Goal: Information Seeking & Learning: Learn about a topic

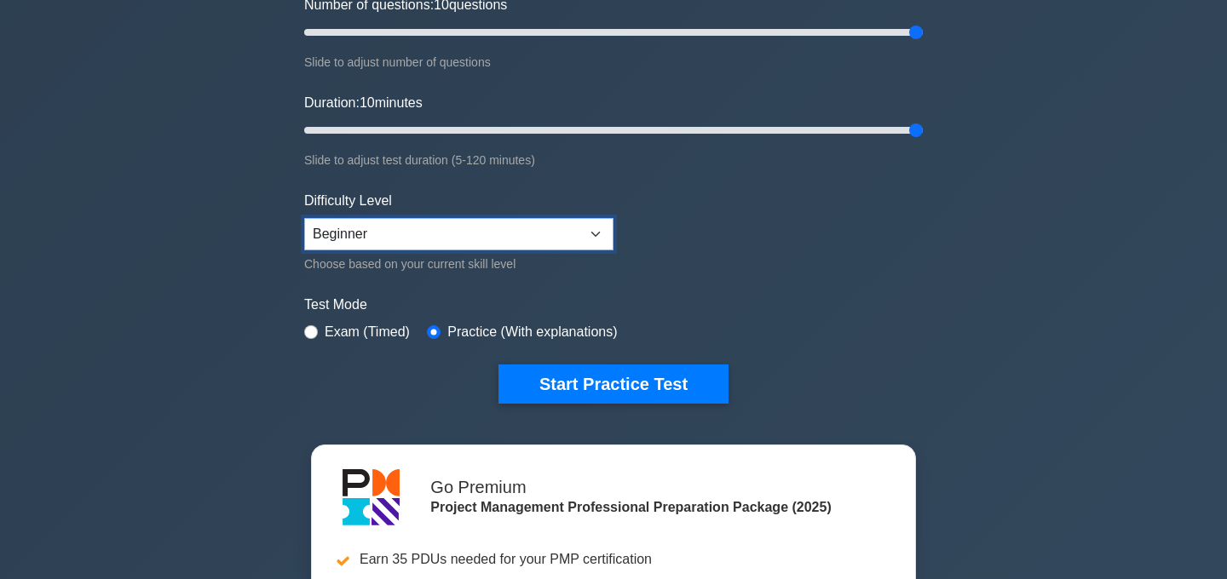
click at [585, 235] on select "Beginner Intermediate Expert" at bounding box center [458, 234] width 309 height 32
select select "intermediate"
click at [304, 218] on select "Beginner Intermediate Expert" at bounding box center [458, 234] width 309 height 32
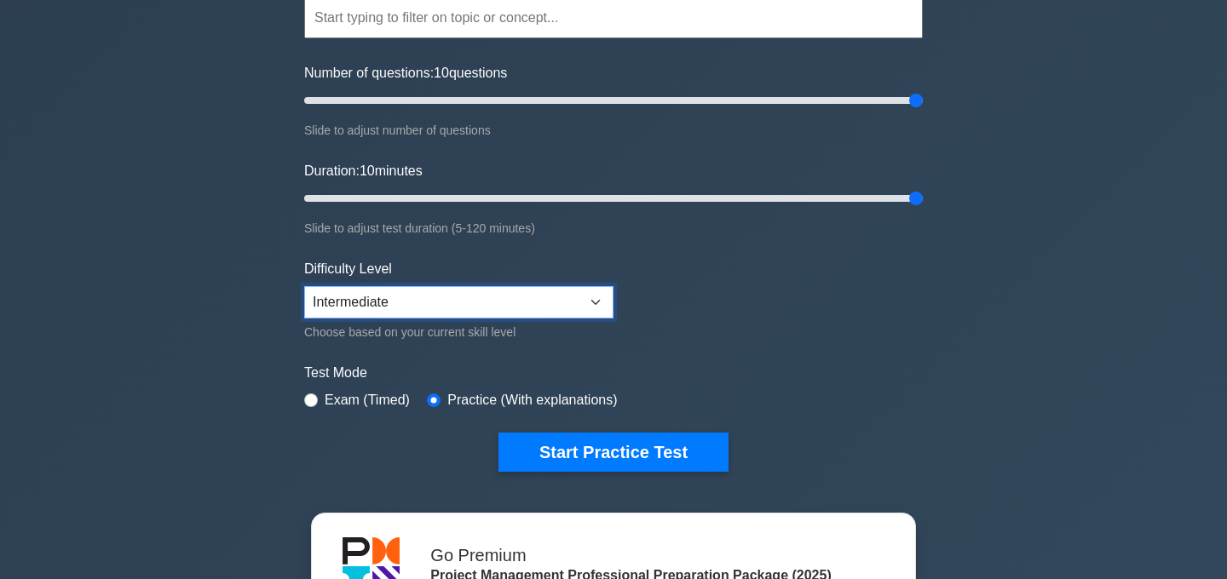
scroll to position [169, 0]
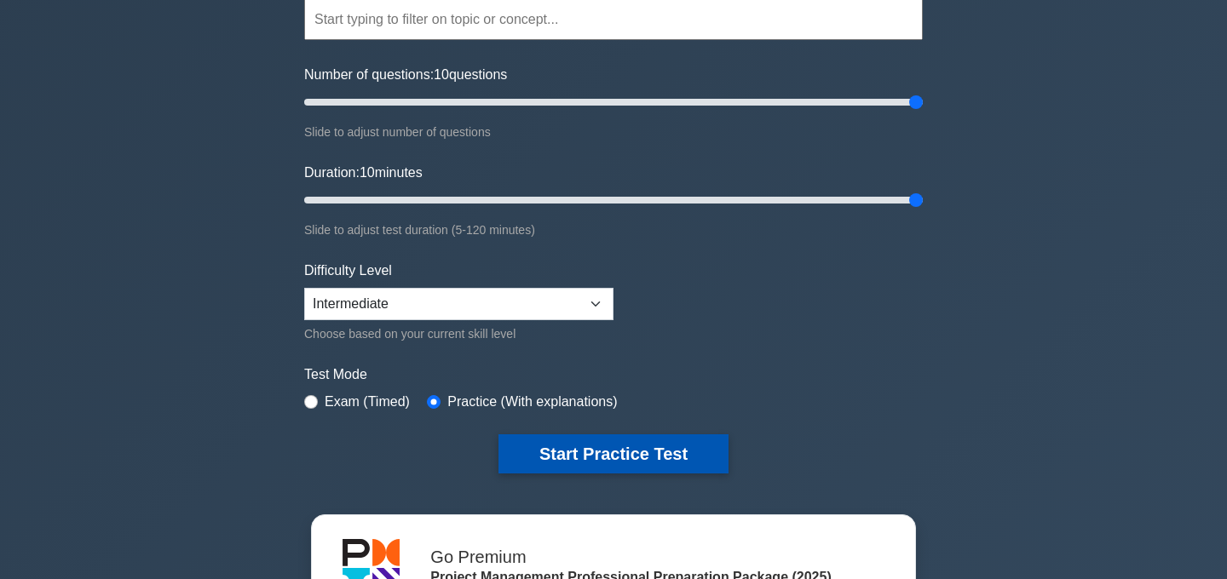
click at [635, 450] on button "Start Practice Test" at bounding box center [614, 454] width 230 height 39
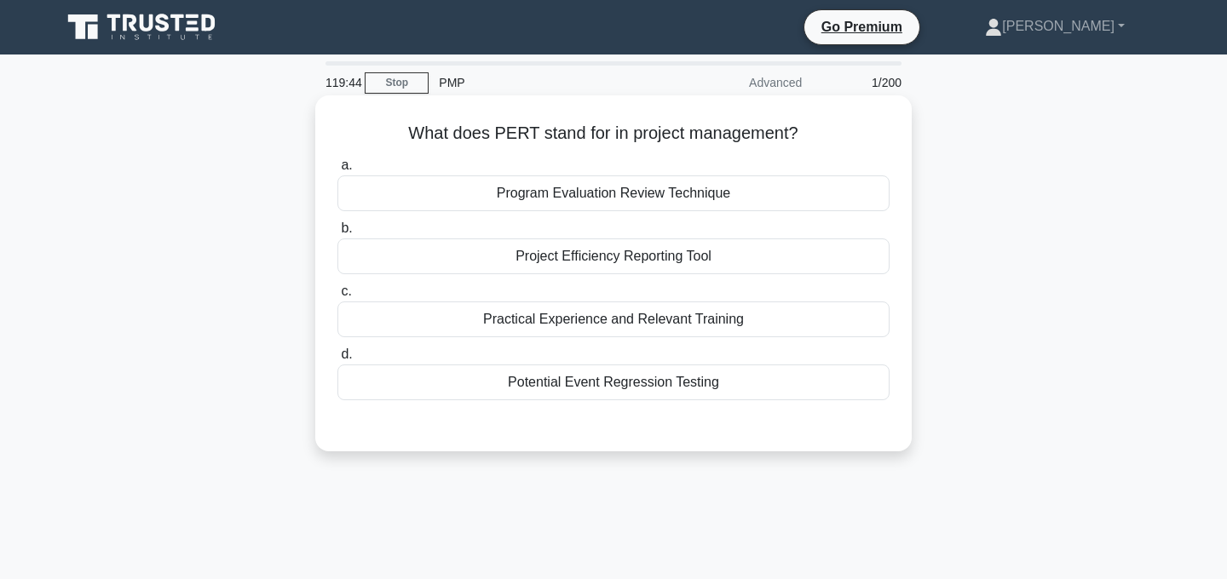
click at [703, 258] on div "Project Efficiency Reporting Tool" at bounding box center [613, 257] width 552 height 36
click at [337, 234] on input "b. Project Efficiency Reporting Tool" at bounding box center [337, 228] width 0 height 11
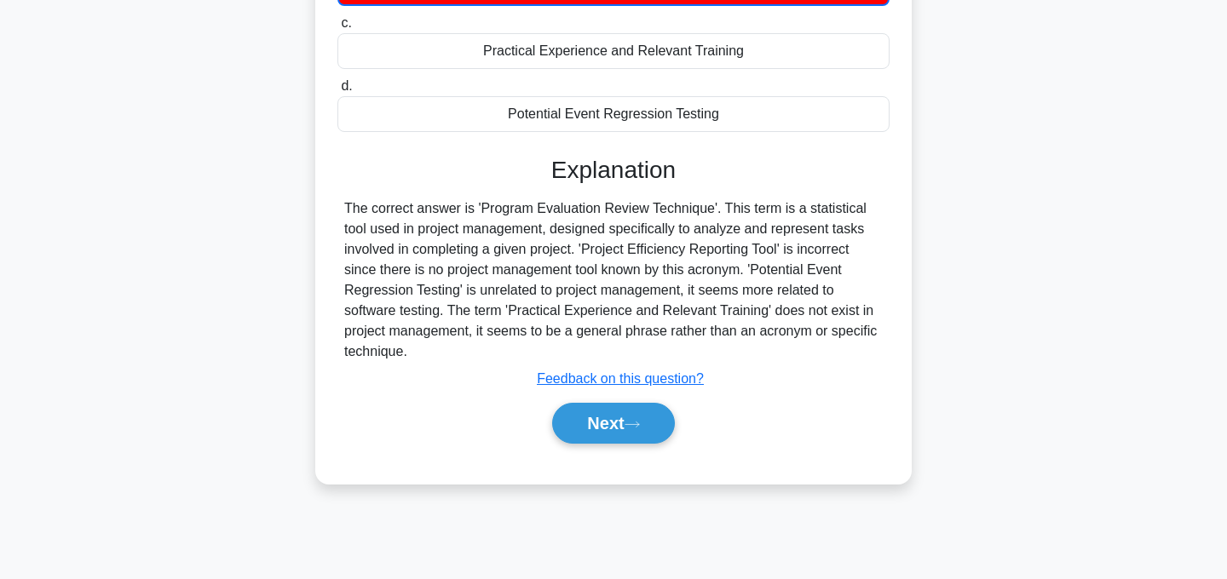
scroll to position [341, 0]
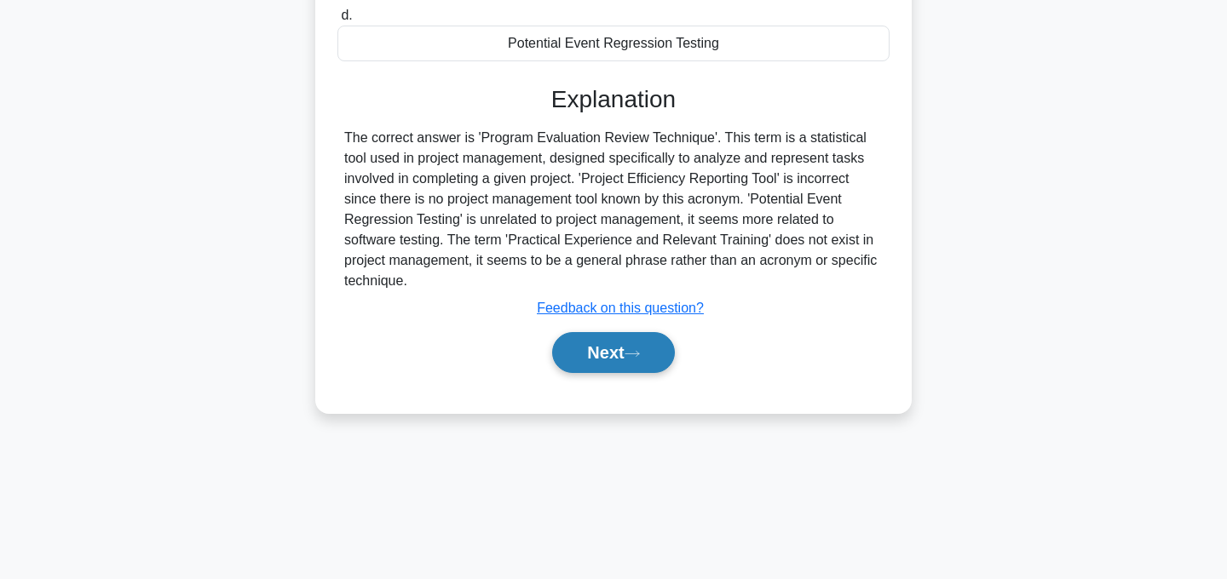
click at [639, 343] on button "Next" at bounding box center [613, 352] width 122 height 41
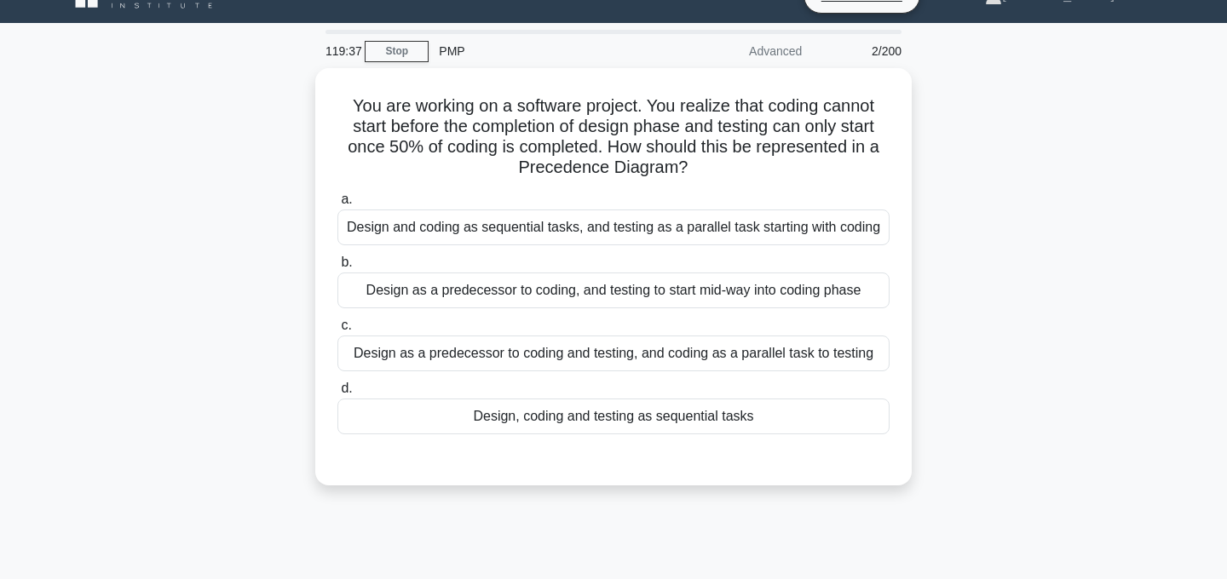
scroll to position [0, 0]
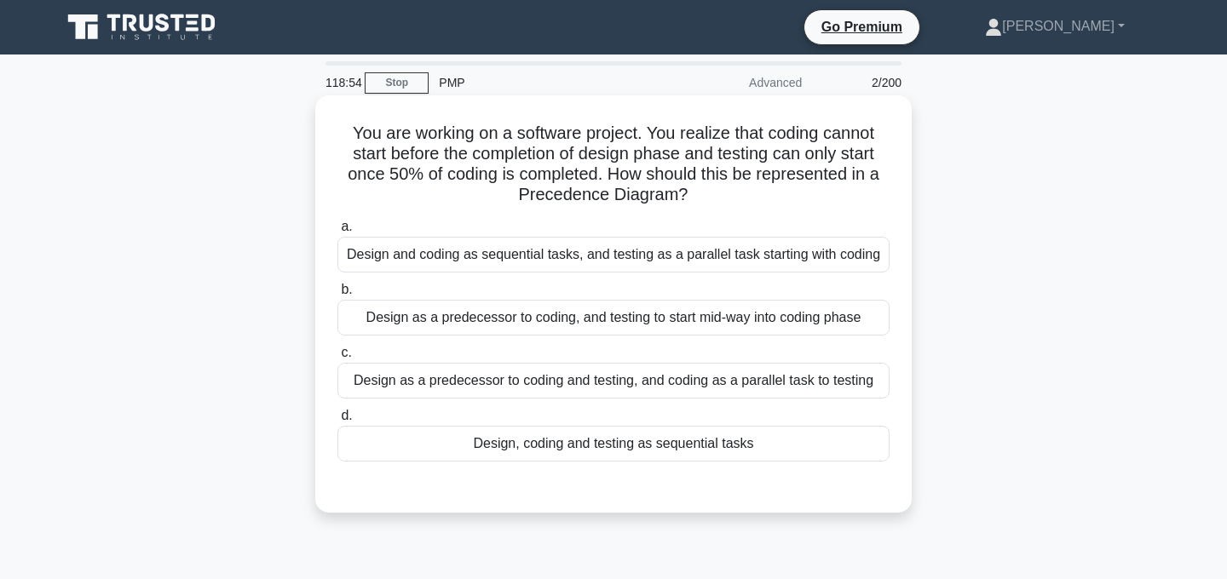
click at [810, 316] on div "Design as a predecessor to coding, and testing to start mid-way into coding pha…" at bounding box center [613, 318] width 552 height 36
click at [337, 296] on input "b. Design as a predecessor to coding, and testing to start mid-way into coding …" at bounding box center [337, 290] width 0 height 11
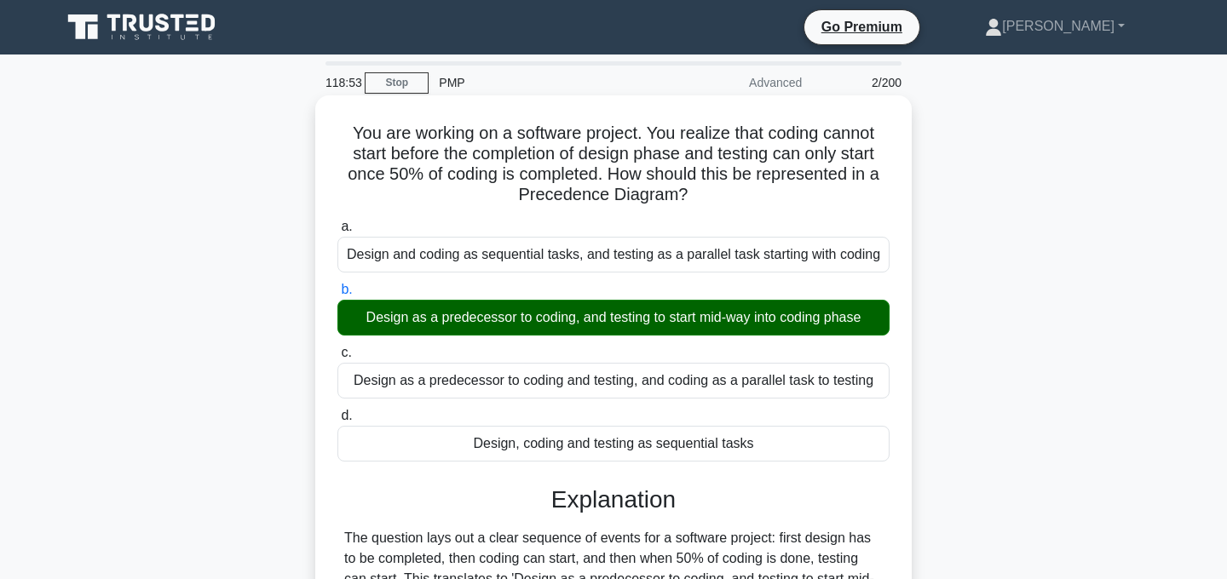
scroll to position [341, 0]
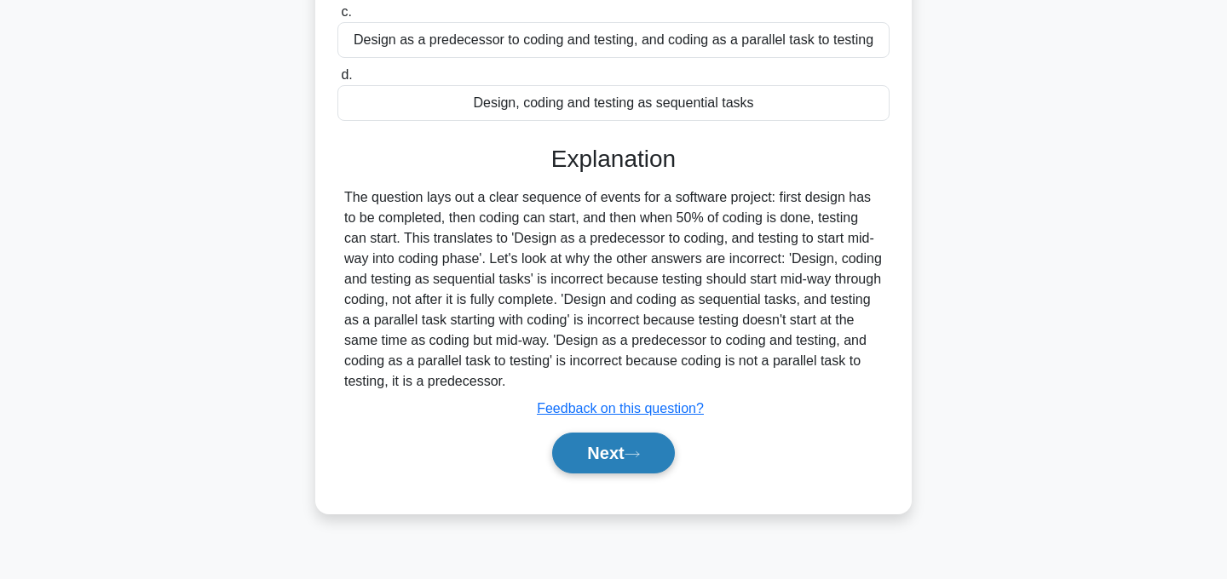
click at [616, 456] on button "Next" at bounding box center [613, 453] width 122 height 41
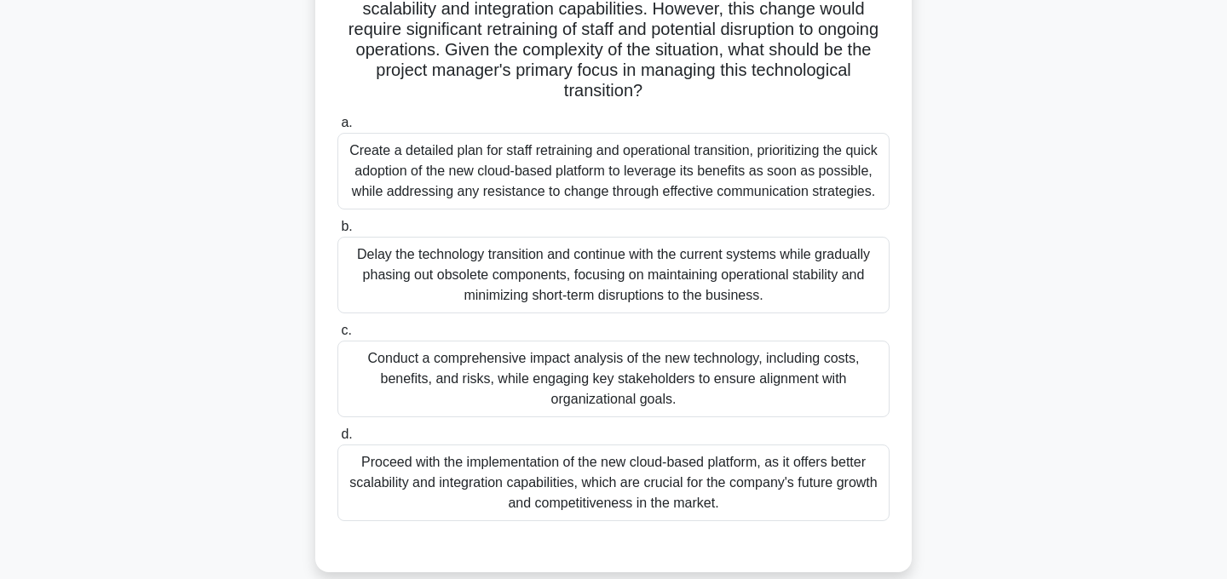
scroll to position [230, 0]
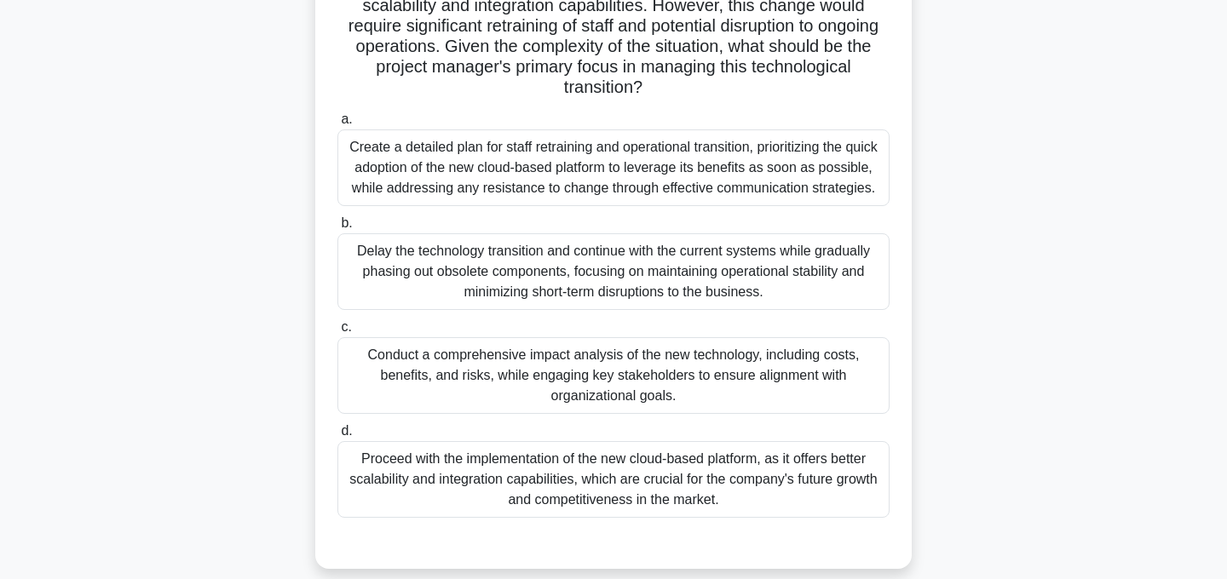
click at [658, 376] on div "Conduct a comprehensive impact analysis of the new technology, including costs,…" at bounding box center [613, 375] width 552 height 77
click at [337, 333] on input "c. Conduct a comprehensive impact analysis of the new technology, including cos…" at bounding box center [337, 327] width 0 height 11
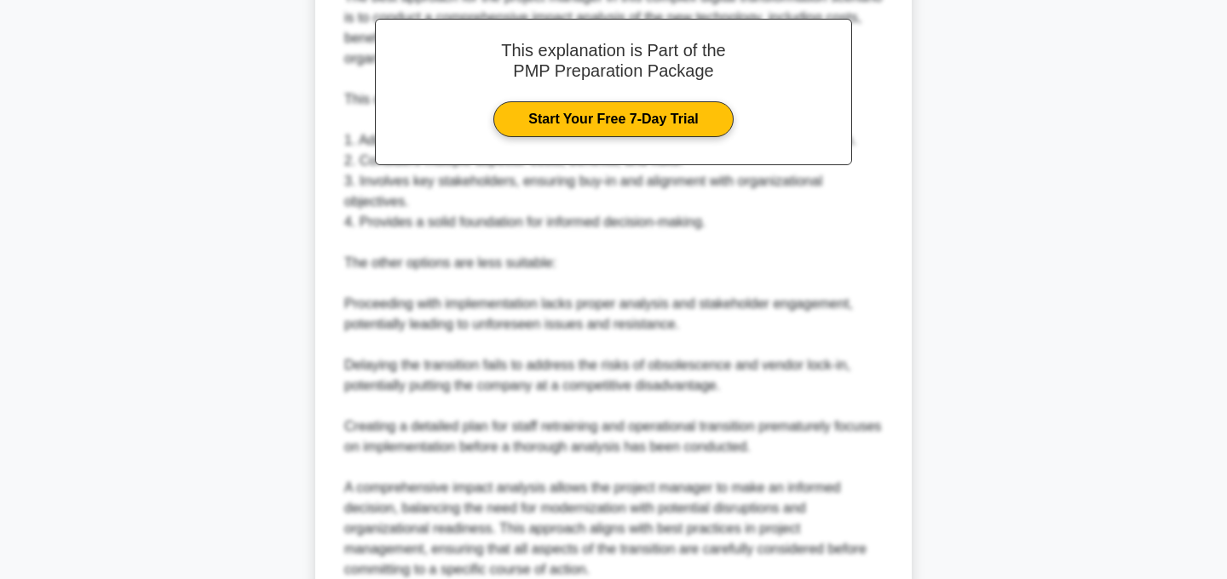
scroll to position [983, 0]
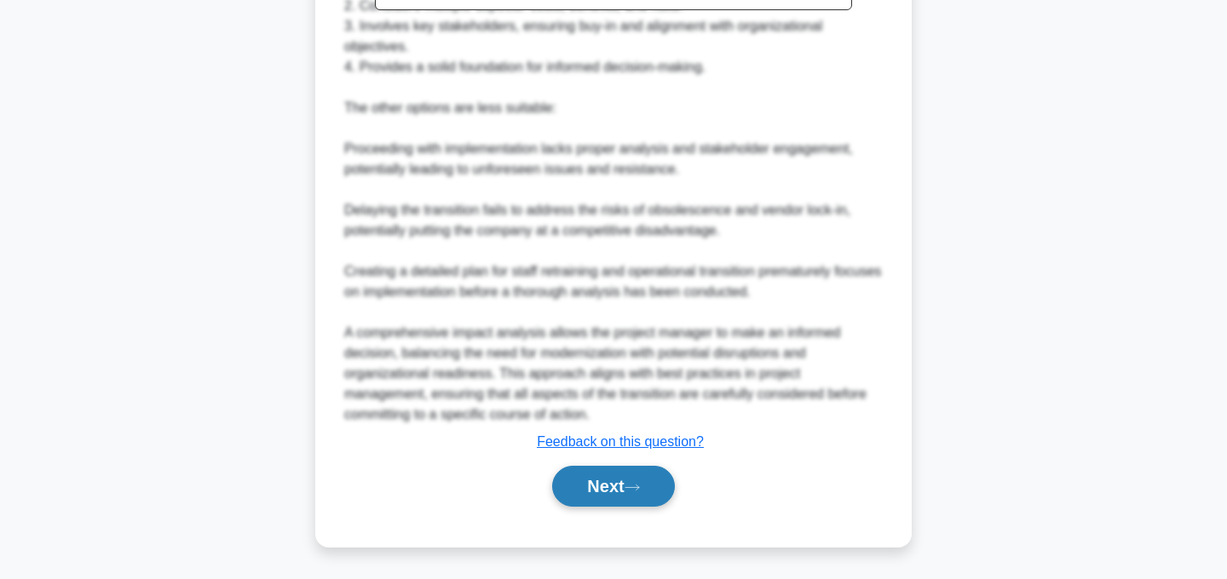
click at [611, 492] on button "Next" at bounding box center [613, 486] width 122 height 41
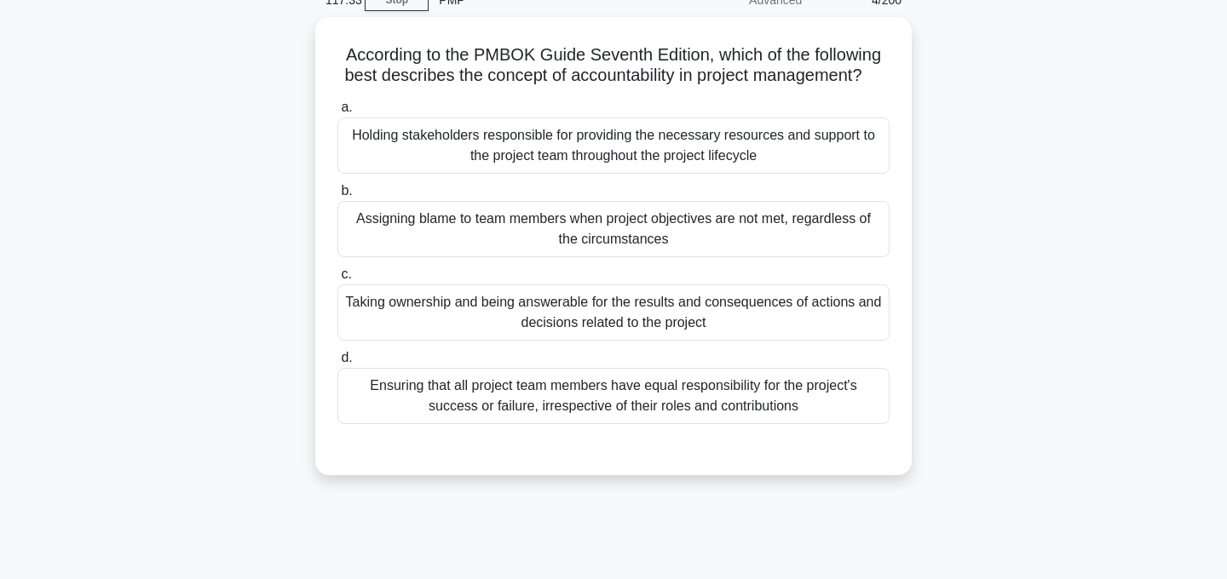
scroll to position [0, 0]
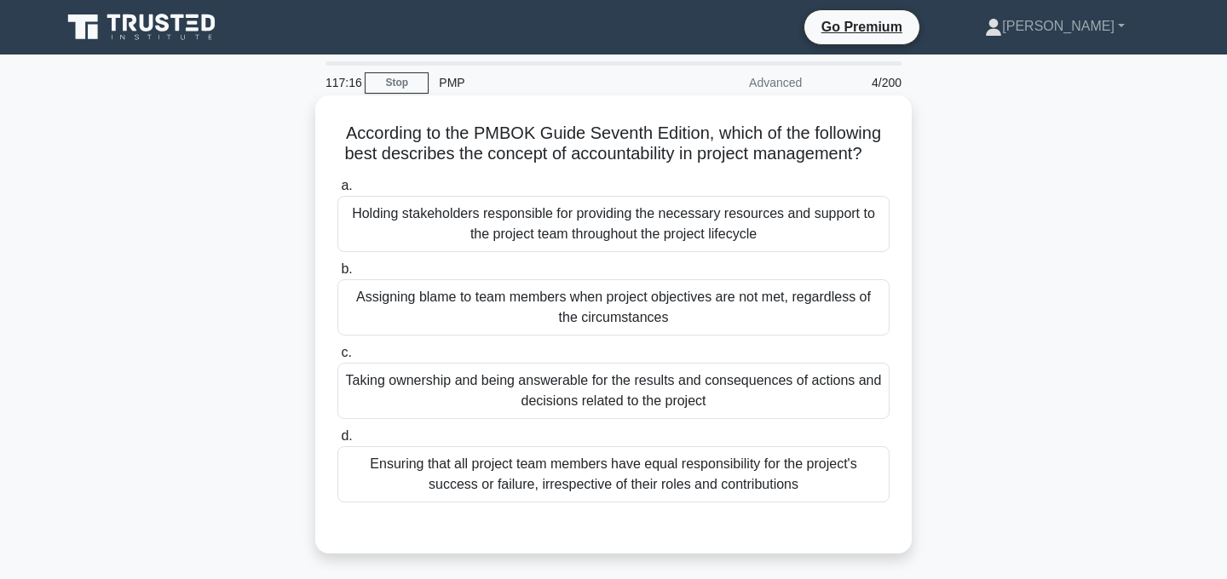
click at [746, 393] on div "Taking ownership and being answerable for the results and consequences of actio…" at bounding box center [613, 391] width 552 height 56
click at [337, 359] on input "c. Taking ownership and being answerable for the results and consequences of ac…" at bounding box center [337, 353] width 0 height 11
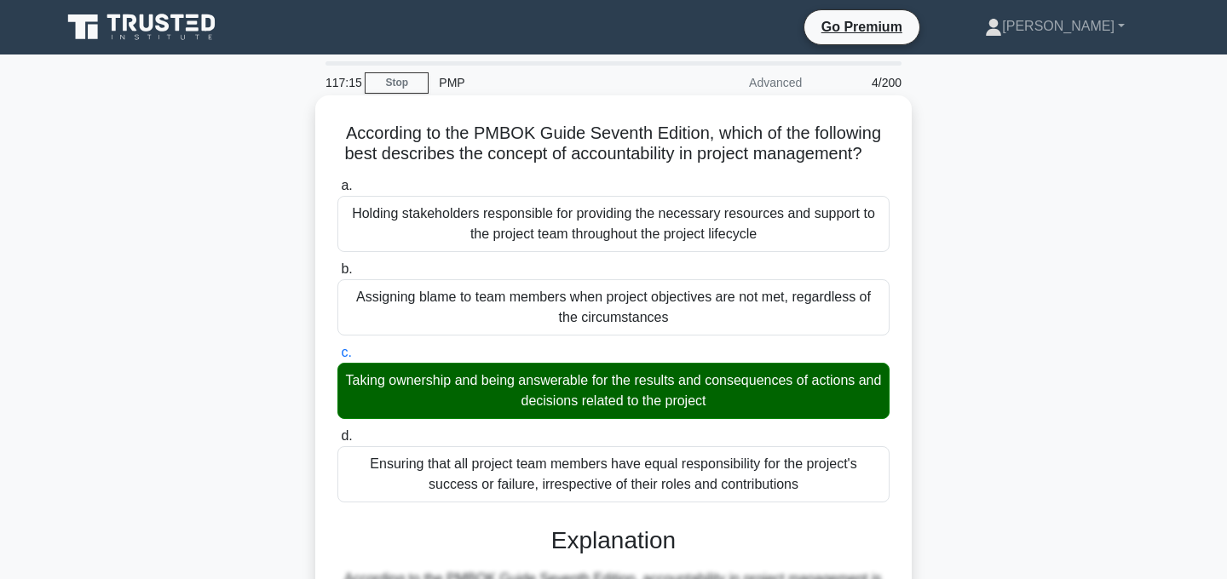
scroll to position [451, 0]
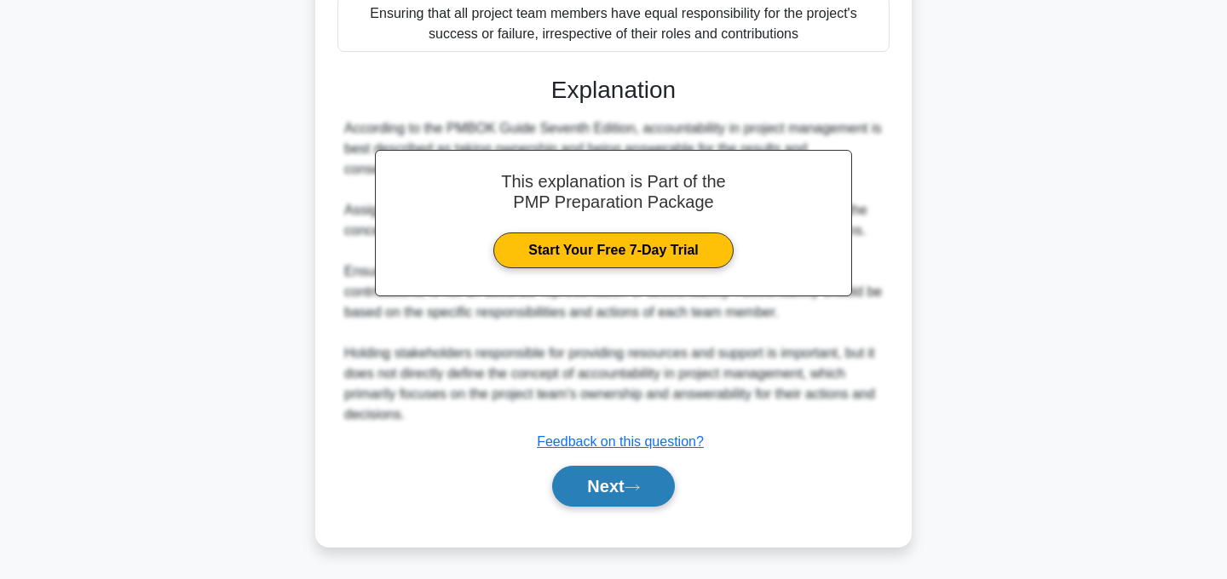
click at [639, 485] on icon at bounding box center [632, 487] width 15 height 9
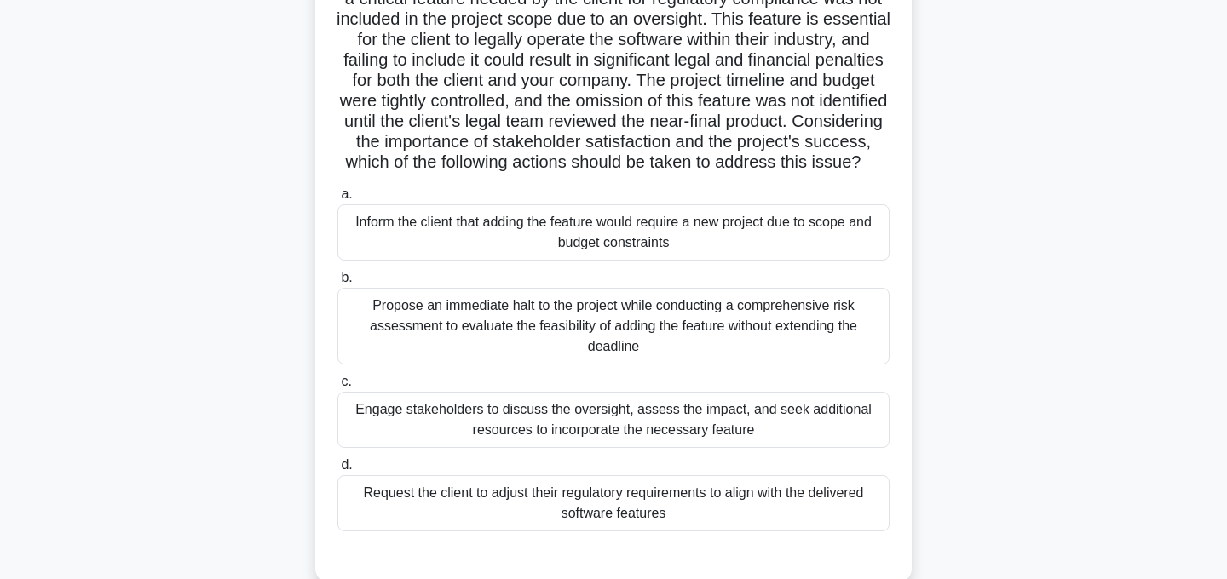
scroll to position [163, 0]
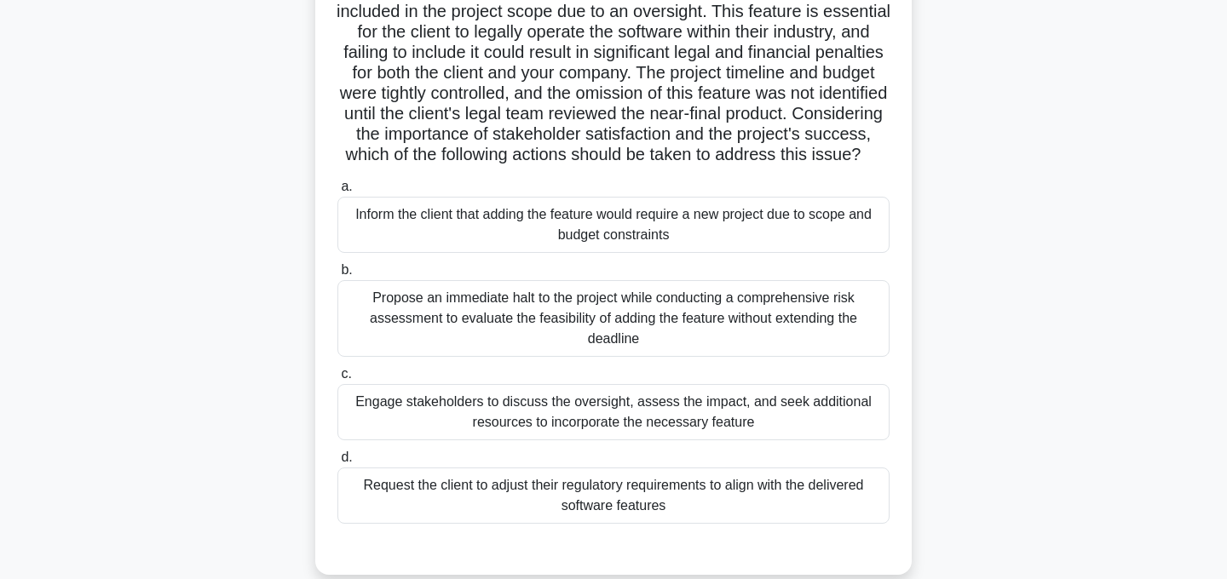
click at [679, 428] on div "Engage stakeholders to discuss the oversight, assess the impact, and seek addit…" at bounding box center [613, 412] width 552 height 56
click at [337, 380] on input "c. Engage stakeholders to discuss the oversight, assess the impact, and seek ad…" at bounding box center [337, 374] width 0 height 11
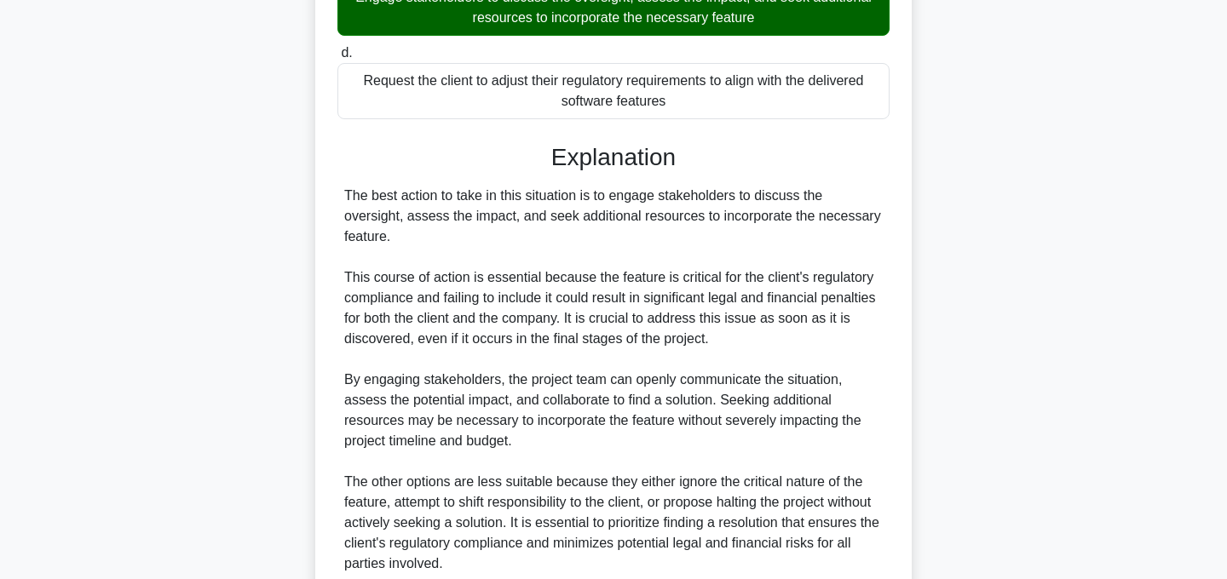
scroll to position [737, 0]
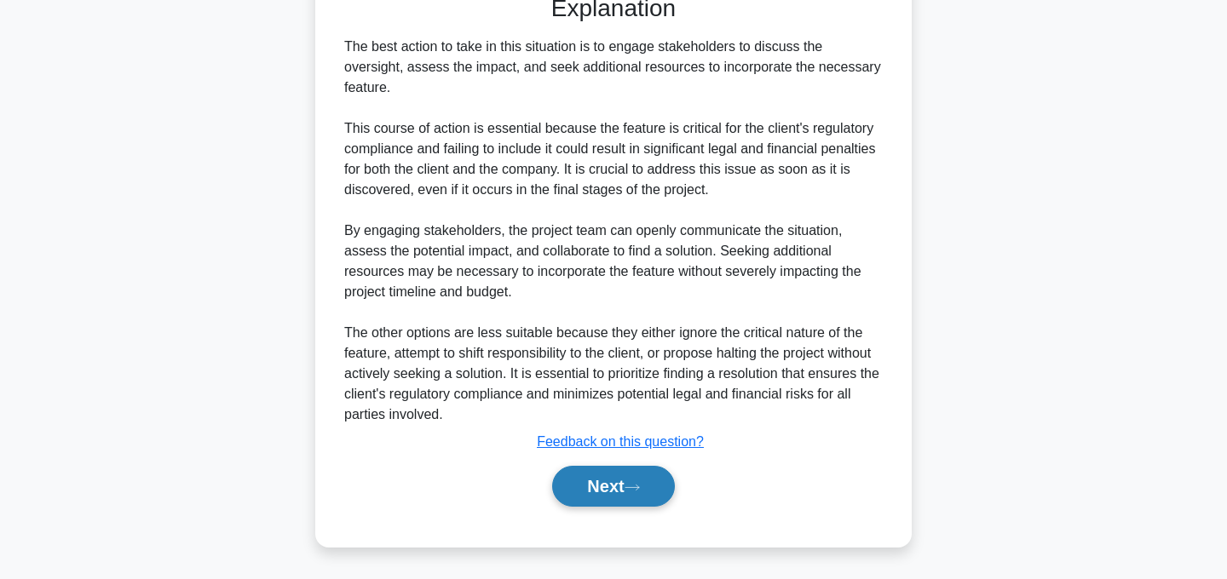
click at [633, 482] on button "Next" at bounding box center [613, 486] width 122 height 41
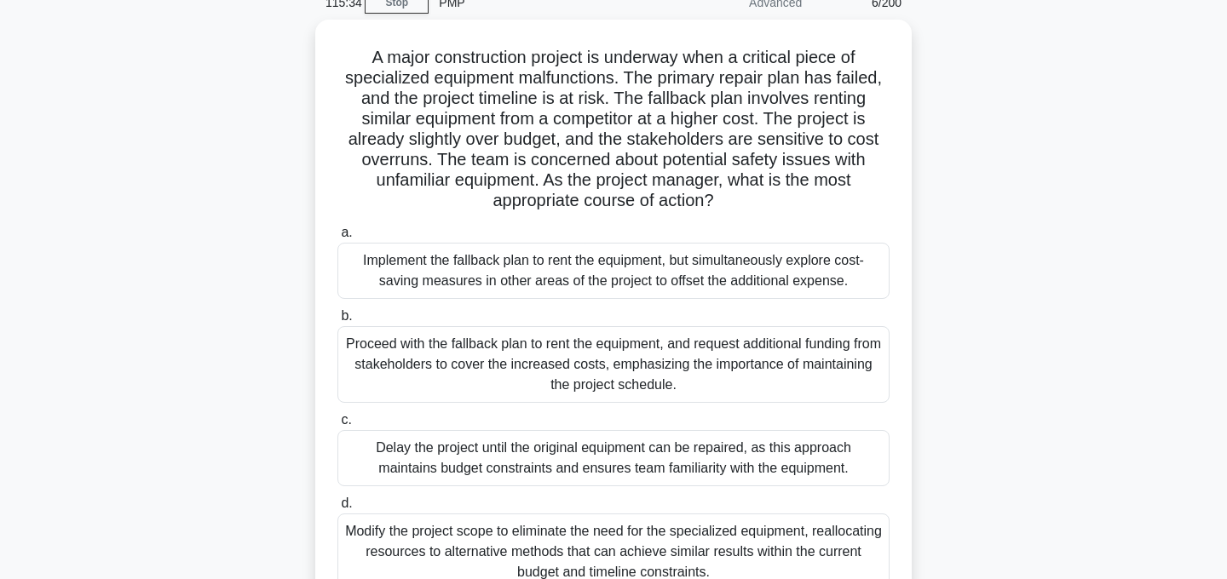
scroll to position [81, 0]
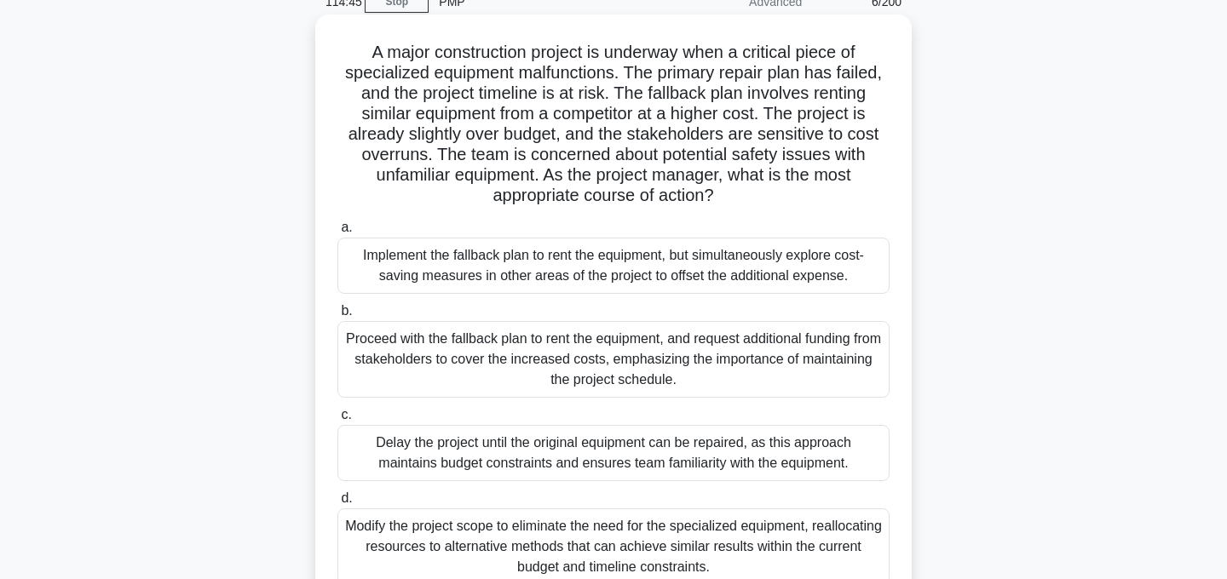
click at [696, 271] on div "Implement the fallback plan to rent the equipment, but simultaneously explore c…" at bounding box center [613, 266] width 552 height 56
click at [337, 233] on input "a. Implement the fallback plan to rent the equipment, but simultaneously explor…" at bounding box center [337, 227] width 0 height 11
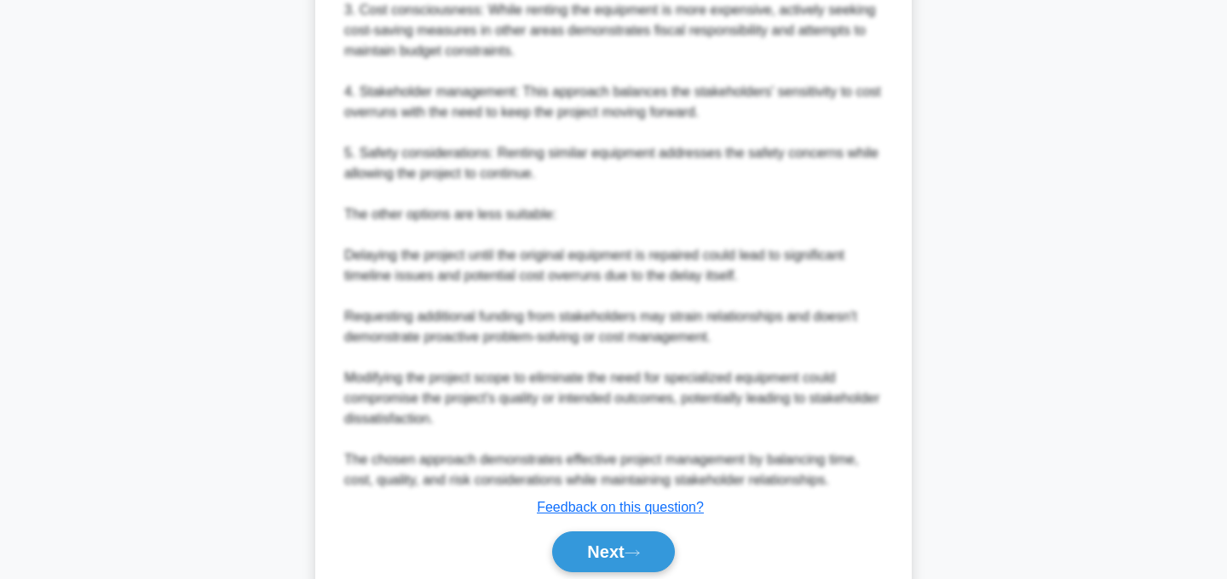
scroll to position [1003, 0]
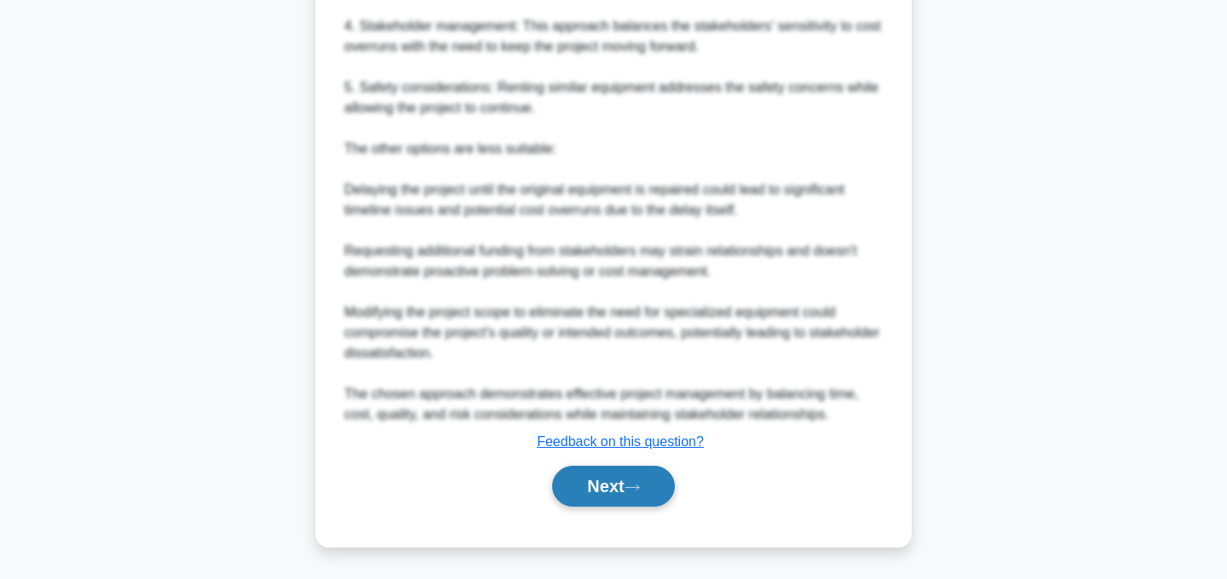
click at [620, 488] on button "Next" at bounding box center [613, 486] width 122 height 41
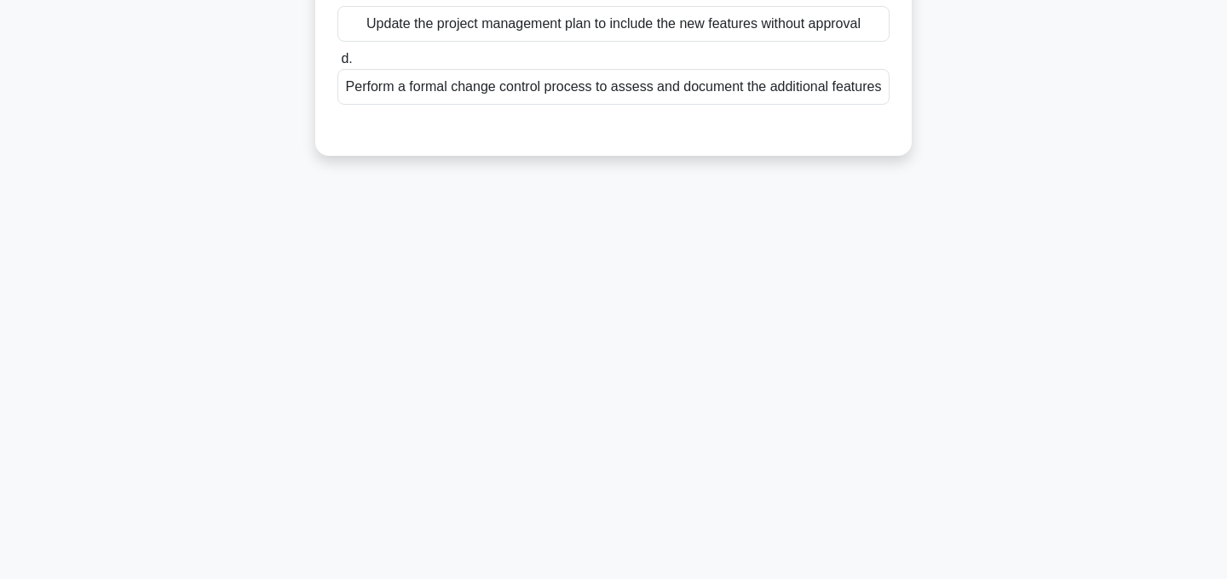
scroll to position [0, 0]
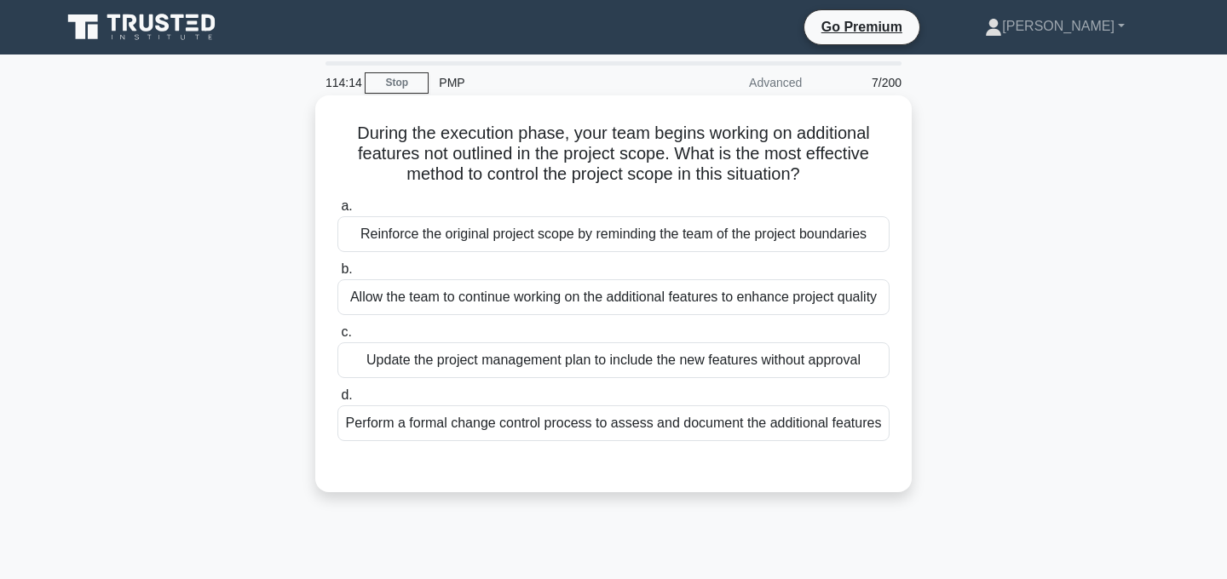
click at [715, 236] on div "Reinforce the original project scope by reminding the team of the project bound…" at bounding box center [613, 234] width 552 height 36
click at [337, 212] on input "a. Reinforce the original project scope by reminding the team of the project bo…" at bounding box center [337, 206] width 0 height 11
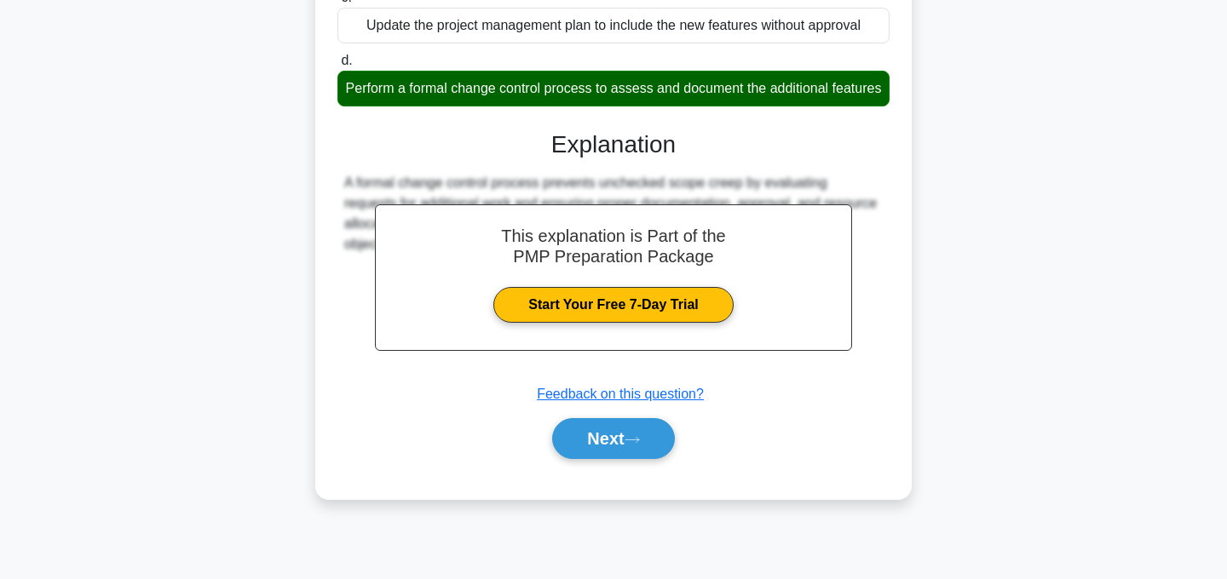
scroll to position [341, 0]
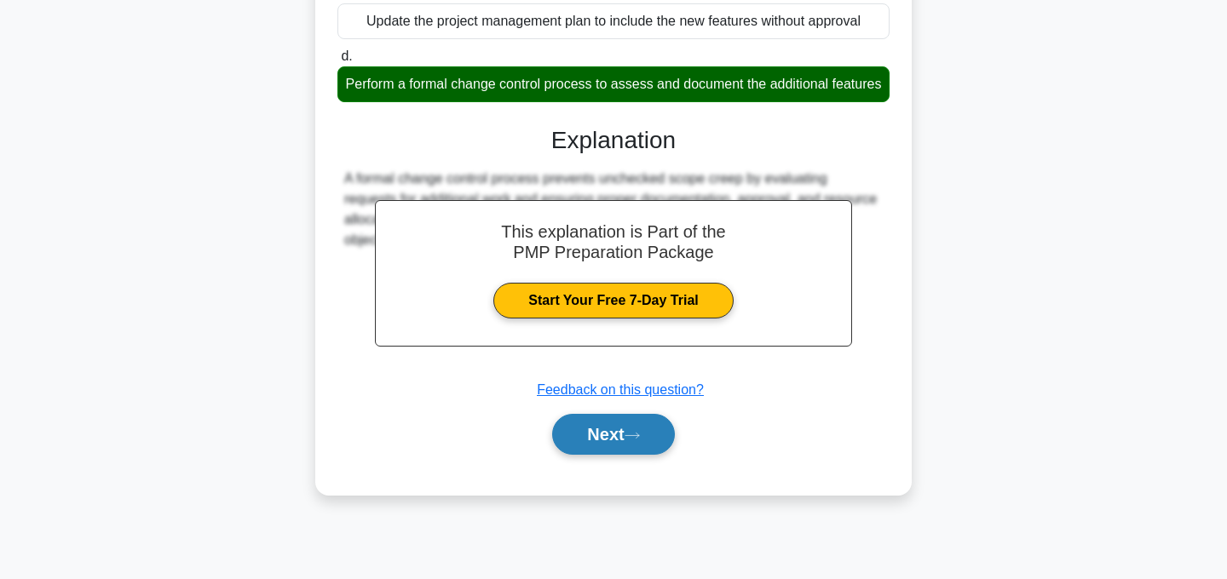
click at [649, 436] on button "Next" at bounding box center [613, 434] width 122 height 41
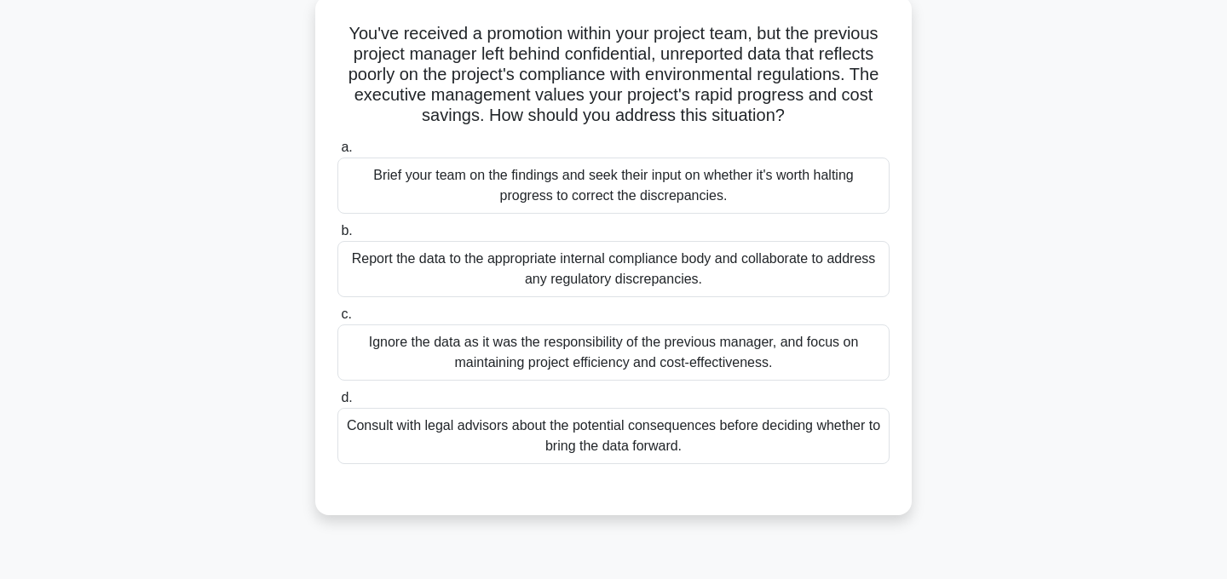
scroll to position [102, 0]
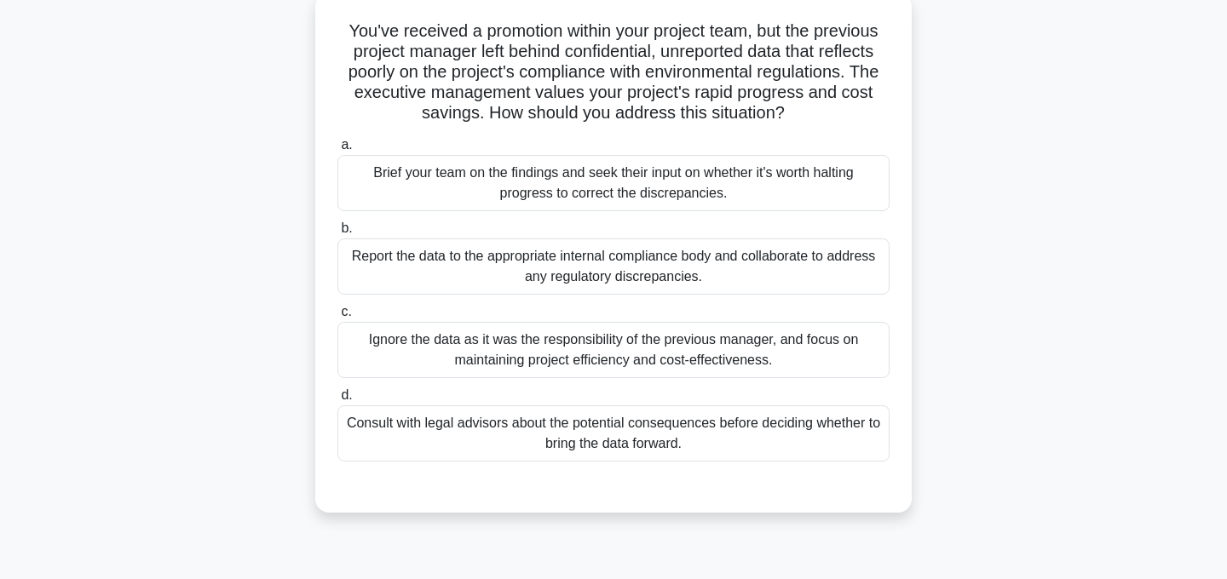
click at [748, 269] on div "Report the data to the appropriate internal compliance body and collaborate to …" at bounding box center [613, 267] width 552 height 56
click at [337, 234] on input "b. Report the data to the appropriate internal compliance body and collaborate …" at bounding box center [337, 228] width 0 height 11
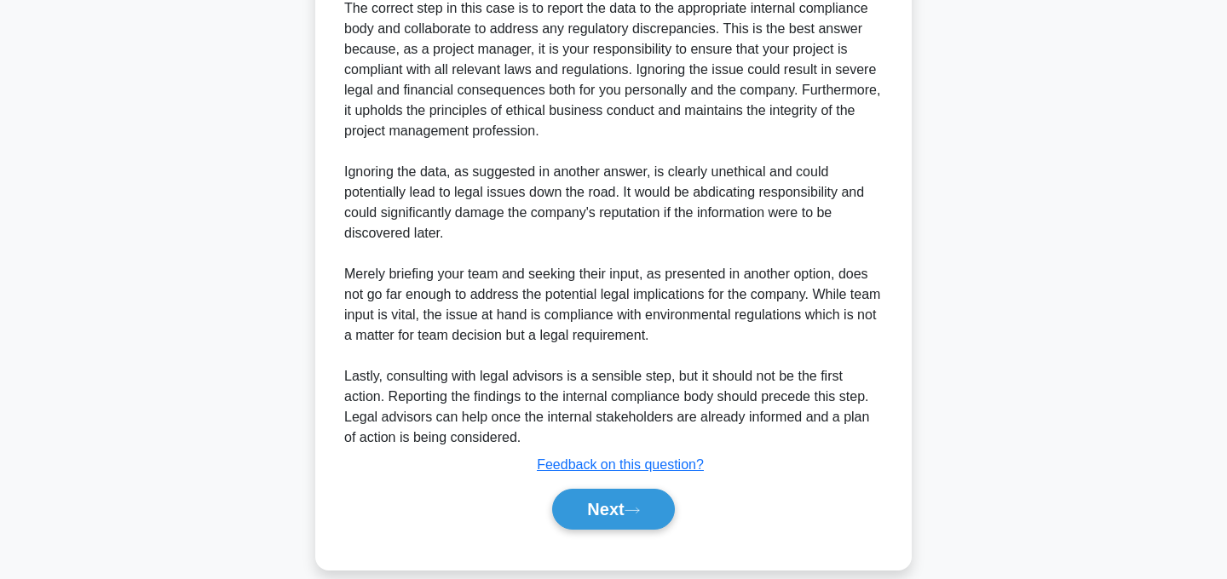
scroll to position [655, 0]
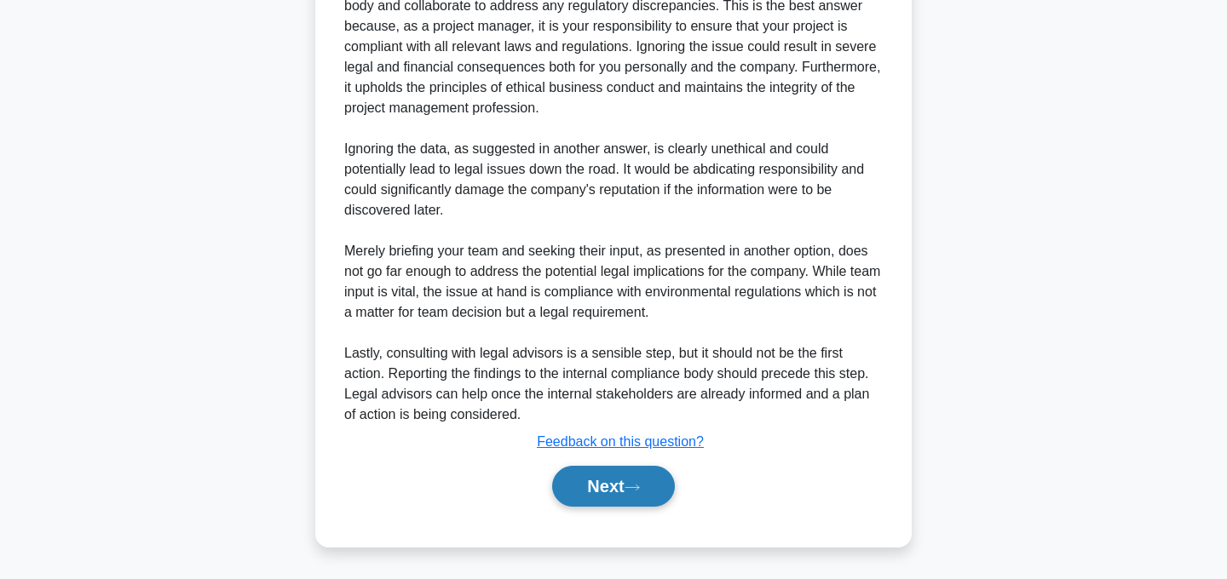
click at [643, 479] on button "Next" at bounding box center [613, 486] width 122 height 41
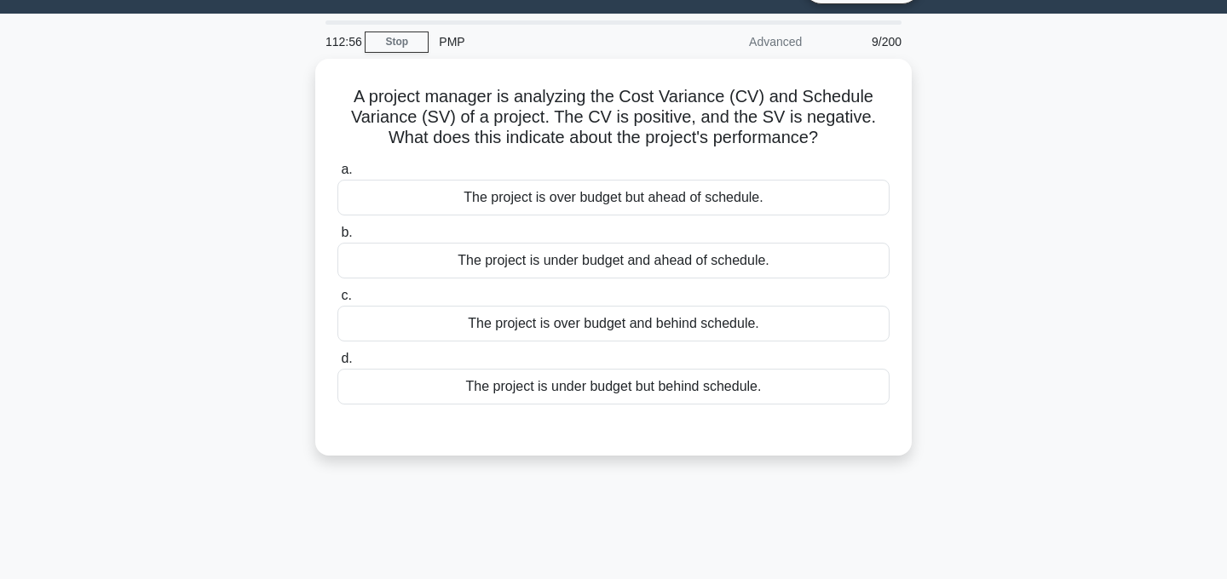
scroll to position [0, 0]
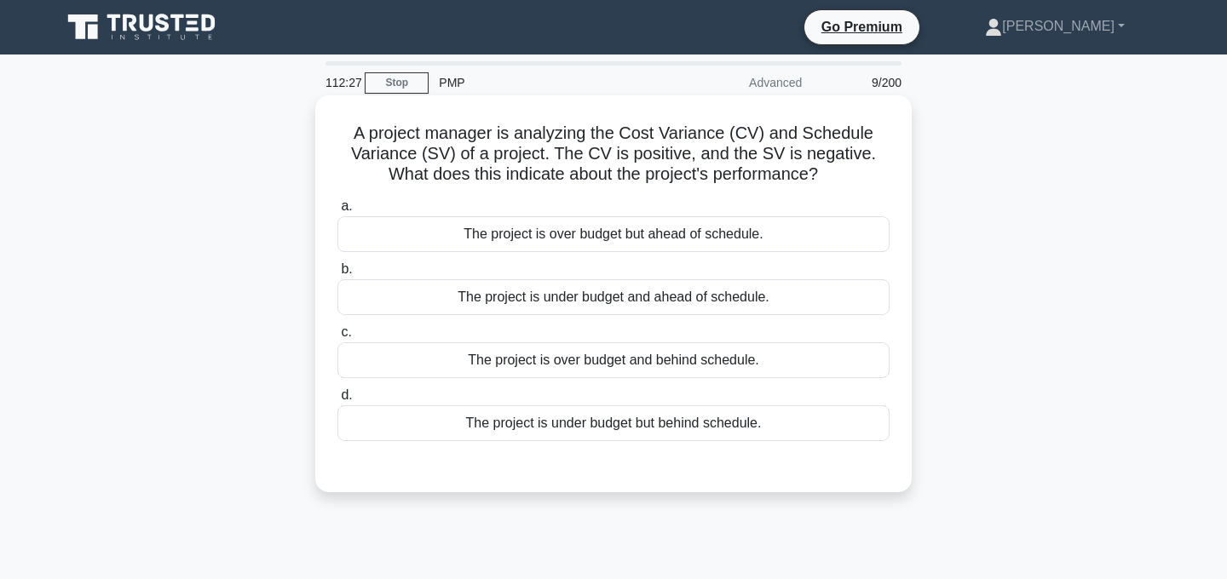
click at [733, 432] on div "The project is under budget but behind schedule." at bounding box center [613, 424] width 552 height 36
click at [337, 401] on input "d. The project is under budget but behind schedule." at bounding box center [337, 395] width 0 height 11
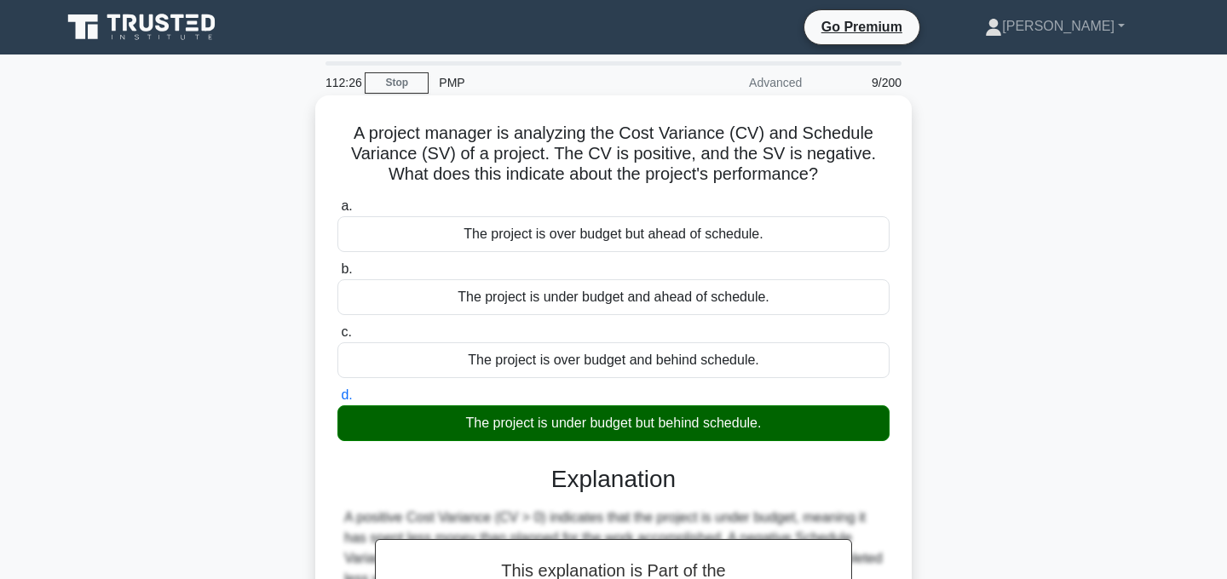
scroll to position [341, 0]
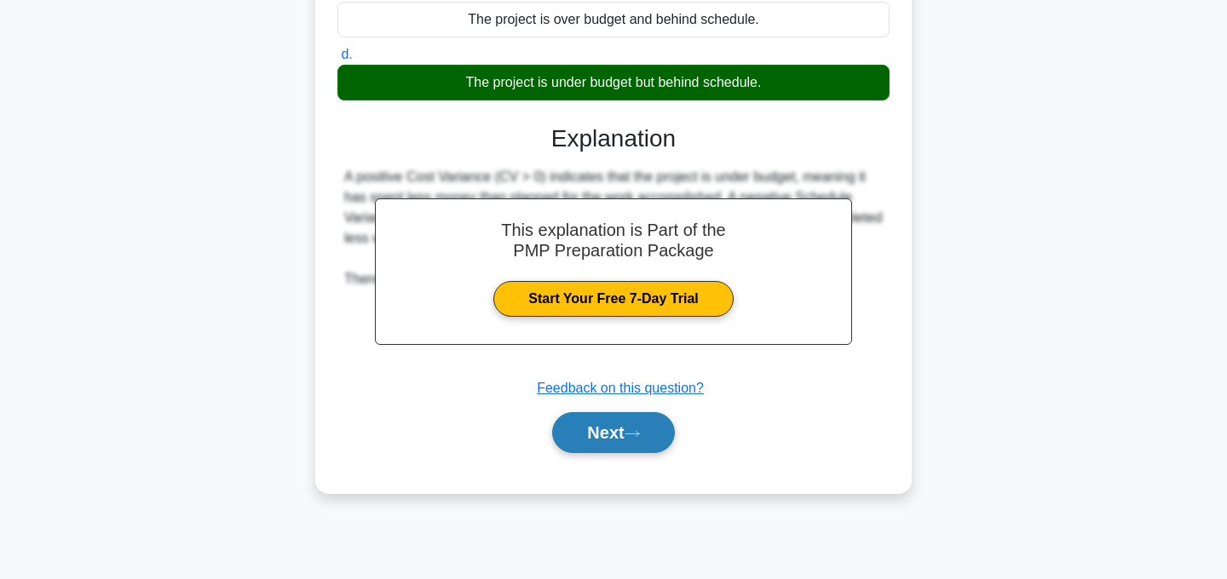
click at [620, 432] on button "Next" at bounding box center [613, 432] width 122 height 41
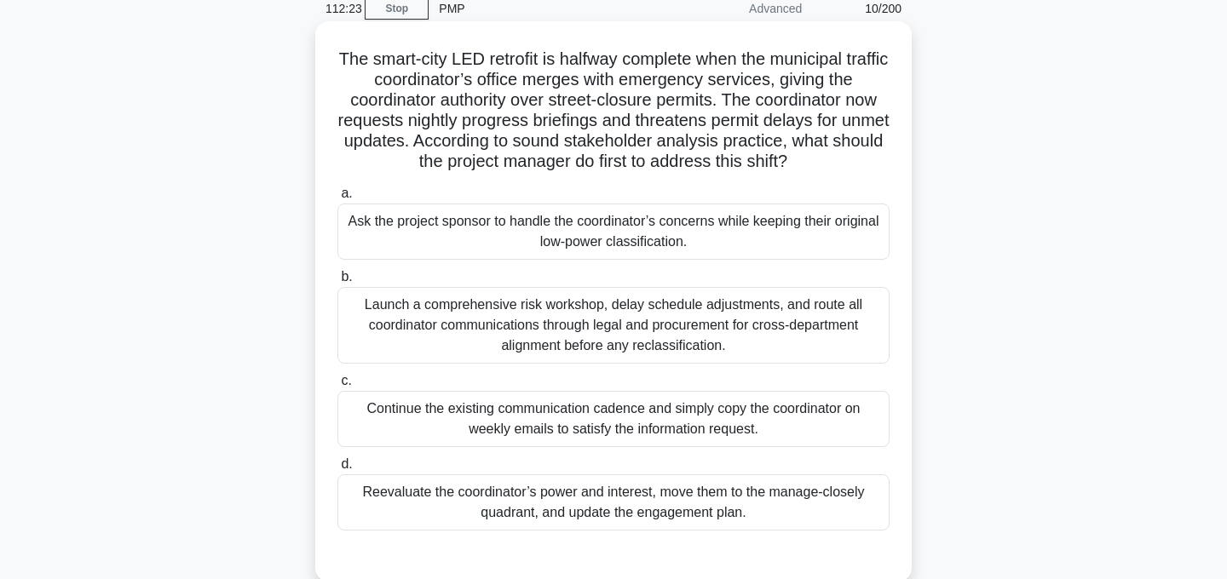
scroll to position [78, 0]
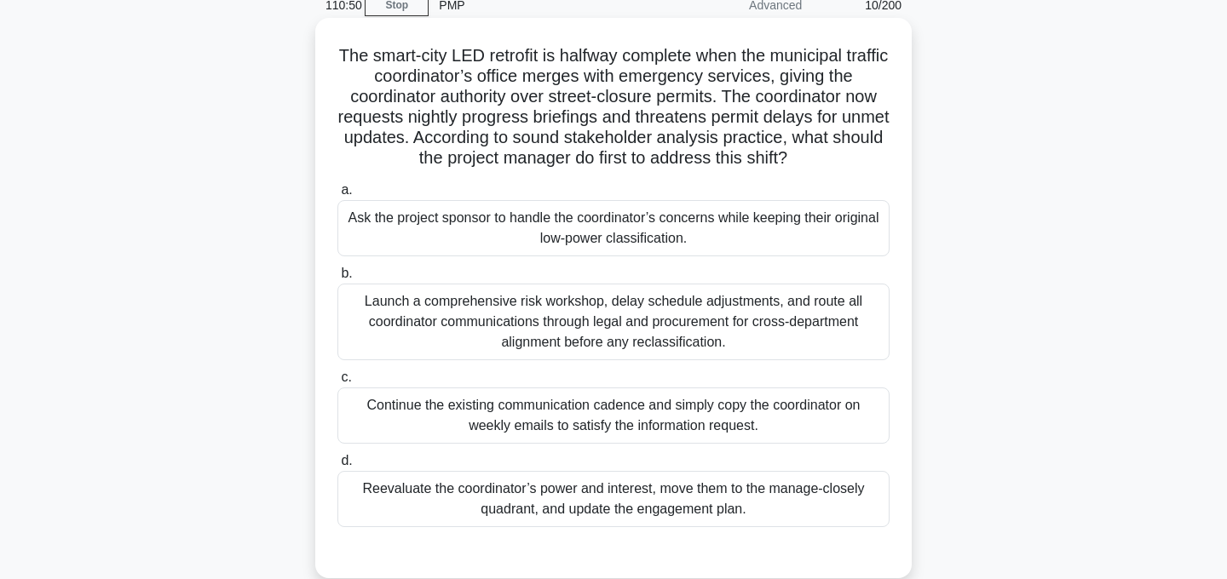
click at [758, 500] on div "Reevaluate the coordinator’s power and interest, move them to the manage-closel…" at bounding box center [613, 499] width 552 height 56
click at [337, 467] on input "d. Reevaluate the coordinator’s power and interest, move them to the manage-clo…" at bounding box center [337, 461] width 0 height 11
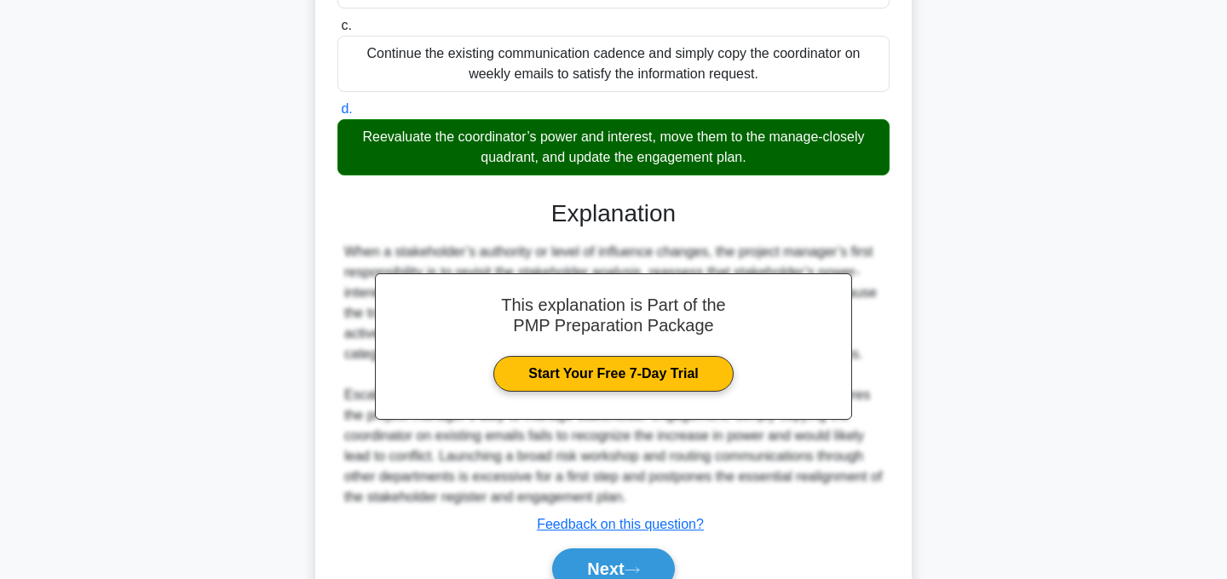
scroll to position [512, 0]
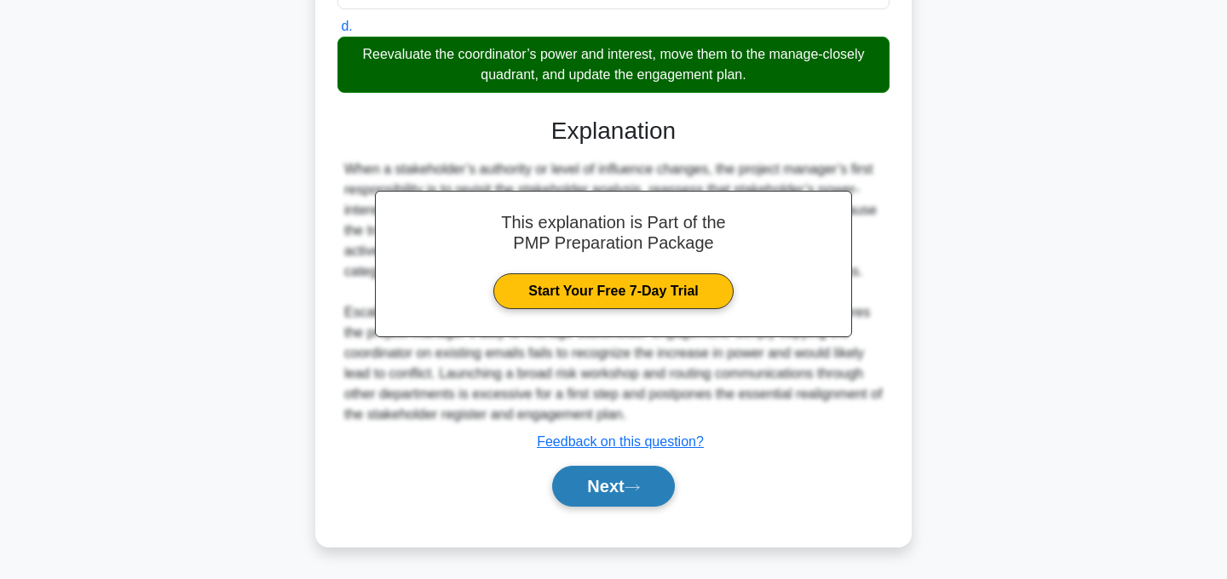
click at [628, 483] on button "Next" at bounding box center [613, 486] width 122 height 41
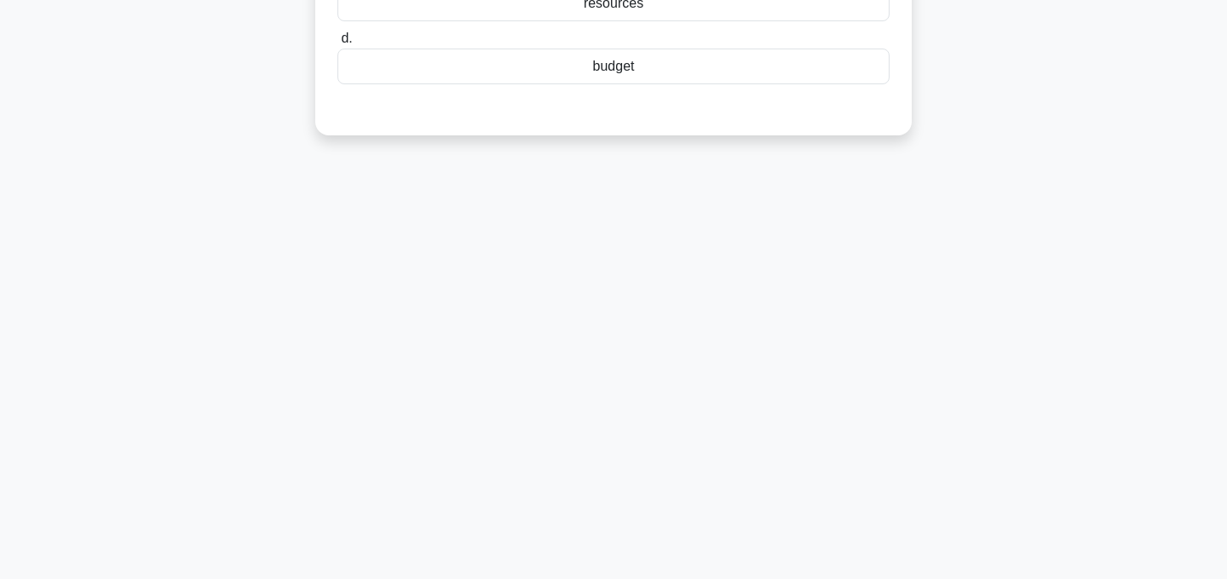
scroll to position [0, 0]
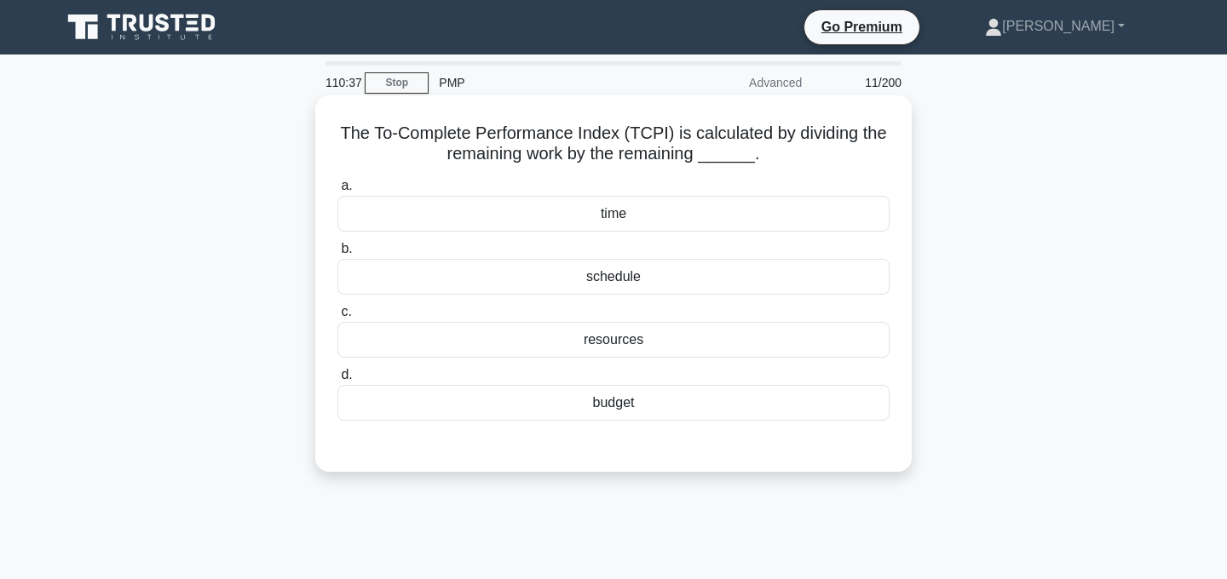
click at [654, 217] on div "time" at bounding box center [613, 214] width 552 height 36
click at [337, 192] on input "a. time" at bounding box center [337, 186] width 0 height 11
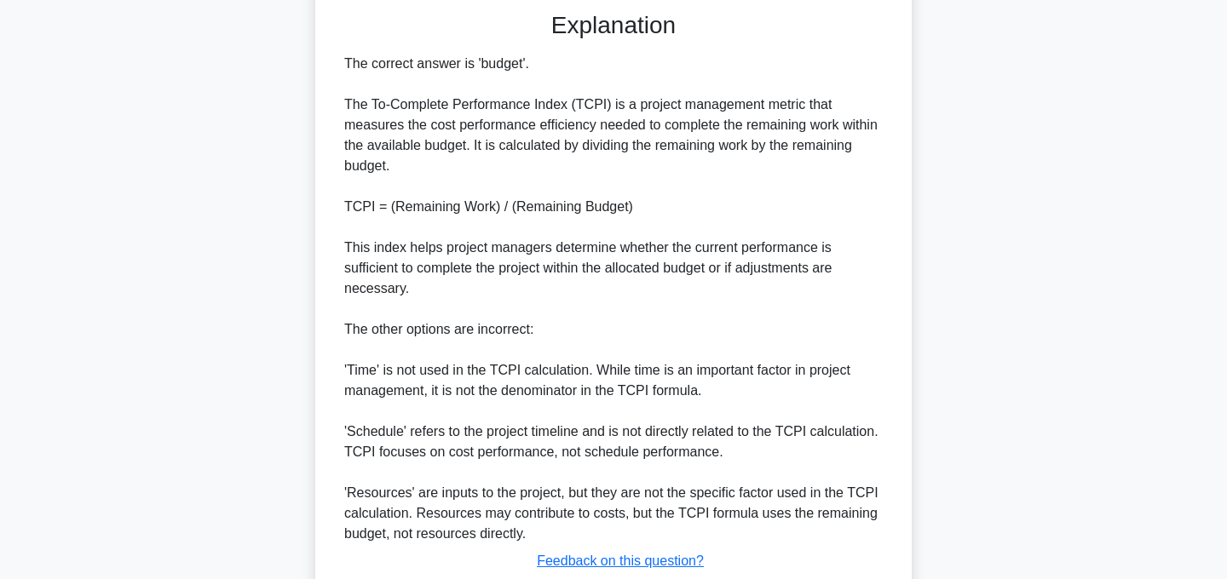
scroll to position [555, 0]
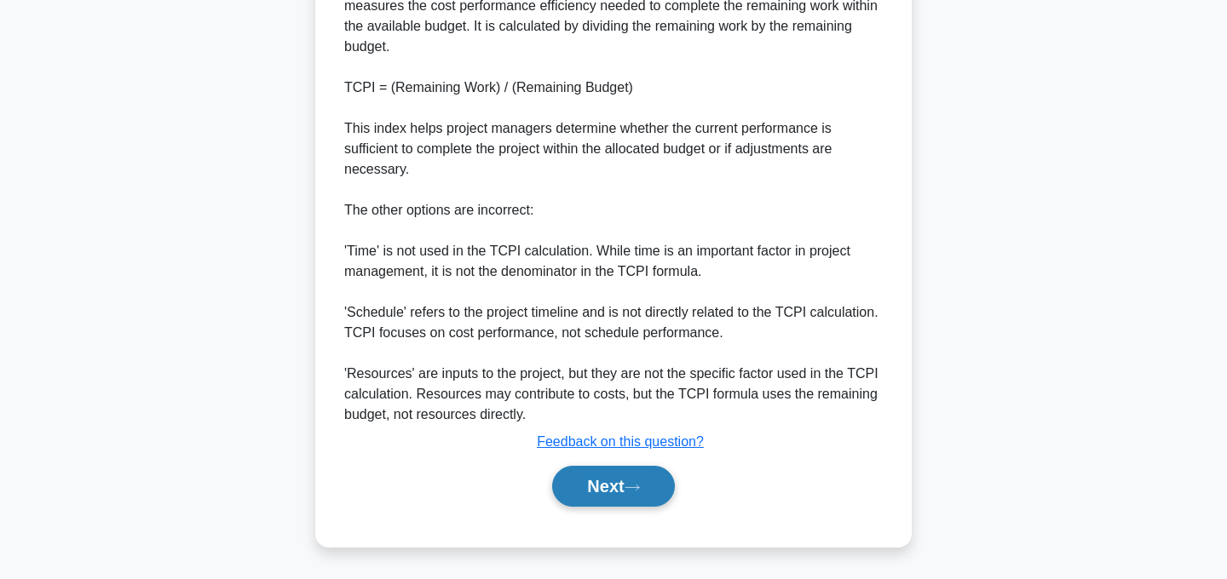
click at [617, 488] on button "Next" at bounding box center [613, 486] width 122 height 41
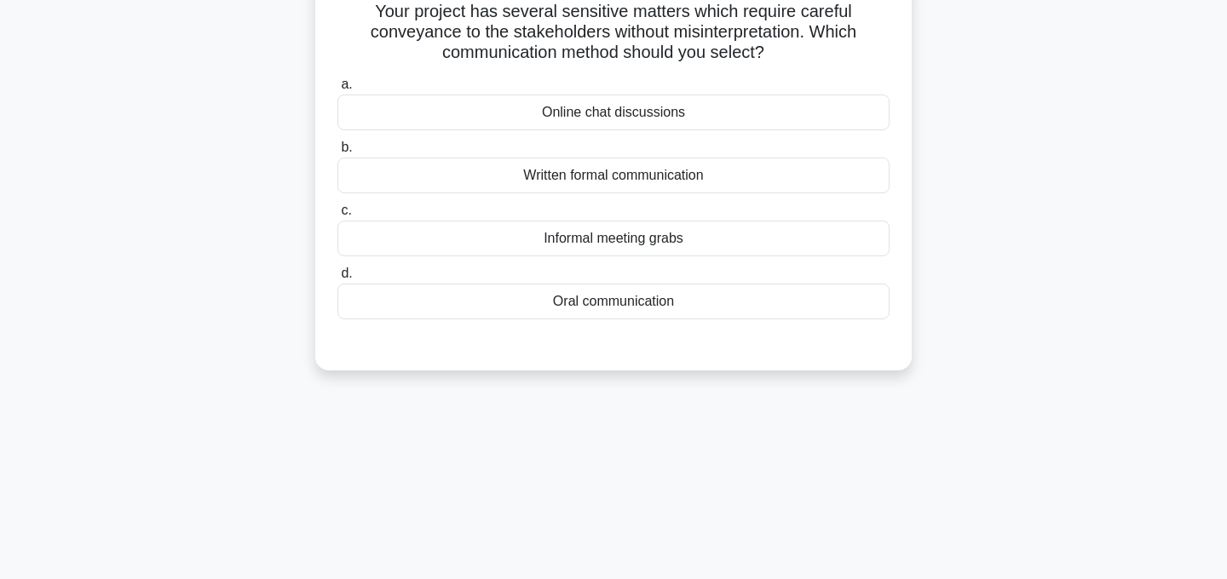
scroll to position [0, 0]
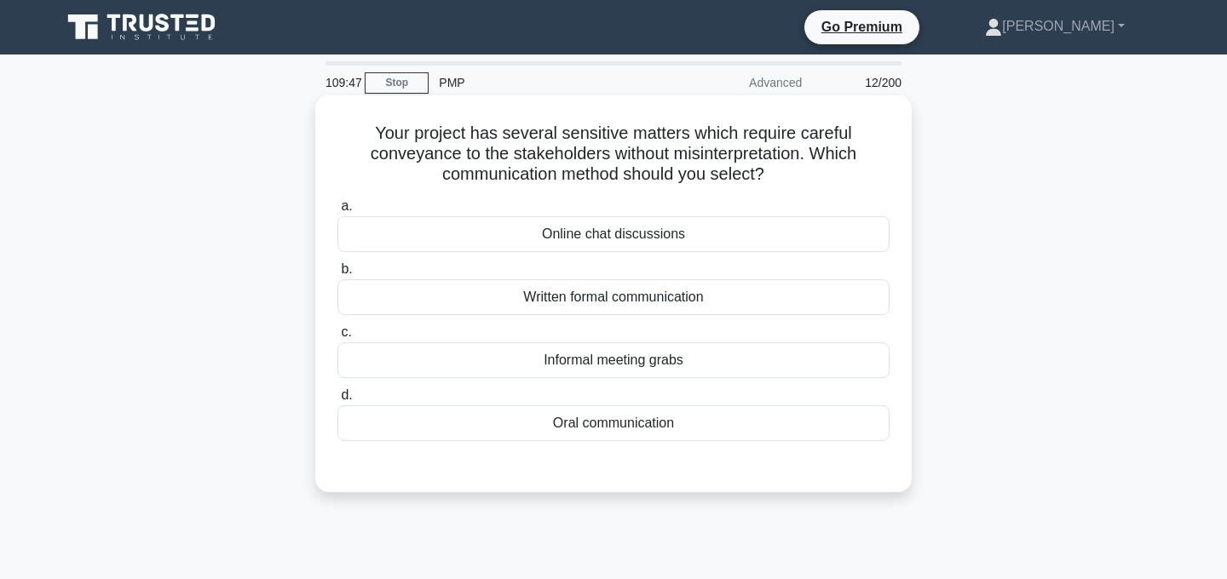
click at [678, 301] on div "Written formal communication" at bounding box center [613, 298] width 552 height 36
click at [337, 275] on input "b. Written formal communication" at bounding box center [337, 269] width 0 height 11
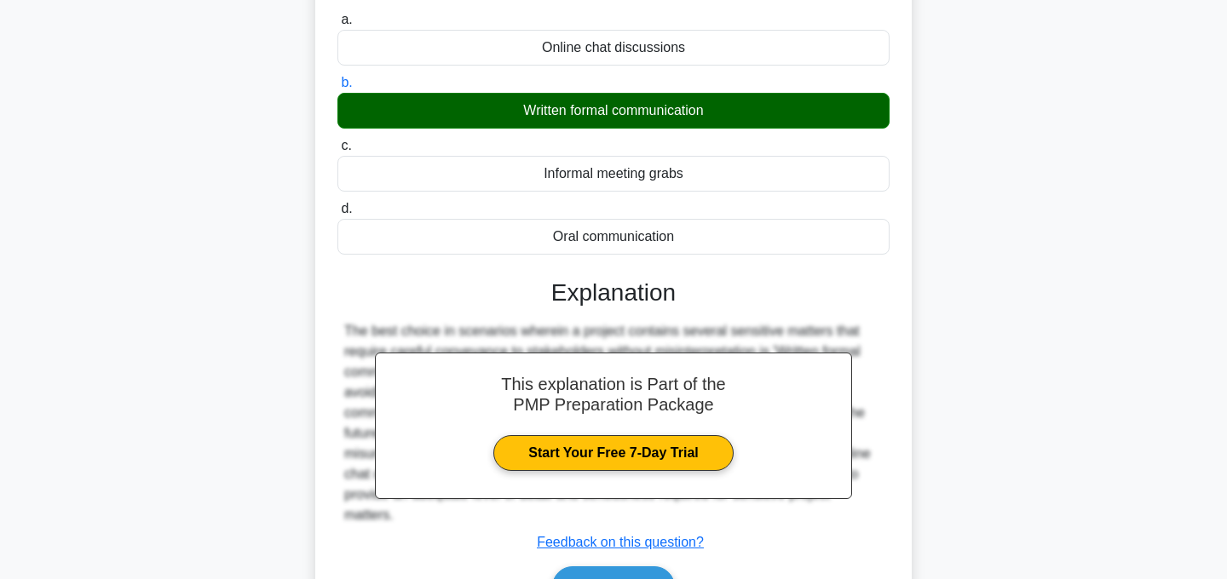
scroll to position [341, 0]
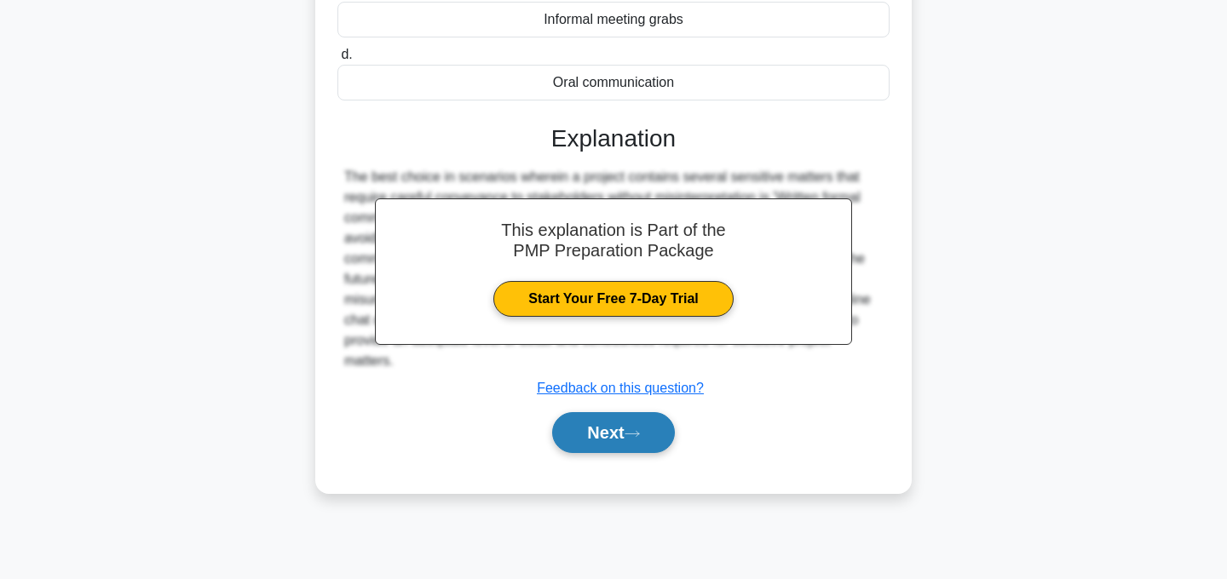
click at [636, 433] on icon at bounding box center [632, 433] width 15 height 9
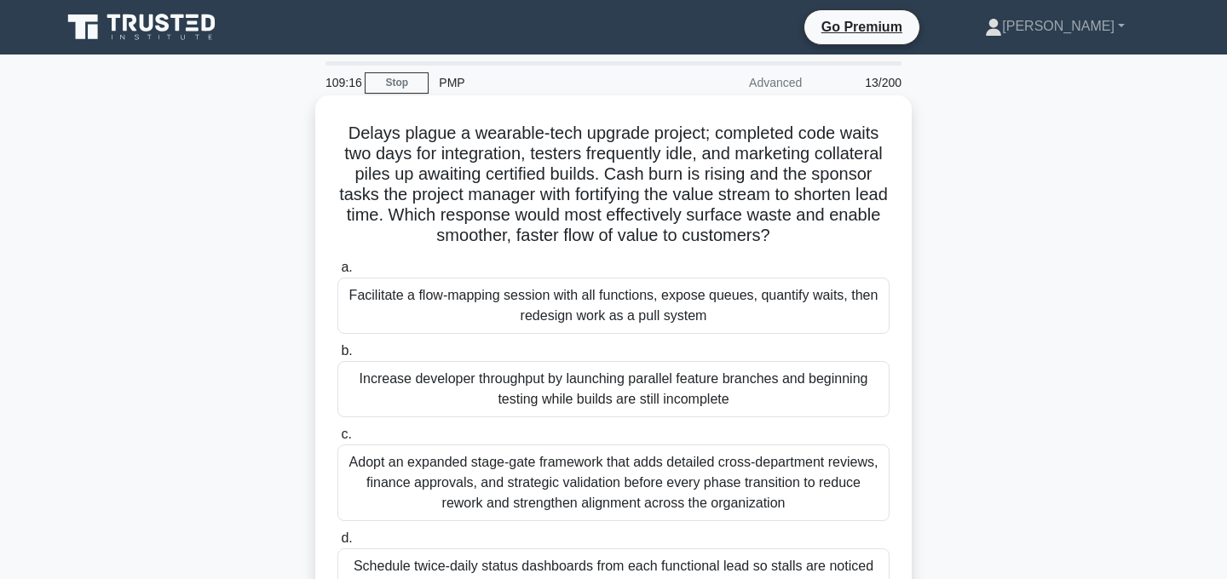
scroll to position [101, 0]
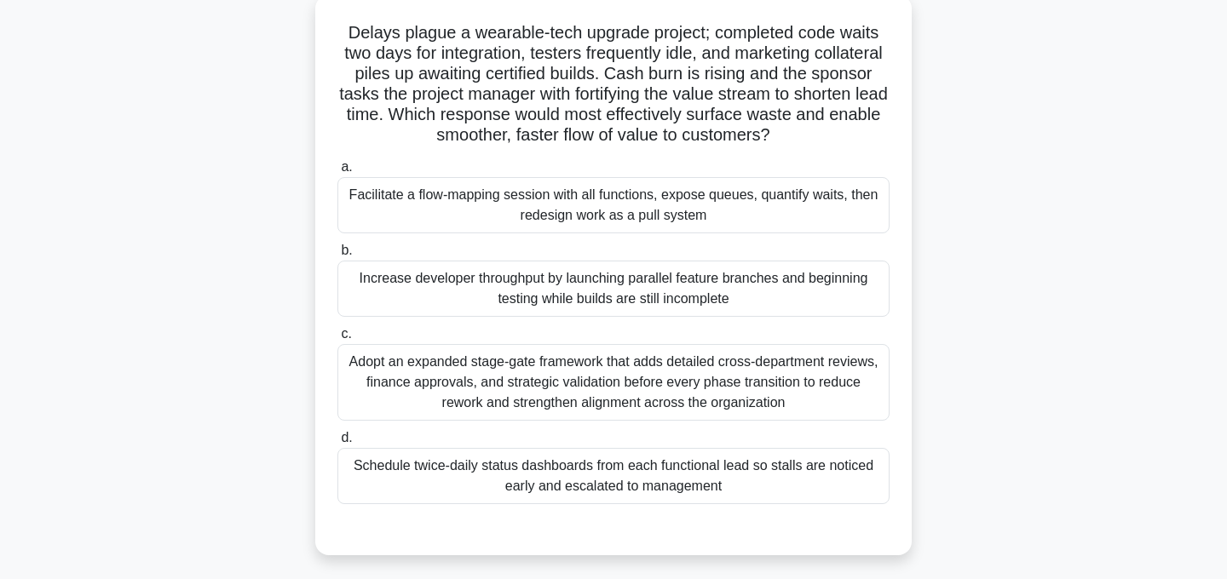
click at [681, 379] on div "Adopt an expanded stage-gate framework that adds detailed cross-department revi…" at bounding box center [613, 382] width 552 height 77
click at [337, 340] on input "c. Adopt an expanded stage-gate framework that adds detailed cross-department r…" at bounding box center [337, 334] width 0 height 11
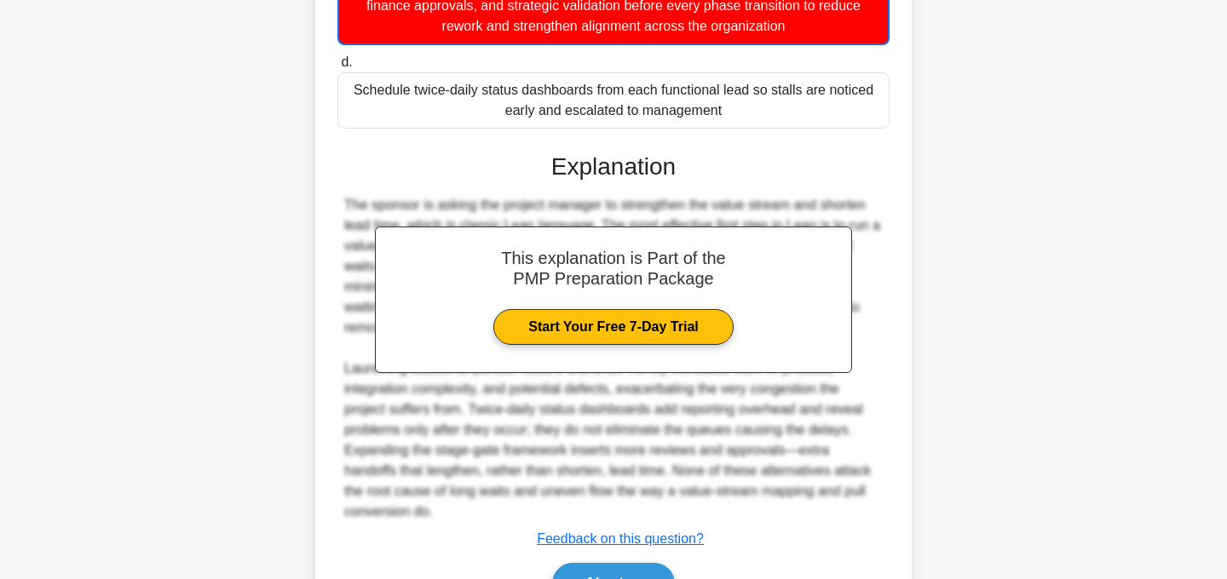
scroll to position [575, 0]
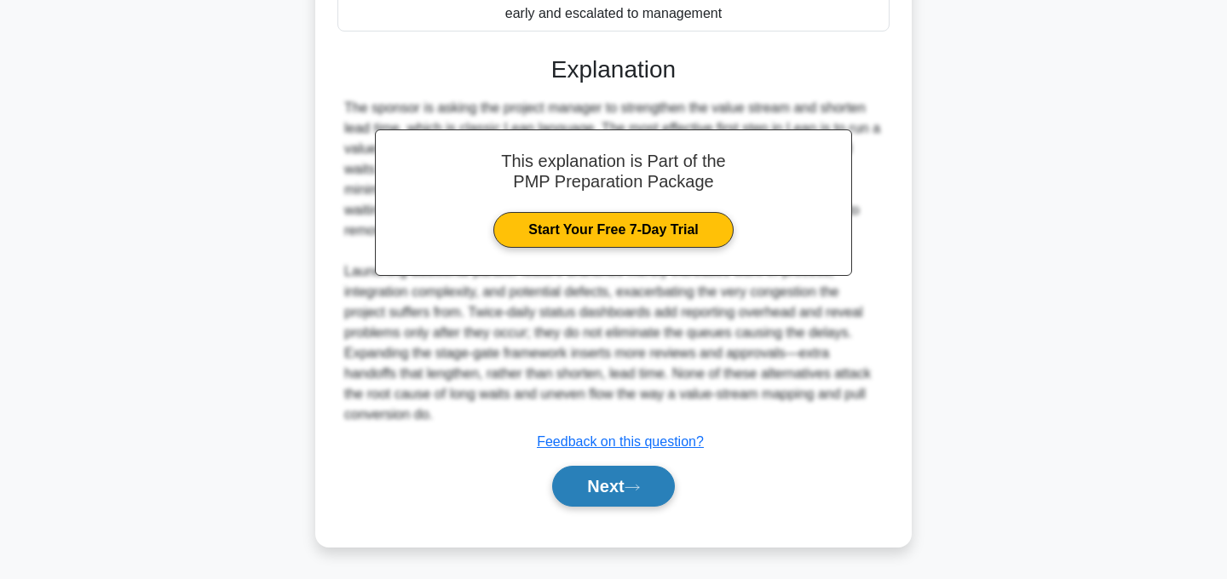
click at [643, 481] on button "Next" at bounding box center [613, 486] width 122 height 41
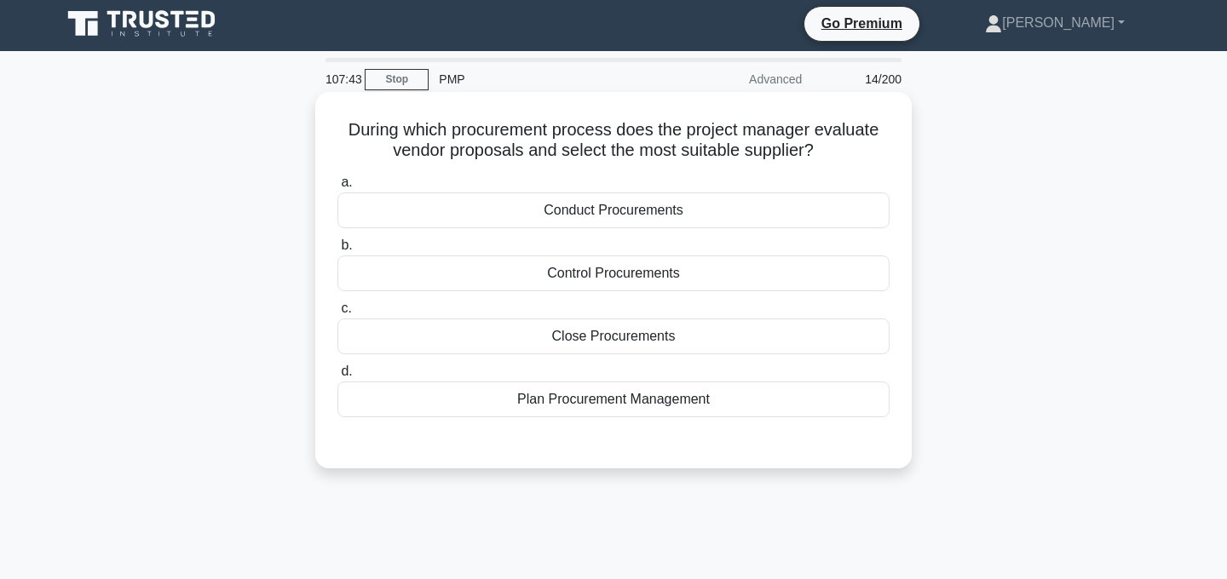
scroll to position [9, 0]
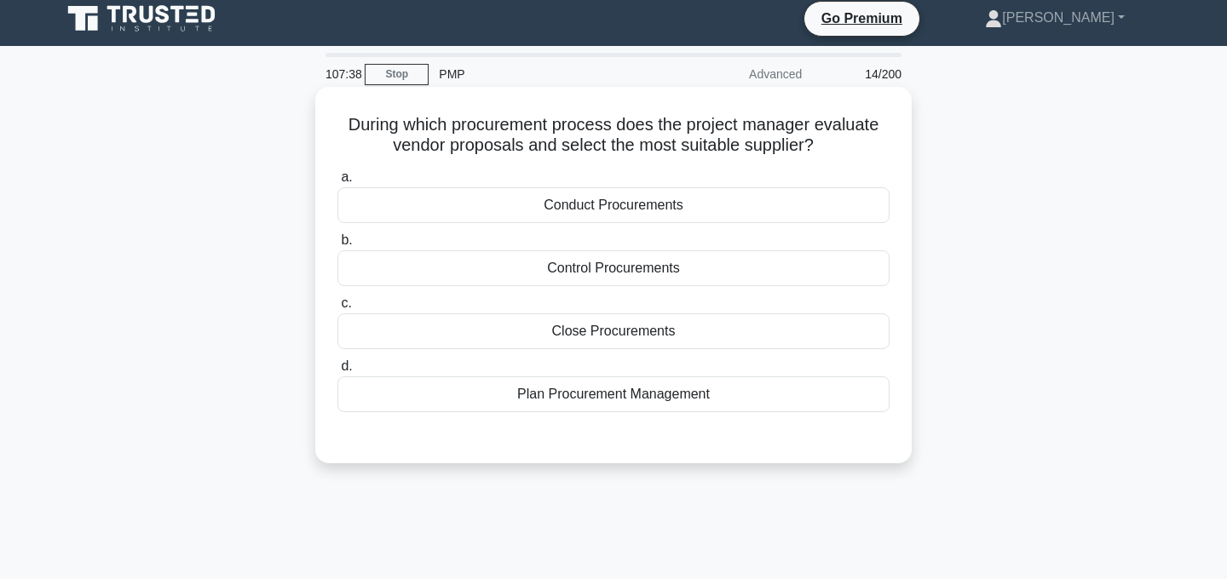
click at [686, 205] on div "Conduct Procurements" at bounding box center [613, 205] width 552 height 36
click at [337, 183] on input "a. Conduct Procurements" at bounding box center [337, 177] width 0 height 11
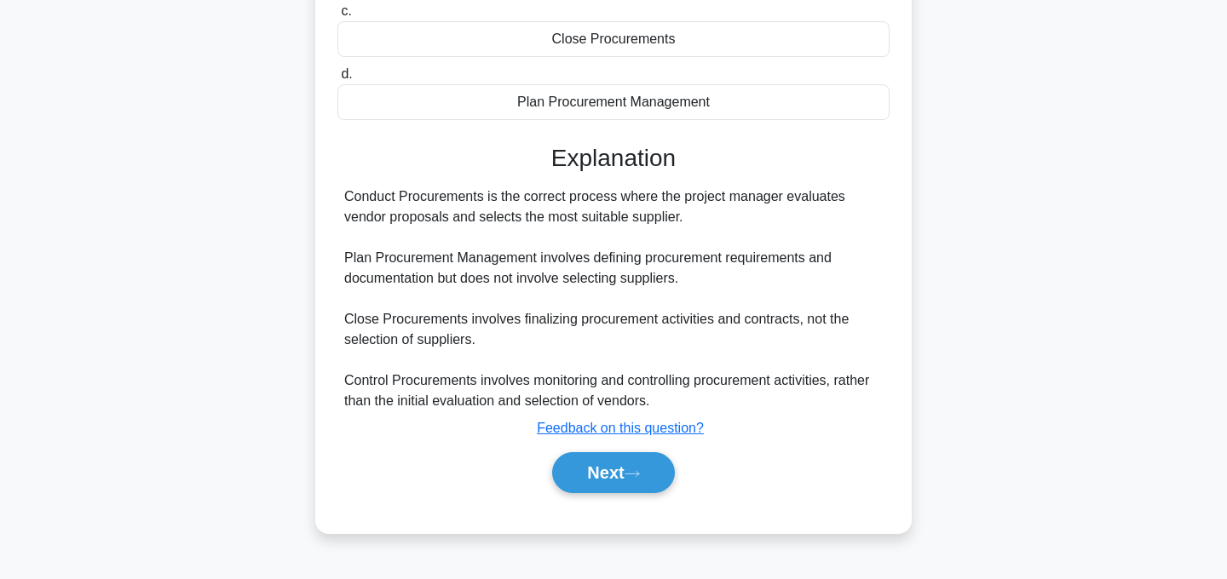
scroll to position [341, 0]
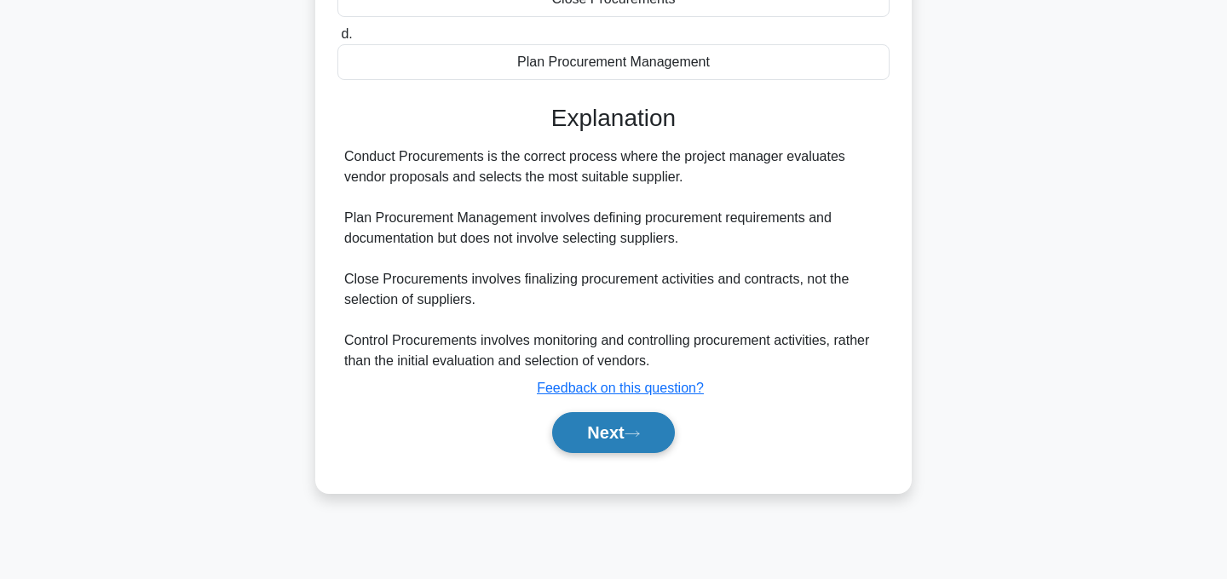
click at [622, 435] on button "Next" at bounding box center [613, 432] width 122 height 41
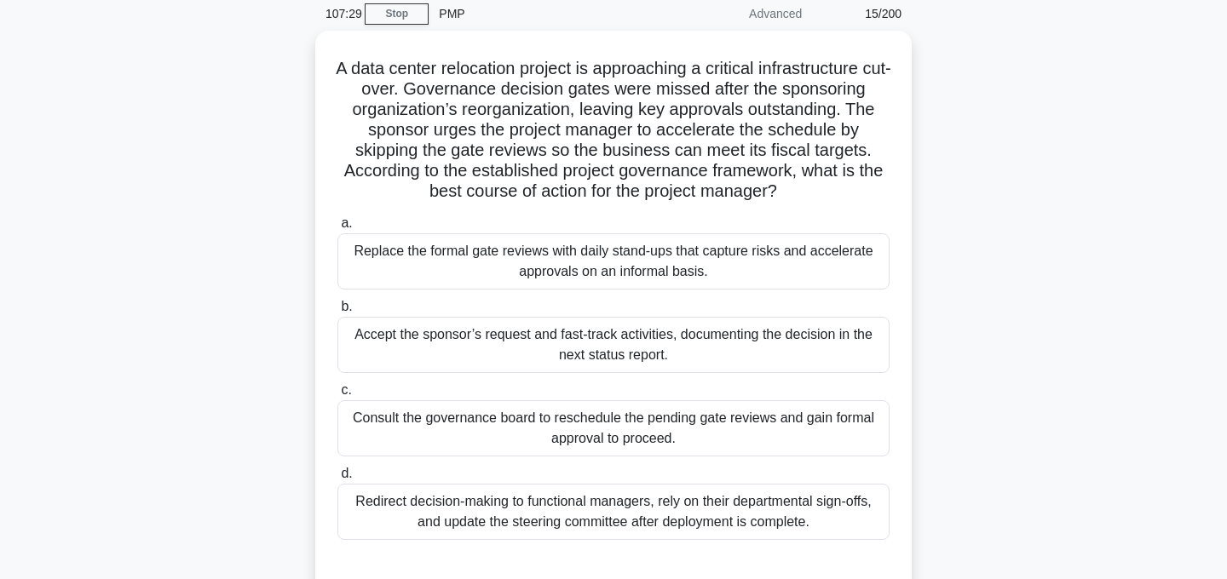
scroll to position [72, 0]
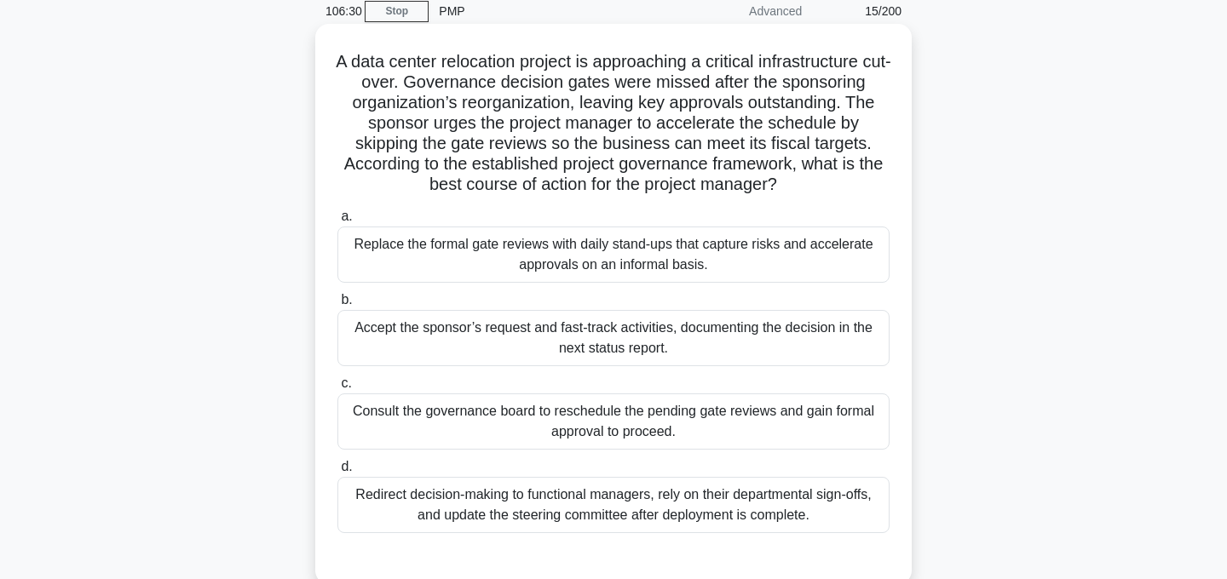
click at [770, 431] on div "Consult the governance board to reschedule the pending gate reviews and gain fo…" at bounding box center [613, 422] width 552 height 56
click at [337, 389] on input "c. Consult the governance board to reschedule the pending gate reviews and gain…" at bounding box center [337, 383] width 0 height 11
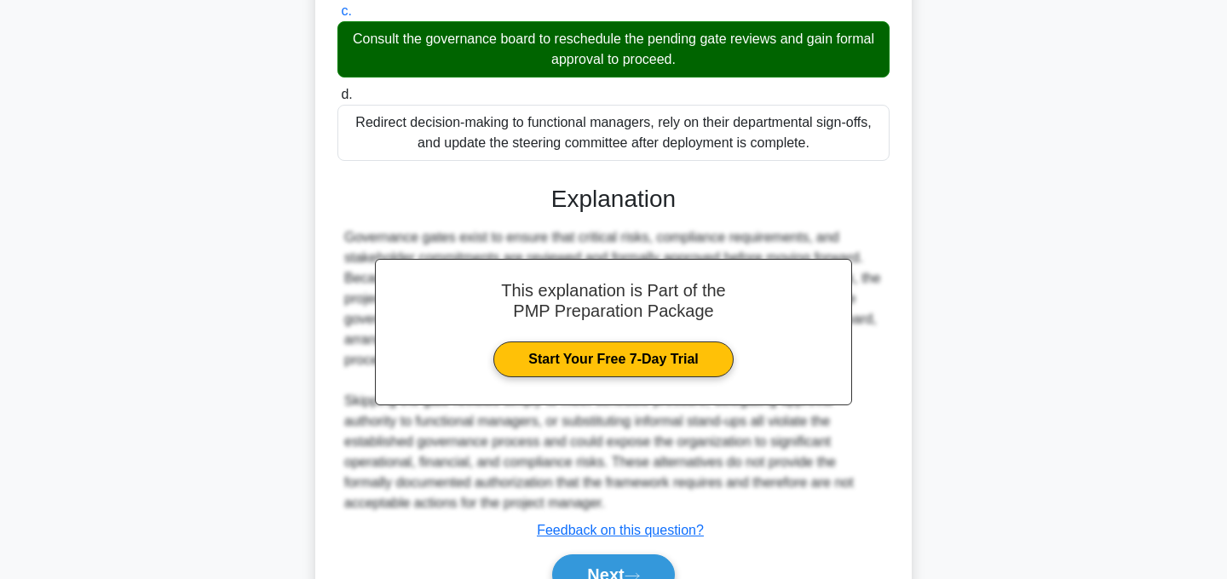
scroll to position [533, 0]
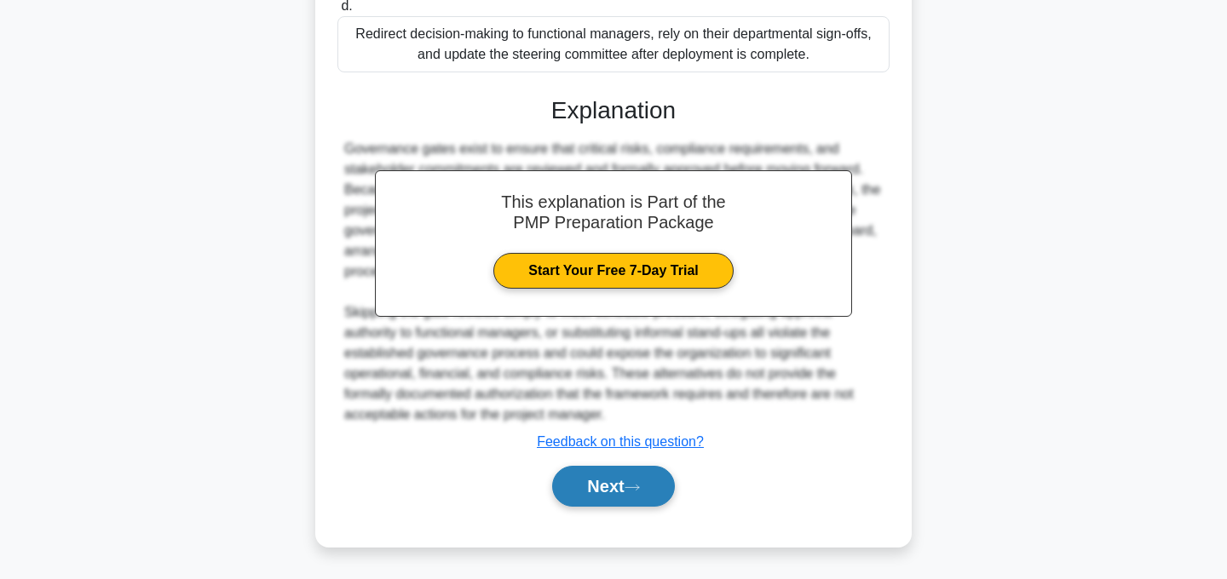
click at [640, 492] on icon at bounding box center [632, 487] width 15 height 9
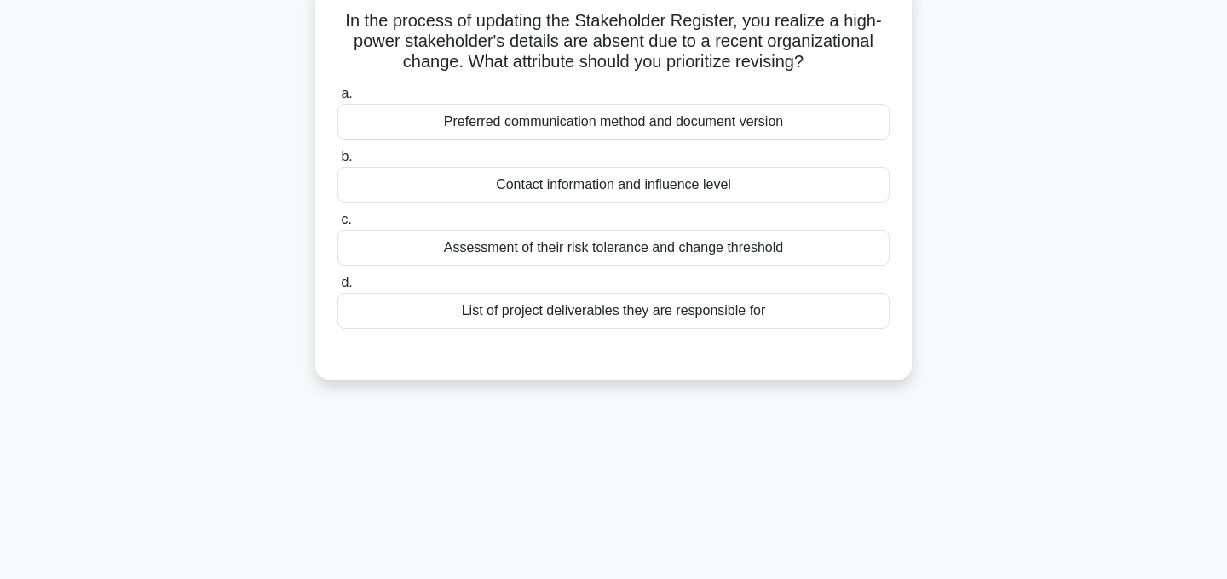
scroll to position [0, 0]
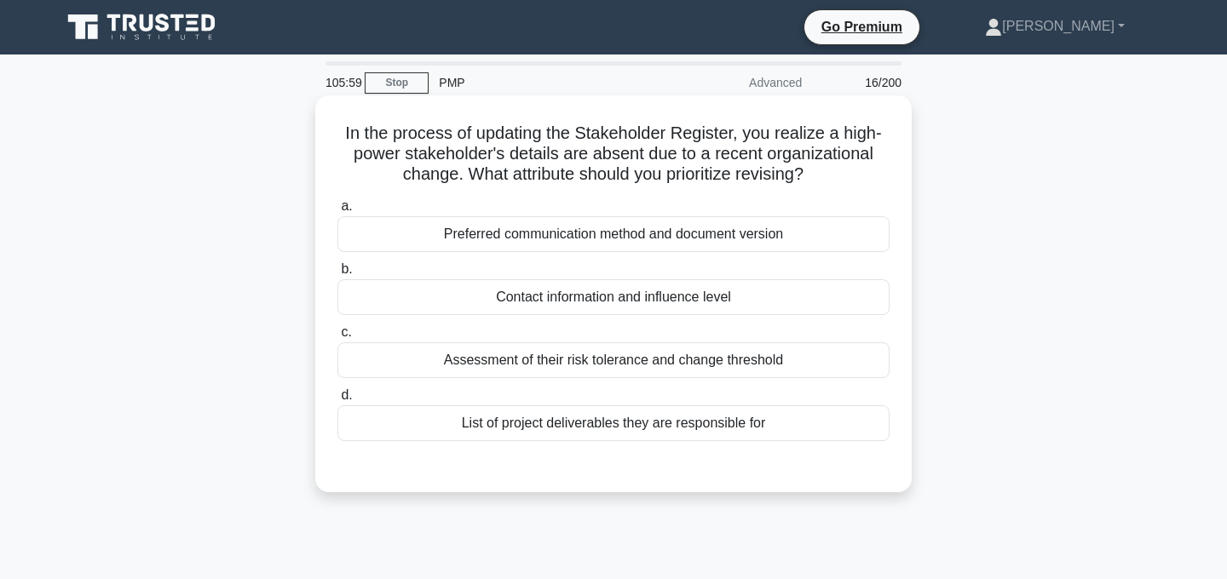
click at [765, 233] on div "Preferred communication method and document version" at bounding box center [613, 234] width 552 height 36
click at [337, 212] on input "a. Preferred communication method and document version" at bounding box center [337, 206] width 0 height 11
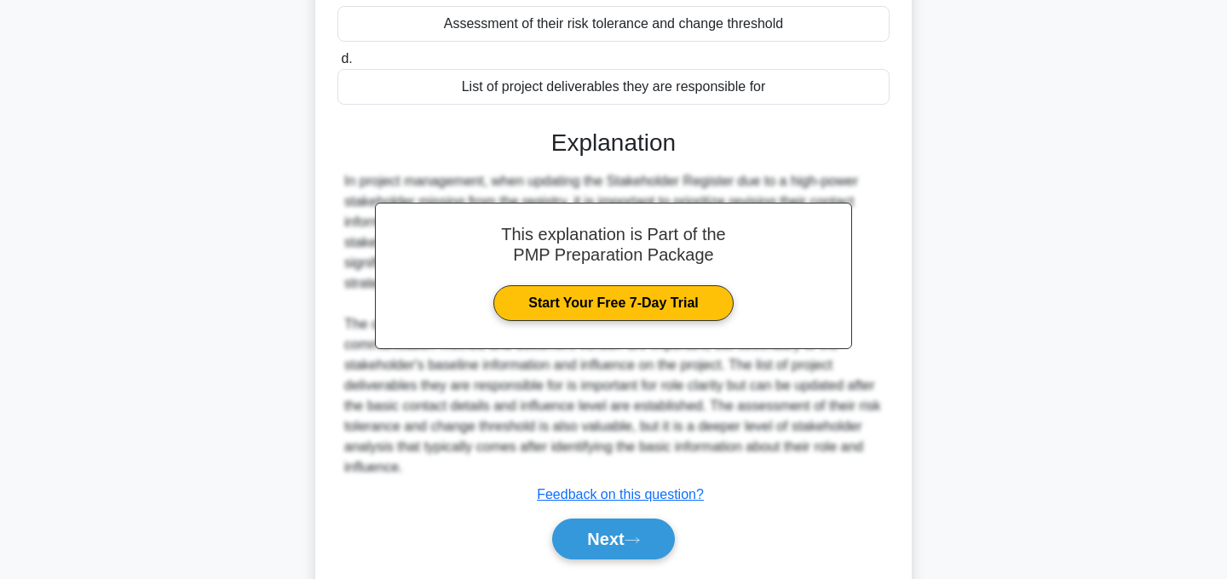
scroll to position [391, 0]
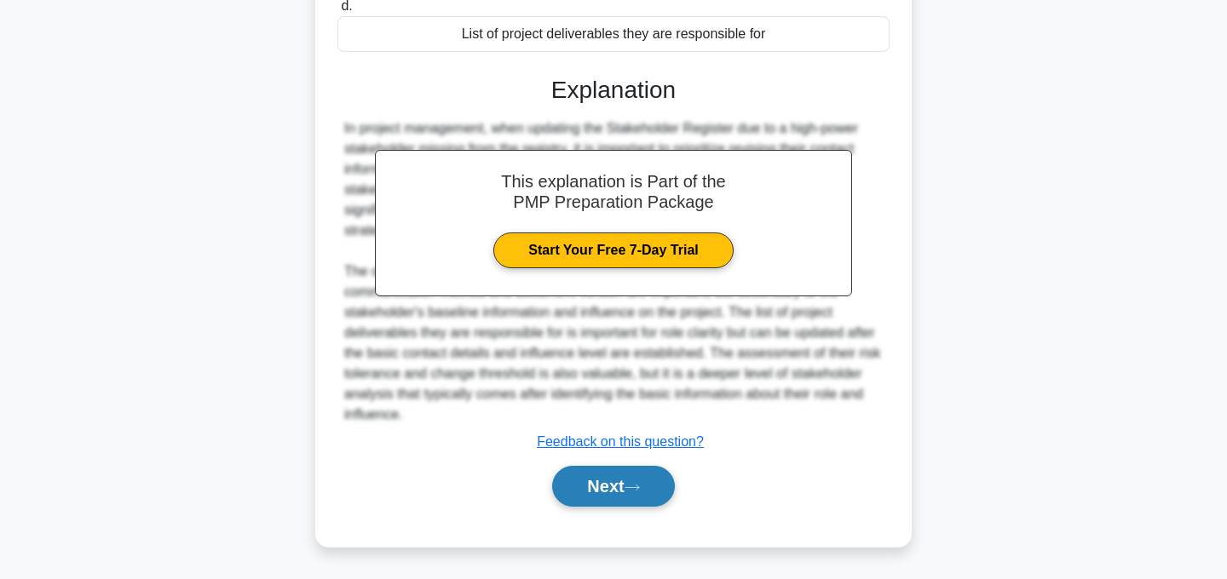
click at [631, 488] on button "Next" at bounding box center [613, 486] width 122 height 41
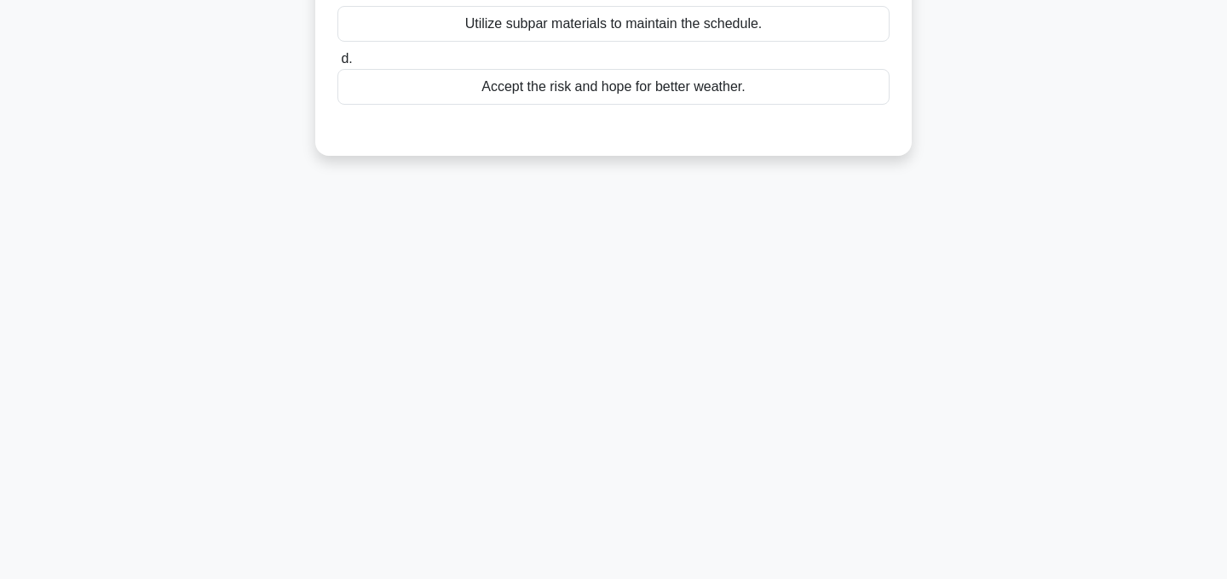
scroll to position [0, 0]
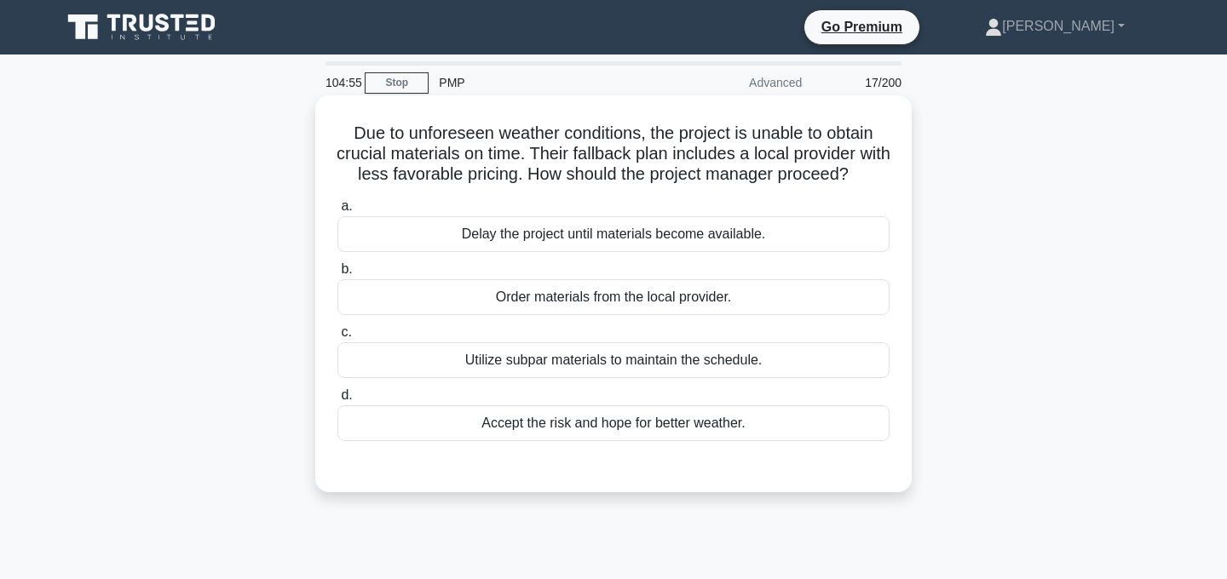
click at [730, 361] on div "Utilize subpar materials to maintain the schedule." at bounding box center [613, 361] width 552 height 36
click at [337, 338] on input "c. Utilize subpar materials to maintain the schedule." at bounding box center [337, 332] width 0 height 11
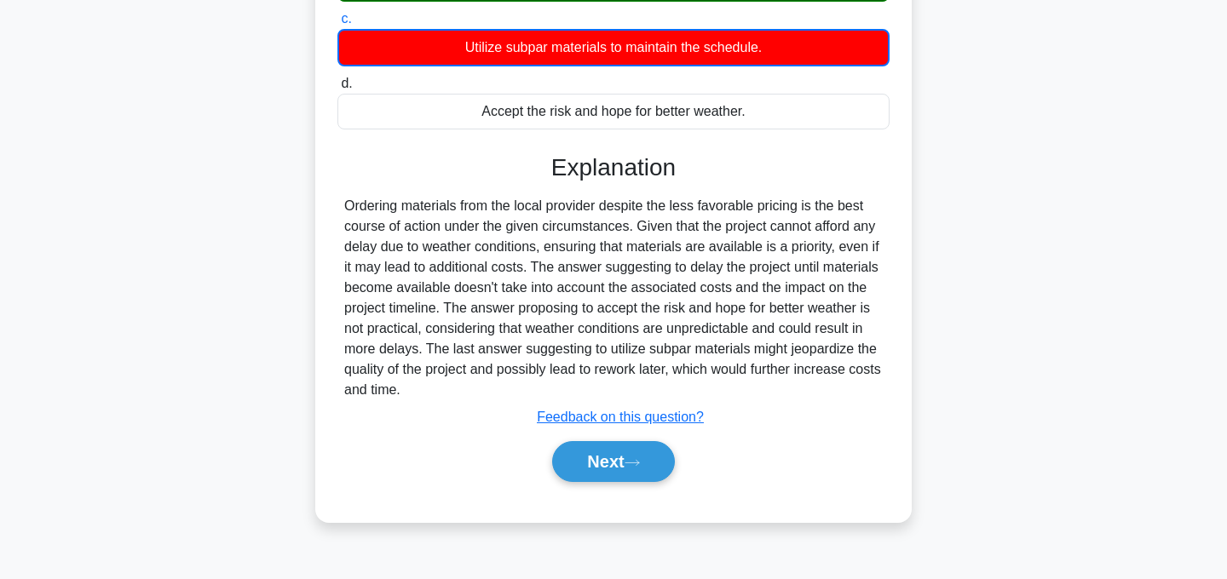
scroll to position [324, 0]
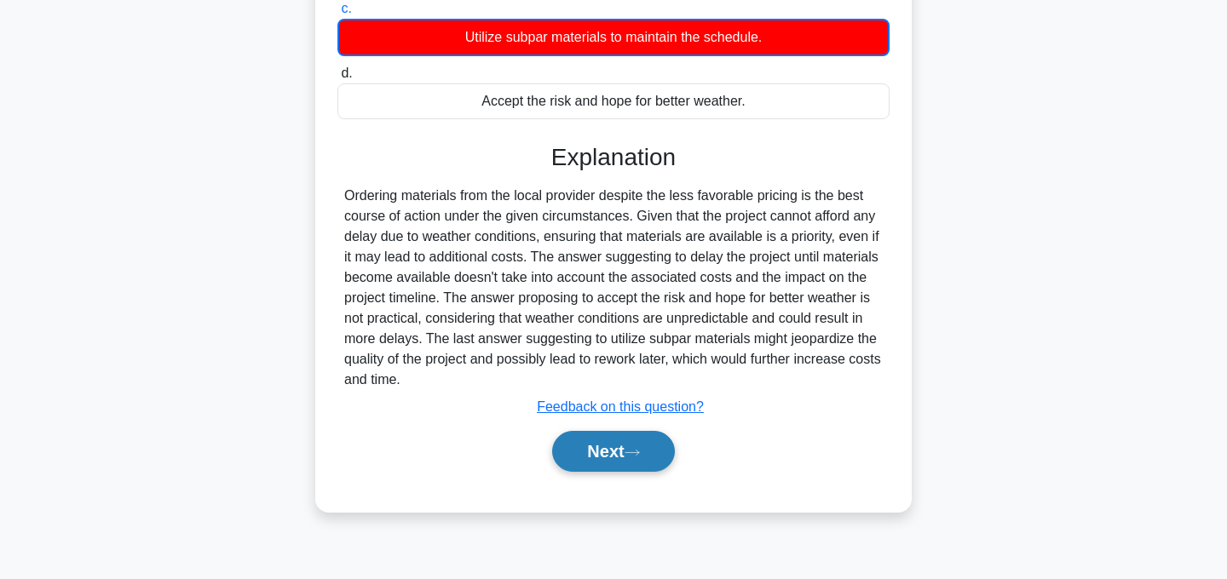
click at [613, 446] on button "Next" at bounding box center [613, 451] width 122 height 41
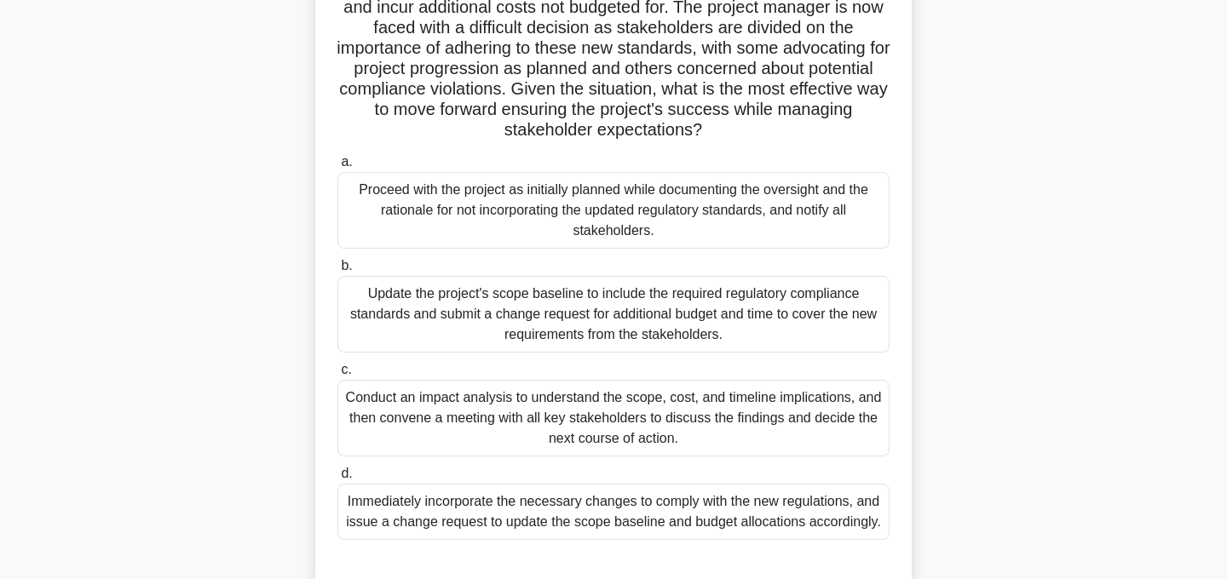
scroll to position [295, 0]
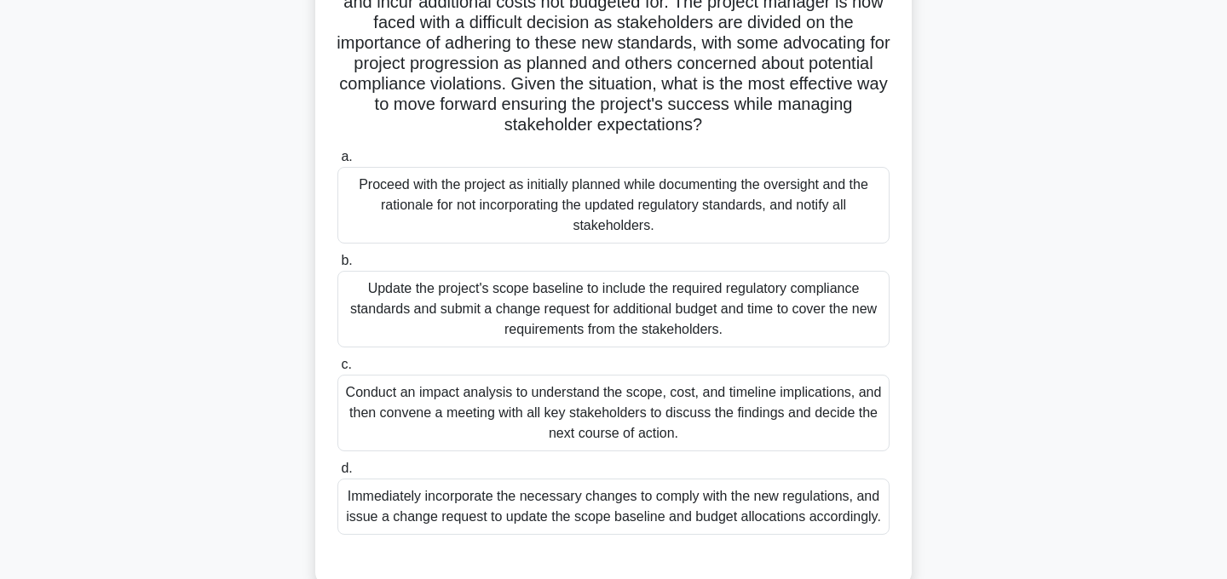
click at [703, 423] on div "Conduct an impact analysis to understand the scope, cost, and timeline implicat…" at bounding box center [613, 413] width 552 height 77
click at [337, 371] on input "c. Conduct an impact analysis to understand the scope, cost, and timeline impli…" at bounding box center [337, 365] width 0 height 11
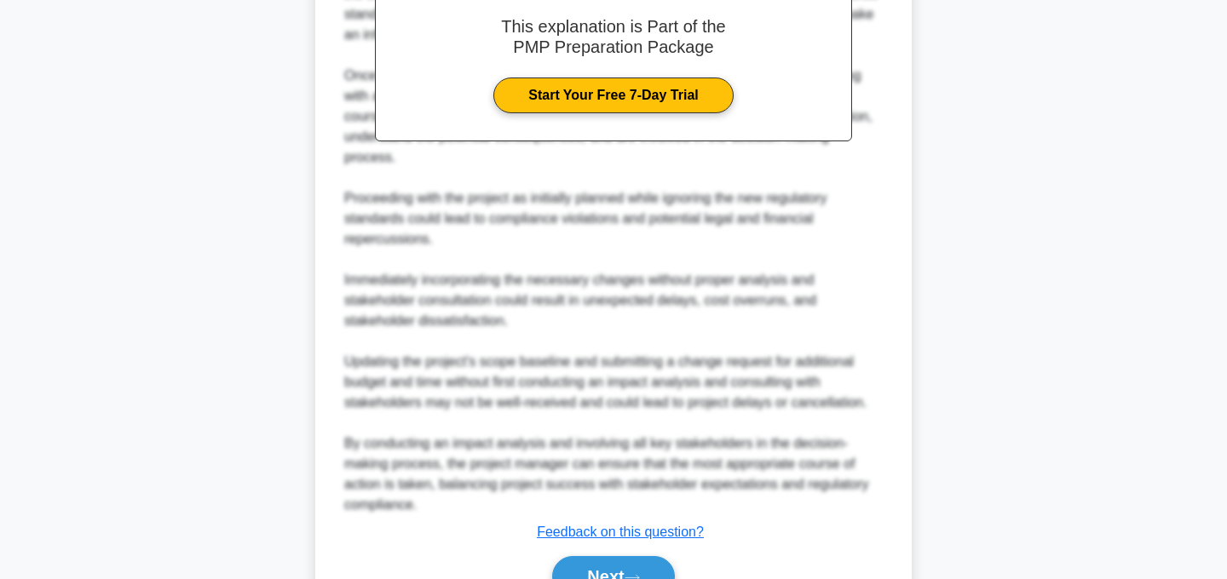
scroll to position [1003, 0]
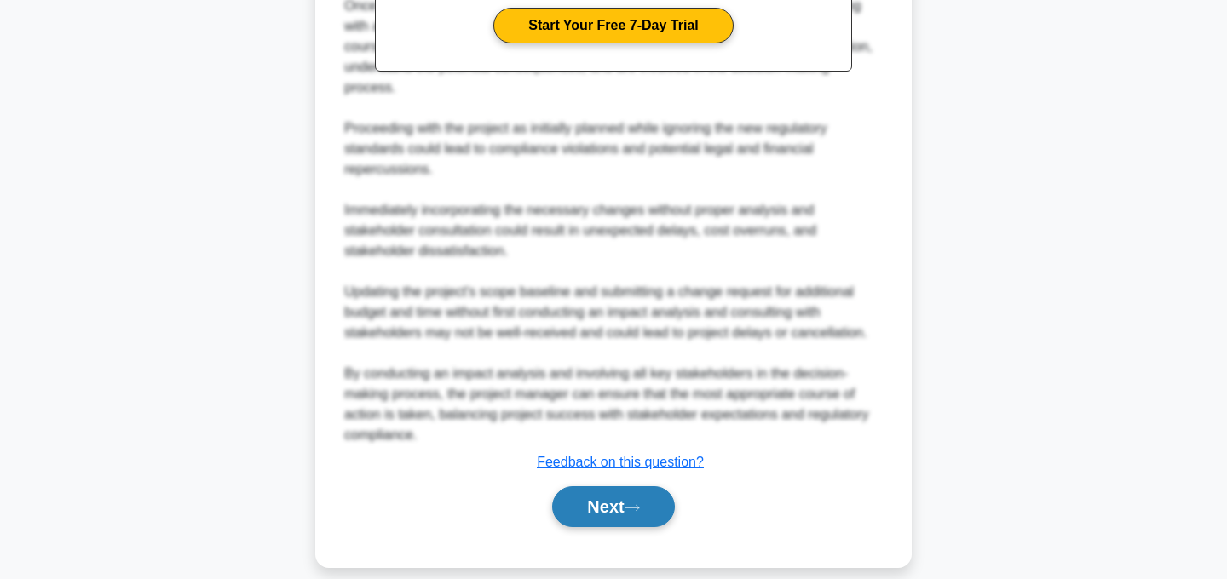
click at [625, 500] on button "Next" at bounding box center [613, 507] width 122 height 41
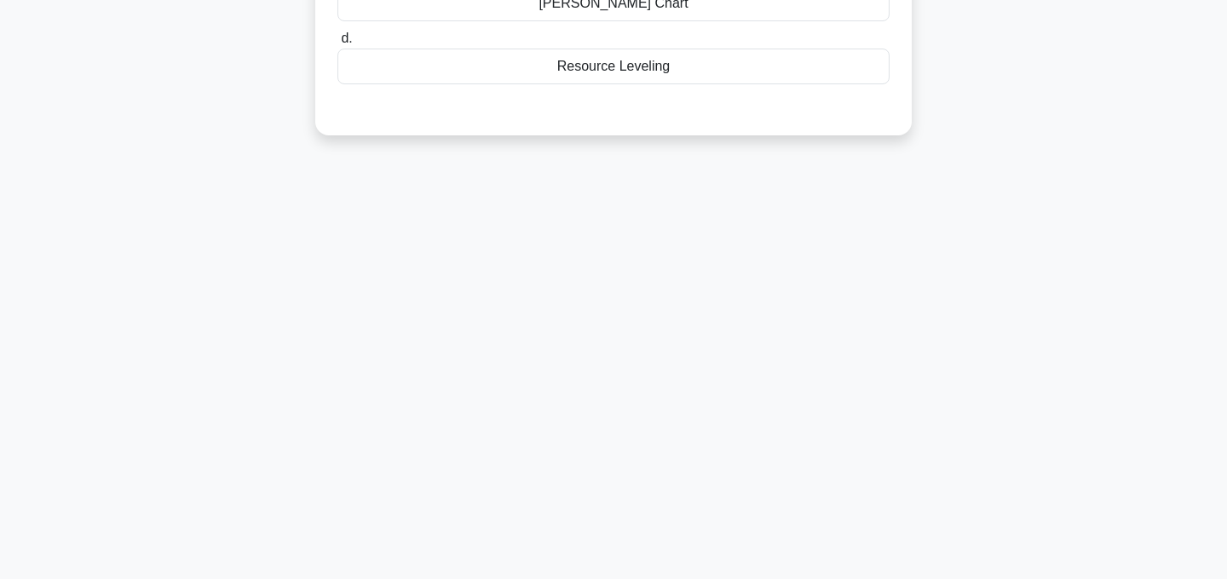
scroll to position [0, 0]
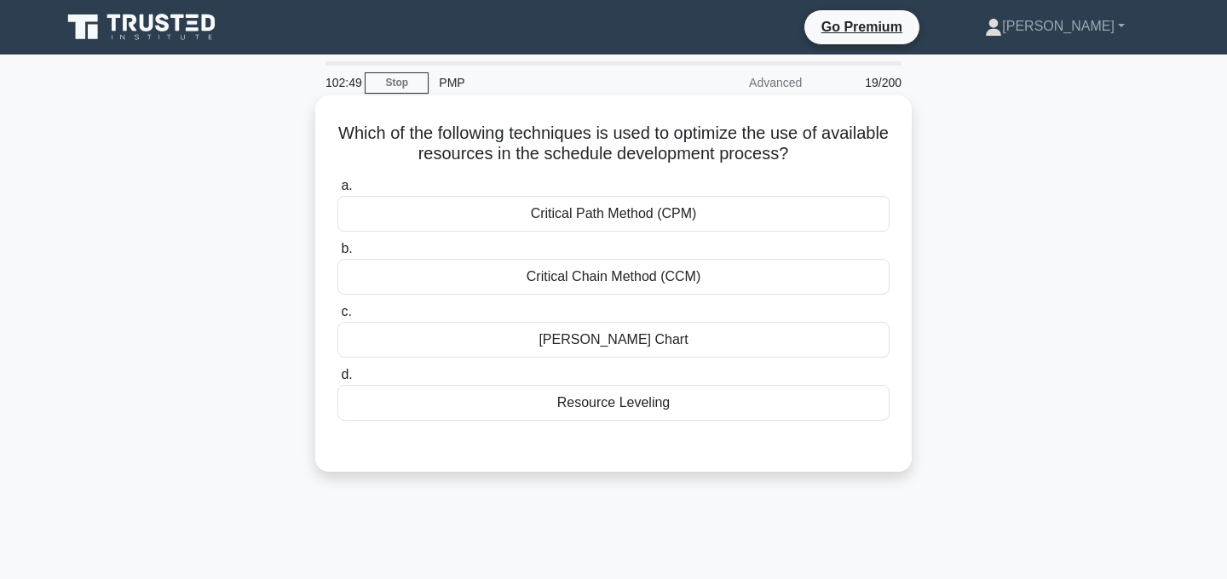
click at [678, 401] on div "Resource Leveling" at bounding box center [613, 403] width 552 height 36
click at [337, 381] on input "d. Resource Leveling" at bounding box center [337, 375] width 0 height 11
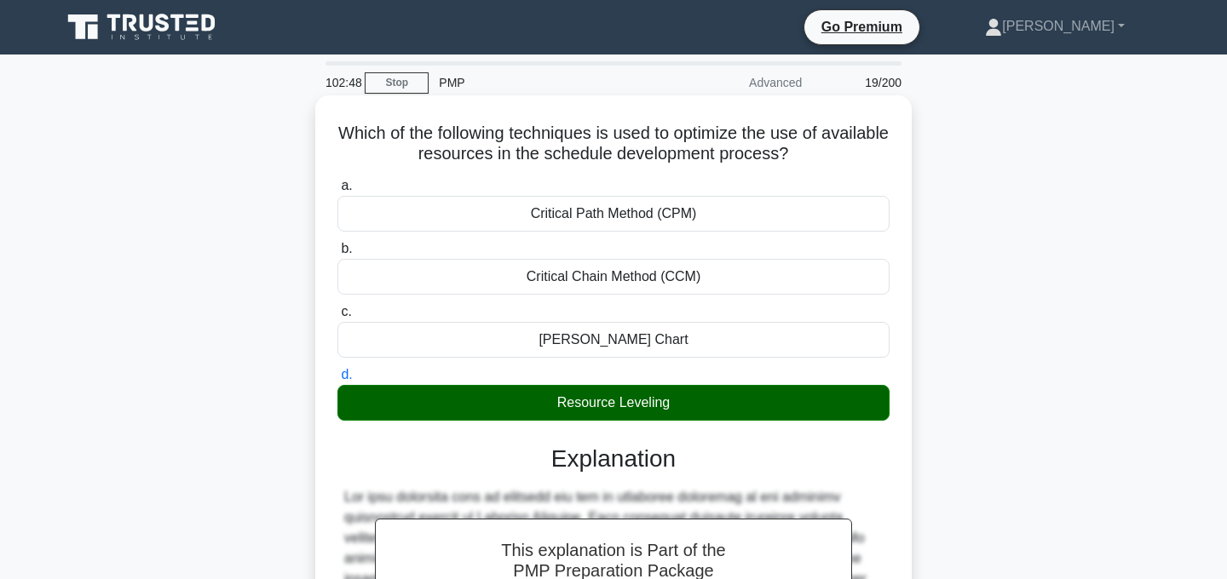
scroll to position [349, 0]
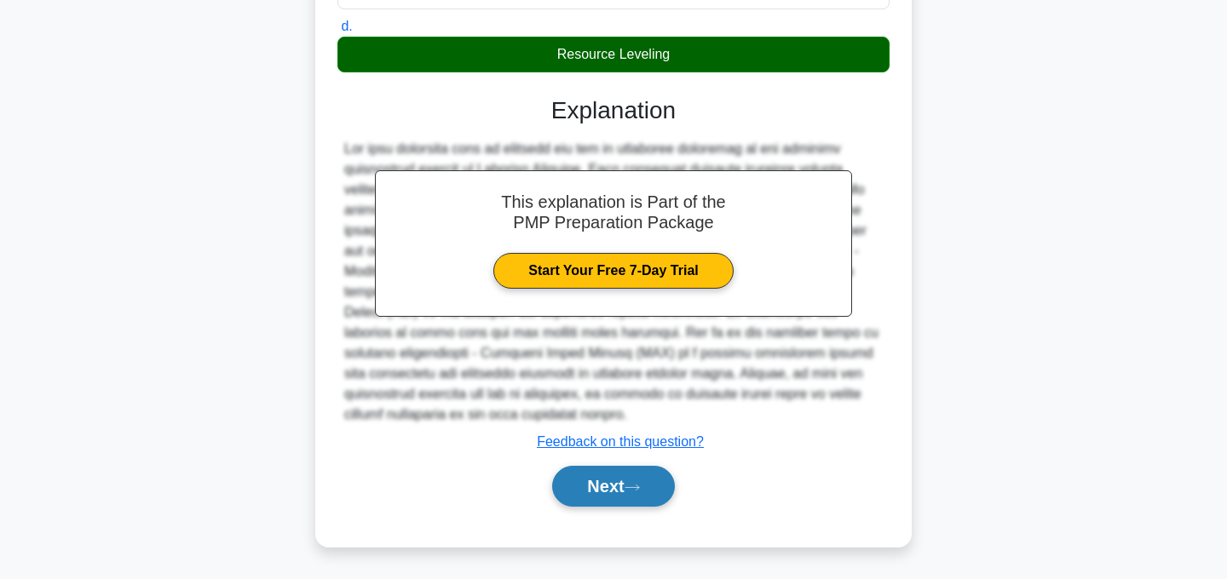
click at [632, 498] on button "Next" at bounding box center [613, 486] width 122 height 41
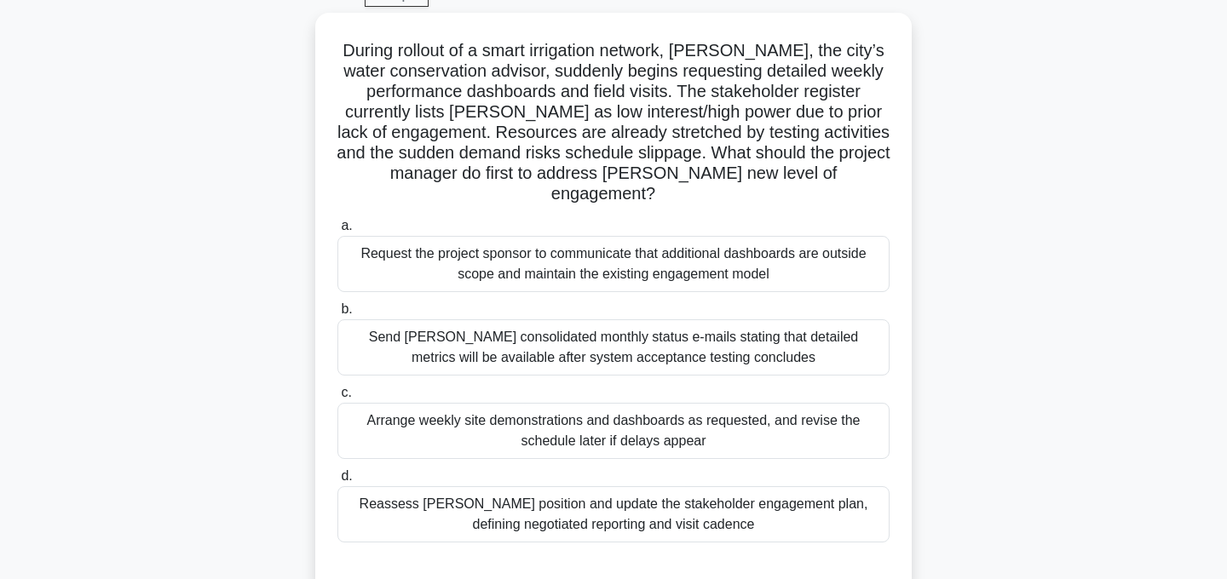
scroll to position [102, 0]
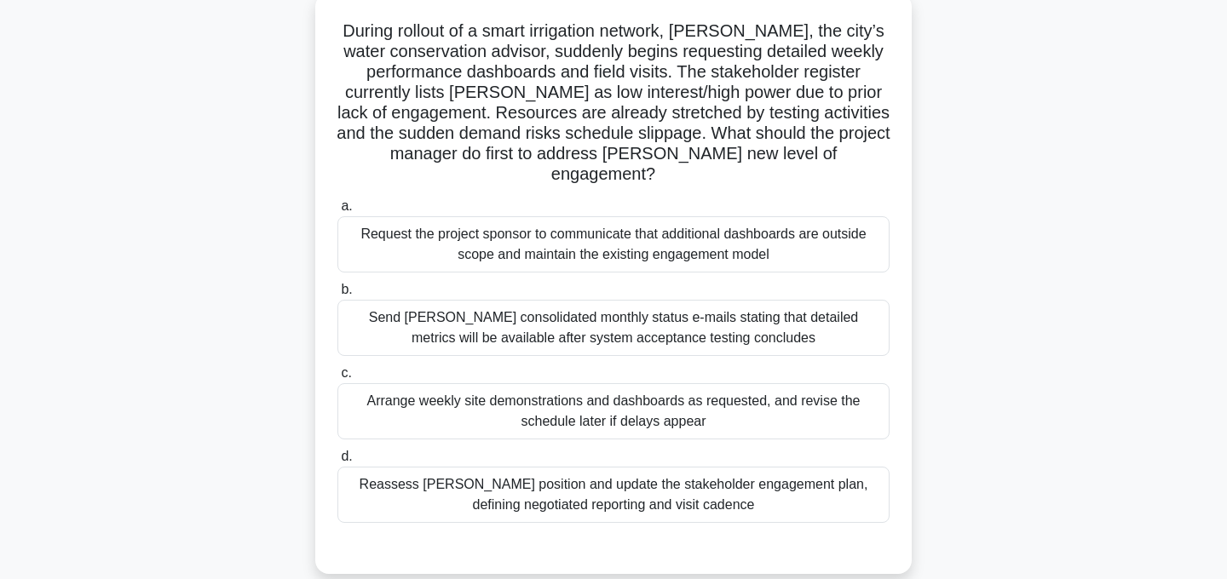
click at [756, 475] on div "Reassess Terry’s position and update the stakeholder engagement plan, defining …" at bounding box center [613, 495] width 552 height 56
click at [337, 463] on input "d. Reassess Terry’s position and update the stakeholder engagement plan, defini…" at bounding box center [337, 457] width 0 height 11
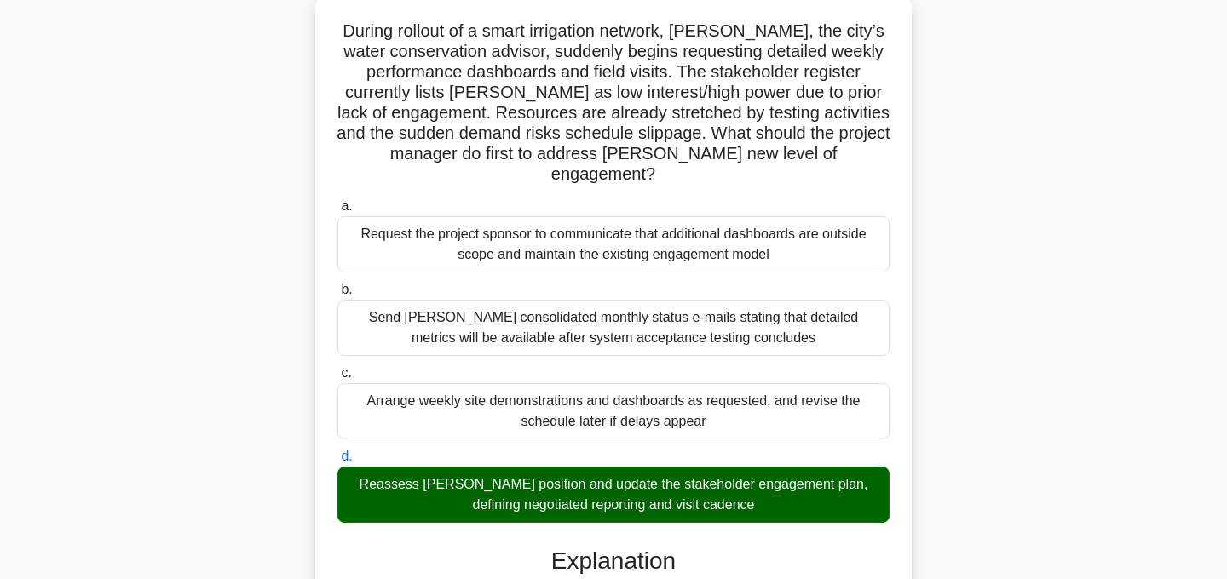
scroll to position [635, 0]
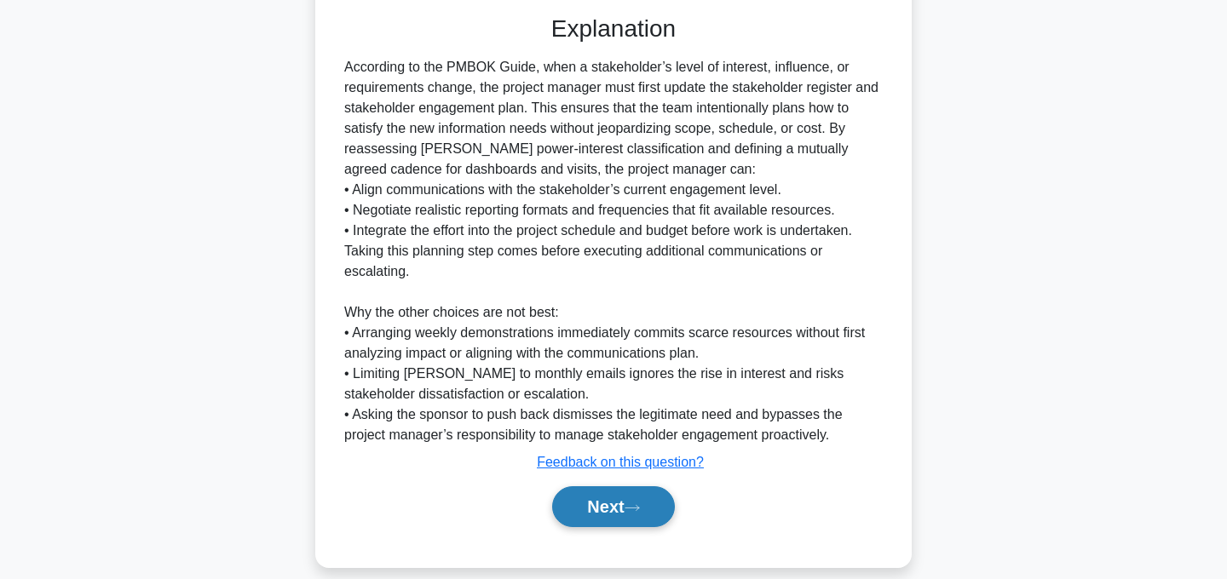
click at [632, 498] on button "Next" at bounding box center [613, 507] width 122 height 41
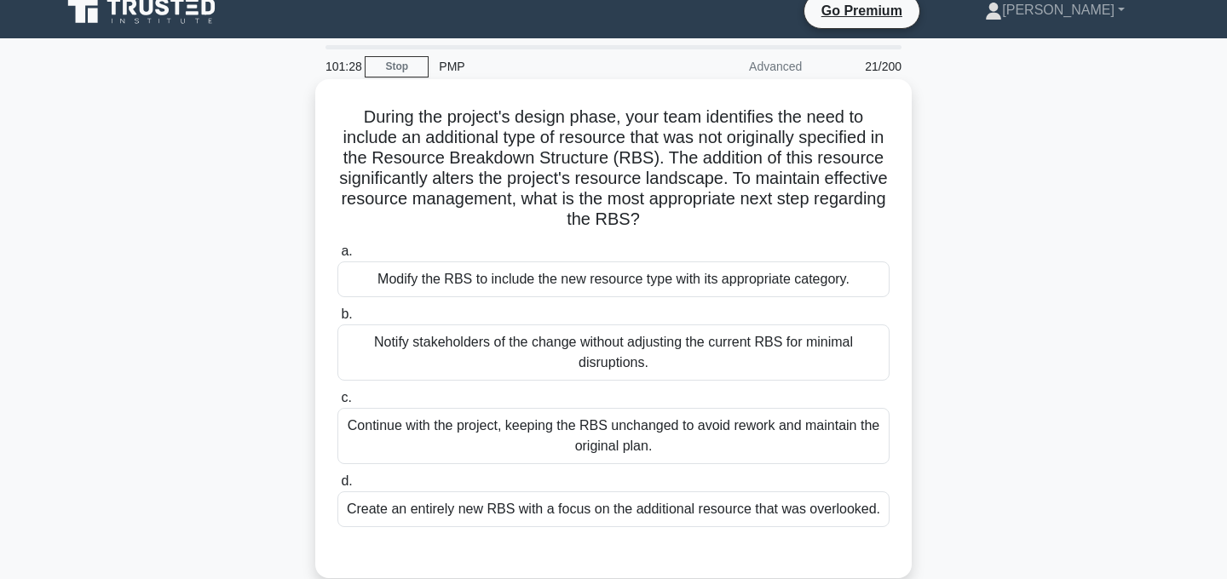
scroll to position [26, 0]
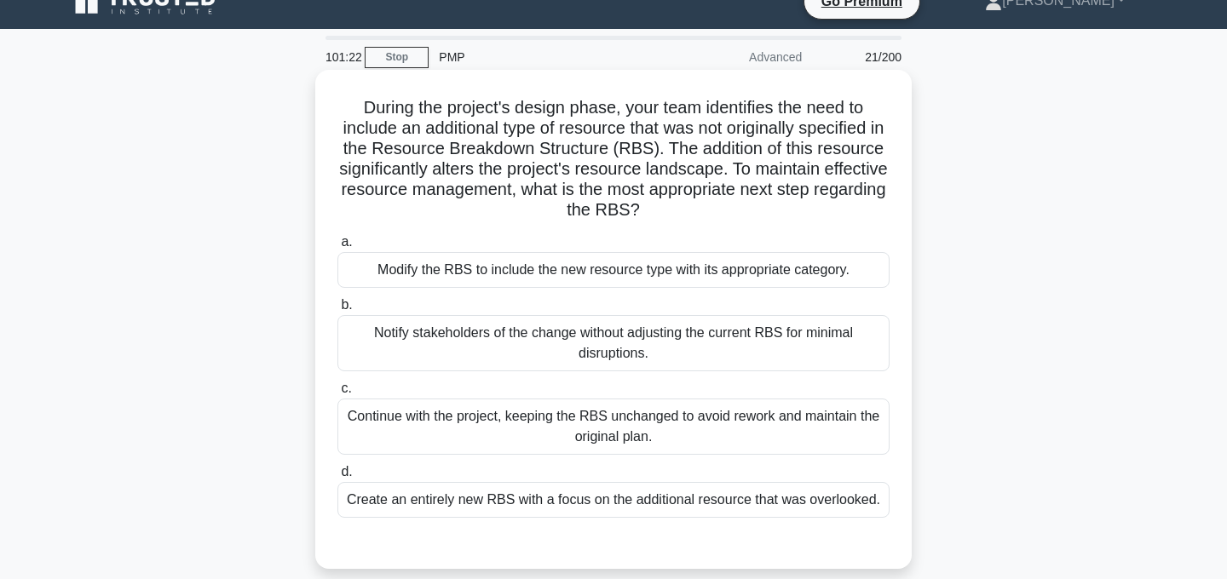
click at [700, 274] on div "Modify the RBS to include the new resource type with its appropriate category." at bounding box center [613, 270] width 552 height 36
click at [337, 248] on input "a. Modify the RBS to include the new resource type with its appropriate categor…" at bounding box center [337, 242] width 0 height 11
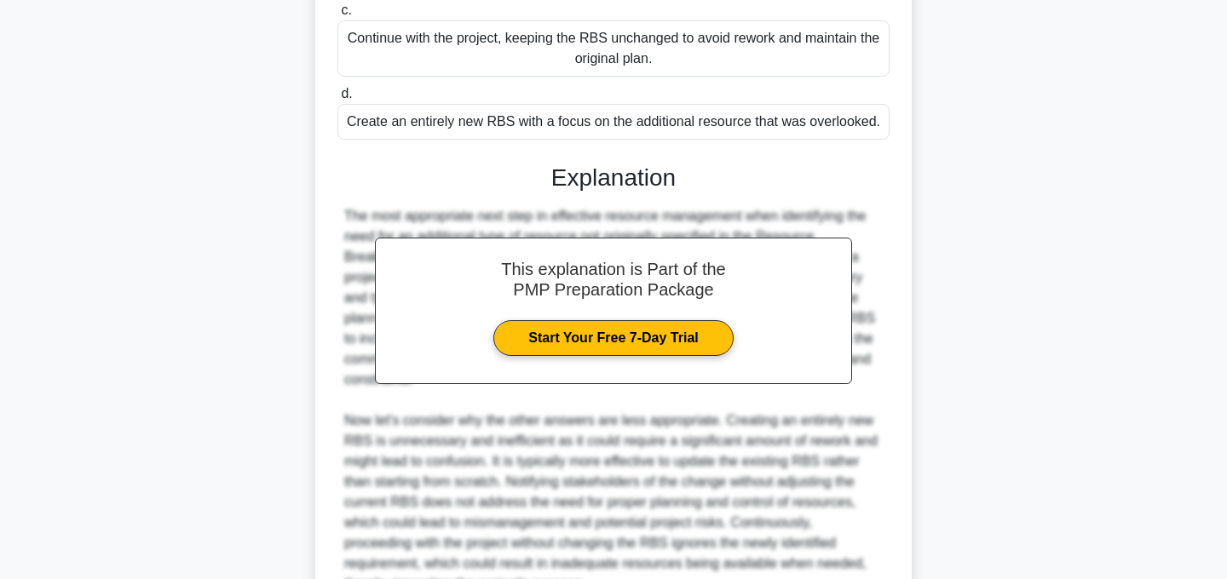
scroll to position [573, 0]
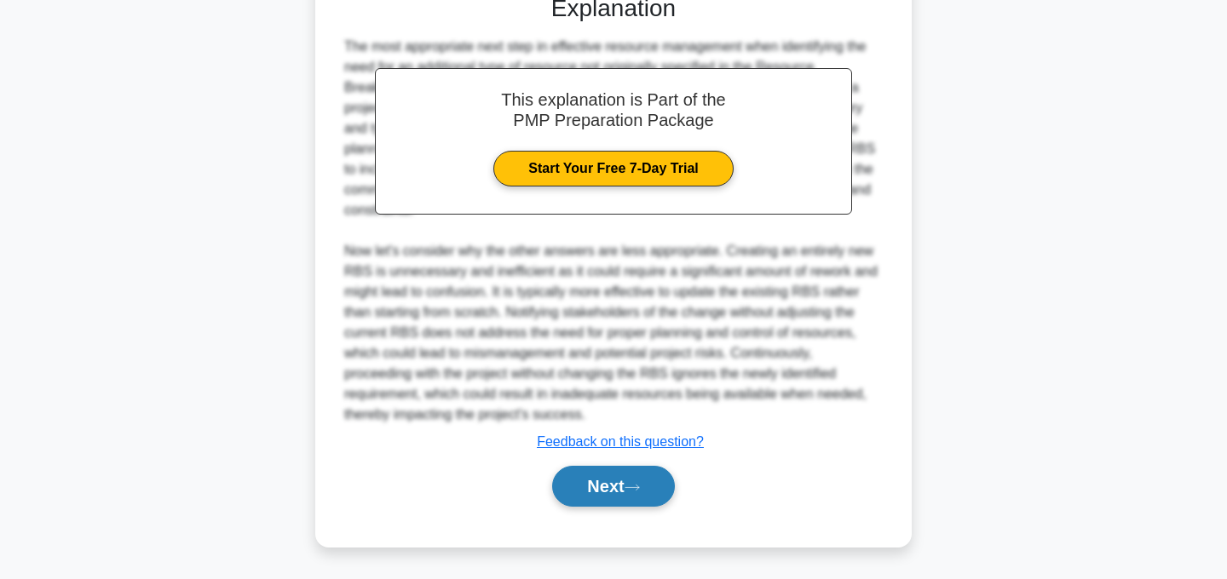
click at [640, 491] on icon at bounding box center [632, 487] width 15 height 9
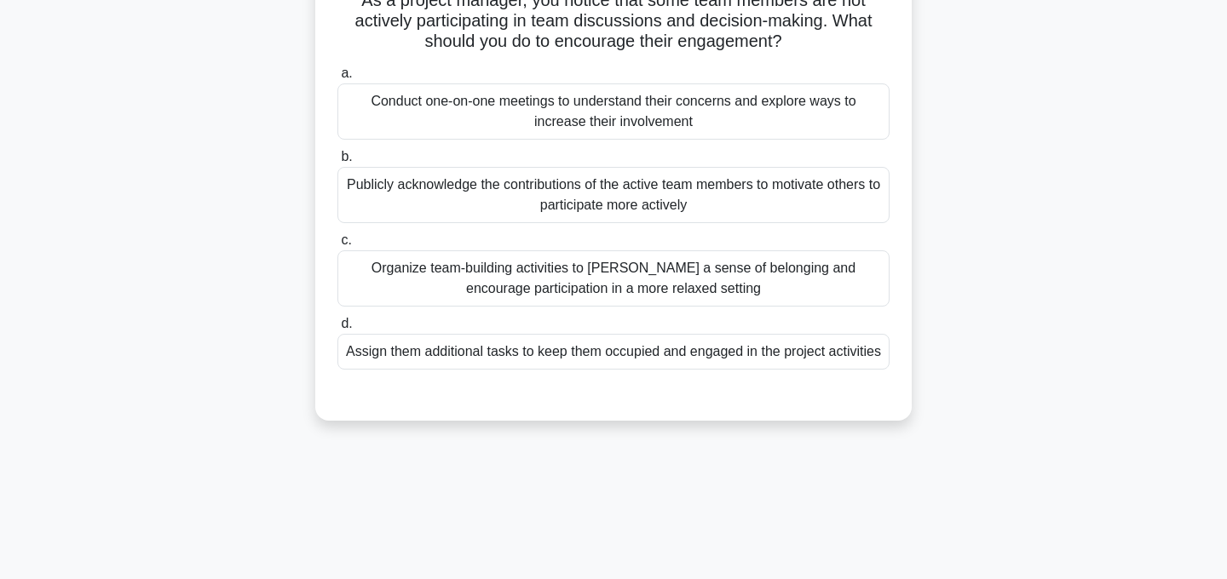
scroll to position [0, 0]
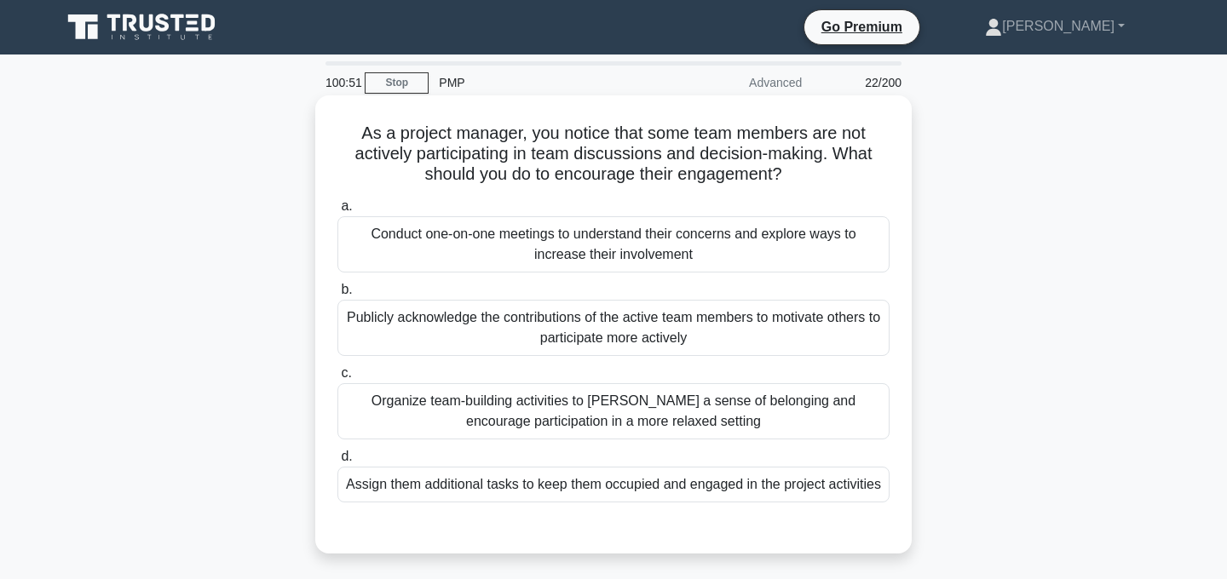
click at [715, 320] on div "Publicly acknowledge the contributions of the active team members to motivate o…" at bounding box center [613, 328] width 552 height 56
click at [337, 296] on input "b. Publicly acknowledge the contributions of the active team members to motivat…" at bounding box center [337, 290] width 0 height 11
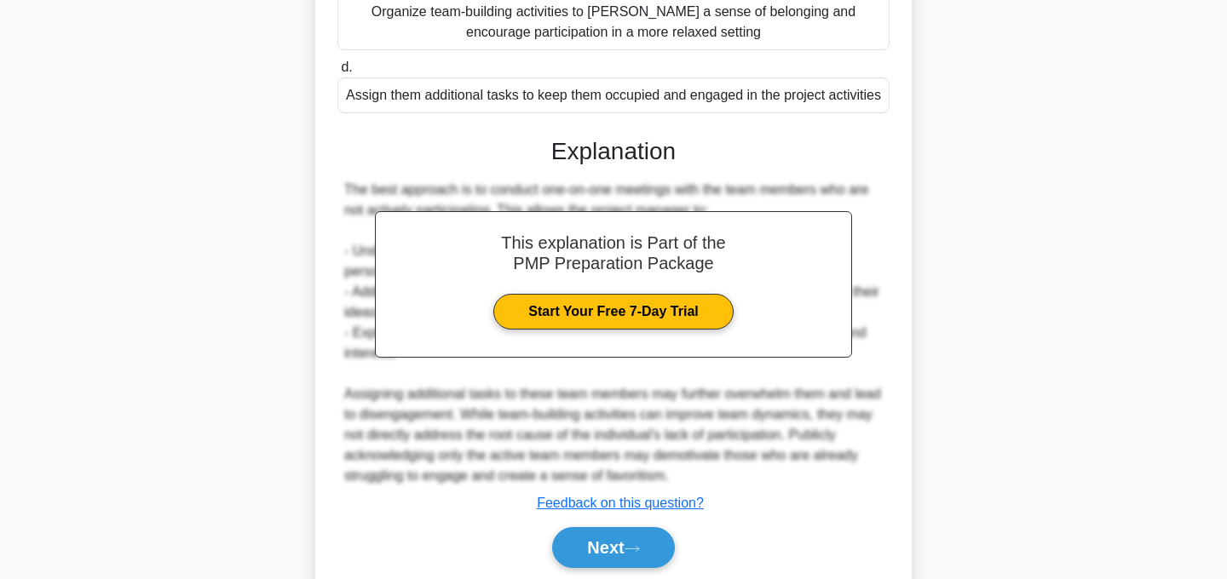
scroll to position [452, 0]
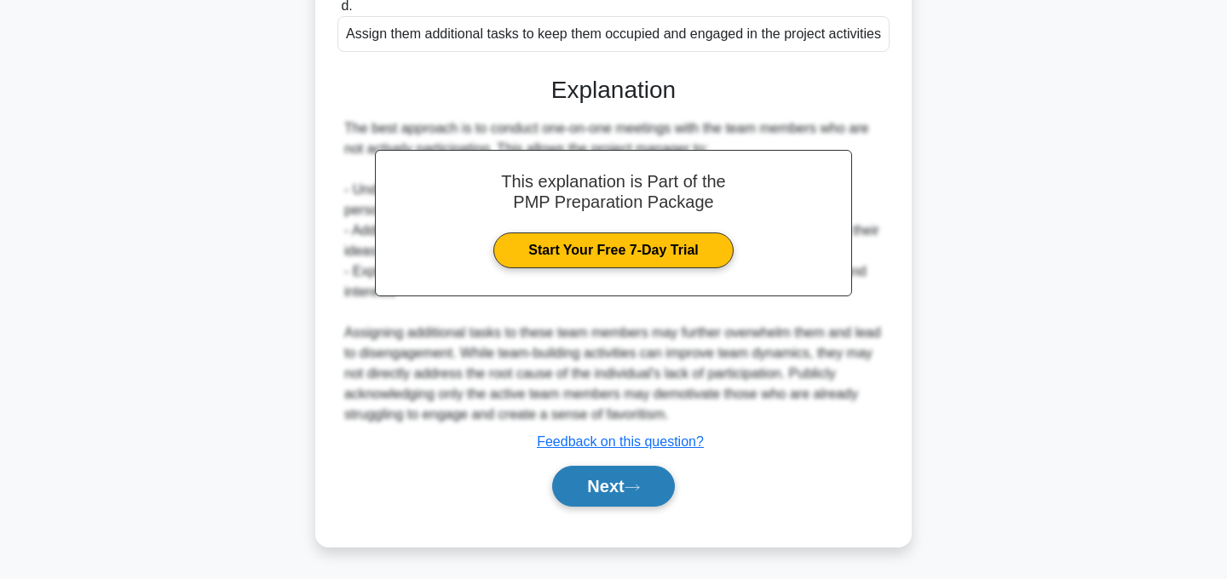
click at [640, 489] on icon at bounding box center [632, 487] width 15 height 9
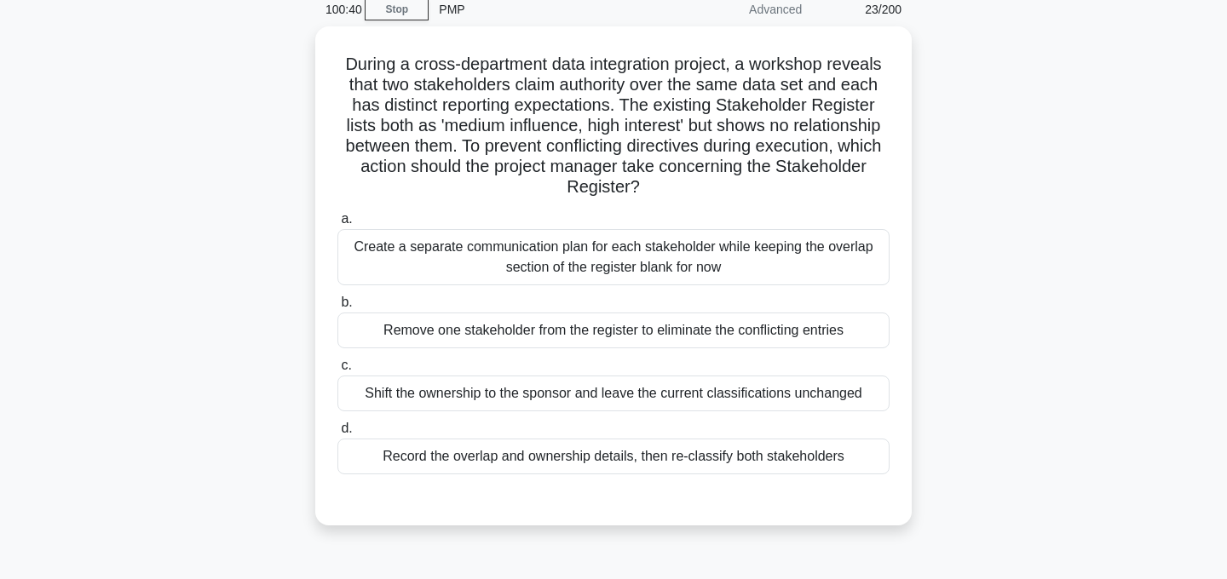
scroll to position [105, 0]
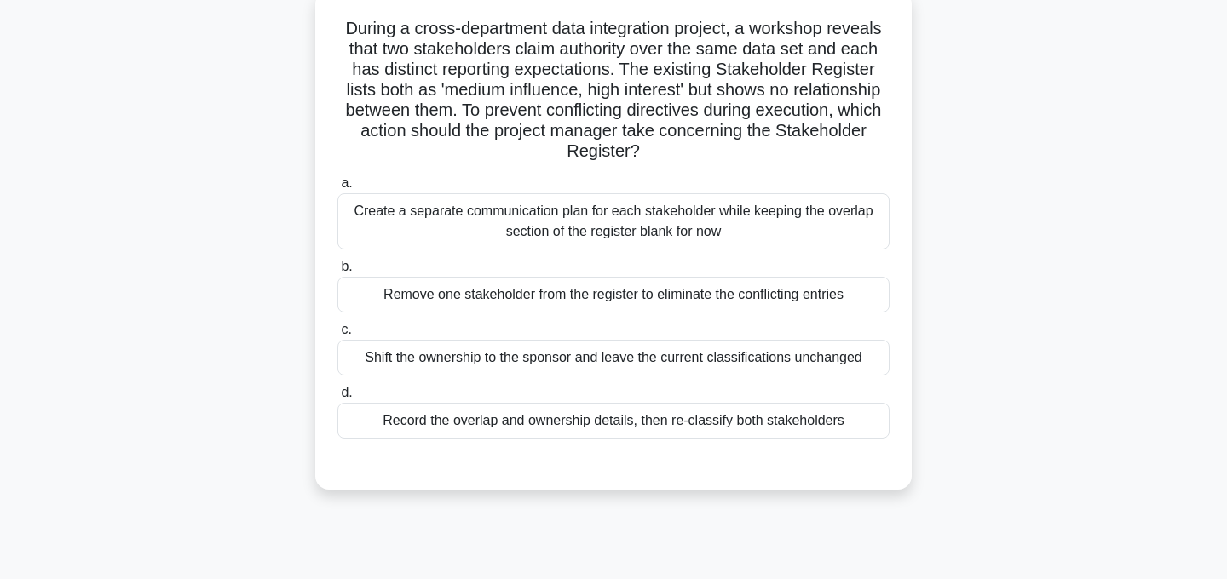
click at [799, 424] on div "Record the overlap and ownership details, then re-classify both stakeholders" at bounding box center [613, 421] width 552 height 36
click at [337, 399] on input "d. Record the overlap and ownership details, then re-classify both stakeholders" at bounding box center [337, 393] width 0 height 11
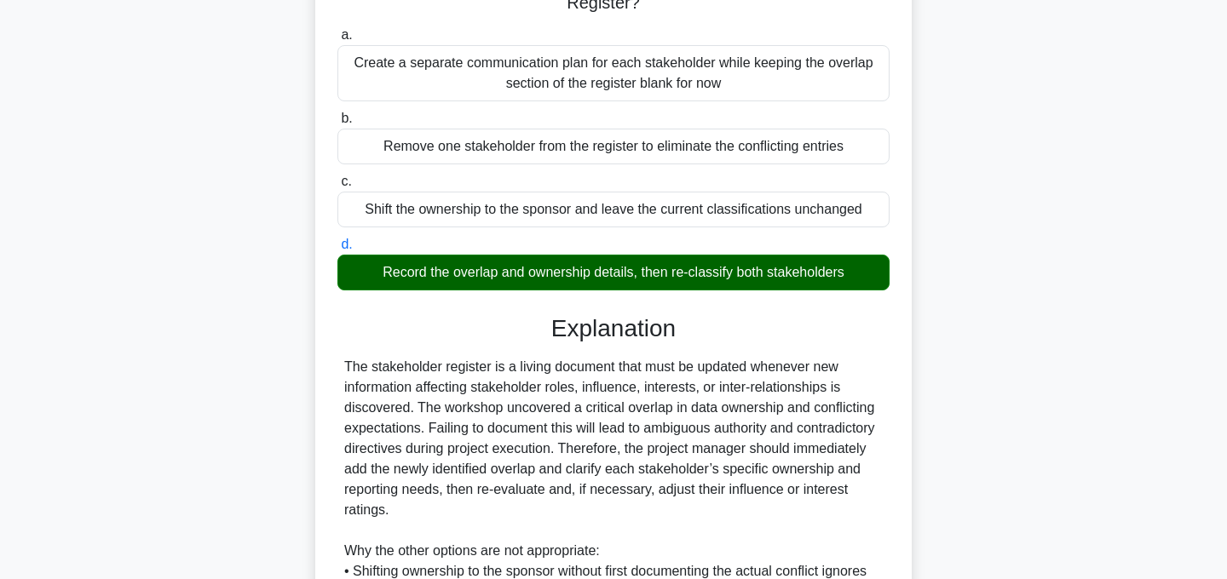
scroll to position [512, 0]
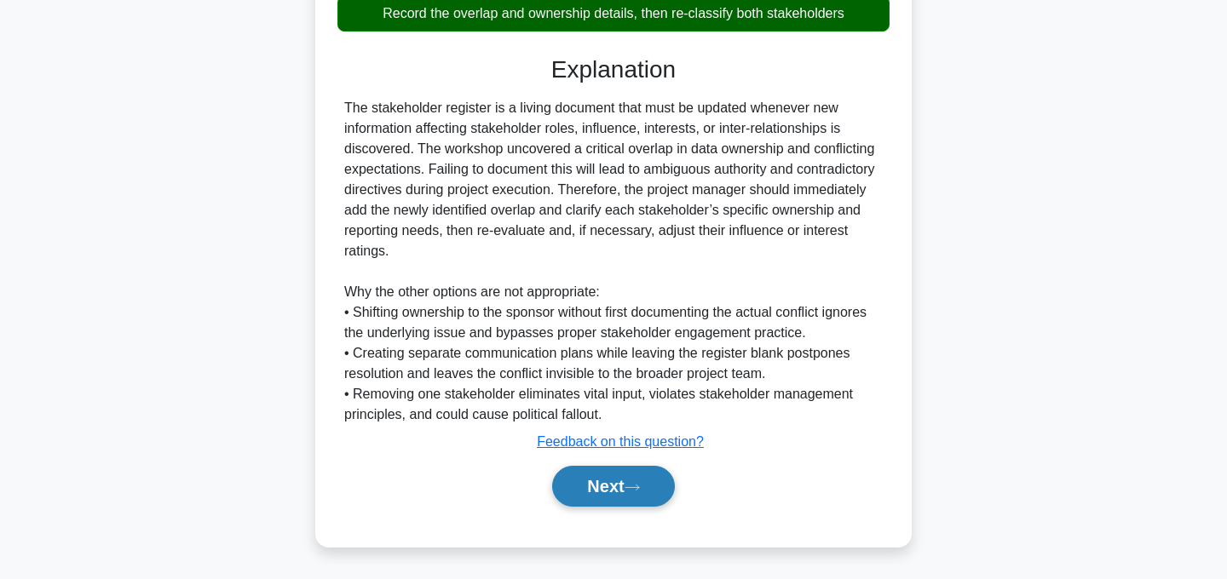
click at [632, 486] on icon at bounding box center [632, 487] width 15 height 9
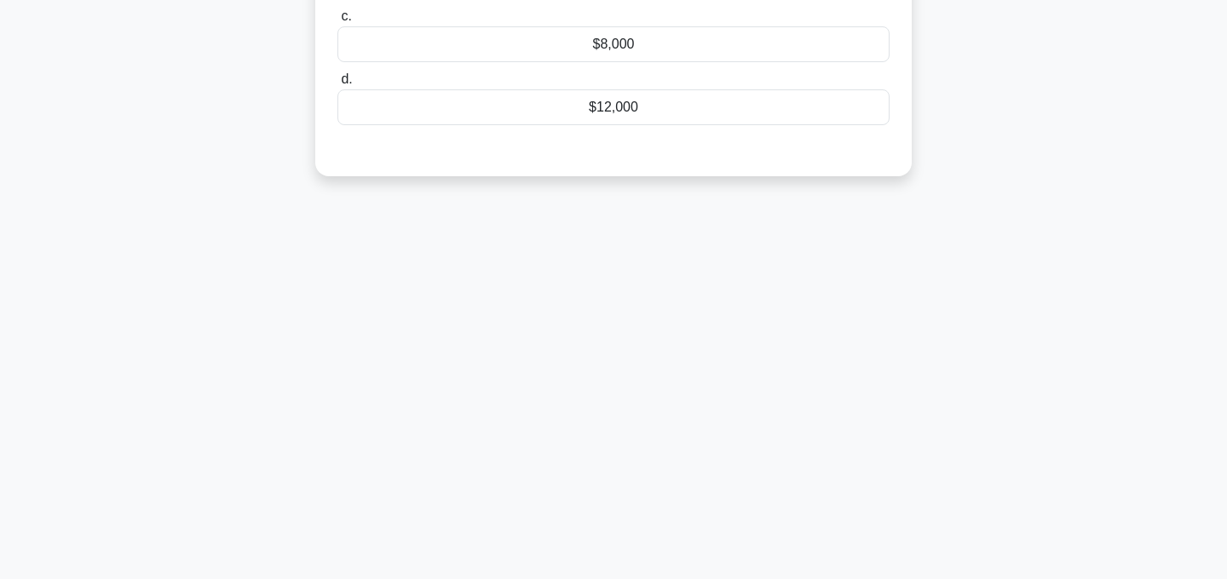
scroll to position [0, 0]
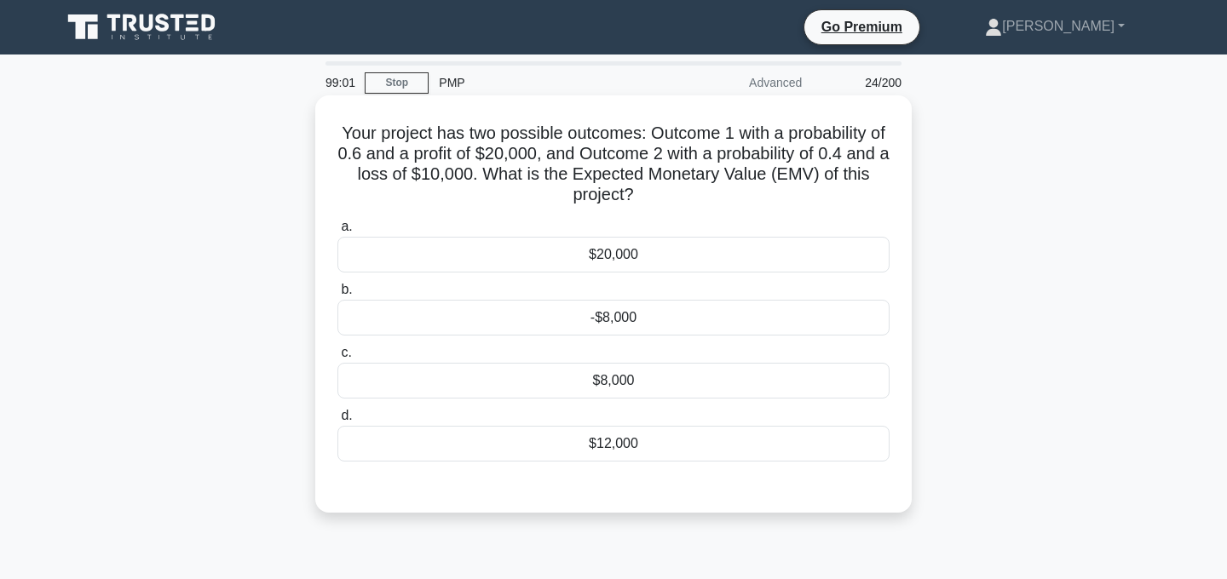
click at [721, 443] on div "$12,000" at bounding box center [613, 444] width 552 height 36
click at [337, 422] on input "d. $12,000" at bounding box center [337, 416] width 0 height 11
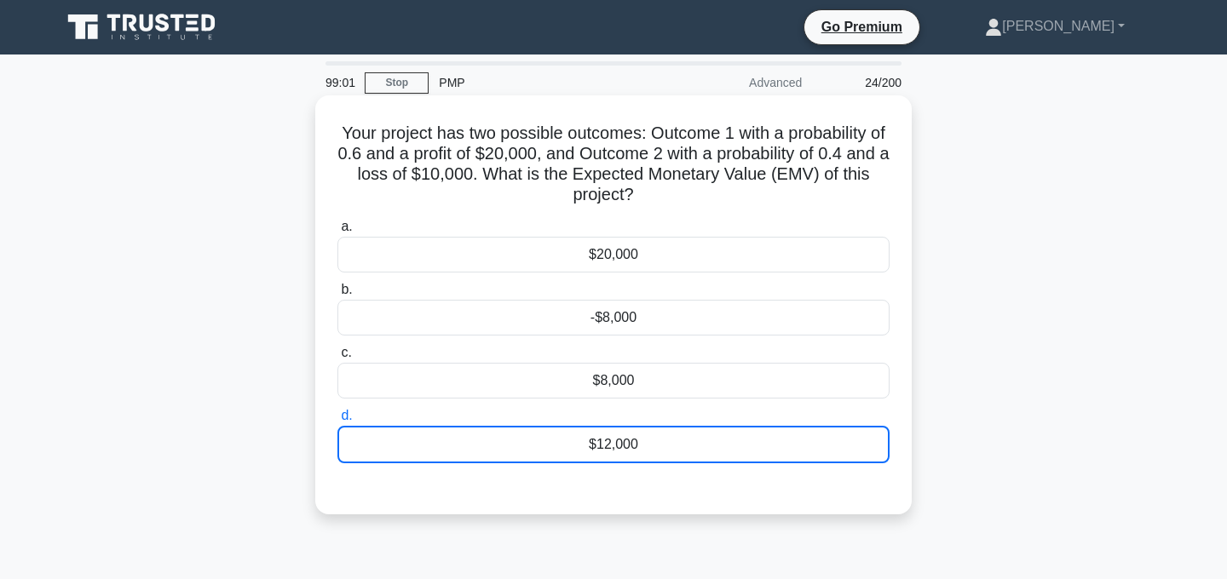
click at [721, 443] on div "$12,000" at bounding box center [613, 444] width 552 height 37
click at [337, 422] on input "d. $12,000" at bounding box center [337, 416] width 0 height 11
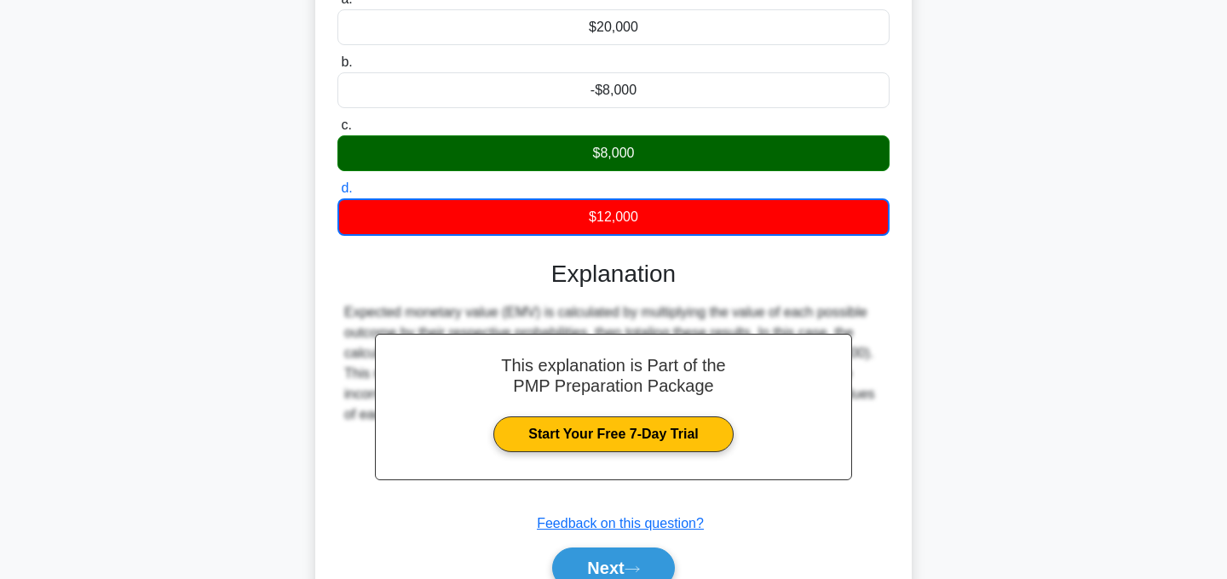
scroll to position [341, 0]
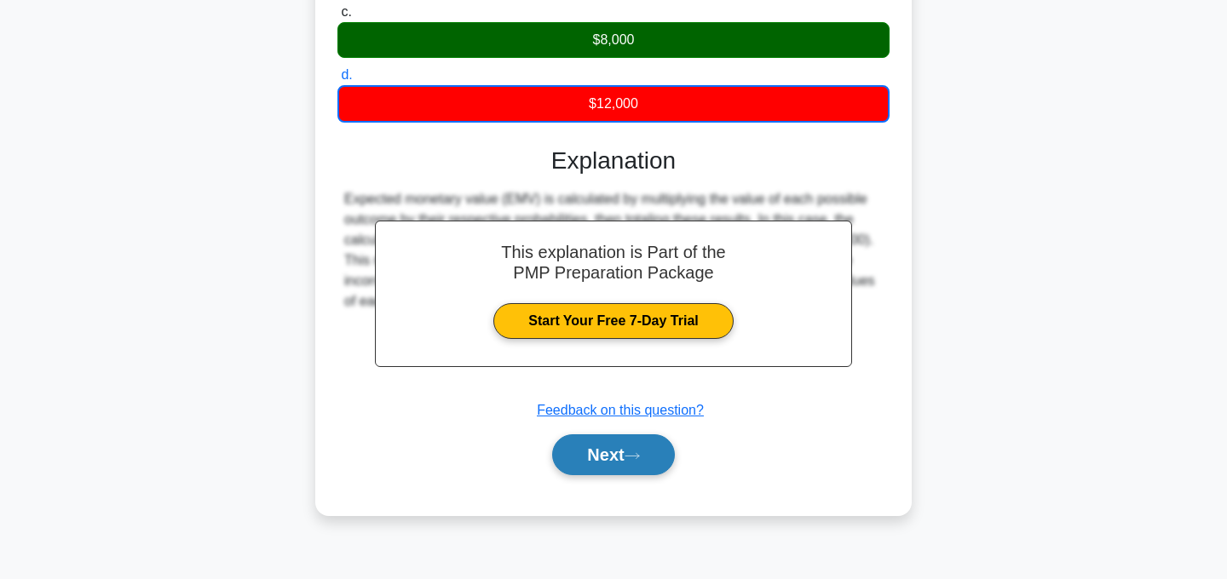
click at [638, 463] on button "Next" at bounding box center [613, 455] width 122 height 41
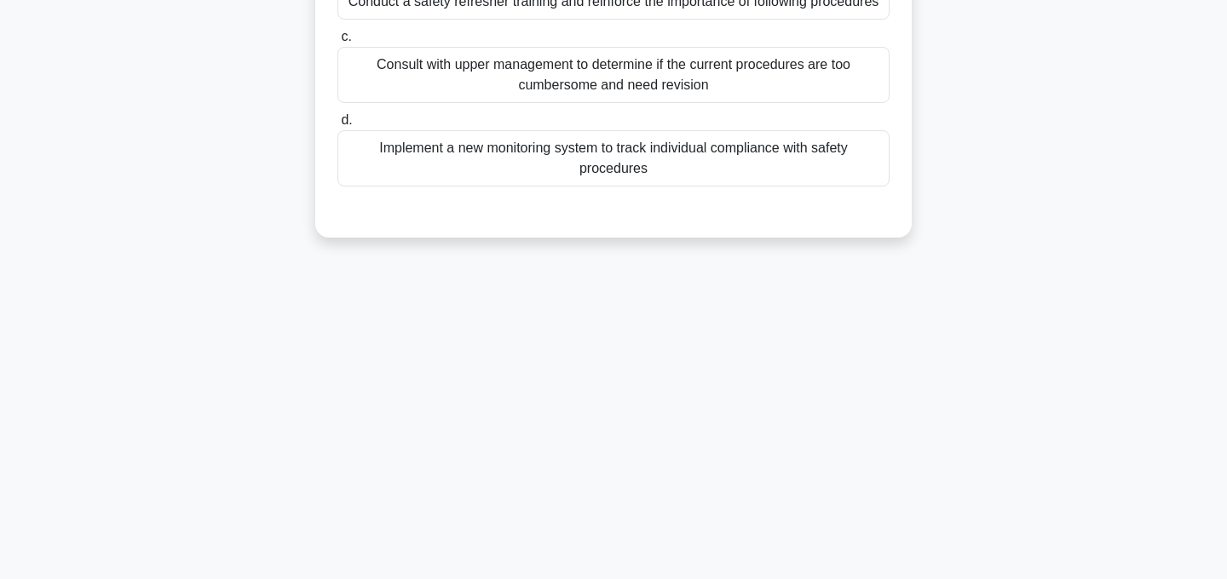
scroll to position [0, 0]
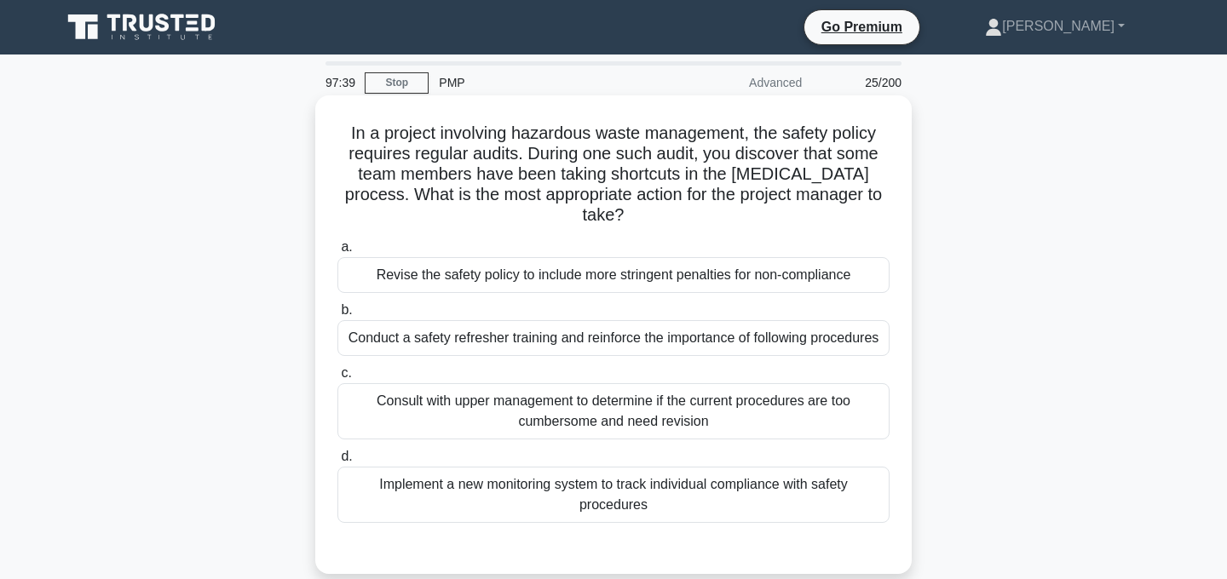
click at [707, 337] on div "Conduct a safety refresher training and reinforce the importance of following p…" at bounding box center [613, 338] width 552 height 36
click at [337, 316] on input "b. Conduct a safety refresher training and reinforce the importance of followin…" at bounding box center [337, 310] width 0 height 11
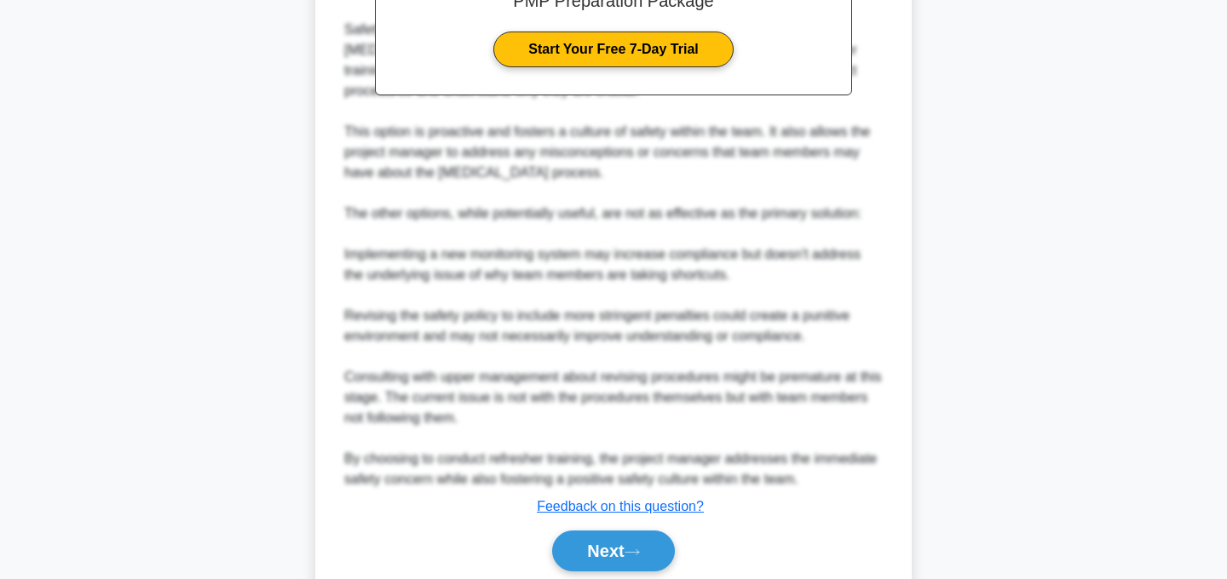
scroll to position [721, 0]
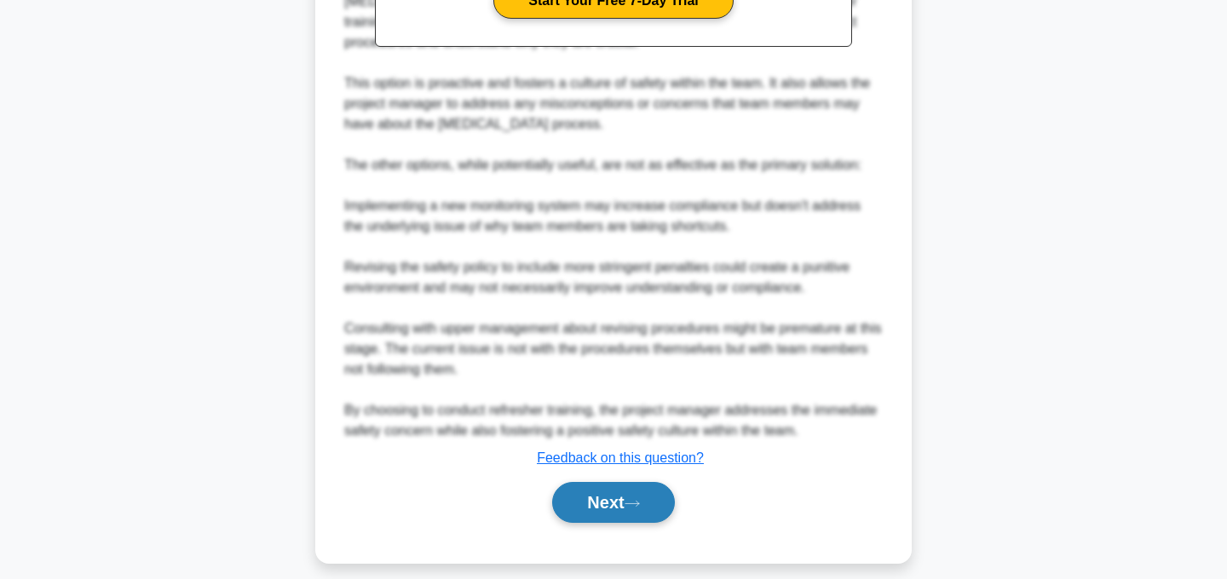
click at [646, 513] on button "Next" at bounding box center [613, 502] width 122 height 41
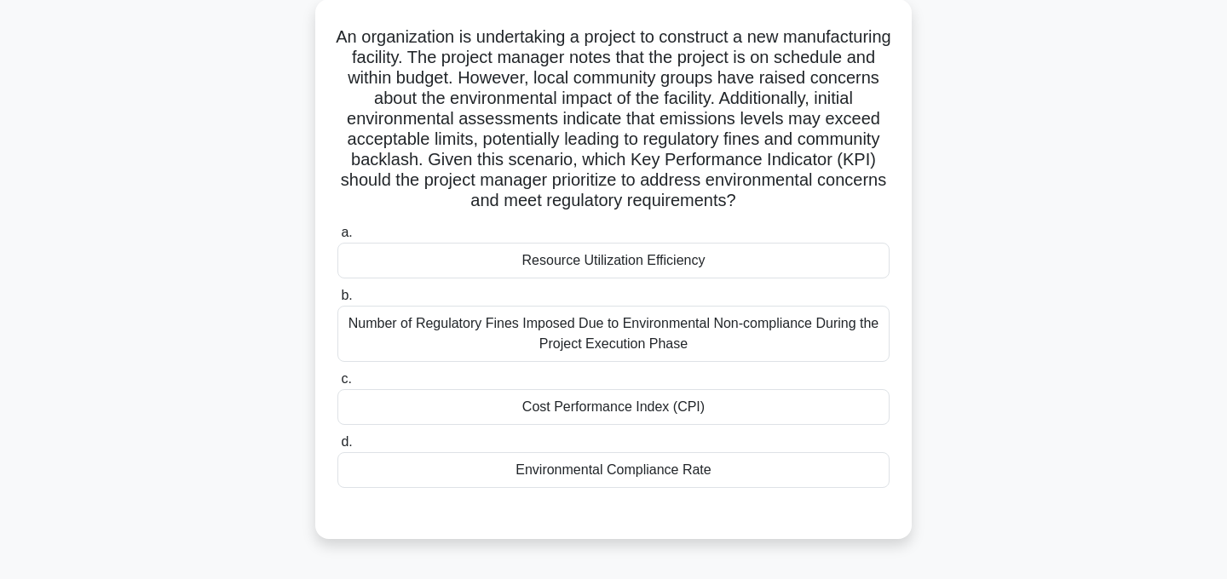
scroll to position [102, 0]
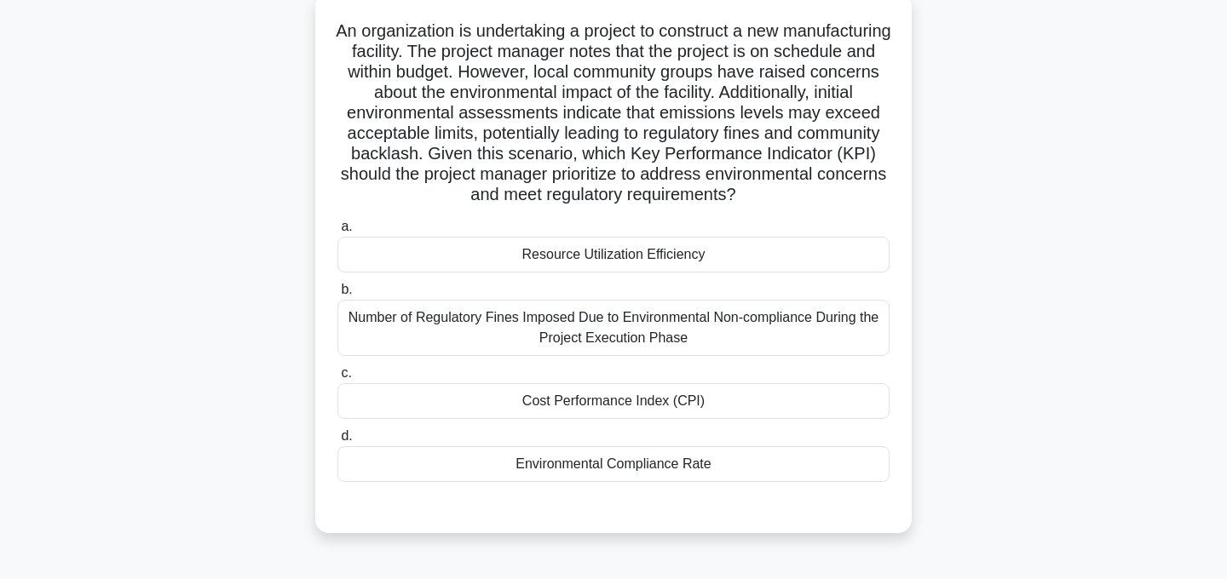
click at [689, 466] on div "Environmental Compliance Rate" at bounding box center [613, 465] width 552 height 36
click at [337, 442] on input "d. Environmental Compliance Rate" at bounding box center [337, 436] width 0 height 11
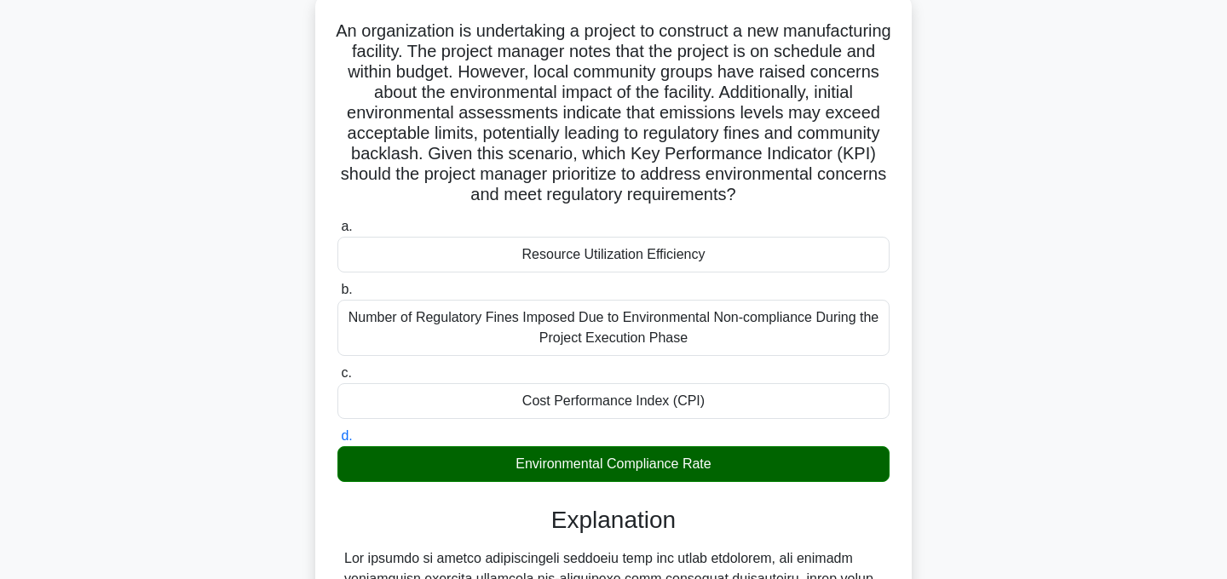
scroll to position [533, 0]
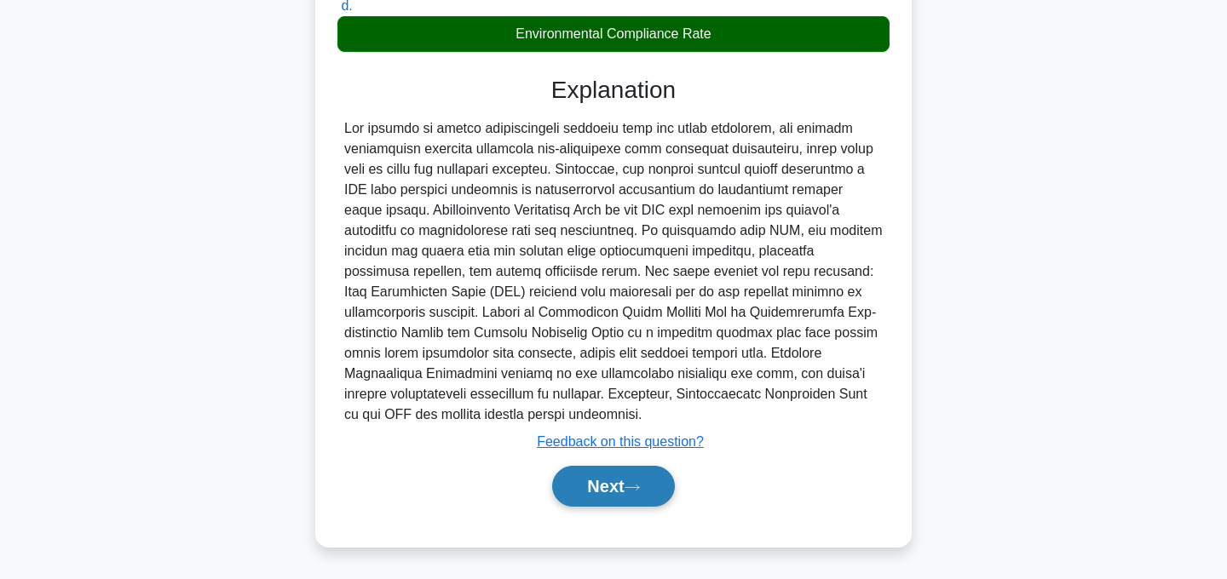
click at [631, 479] on button "Next" at bounding box center [613, 486] width 122 height 41
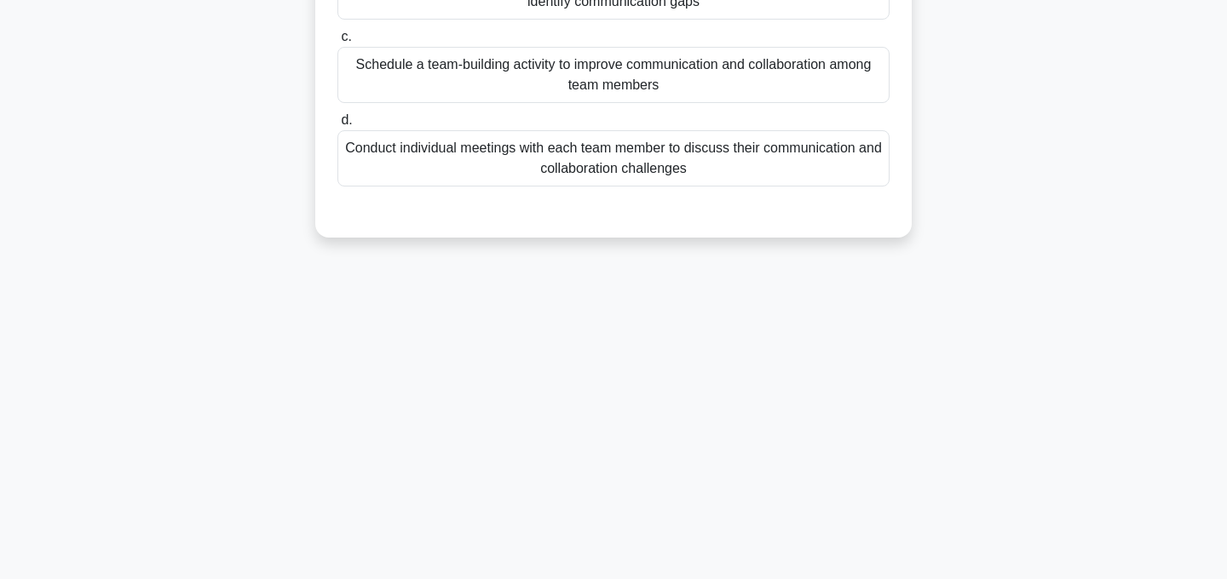
scroll to position [0, 0]
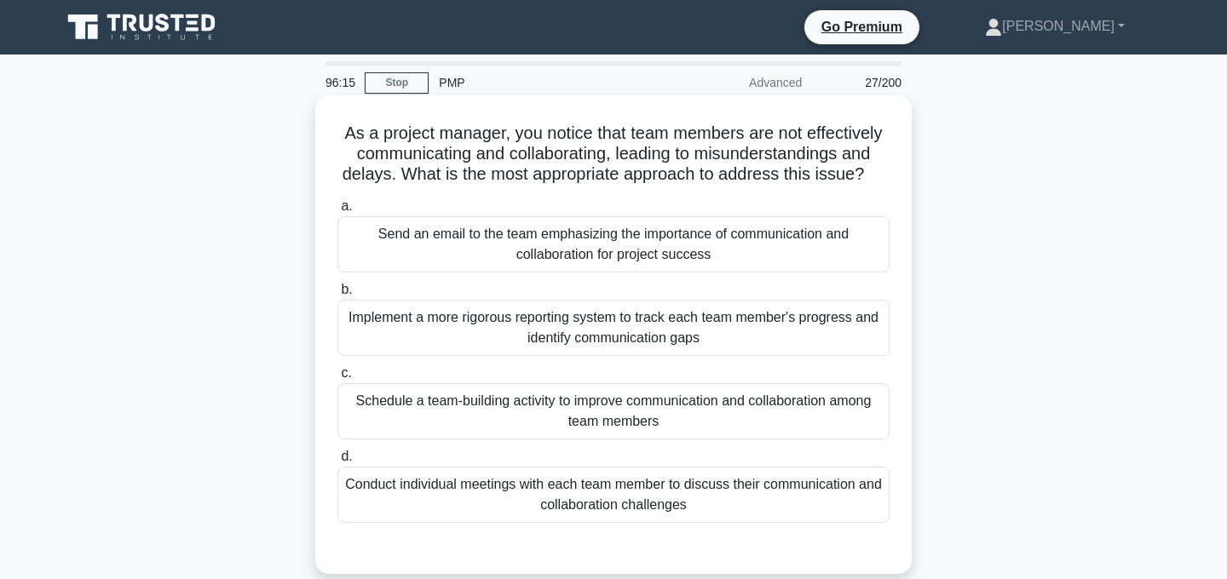
click at [718, 415] on div "Schedule a team-building activity to improve communication and collaboration am…" at bounding box center [613, 411] width 552 height 56
click at [337, 379] on input "c. Schedule a team-building activity to improve communication and collaboration…" at bounding box center [337, 373] width 0 height 11
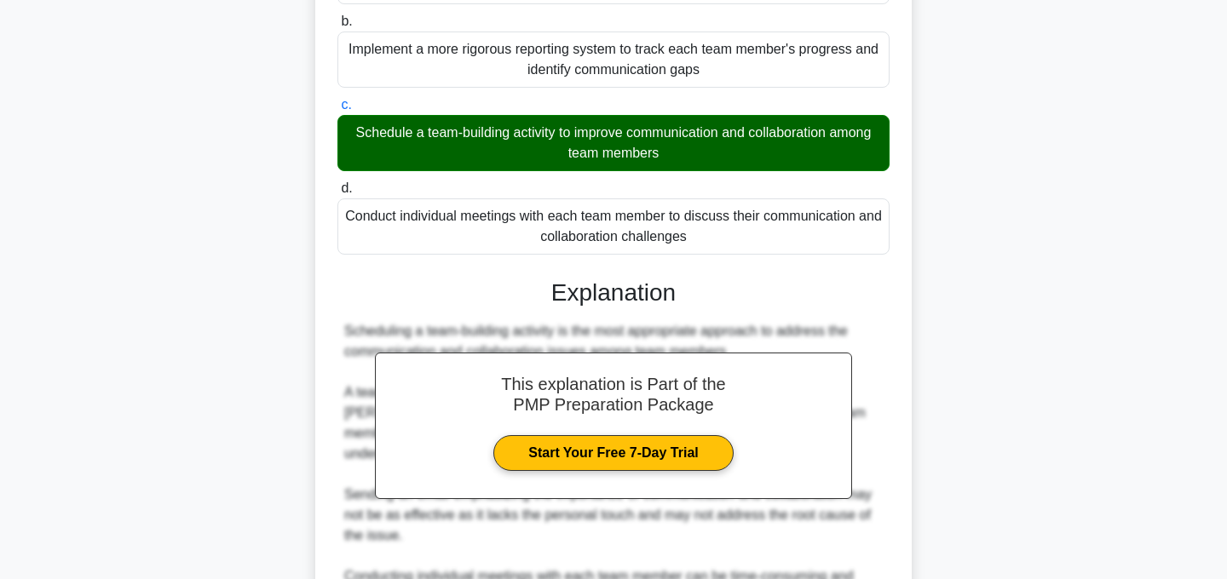
scroll to position [573, 0]
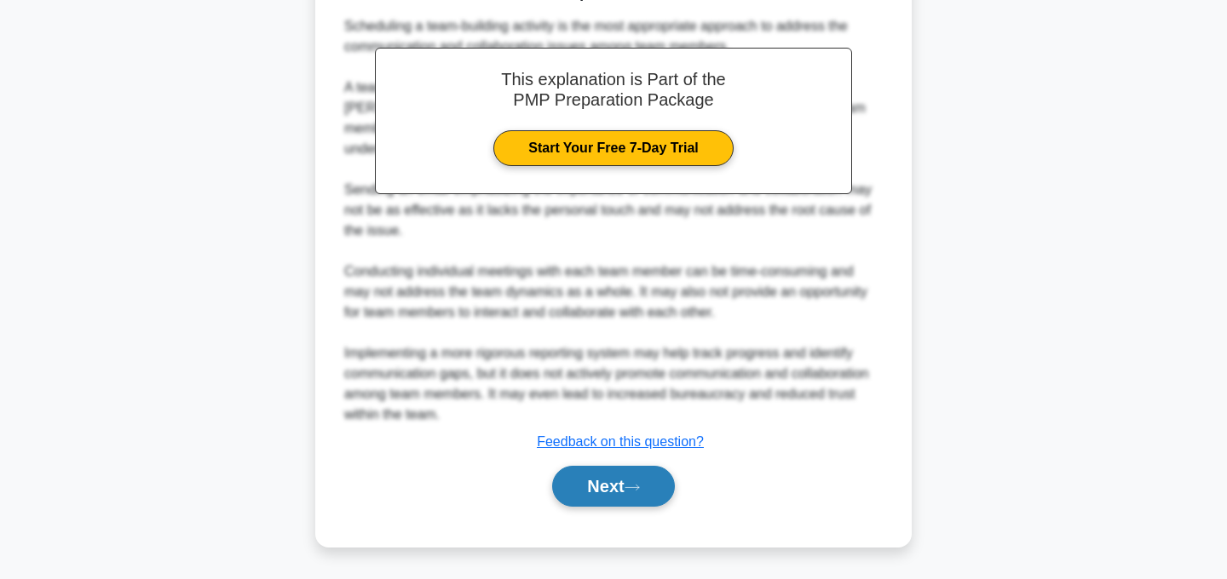
click at [634, 483] on icon at bounding box center [632, 487] width 15 height 9
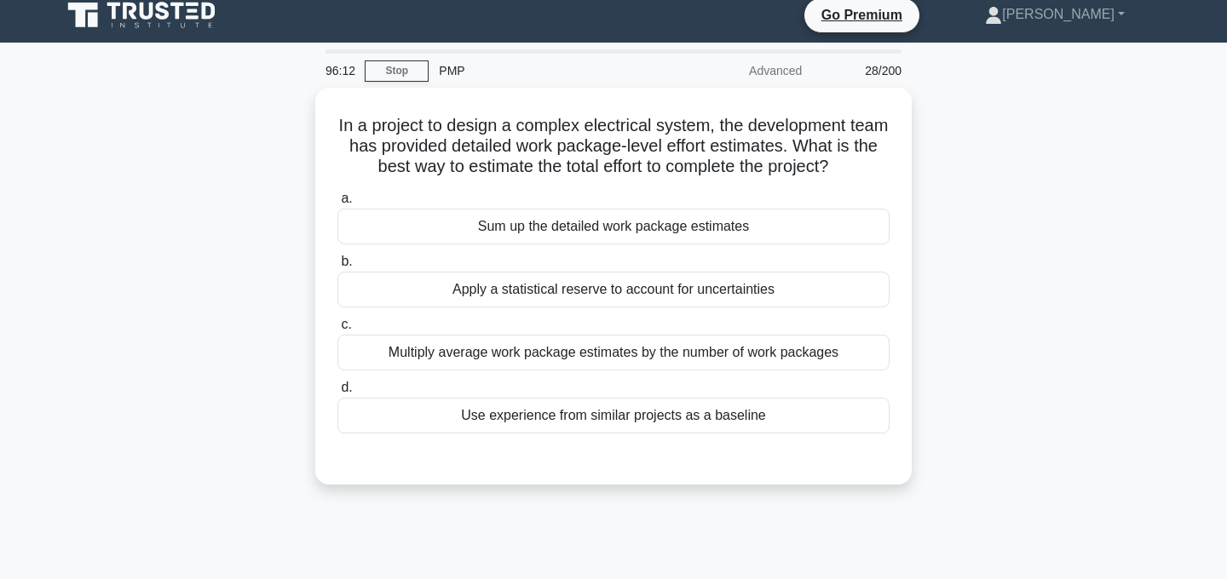
scroll to position [0, 0]
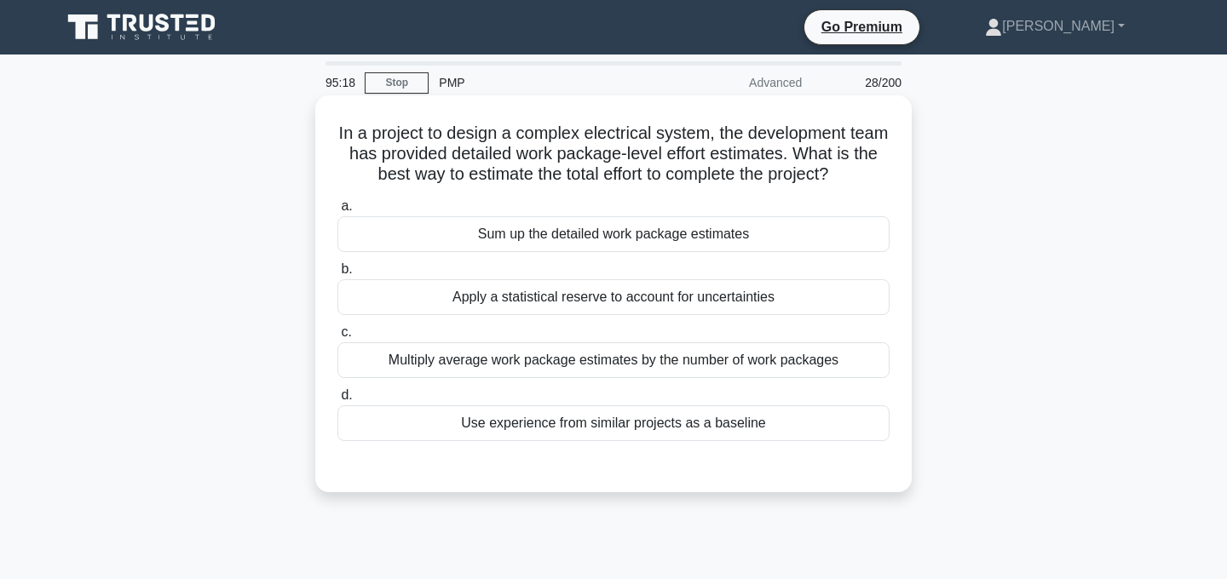
click at [791, 299] on div "Apply a statistical reserve to account for uncertainties" at bounding box center [613, 298] width 552 height 36
click at [337, 275] on input "b. Apply a statistical reserve to account for uncertainties" at bounding box center [337, 269] width 0 height 11
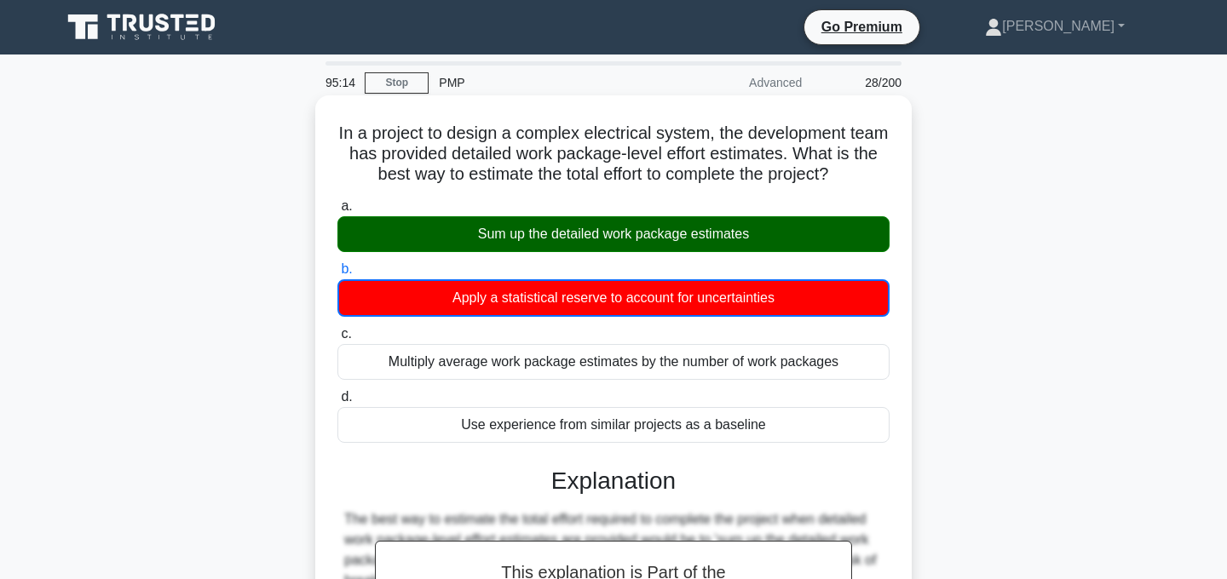
scroll to position [341, 0]
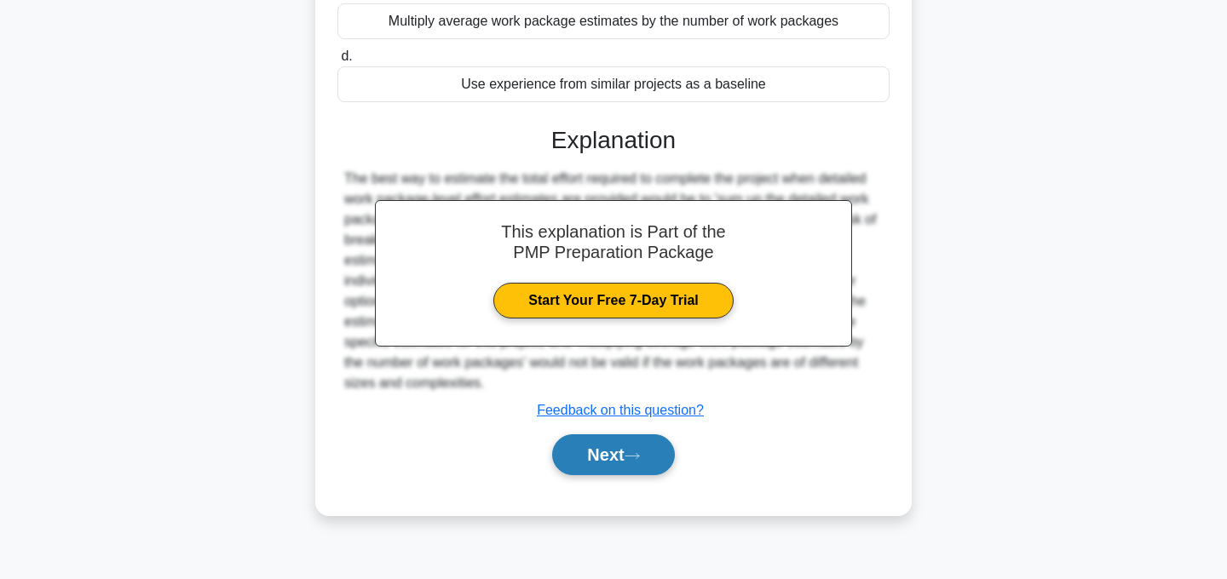
click at [655, 458] on button "Next" at bounding box center [613, 455] width 122 height 41
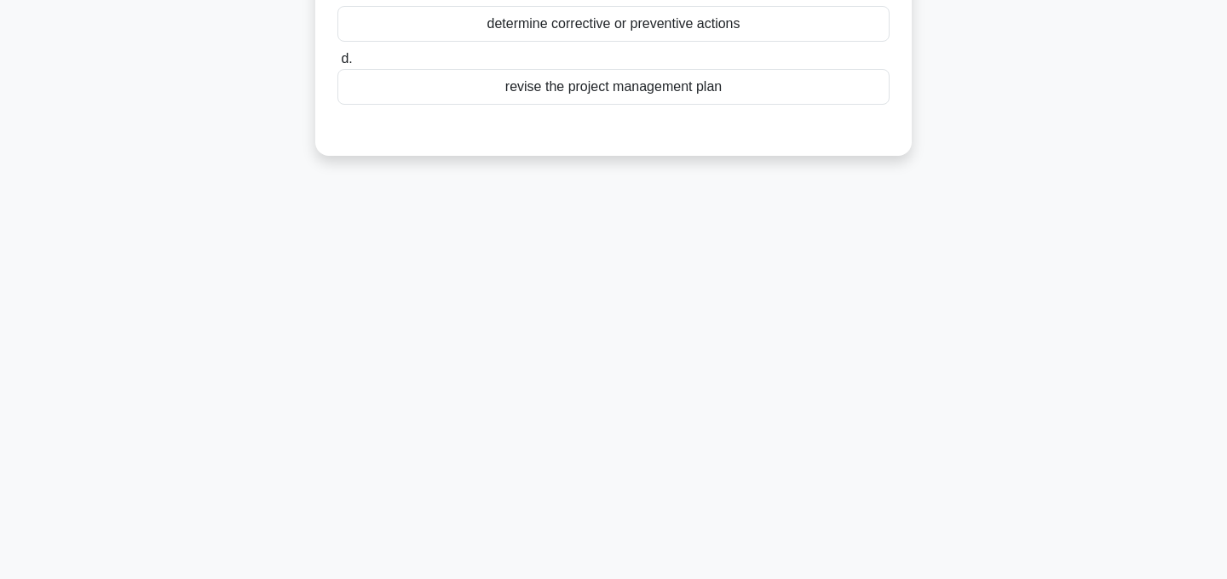
scroll to position [0, 0]
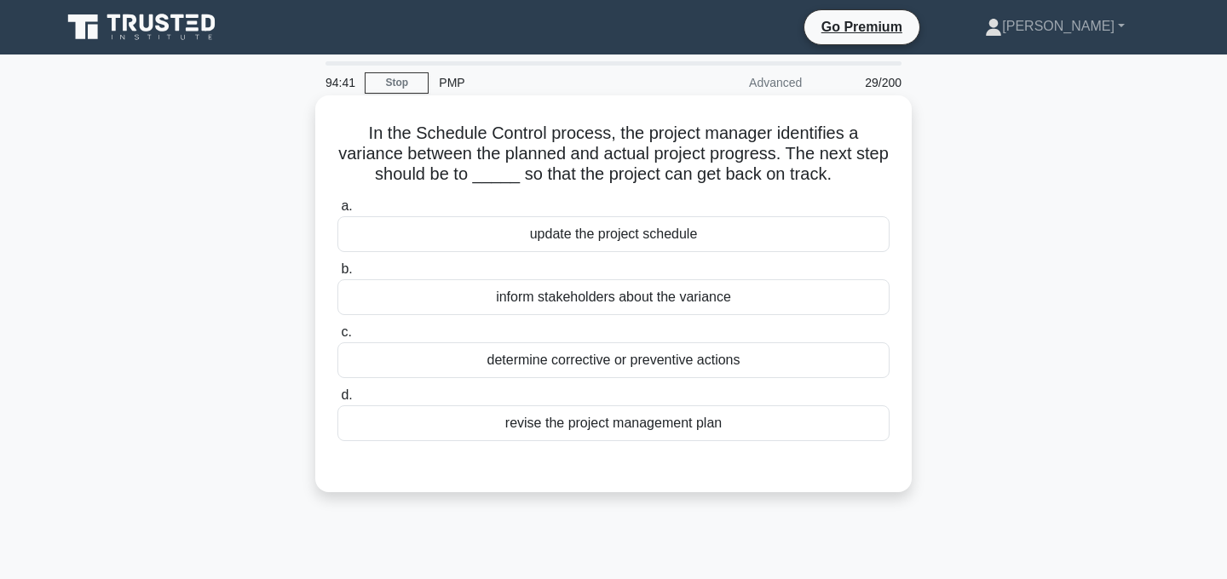
click at [673, 426] on div "revise the project management plan" at bounding box center [613, 424] width 552 height 36
click at [337, 401] on input "d. revise the project management plan" at bounding box center [337, 395] width 0 height 11
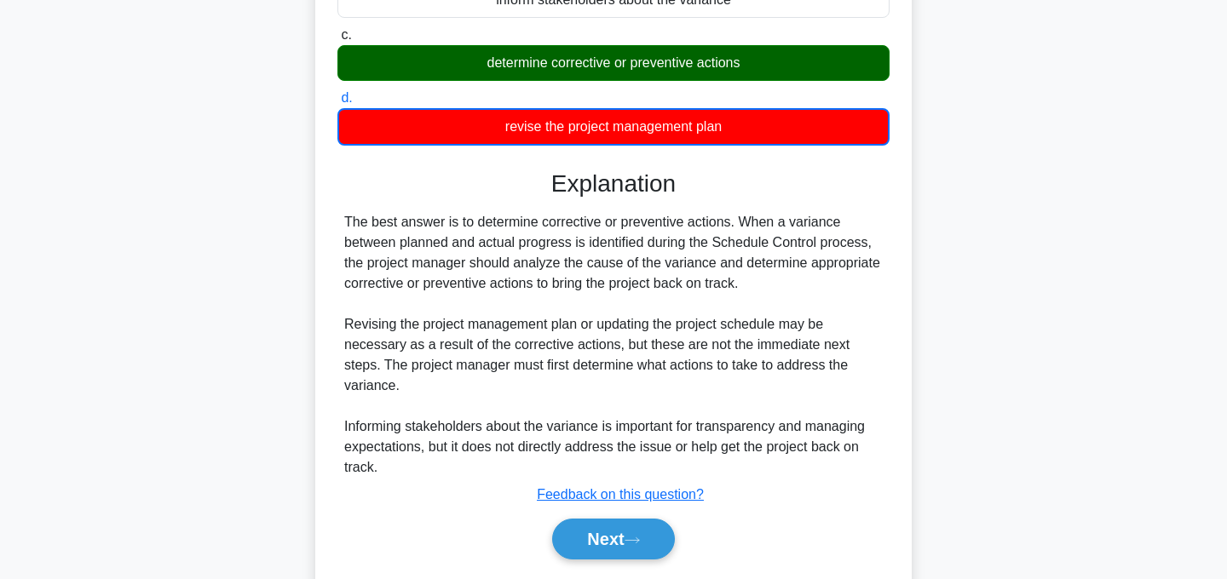
scroll to position [301, 0]
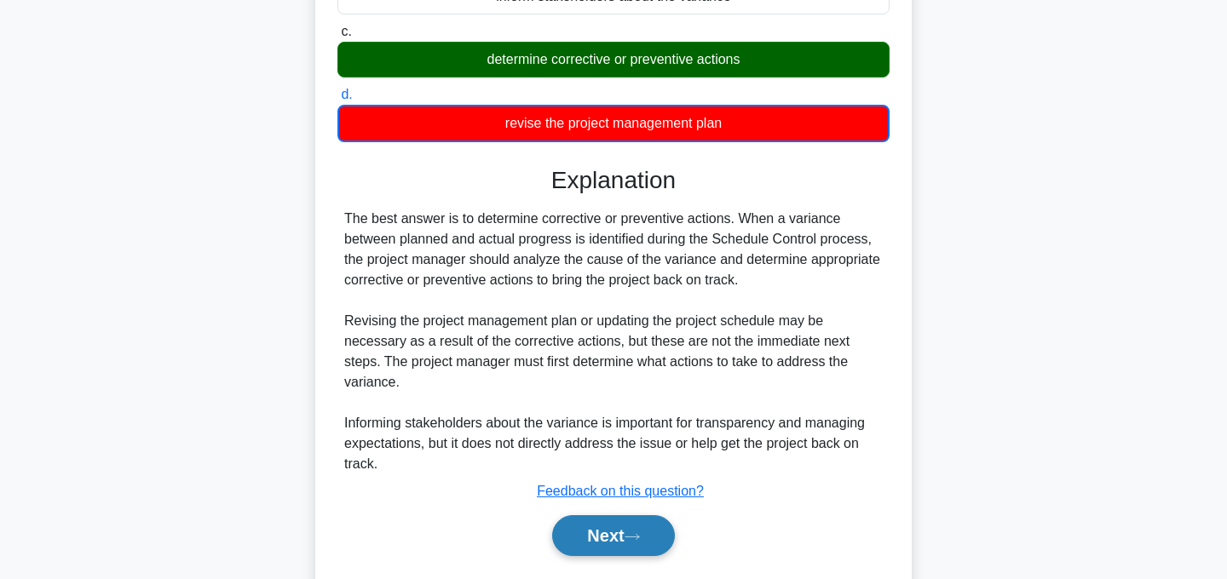
click at [625, 533] on button "Next" at bounding box center [613, 536] width 122 height 41
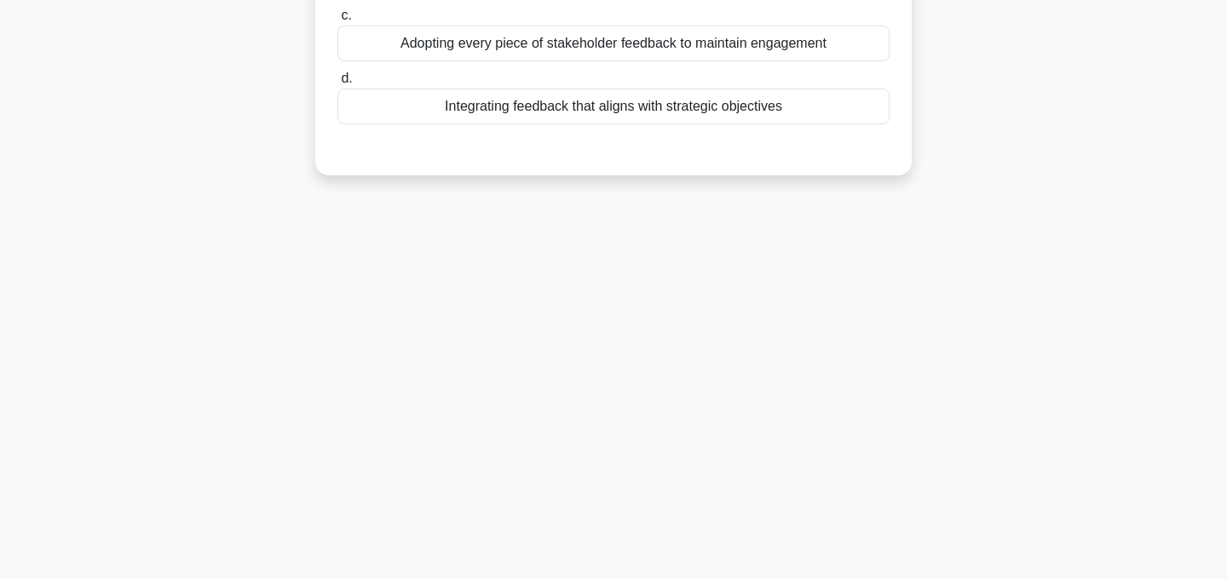
scroll to position [0, 0]
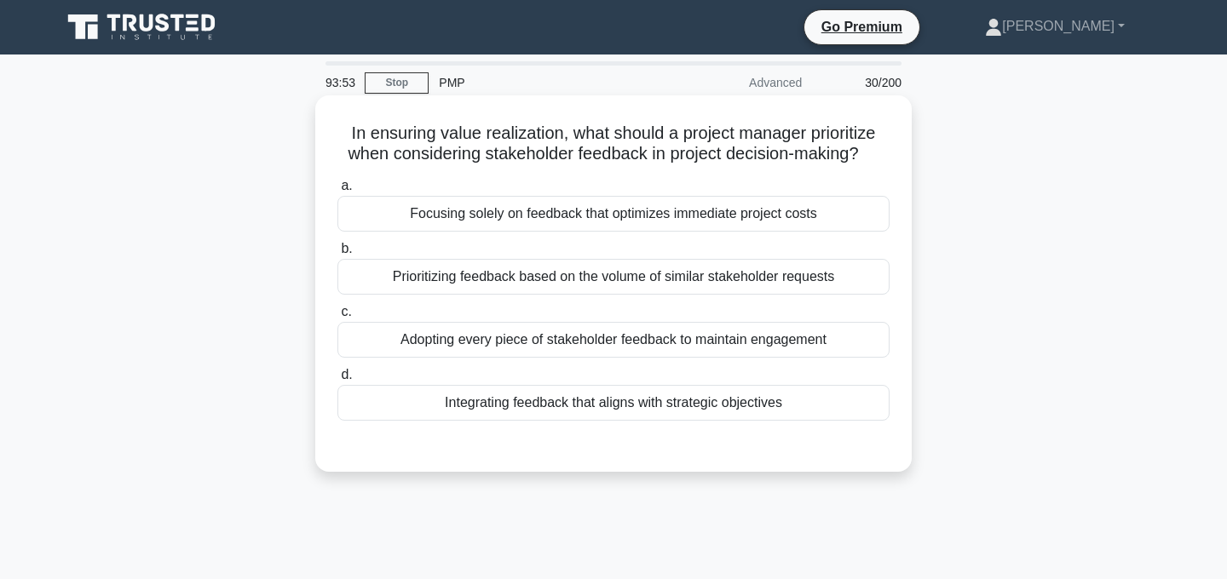
click at [749, 405] on div "Integrating feedback that aligns with strategic objectives" at bounding box center [613, 403] width 552 height 36
click at [337, 381] on input "d. Integrating feedback that aligns with strategic objectives" at bounding box center [337, 375] width 0 height 11
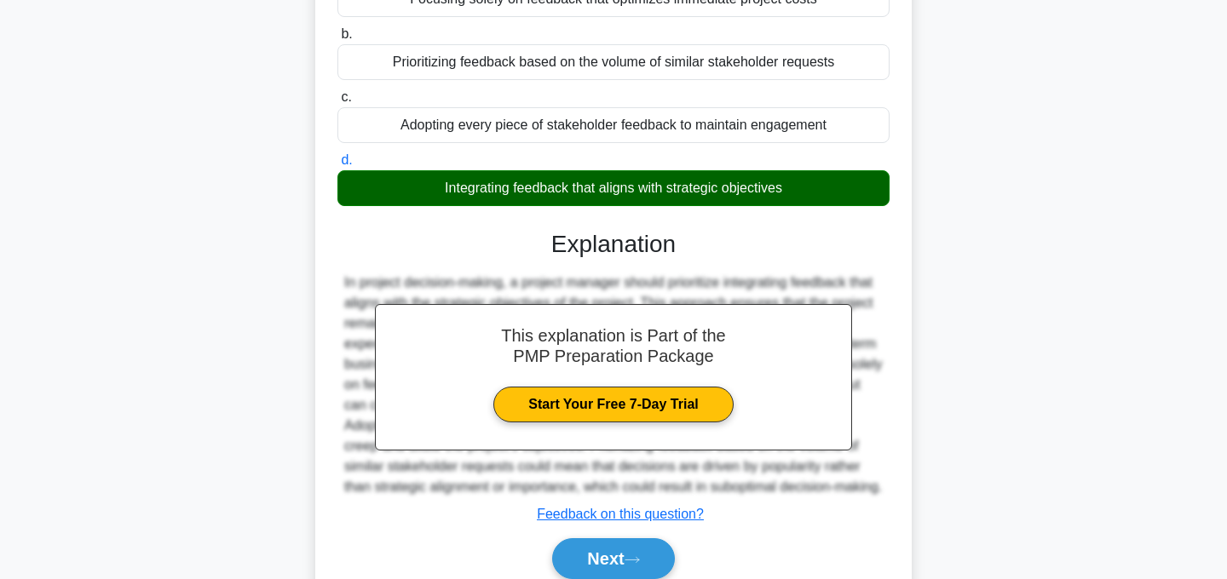
scroll to position [341, 0]
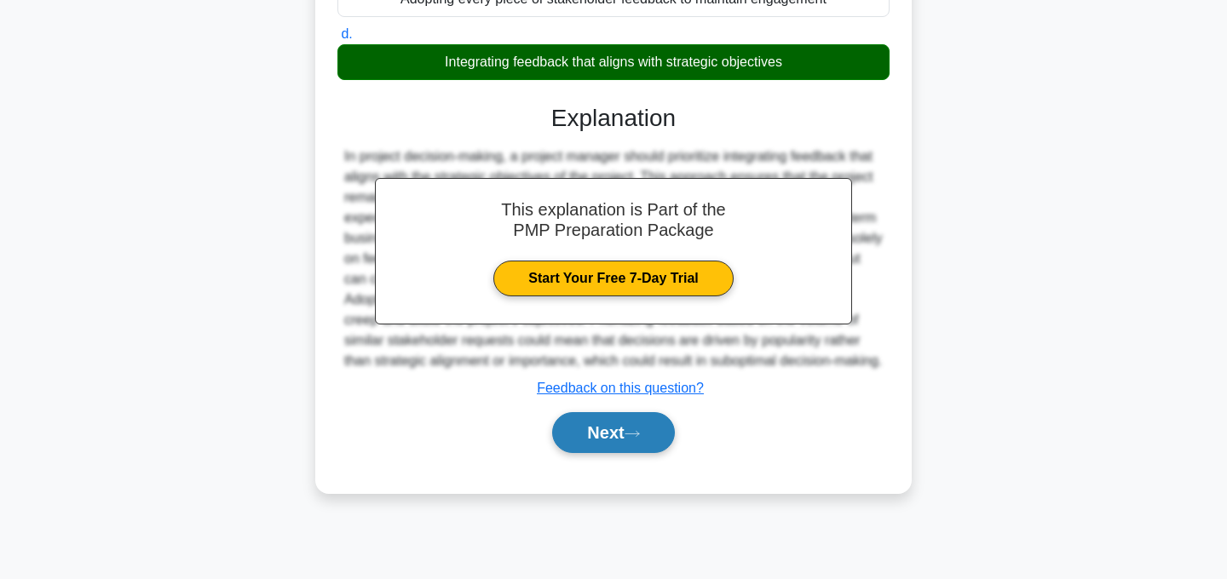
click at [613, 436] on button "Next" at bounding box center [613, 432] width 122 height 41
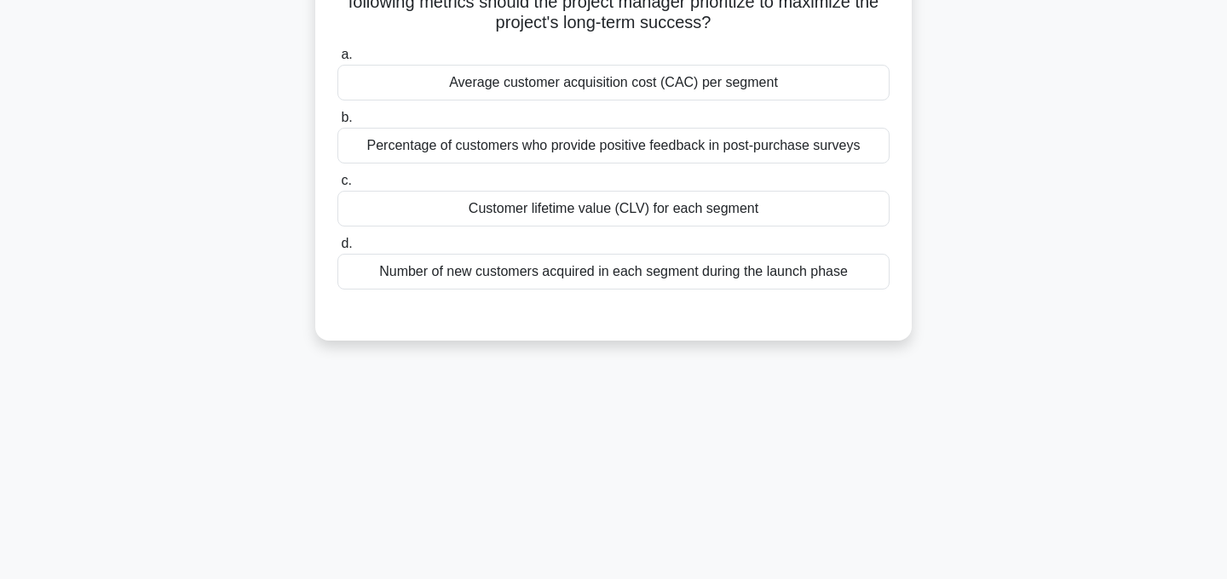
scroll to position [0, 0]
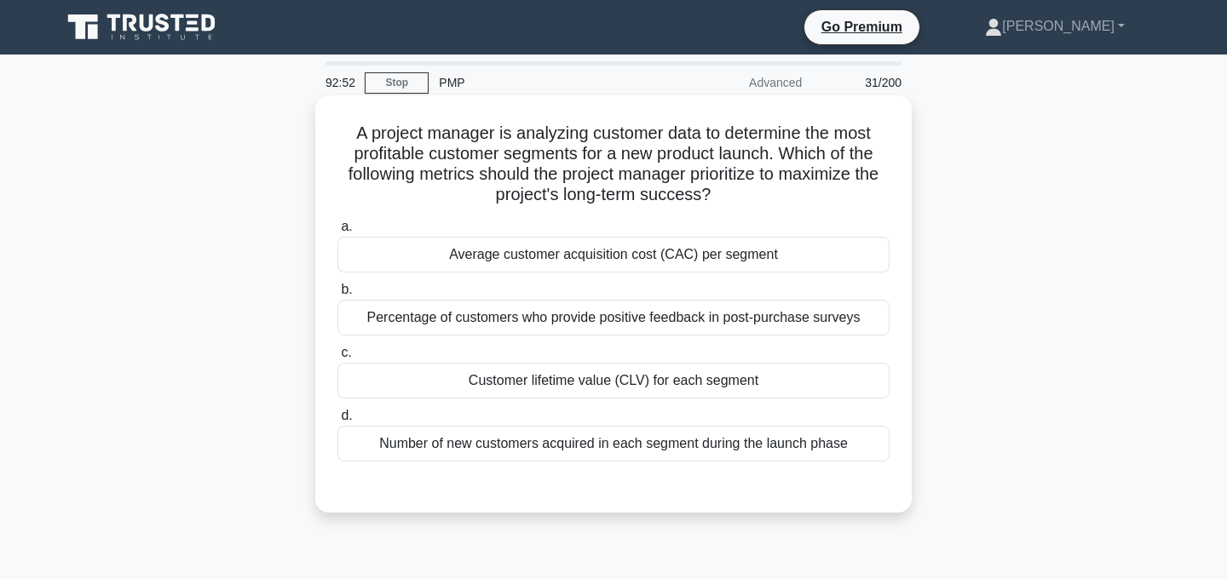
click at [705, 383] on div "Customer lifetime value (CLV) for each segment" at bounding box center [613, 381] width 552 height 36
click at [337, 359] on input "c. Customer lifetime value (CLV) for each segment" at bounding box center [337, 353] width 0 height 11
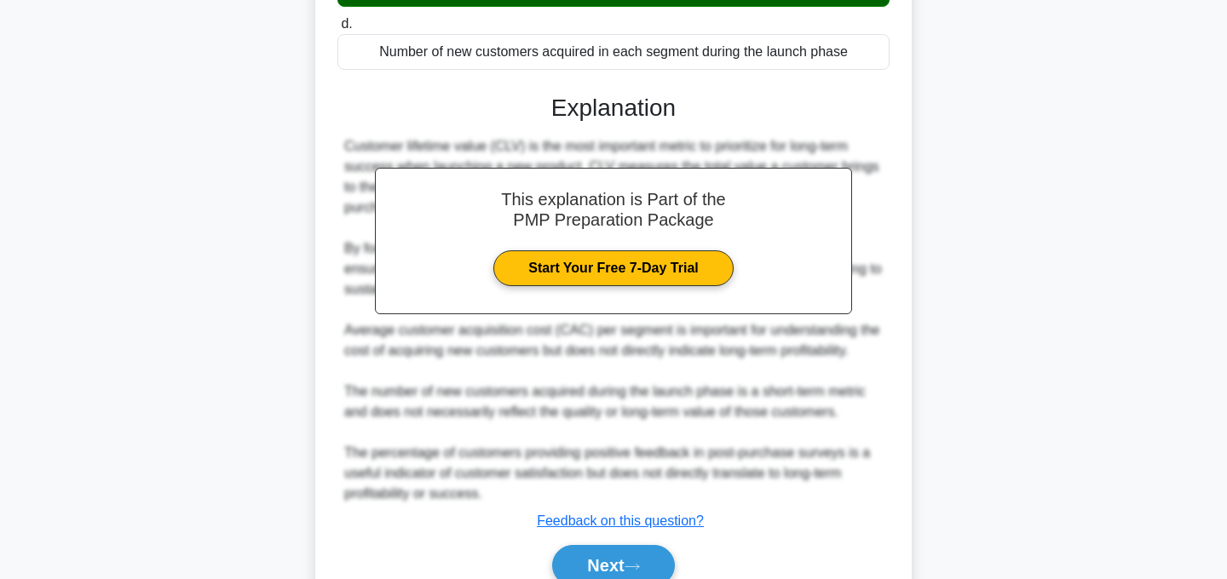
scroll to position [471, 0]
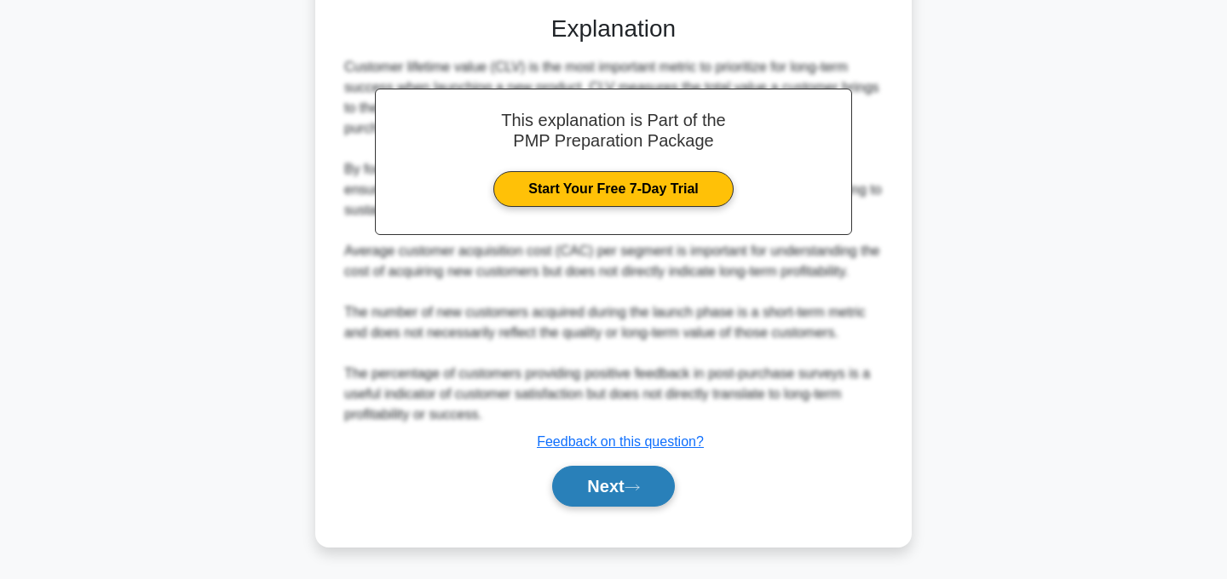
click at [616, 494] on button "Next" at bounding box center [613, 486] width 122 height 41
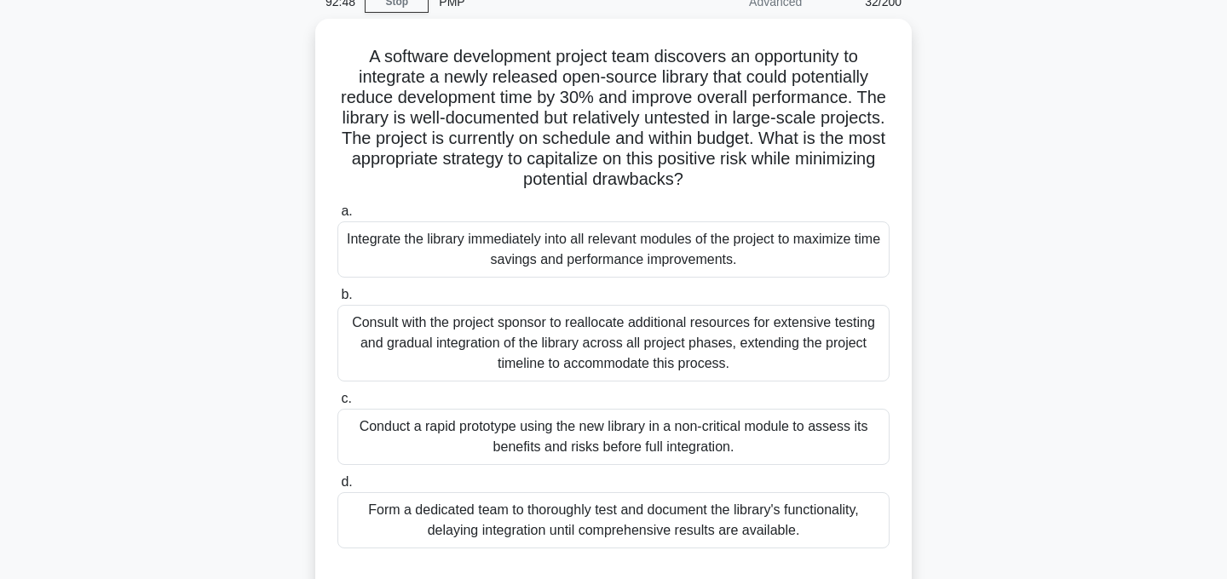
scroll to position [84, 0]
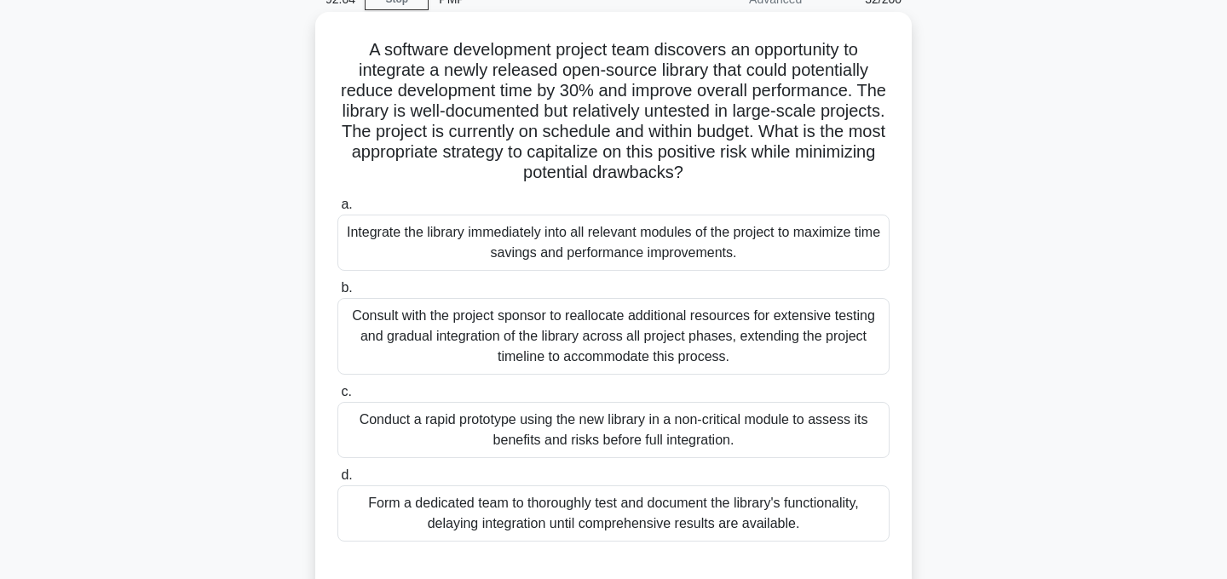
click at [695, 435] on div "Conduct a rapid prototype using the new library in a non-critical module to ass…" at bounding box center [613, 430] width 552 height 56
click at [337, 398] on input "c. Conduct a rapid prototype using the new library in a non-critical module to …" at bounding box center [337, 392] width 0 height 11
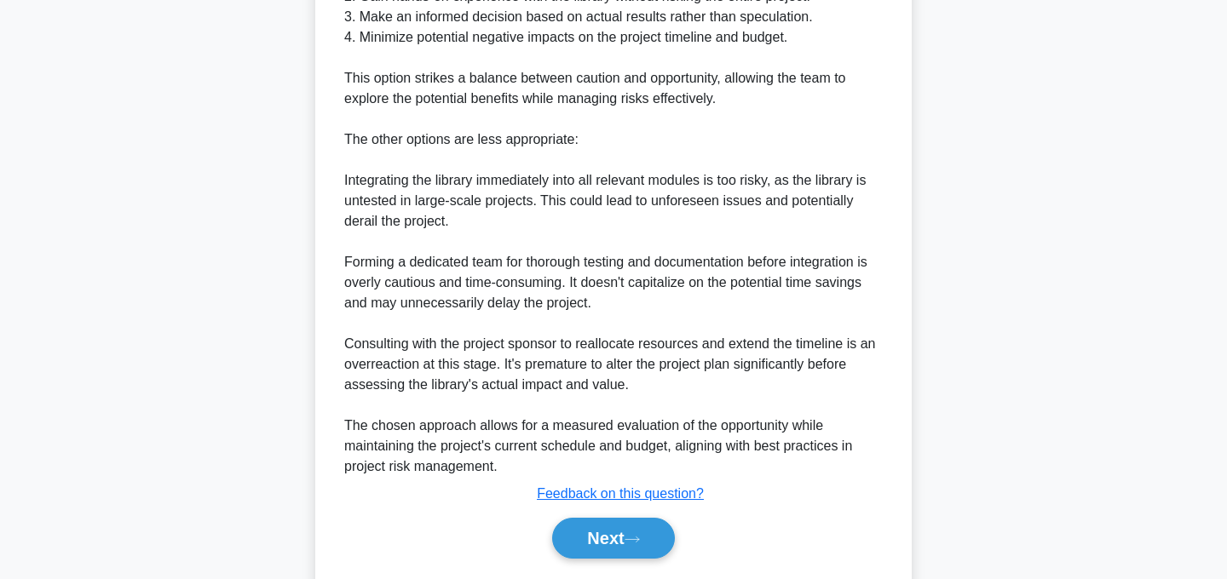
scroll to position [860, 0]
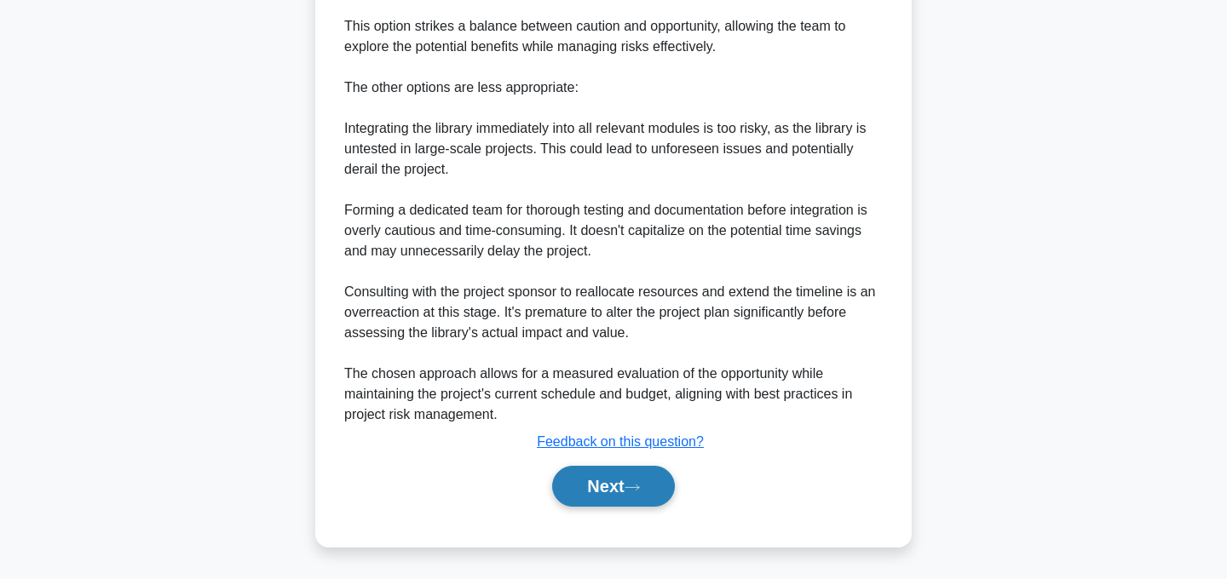
click at [649, 487] on button "Next" at bounding box center [613, 486] width 122 height 41
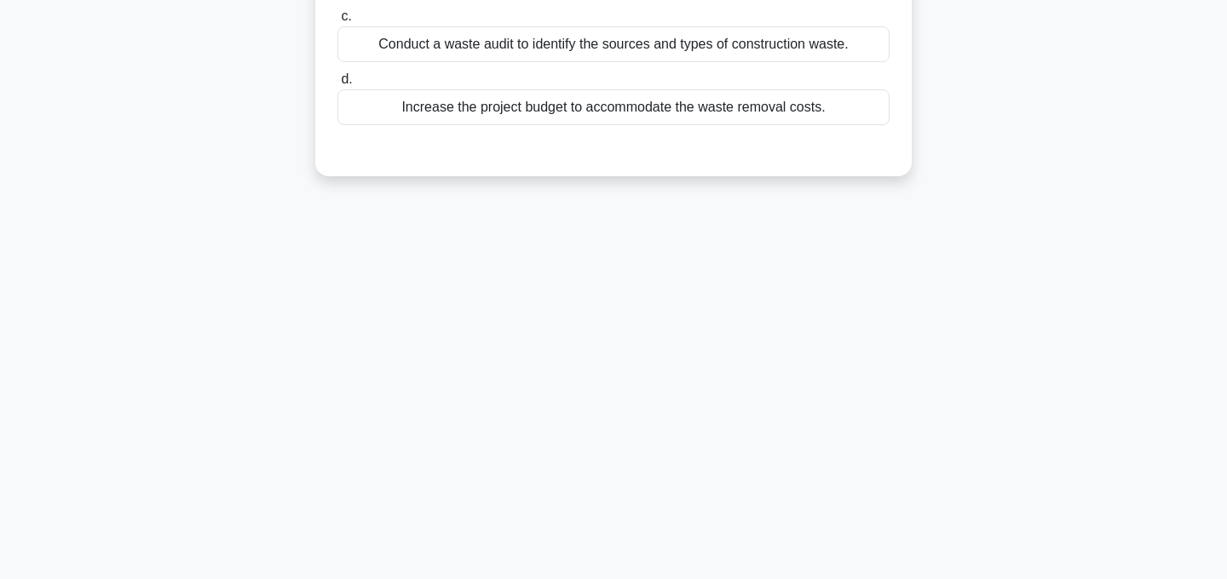
scroll to position [0, 0]
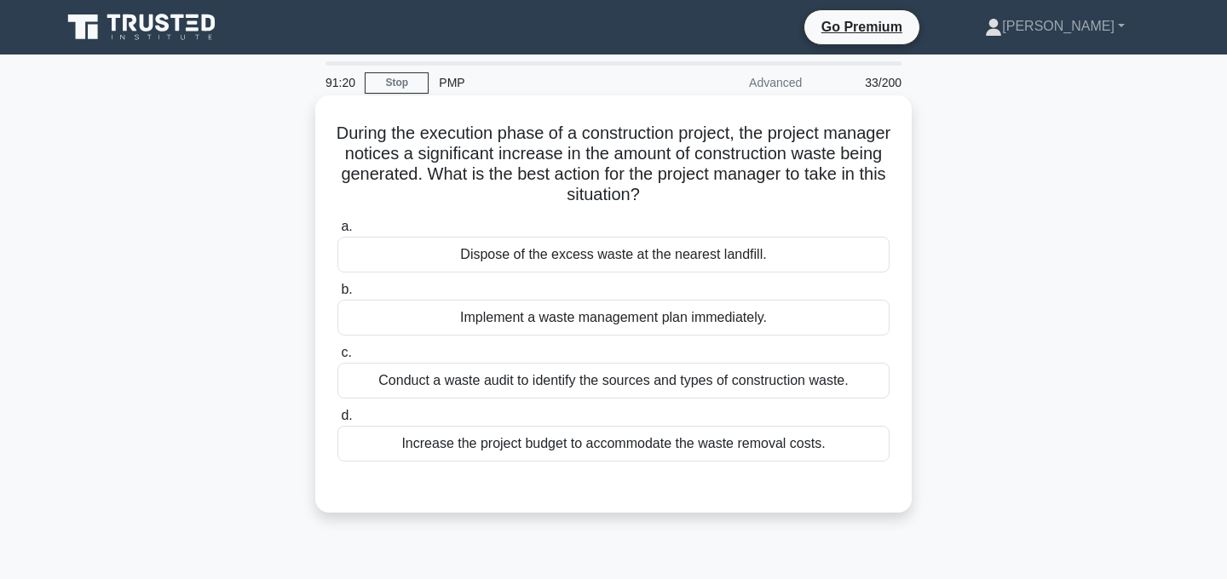
click at [689, 382] on div "Conduct a waste audit to identify the sources and types of construction waste." at bounding box center [613, 381] width 552 height 36
click at [337, 359] on input "c. Conduct a waste audit to identify the sources and types of construction wast…" at bounding box center [337, 353] width 0 height 11
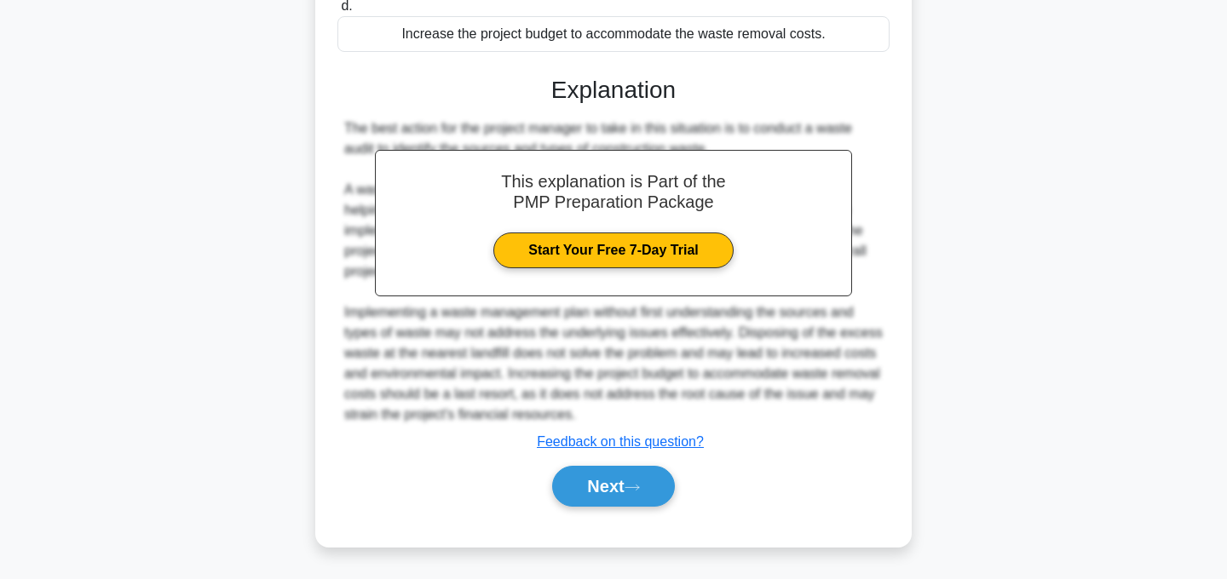
scroll to position [410, 0]
click at [639, 487] on icon at bounding box center [632, 487] width 15 height 9
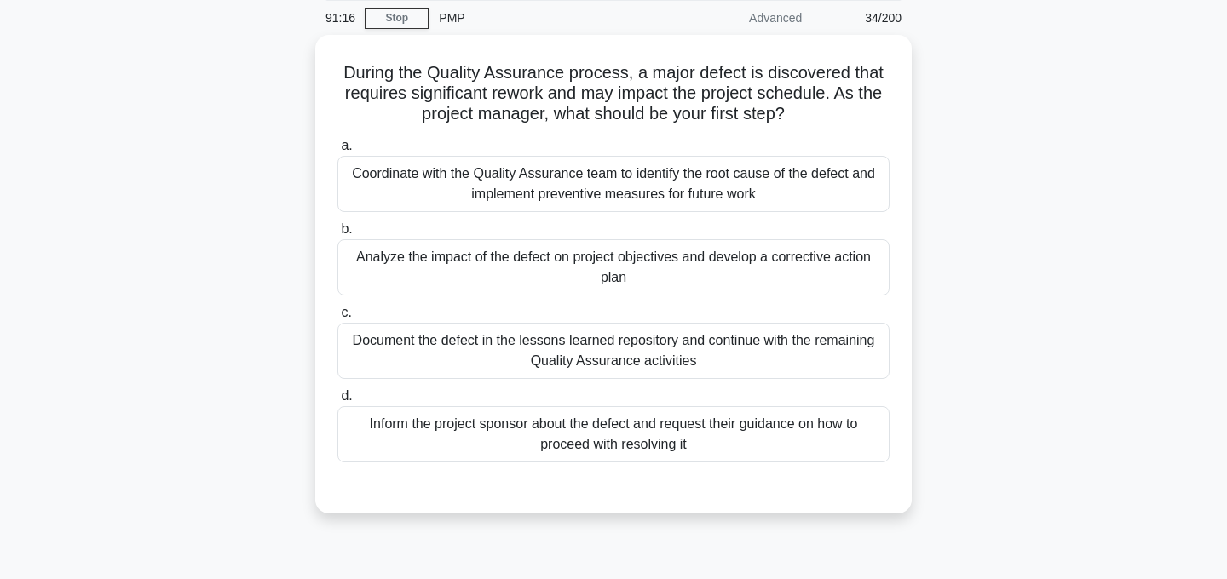
scroll to position [74, 0]
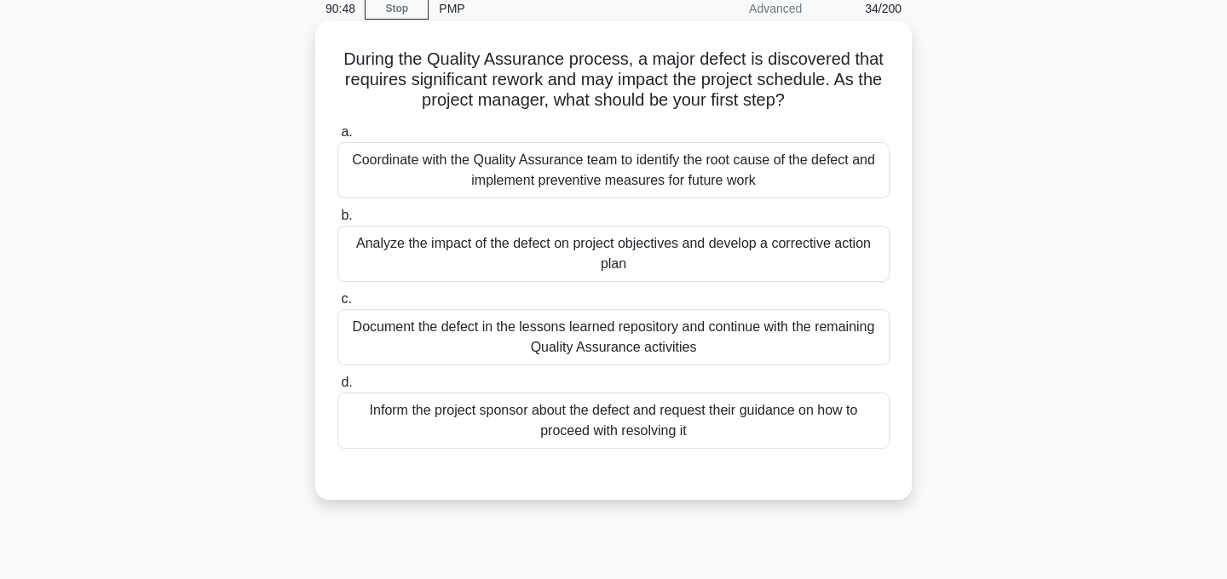
click at [734, 266] on div "Analyze the impact of the defect on project objectives and develop a corrective…" at bounding box center [613, 254] width 552 height 56
click at [337, 222] on input "b. Analyze the impact of the defect on project objectives and develop a correct…" at bounding box center [337, 215] width 0 height 11
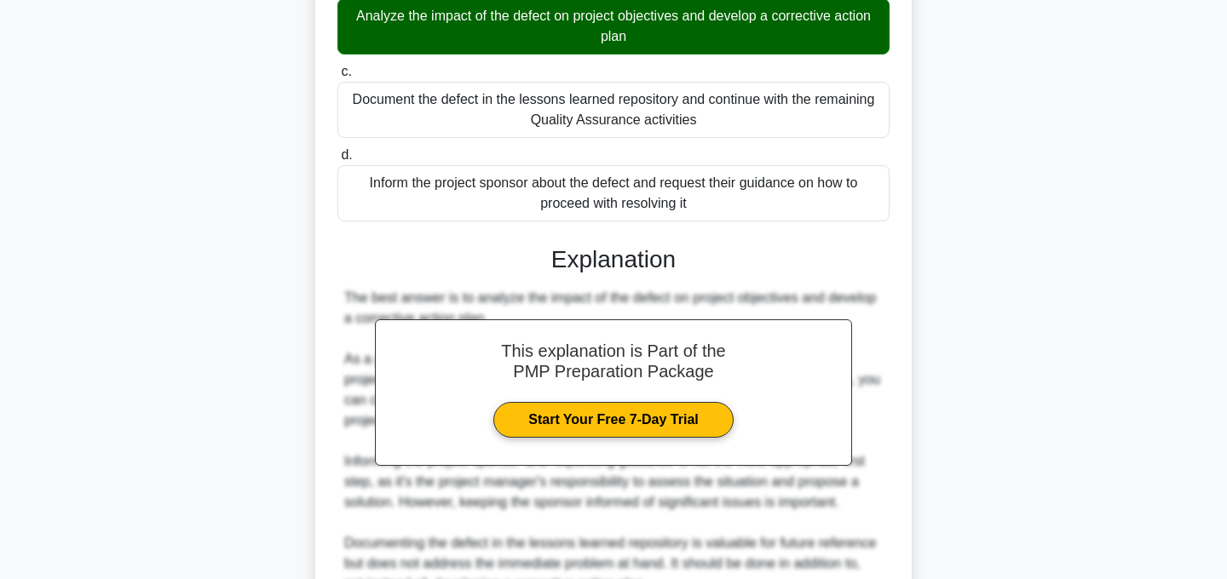
scroll to position [573, 0]
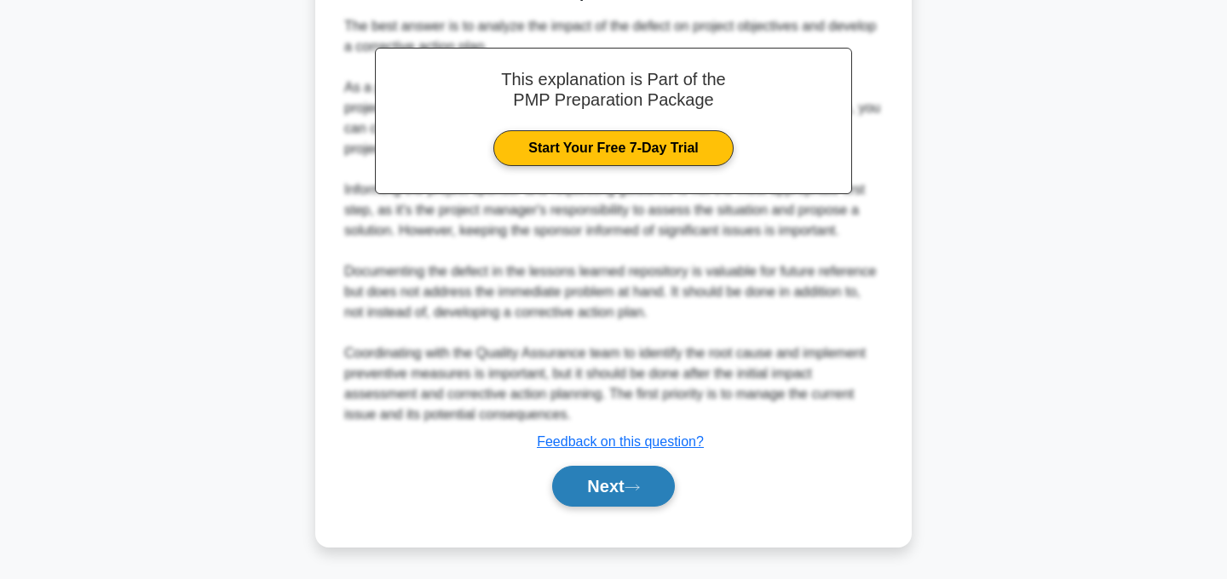
click at [651, 481] on button "Next" at bounding box center [613, 486] width 122 height 41
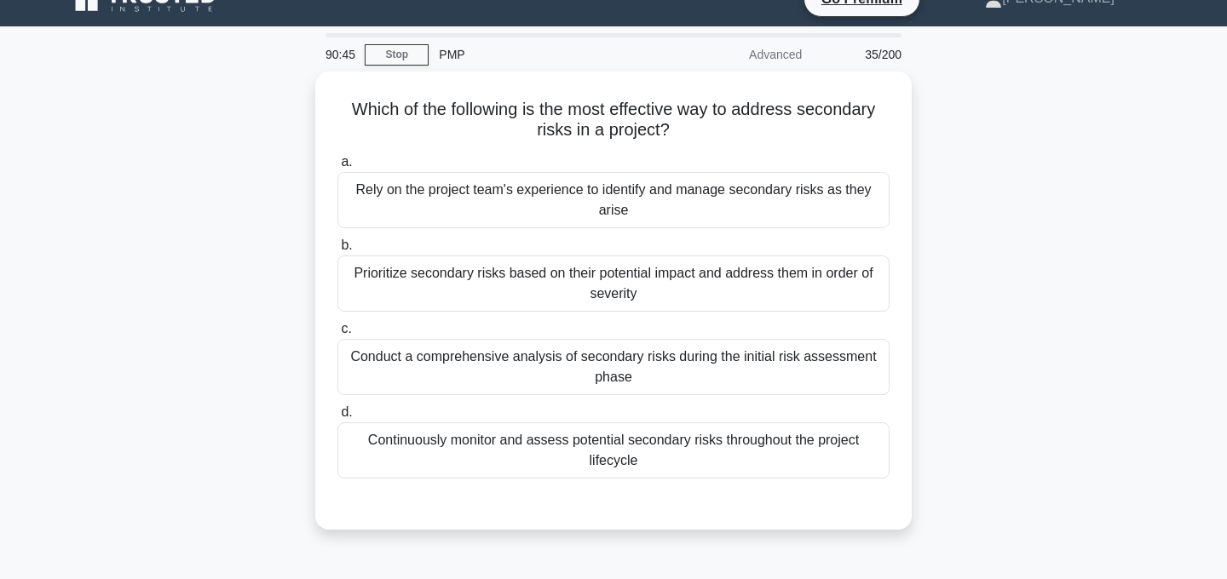
scroll to position [0, 0]
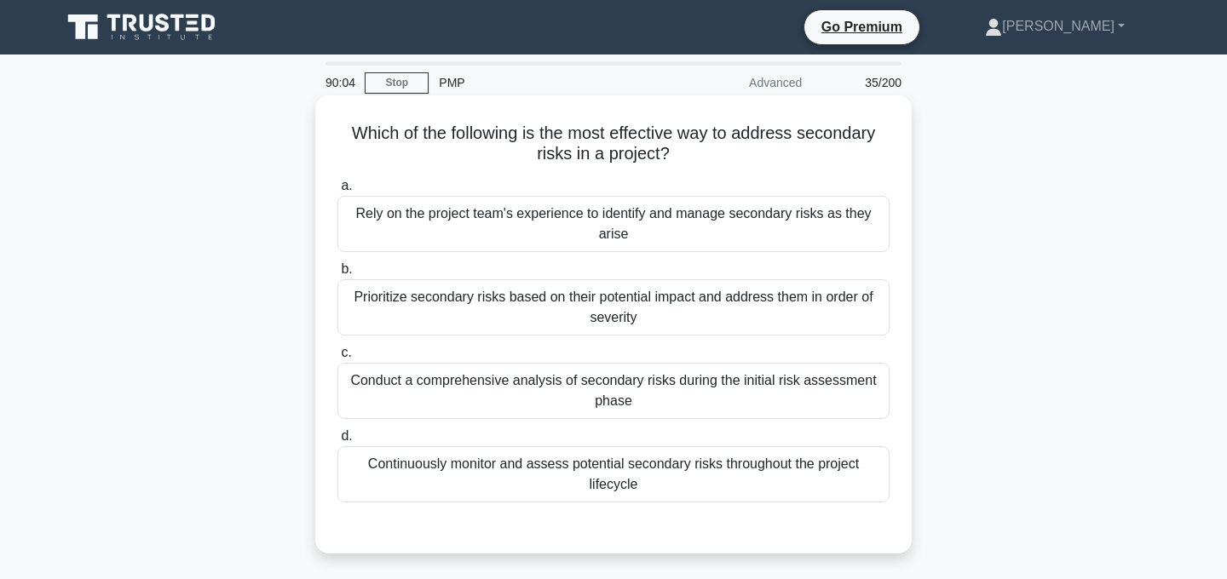
click at [660, 478] on div "Continuously monitor and assess potential secondary risks throughout the projec…" at bounding box center [613, 475] width 552 height 56
click at [337, 442] on input "d. Continuously monitor and assess potential secondary risks throughout the pro…" at bounding box center [337, 436] width 0 height 11
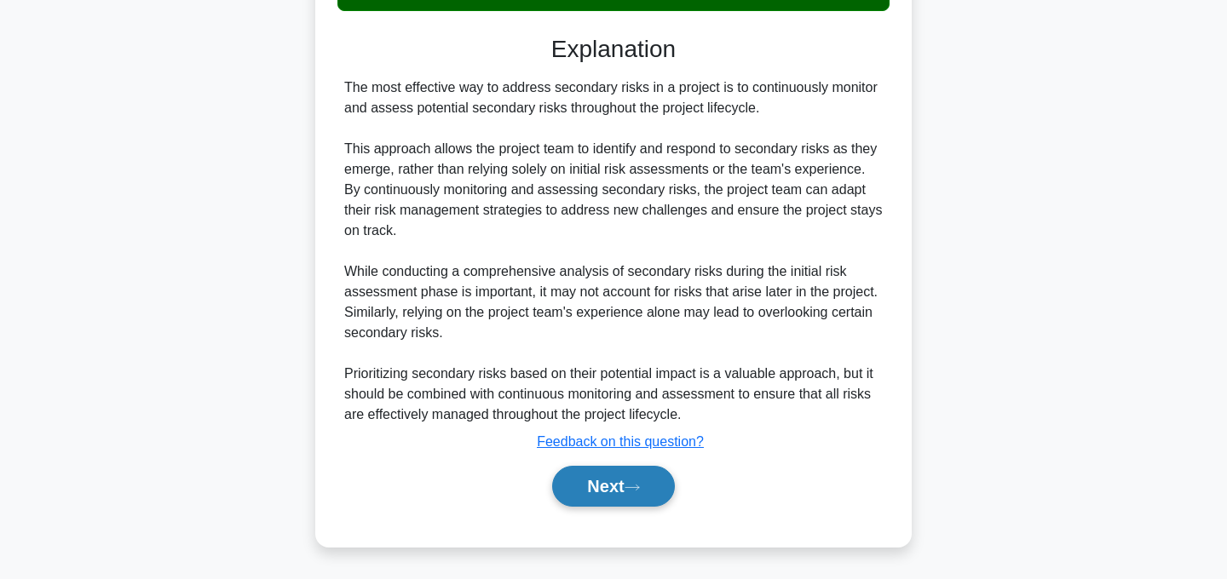
click at [651, 483] on button "Next" at bounding box center [613, 486] width 122 height 41
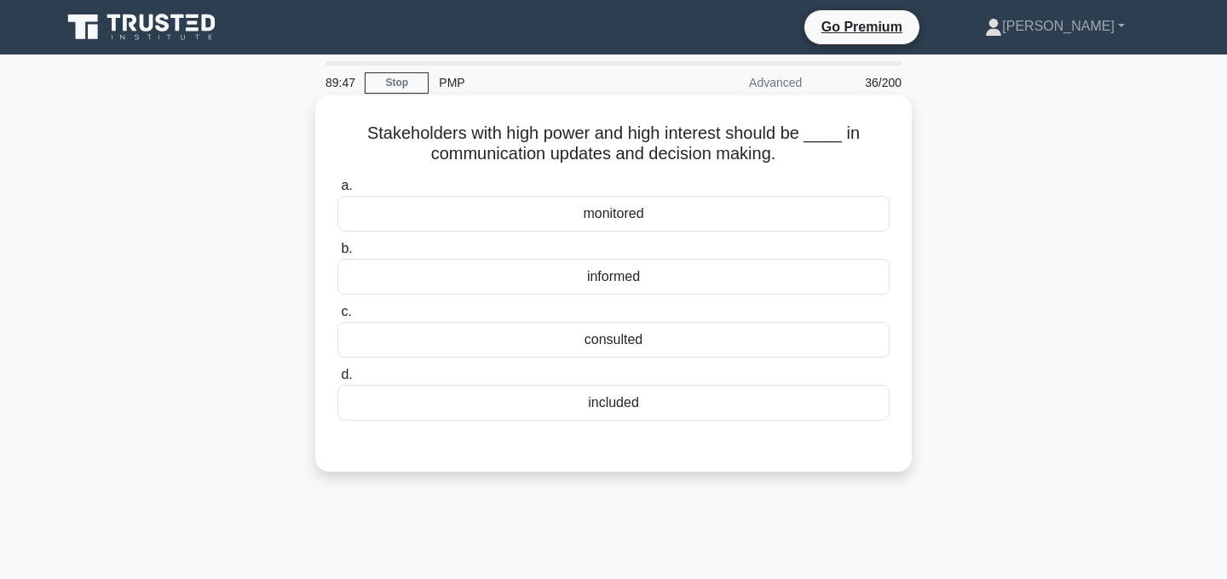
click at [655, 403] on div "included" at bounding box center [613, 403] width 552 height 36
click at [337, 381] on input "d. included" at bounding box center [337, 375] width 0 height 11
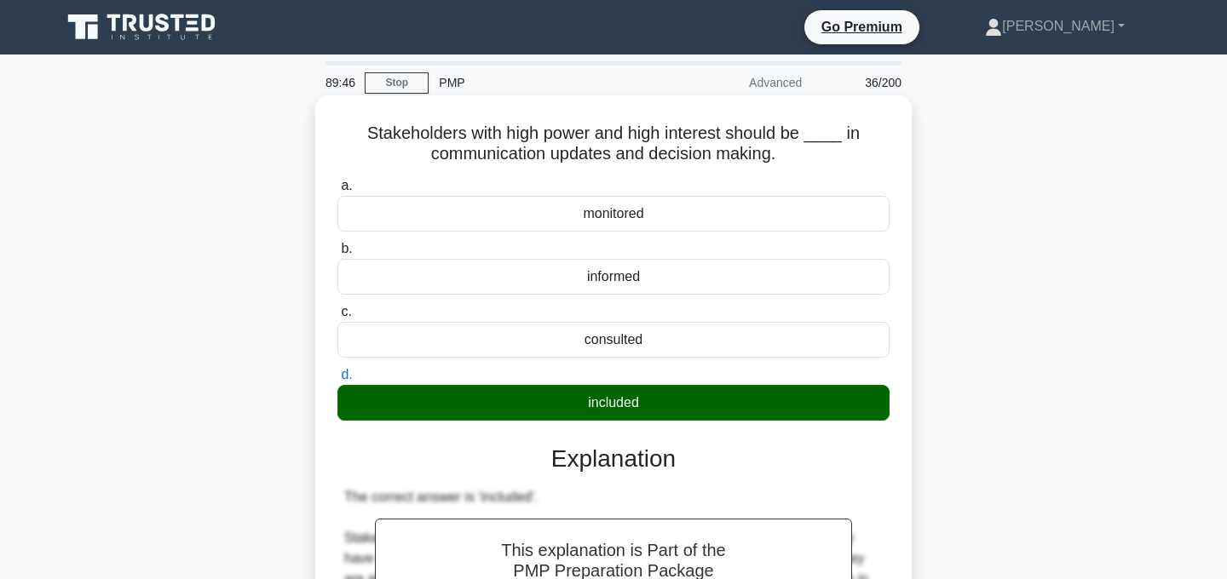
scroll to position [430, 0]
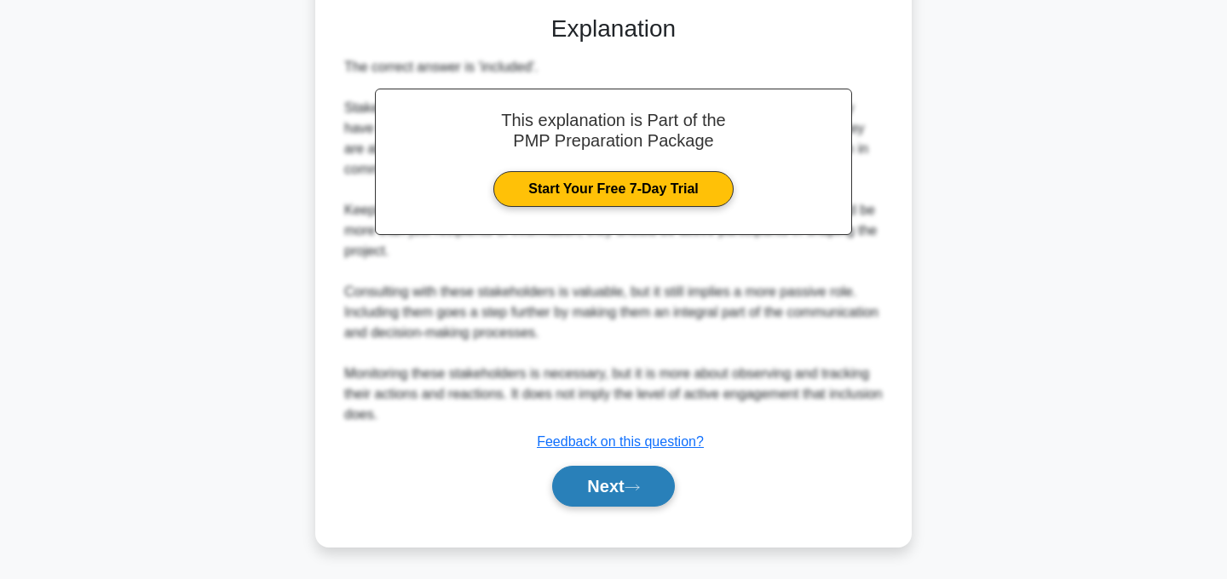
click at [636, 491] on icon at bounding box center [632, 487] width 15 height 9
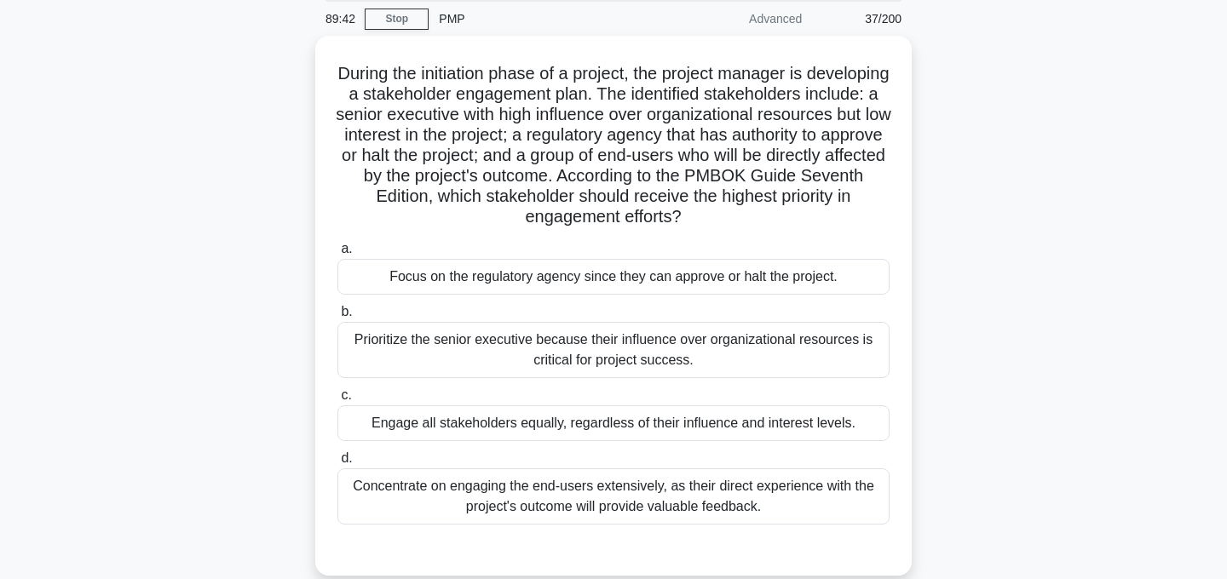
scroll to position [42, 0]
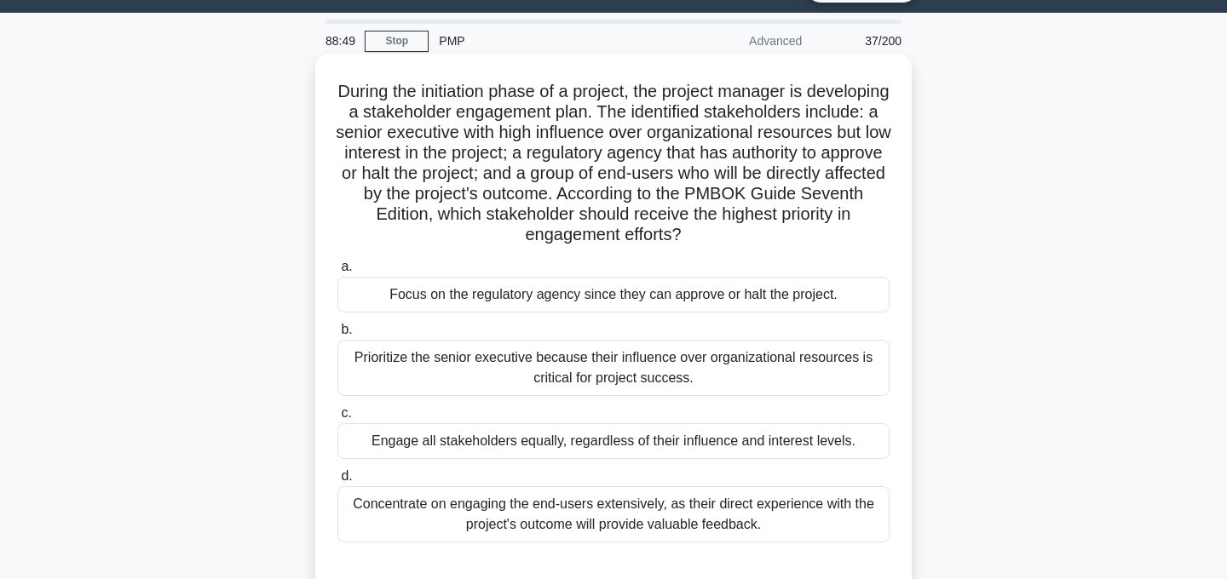
click at [833, 298] on div "Focus on the regulatory agency since they can approve or halt the project." at bounding box center [613, 295] width 552 height 36
click at [337, 273] on input "a. Focus on the regulatory agency since they can approve or halt the project." at bounding box center [337, 267] width 0 height 11
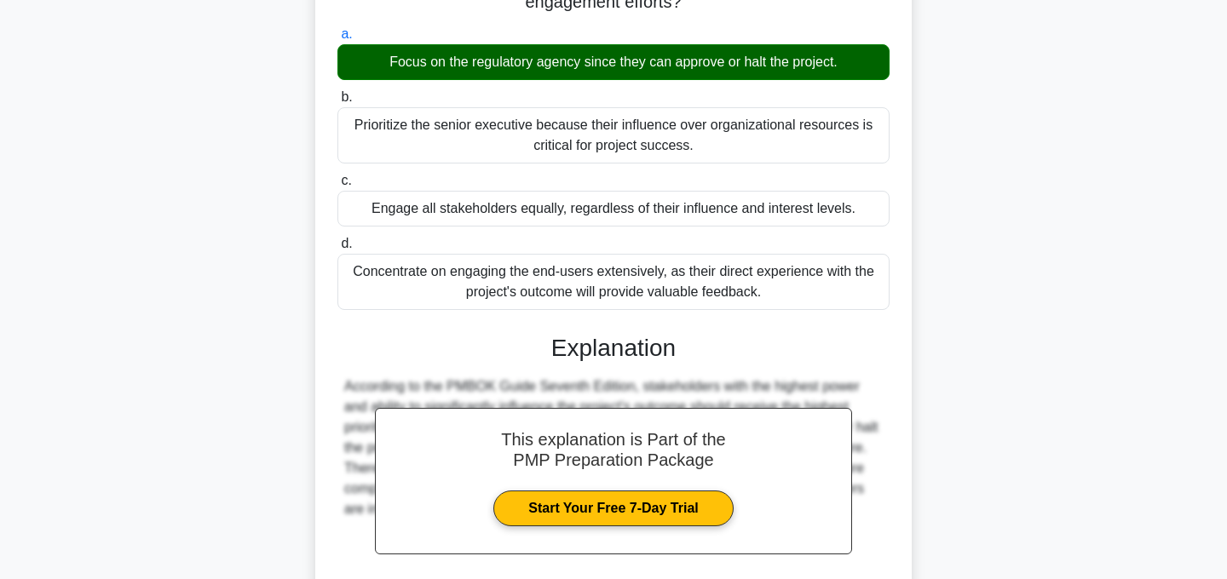
scroll to position [430, 0]
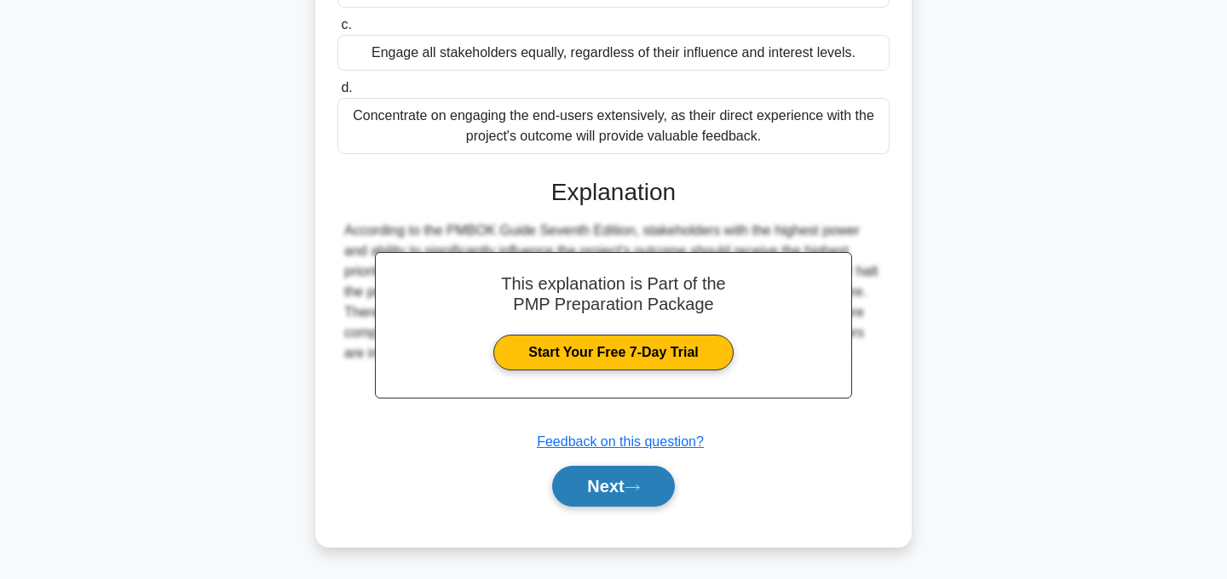
click at [620, 496] on button "Next" at bounding box center [613, 486] width 122 height 41
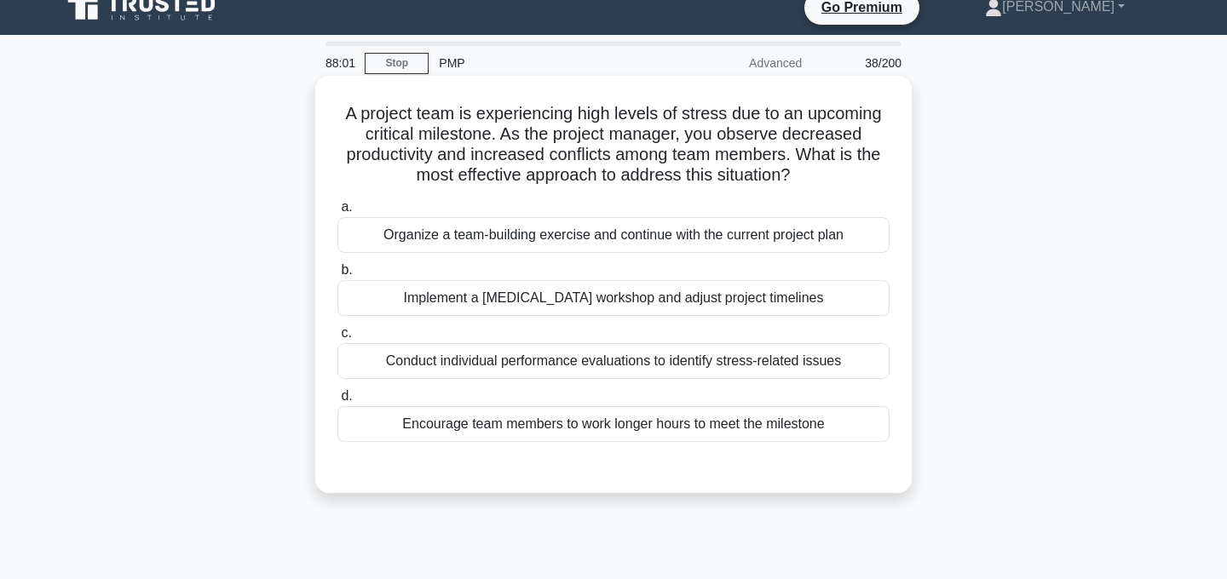
scroll to position [20, 0]
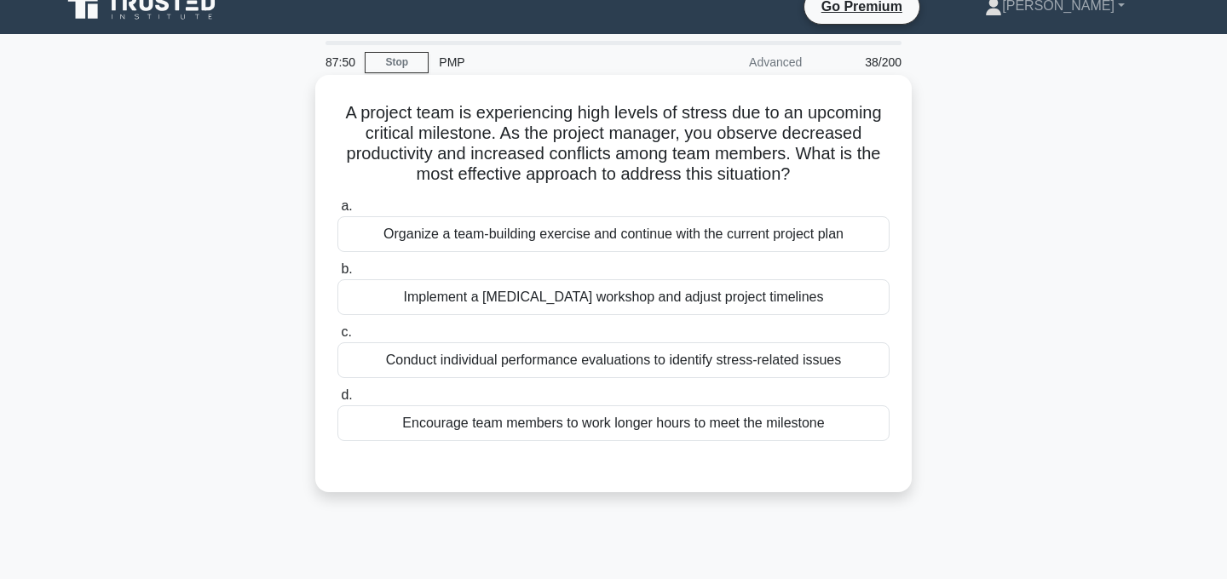
click at [635, 235] on div "Organize a team-building exercise and continue with the current project plan" at bounding box center [613, 234] width 552 height 36
click at [337, 212] on input "a. Organize a team-building exercise and continue with the current project plan" at bounding box center [337, 206] width 0 height 11
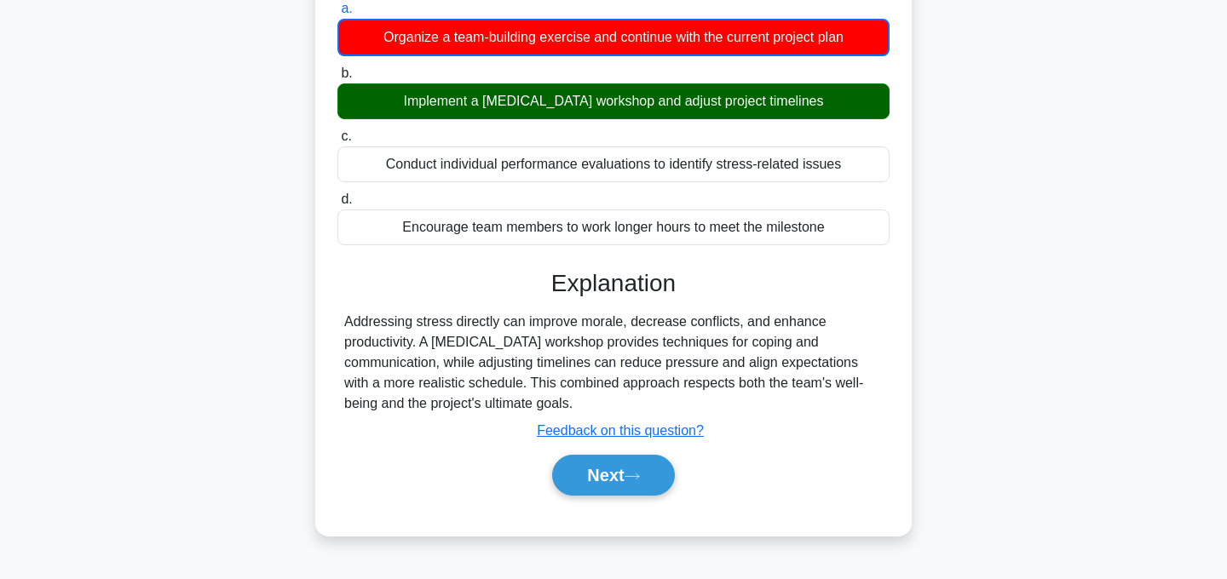
scroll to position [216, 0]
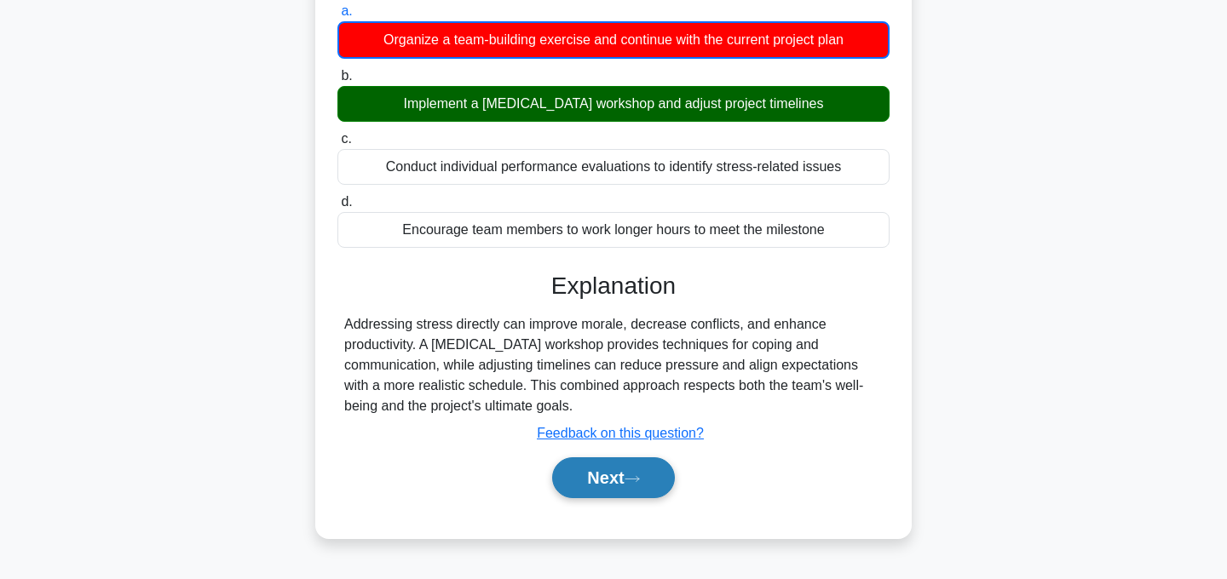
click at [631, 481] on icon at bounding box center [632, 479] width 15 height 9
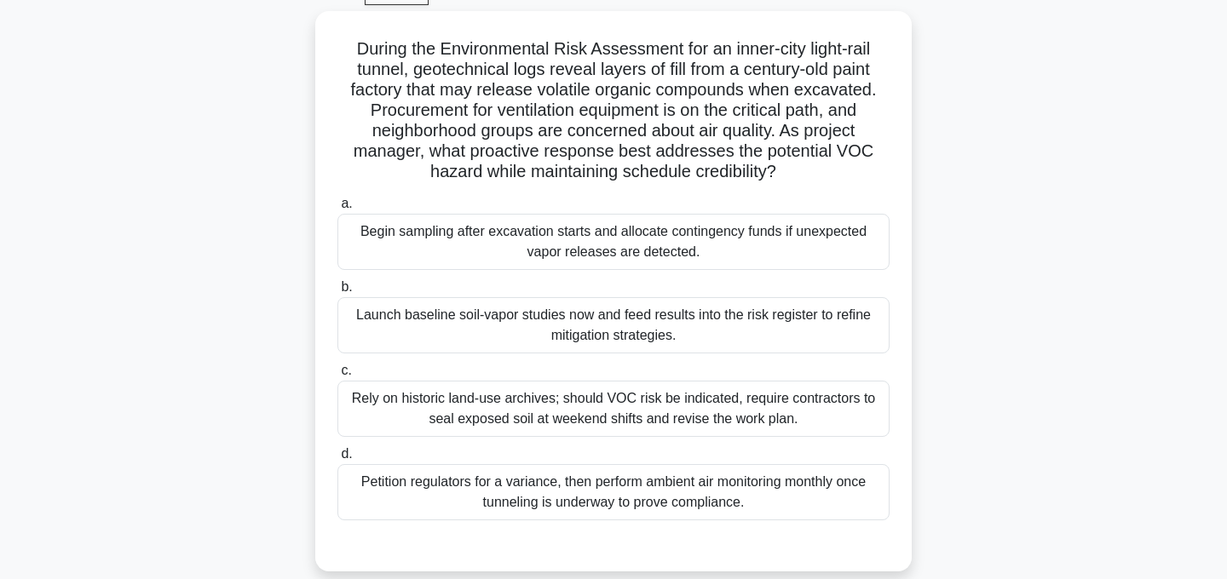
scroll to position [89, 0]
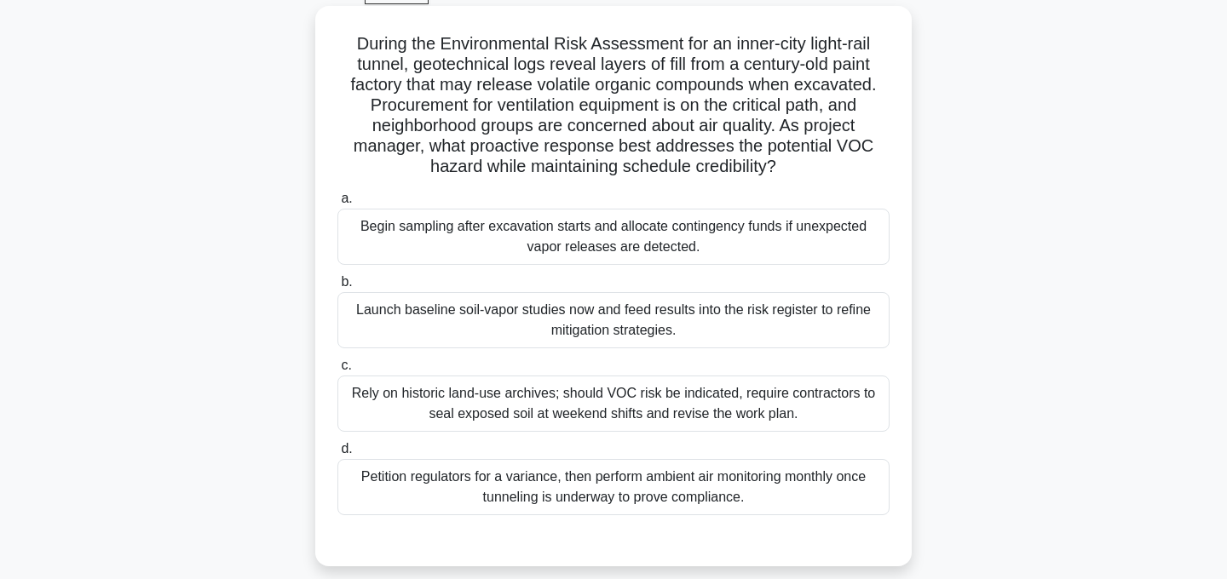
click at [712, 317] on div "Launch baseline soil-vapor studies now and feed results into the risk register …" at bounding box center [613, 320] width 552 height 56
click at [337, 288] on input "b. Launch baseline soil-vapor studies now and feed results into the risk regist…" at bounding box center [337, 282] width 0 height 11
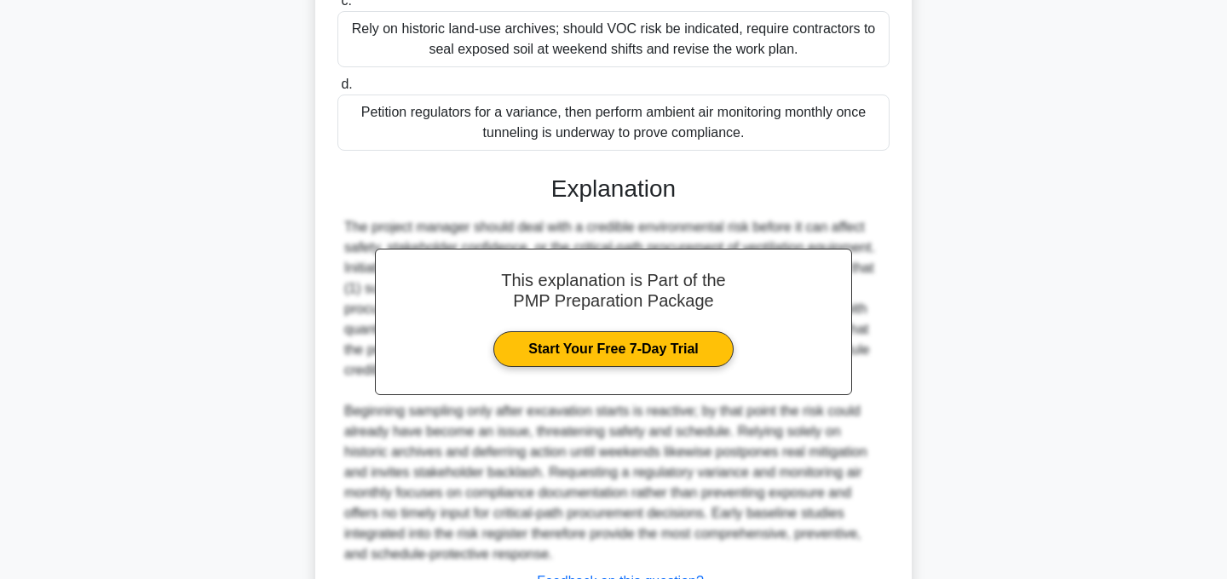
scroll to position [594, 0]
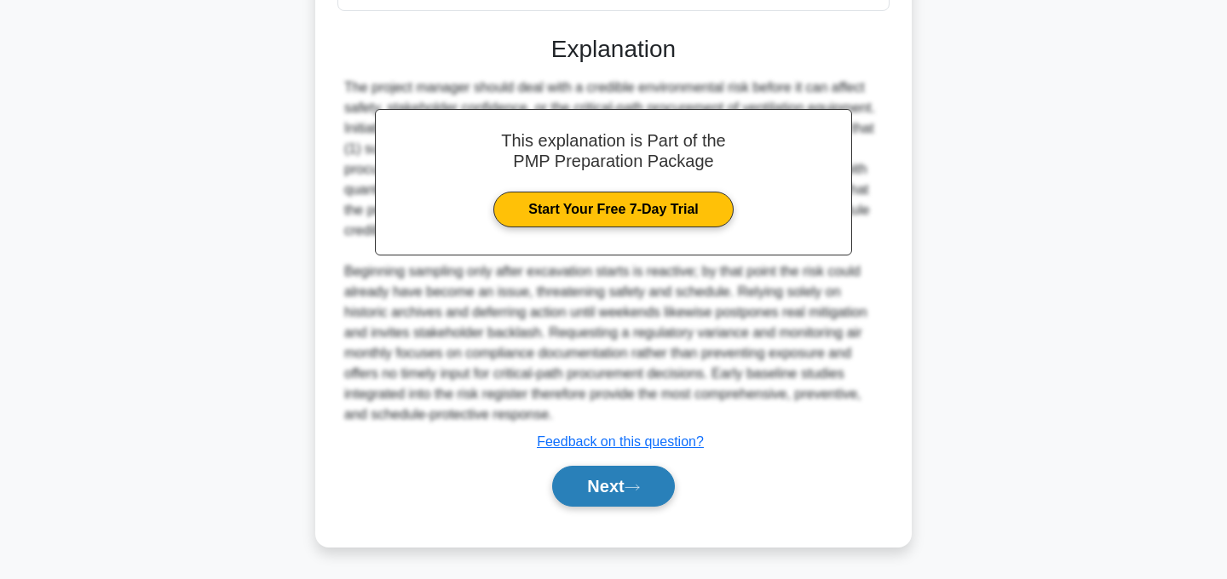
click at [650, 490] on button "Next" at bounding box center [613, 486] width 122 height 41
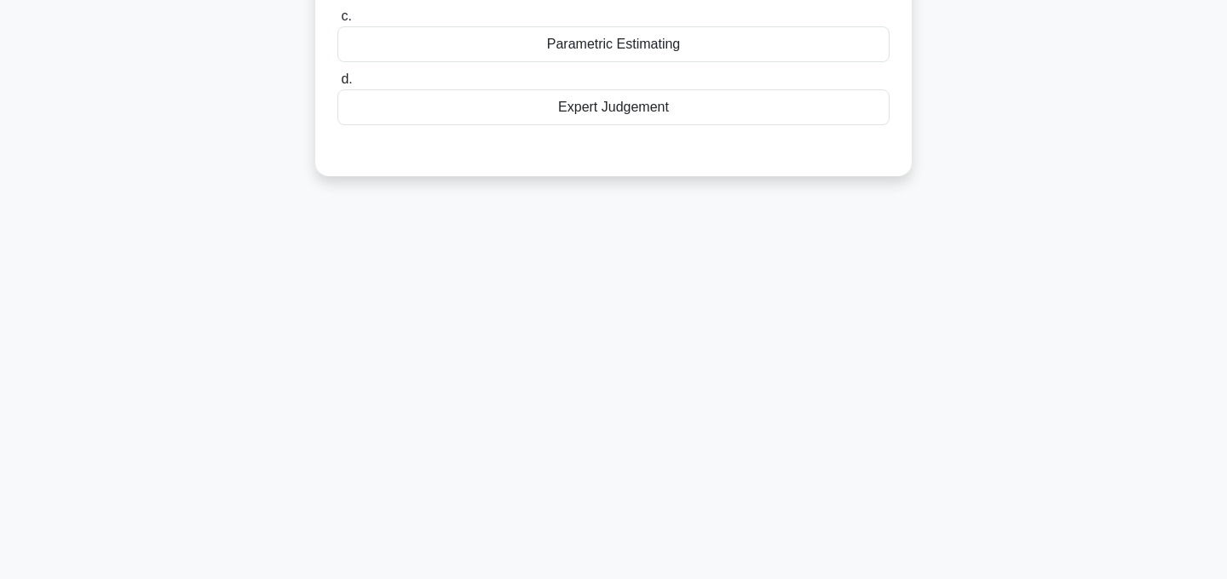
scroll to position [0, 0]
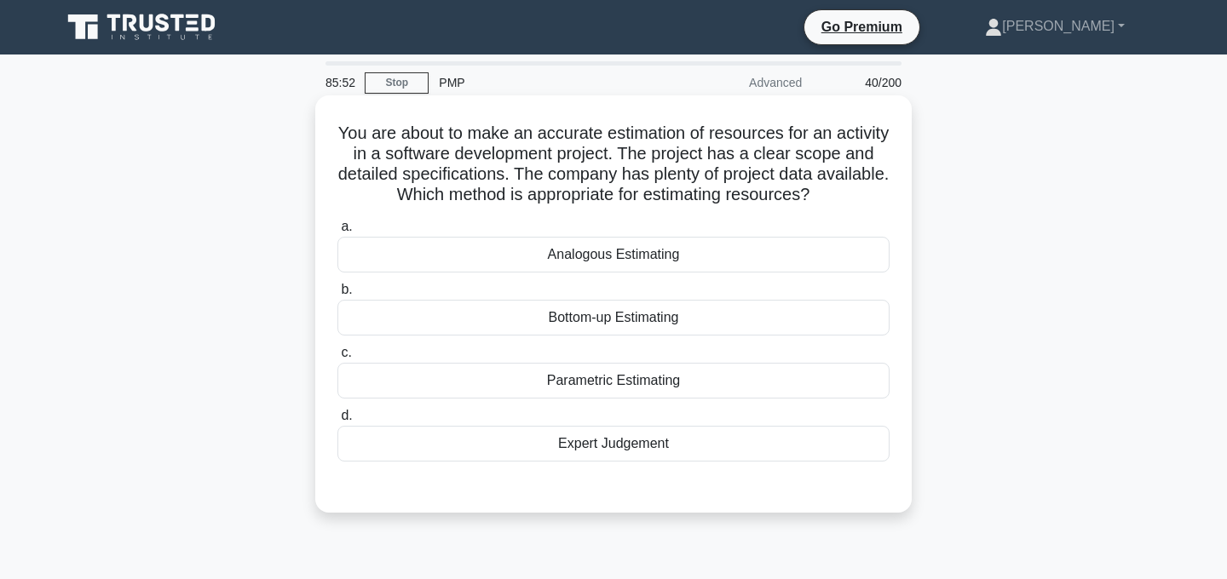
click at [683, 255] on div "Analogous Estimating" at bounding box center [613, 255] width 552 height 36
click at [337, 233] on input "a. Analogous Estimating" at bounding box center [337, 227] width 0 height 11
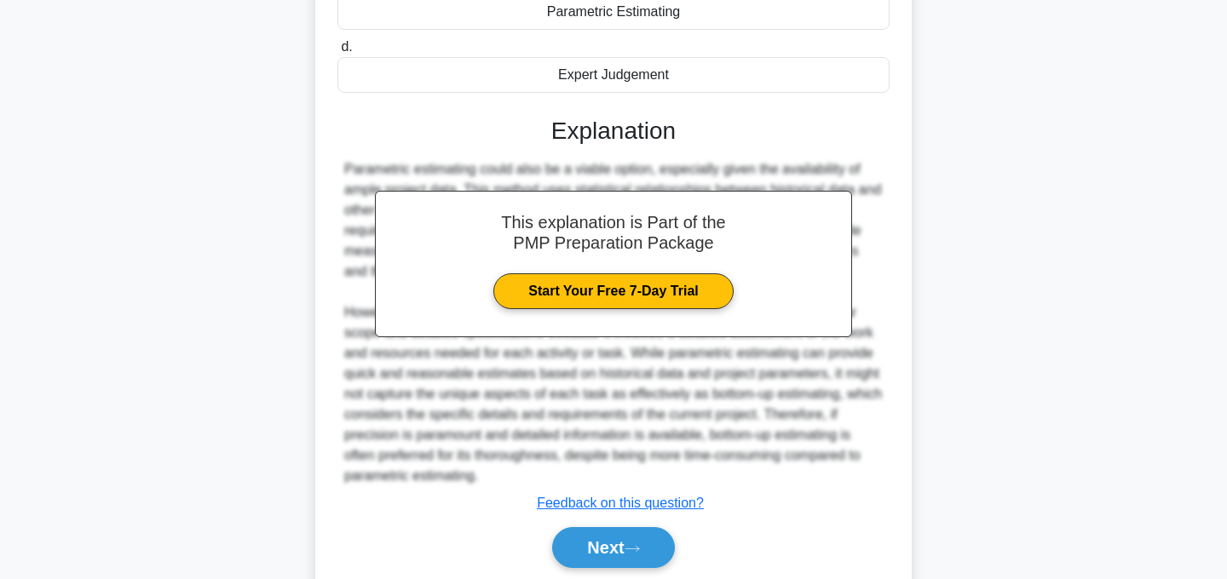
scroll to position [432, 0]
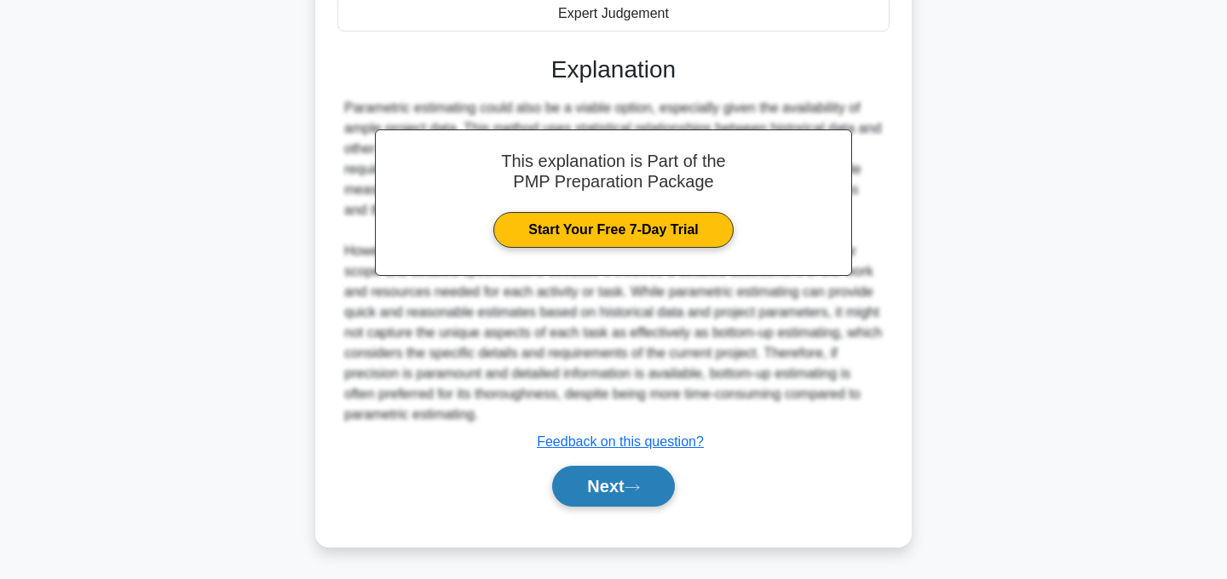
click at [637, 487] on icon at bounding box center [632, 487] width 15 height 9
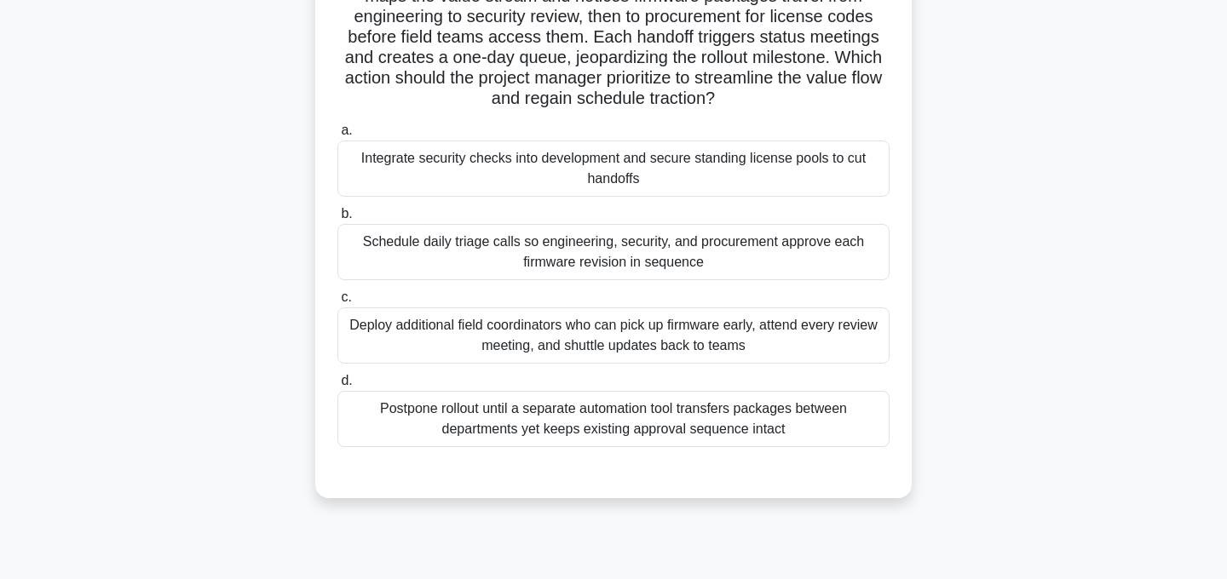
scroll to position [170, 0]
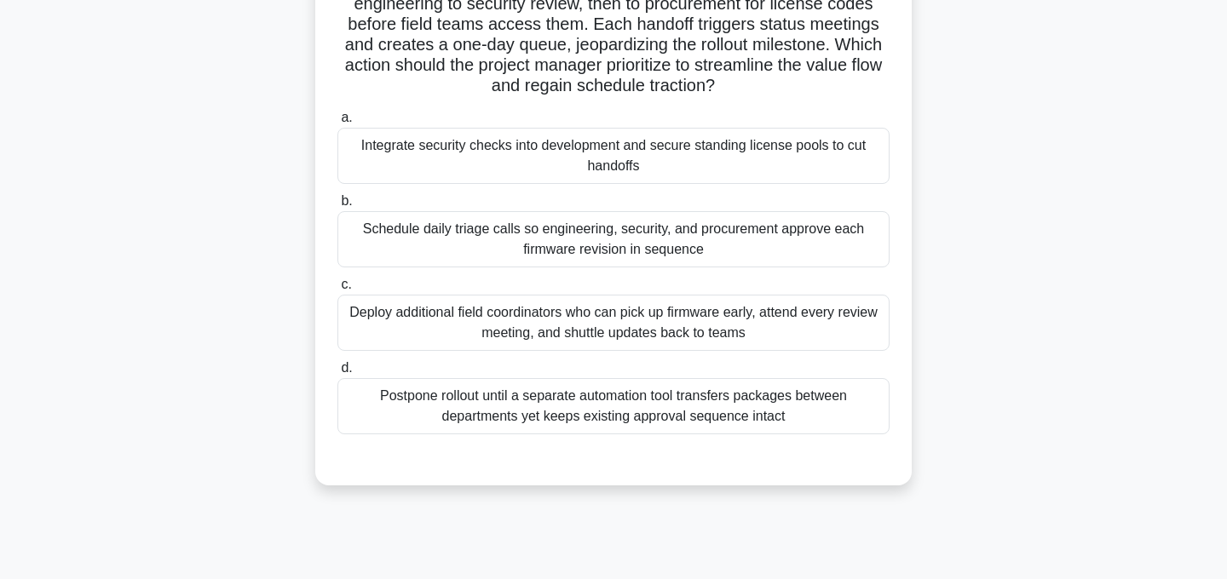
click at [756, 246] on div "Schedule daily triage calls so engineering, security, and procurement approve e…" at bounding box center [613, 239] width 552 height 56
click at [337, 207] on input "b. Schedule daily triage calls so engineering, security, and procurement approv…" at bounding box center [337, 201] width 0 height 11
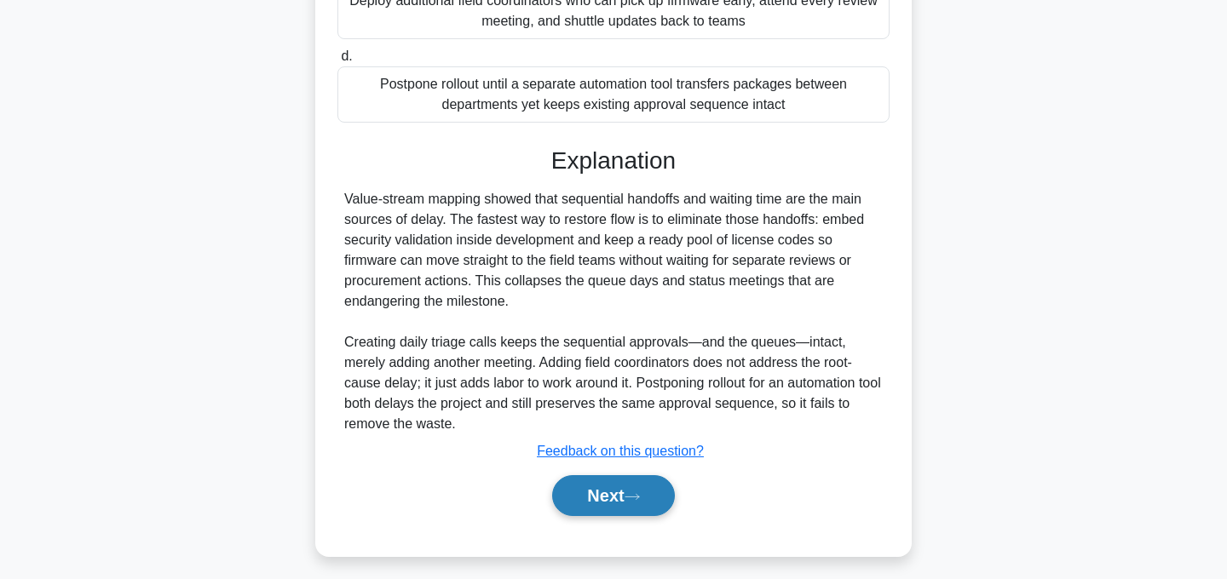
scroll to position [491, 0]
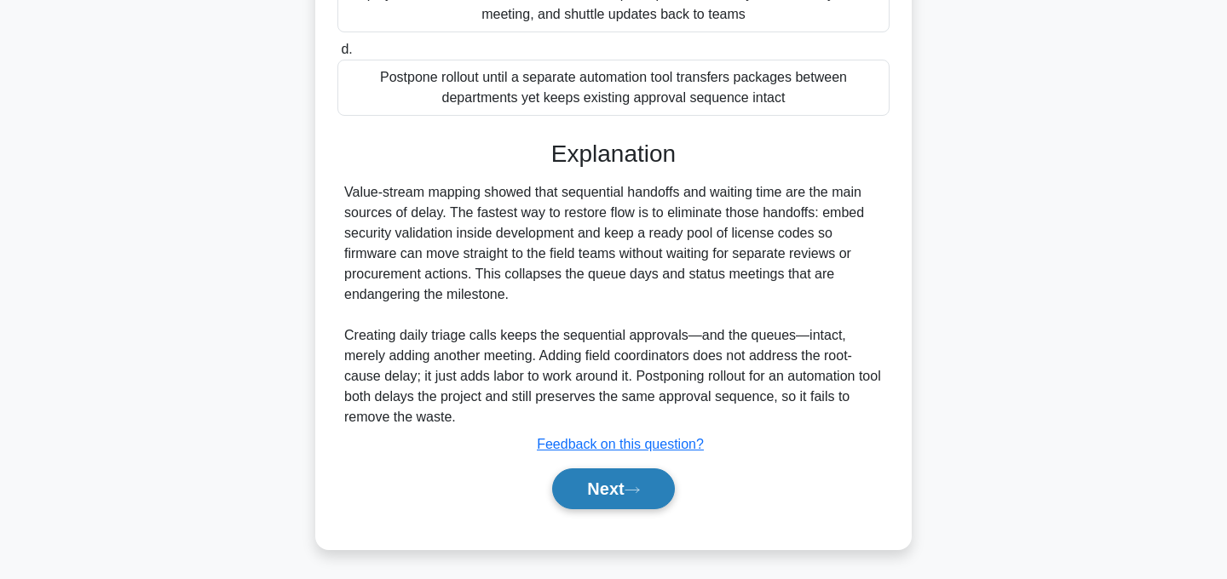
click at [669, 476] on div "Next" at bounding box center [613, 489] width 552 height 55
click at [632, 496] on button "Next" at bounding box center [613, 489] width 122 height 41
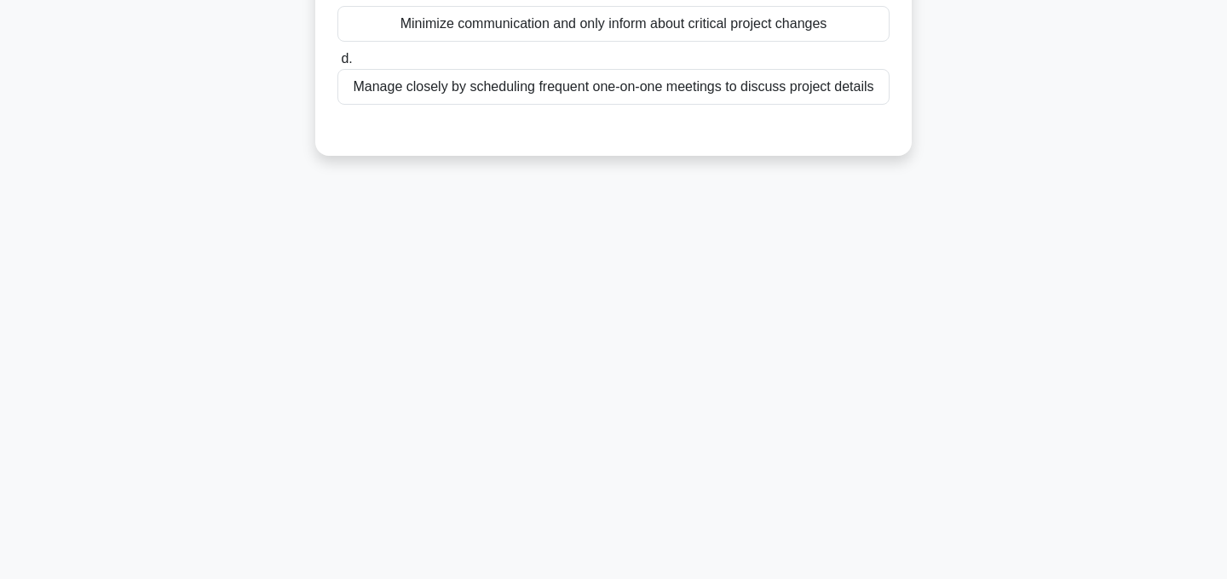
scroll to position [0, 0]
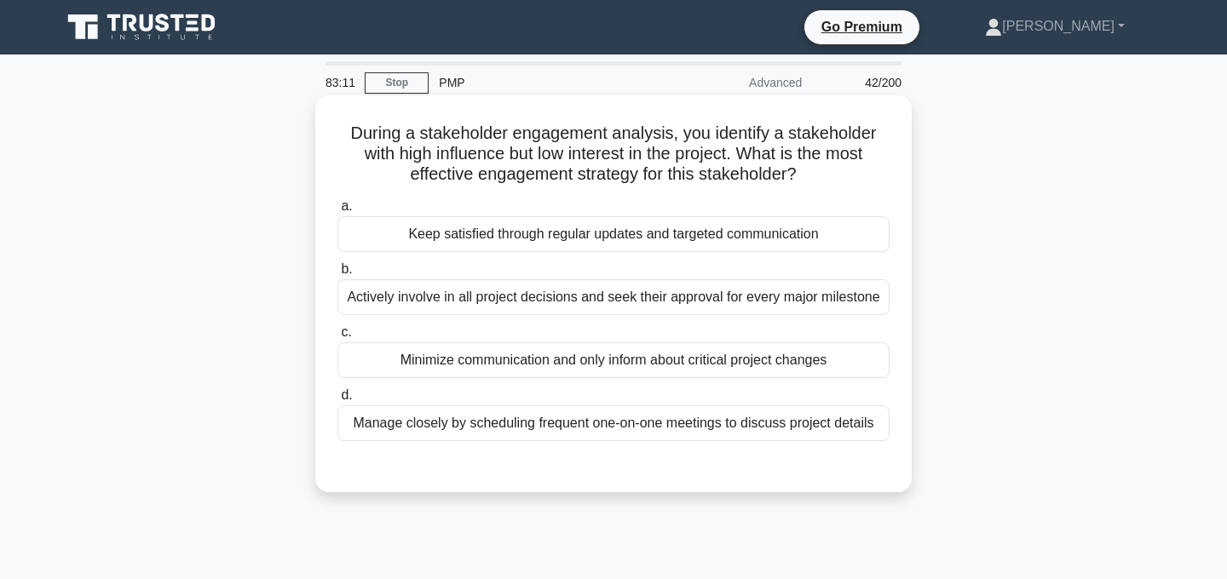
click at [831, 234] on div "Keep satisfied through regular updates and targeted communication" at bounding box center [613, 234] width 552 height 36
click at [337, 212] on input "a. Keep satisfied through regular updates and targeted communication" at bounding box center [337, 206] width 0 height 11
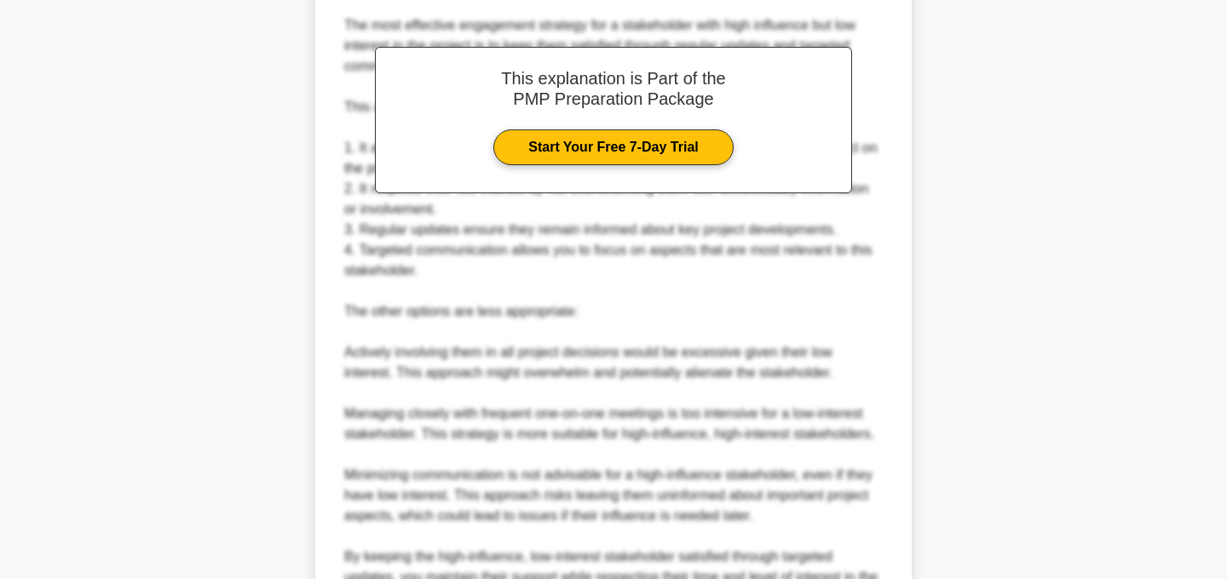
scroll to position [676, 0]
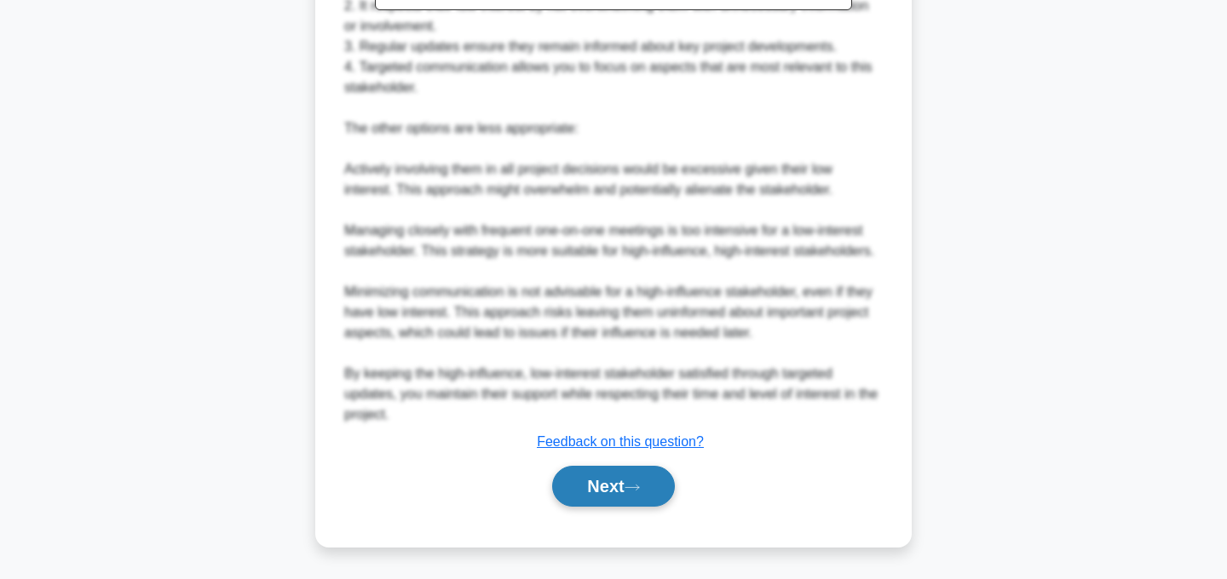
click at [602, 485] on button "Next" at bounding box center [613, 486] width 122 height 41
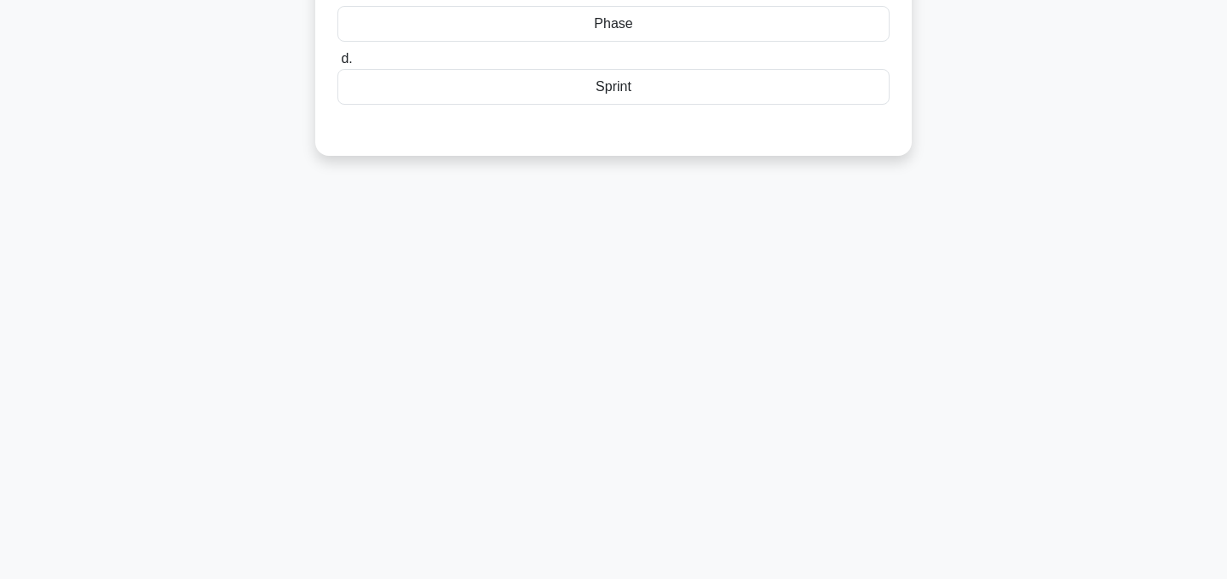
scroll to position [0, 0]
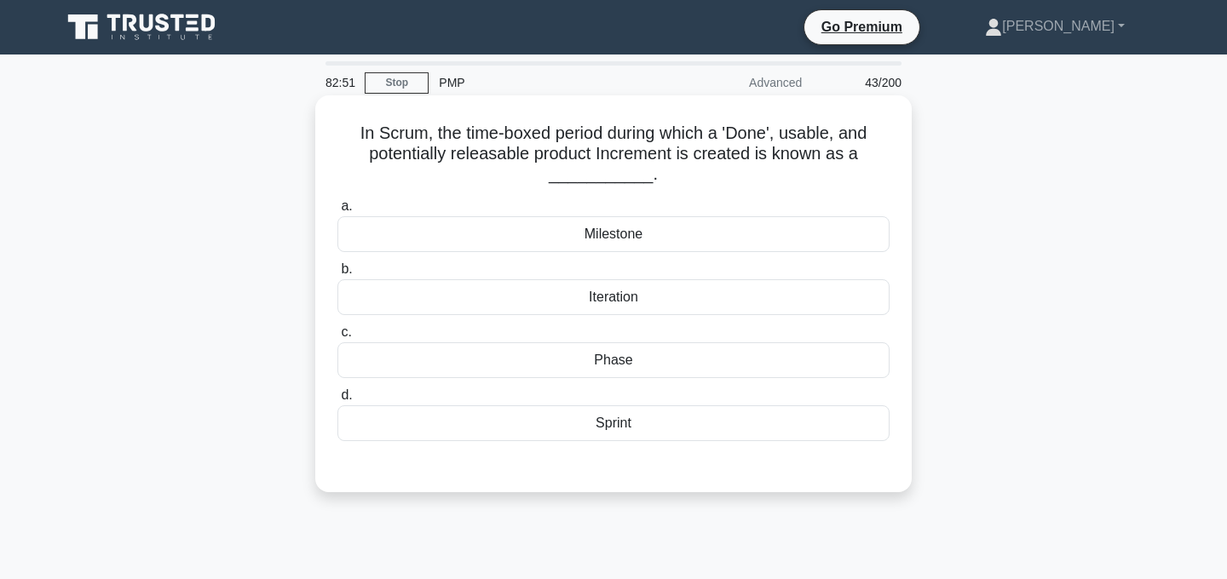
click at [679, 305] on div "Iteration" at bounding box center [613, 298] width 552 height 36
click at [337, 275] on input "b. Iteration" at bounding box center [337, 269] width 0 height 11
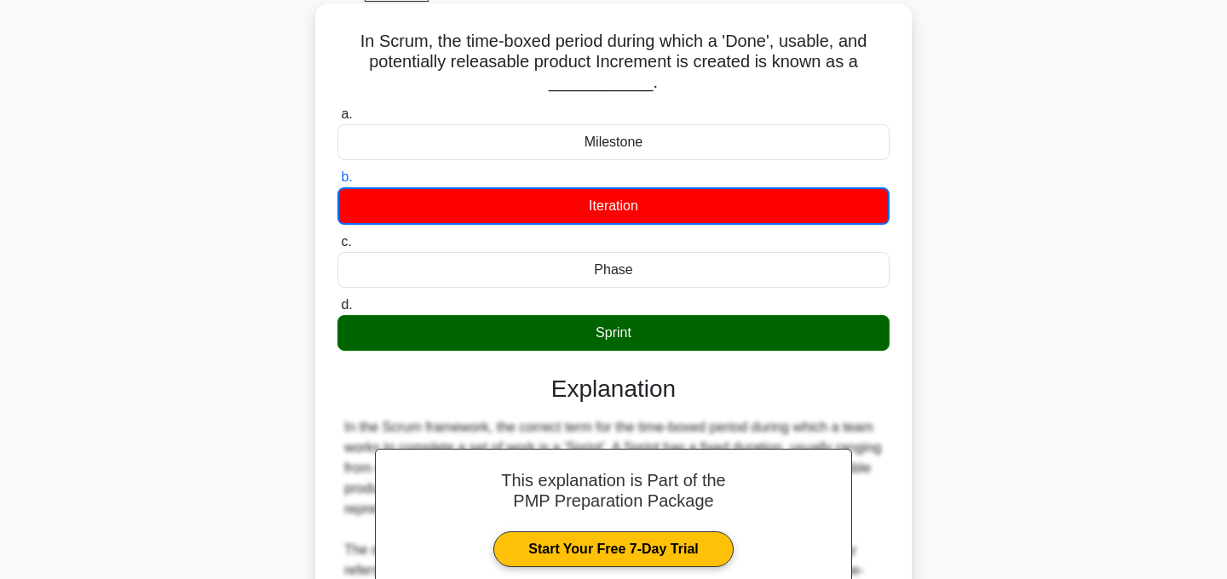
scroll to position [97, 0]
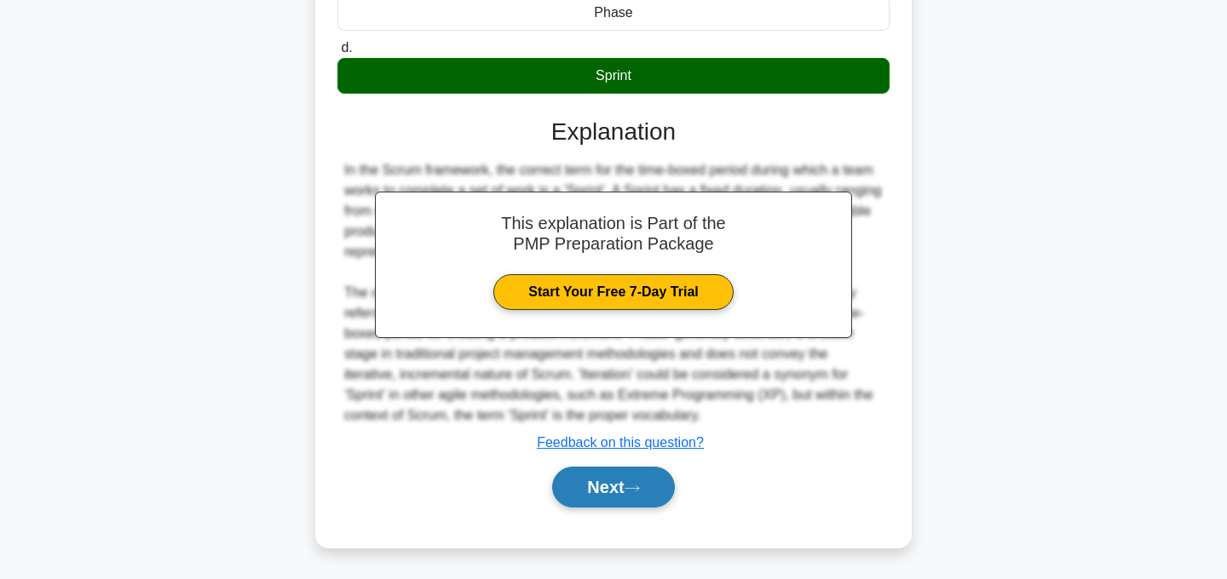
click at [648, 494] on button "Next" at bounding box center [613, 487] width 122 height 41
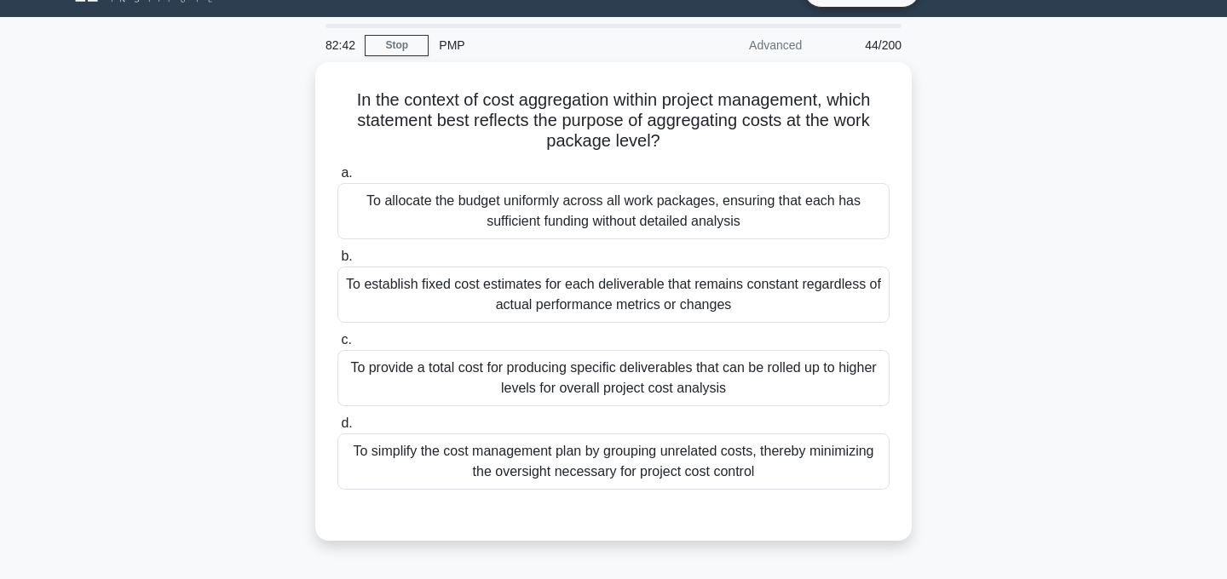
scroll to position [42, 0]
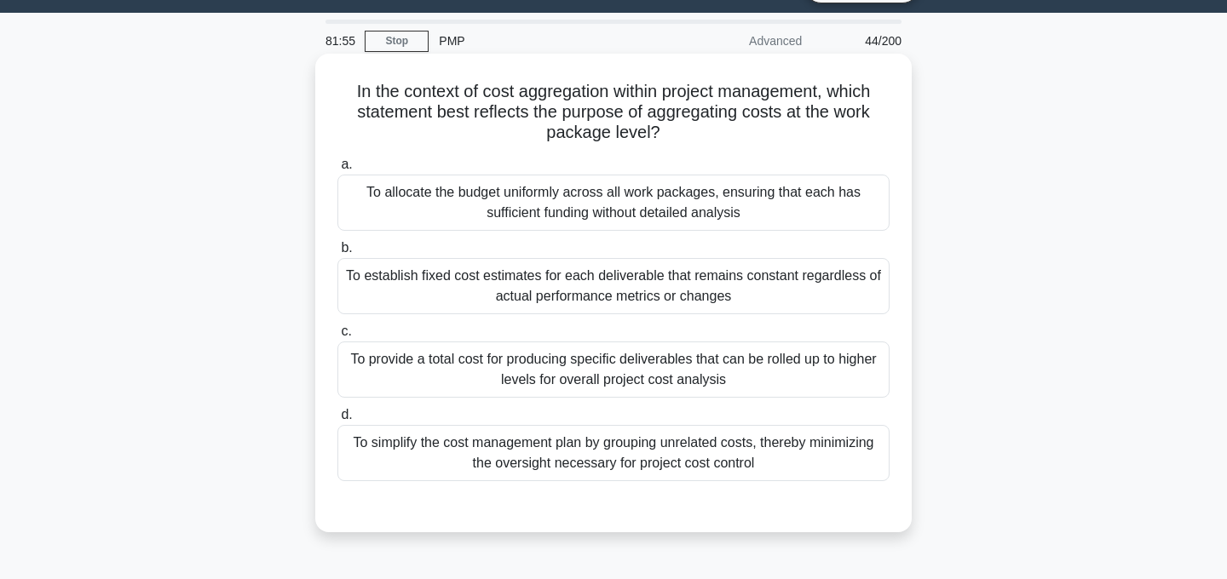
click at [786, 373] on div "To provide a total cost for producing specific deliverables that can be rolled …" at bounding box center [613, 370] width 552 height 56
click at [337, 337] on input "c. To provide a total cost for producing specific deliverables that can be roll…" at bounding box center [337, 331] width 0 height 11
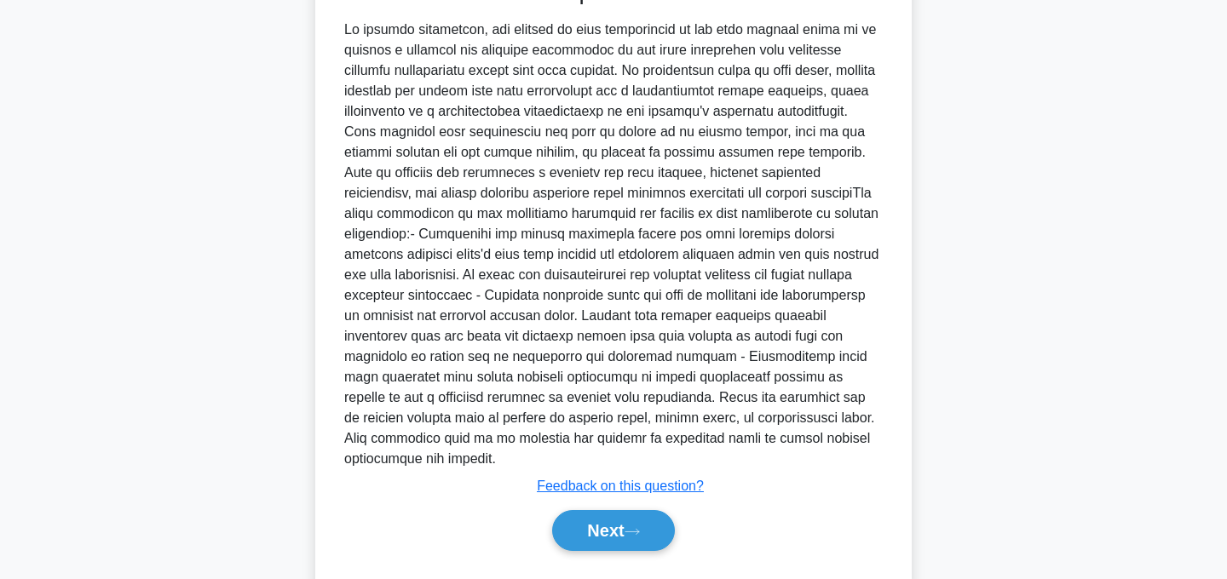
scroll to position [594, 0]
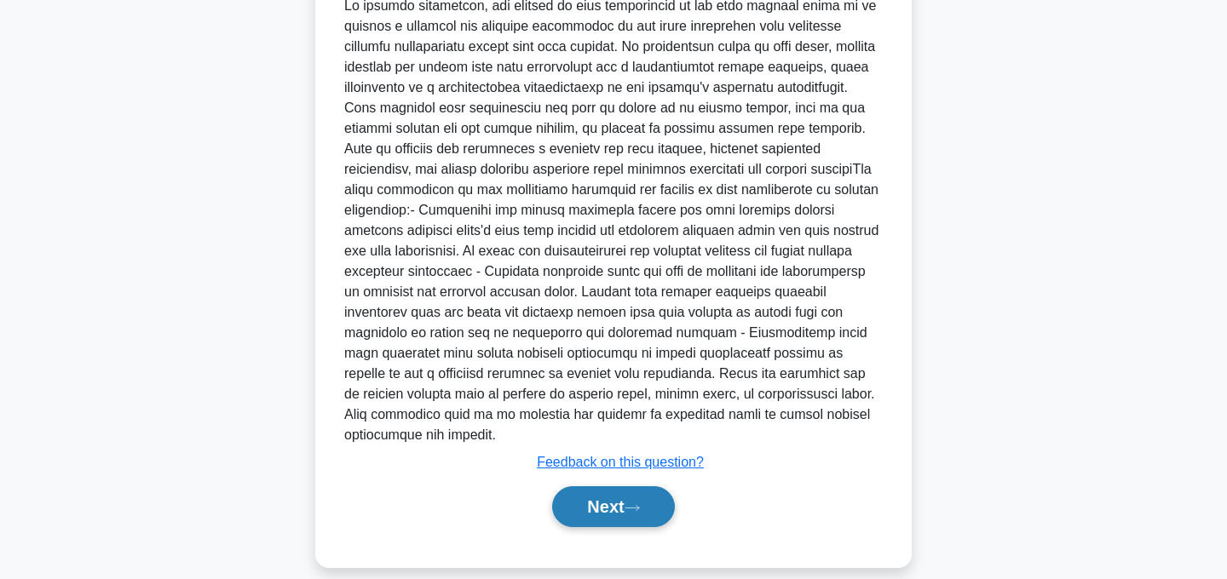
click at [625, 487] on button "Next" at bounding box center [613, 507] width 122 height 41
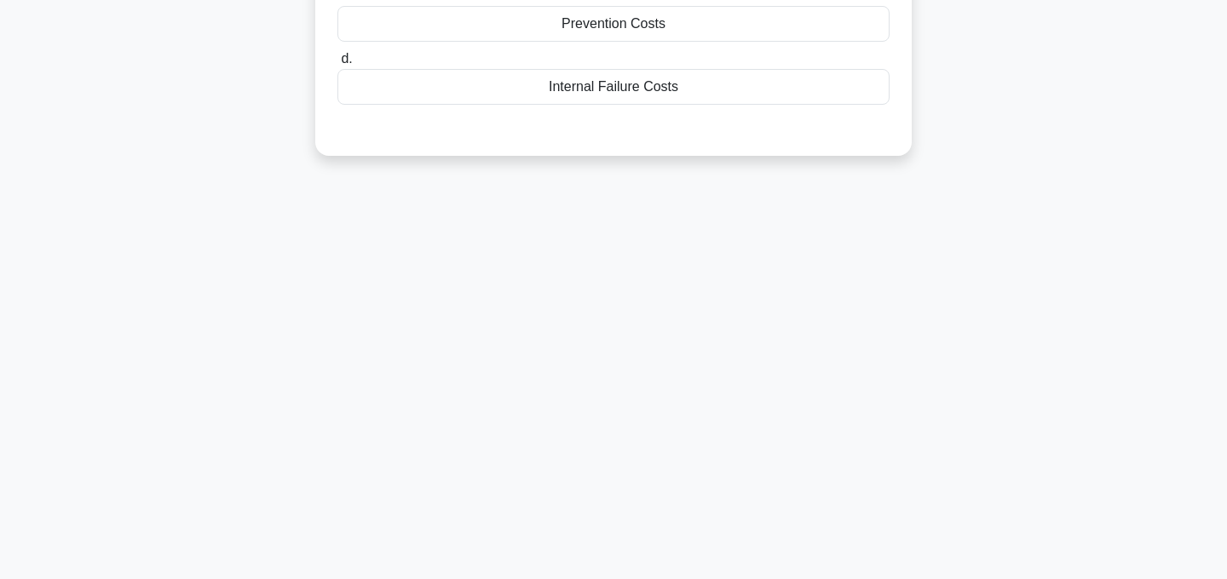
scroll to position [0, 0]
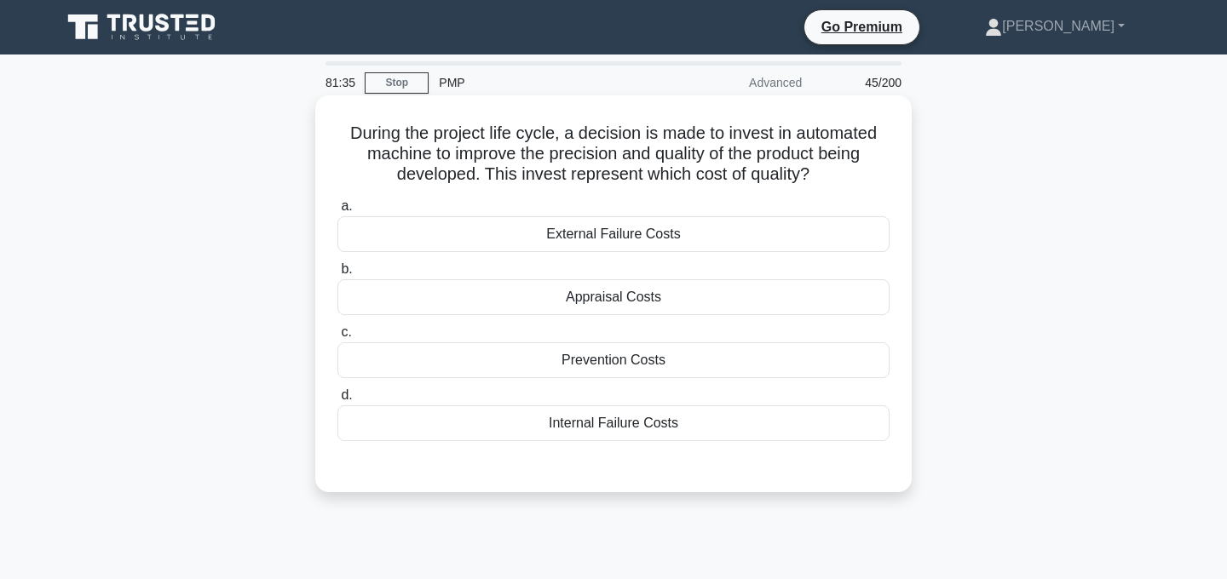
click at [670, 365] on div "Prevention Costs" at bounding box center [613, 361] width 552 height 36
click at [337, 338] on input "c. Prevention Costs" at bounding box center [337, 332] width 0 height 11
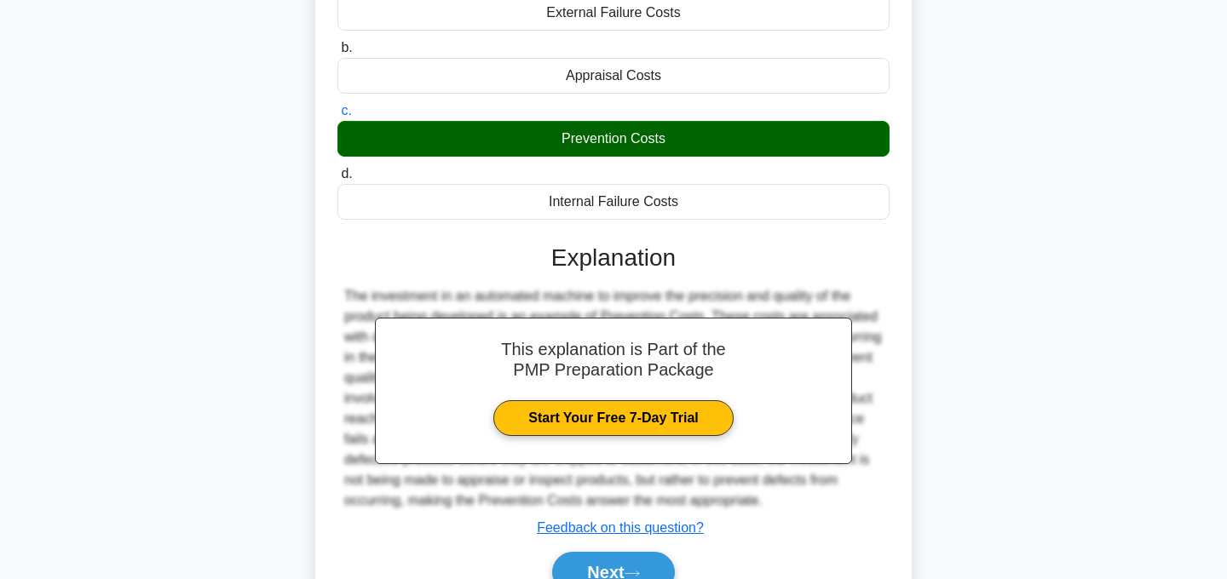
scroll to position [341, 0]
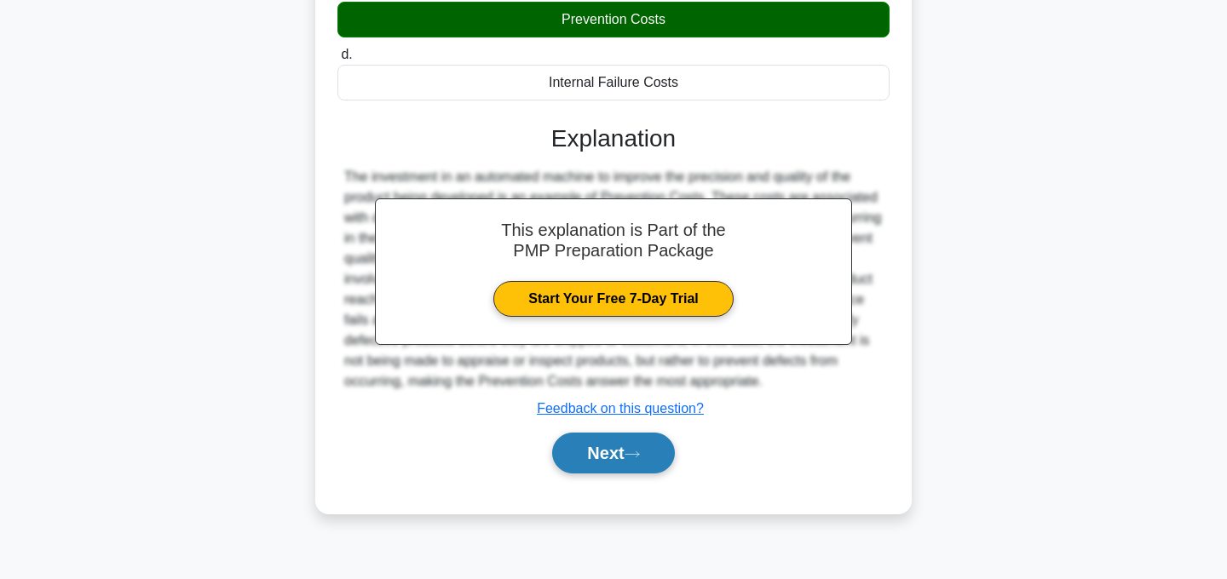
click at [657, 456] on button "Next" at bounding box center [613, 453] width 122 height 41
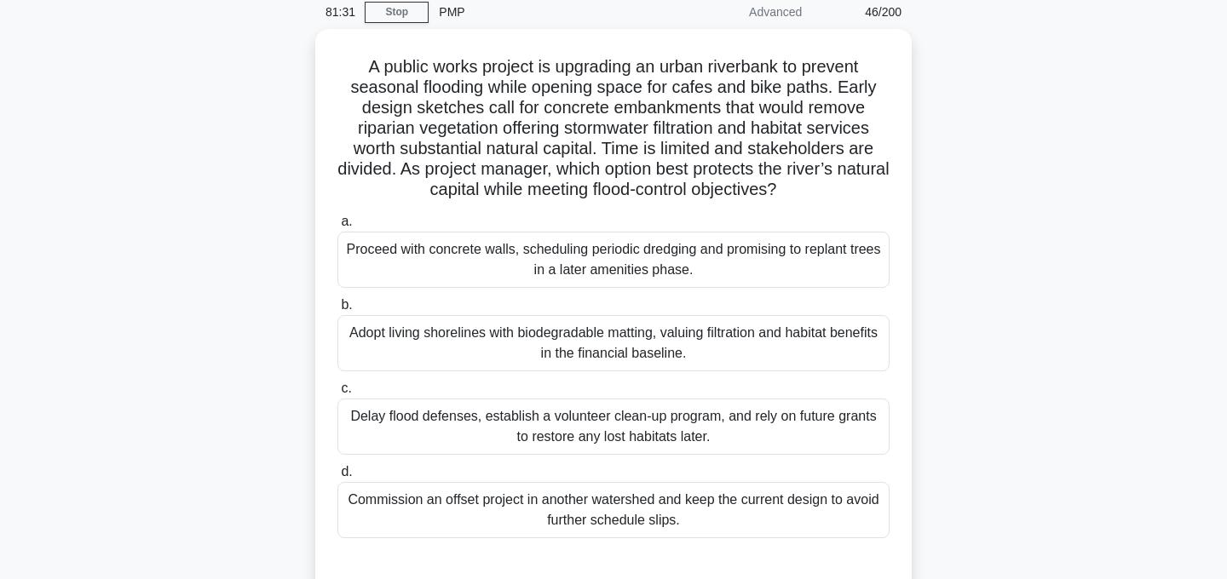
scroll to position [72, 0]
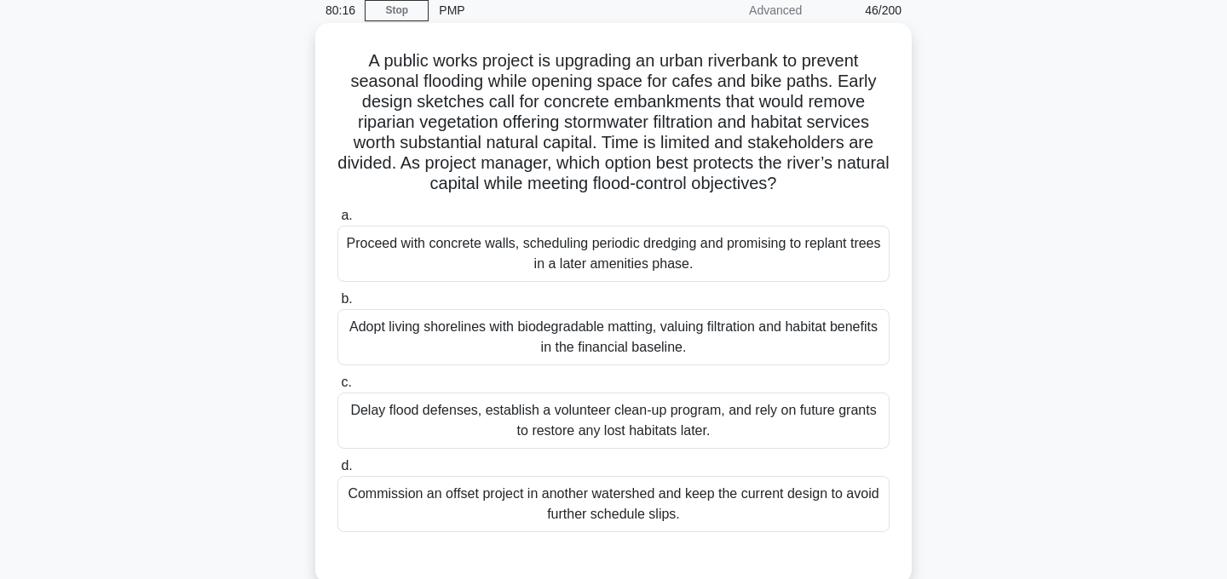
click at [756, 347] on div "Adopt living shorelines with biodegradable matting, valuing filtration and habi…" at bounding box center [613, 337] width 552 height 56
click at [337, 305] on input "b. Adopt living shorelines with biodegradable matting, valuing filtration and h…" at bounding box center [337, 299] width 0 height 11
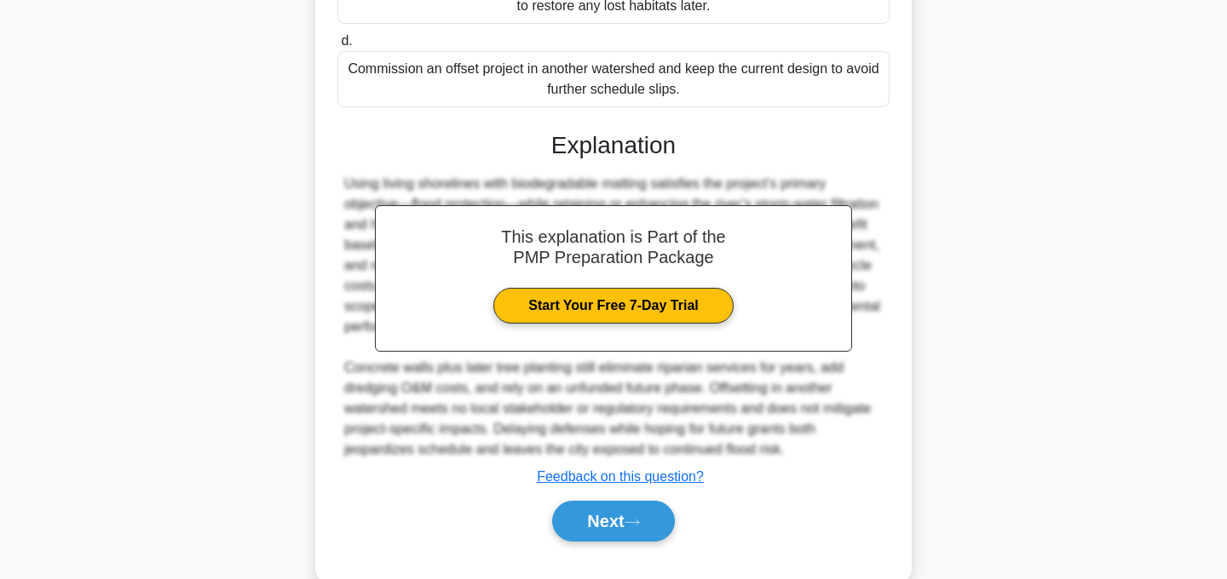
scroll to position [533, 0]
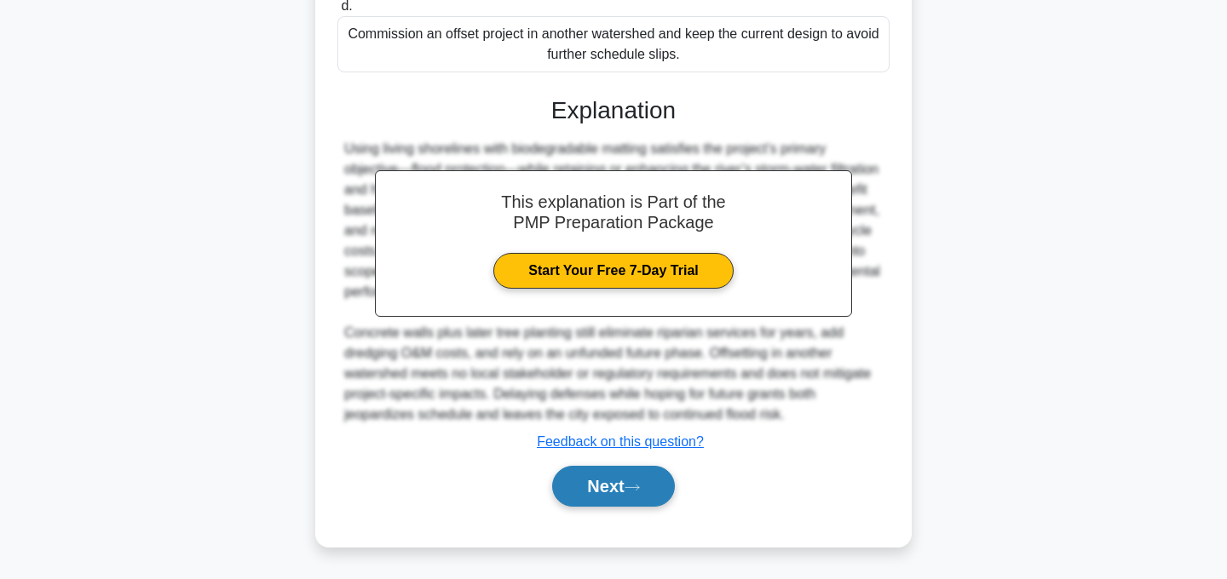
click at [617, 499] on button "Next" at bounding box center [613, 486] width 122 height 41
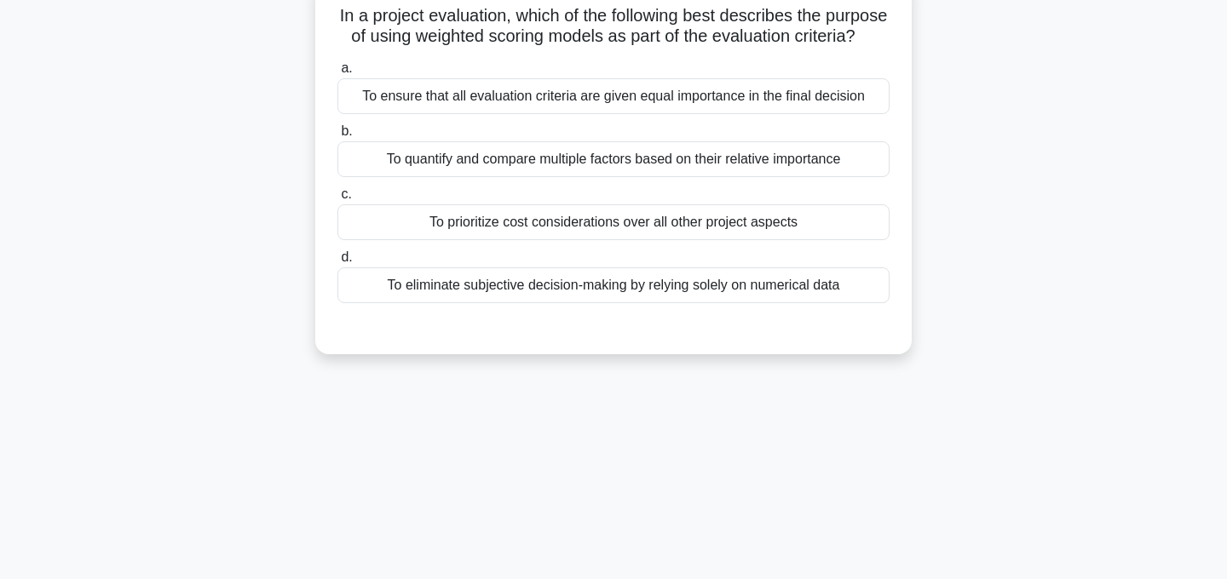
scroll to position [0, 0]
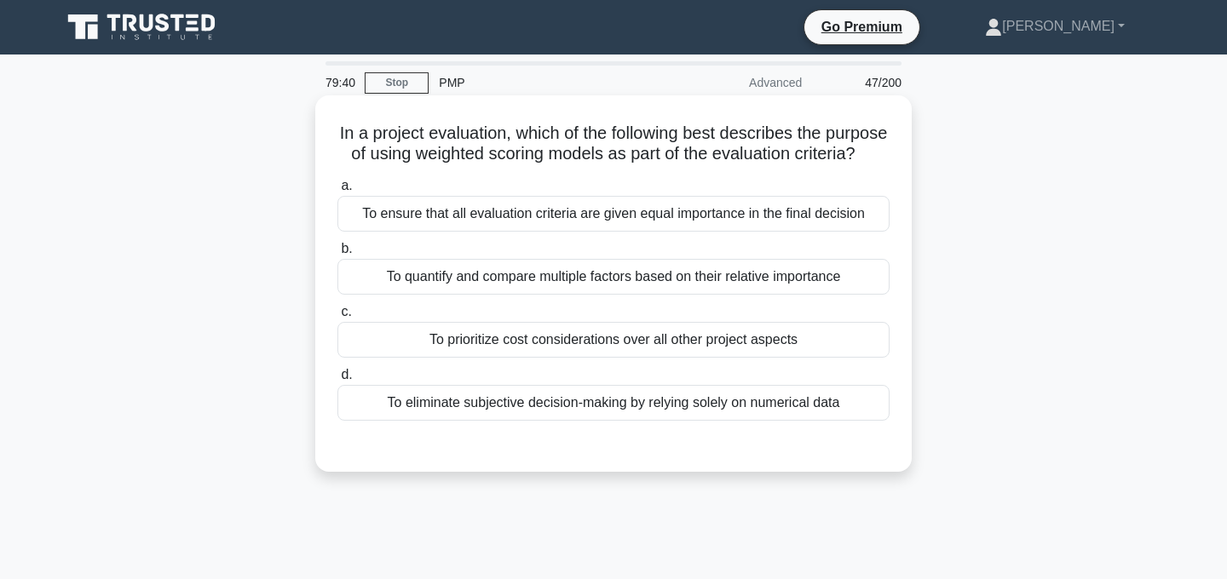
click at [769, 408] on div "To eliminate subjective decision-making by relying solely on numerical data" at bounding box center [613, 403] width 552 height 36
click at [337, 381] on input "d. To eliminate subjective decision-making by relying solely on numerical data" at bounding box center [337, 375] width 0 height 11
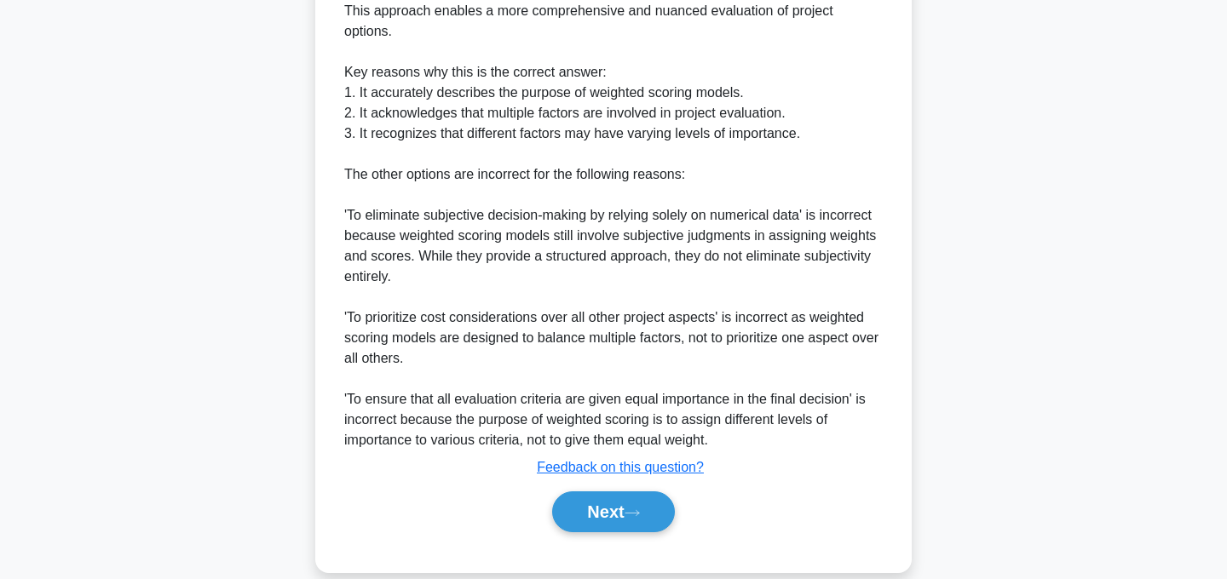
scroll to position [596, 0]
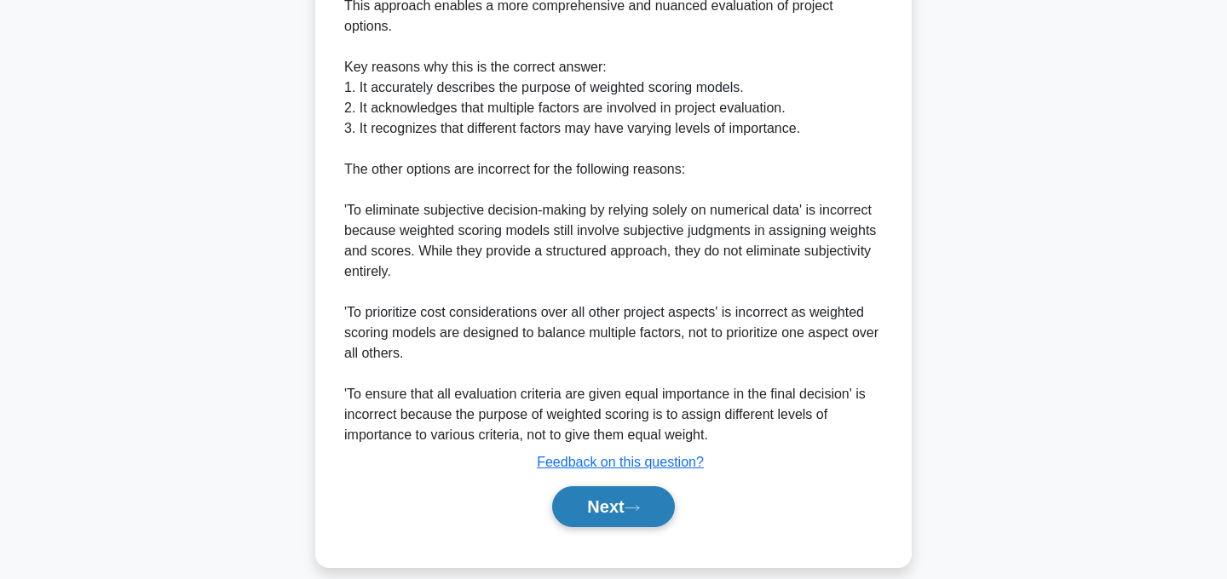
click at [646, 487] on button "Next" at bounding box center [613, 507] width 122 height 41
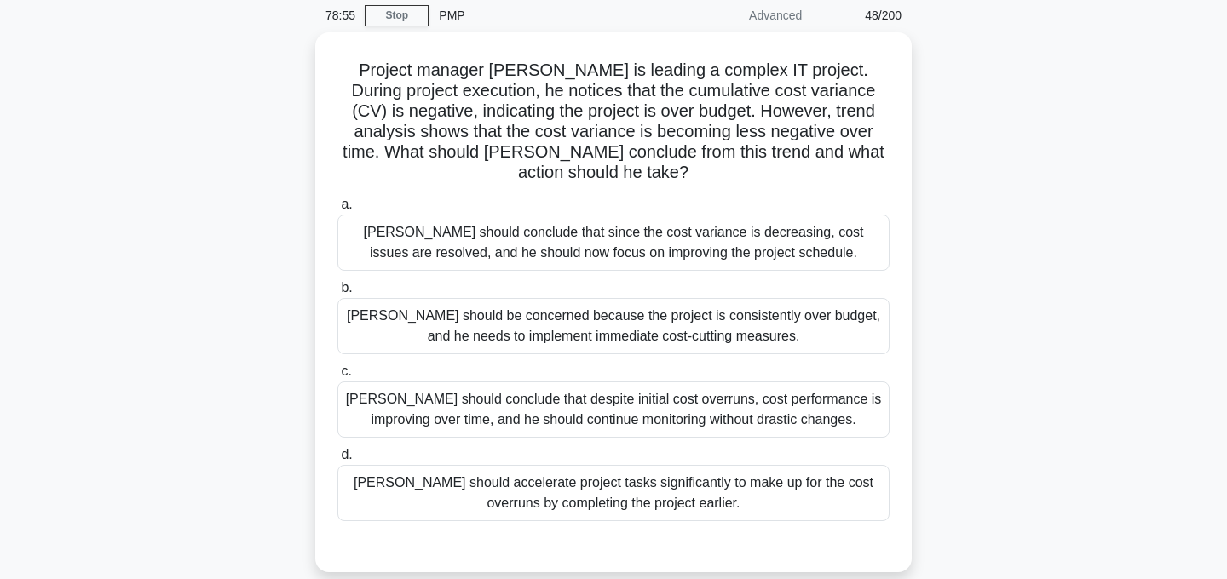
scroll to position [0, 0]
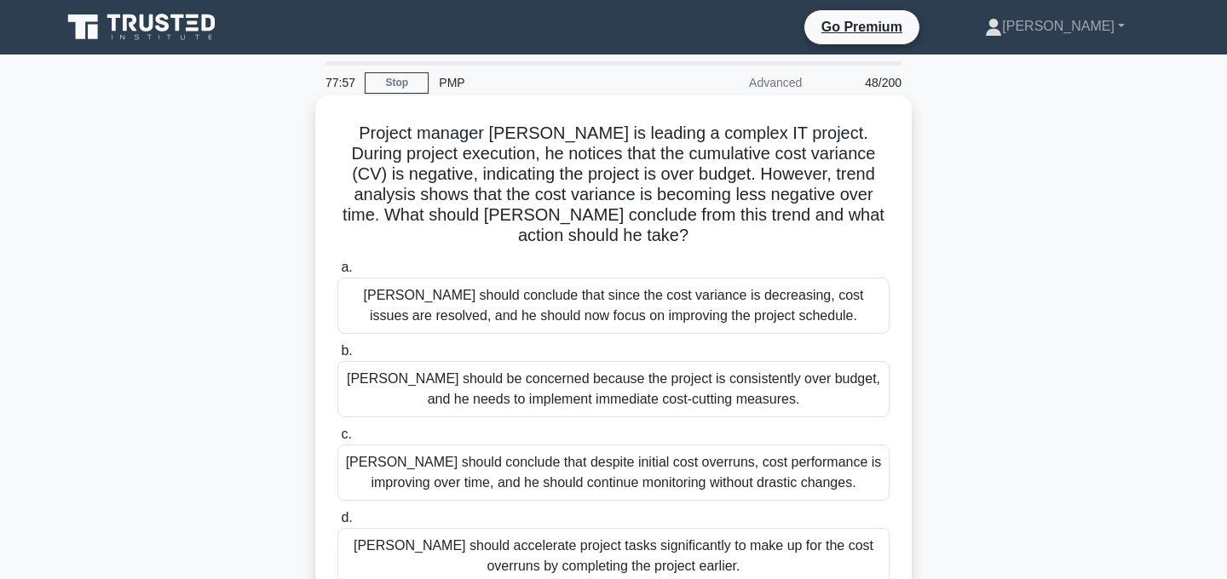
click at [837, 461] on div "David should conclude that despite initial cost overruns, cost performance is i…" at bounding box center [613, 473] width 552 height 56
click at [337, 441] on input "c. David should conclude that despite initial cost overruns, cost performance i…" at bounding box center [337, 434] width 0 height 11
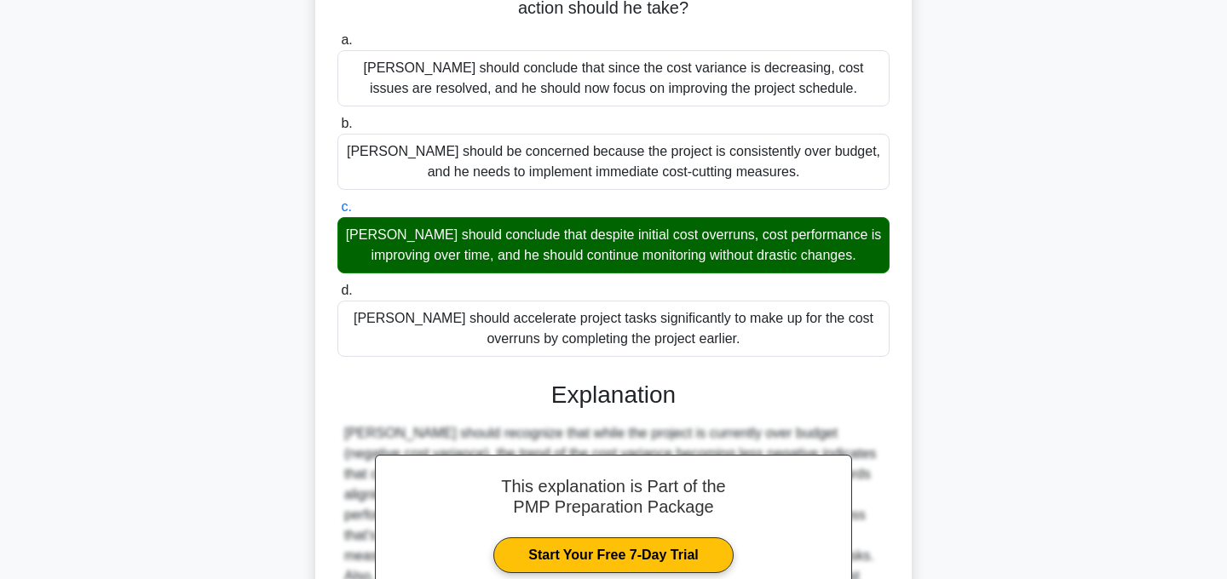
scroll to position [410, 0]
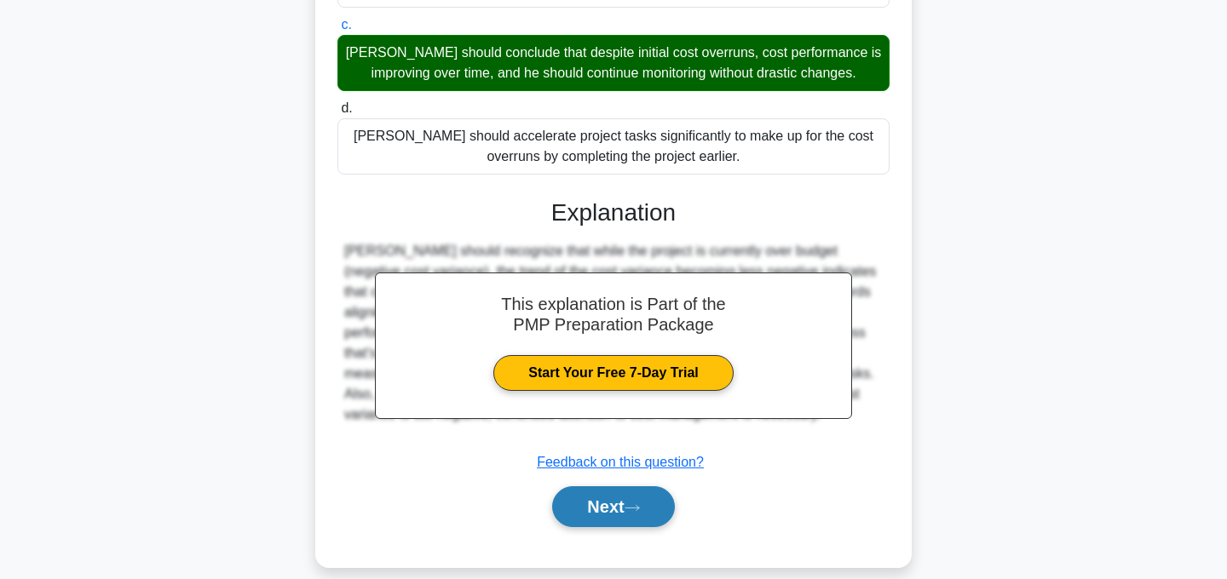
click at [652, 487] on button "Next" at bounding box center [613, 507] width 122 height 41
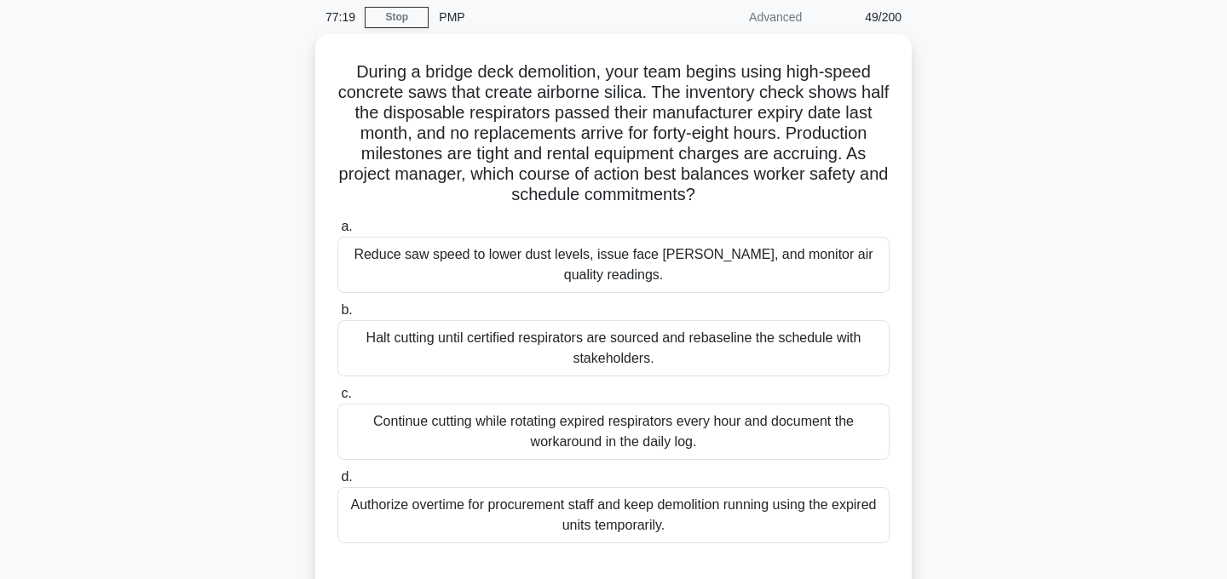
scroll to position [56, 0]
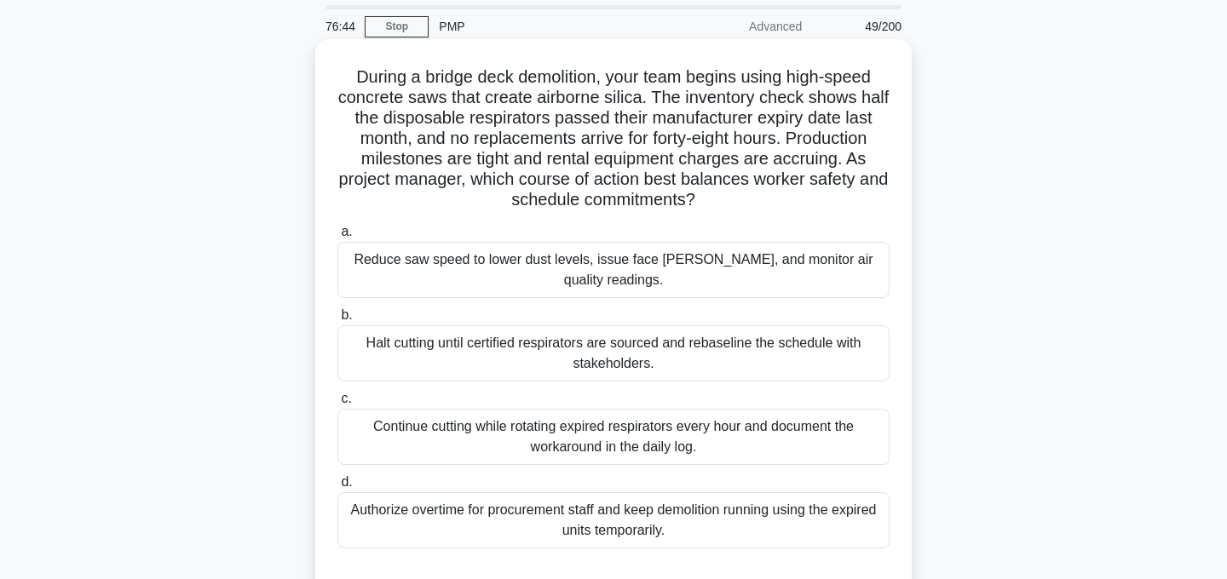
click at [814, 353] on div "Halt cutting until certified respirators are sourced and rebaseline the schedul…" at bounding box center [613, 354] width 552 height 56
click at [337, 321] on input "b. Halt cutting until certified respirators are sourced and rebaseline the sche…" at bounding box center [337, 315] width 0 height 11
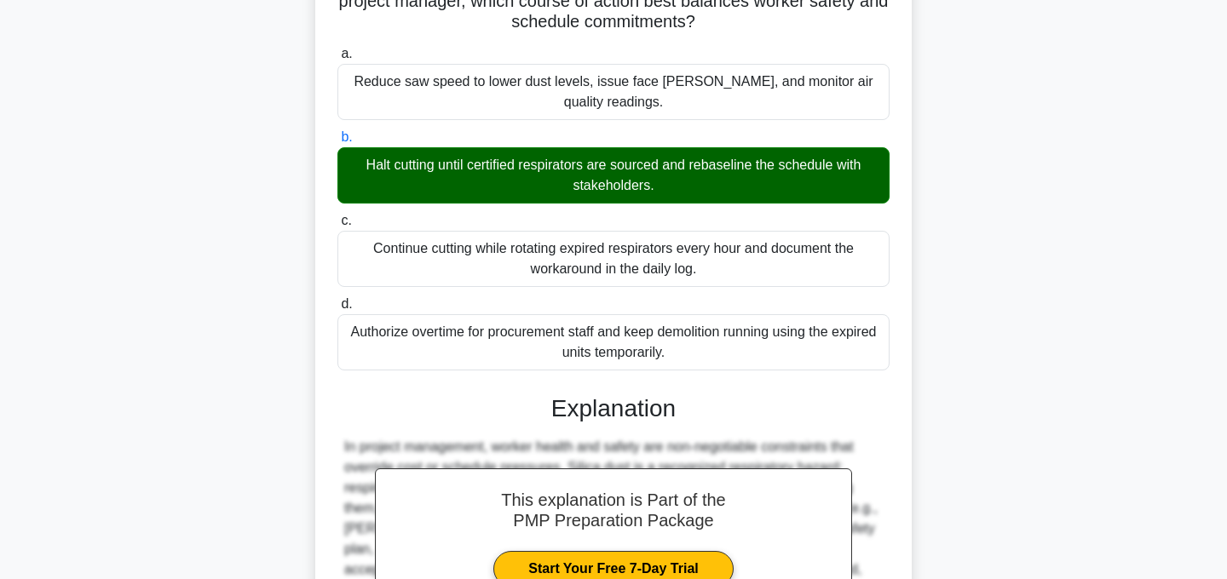
scroll to position [451, 0]
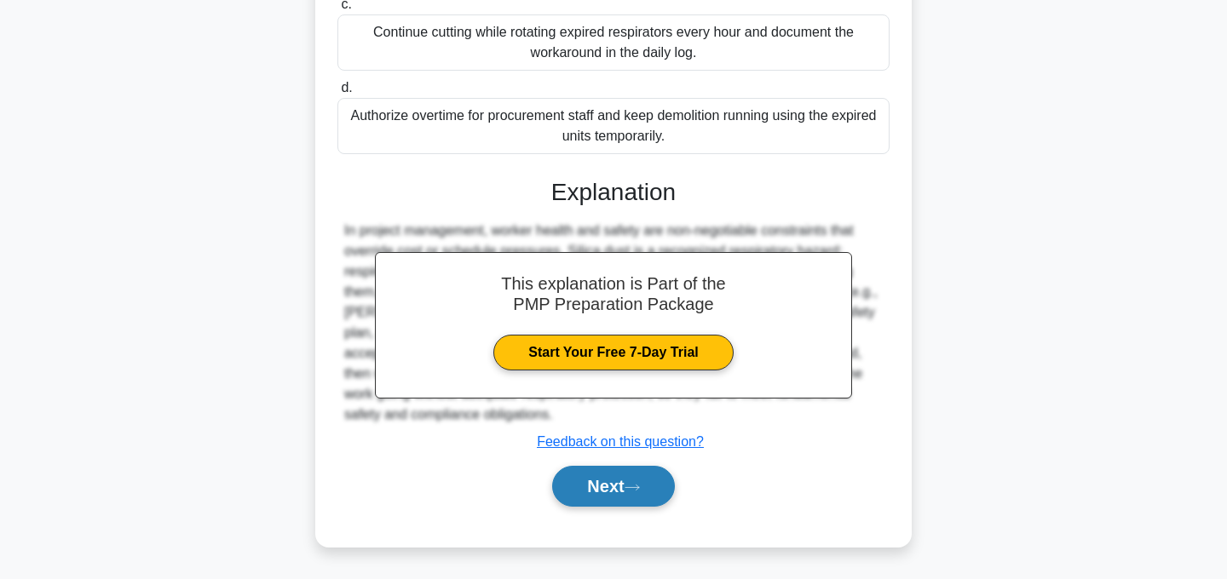
click at [631, 491] on icon at bounding box center [632, 487] width 15 height 9
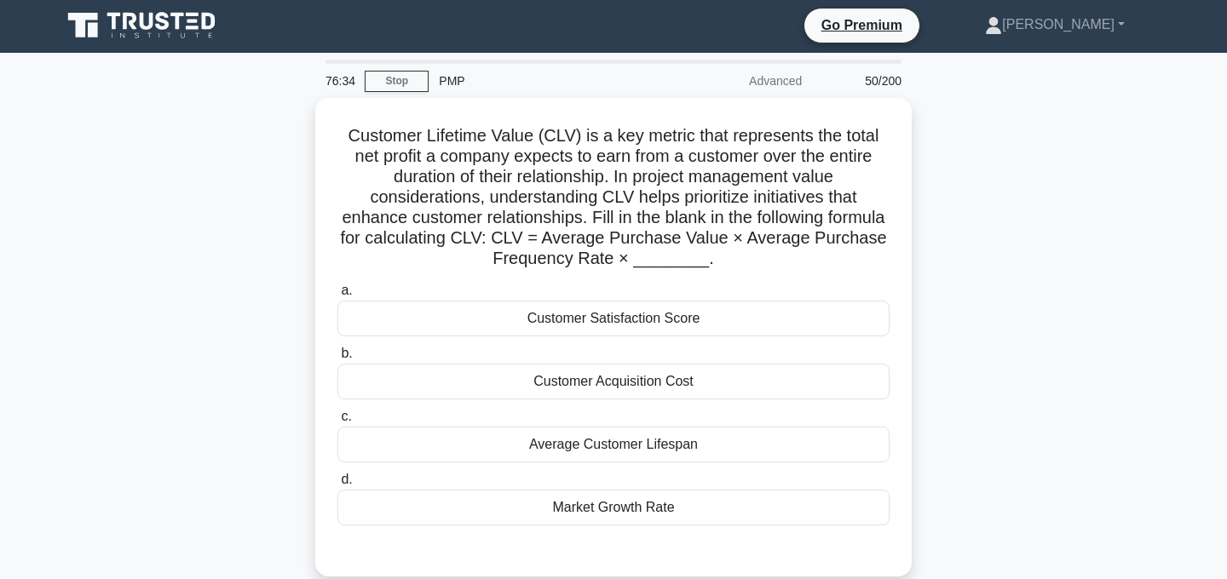
scroll to position [0, 0]
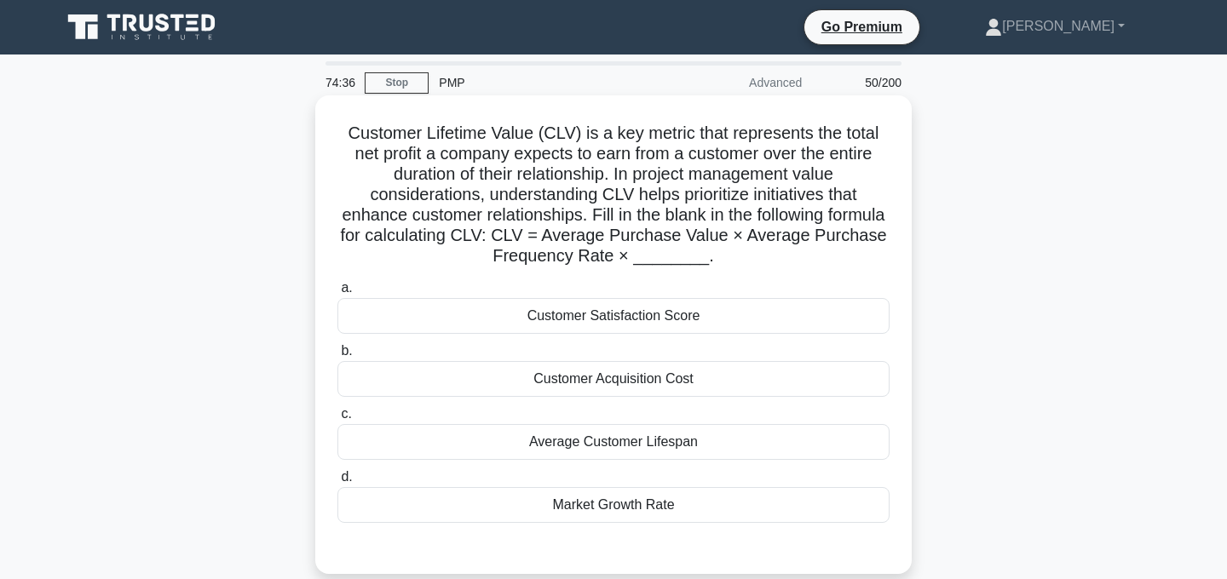
click at [690, 441] on div "Average Customer Lifespan" at bounding box center [613, 442] width 552 height 36
click at [337, 420] on input "c. Average Customer Lifespan" at bounding box center [337, 414] width 0 height 11
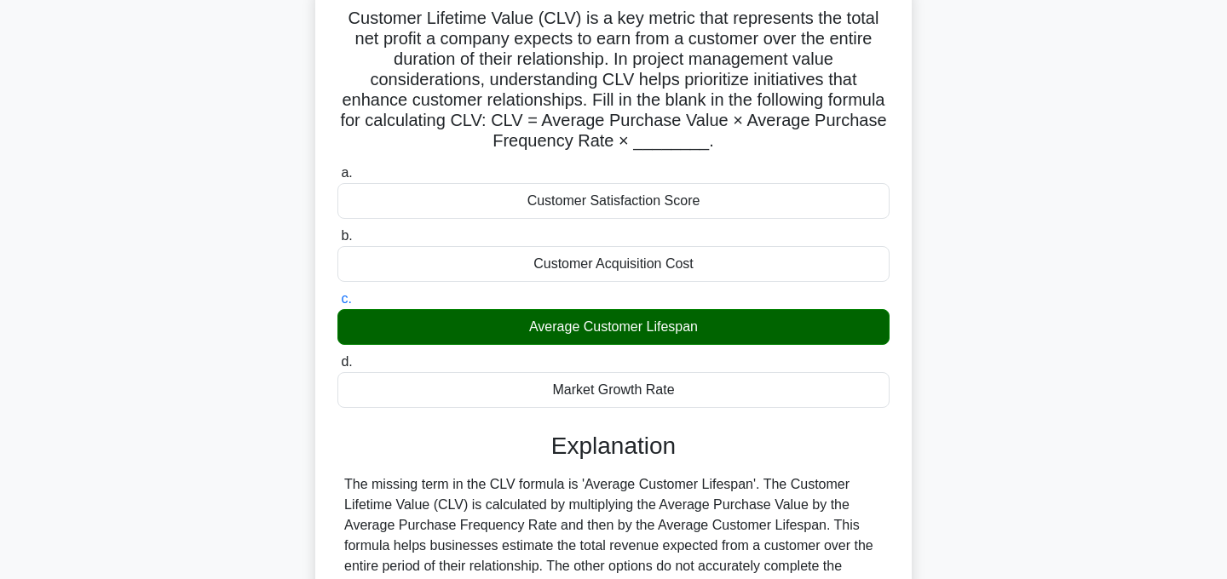
scroll to position [341, 0]
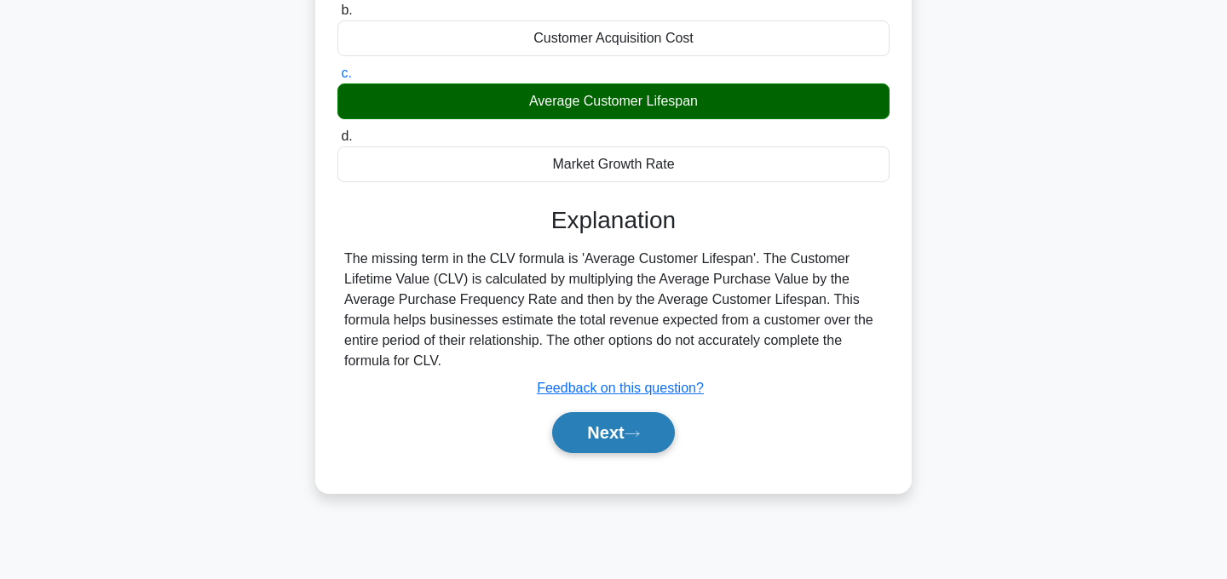
click at [641, 441] on button "Next" at bounding box center [613, 432] width 122 height 41
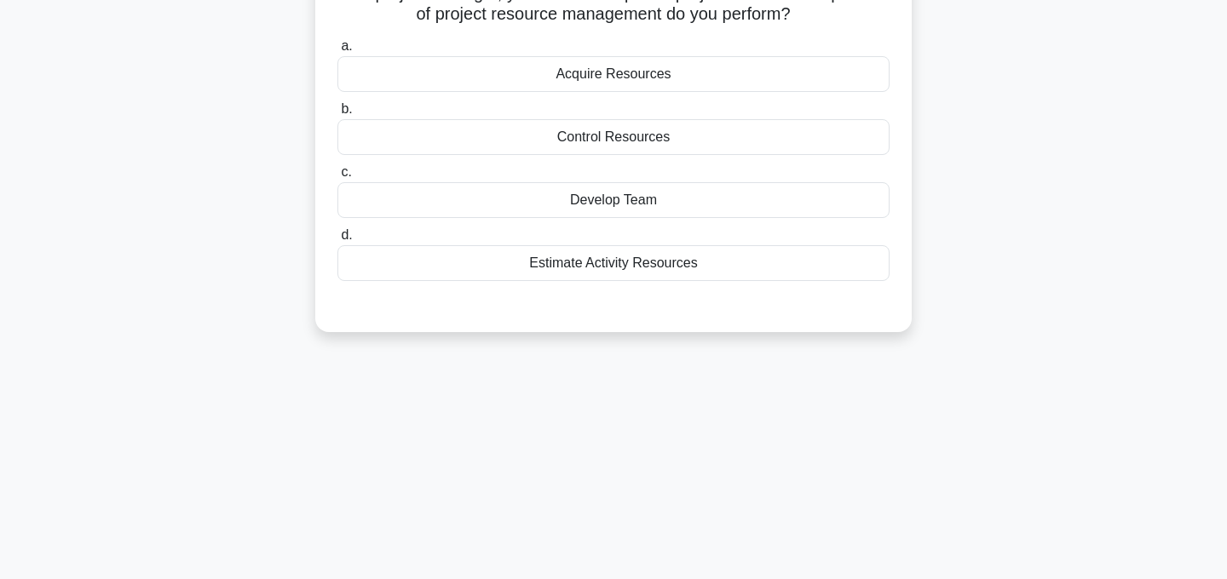
scroll to position [0, 0]
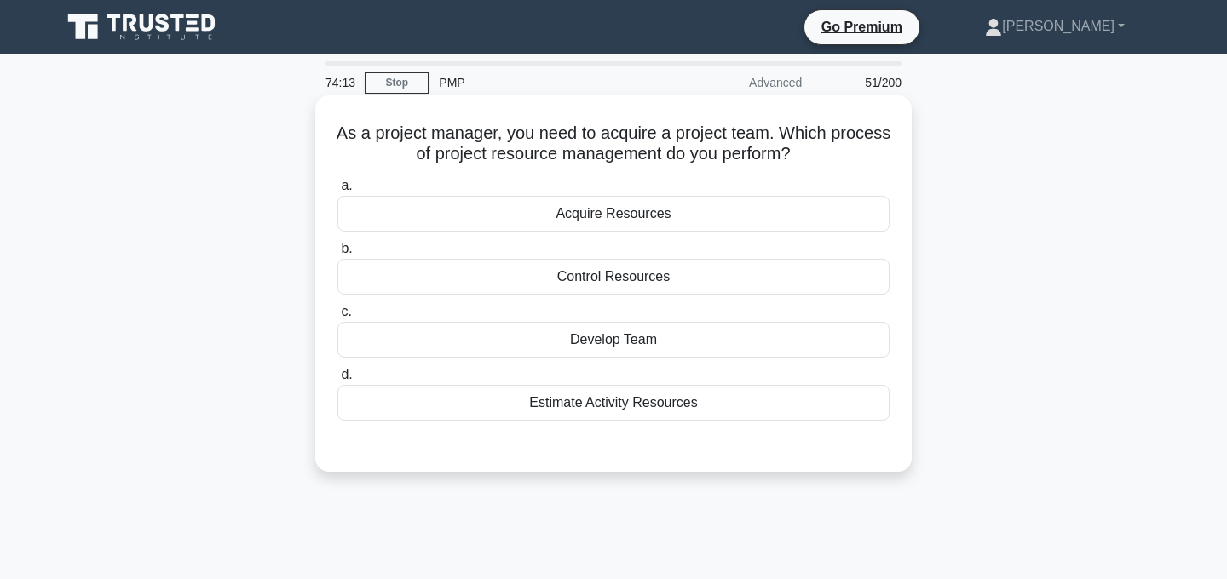
click at [657, 213] on div "Acquire Resources" at bounding box center [613, 214] width 552 height 36
click at [337, 192] on input "a. Acquire Resources" at bounding box center [337, 186] width 0 height 11
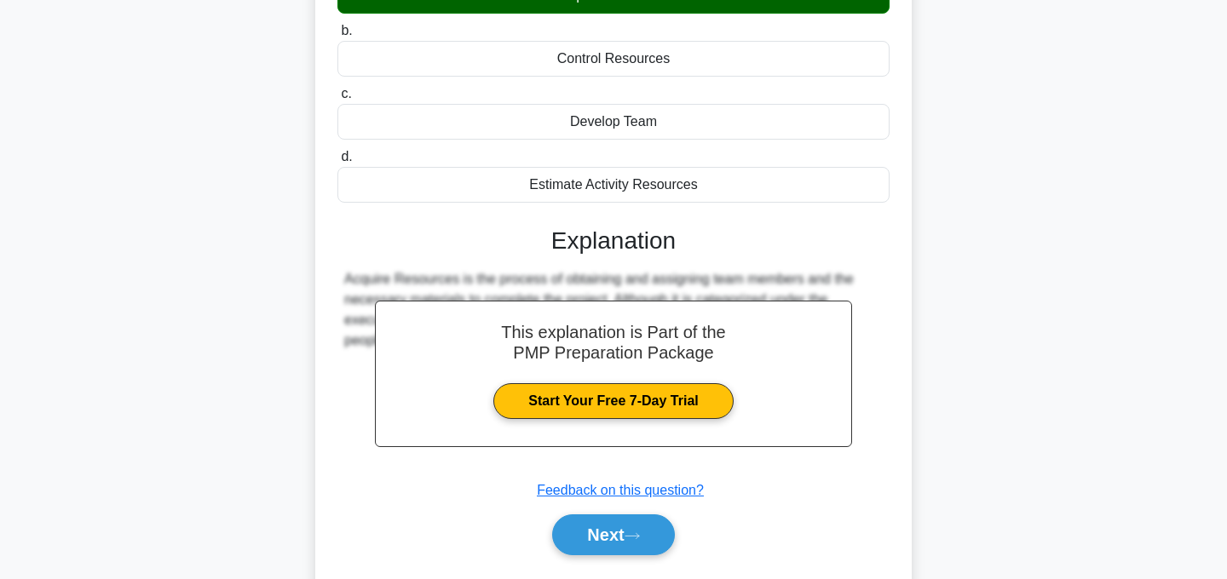
scroll to position [341, 0]
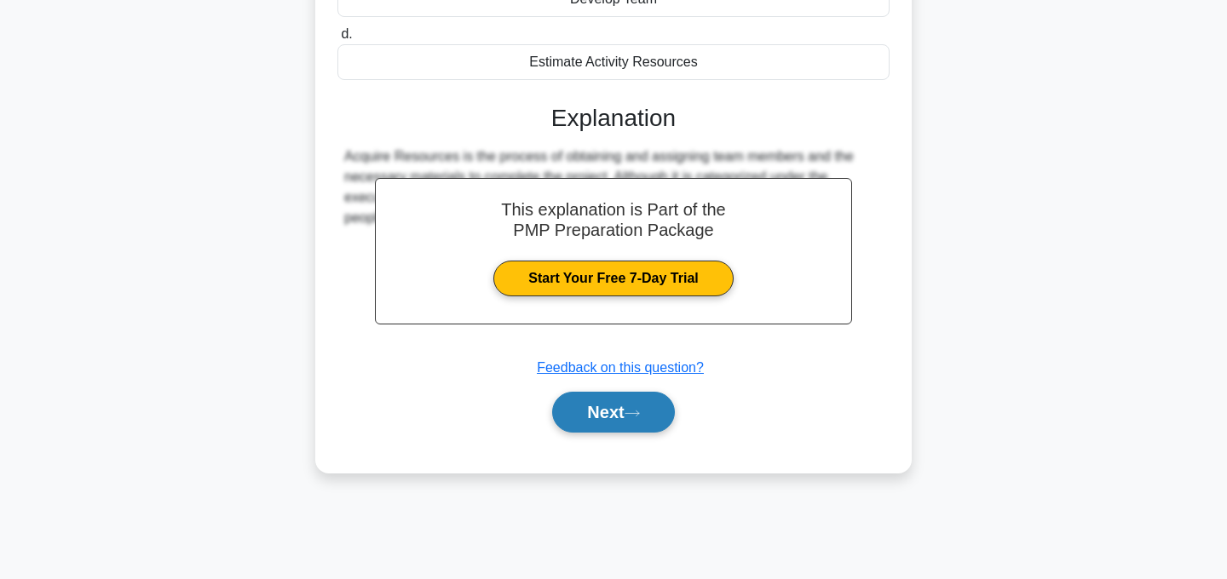
click at [625, 404] on button "Next" at bounding box center [613, 412] width 122 height 41
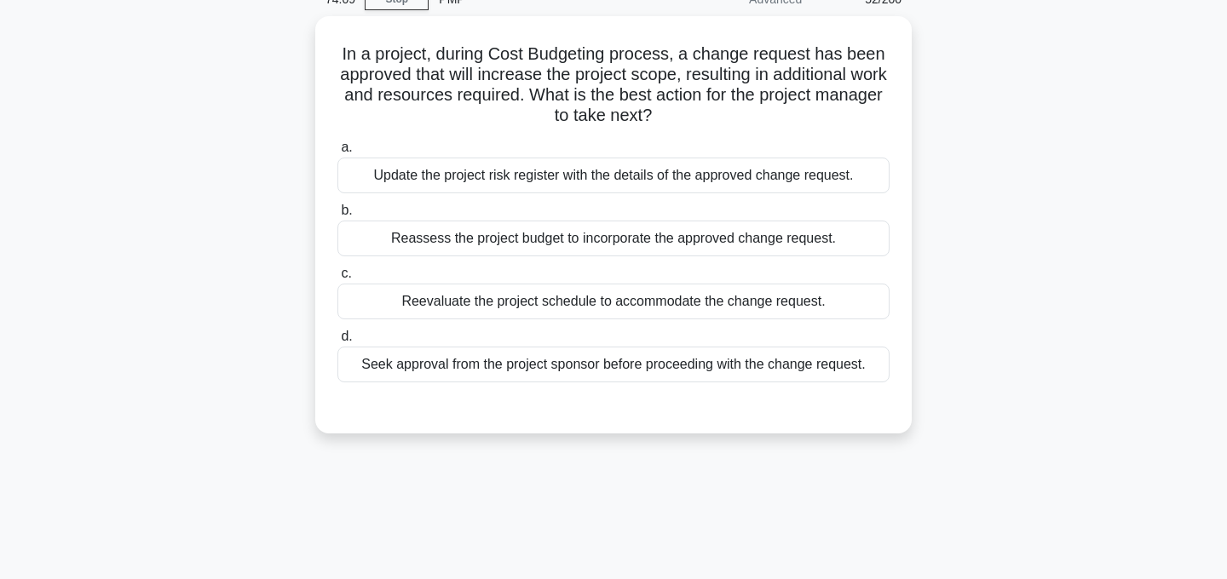
scroll to position [0, 0]
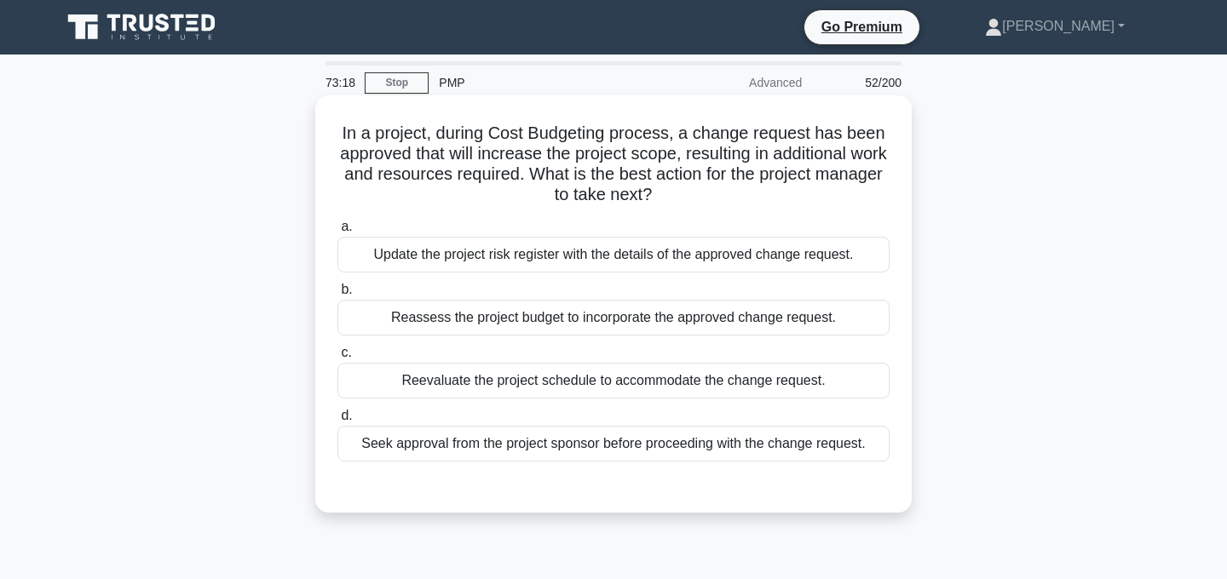
click at [682, 323] on div "Reassess the project budget to incorporate the approved change request." at bounding box center [613, 318] width 552 height 36
click at [337, 296] on input "b. Reassess the project budget to incorporate the approved change request." at bounding box center [337, 290] width 0 height 11
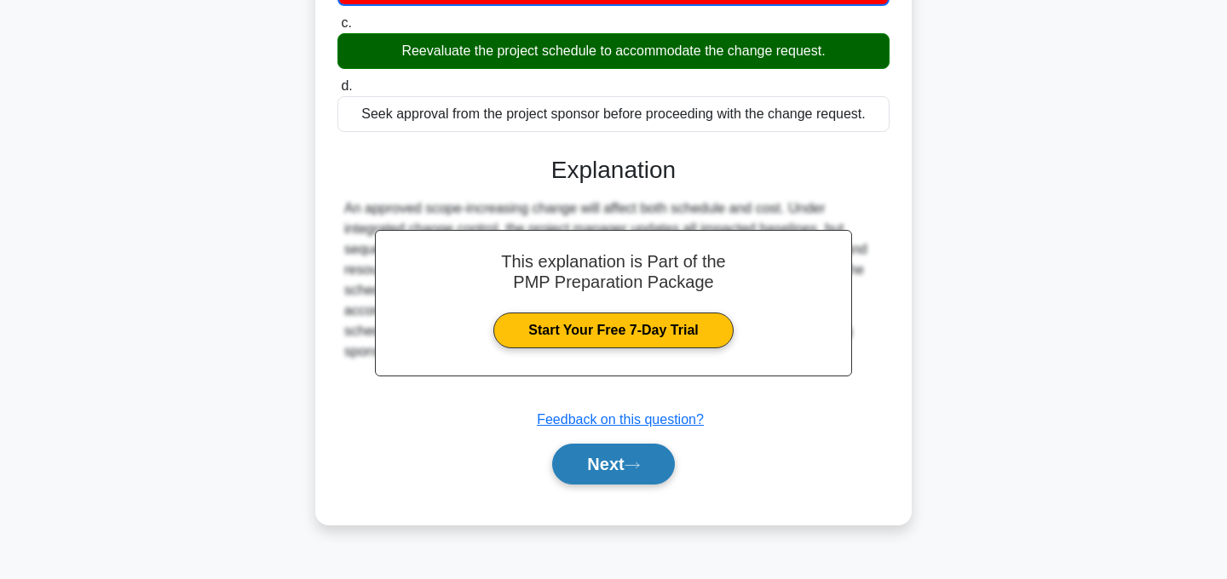
scroll to position [341, 0]
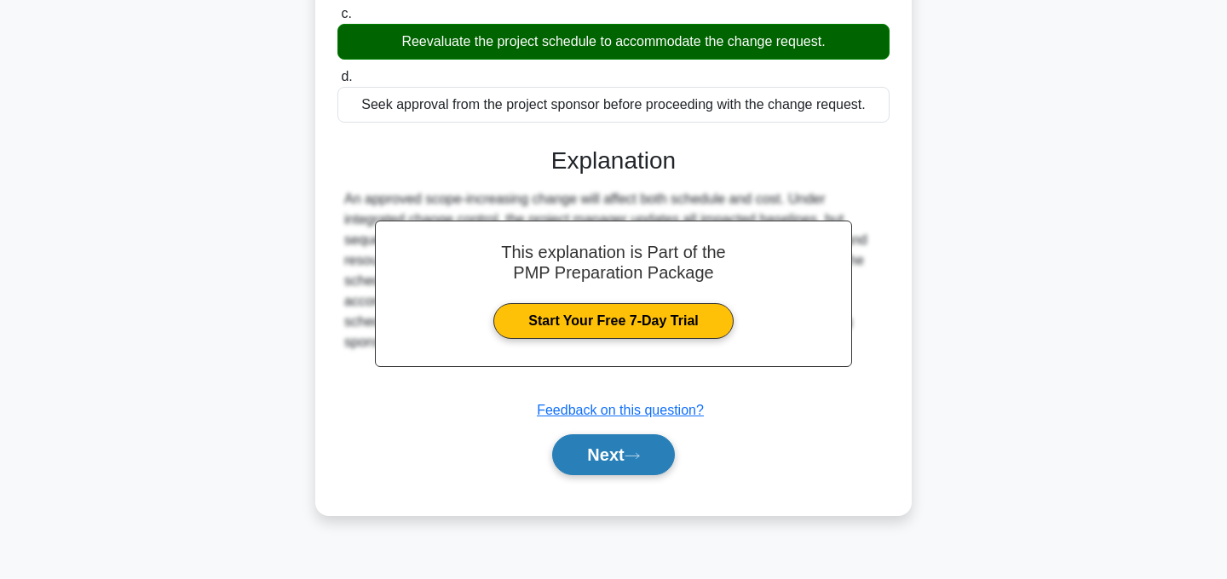
click at [649, 459] on button "Next" at bounding box center [613, 455] width 122 height 41
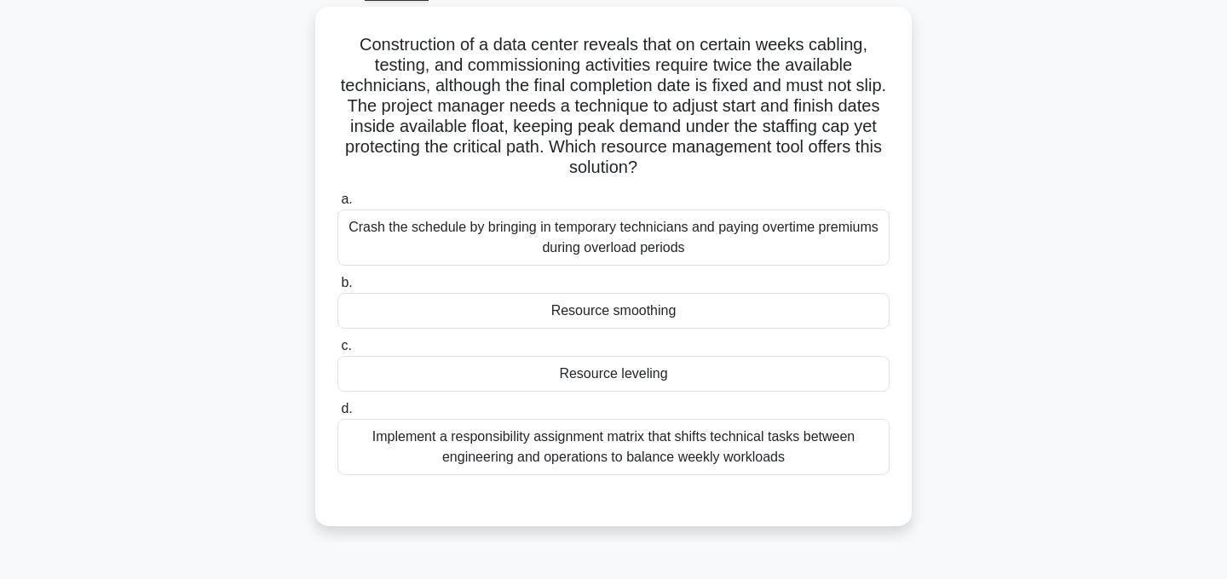
scroll to position [0, 0]
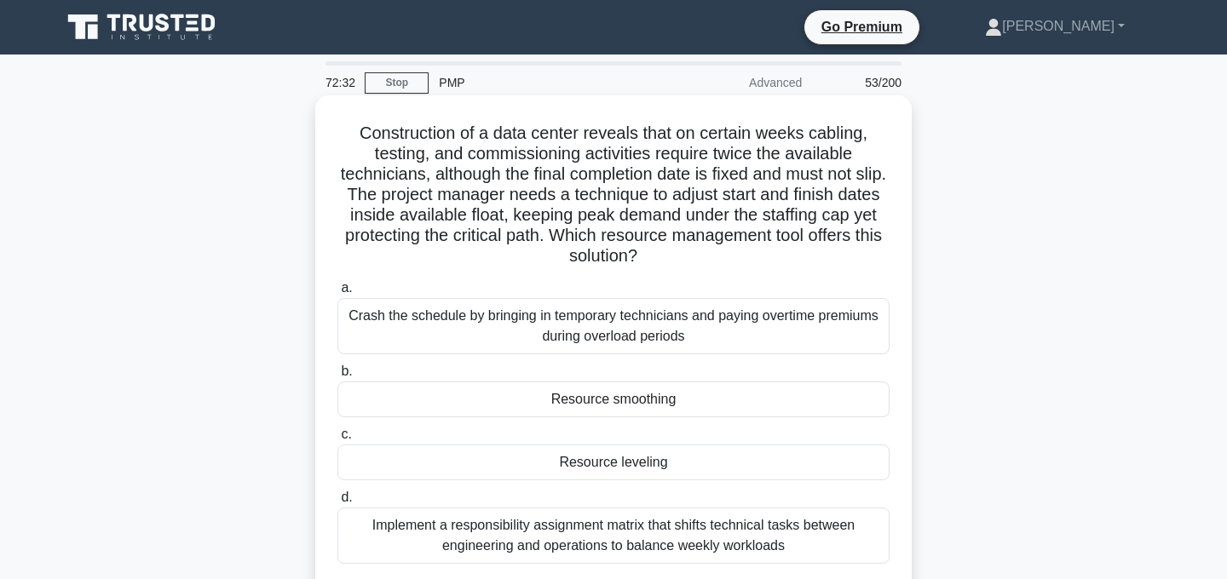
click at [749, 314] on div "Crash the schedule by bringing in temporary technicians and paying overtime pre…" at bounding box center [613, 326] width 552 height 56
click at [337, 294] on input "a. Crash the schedule by bringing in temporary technicians and paying overtime …" at bounding box center [337, 288] width 0 height 11
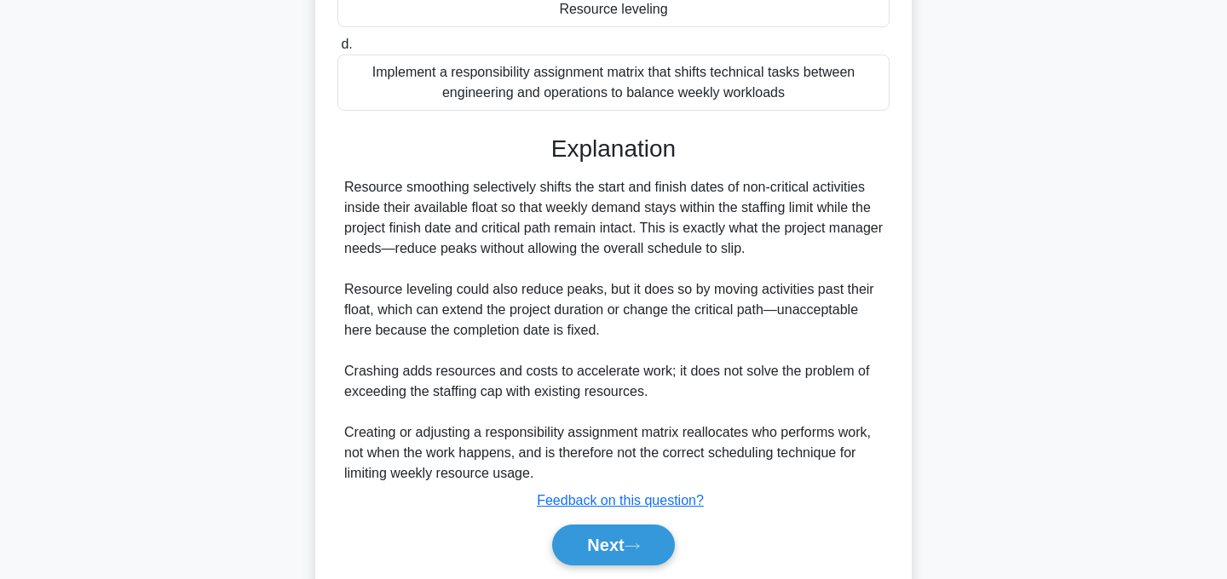
scroll to position [514, 0]
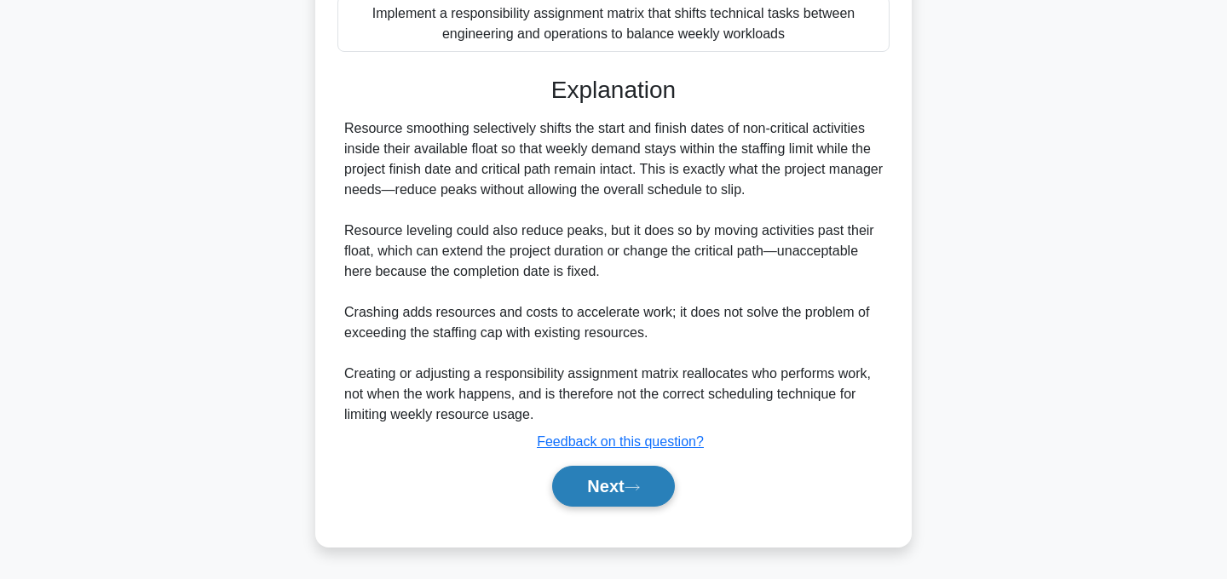
click at [618, 495] on button "Next" at bounding box center [613, 486] width 122 height 41
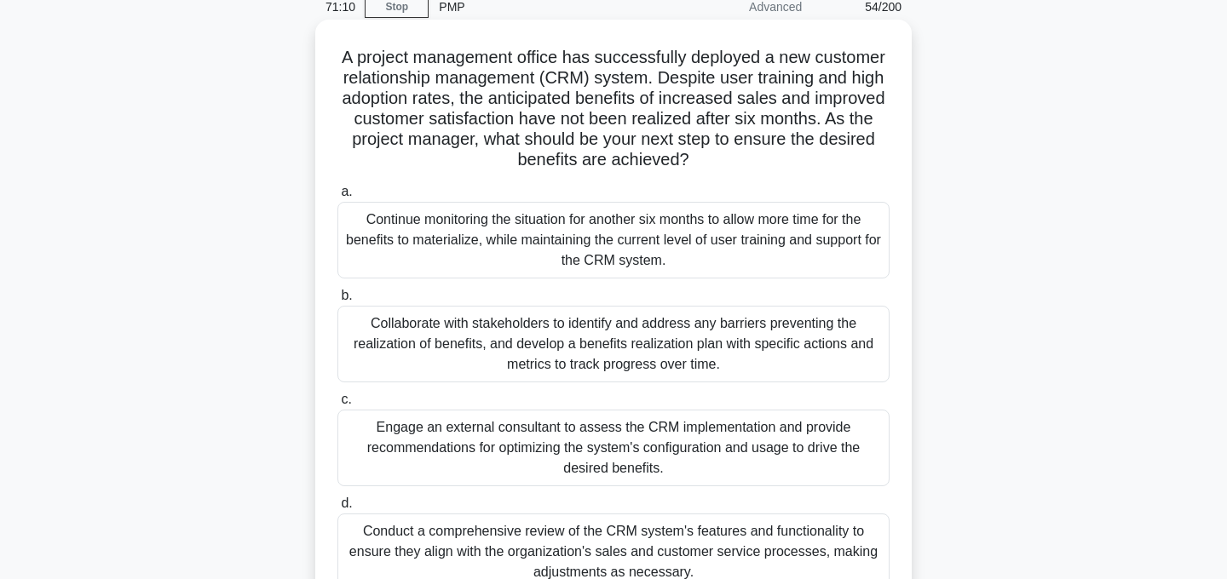
scroll to position [81, 0]
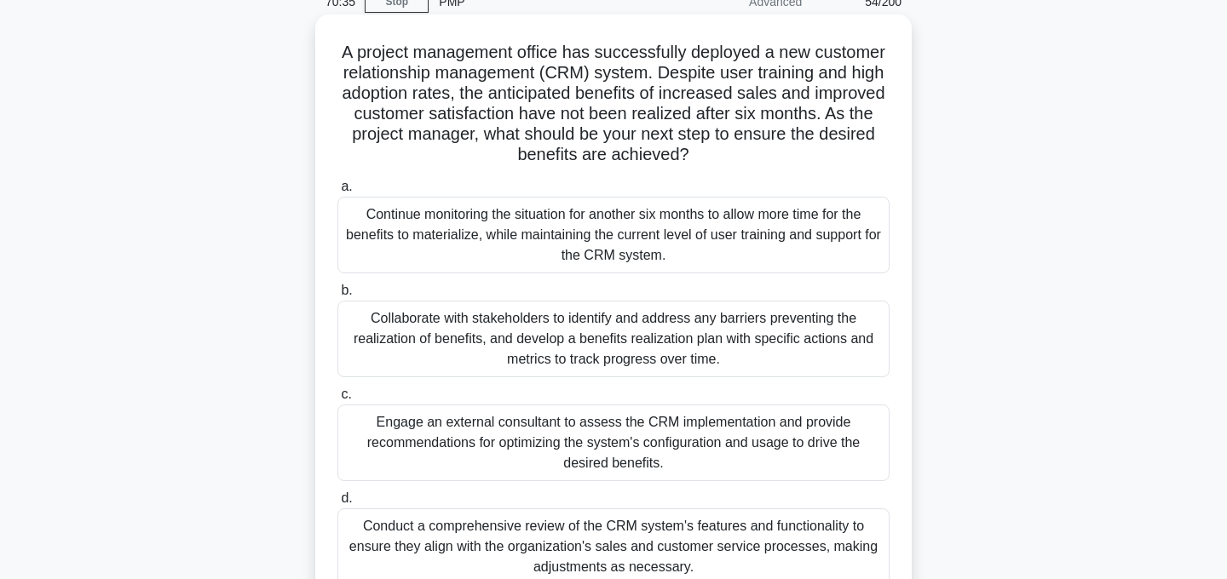
click at [707, 340] on div "Collaborate with stakeholders to identify and address any barriers preventing t…" at bounding box center [613, 339] width 552 height 77
click at [337, 297] on input "b. Collaborate with stakeholders to identify and address any barriers preventin…" at bounding box center [337, 290] width 0 height 11
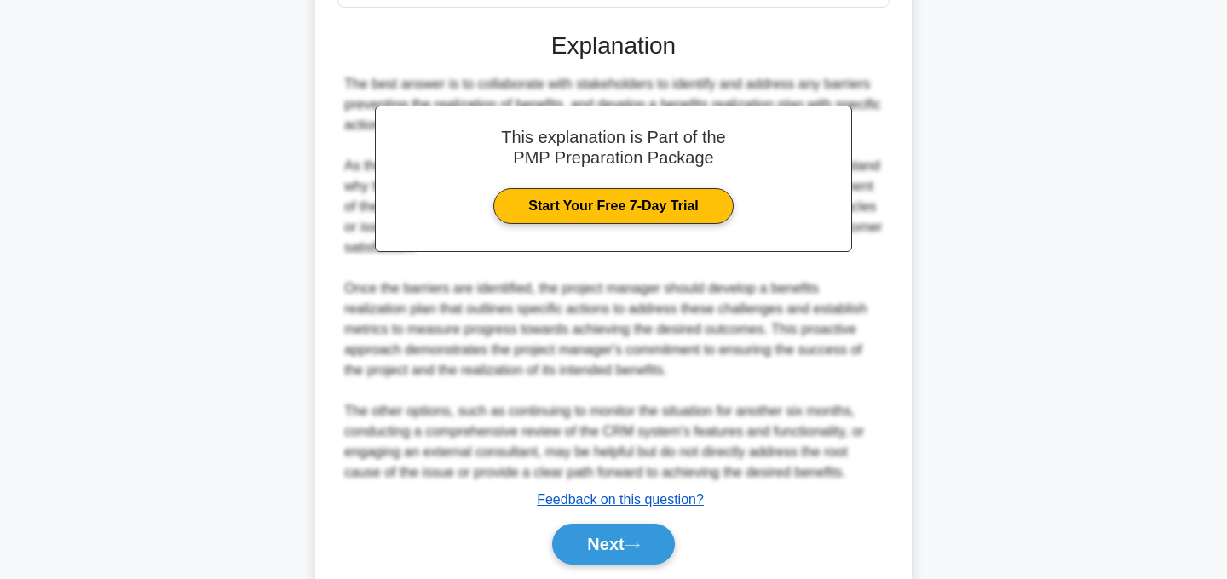
scroll to position [717, 0]
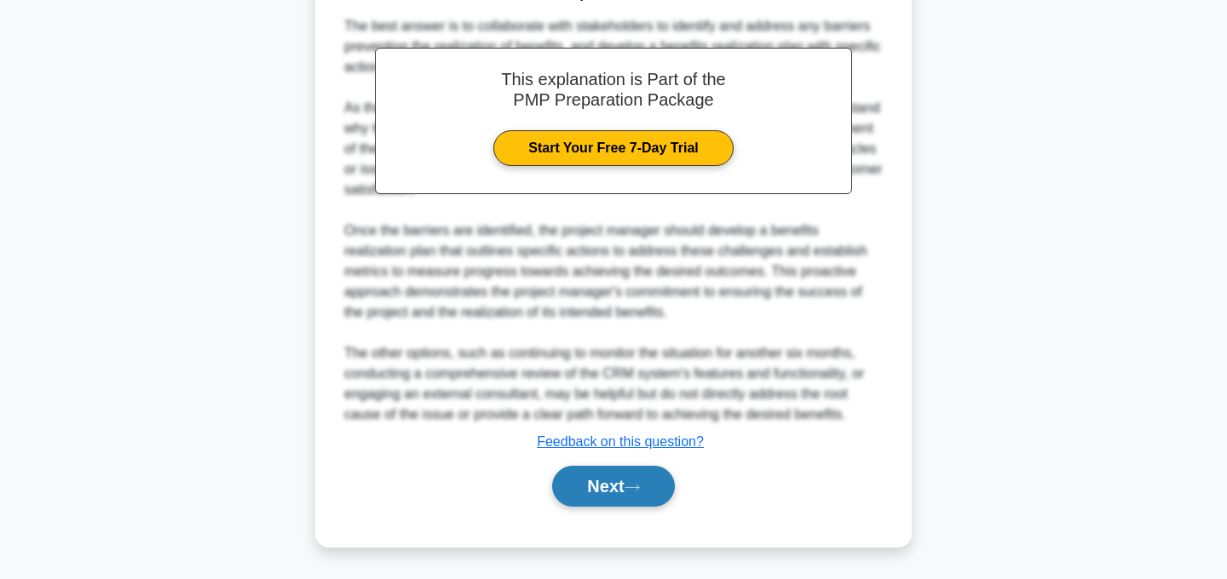
click at [615, 491] on button "Next" at bounding box center [613, 486] width 122 height 41
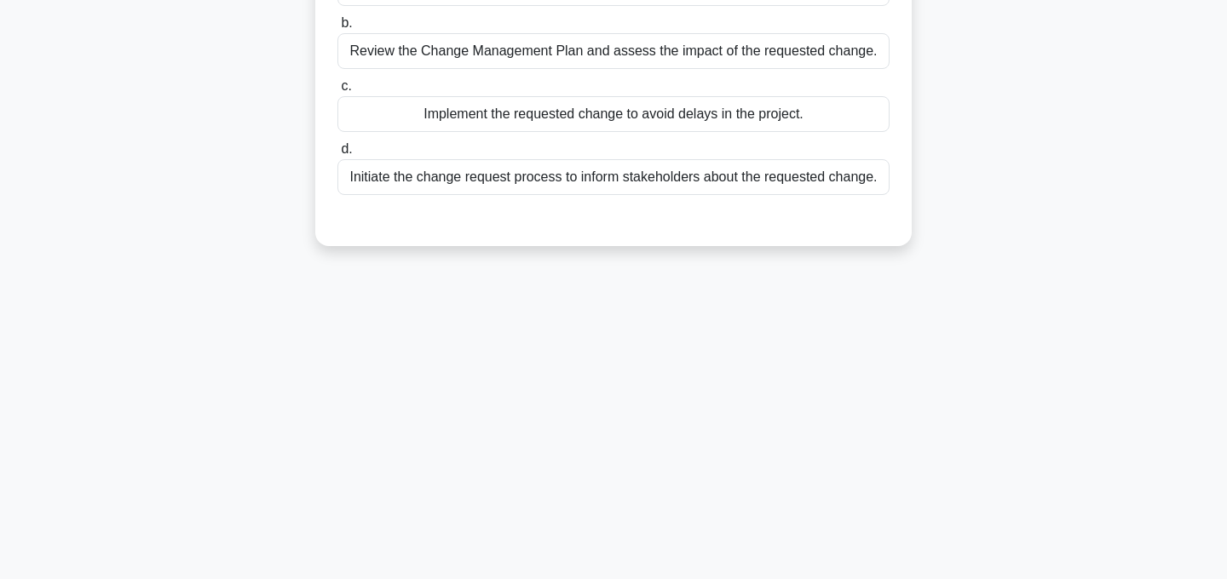
scroll to position [0, 0]
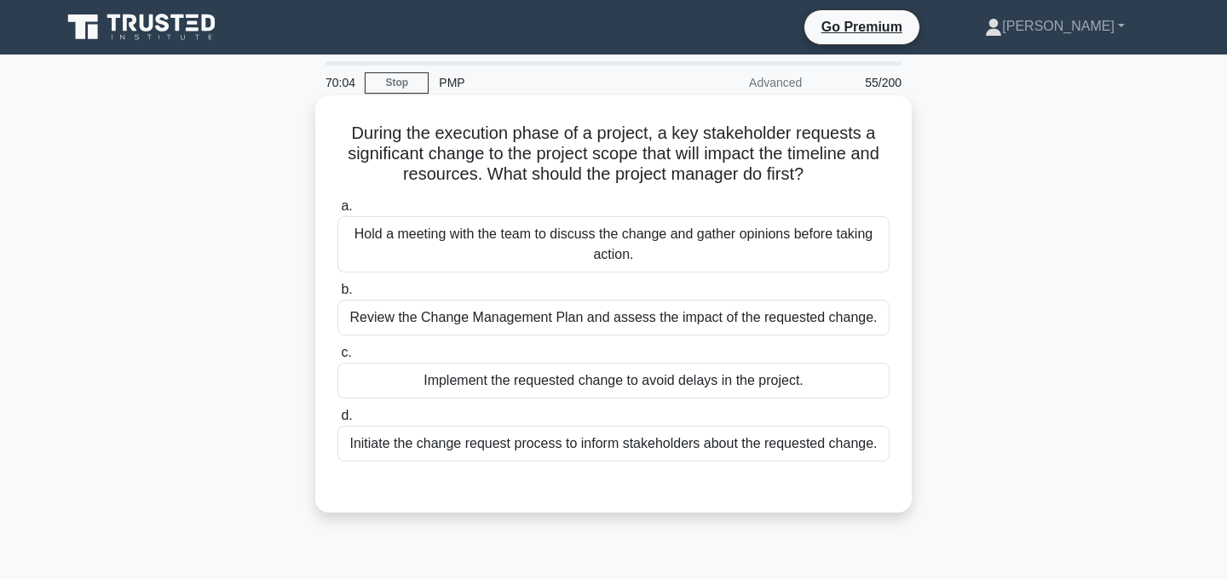
click at [853, 317] on div "Review the Change Management Plan and assess the impact of the requested change." at bounding box center [613, 318] width 552 height 36
click at [337, 296] on input "b. Review the Change Management Plan and assess the impact of the requested cha…" at bounding box center [337, 290] width 0 height 11
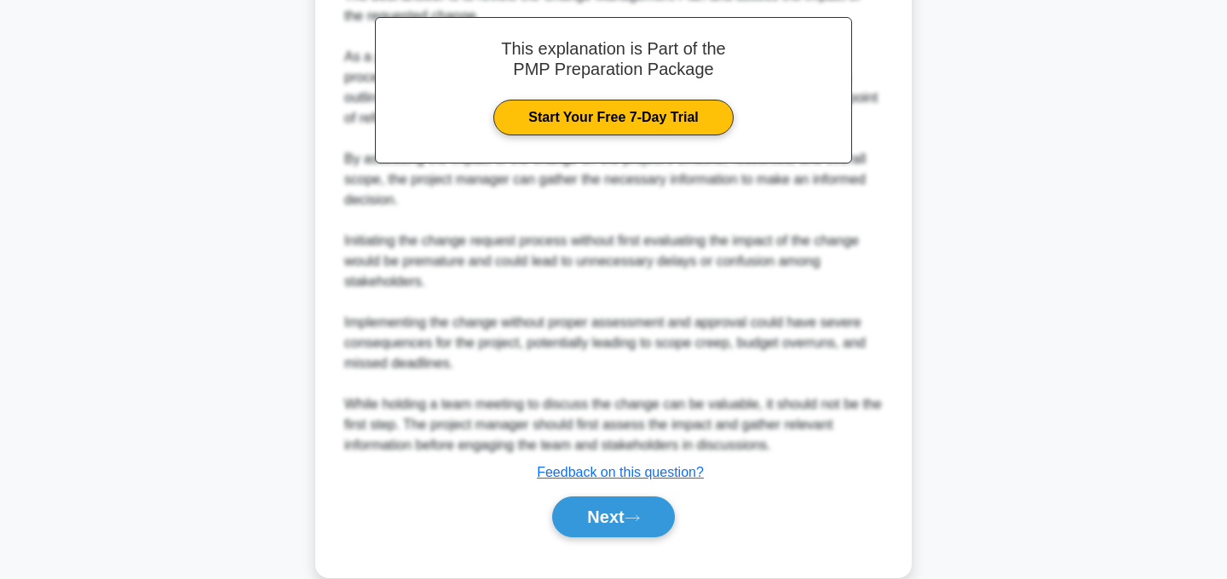
scroll to position [573, 0]
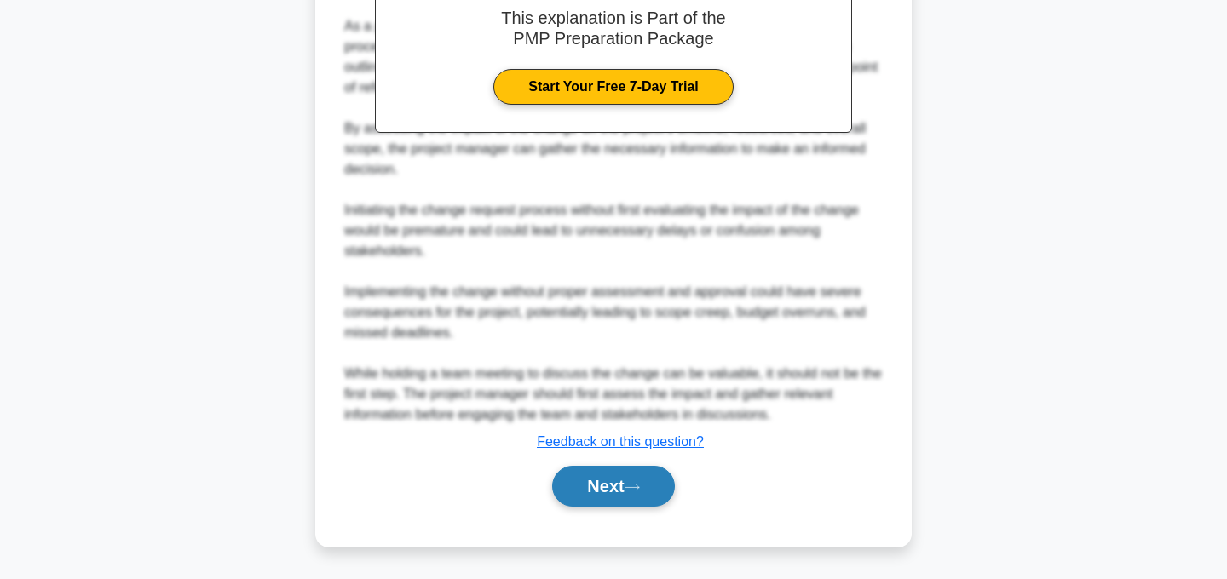
click at [635, 491] on icon at bounding box center [632, 487] width 15 height 9
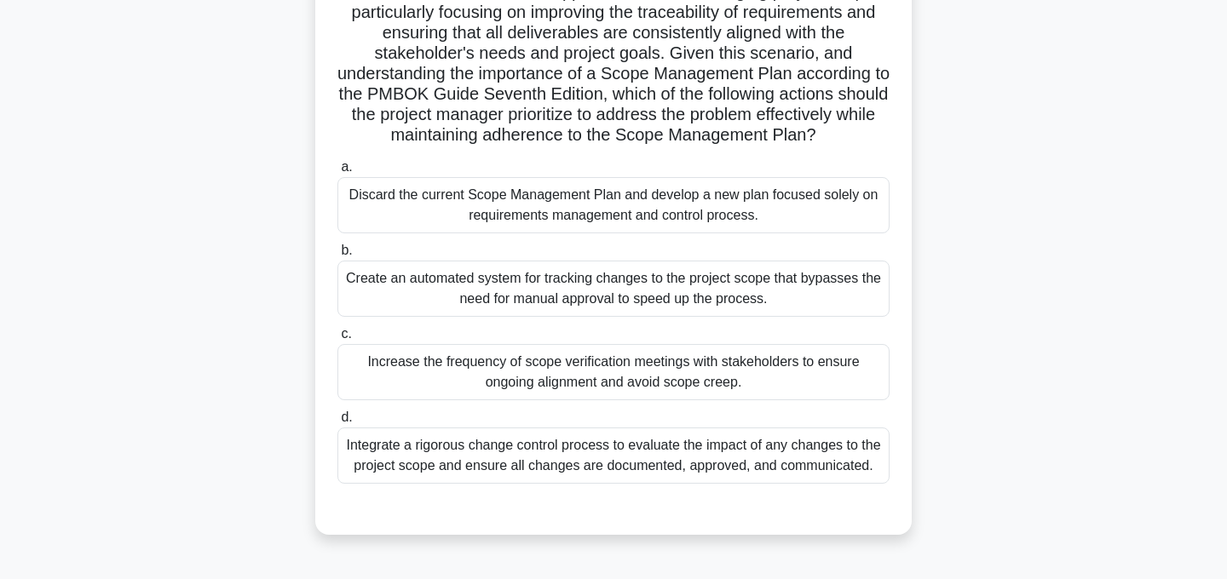
scroll to position [291, 0]
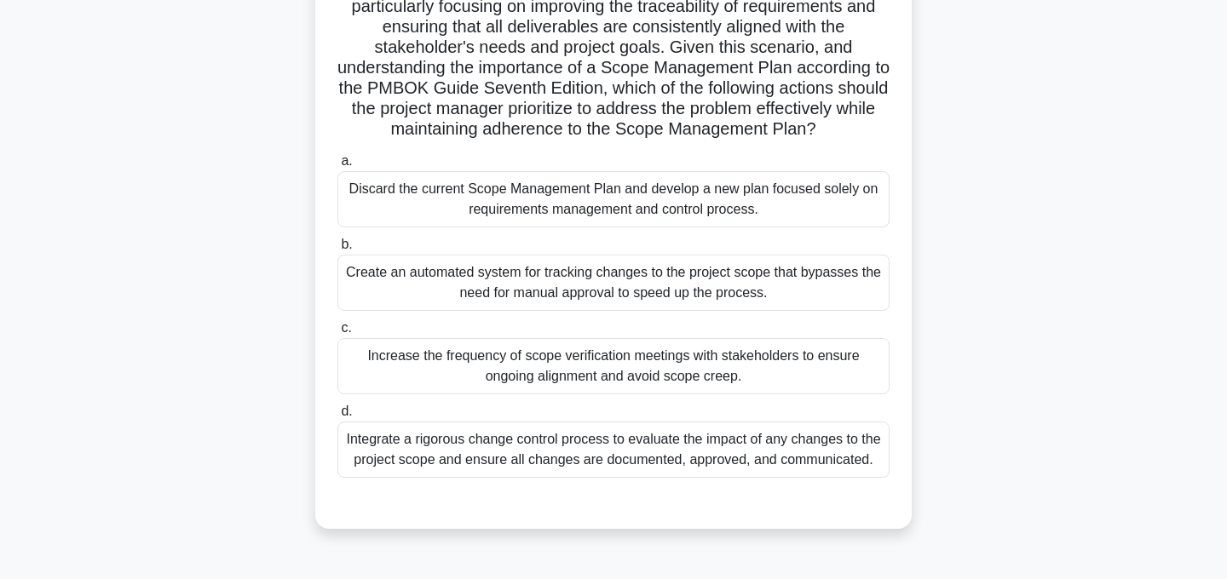
click at [817, 367] on div "Increase the frequency of scope verification meetings with stakeholders to ensu…" at bounding box center [613, 366] width 552 height 56
click at [337, 334] on input "c. Increase the frequency of scope verification meetings with stakeholders to e…" at bounding box center [337, 328] width 0 height 11
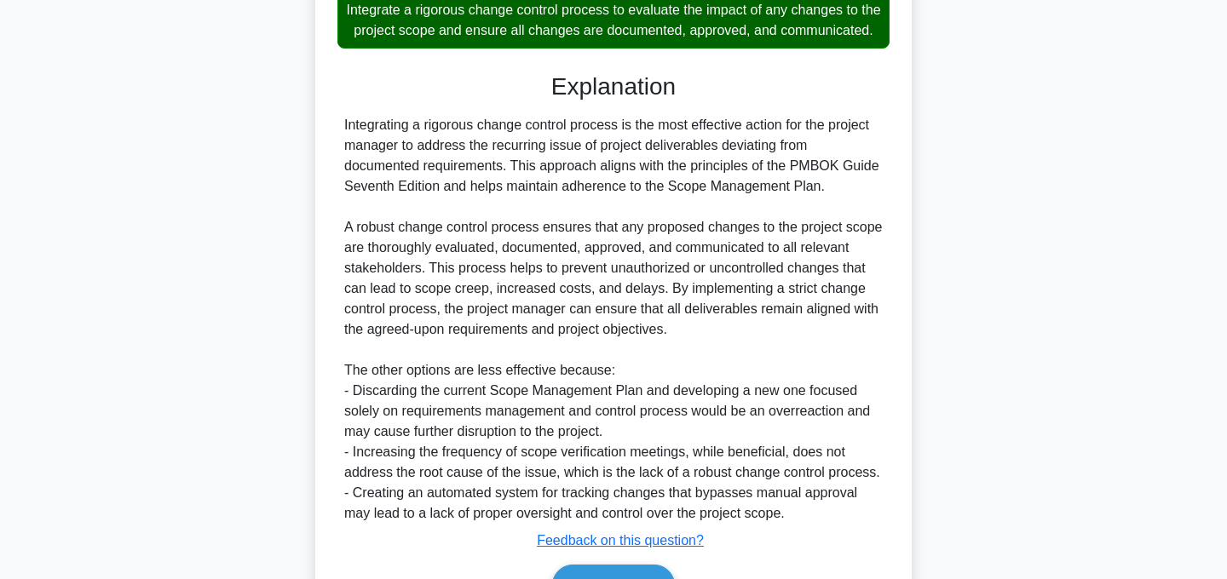
scroll to position [841, 0]
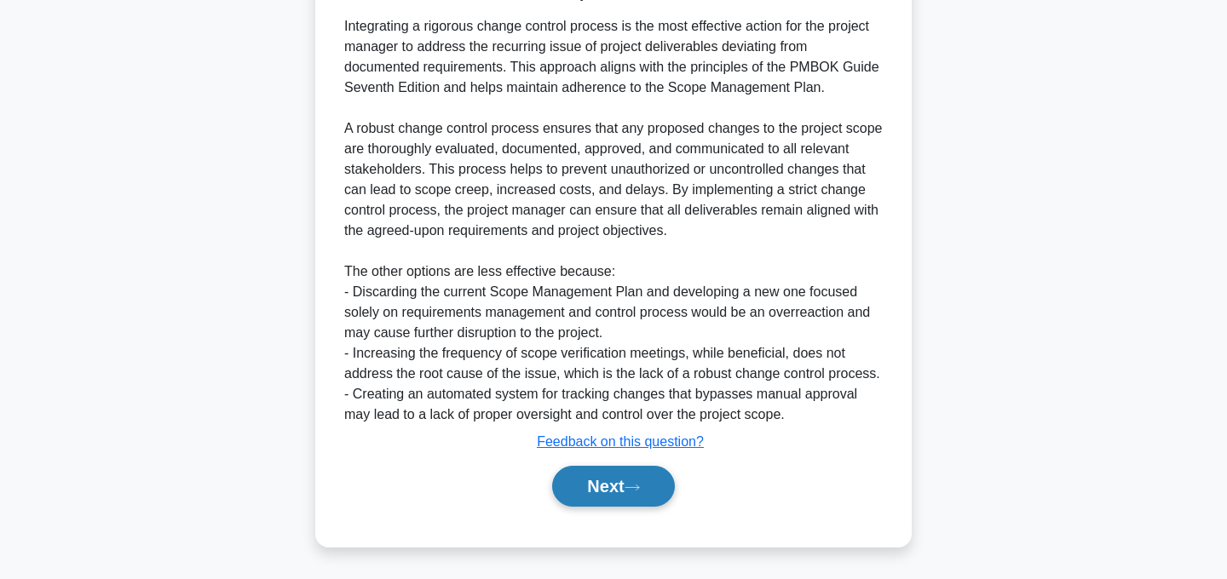
click at [615, 497] on button "Next" at bounding box center [613, 486] width 122 height 41
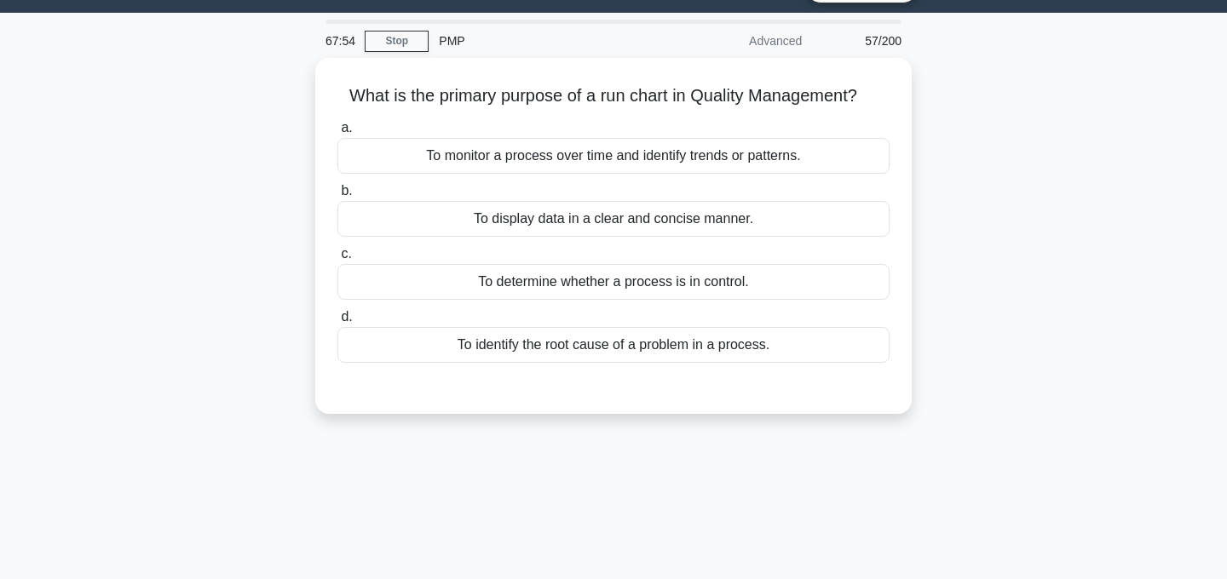
scroll to position [0, 0]
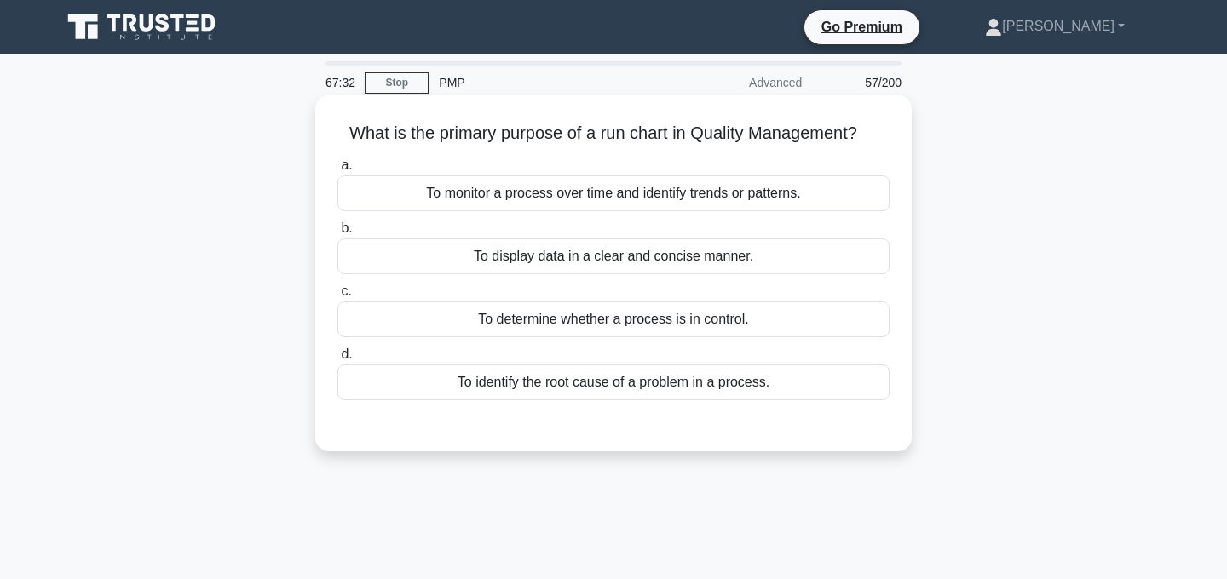
click at [705, 260] on div "To display data in a clear and concise manner." at bounding box center [613, 257] width 552 height 36
click at [337, 234] on input "b. To display data in a clear and concise manner." at bounding box center [337, 228] width 0 height 11
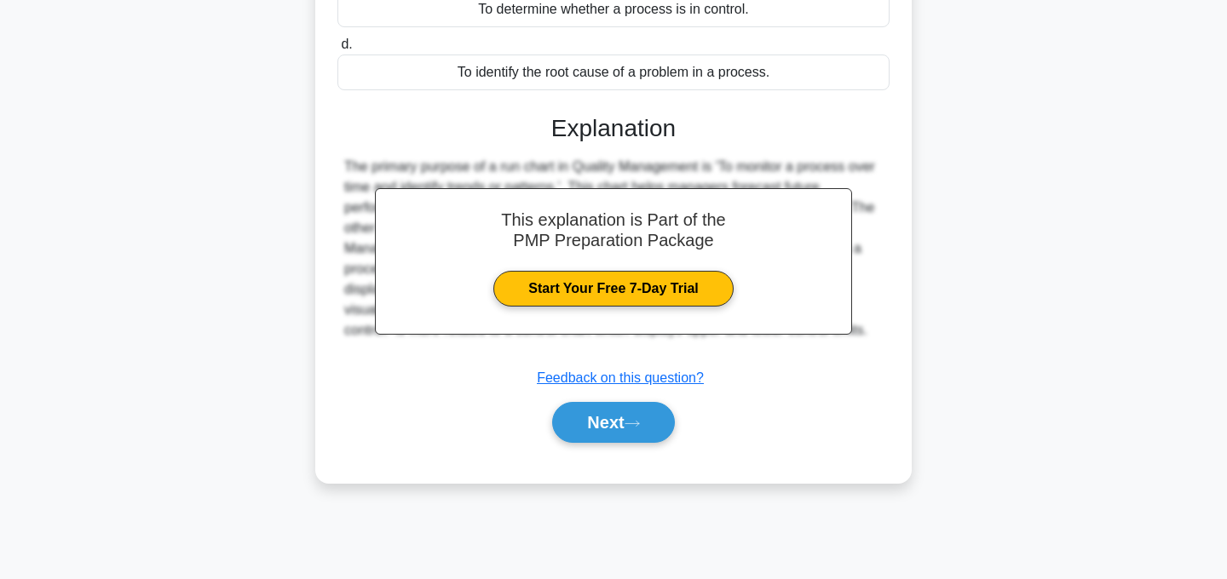
scroll to position [341, 0]
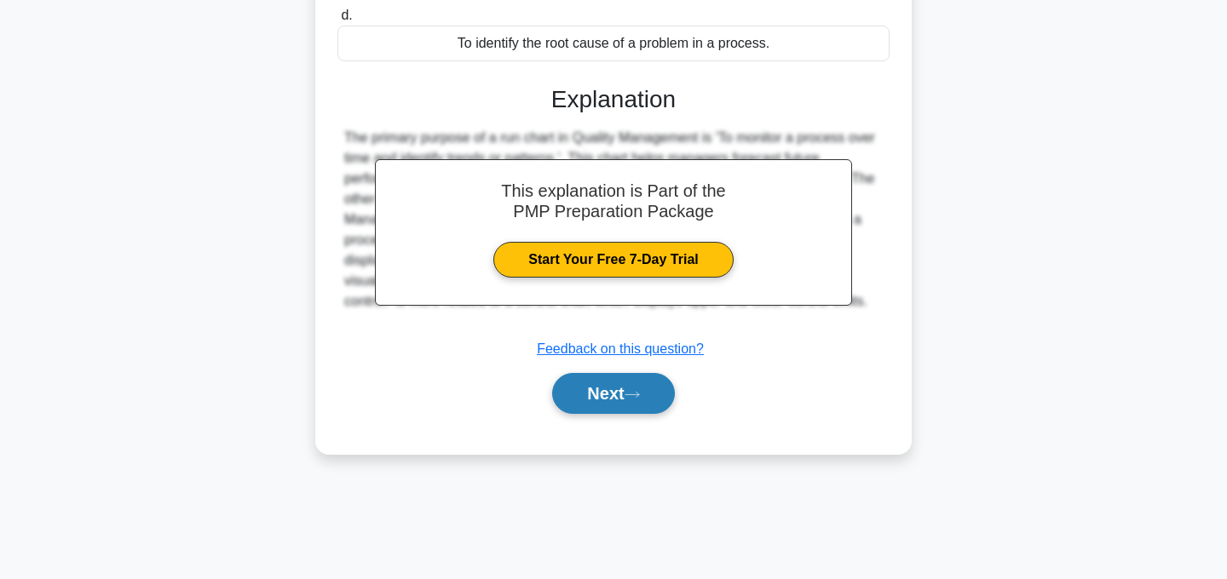
click at [640, 399] on icon at bounding box center [632, 394] width 15 height 9
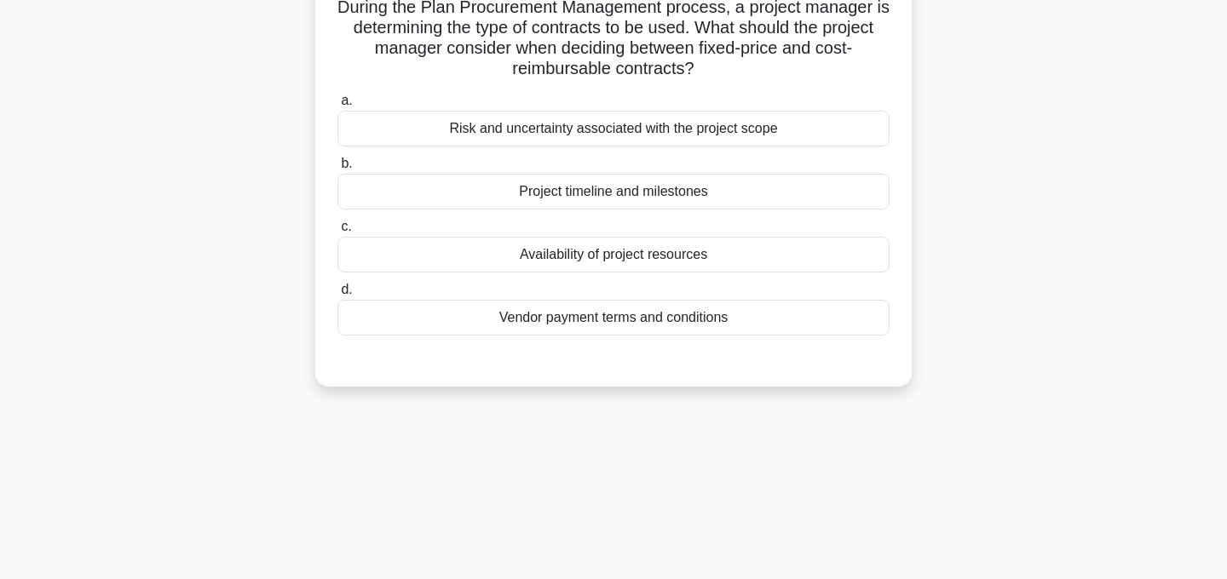
scroll to position [0, 0]
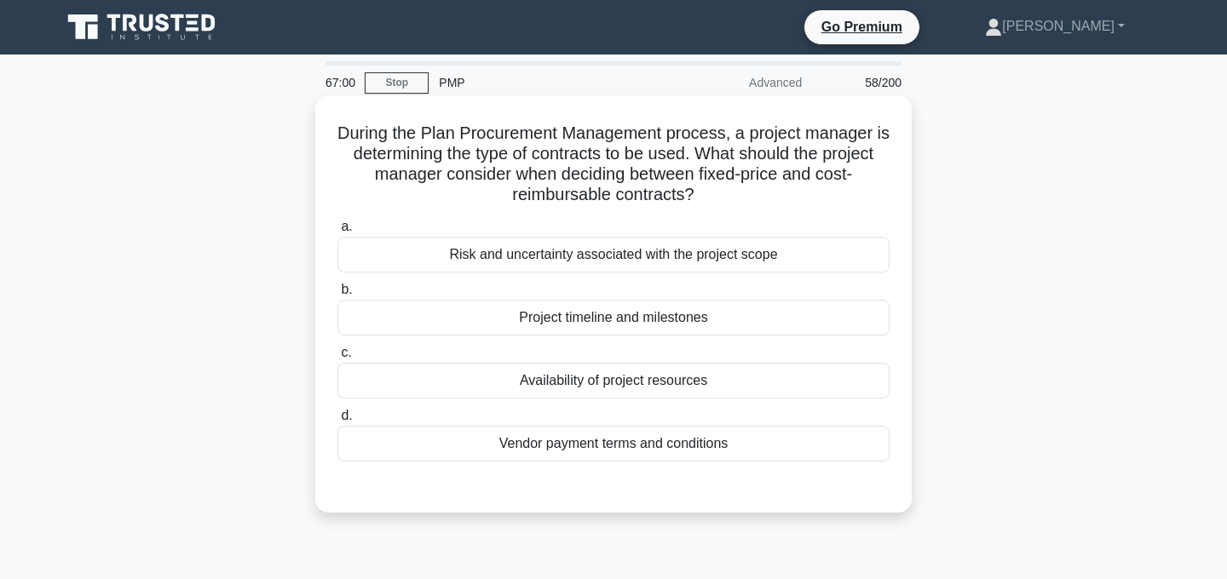
click at [671, 258] on div "Risk and uncertainty associated with the project scope" at bounding box center [613, 255] width 552 height 36
click at [337, 233] on input "a. Risk and uncertainty associated with the project scope" at bounding box center [337, 227] width 0 height 11
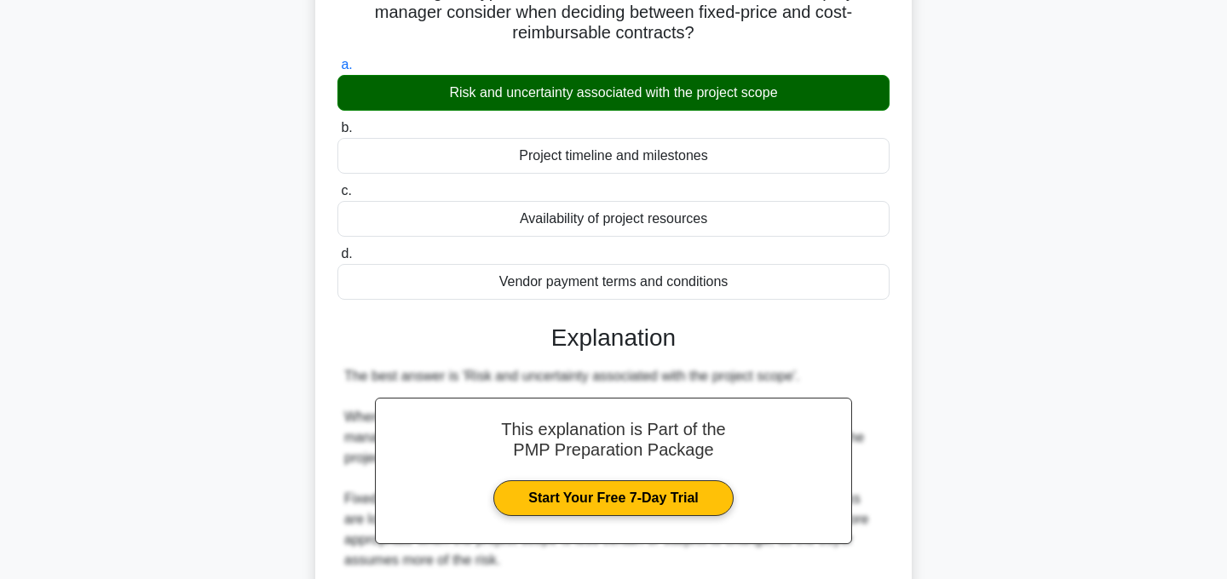
scroll to position [410, 0]
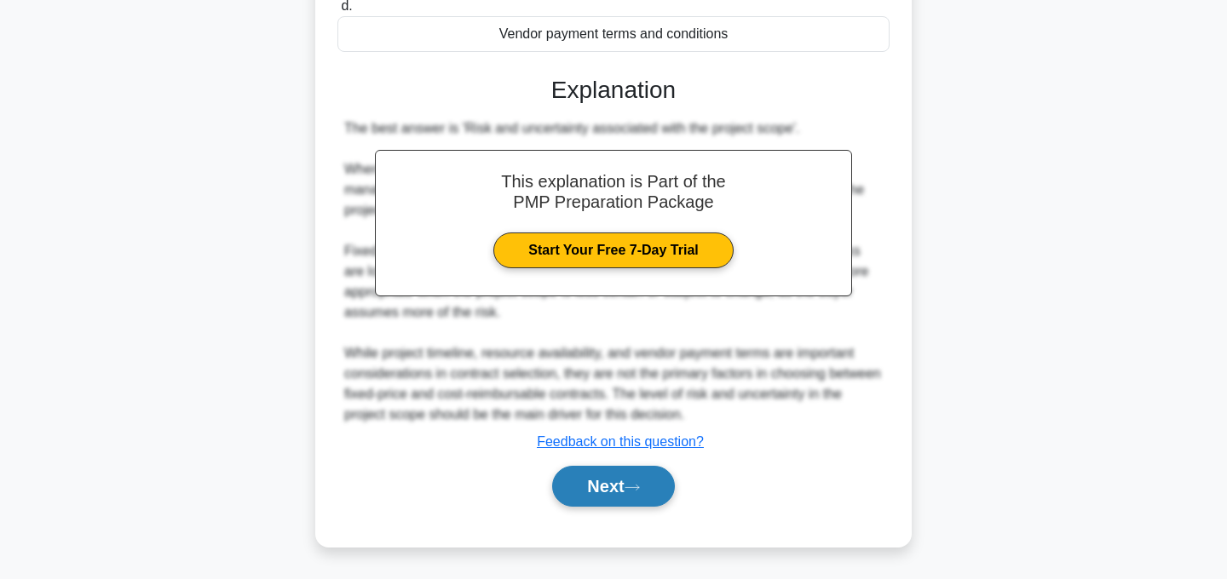
click at [626, 494] on button "Next" at bounding box center [613, 486] width 122 height 41
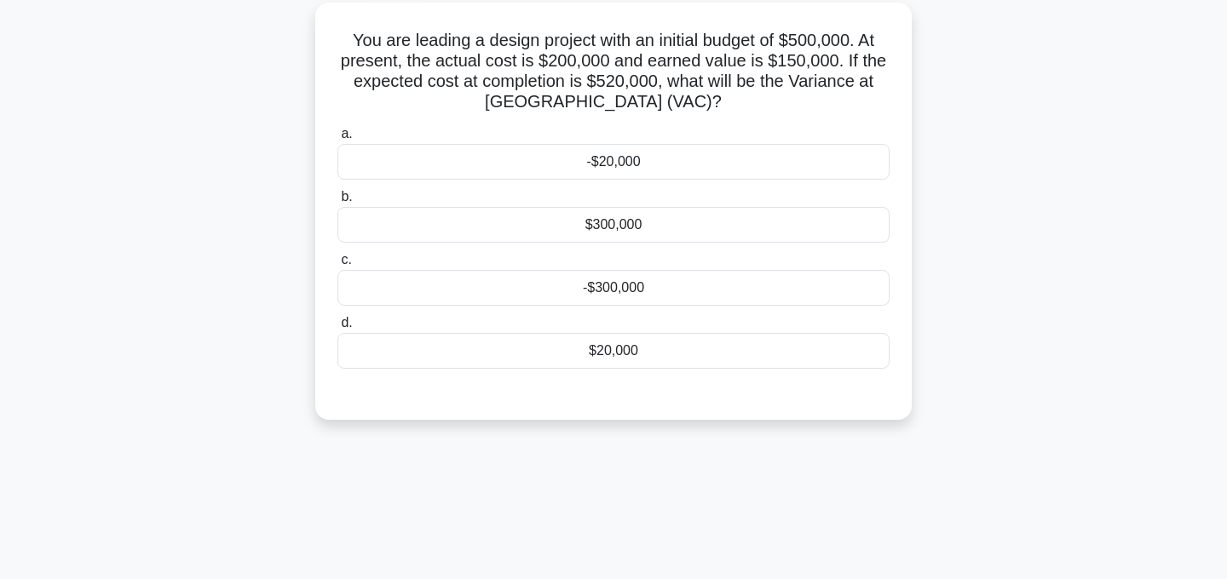
scroll to position [0, 0]
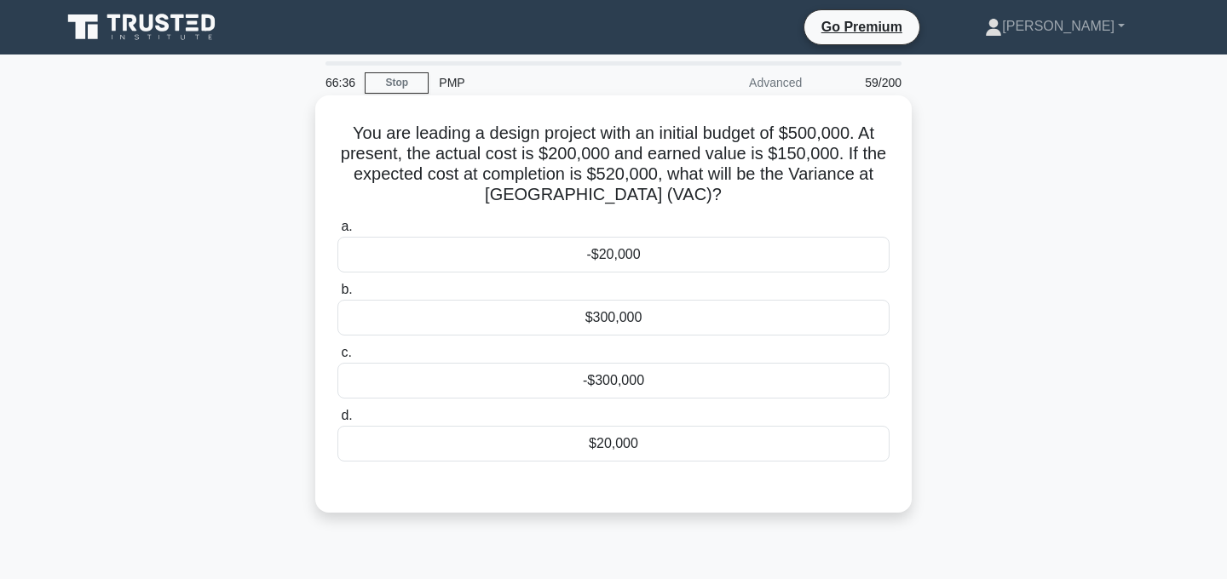
click at [659, 256] on div "-$20,000" at bounding box center [613, 255] width 552 height 36
click at [337, 233] on input "a. -$20,000" at bounding box center [337, 227] width 0 height 11
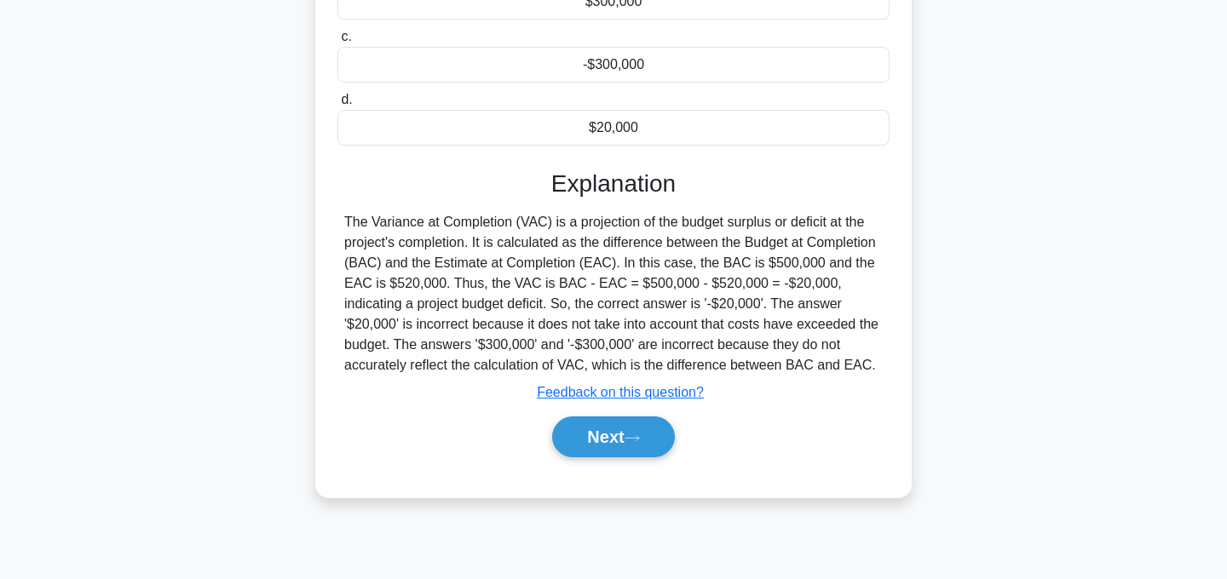
scroll to position [341, 0]
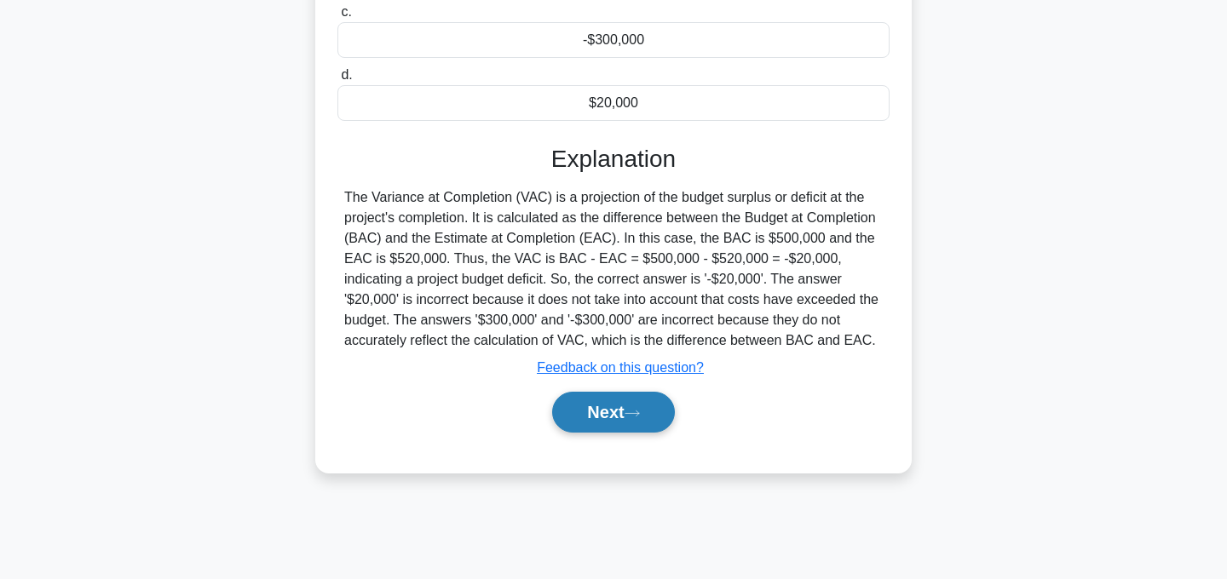
click at [638, 423] on button "Next" at bounding box center [613, 412] width 122 height 41
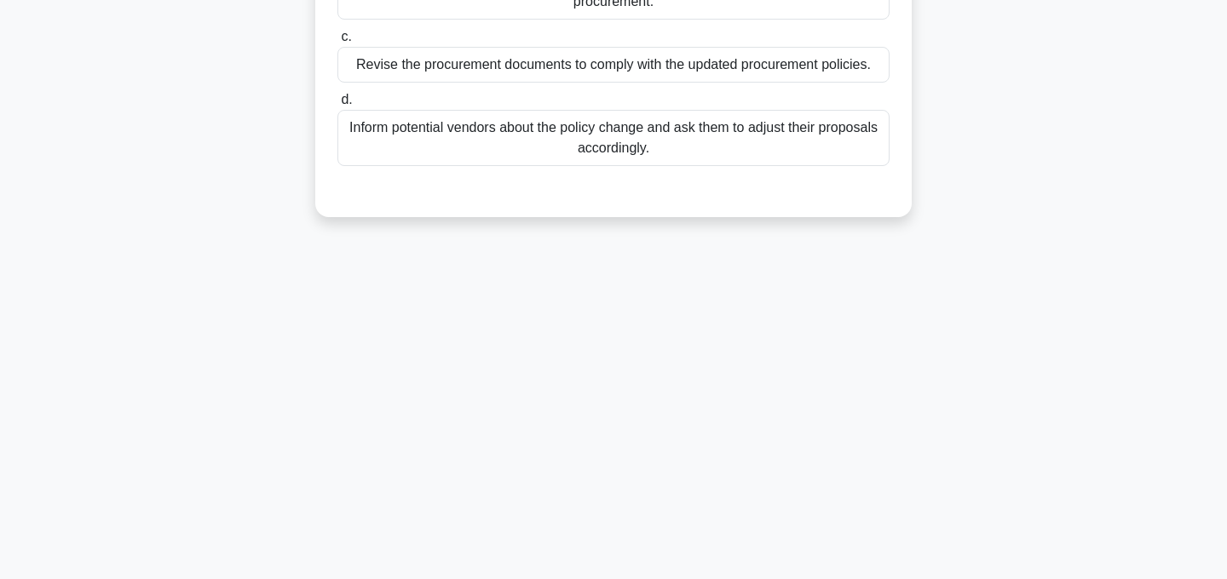
scroll to position [0, 0]
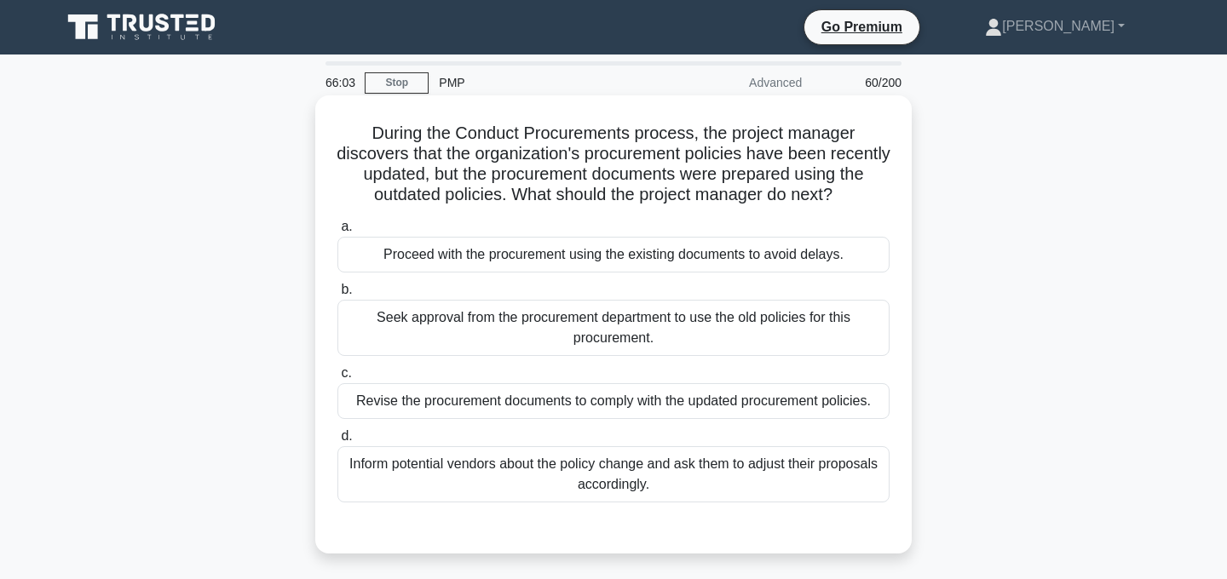
click at [761, 401] on div "Revise the procurement documents to comply with the updated procurement policie…" at bounding box center [613, 401] width 552 height 36
click at [337, 379] on input "c. Revise the procurement documents to comply with the updated procurement poli…" at bounding box center [337, 373] width 0 height 11
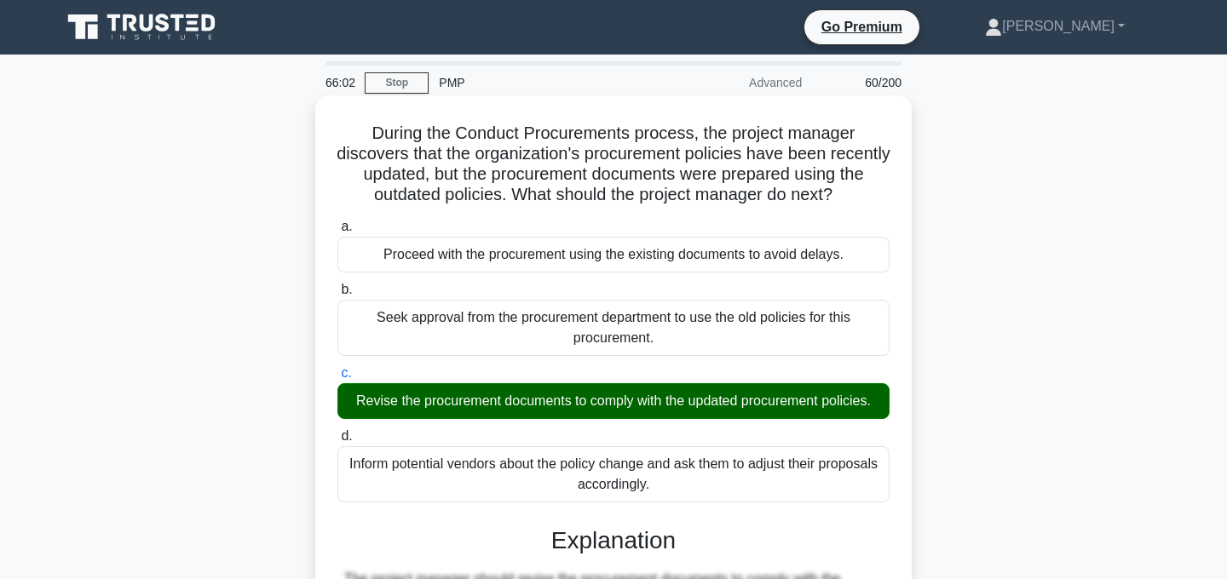
scroll to position [349, 0]
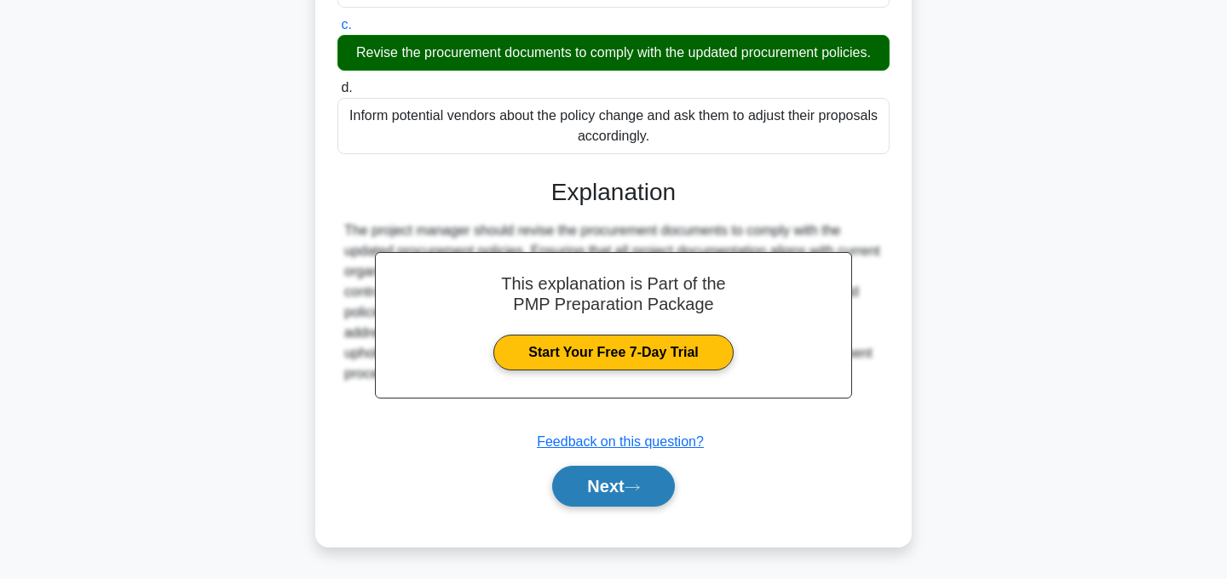
click at [656, 482] on button "Next" at bounding box center [613, 486] width 122 height 41
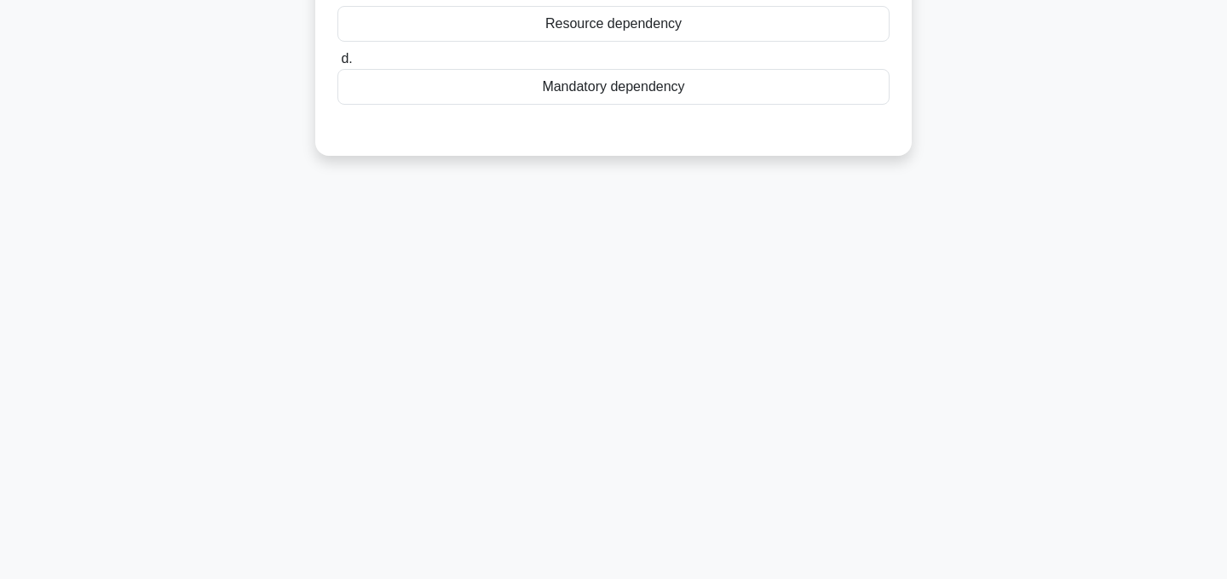
scroll to position [0, 0]
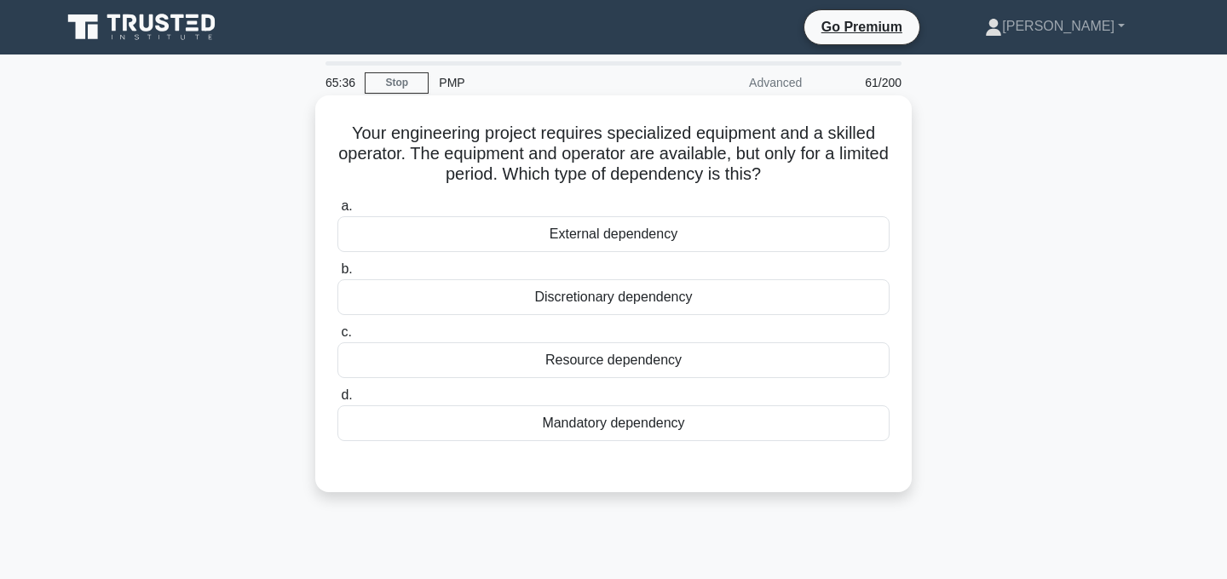
click at [646, 429] on div "Mandatory dependency" at bounding box center [613, 424] width 552 height 36
click at [337, 401] on input "d. Mandatory dependency" at bounding box center [337, 395] width 0 height 11
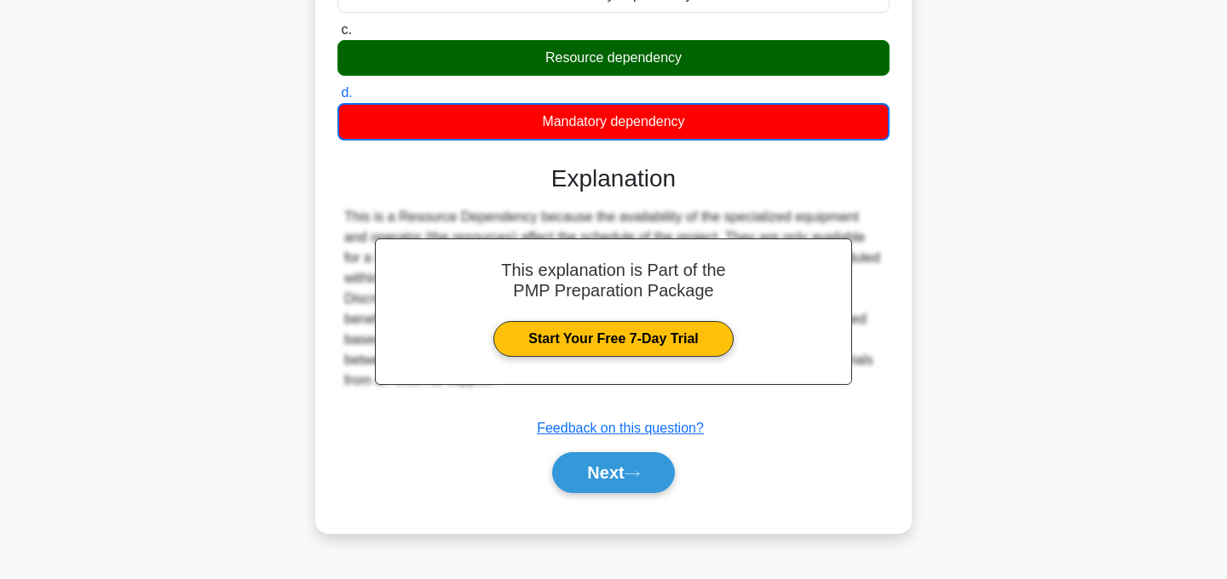
scroll to position [341, 0]
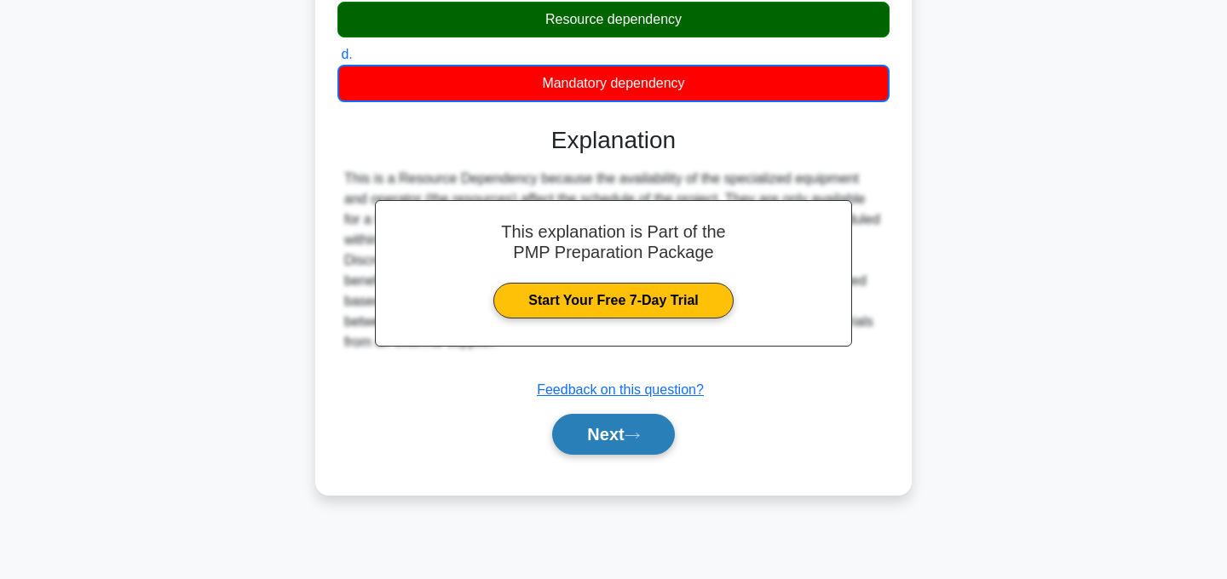
click at [640, 434] on icon at bounding box center [632, 435] width 15 height 9
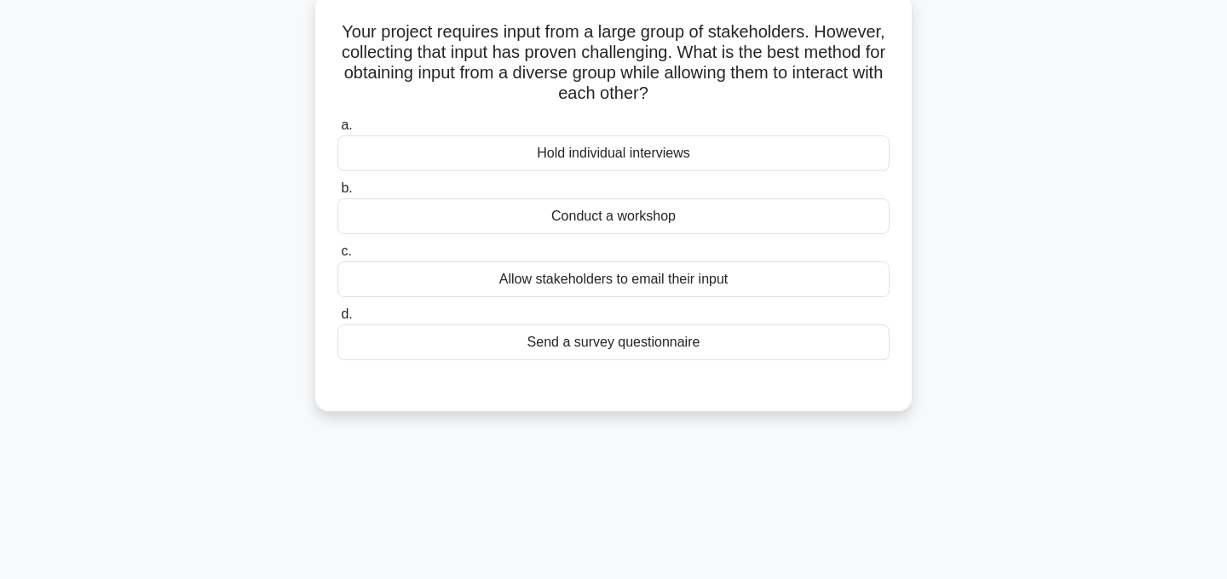
scroll to position [0, 0]
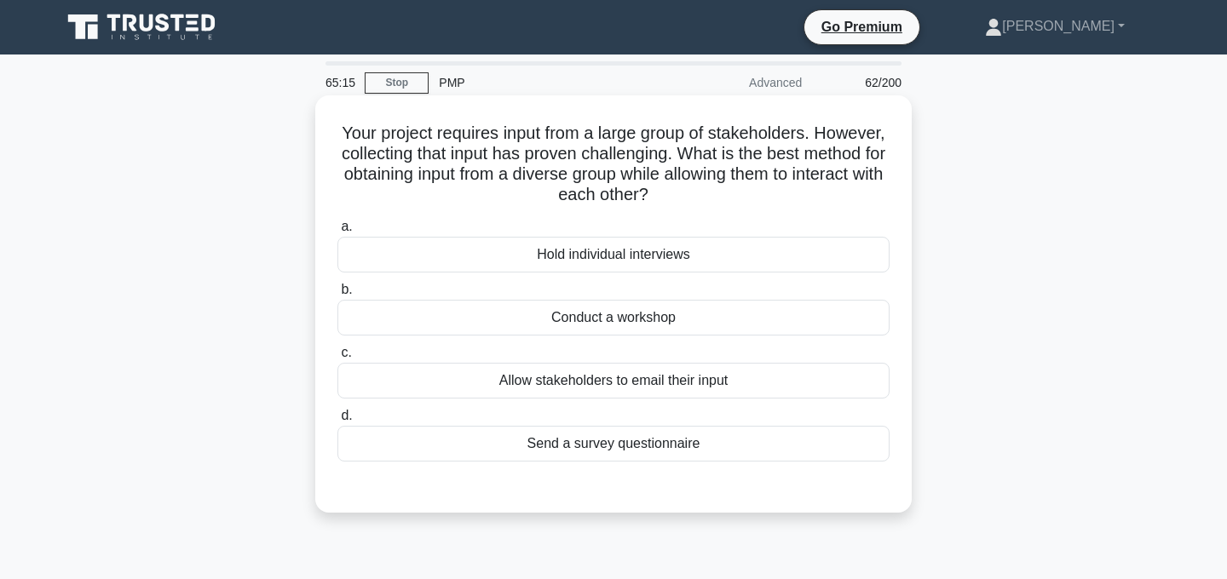
click at [648, 312] on div "Conduct a workshop" at bounding box center [613, 318] width 552 height 36
click at [337, 296] on input "b. Conduct a workshop" at bounding box center [337, 290] width 0 height 11
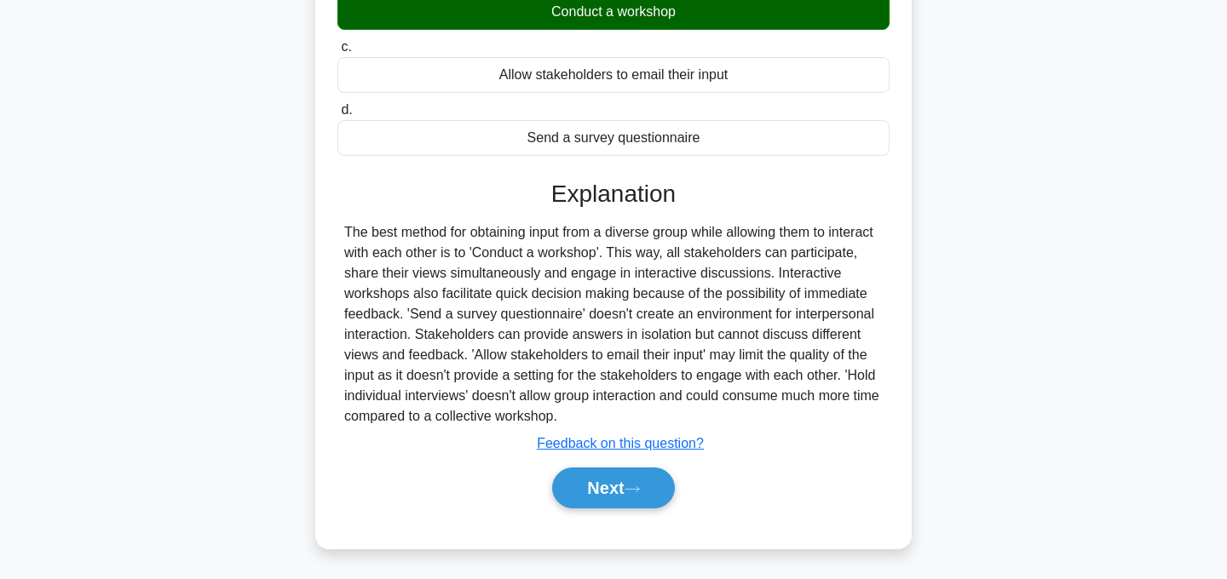
scroll to position [341, 0]
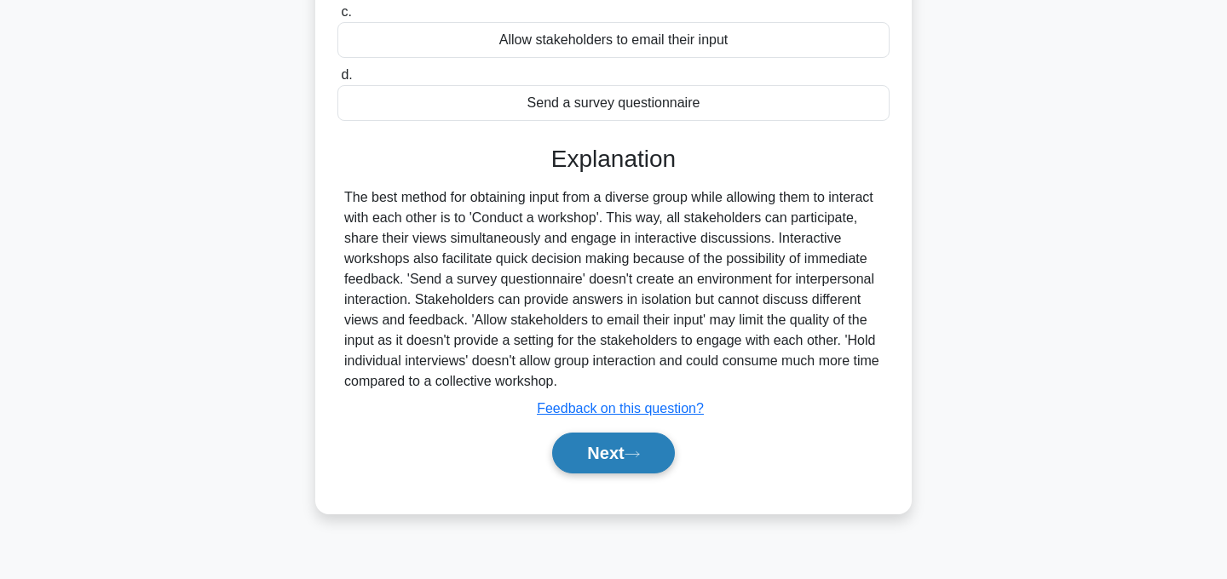
click at [624, 437] on button "Next" at bounding box center [613, 453] width 122 height 41
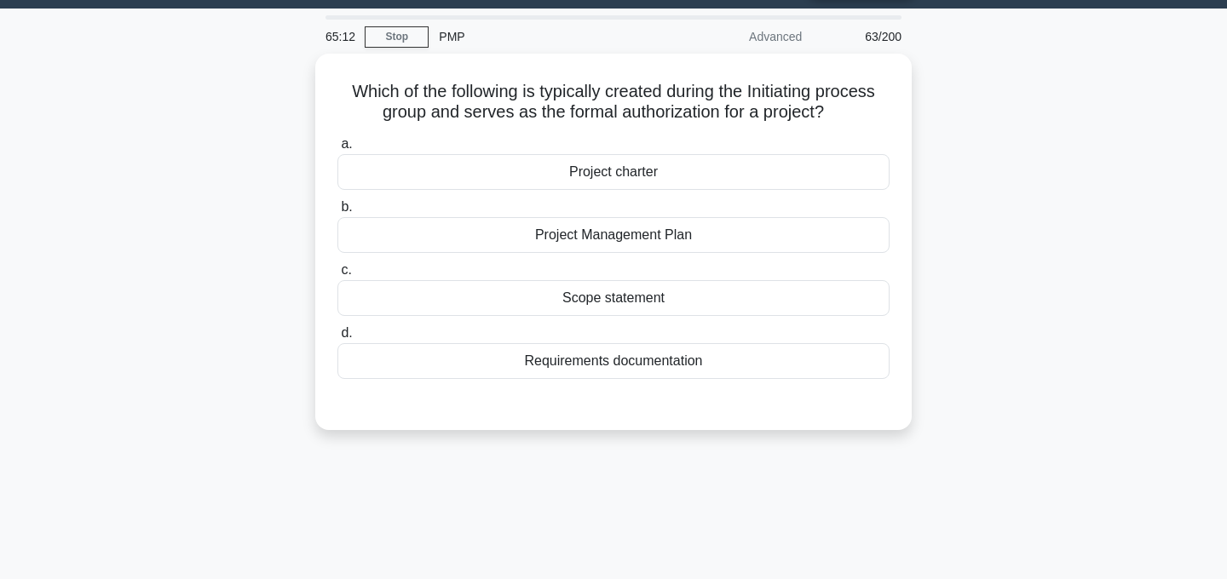
scroll to position [0, 0]
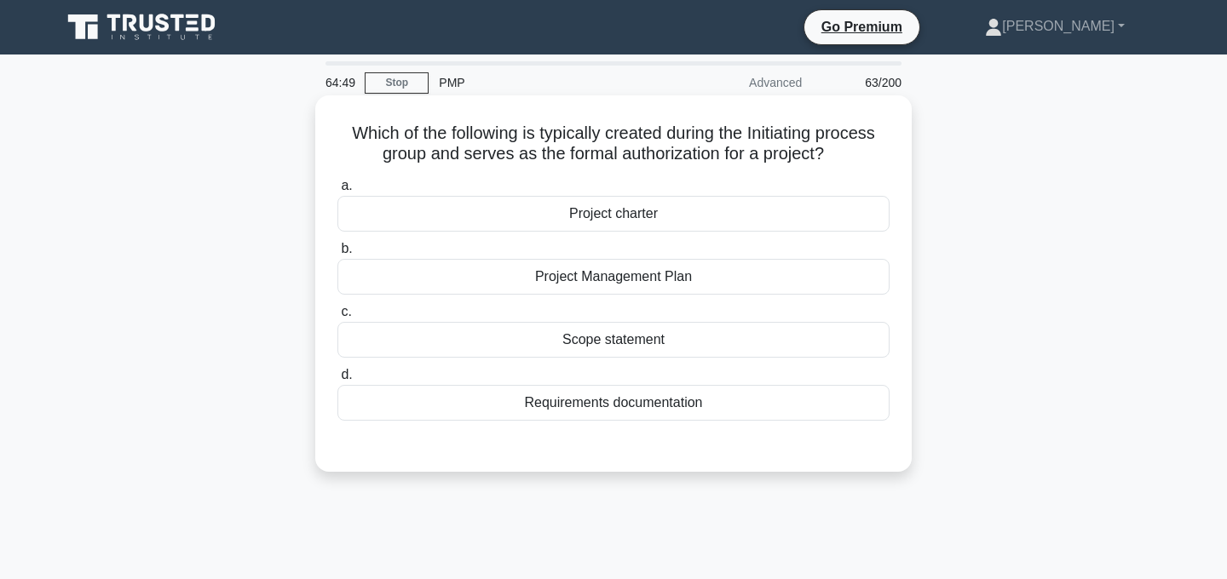
click at [631, 209] on div "Project charter" at bounding box center [613, 214] width 552 height 36
click at [337, 192] on input "a. Project charter" at bounding box center [337, 186] width 0 height 11
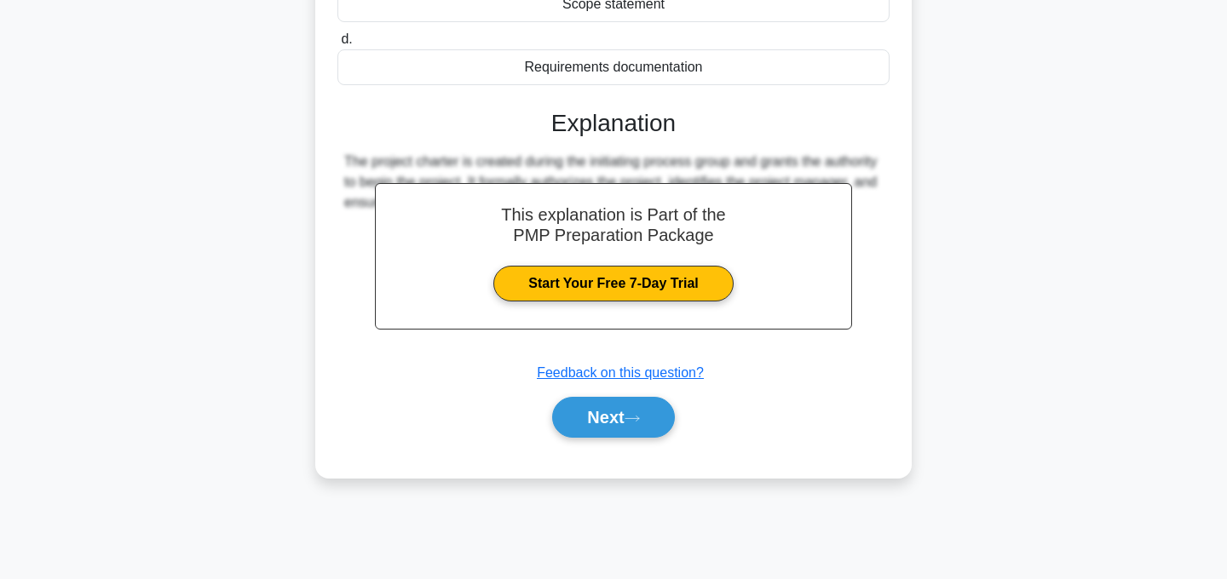
scroll to position [341, 0]
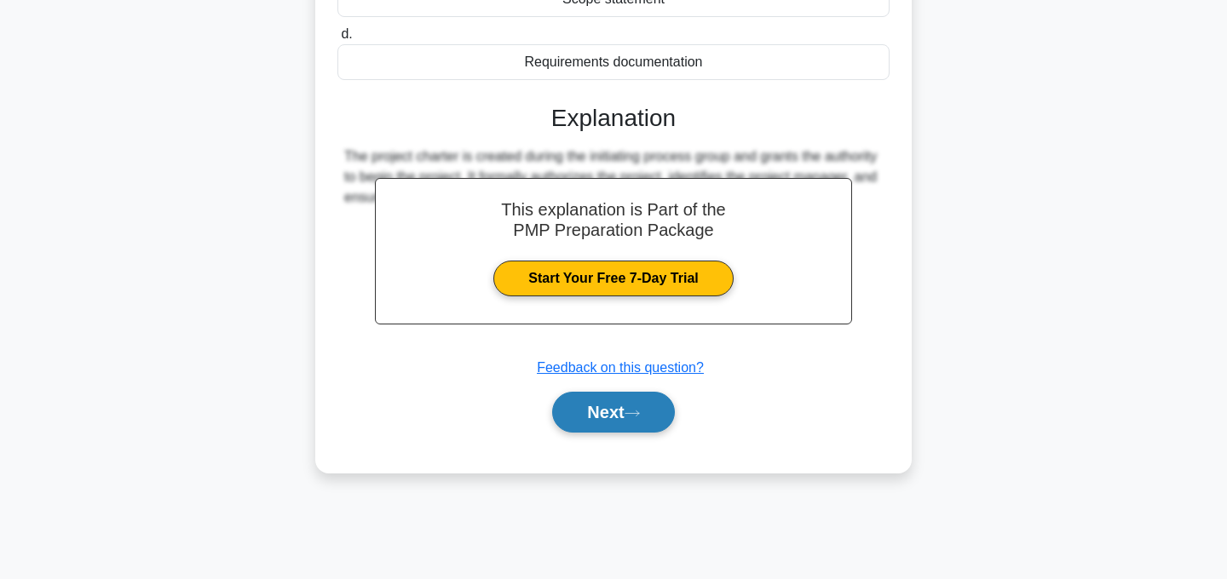
click at [621, 426] on button "Next" at bounding box center [613, 412] width 122 height 41
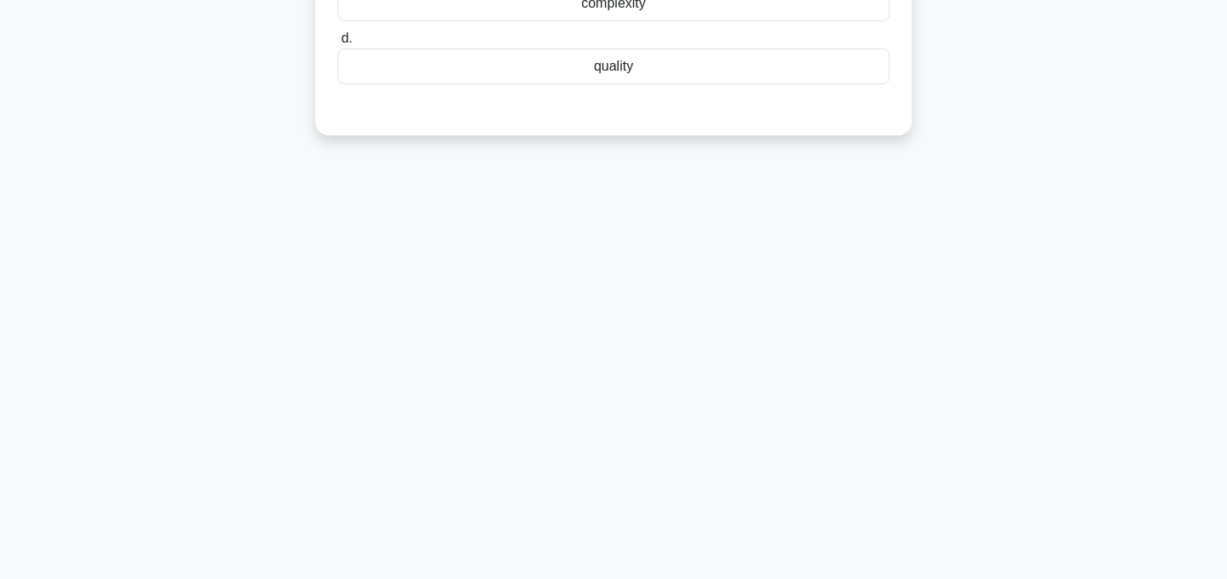
scroll to position [0, 0]
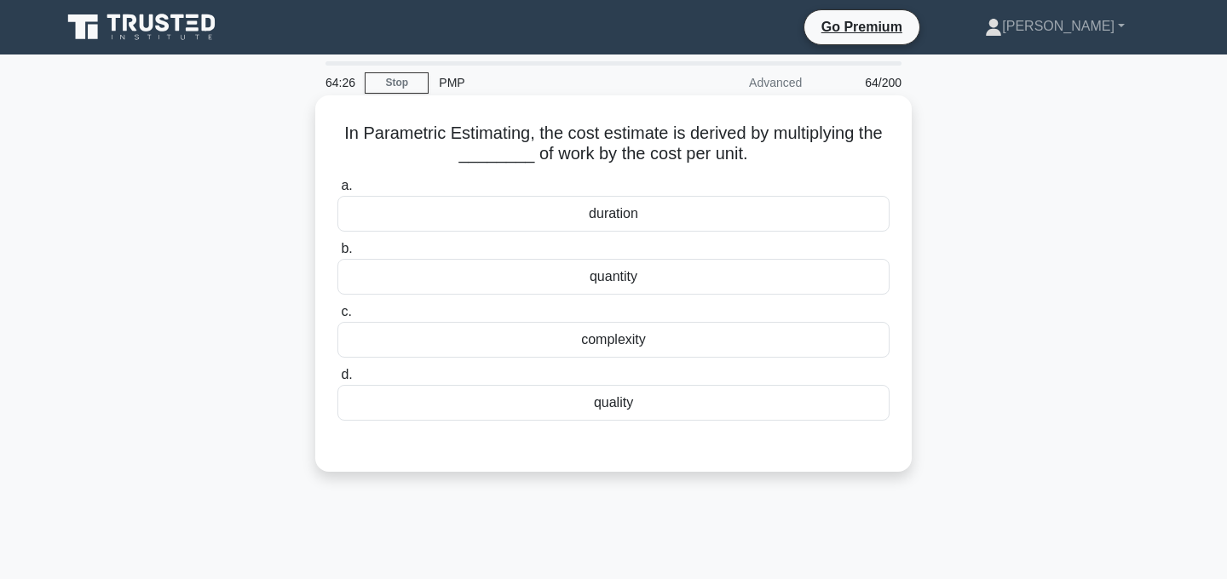
click at [624, 278] on div "quantity" at bounding box center [613, 277] width 552 height 36
click at [337, 255] on input "b. quantity" at bounding box center [337, 249] width 0 height 11
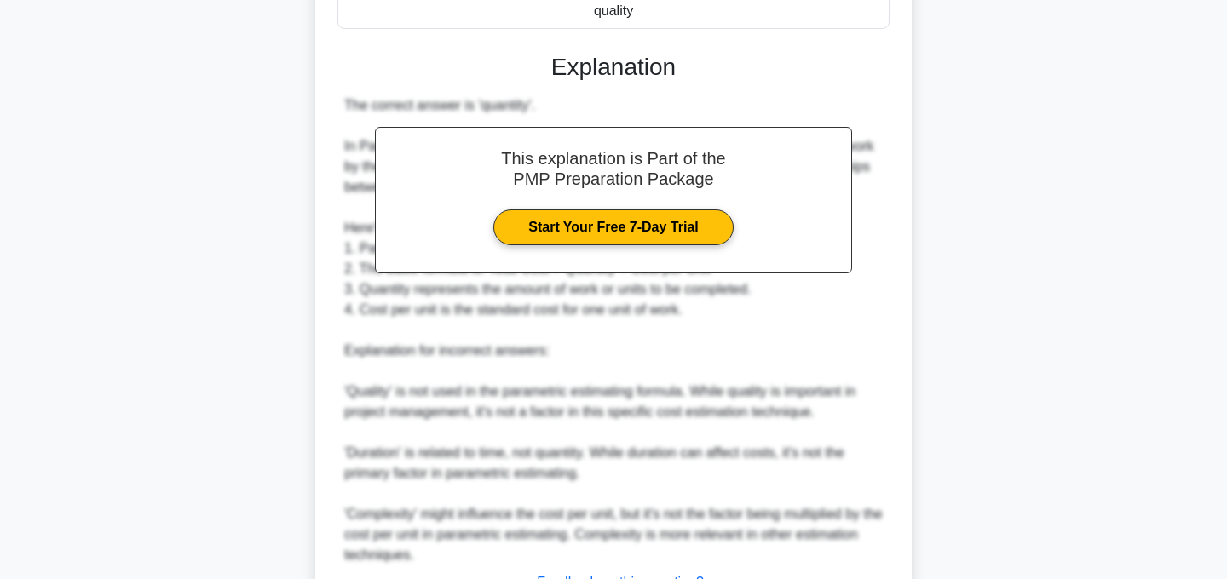
scroll to position [533, 0]
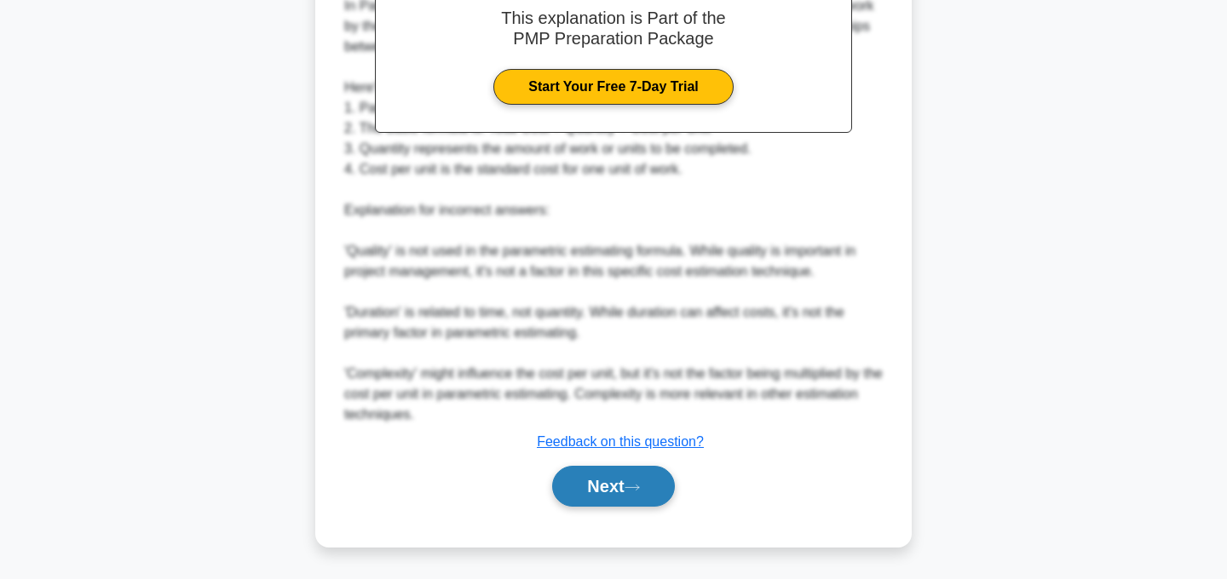
click at [609, 484] on button "Next" at bounding box center [613, 486] width 122 height 41
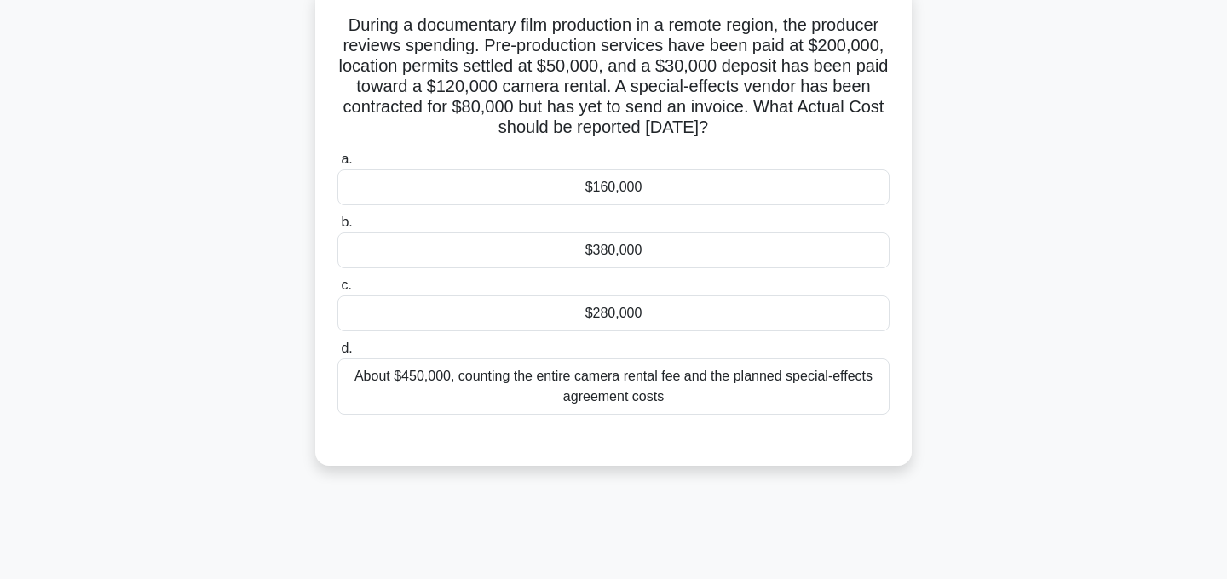
scroll to position [0, 0]
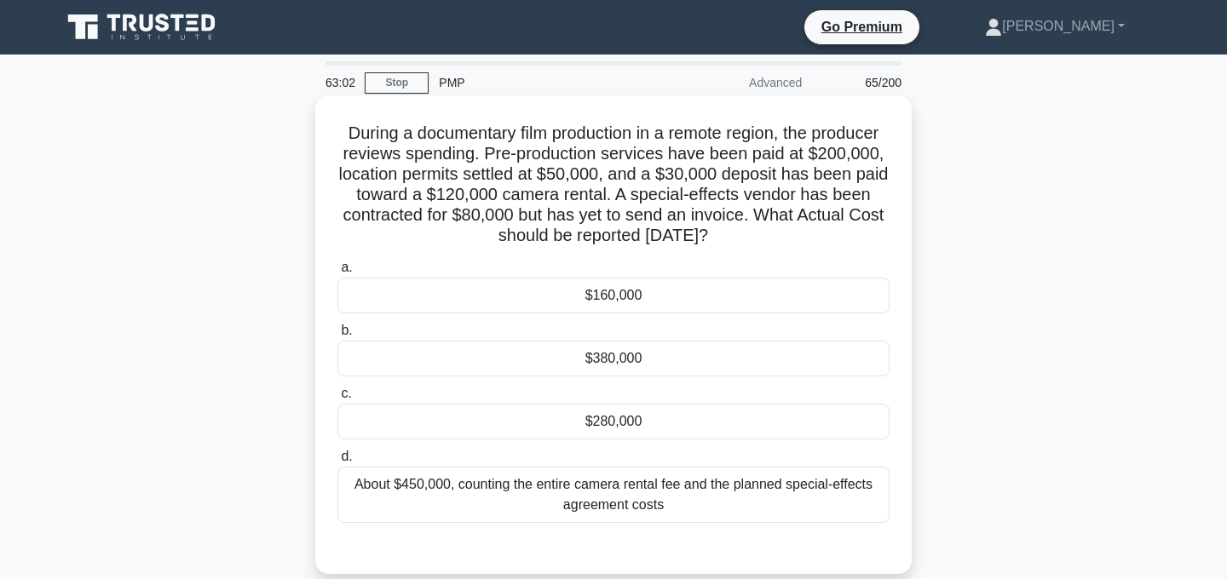
click at [681, 423] on div "$280,000" at bounding box center [613, 422] width 552 height 36
click at [337, 400] on input "c. $280,000" at bounding box center [337, 394] width 0 height 11
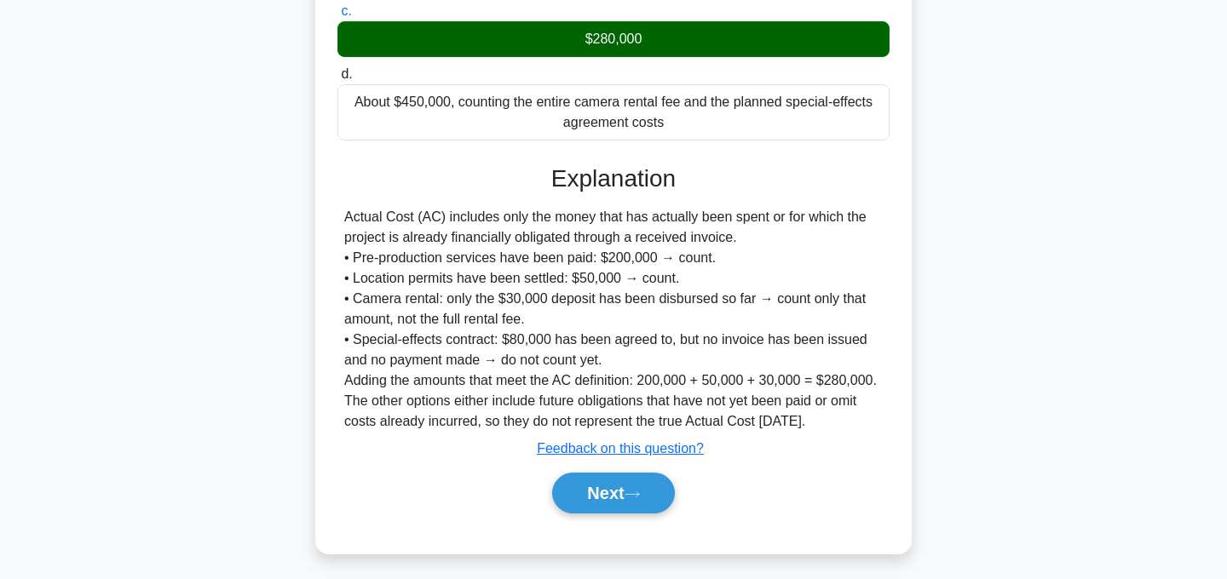
scroll to position [410, 0]
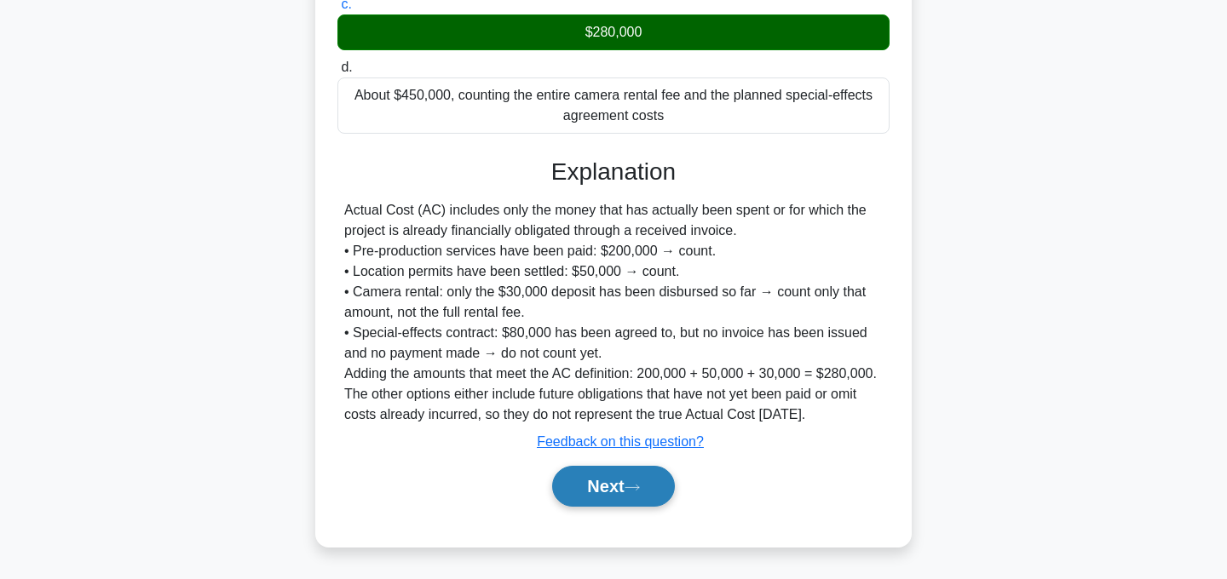
click at [622, 495] on button "Next" at bounding box center [613, 486] width 122 height 41
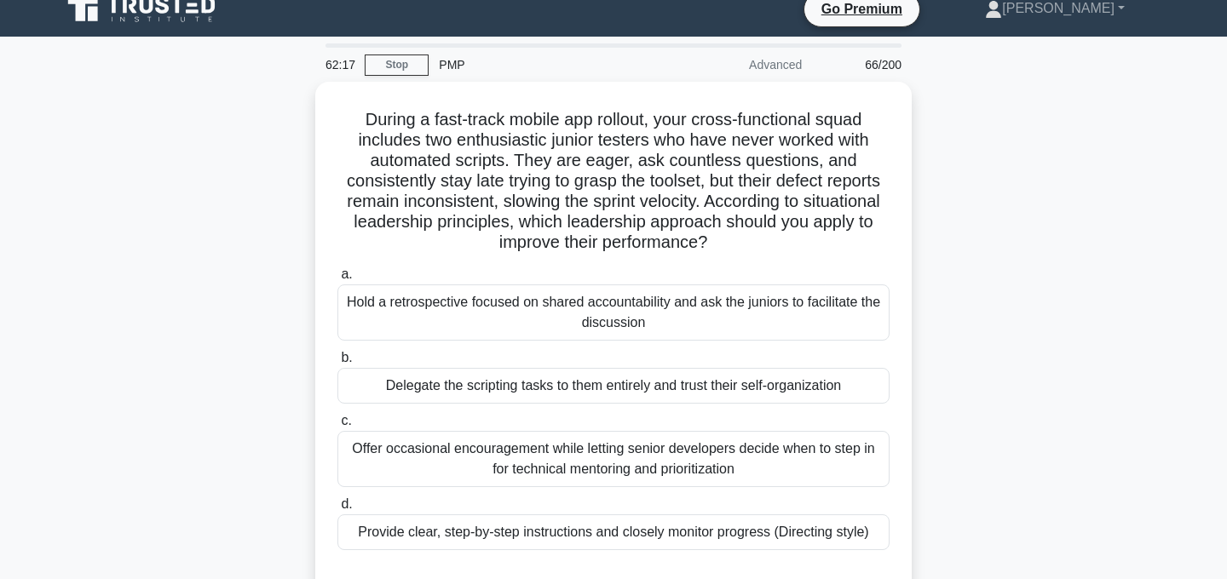
scroll to position [11, 0]
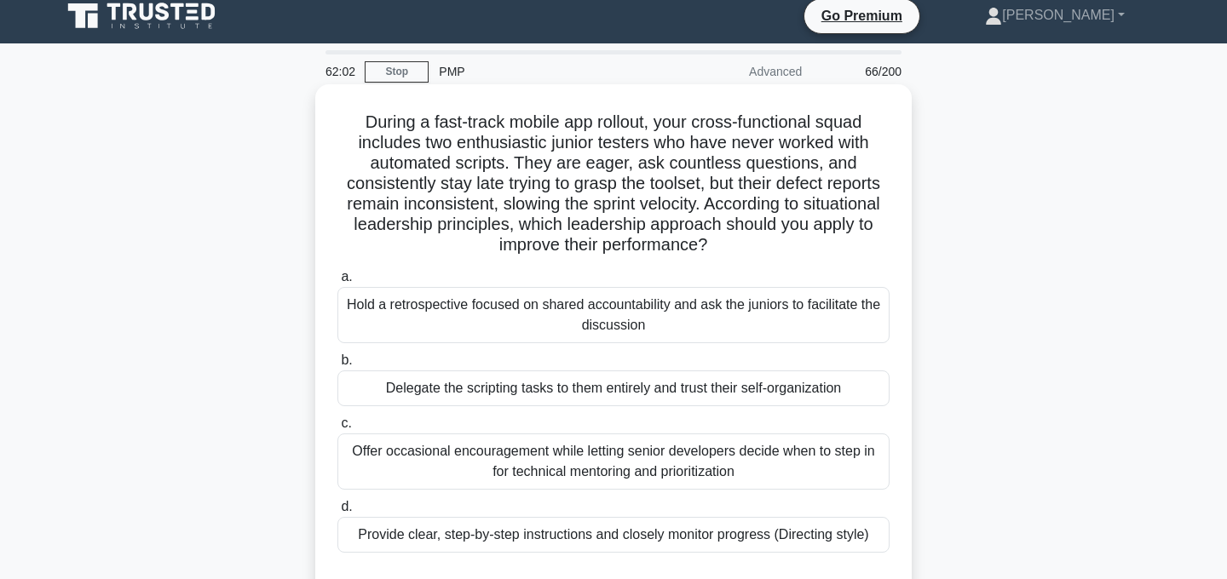
click at [712, 316] on div "Hold a retrospective focused on shared accountability and ask the juniors to fa…" at bounding box center [613, 315] width 552 height 56
click at [337, 283] on input "a. Hold a retrospective focused on shared accountability and ask the juniors to…" at bounding box center [337, 277] width 0 height 11
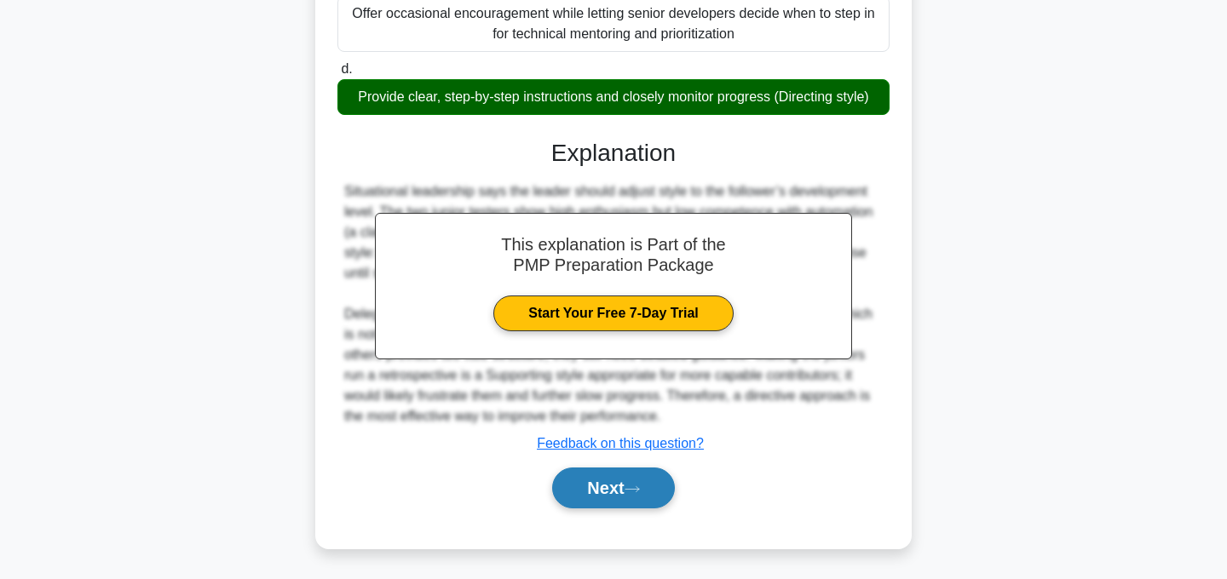
scroll to position [452, 0]
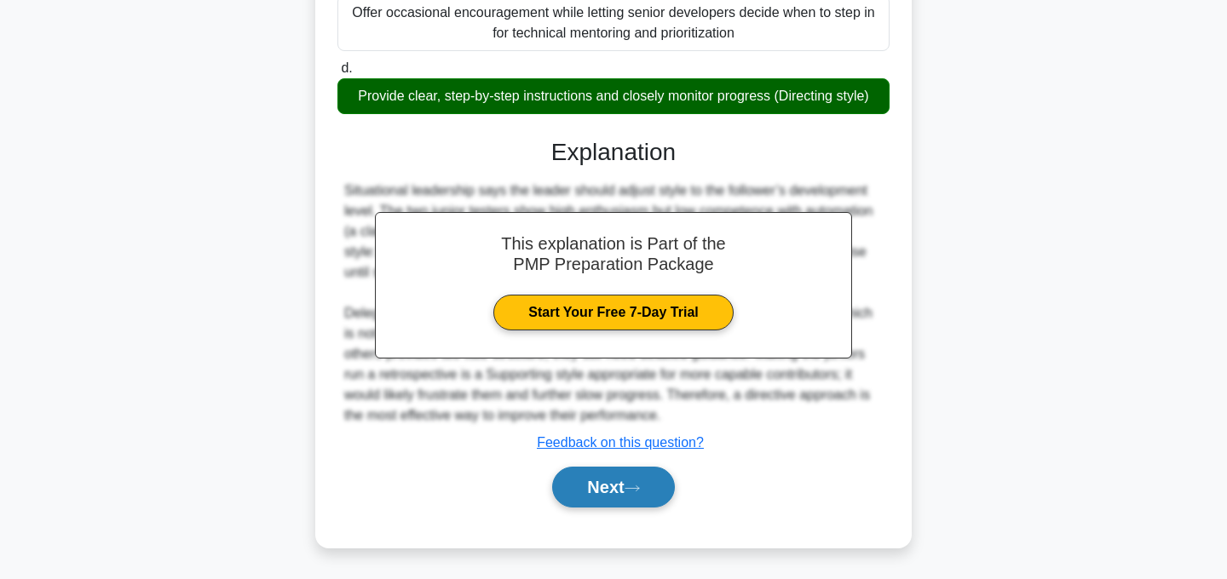
click at [634, 502] on button "Next" at bounding box center [613, 487] width 122 height 41
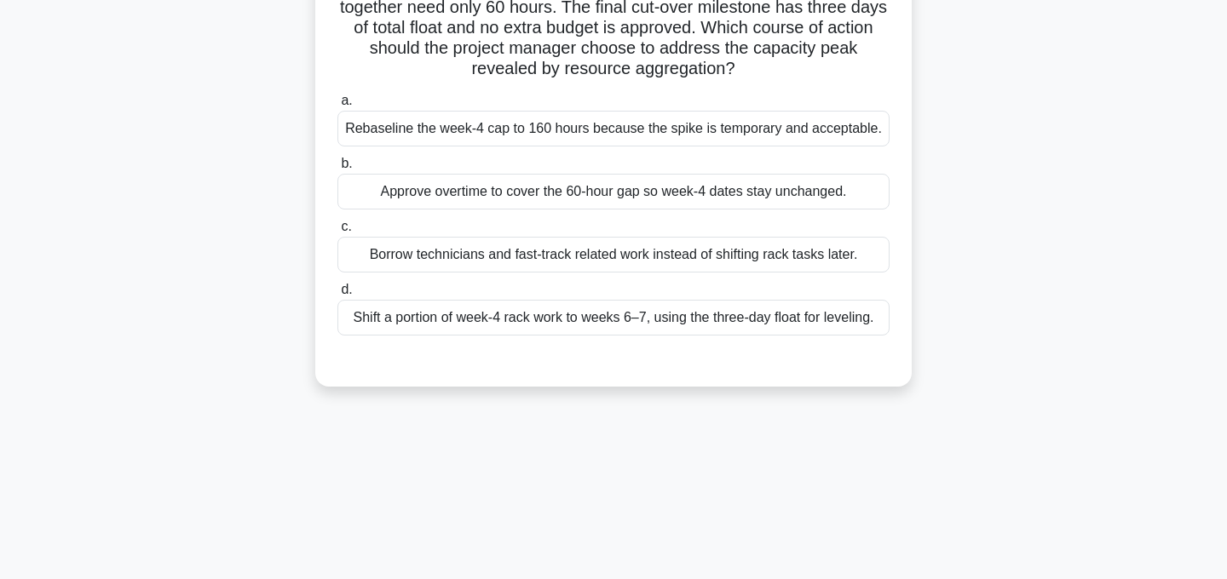
scroll to position [0, 0]
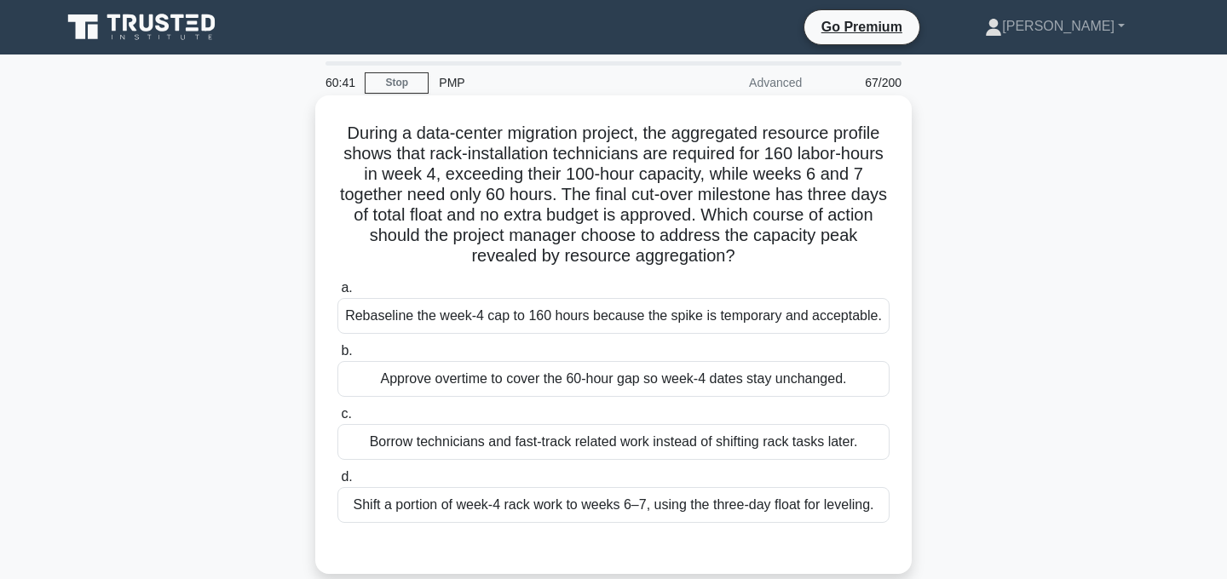
click at [828, 510] on div "Shift a portion of week-4 rack work to weeks 6–7, using the three-day float for…" at bounding box center [613, 505] width 552 height 36
click at [337, 483] on input "d. Shift a portion of week-4 rack work to weeks 6–7, using the three-day float …" at bounding box center [337, 477] width 0 height 11
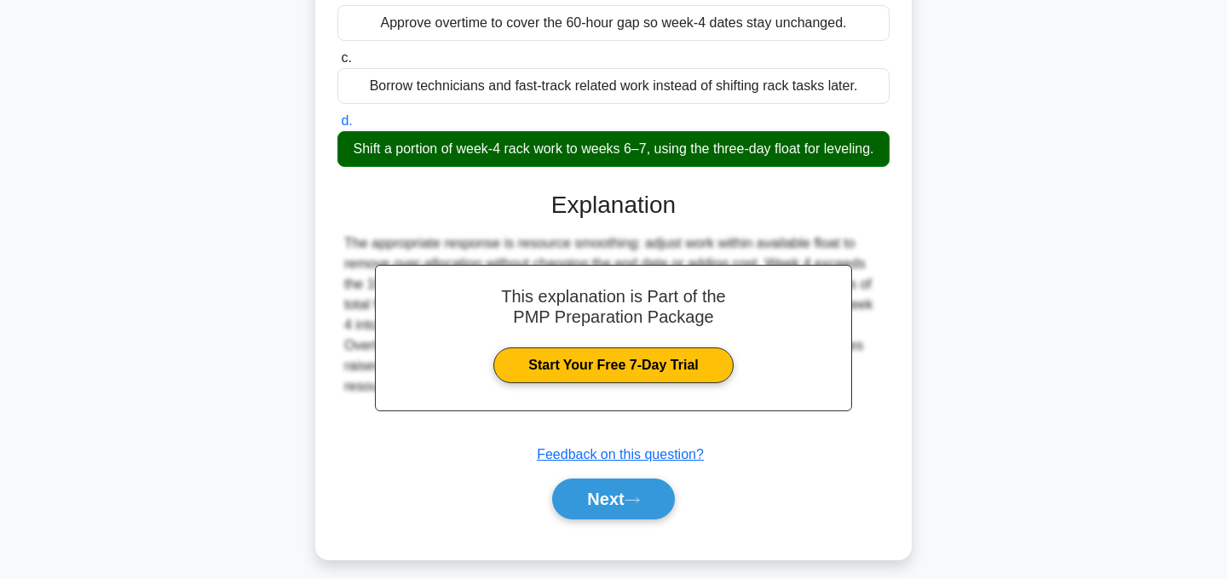
scroll to position [369, 0]
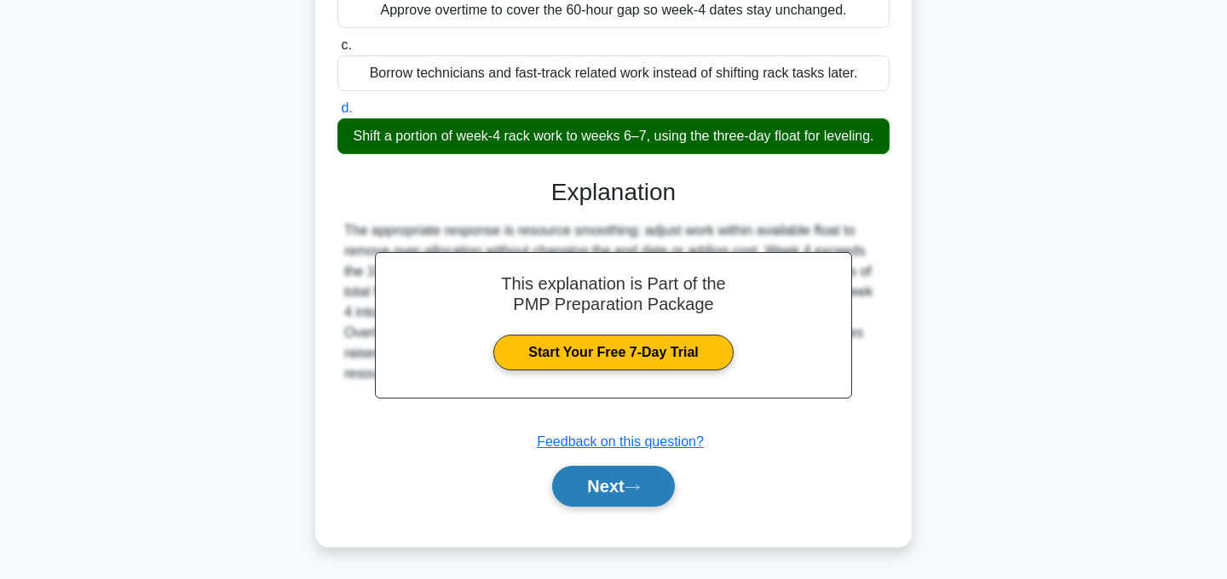
click at [649, 500] on button "Next" at bounding box center [613, 486] width 122 height 41
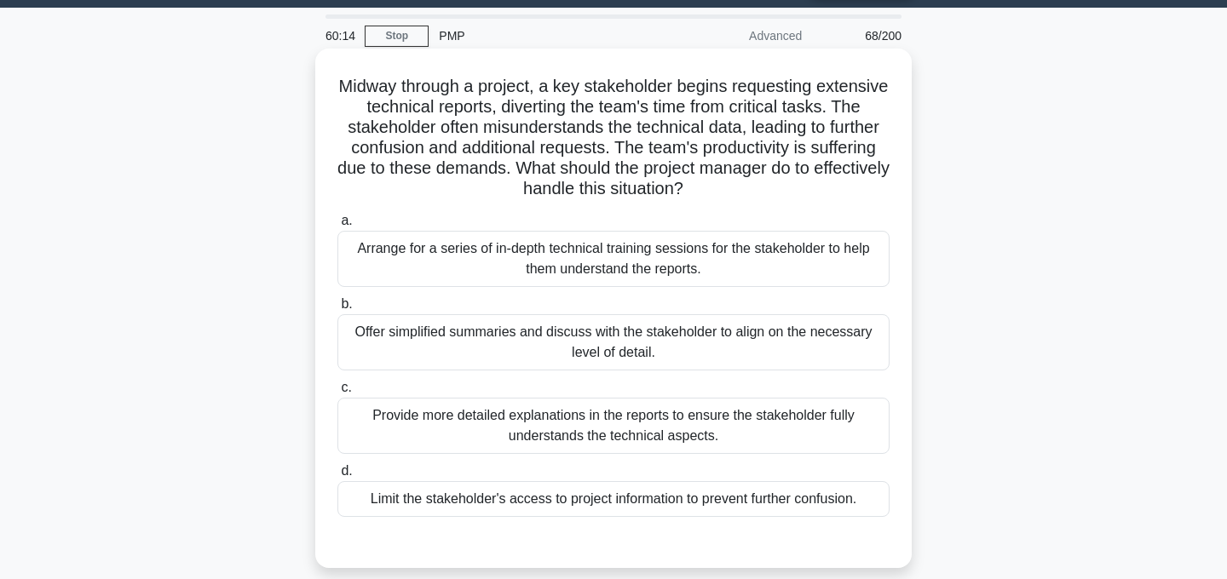
scroll to position [49, 0]
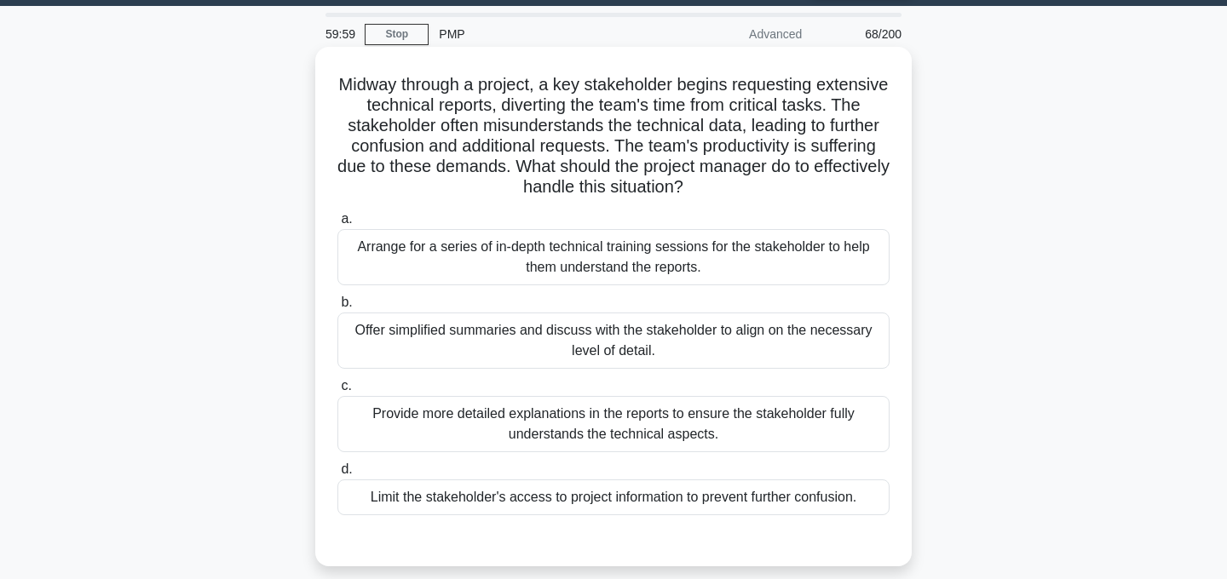
click at [735, 429] on div "Provide more detailed explanations in the reports to ensure the stakeholder ful…" at bounding box center [613, 424] width 552 height 56
click at [337, 392] on input "c. Provide more detailed explanations in the reports to ensure the stakeholder …" at bounding box center [337, 386] width 0 height 11
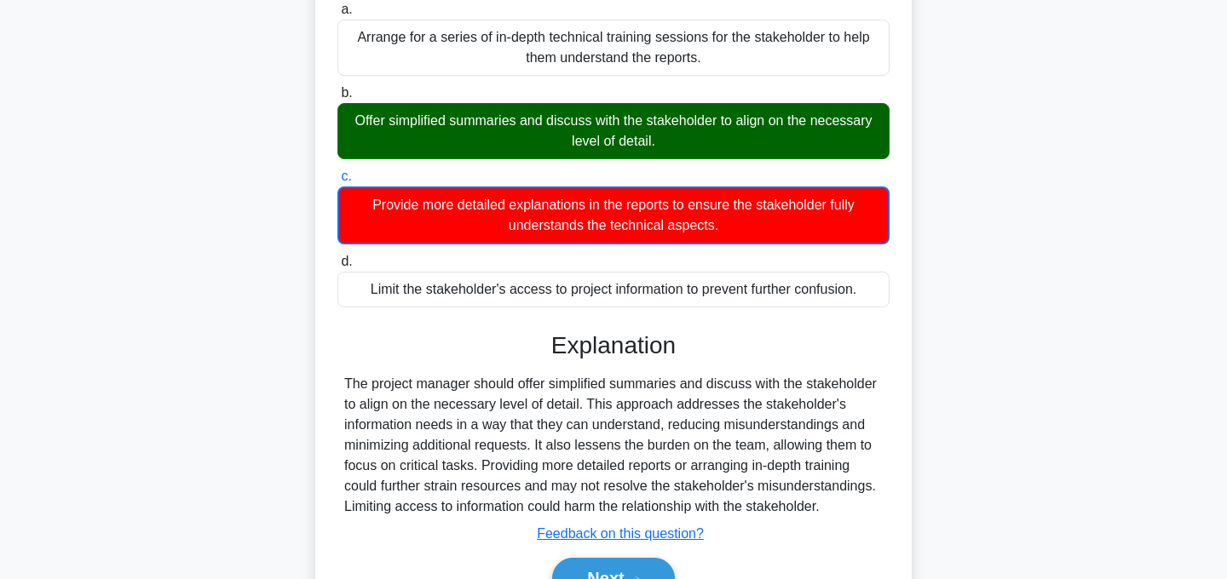
scroll to position [350, 0]
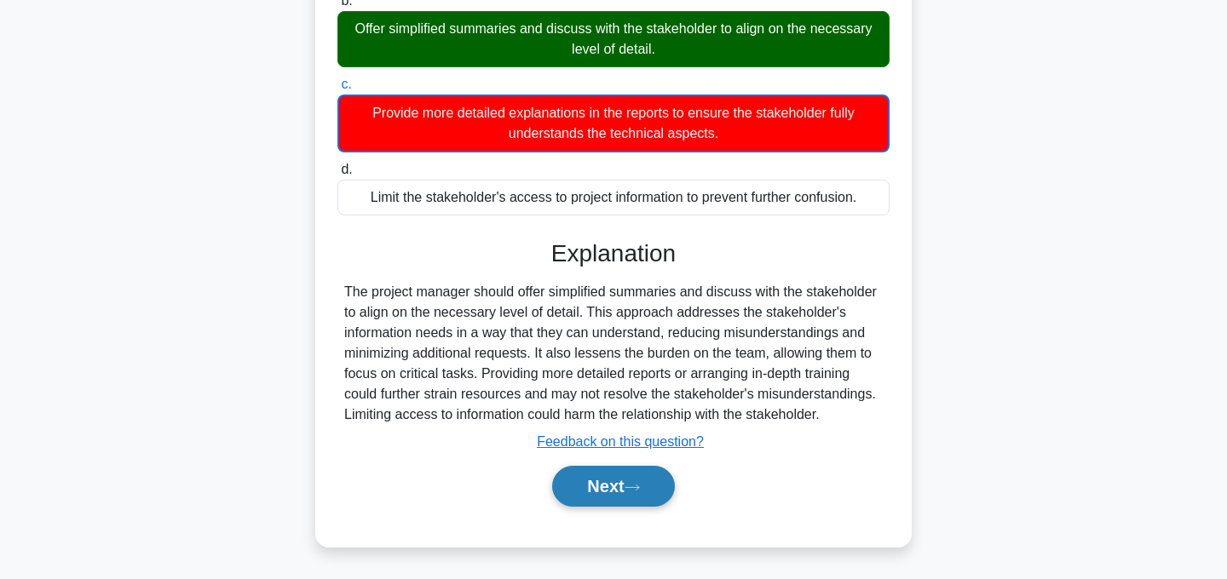
click at [625, 491] on button "Next" at bounding box center [613, 486] width 122 height 41
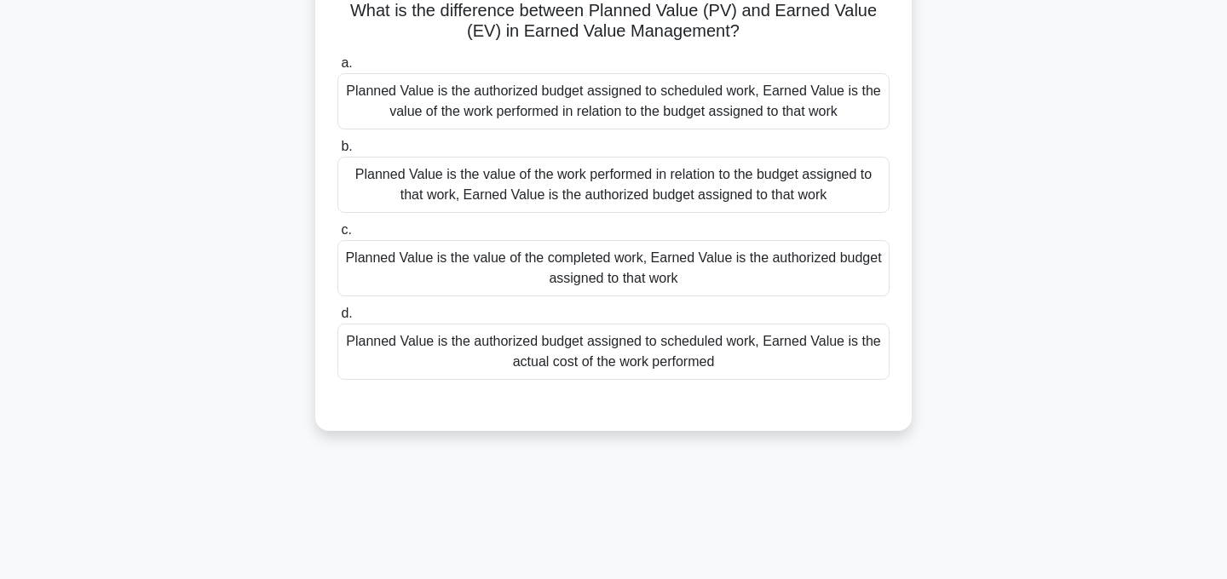
scroll to position [0, 0]
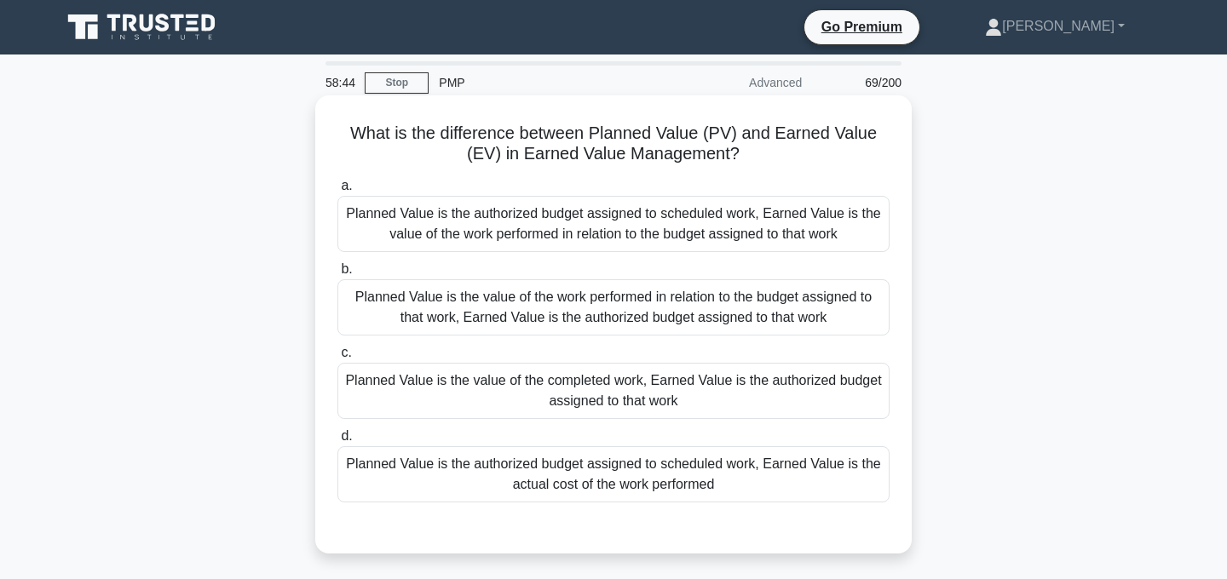
click at [838, 222] on div "Planned Value is the authorized budget assigned to scheduled work, Earned Value…" at bounding box center [613, 224] width 552 height 56
click at [337, 192] on input "a. Planned Value is the authorized budget assigned to scheduled work, Earned Va…" at bounding box center [337, 186] width 0 height 11
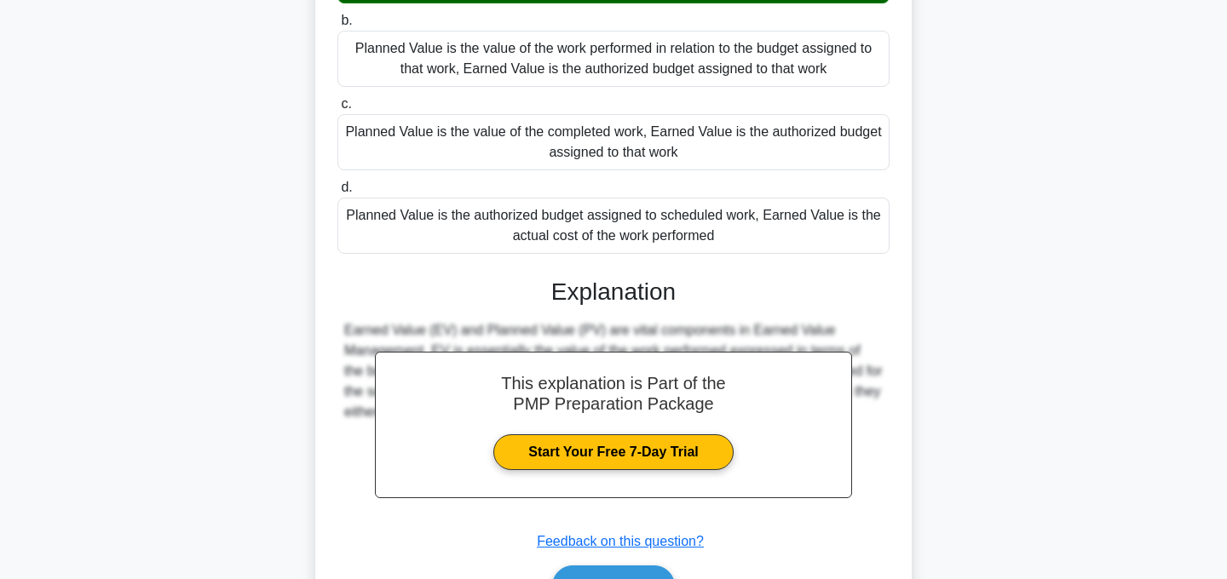
scroll to position [349, 0]
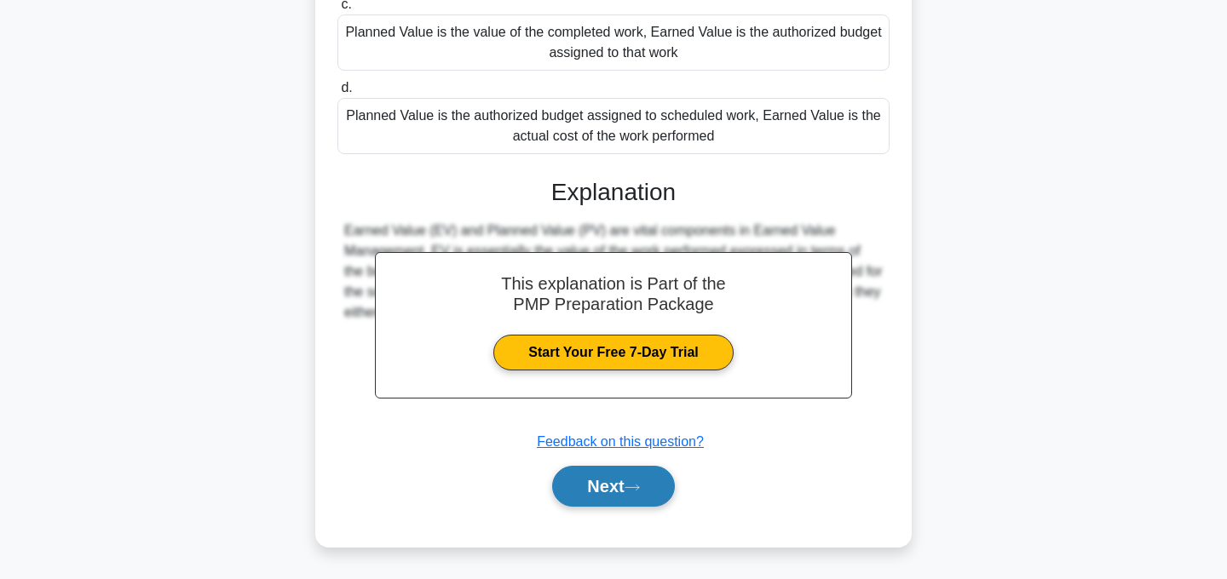
click at [631, 482] on button "Next" at bounding box center [613, 486] width 122 height 41
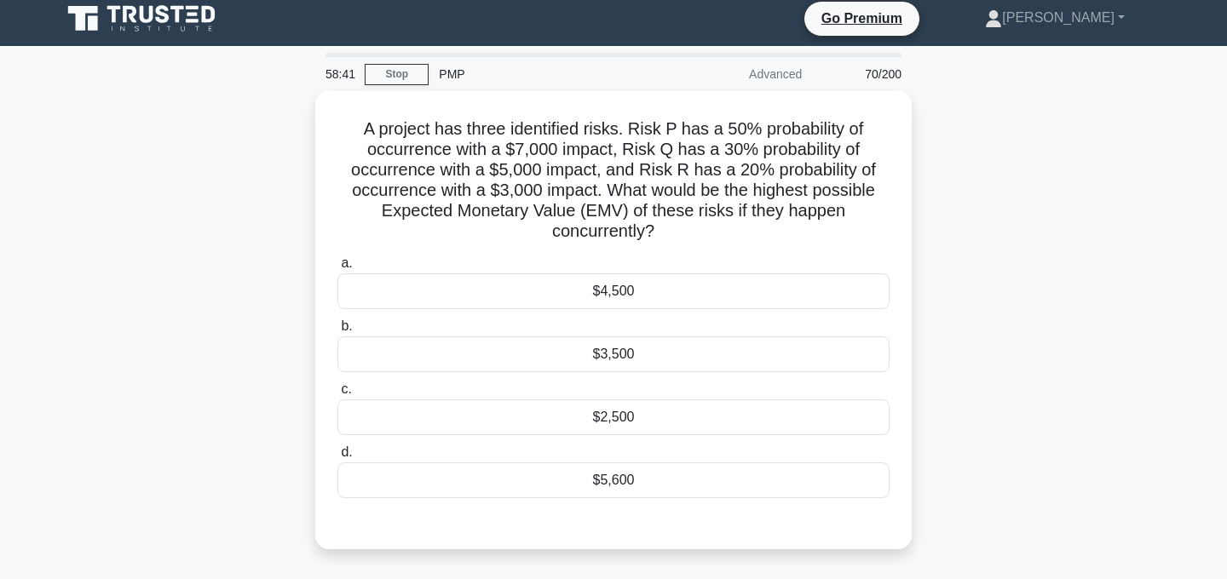
scroll to position [0, 0]
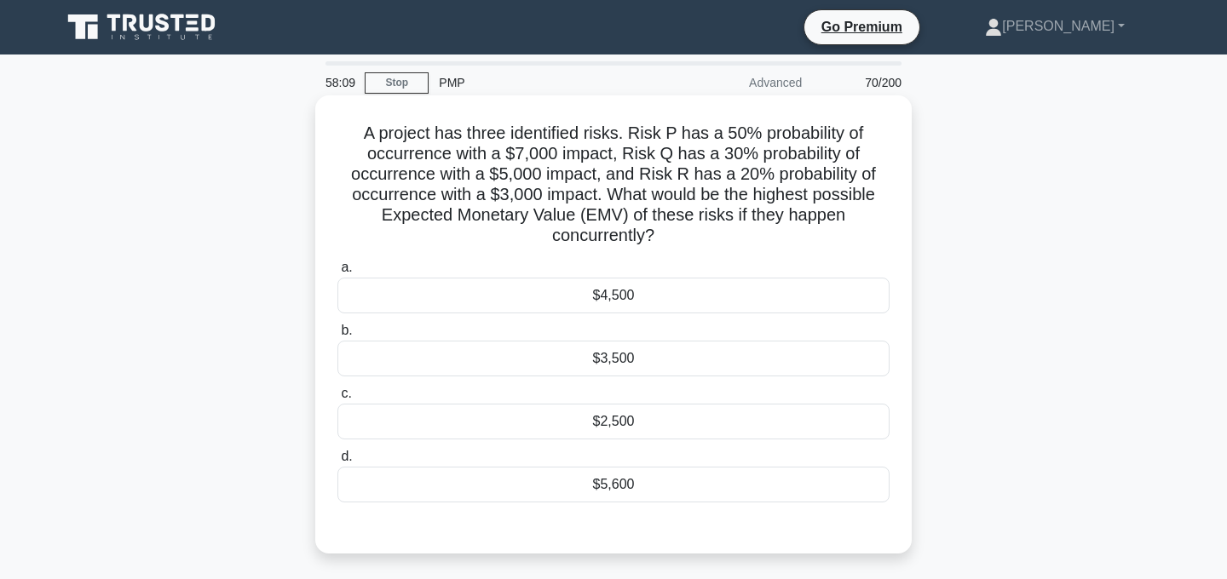
click at [752, 364] on div "$3,500" at bounding box center [613, 359] width 552 height 36
click at [337, 337] on input "b. $3,500" at bounding box center [337, 331] width 0 height 11
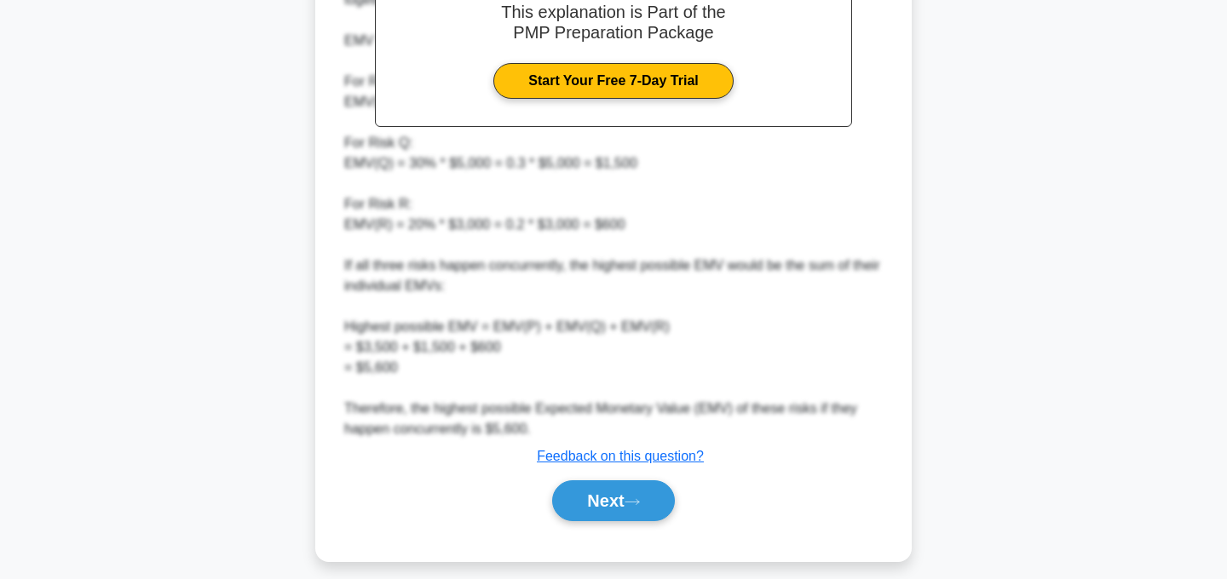
scroll to position [637, 0]
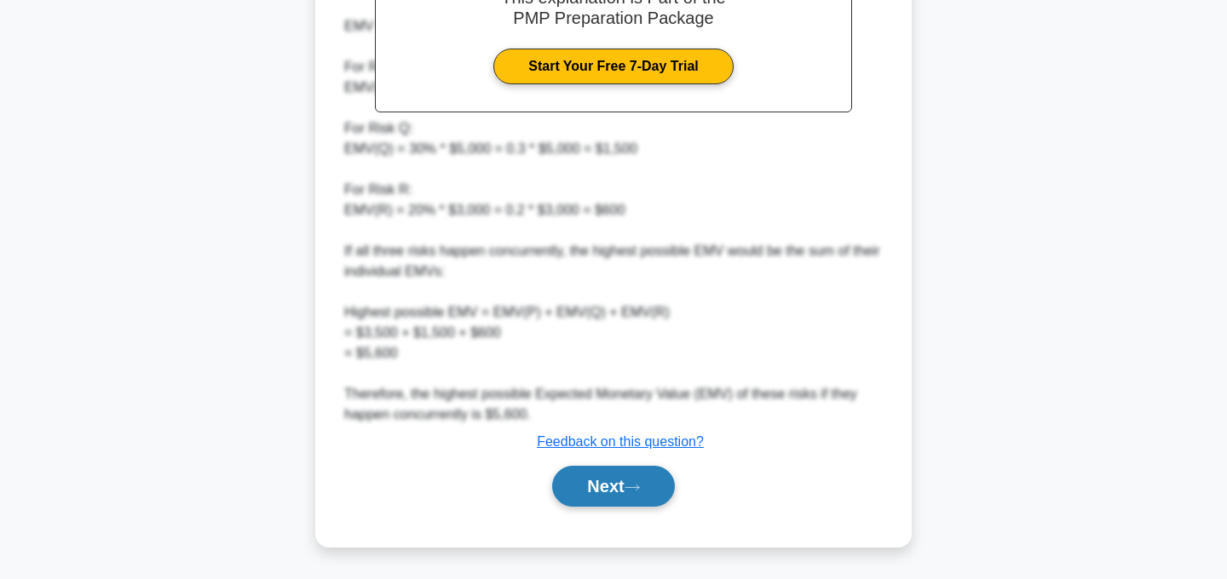
click at [624, 493] on button "Next" at bounding box center [613, 486] width 122 height 41
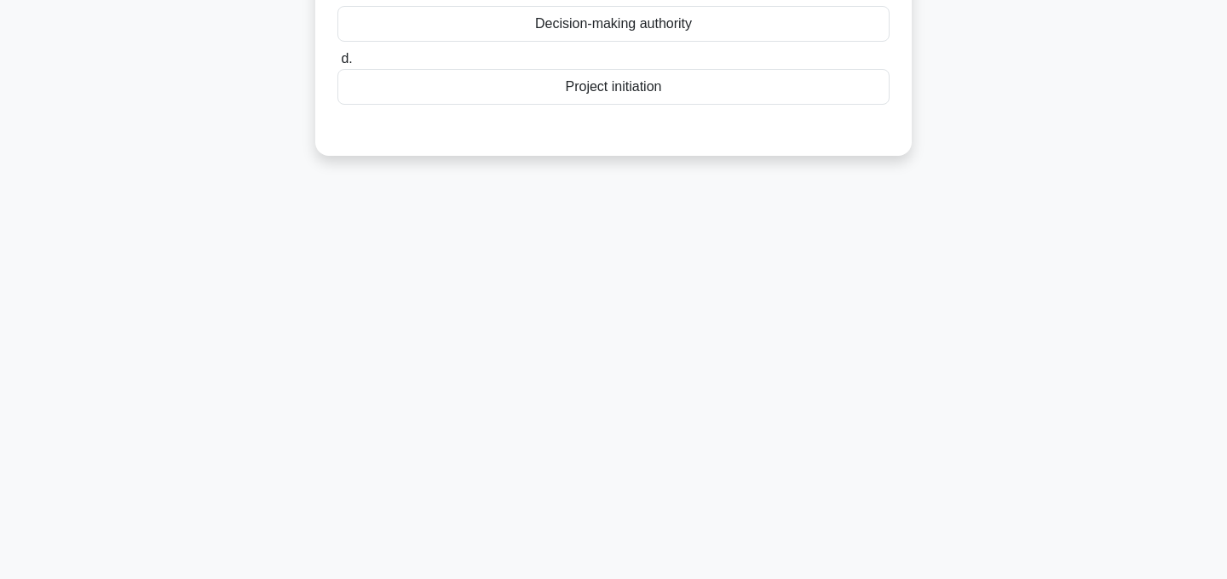
scroll to position [0, 0]
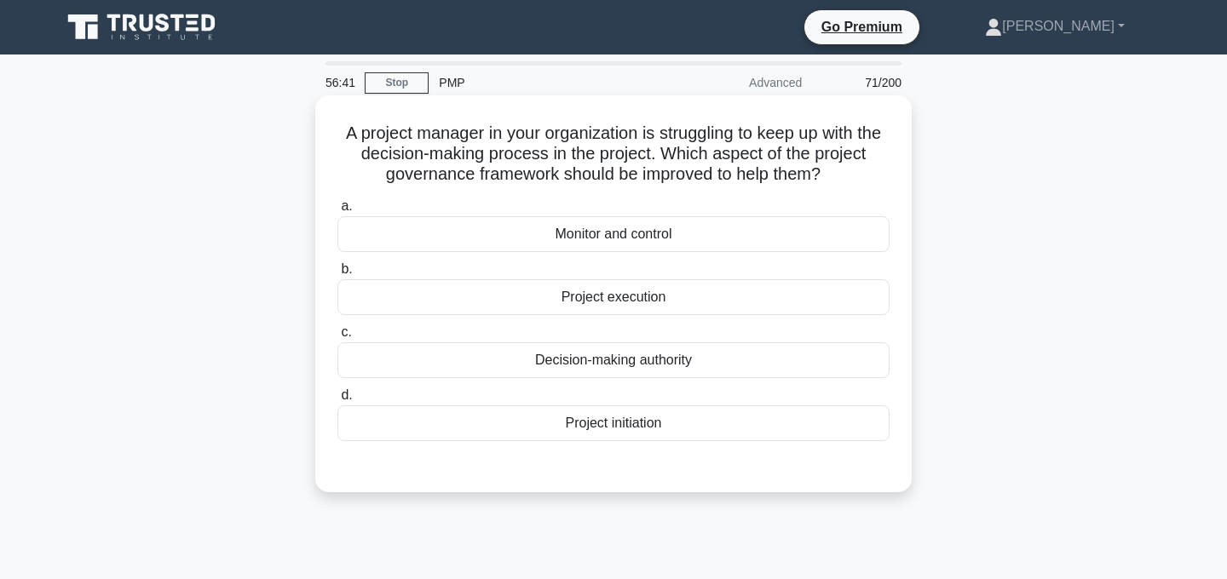
click at [660, 239] on div "Monitor and control" at bounding box center [613, 234] width 552 height 36
click at [337, 212] on input "a. Monitor and control" at bounding box center [337, 206] width 0 height 11
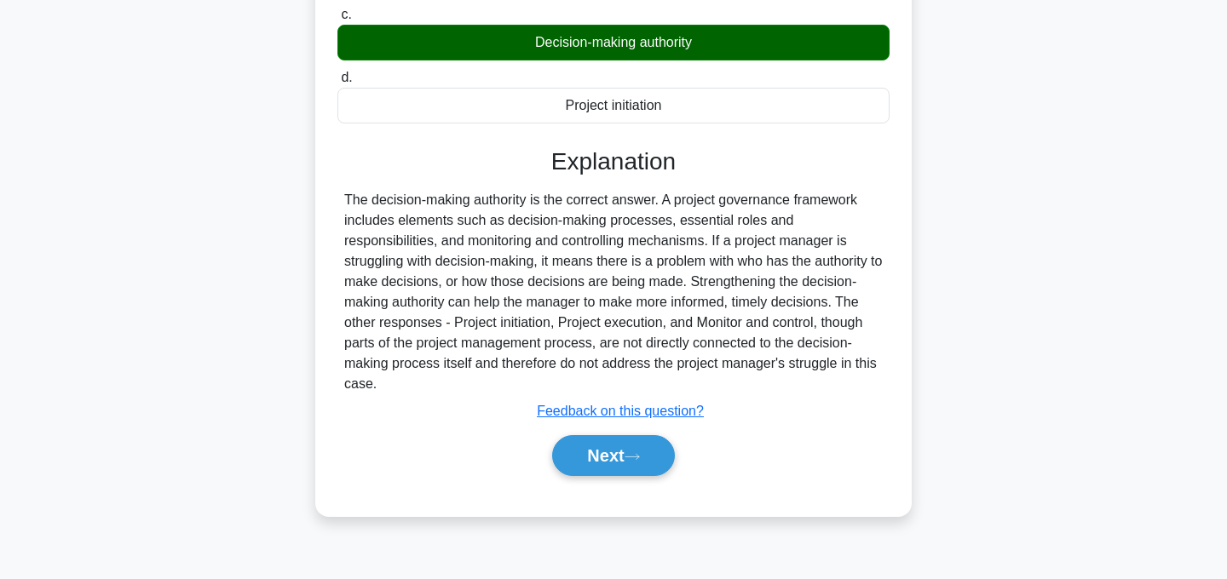
scroll to position [341, 0]
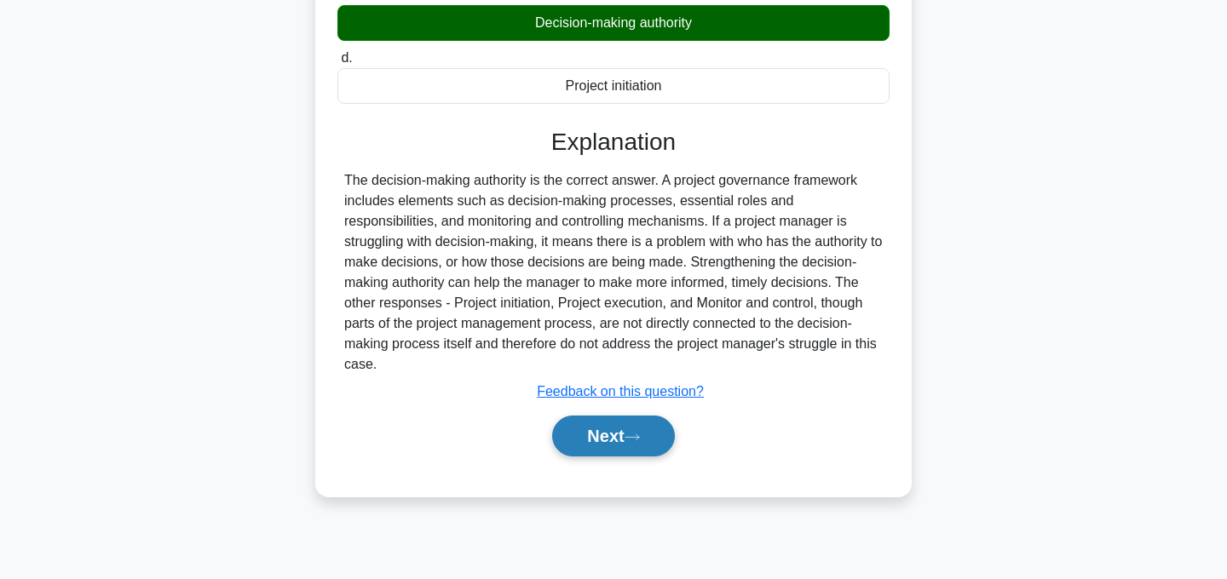
click at [625, 416] on button "Next" at bounding box center [613, 436] width 122 height 41
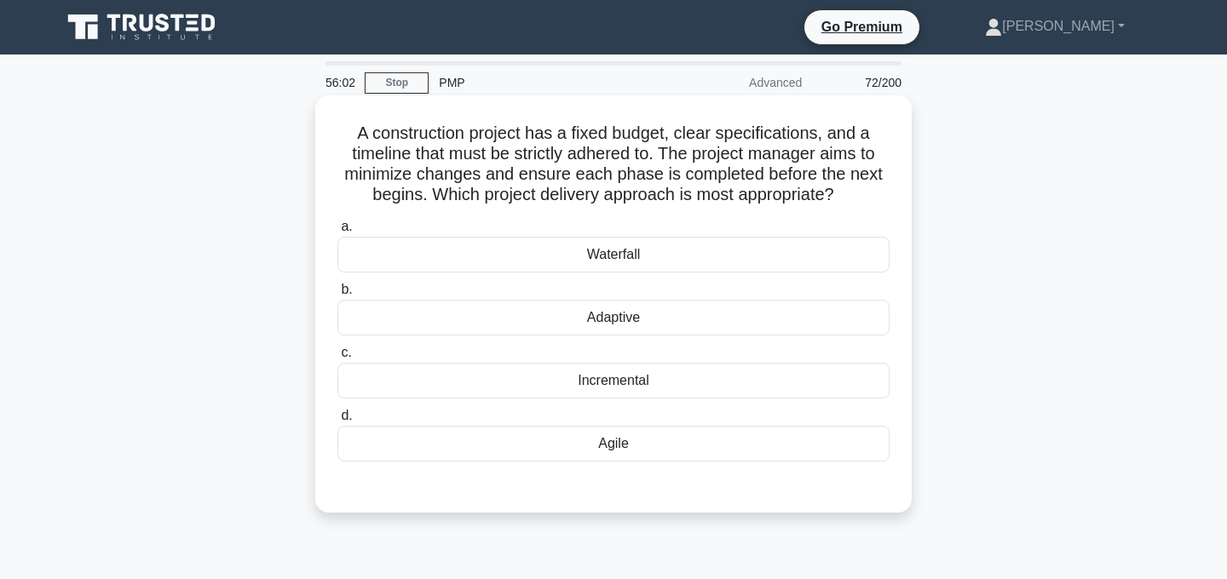
scroll to position [1, 0]
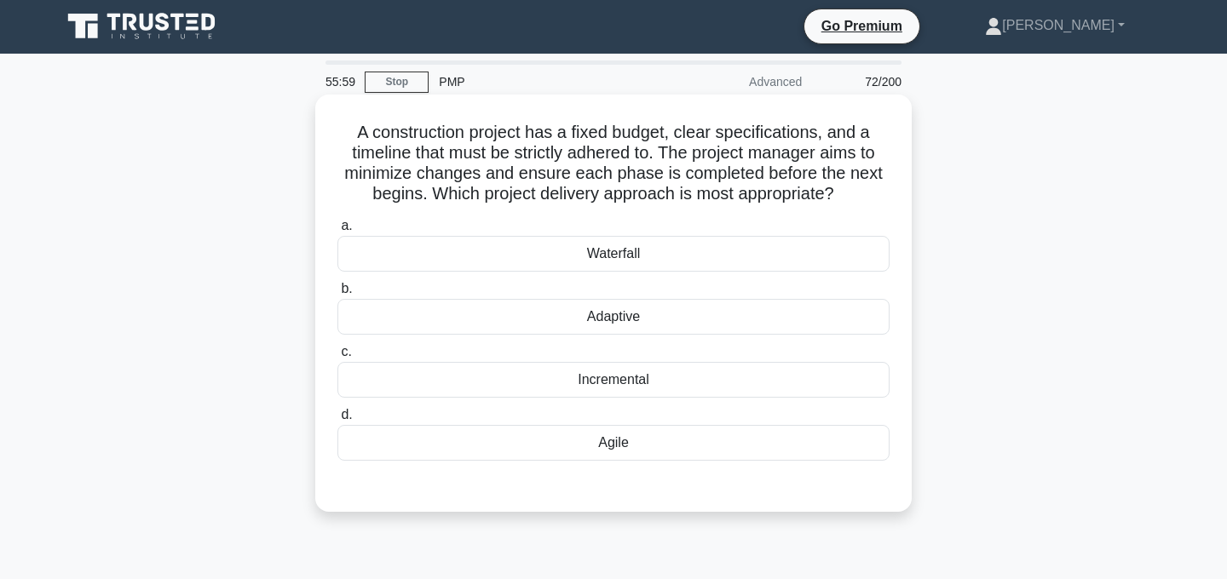
click at [653, 254] on div "Waterfall" at bounding box center [613, 254] width 552 height 36
click at [337, 232] on input "a. Waterfall" at bounding box center [337, 226] width 0 height 11
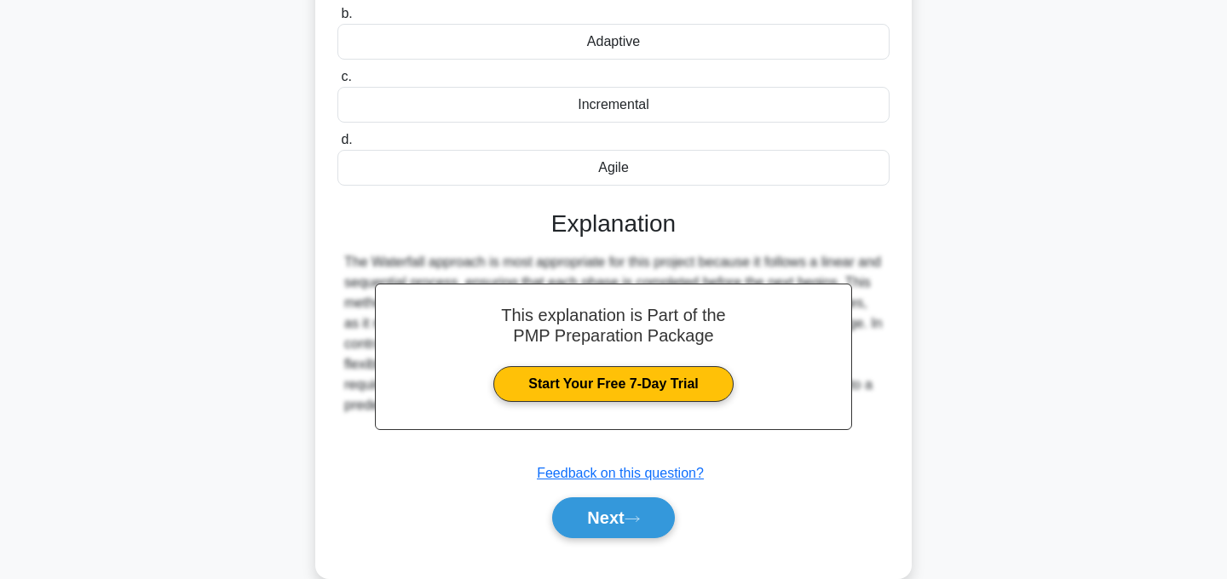
scroll to position [341, 0]
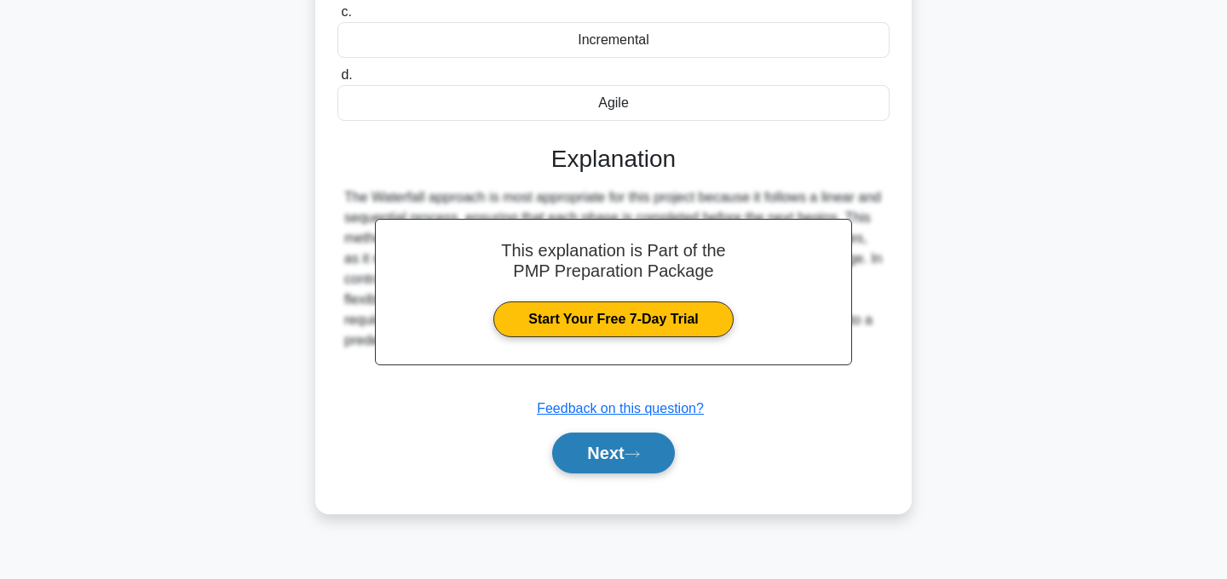
click at [631, 446] on button "Next" at bounding box center [613, 453] width 122 height 41
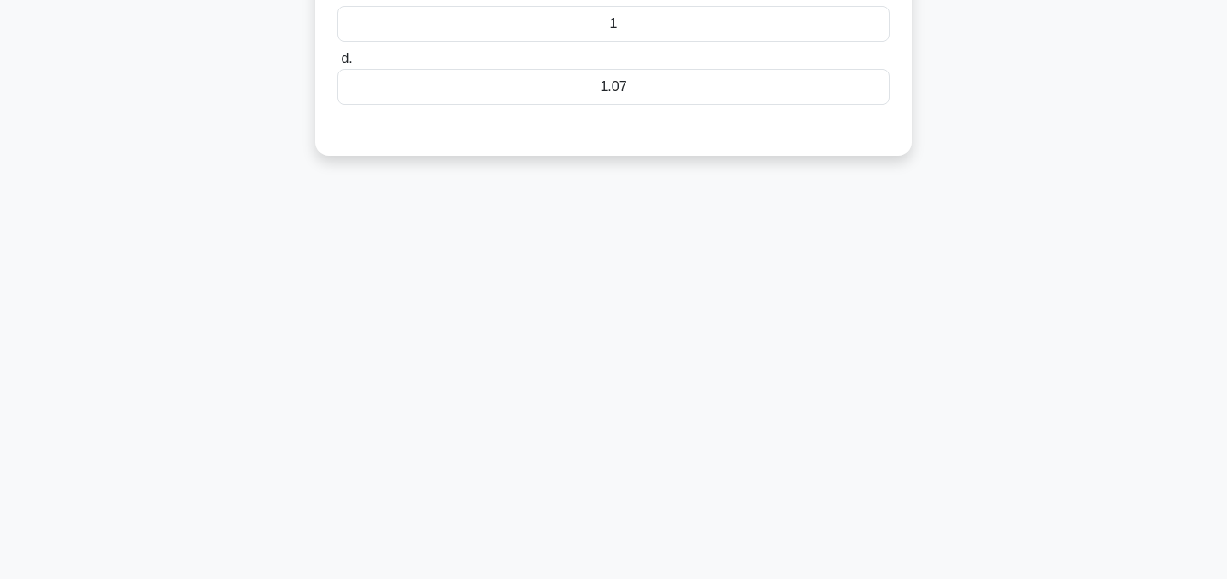
scroll to position [0, 0]
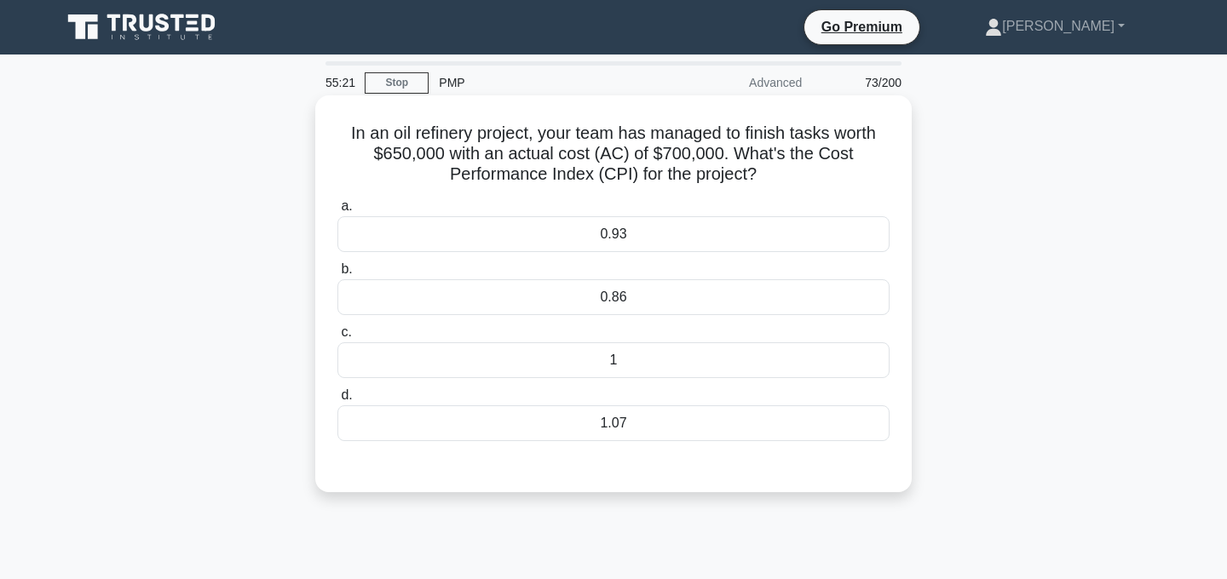
click at [680, 434] on div "1.07" at bounding box center [613, 424] width 552 height 36
click at [337, 401] on input "d. 1.07" at bounding box center [337, 395] width 0 height 11
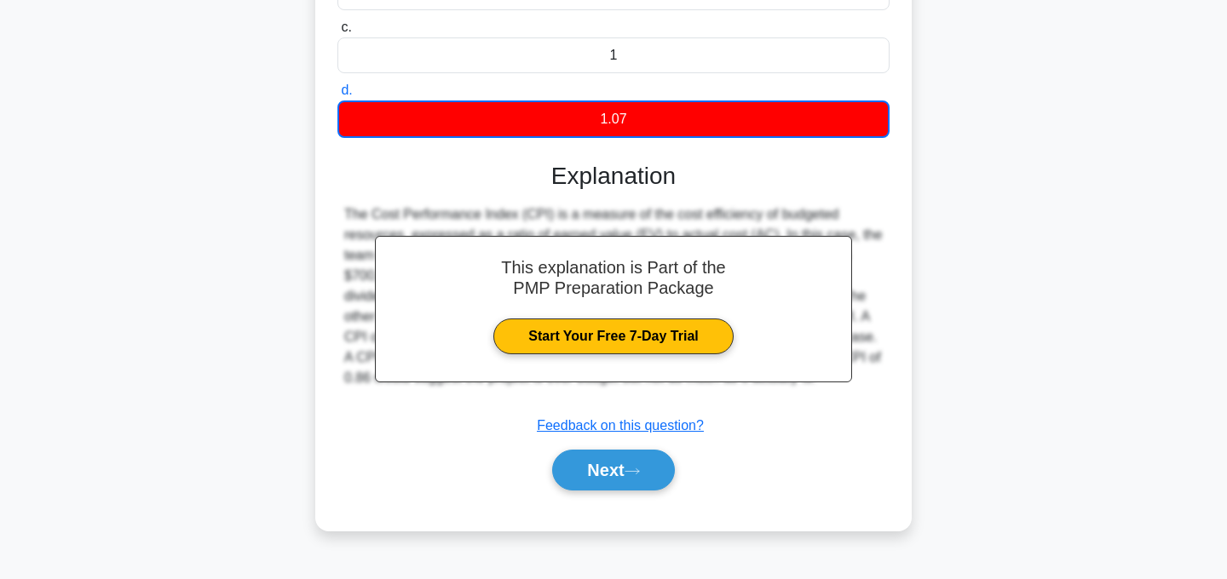
scroll to position [314, 0]
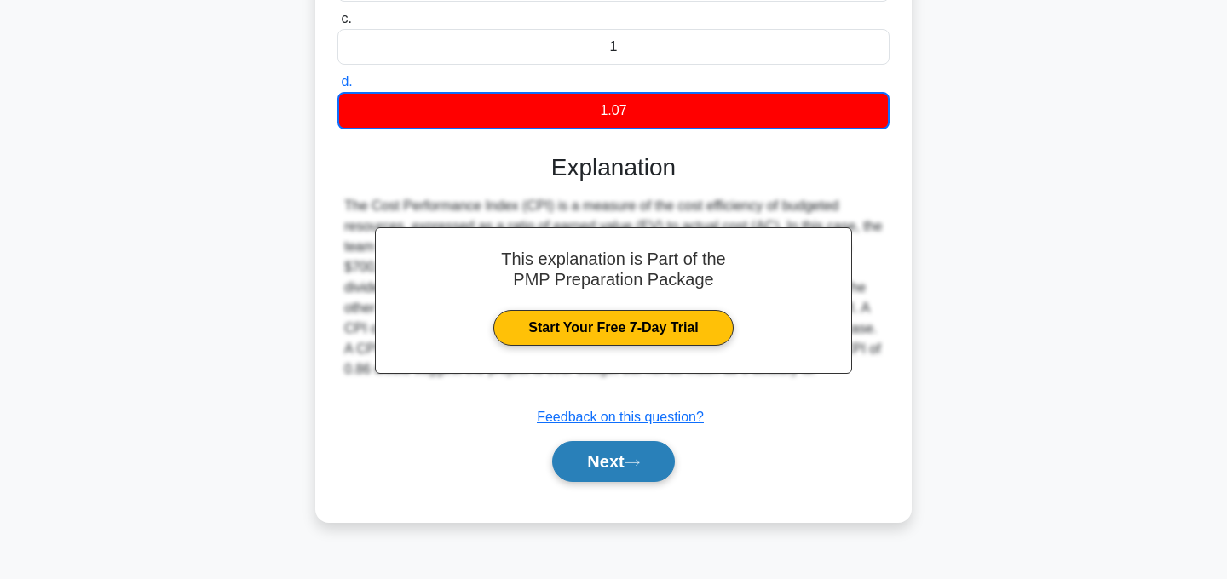
click at [628, 464] on button "Next" at bounding box center [613, 461] width 122 height 41
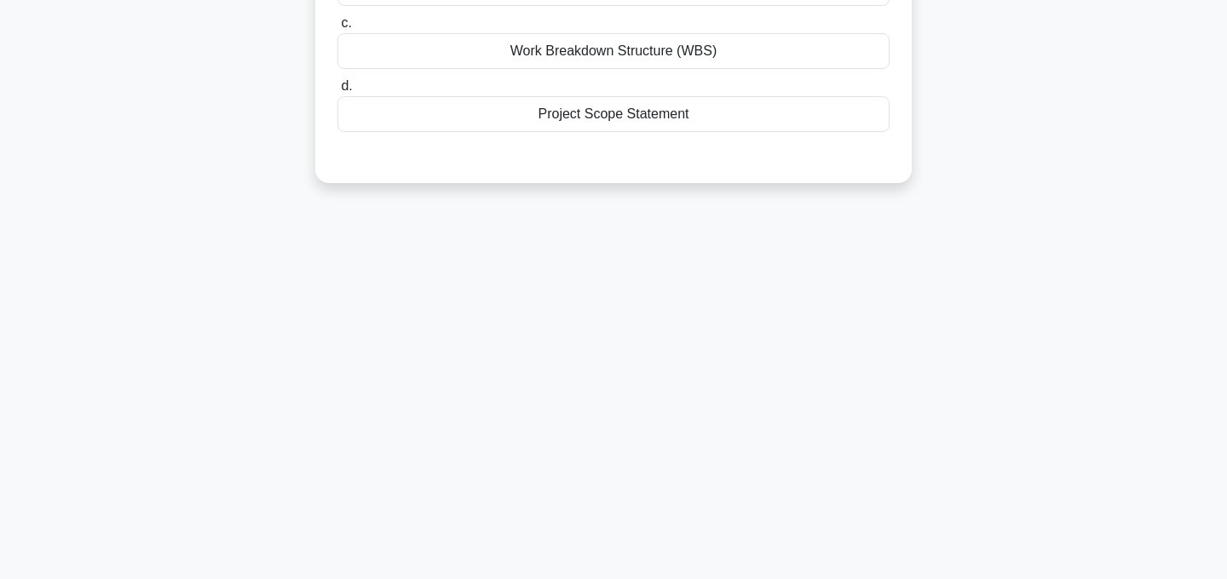
scroll to position [0, 0]
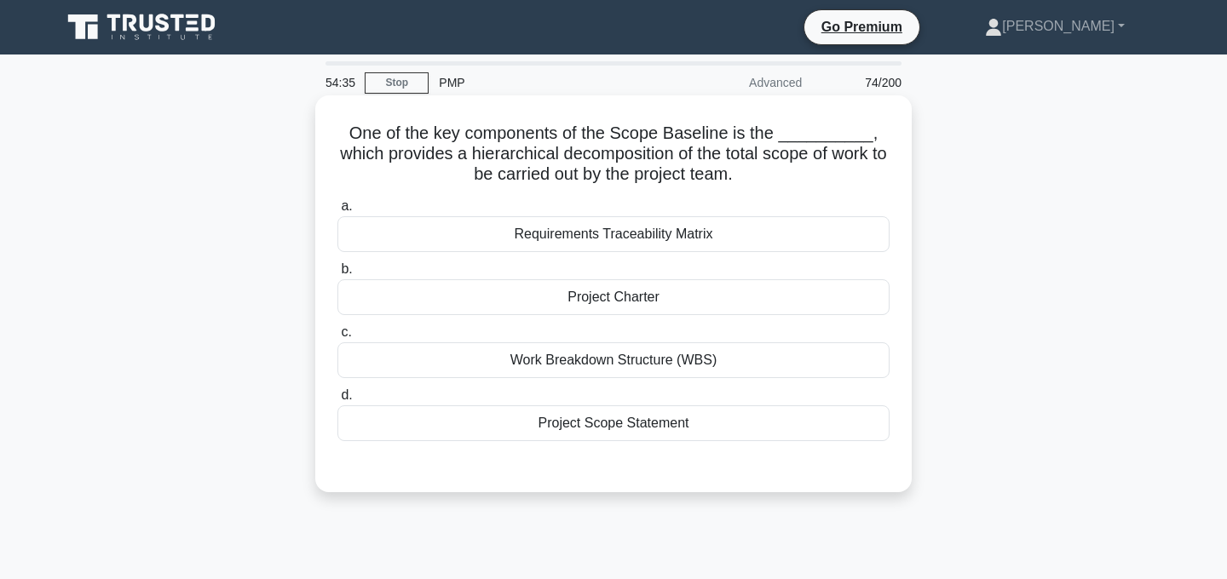
click at [681, 360] on div "Work Breakdown Structure (WBS)" at bounding box center [613, 361] width 552 height 36
click at [337, 338] on input "c. Work Breakdown Structure (WBS)" at bounding box center [337, 332] width 0 height 11
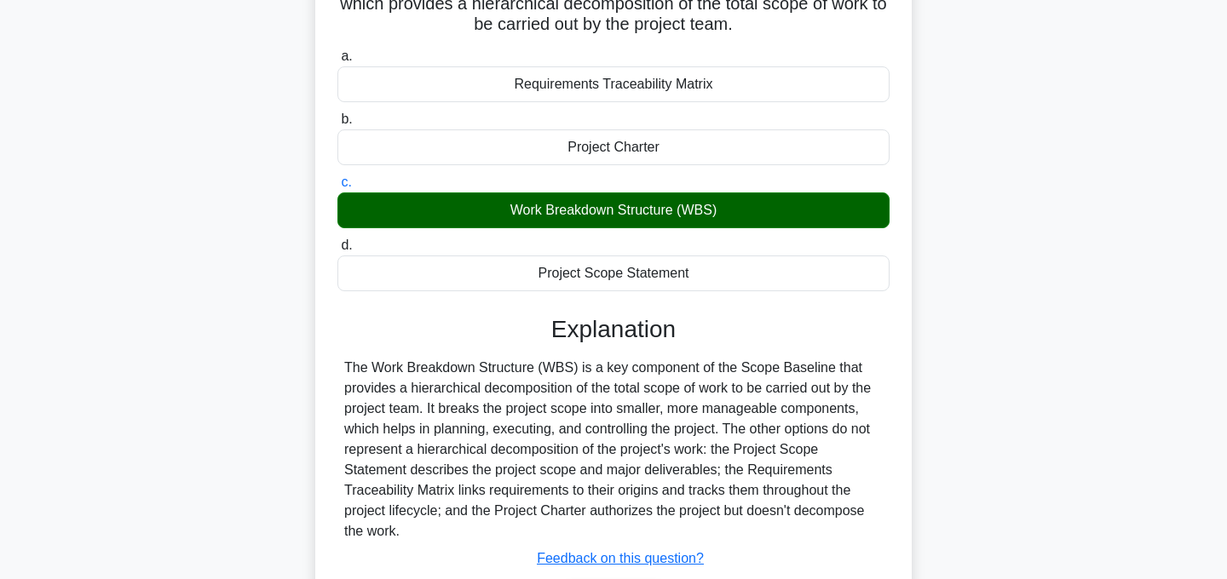
scroll to position [341, 0]
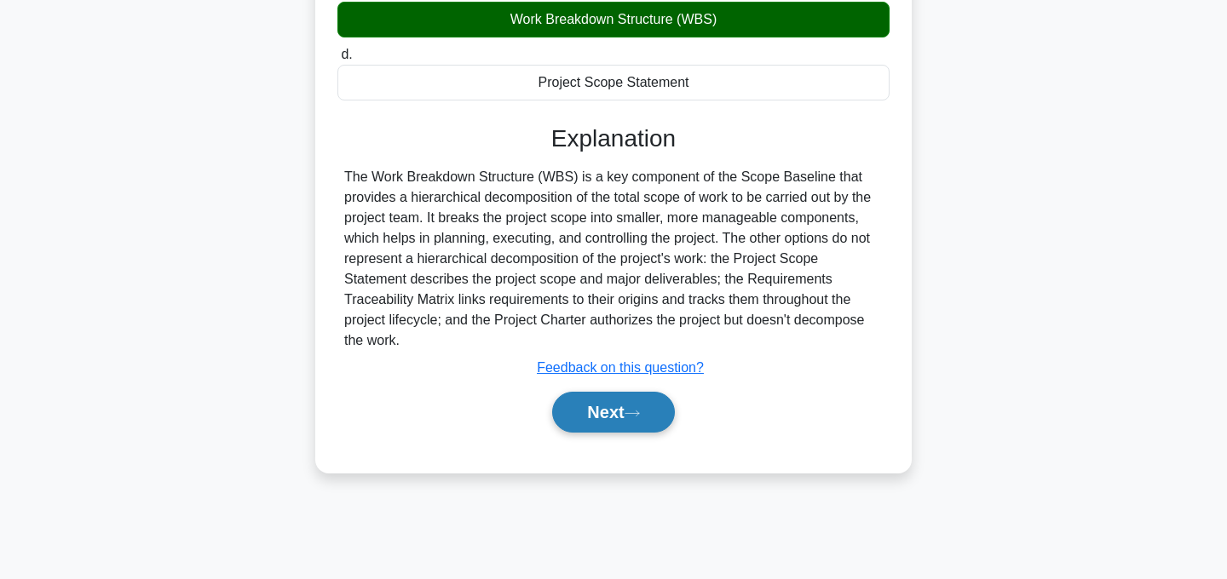
click at [643, 418] on button "Next" at bounding box center [613, 412] width 122 height 41
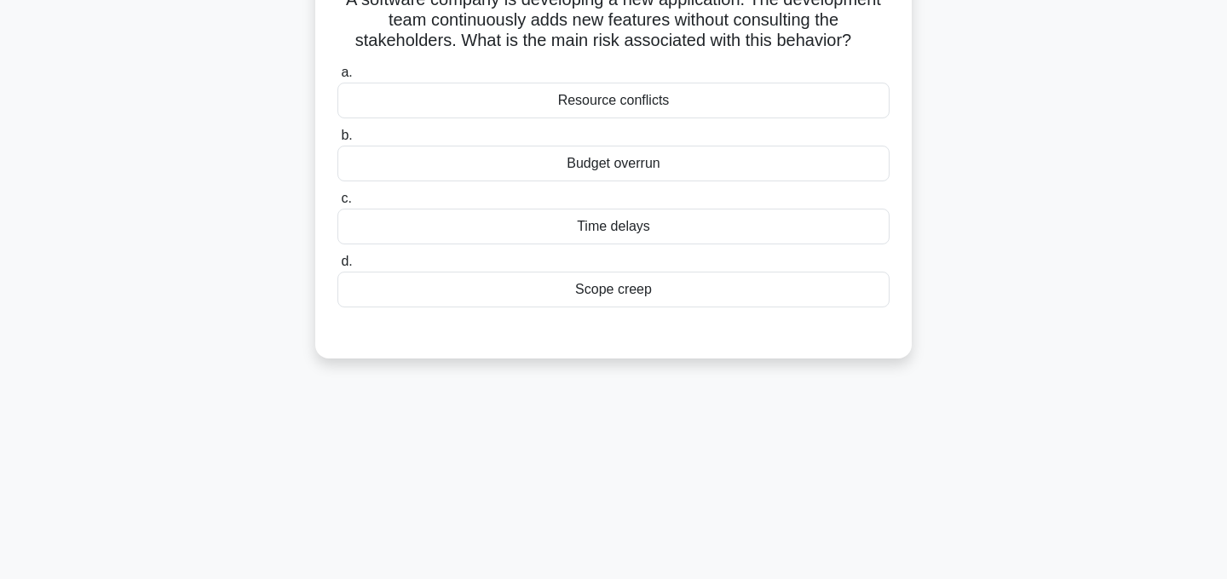
scroll to position [0, 0]
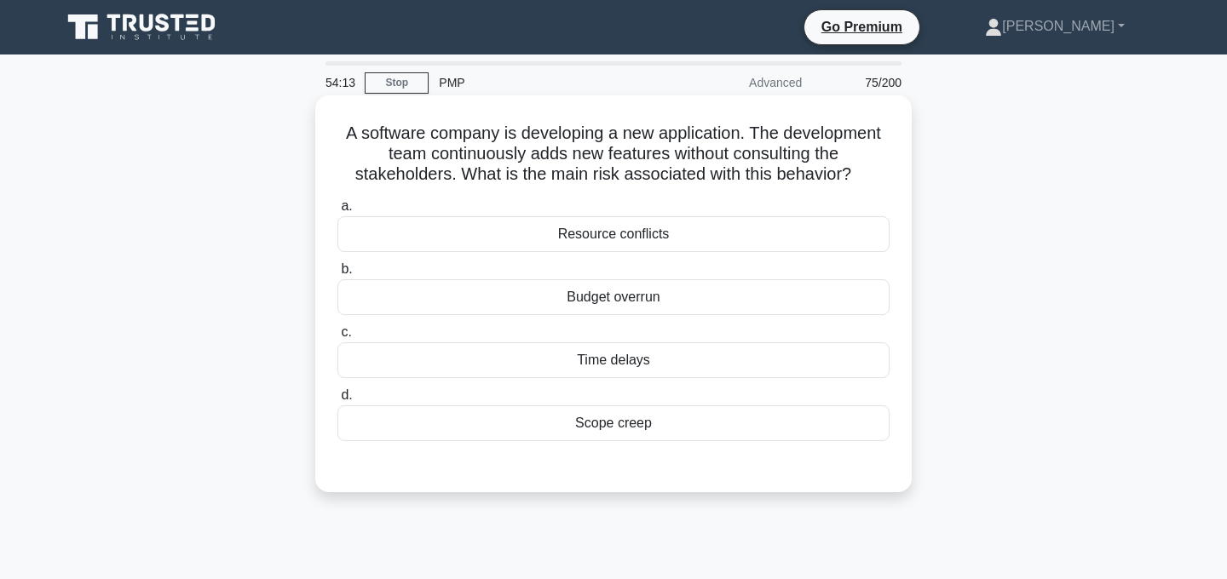
click at [697, 427] on div "Scope creep" at bounding box center [613, 424] width 552 height 36
click at [337, 401] on input "d. Scope creep" at bounding box center [337, 395] width 0 height 11
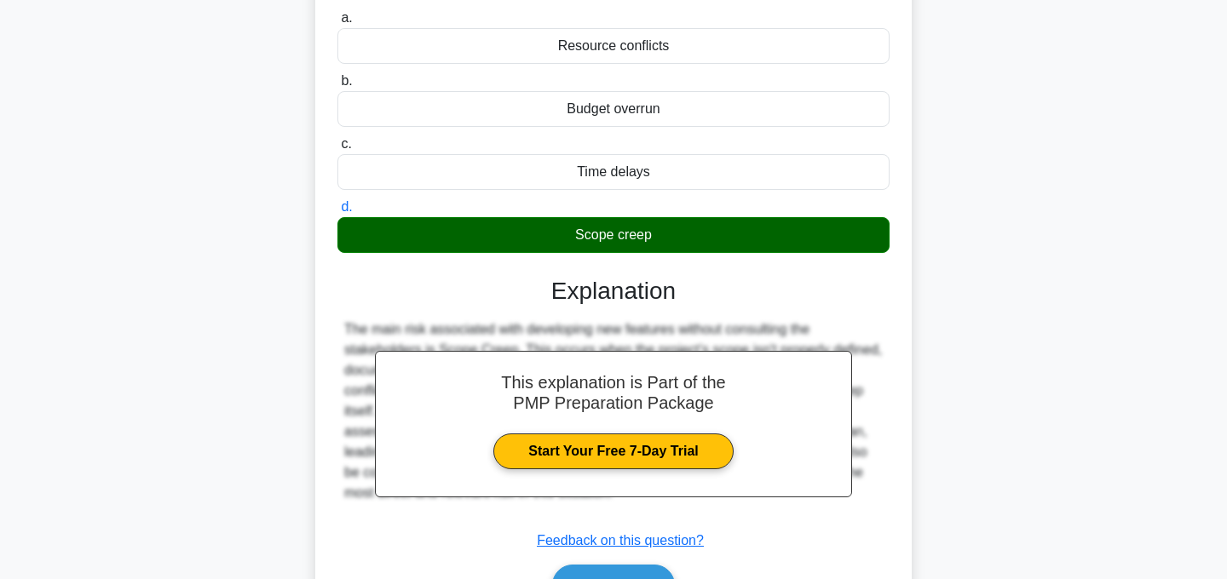
scroll to position [341, 0]
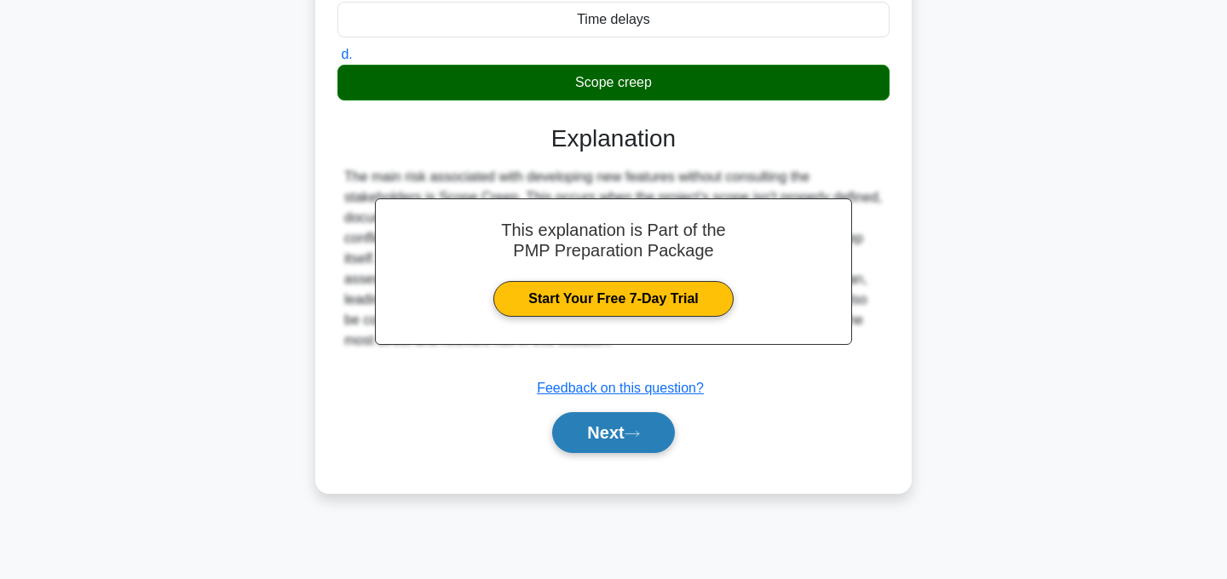
click at [628, 439] on button "Next" at bounding box center [613, 432] width 122 height 41
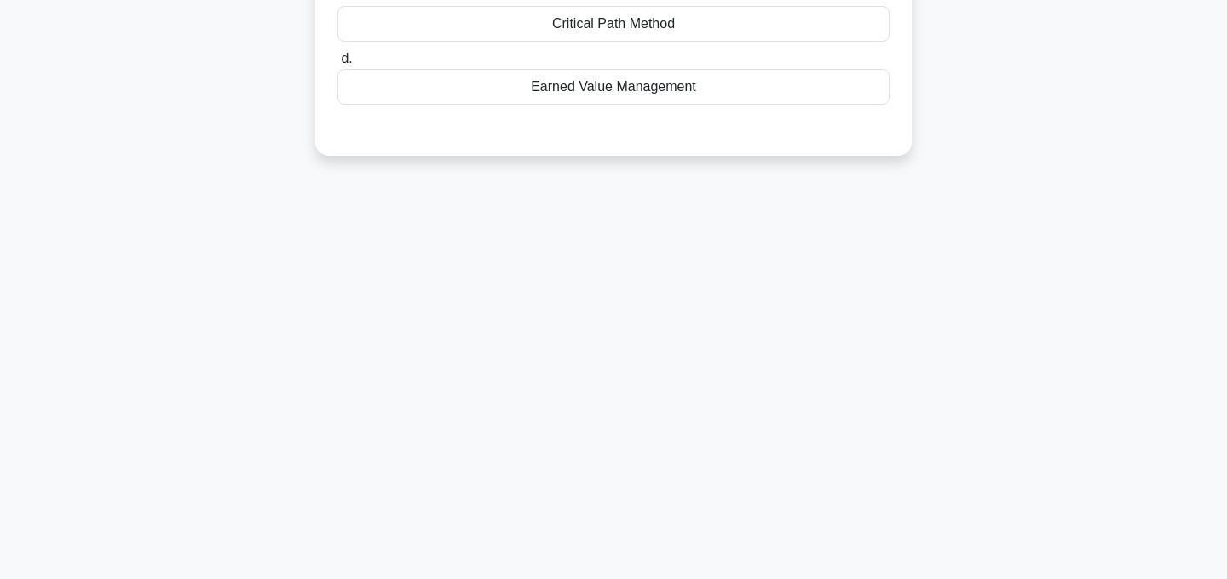
scroll to position [0, 0]
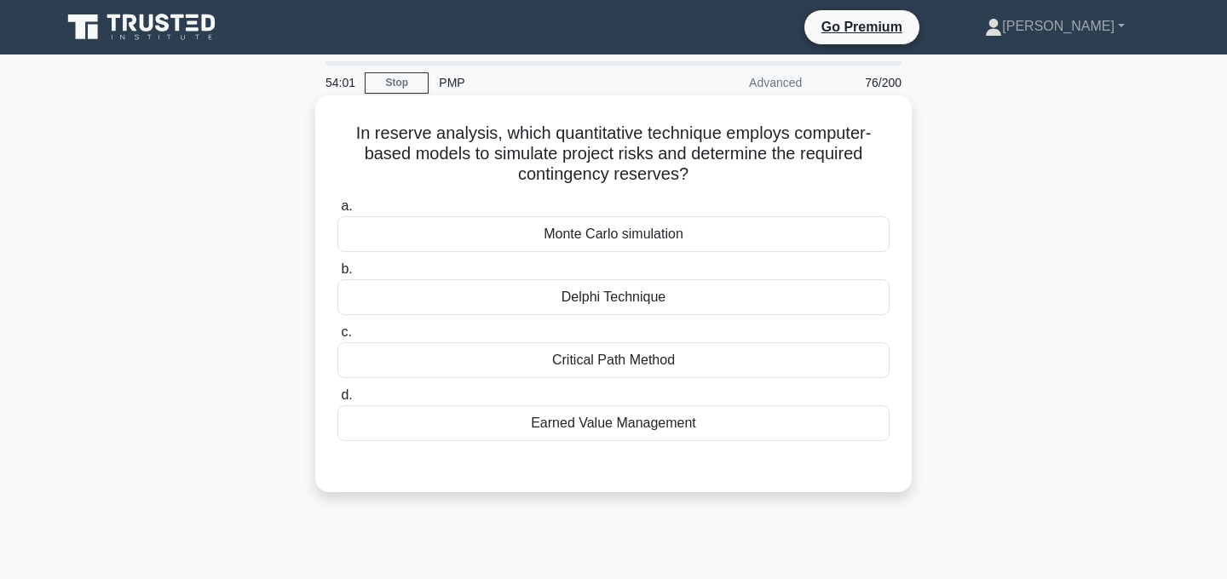
click at [651, 234] on div "Monte Carlo simulation" at bounding box center [613, 234] width 552 height 36
click at [337, 212] on input "a. Monte Carlo simulation" at bounding box center [337, 206] width 0 height 11
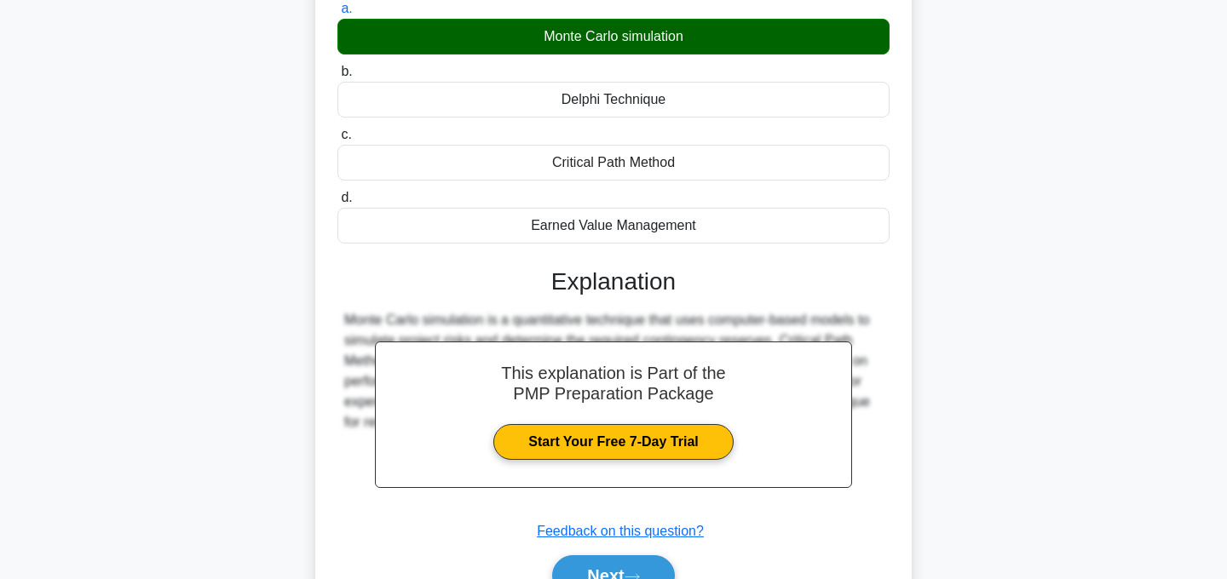
scroll to position [341, 0]
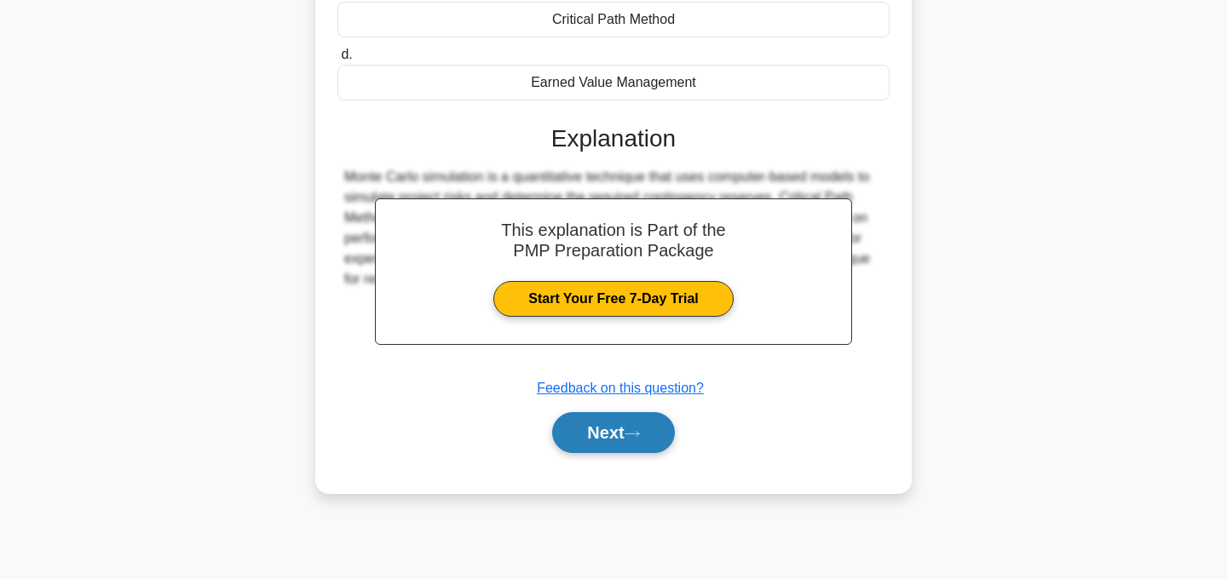
click at [622, 440] on button "Next" at bounding box center [613, 432] width 122 height 41
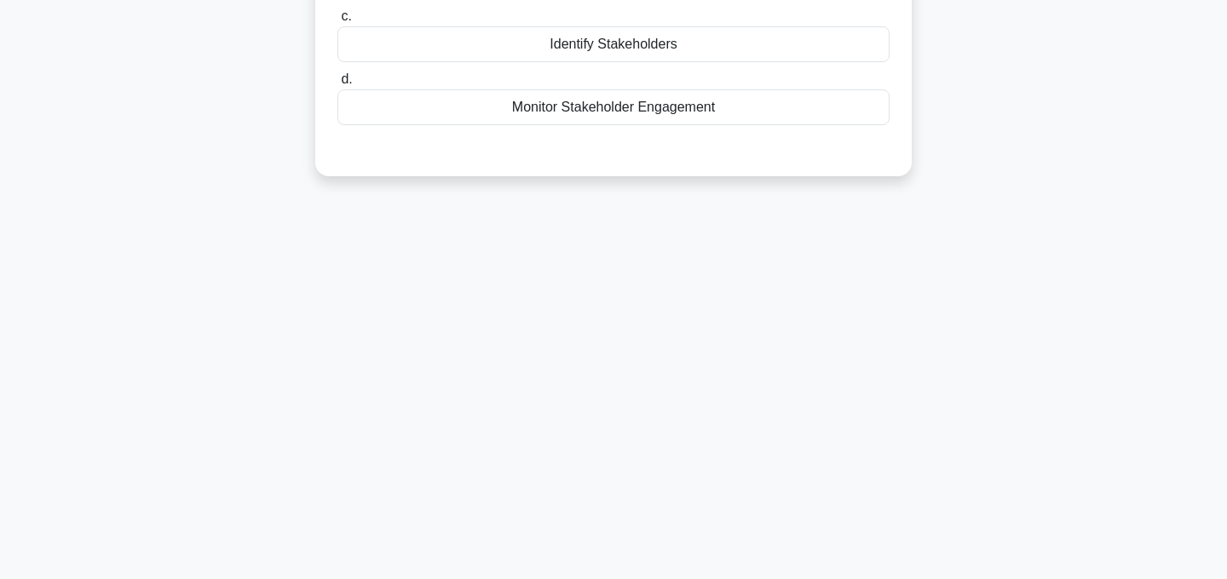
scroll to position [0, 0]
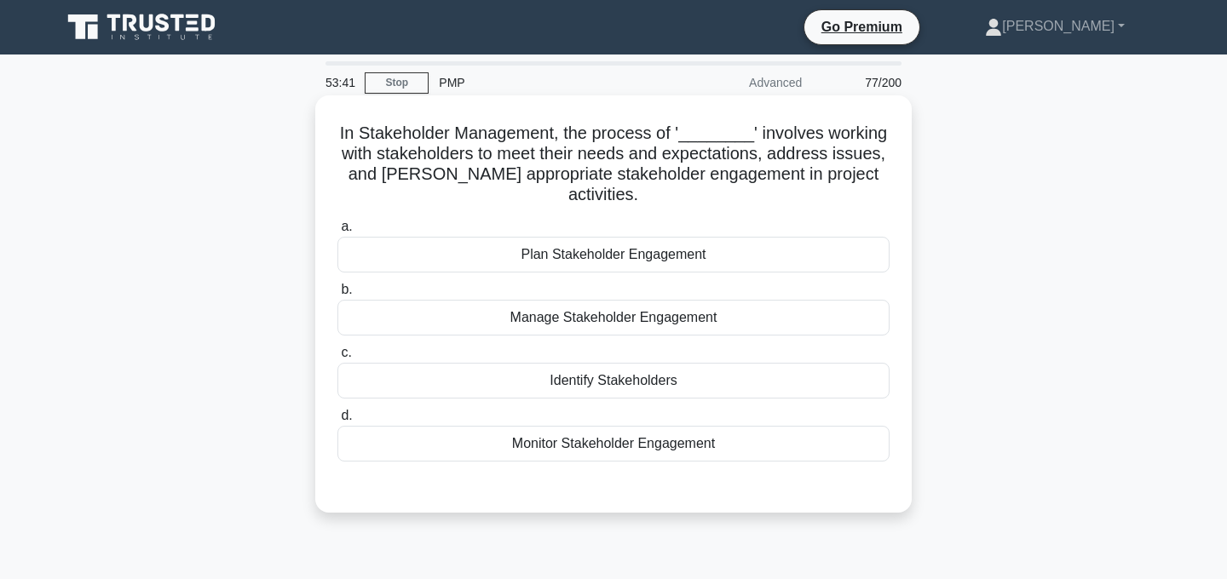
click at [743, 300] on div "Manage Stakeholder Engagement" at bounding box center [613, 318] width 552 height 36
click at [337, 296] on input "b. Manage Stakeholder Engagement" at bounding box center [337, 290] width 0 height 11
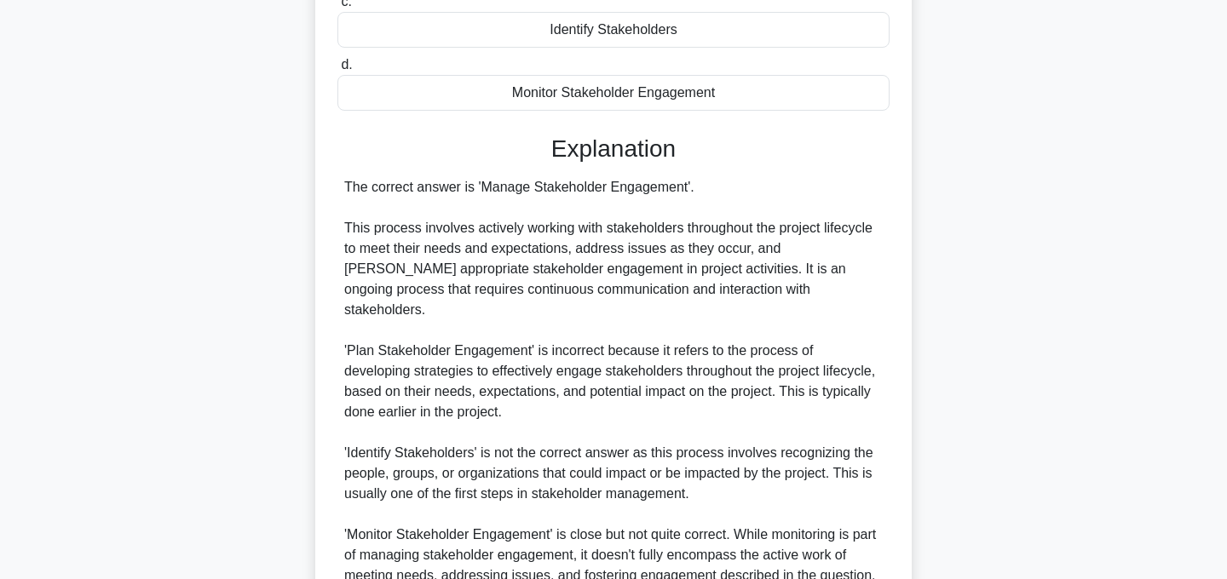
scroll to position [471, 0]
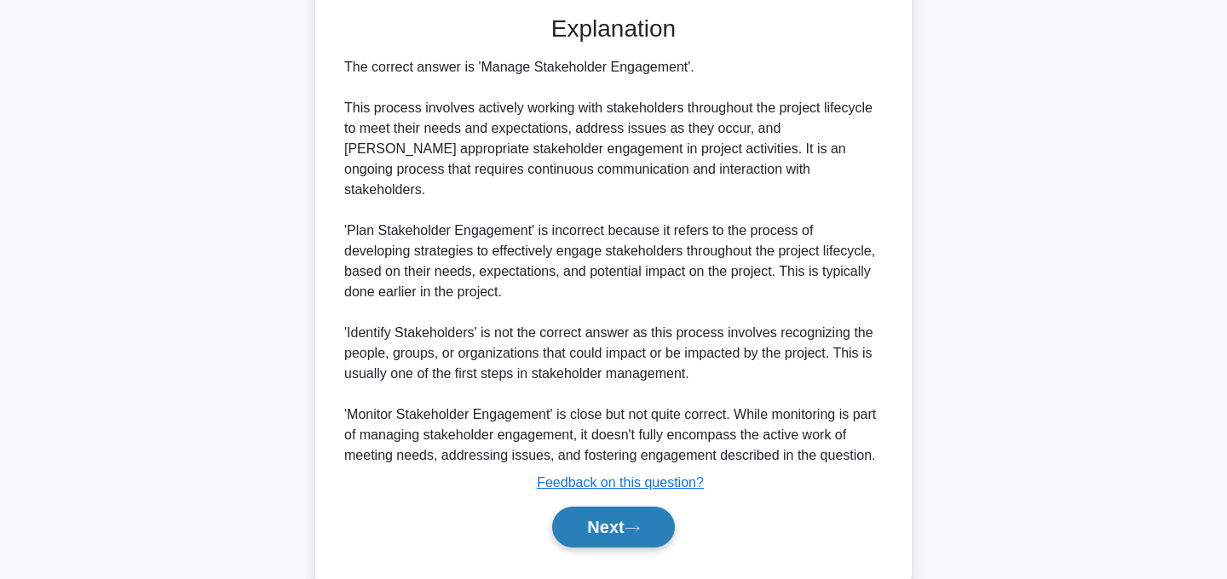
click at [639, 507] on button "Next" at bounding box center [613, 527] width 122 height 41
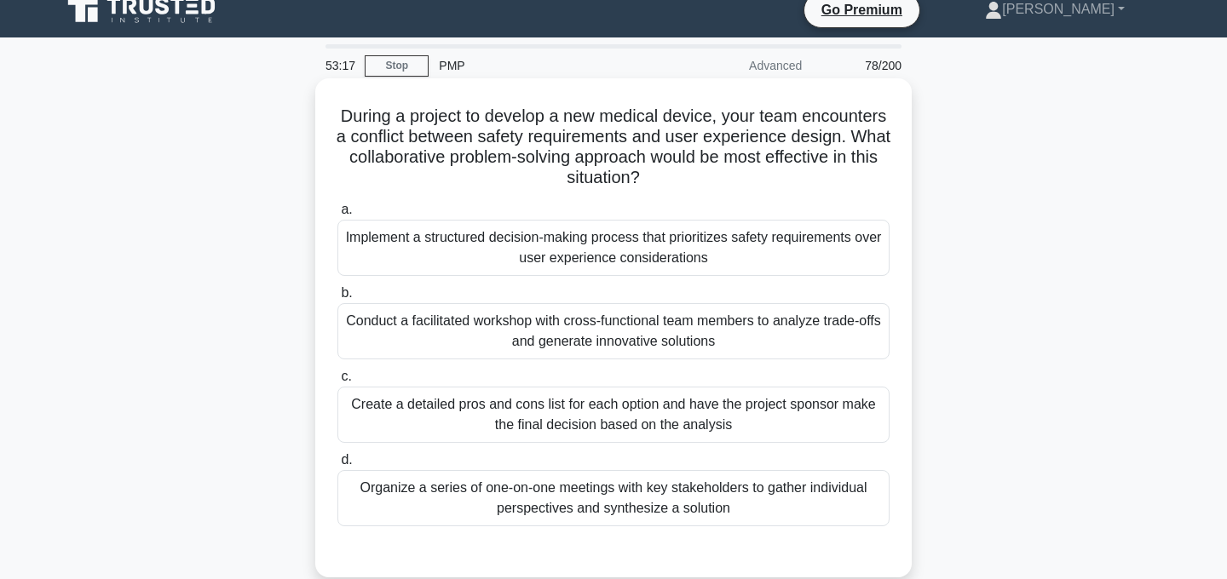
scroll to position [18, 0]
click at [803, 331] on div "Conduct a facilitated workshop with cross-functional team members to analyze tr…" at bounding box center [613, 331] width 552 height 56
click at [337, 298] on input "b. Conduct a facilitated workshop with cross-functional team members to analyze…" at bounding box center [337, 292] width 0 height 11
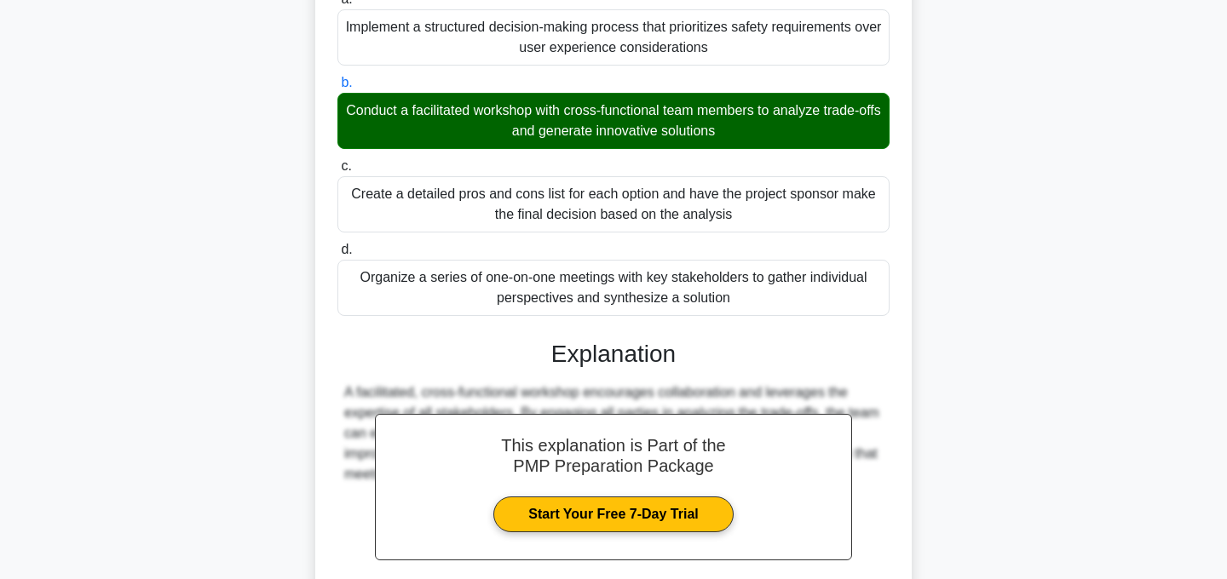
scroll to position [389, 0]
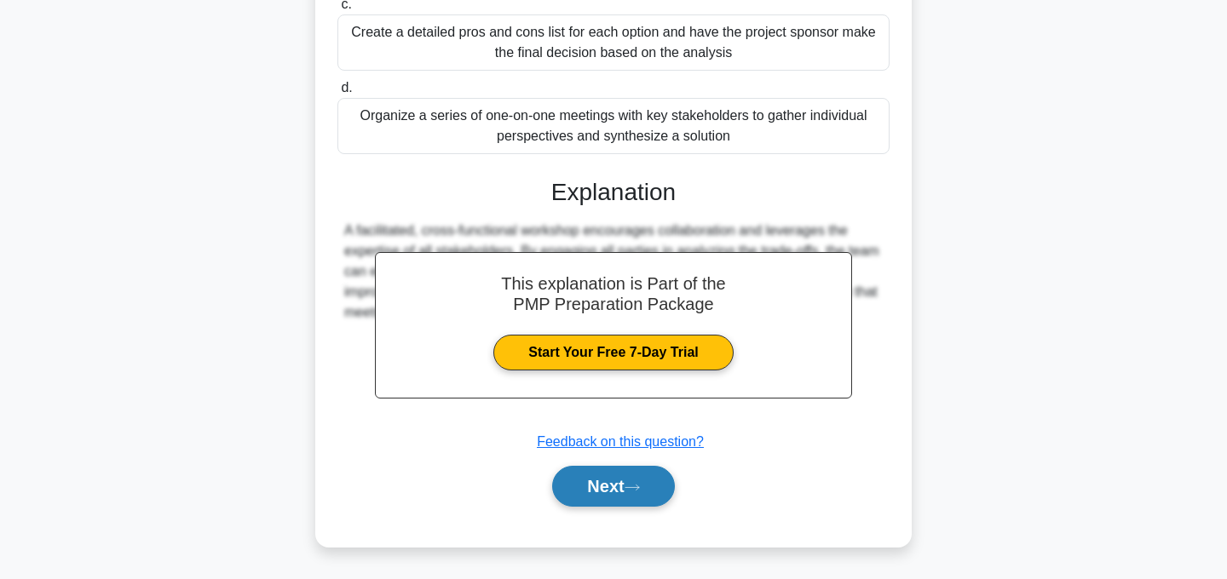
click at [640, 498] on button "Next" at bounding box center [613, 486] width 122 height 41
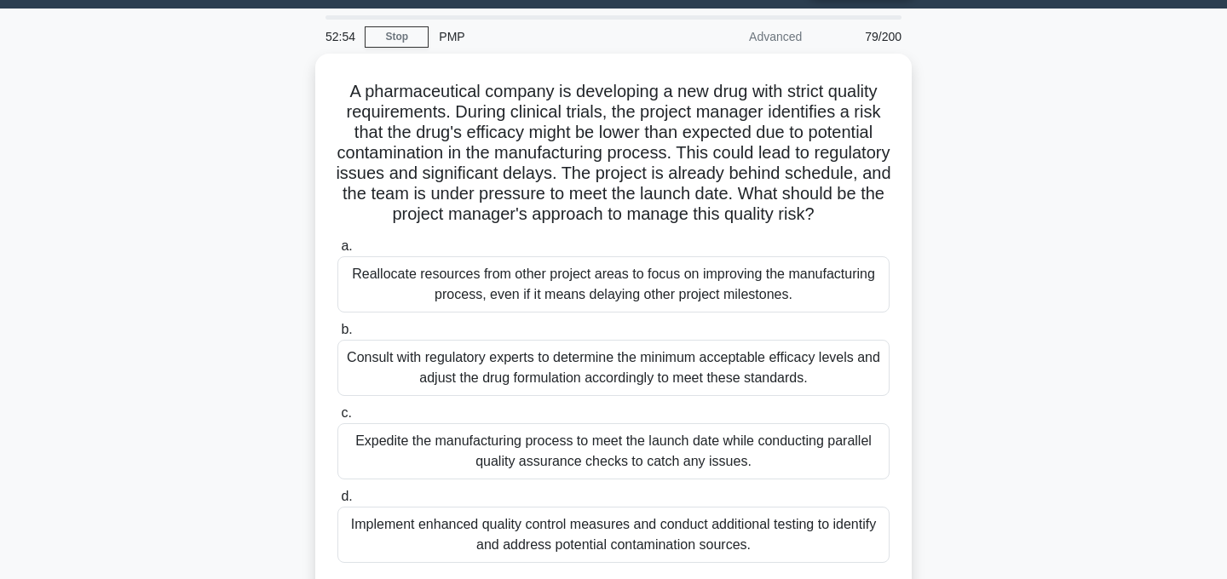
scroll to position [57, 0]
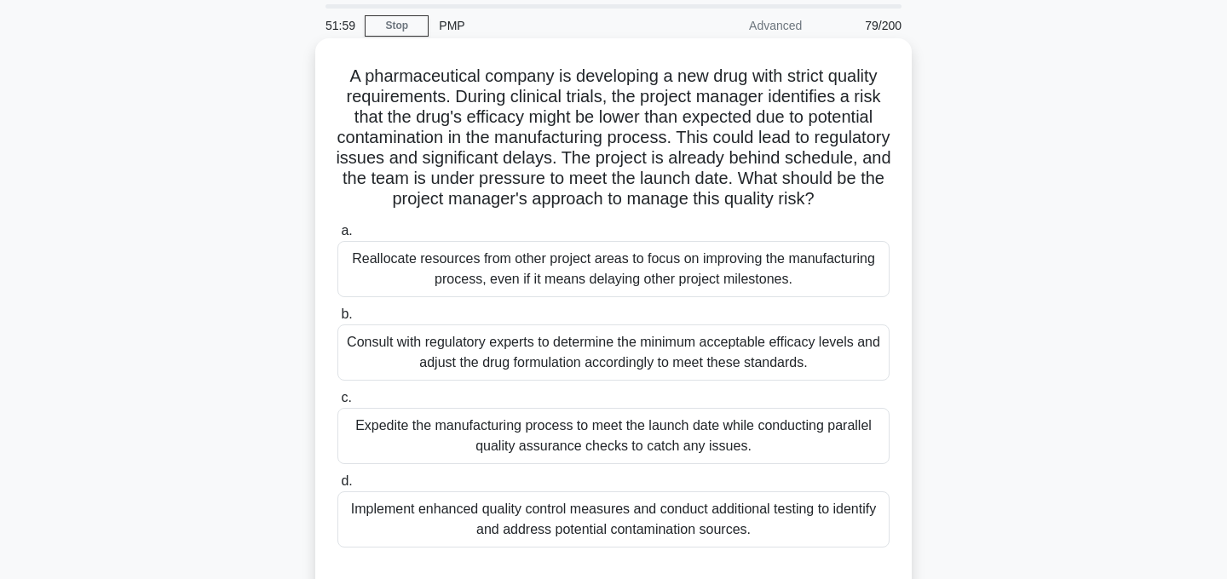
click at [724, 447] on div "Expedite the manufacturing process to meet the launch date while conducting par…" at bounding box center [613, 436] width 552 height 56
click at [337, 404] on input "c. Expedite the manufacturing process to meet the launch date while conducting …" at bounding box center [337, 398] width 0 height 11
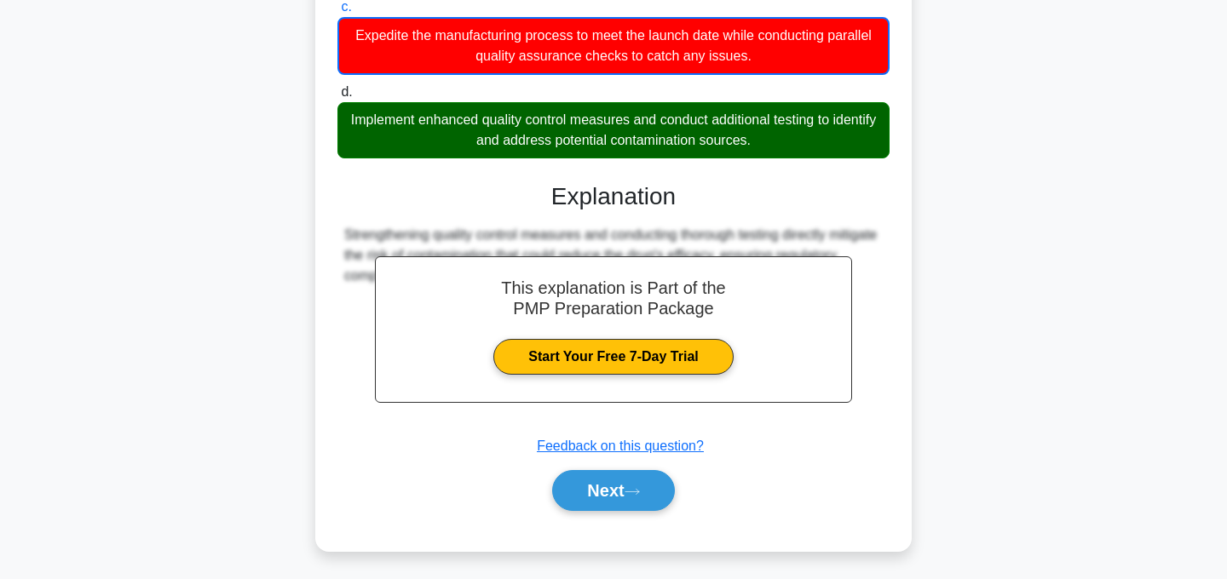
scroll to position [452, 0]
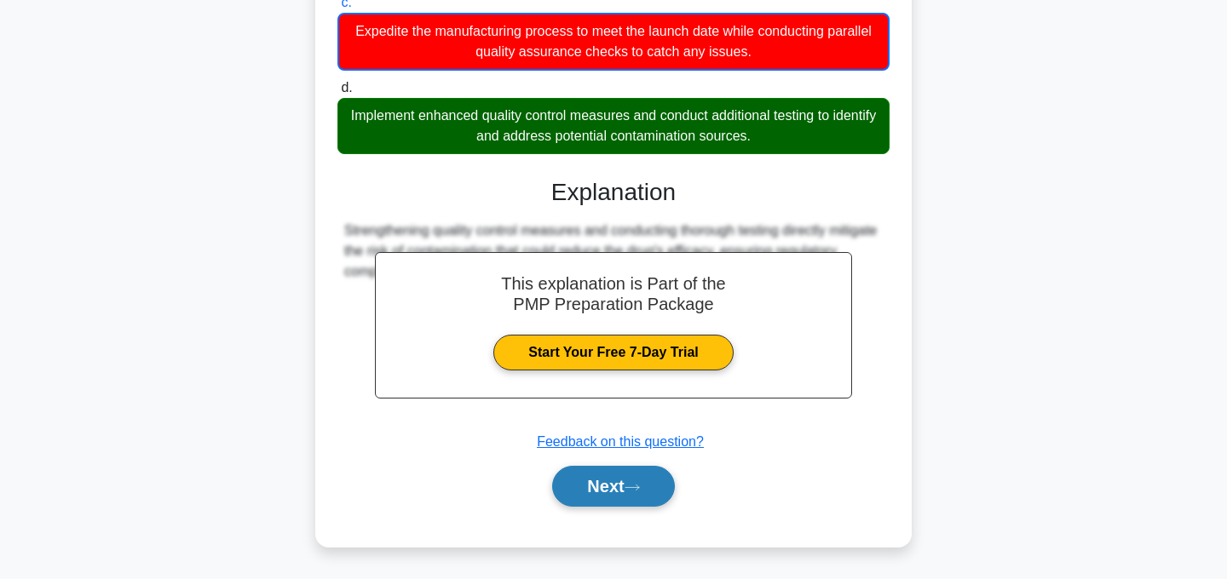
click at [639, 488] on icon at bounding box center [632, 487] width 14 height 5
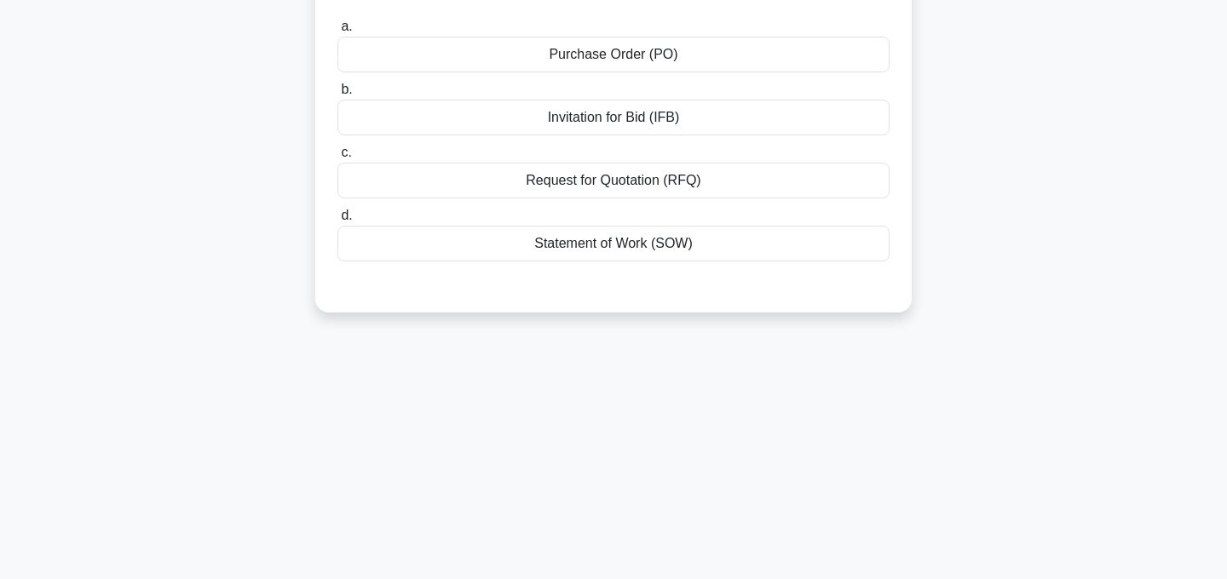
scroll to position [0, 0]
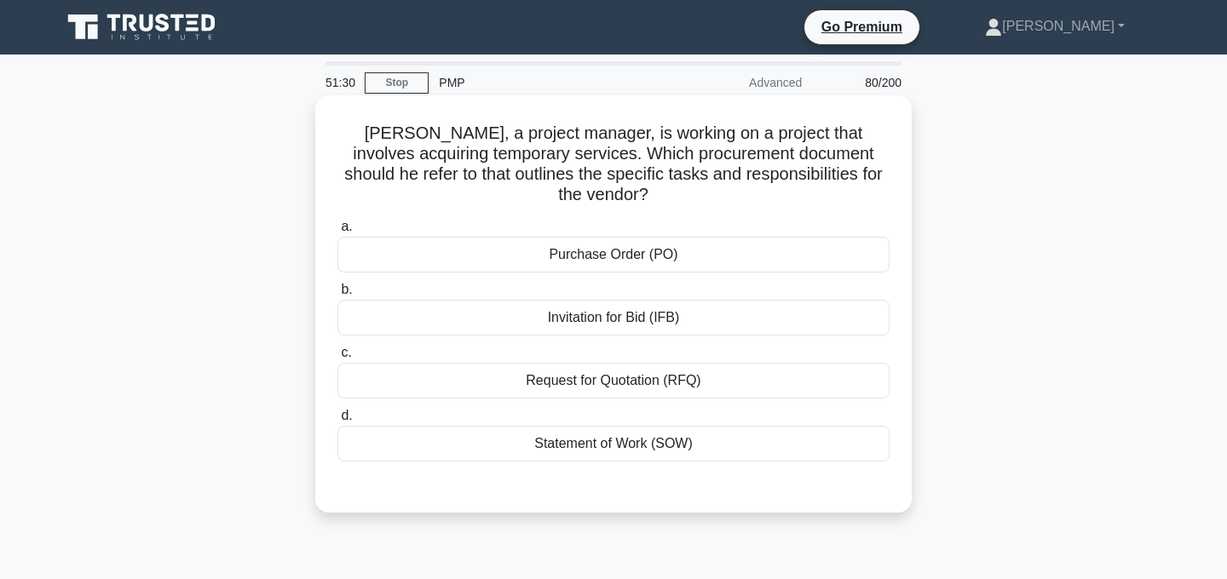
click at [683, 365] on div "Request for Quotation (RFQ)" at bounding box center [613, 381] width 552 height 36
click at [337, 359] on input "c. Request for Quotation (RFQ)" at bounding box center [337, 353] width 0 height 11
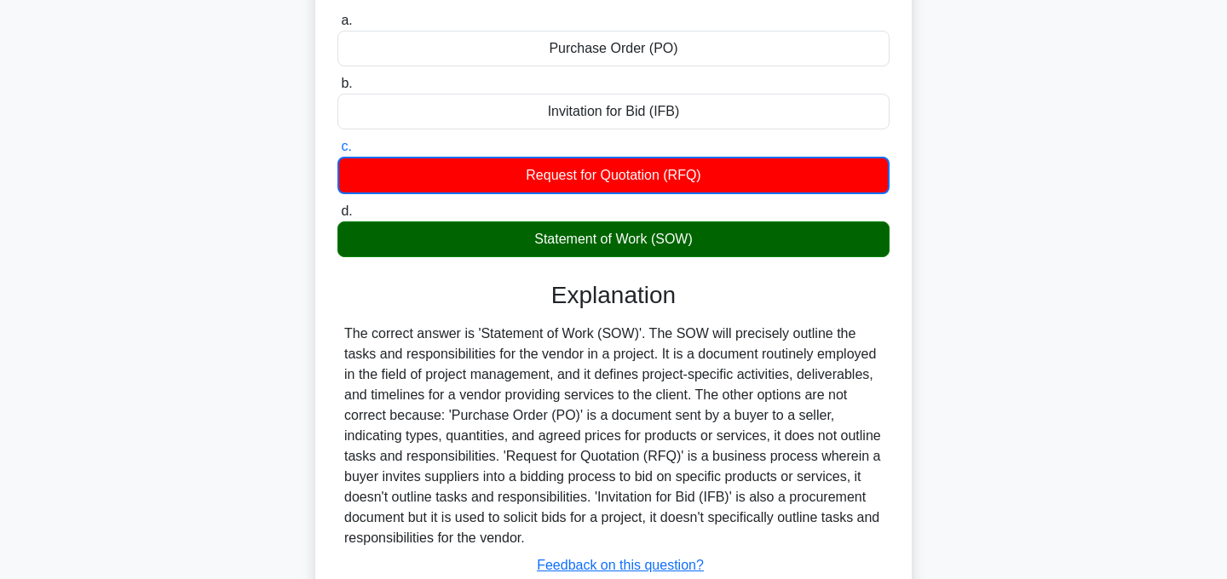
scroll to position [341, 0]
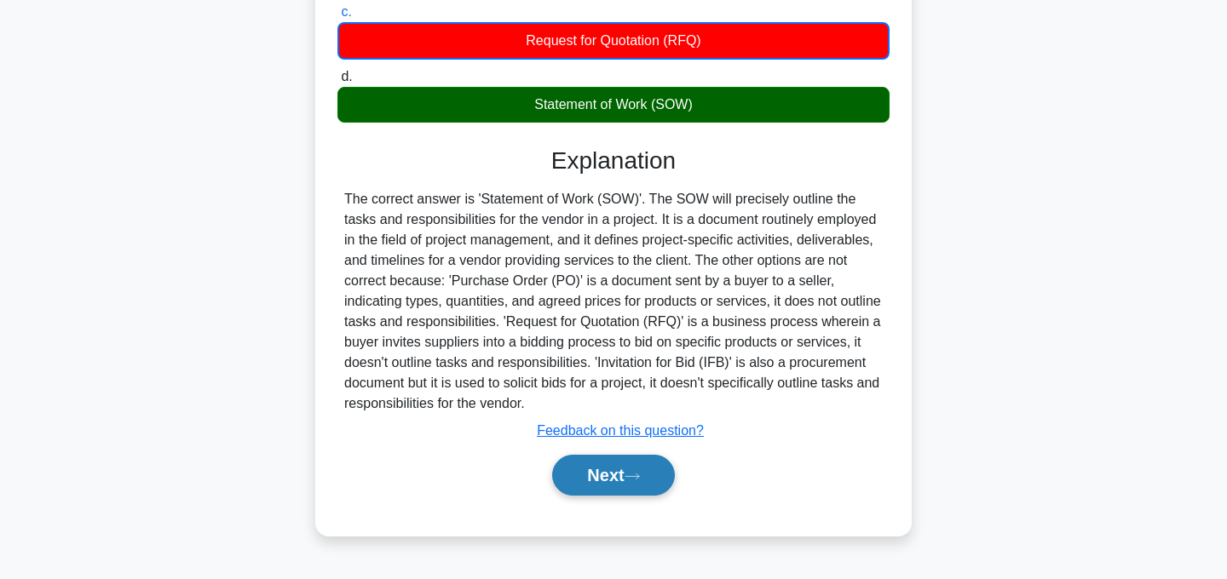
click at [644, 461] on button "Next" at bounding box center [613, 475] width 122 height 41
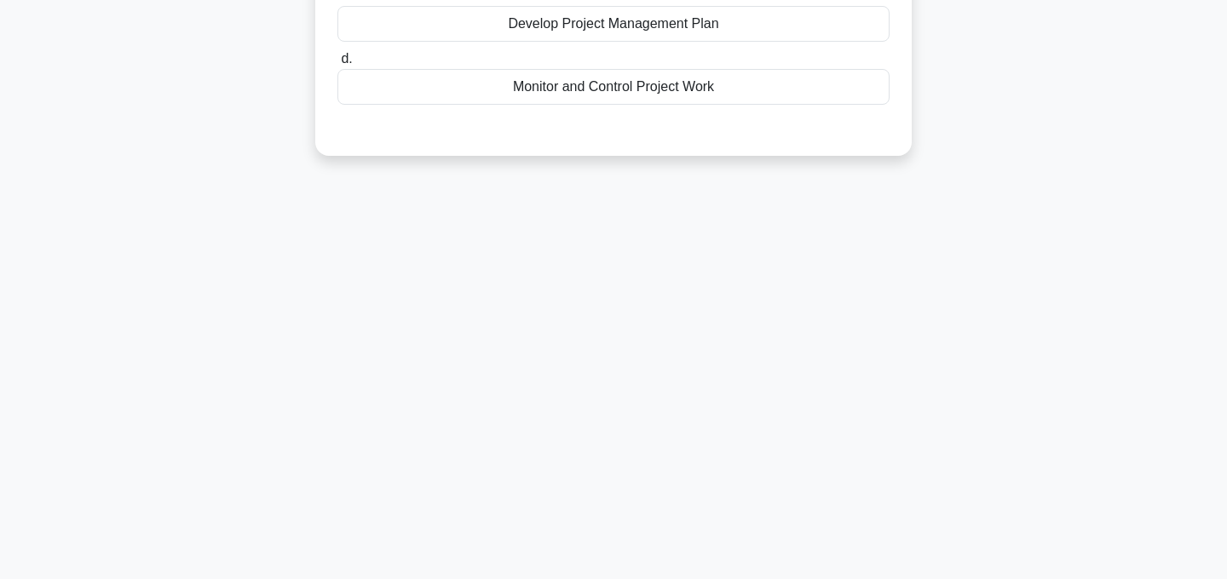
scroll to position [0, 0]
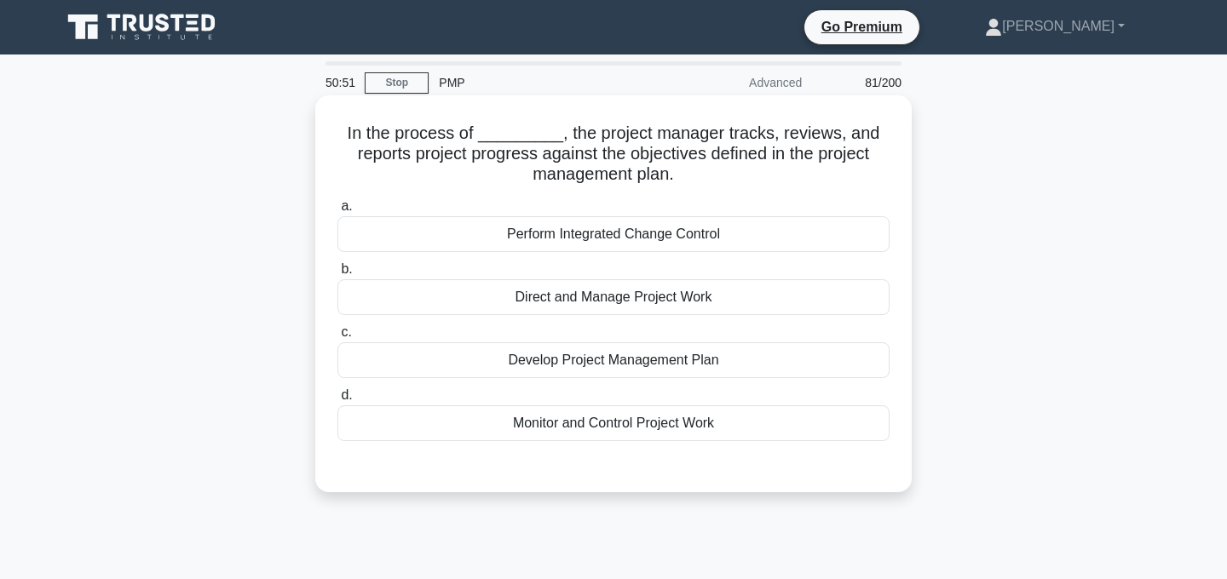
click at [692, 427] on div "Monitor and Control Project Work" at bounding box center [613, 424] width 552 height 36
click at [337, 401] on input "d. Monitor and Control Project Work" at bounding box center [337, 395] width 0 height 11
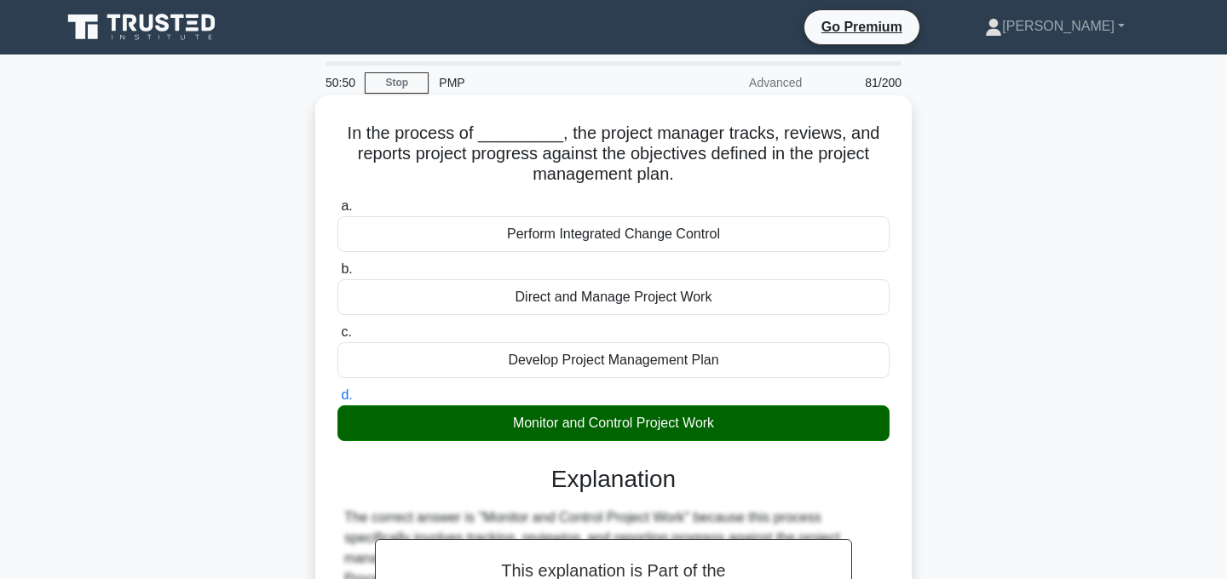
scroll to position [410, 0]
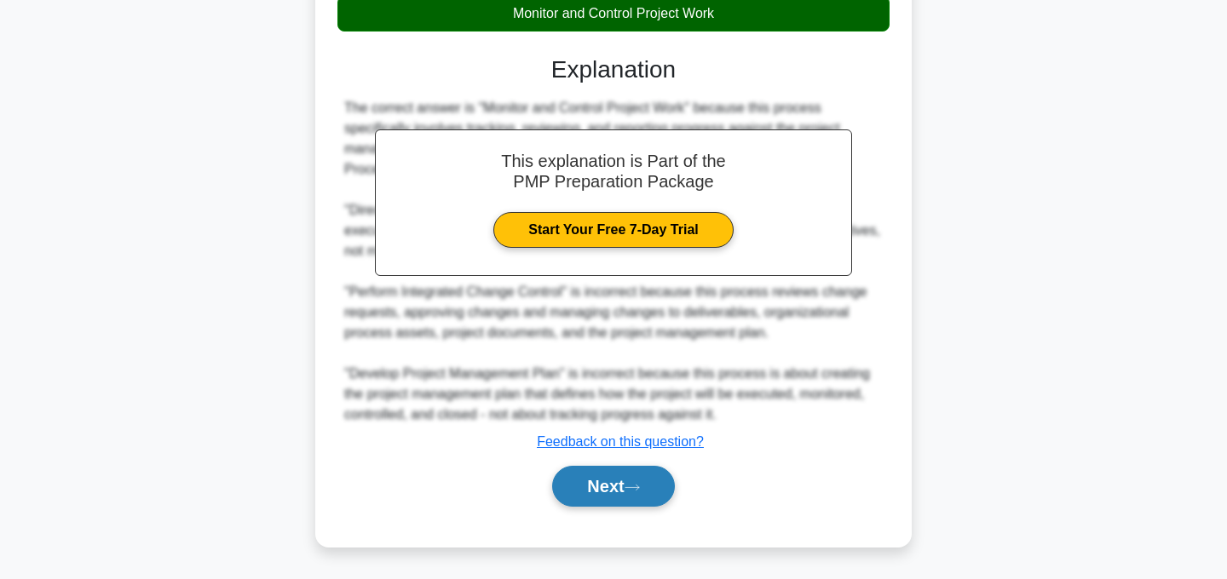
click at [633, 490] on icon at bounding box center [632, 487] width 15 height 9
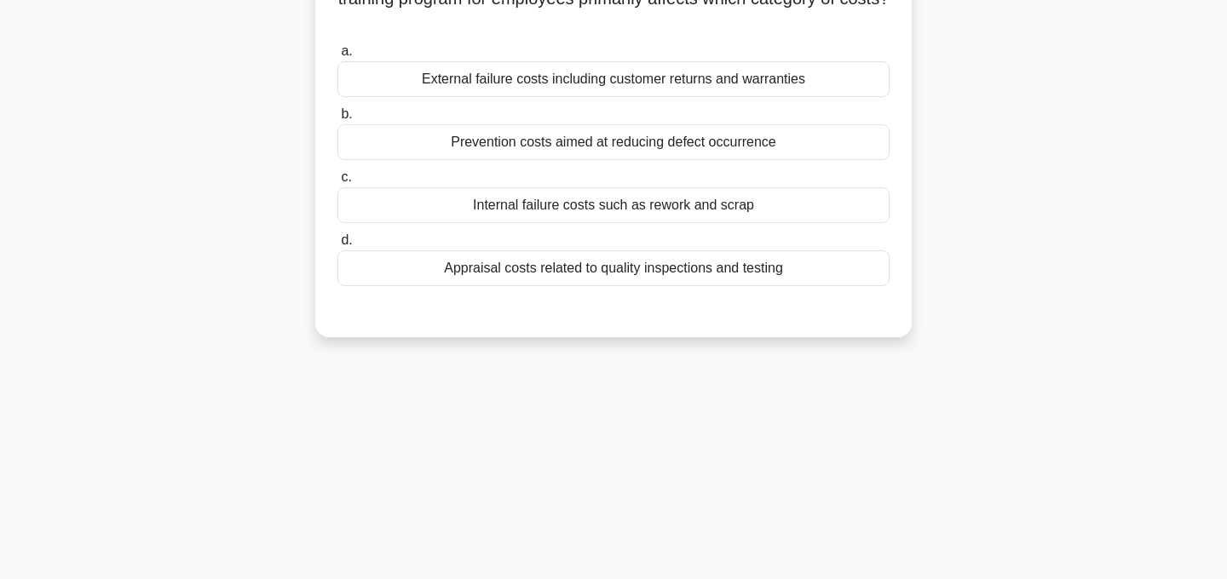
scroll to position [0, 0]
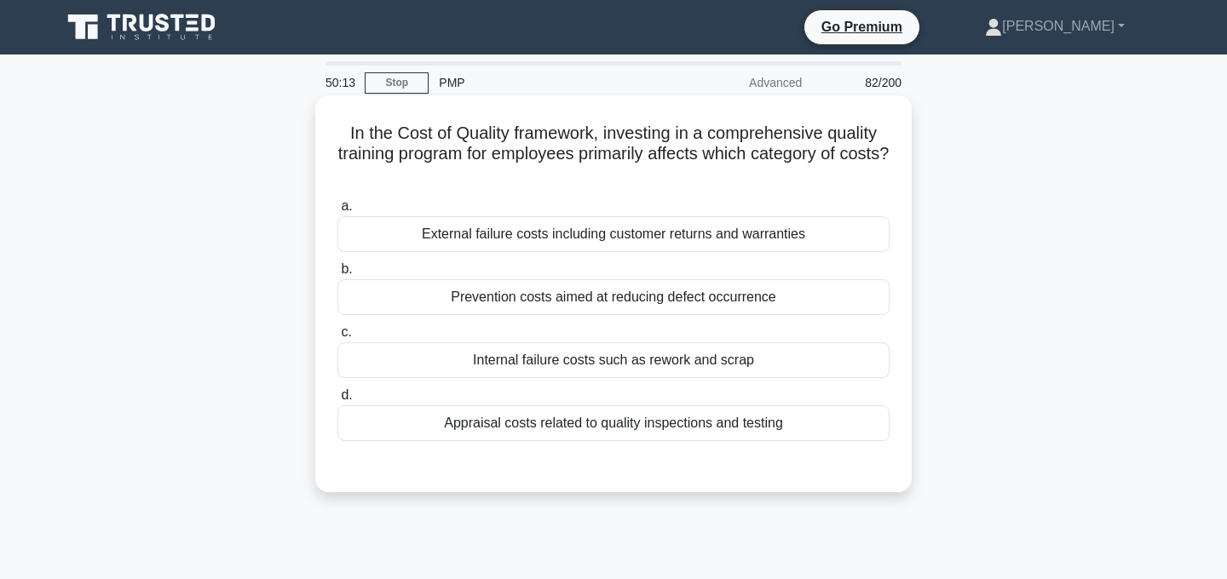
click at [758, 424] on div "Appraisal costs related to quality inspections and testing" at bounding box center [613, 424] width 552 height 36
click at [337, 401] on input "d. Appraisal costs related to quality inspections and testing" at bounding box center [337, 395] width 0 height 11
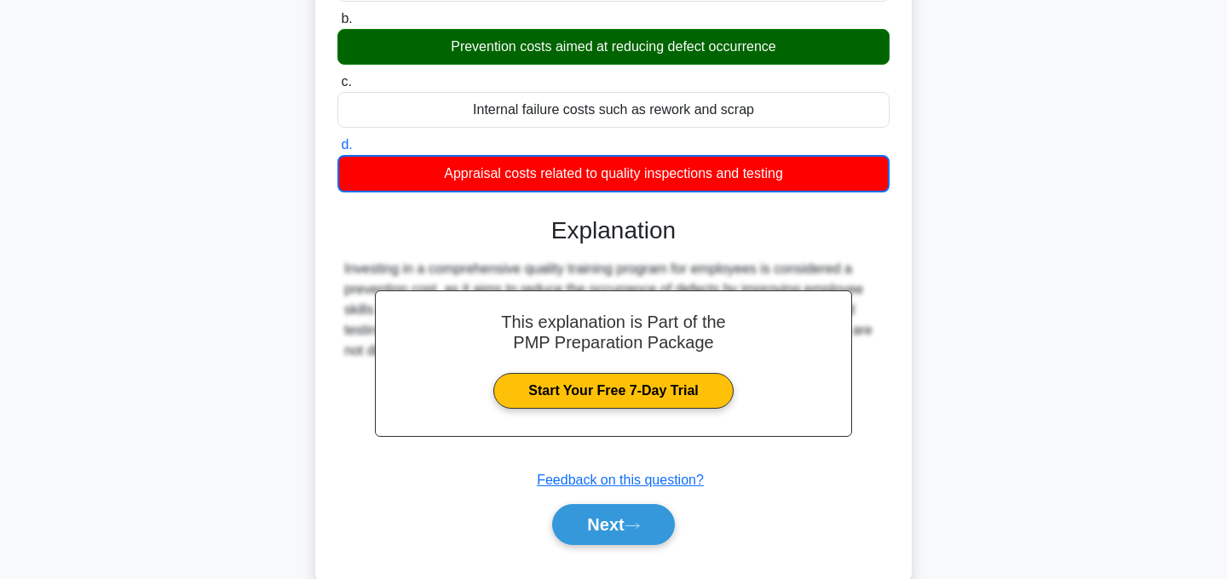
scroll to position [341, 0]
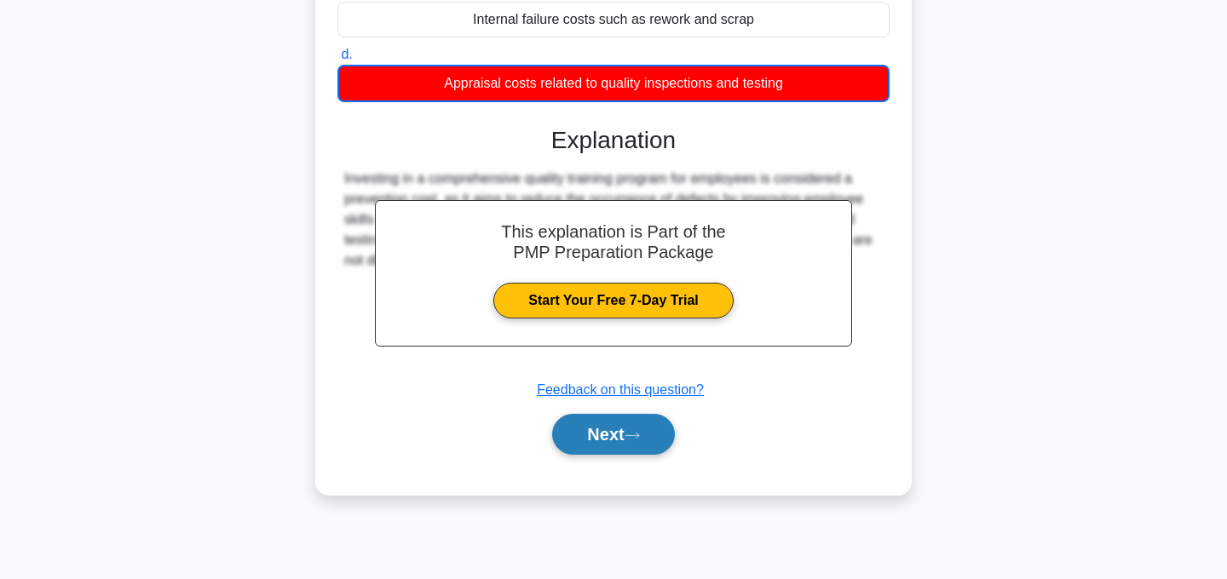
click at [607, 433] on button "Next" at bounding box center [613, 434] width 122 height 41
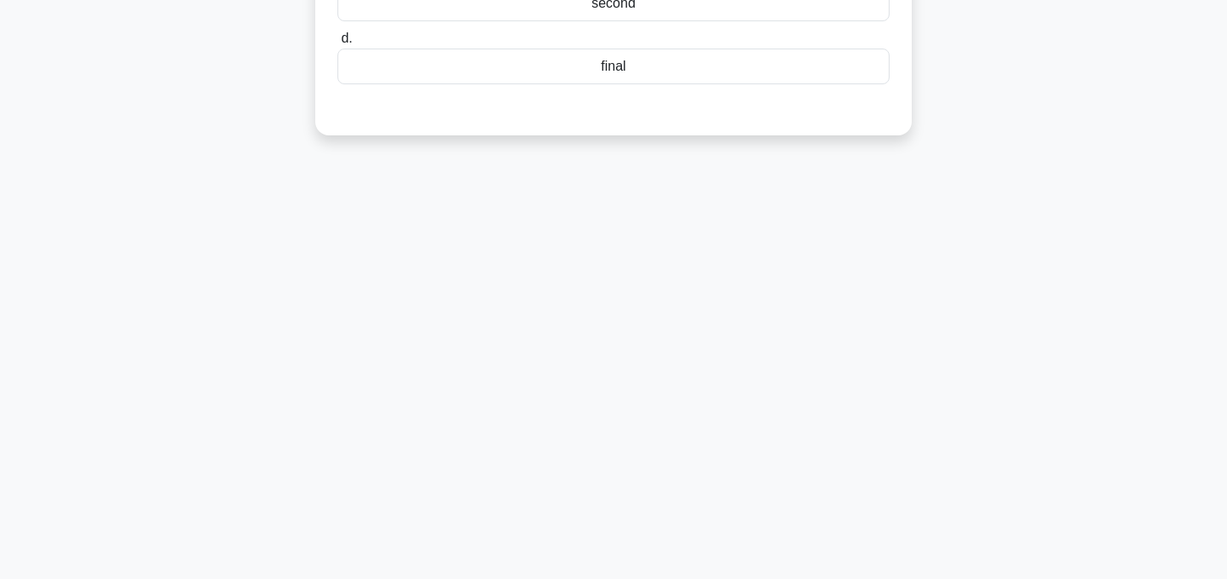
scroll to position [0, 0]
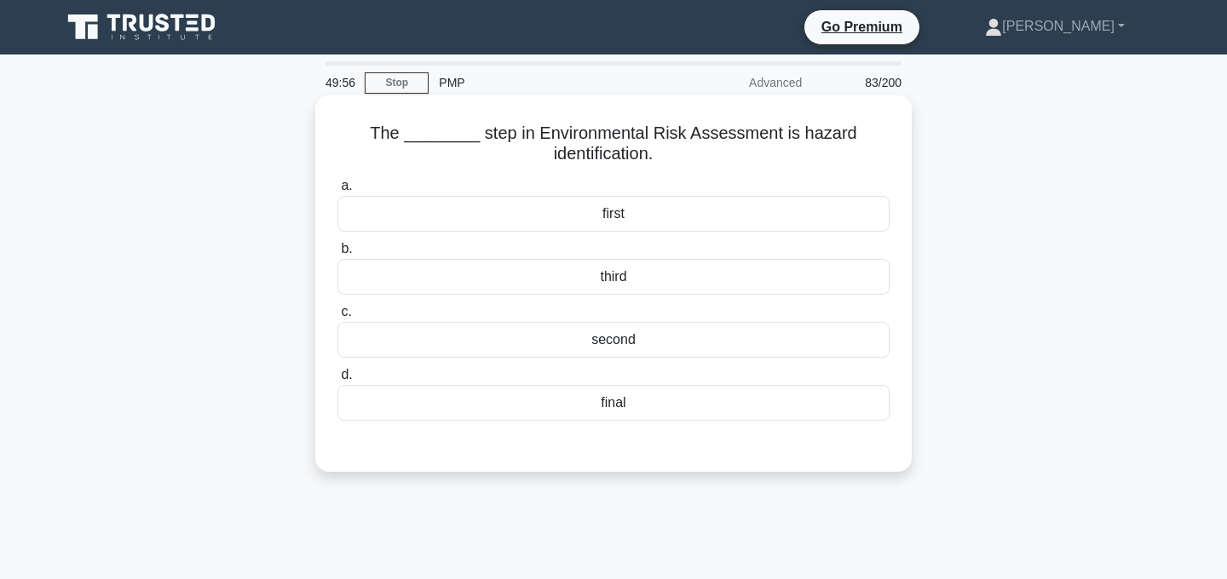
click at [637, 216] on div "first" at bounding box center [613, 214] width 552 height 36
click at [337, 192] on input "a. first" at bounding box center [337, 186] width 0 height 11
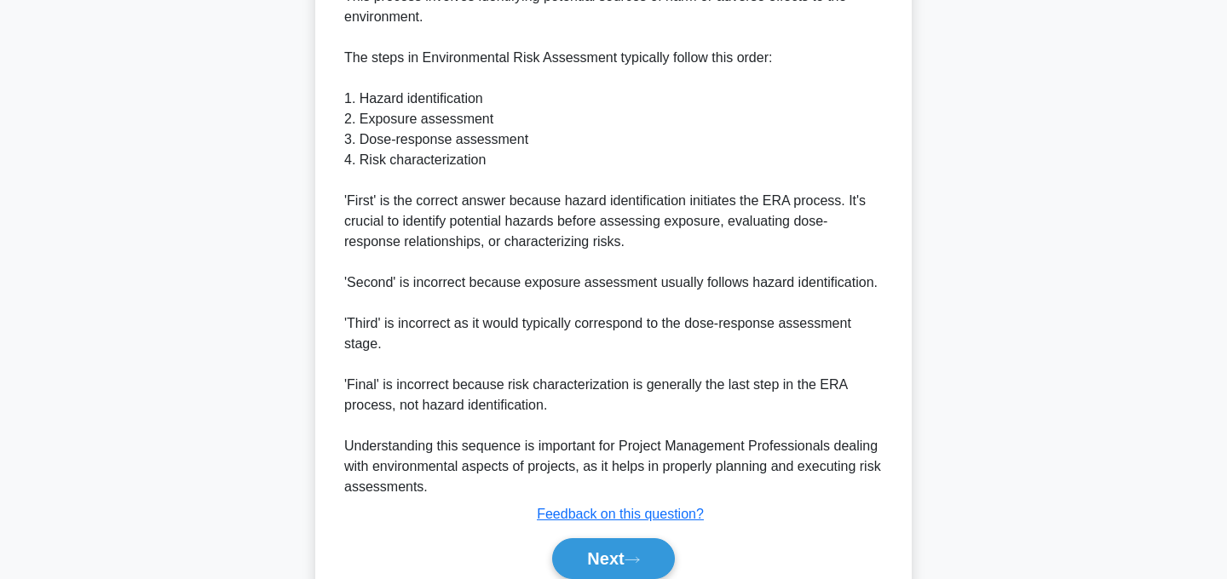
scroll to position [608, 0]
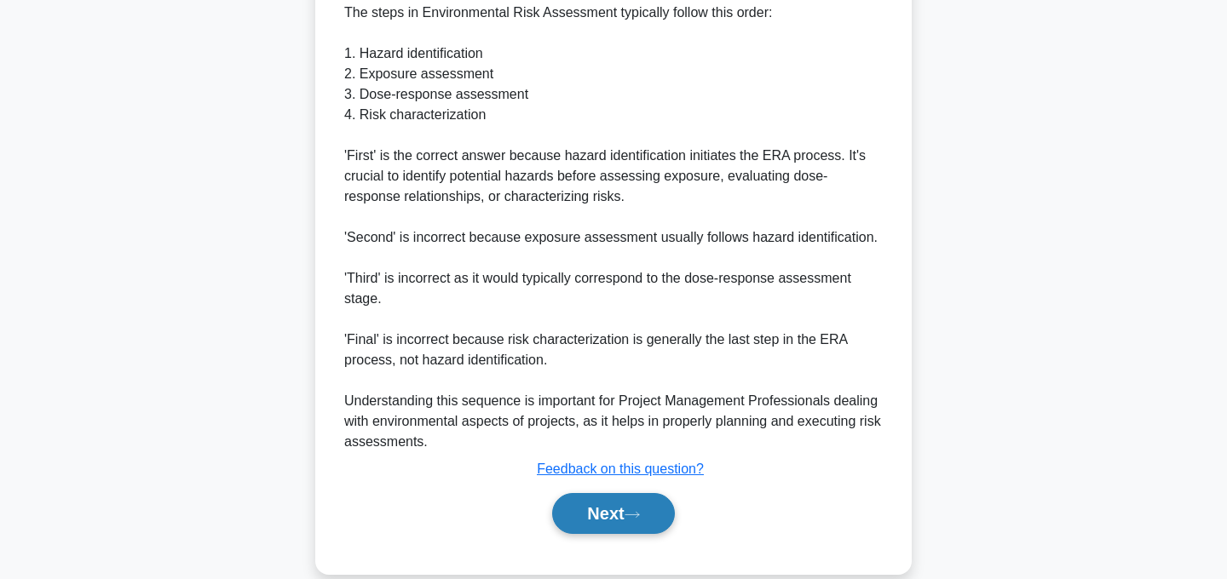
click at [635, 516] on icon at bounding box center [632, 514] width 15 height 9
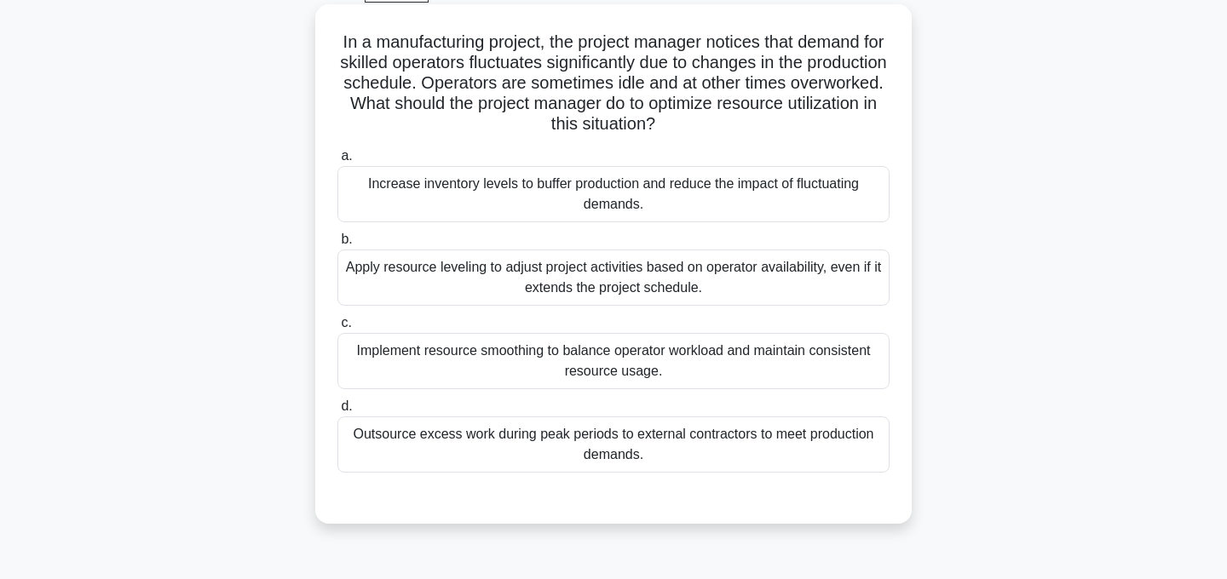
scroll to position [93, 0]
click at [725, 368] on div "Implement resource smoothing to balance operator workload and maintain consiste…" at bounding box center [613, 359] width 552 height 56
click at [337, 327] on input "c. Implement resource smoothing to balance operator workload and maintain consi…" at bounding box center [337, 321] width 0 height 11
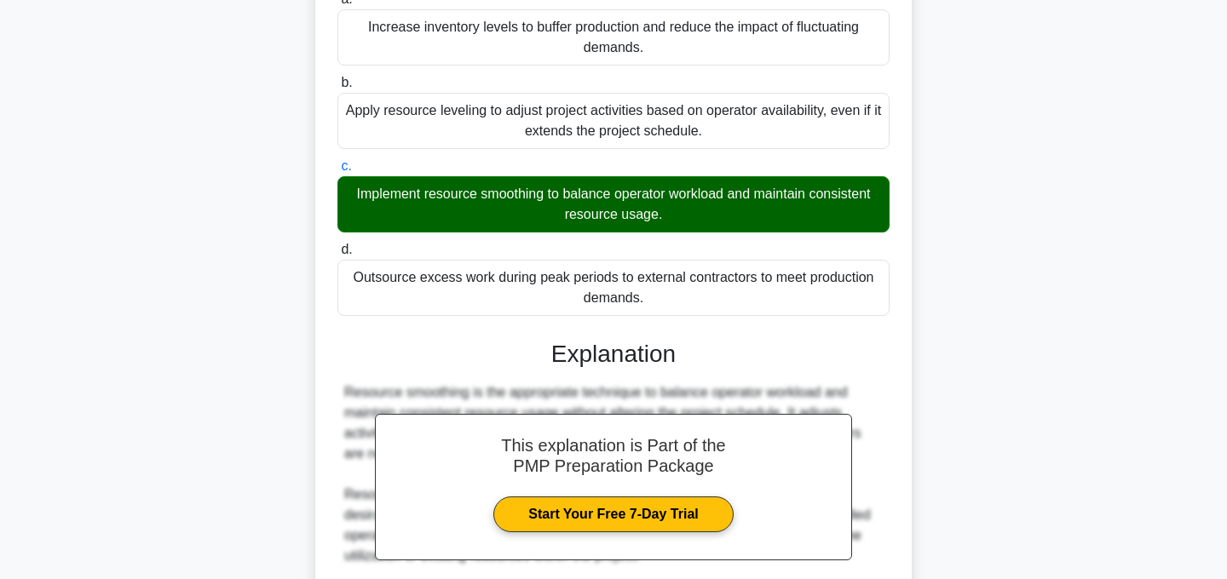
scroll to position [410, 0]
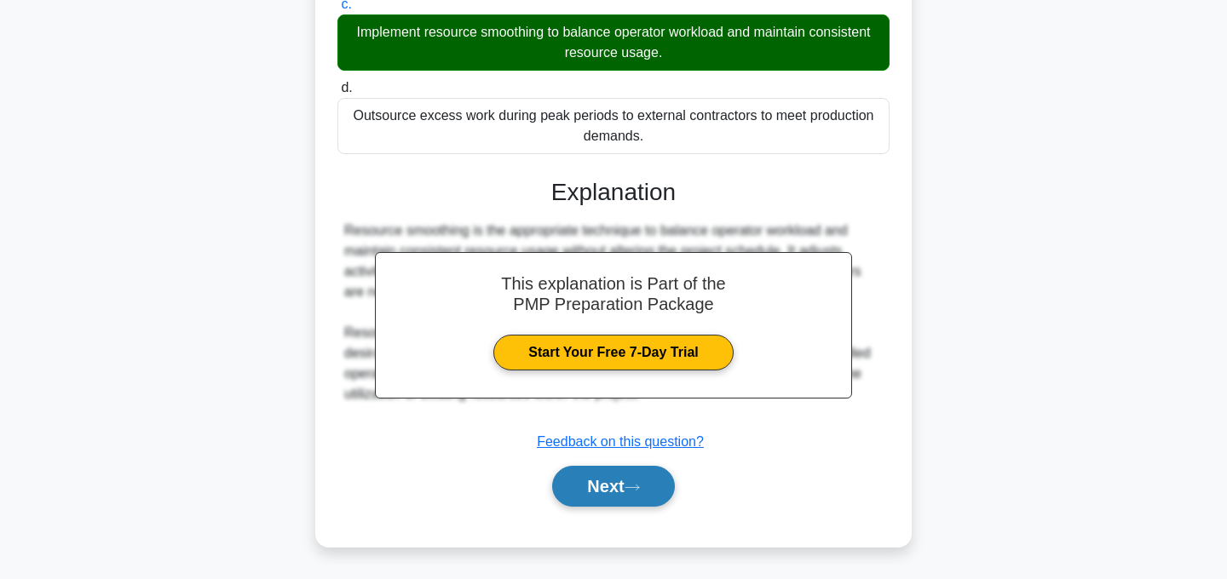
click at [629, 502] on button "Next" at bounding box center [613, 486] width 122 height 41
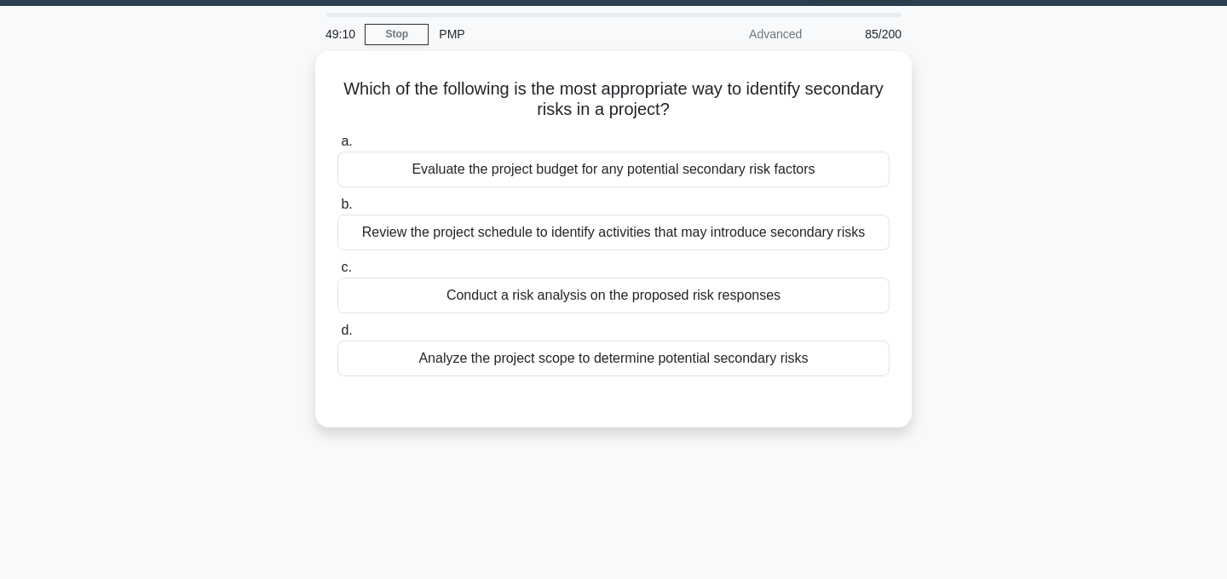
scroll to position [0, 0]
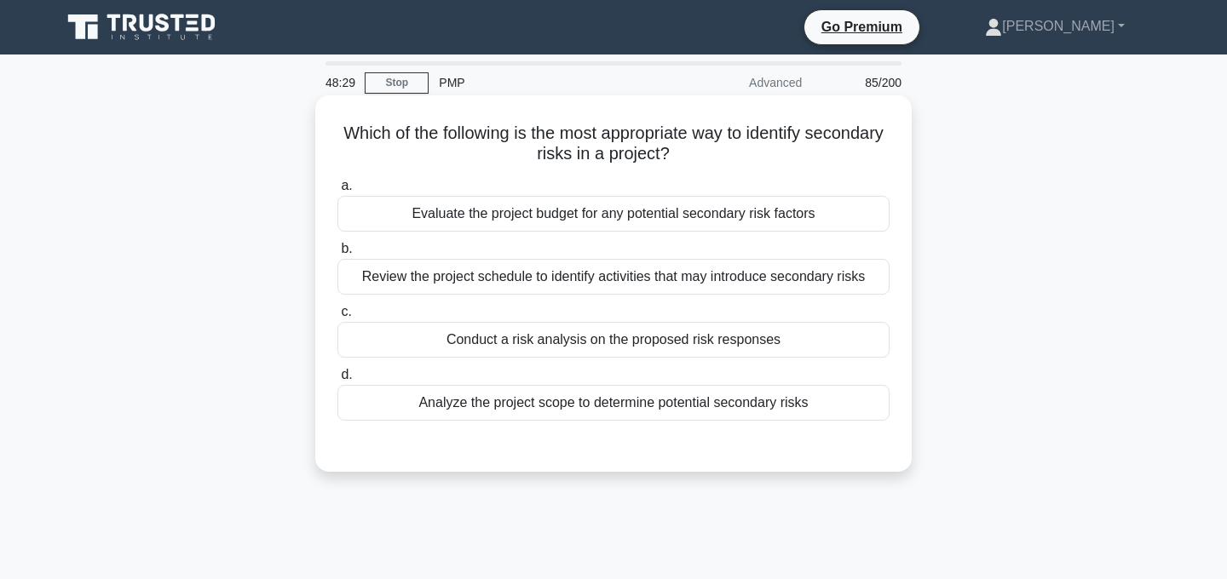
click at [746, 284] on div "Review the project schedule to identify activities that may introduce secondary…" at bounding box center [613, 277] width 552 height 36
click at [337, 255] on input "b. Review the project schedule to identify activities that may introduce second…" at bounding box center [337, 249] width 0 height 11
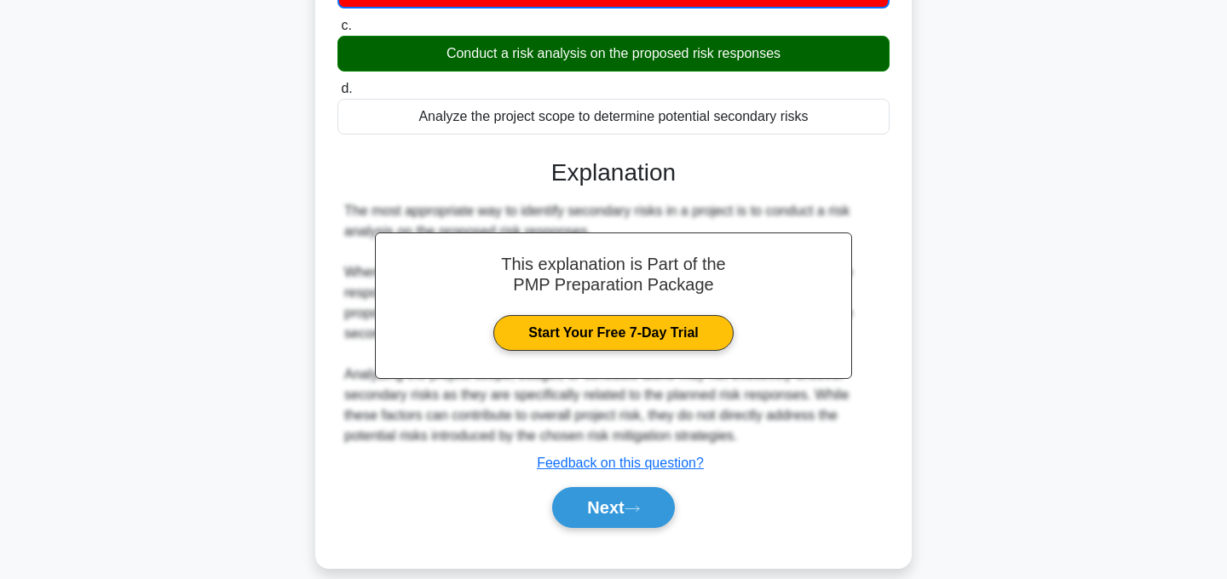
scroll to position [341, 0]
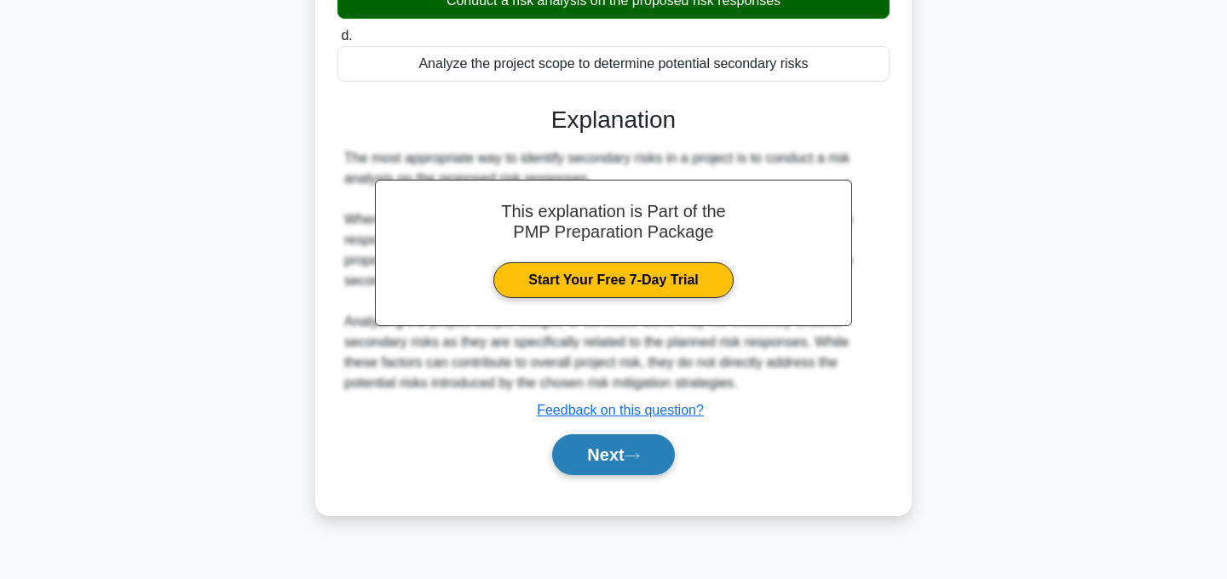
click at [642, 450] on button "Next" at bounding box center [613, 455] width 122 height 41
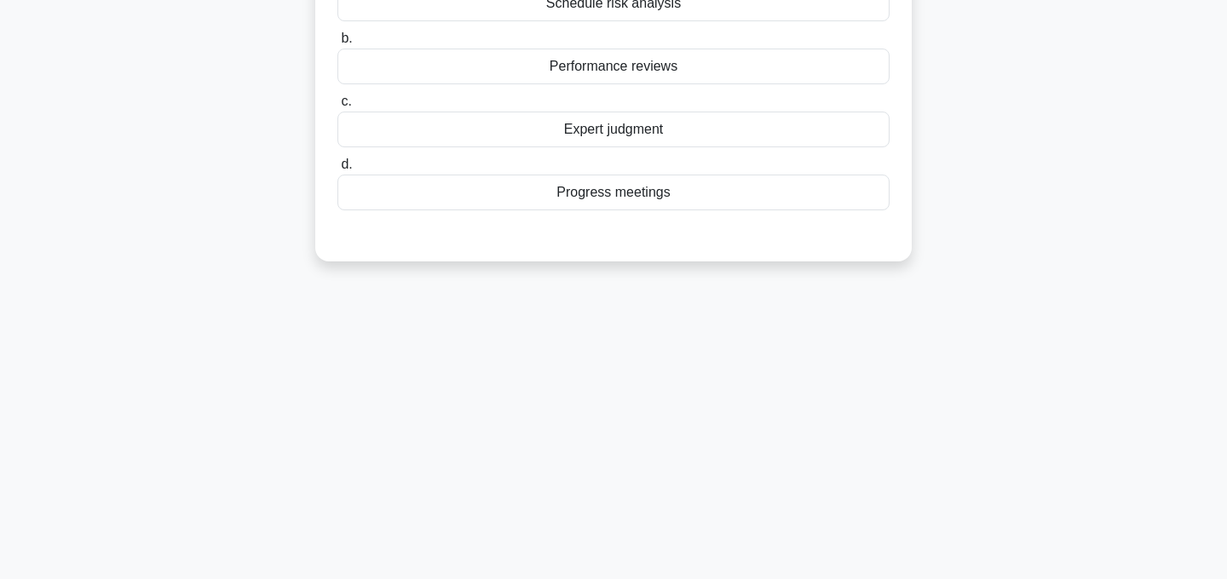
scroll to position [0, 0]
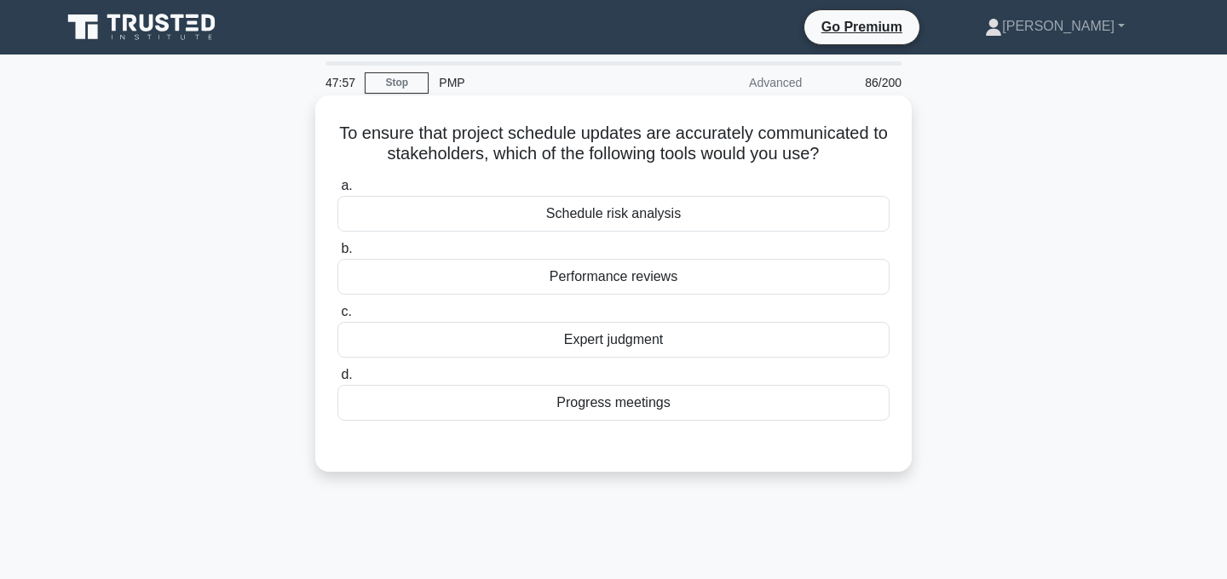
click at [658, 404] on div "Progress meetings" at bounding box center [613, 403] width 552 height 36
click at [337, 381] on input "d. Progress meetings" at bounding box center [337, 375] width 0 height 11
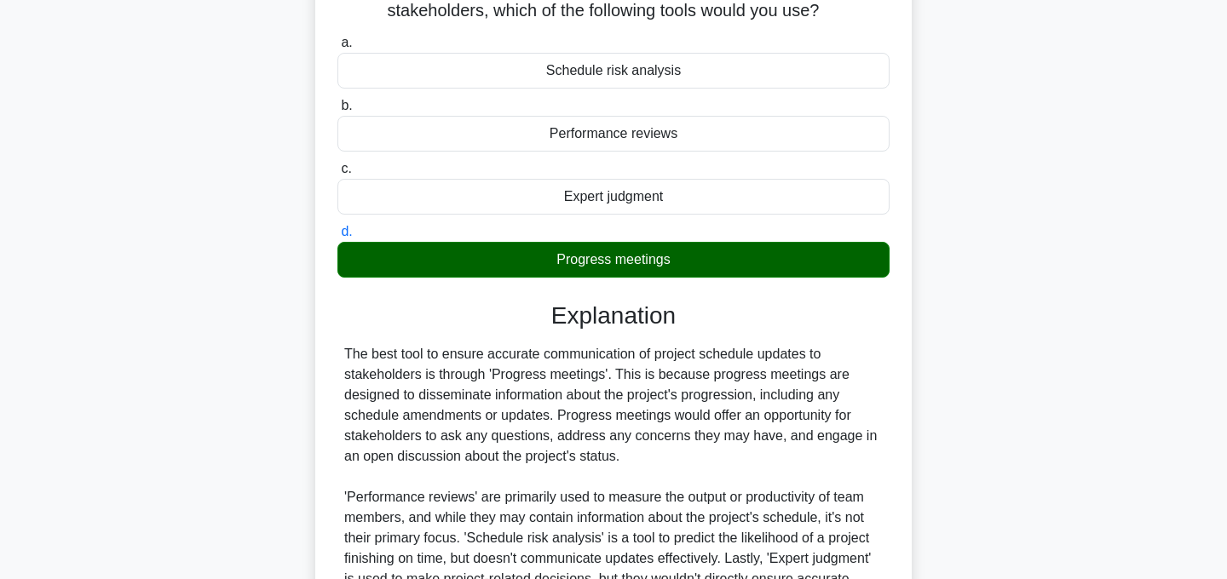
scroll to position [341, 0]
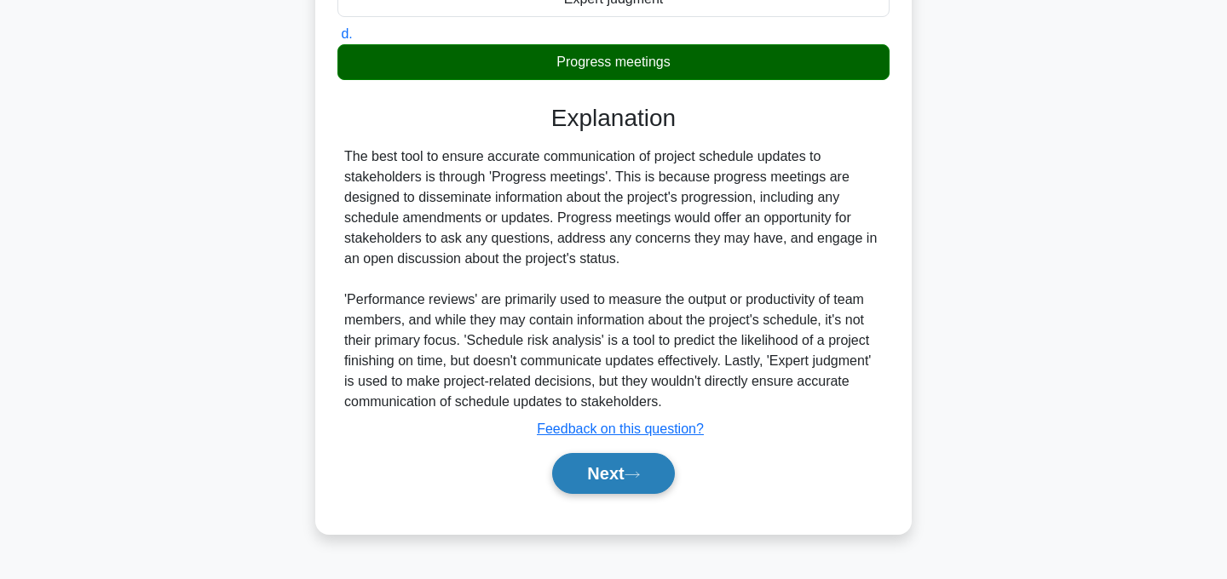
click at [634, 479] on icon at bounding box center [632, 474] width 15 height 9
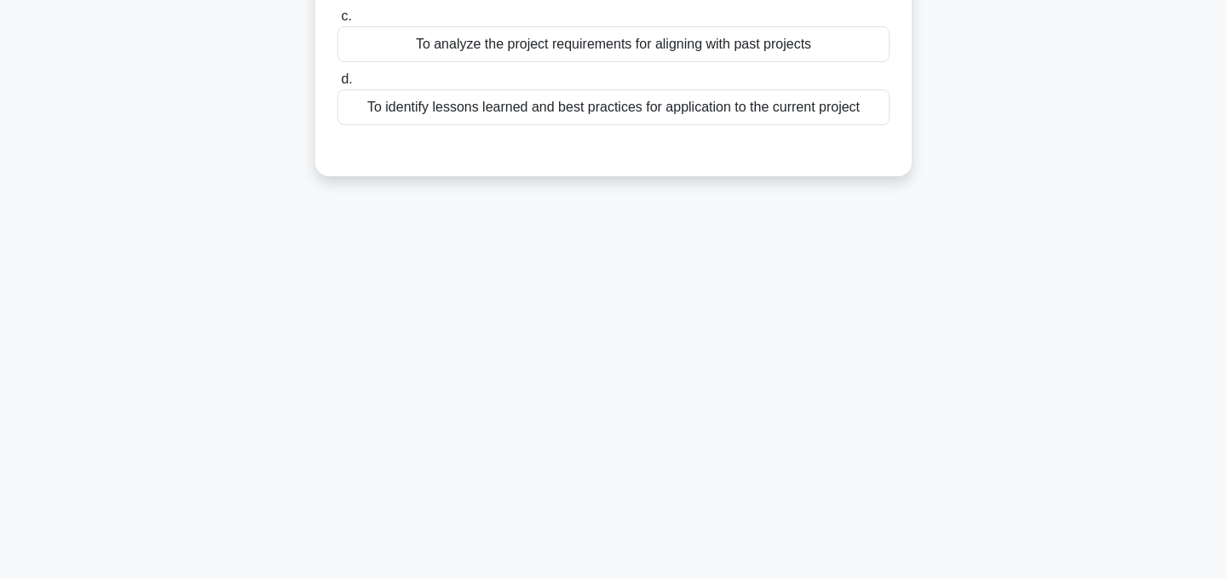
scroll to position [0, 0]
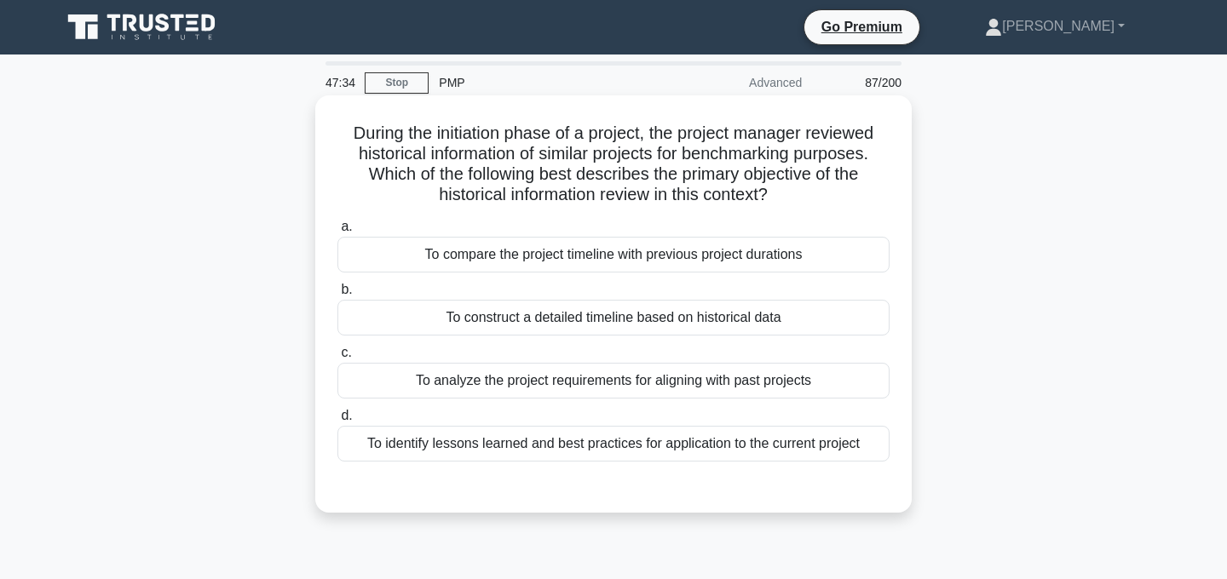
click at [829, 253] on div "To compare the project timeline with previous project durations" at bounding box center [613, 255] width 552 height 36
click at [337, 233] on input "a. To compare the project timeline with previous project durations" at bounding box center [337, 227] width 0 height 11
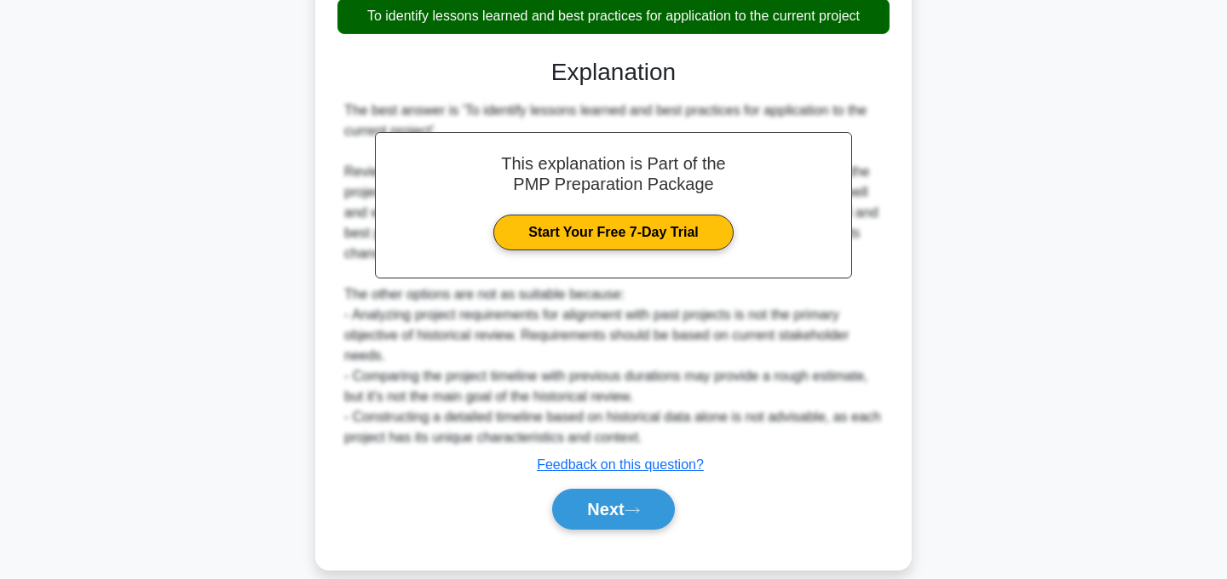
scroll to position [452, 0]
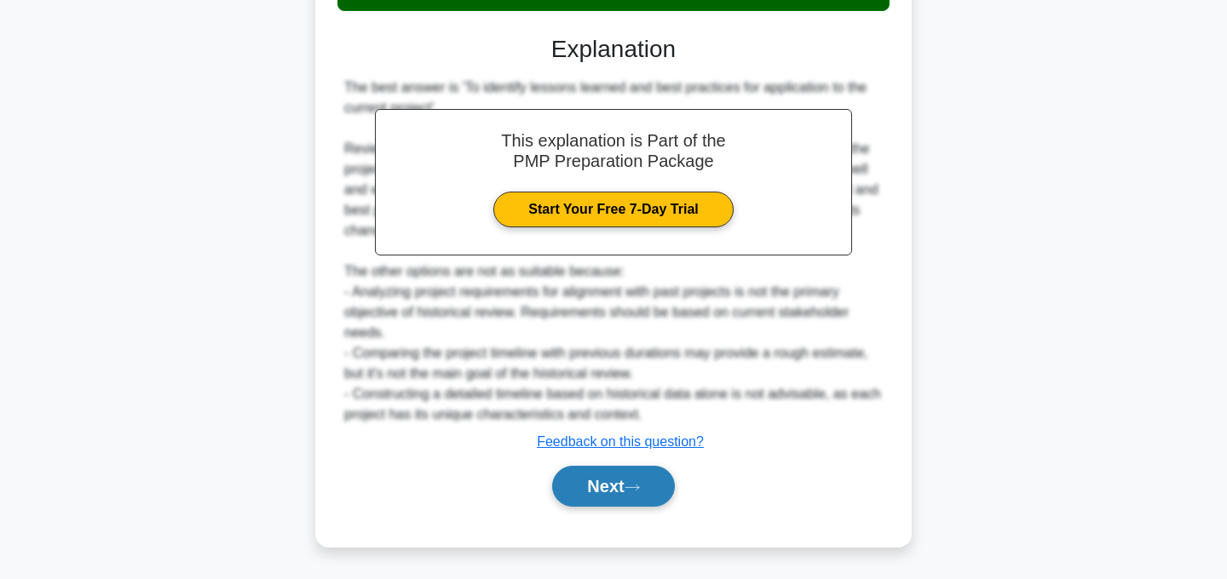
click at [627, 479] on button "Next" at bounding box center [613, 486] width 122 height 41
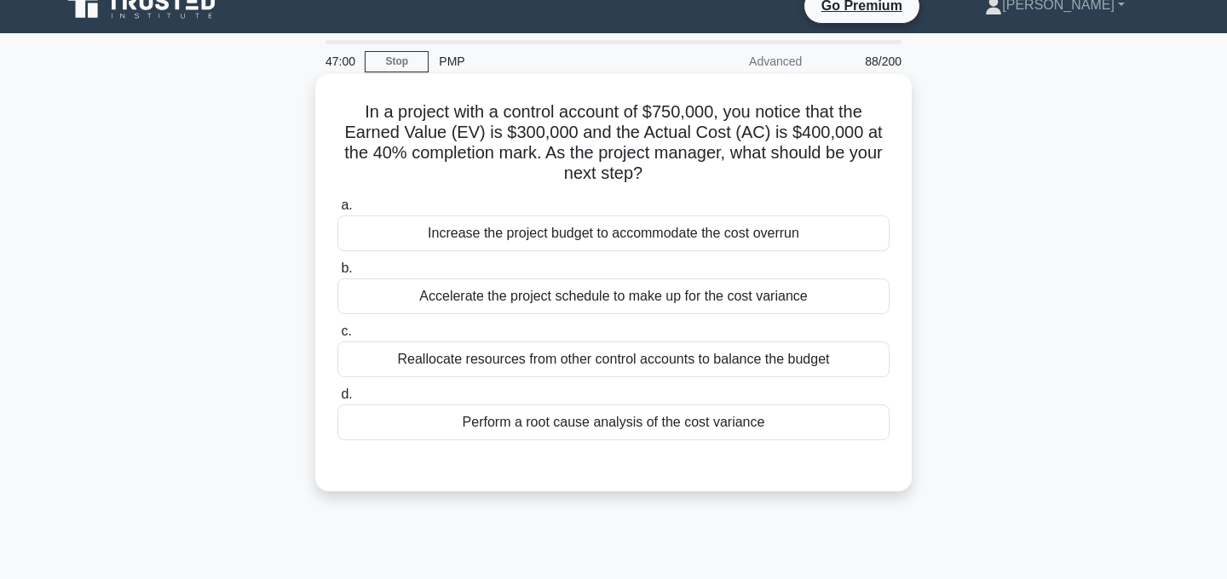
scroll to position [22, 0]
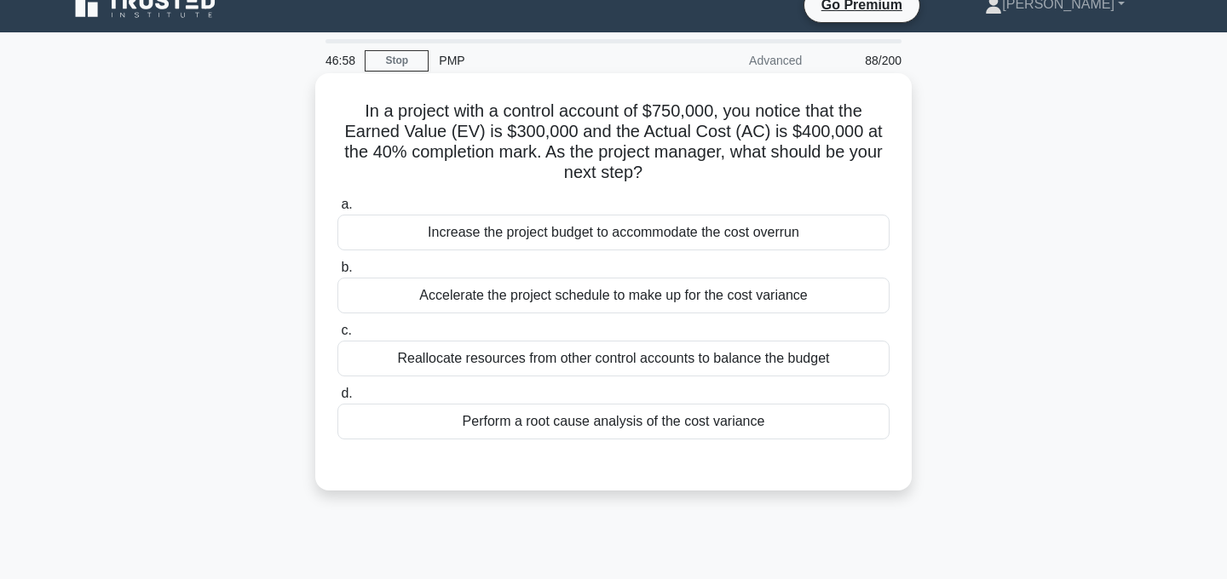
click at [703, 425] on div "Perform a root cause analysis of the cost variance" at bounding box center [613, 422] width 552 height 36
click at [337, 400] on input "d. Perform a root cause analysis of the cost variance" at bounding box center [337, 394] width 0 height 11
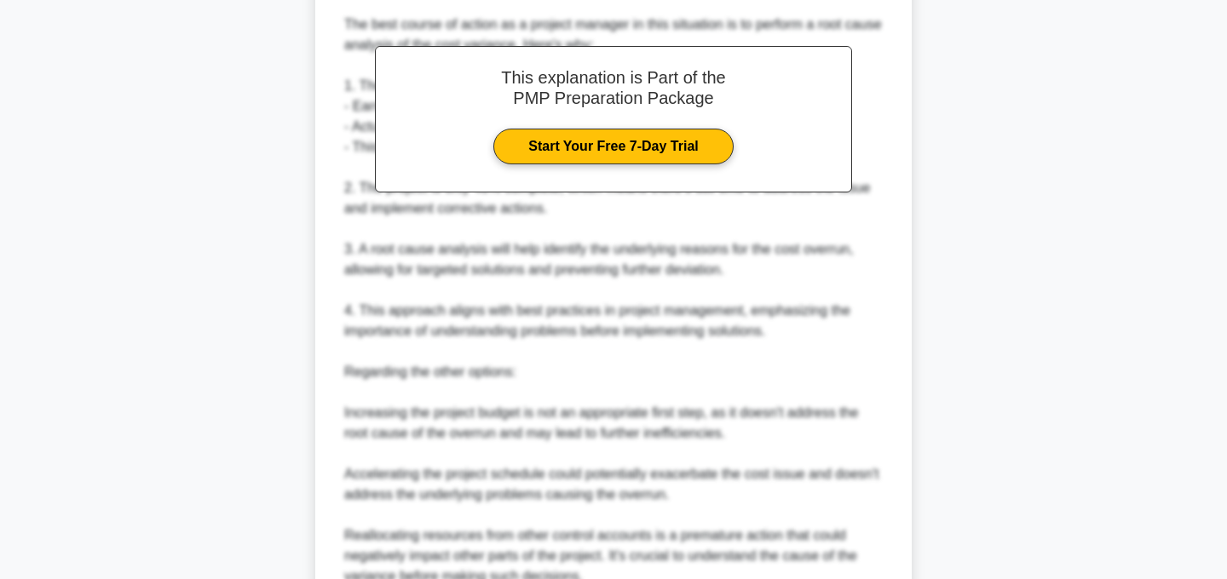
scroll to position [758, 0]
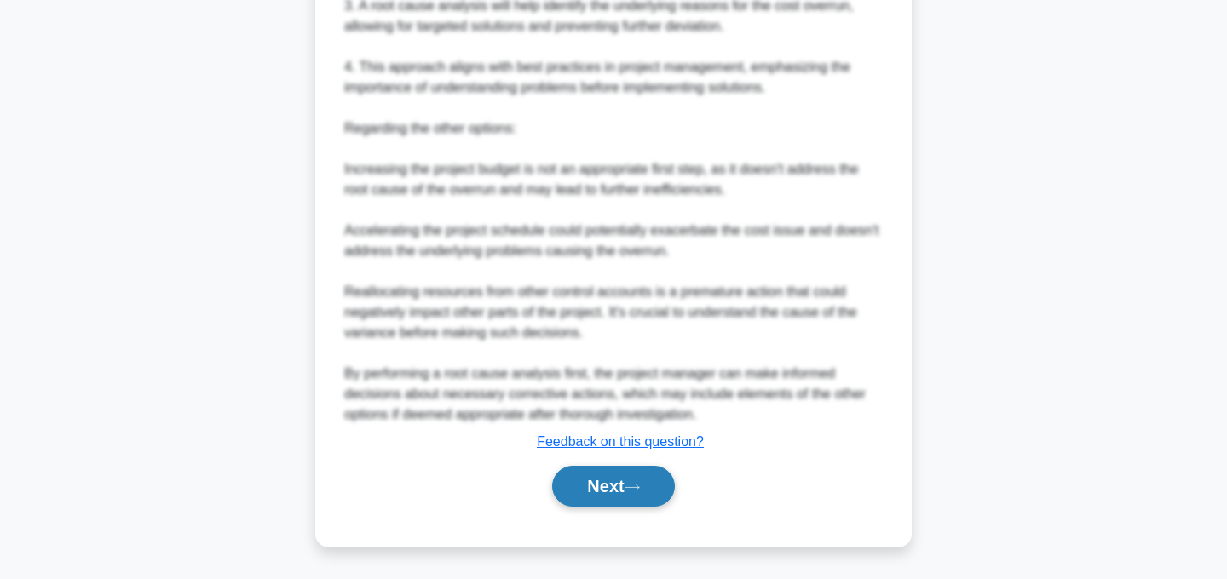
click at [634, 491] on icon at bounding box center [632, 487] width 15 height 9
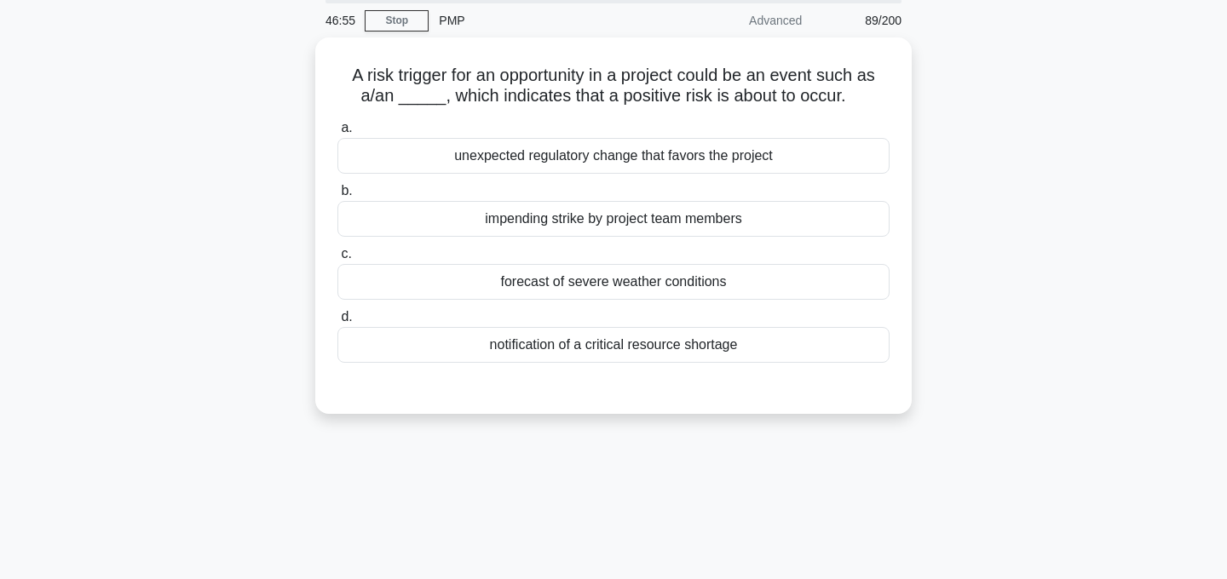
scroll to position [0, 0]
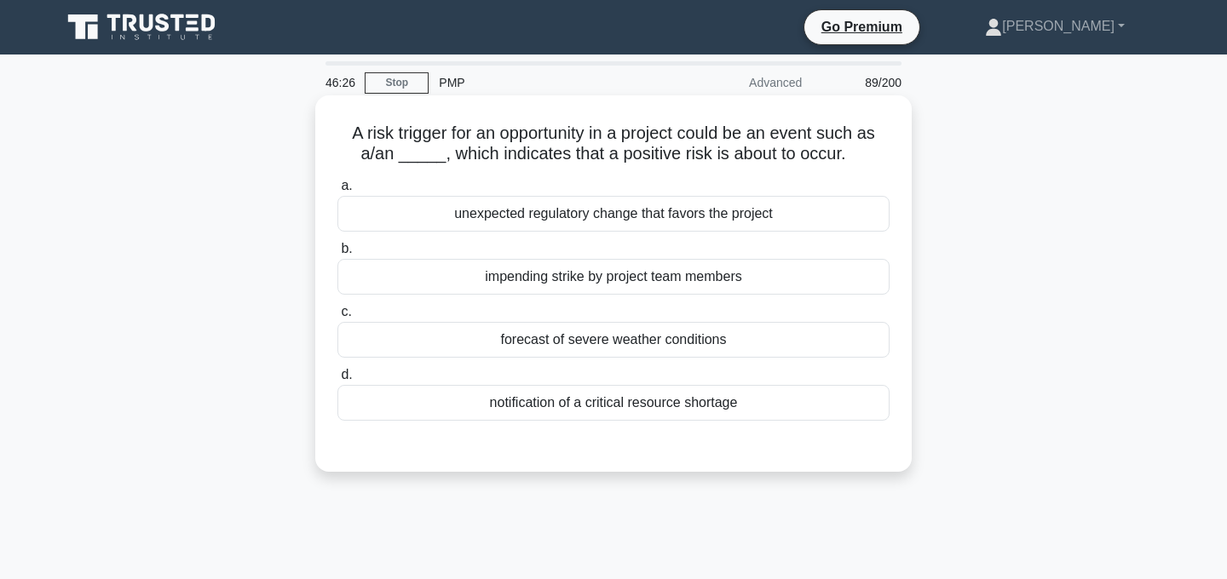
click at [763, 222] on div "unexpected regulatory change that favors the project" at bounding box center [613, 214] width 552 height 36
click at [337, 192] on input "a. unexpected regulatory change that favors the project" at bounding box center [337, 186] width 0 height 11
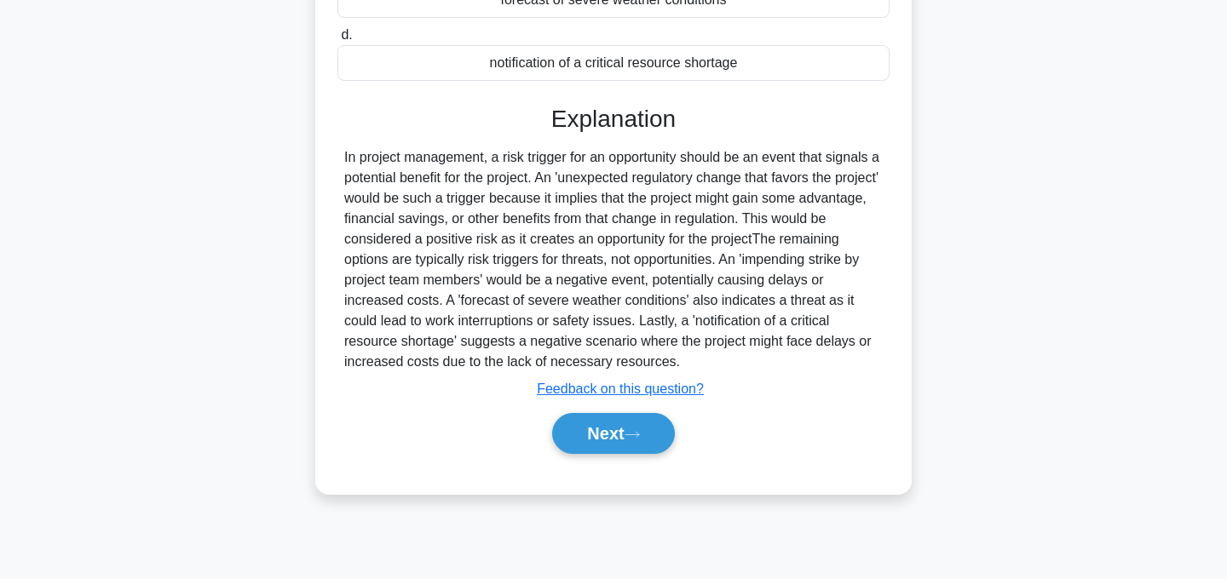
scroll to position [341, 0]
click at [625, 437] on button "Next" at bounding box center [613, 432] width 122 height 41
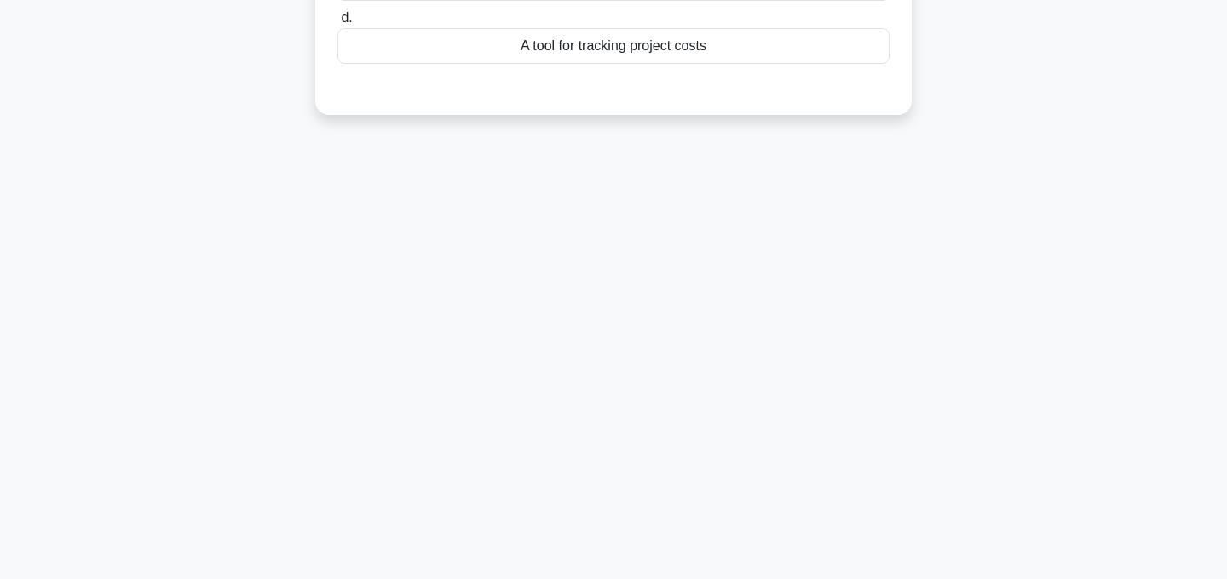
scroll to position [0, 0]
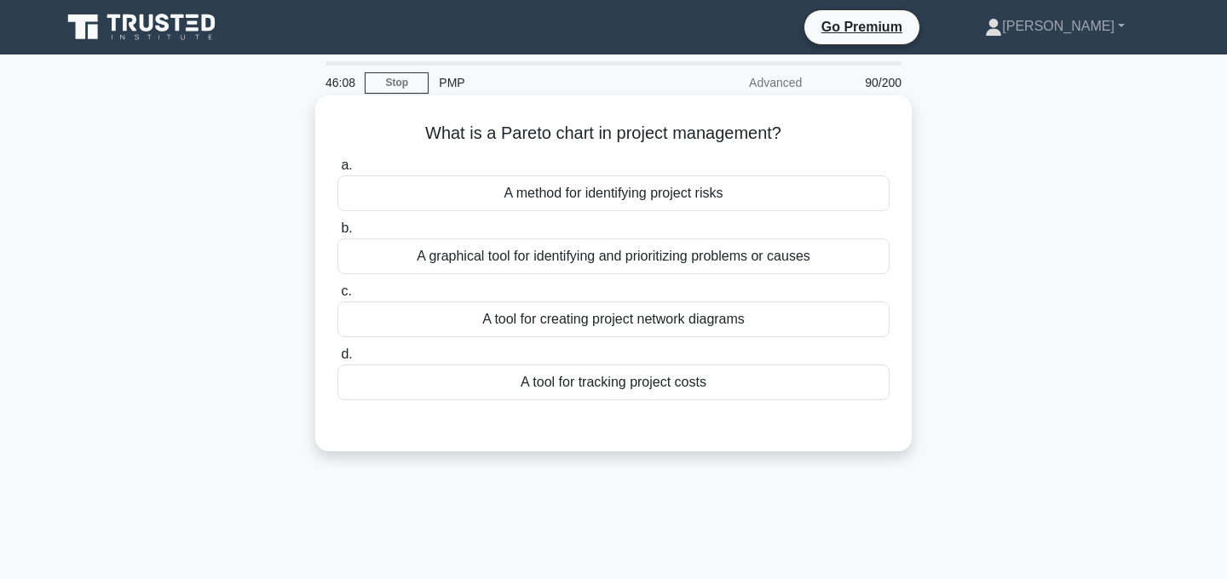
click at [660, 261] on div "A graphical tool for identifying and prioritizing problems or causes" at bounding box center [613, 257] width 552 height 36
click at [337, 234] on input "b. A graphical tool for identifying and prioritizing problems or causes" at bounding box center [337, 228] width 0 height 11
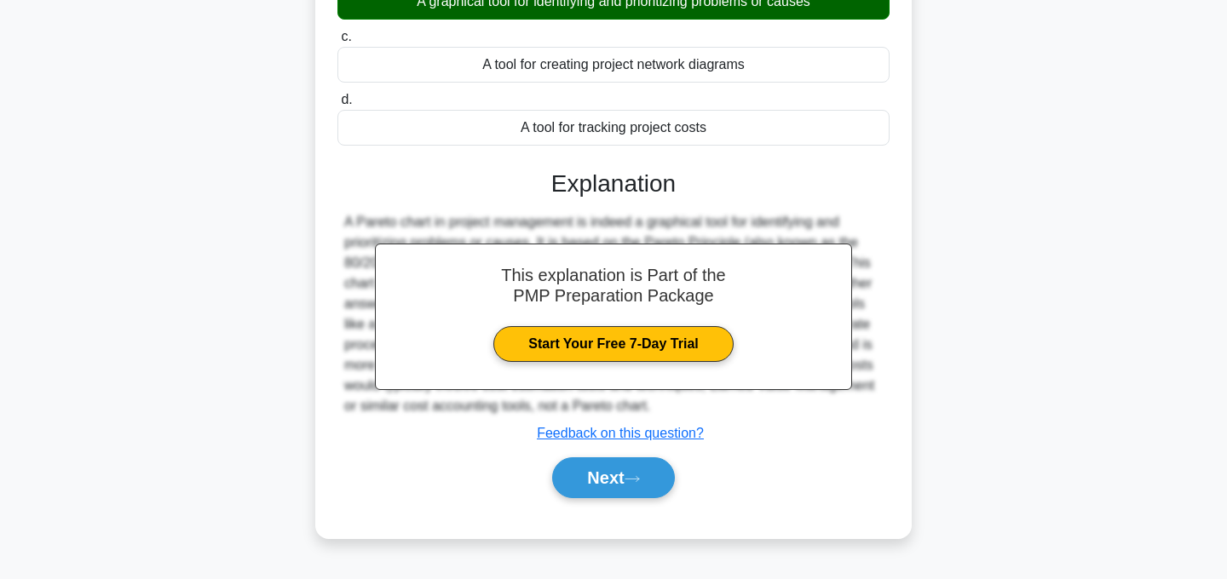
scroll to position [341, 0]
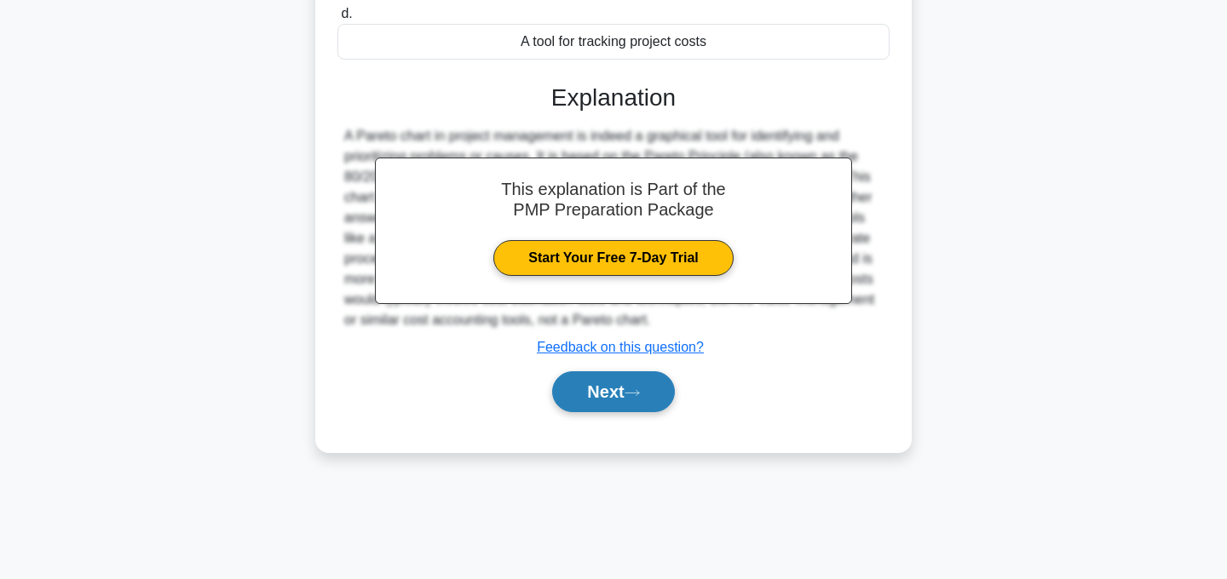
click at [634, 401] on button "Next" at bounding box center [613, 392] width 122 height 41
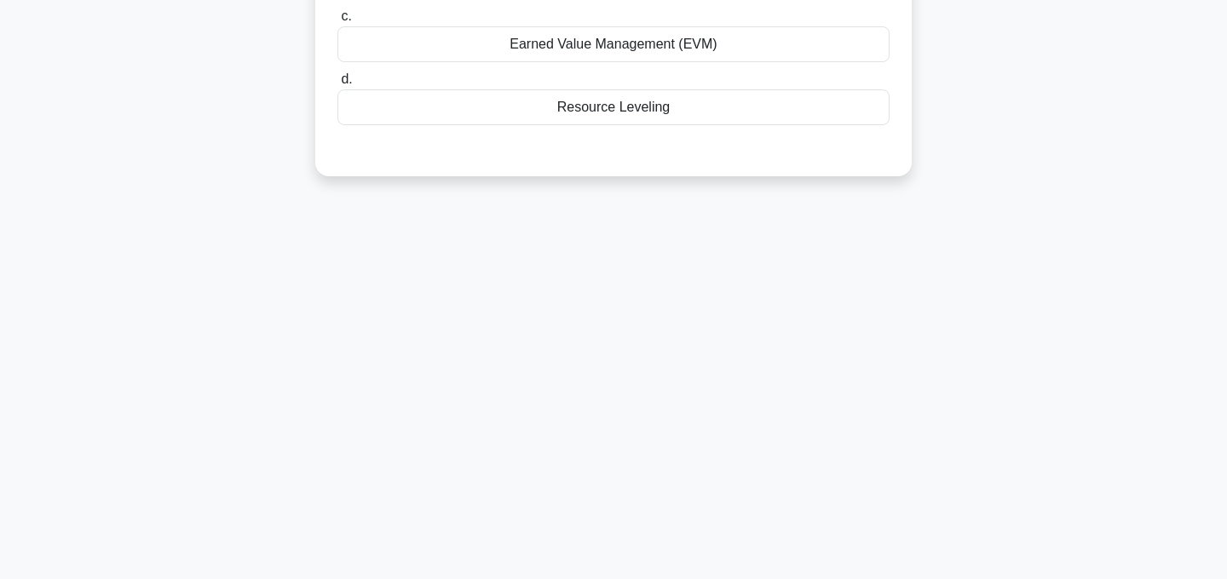
scroll to position [0, 0]
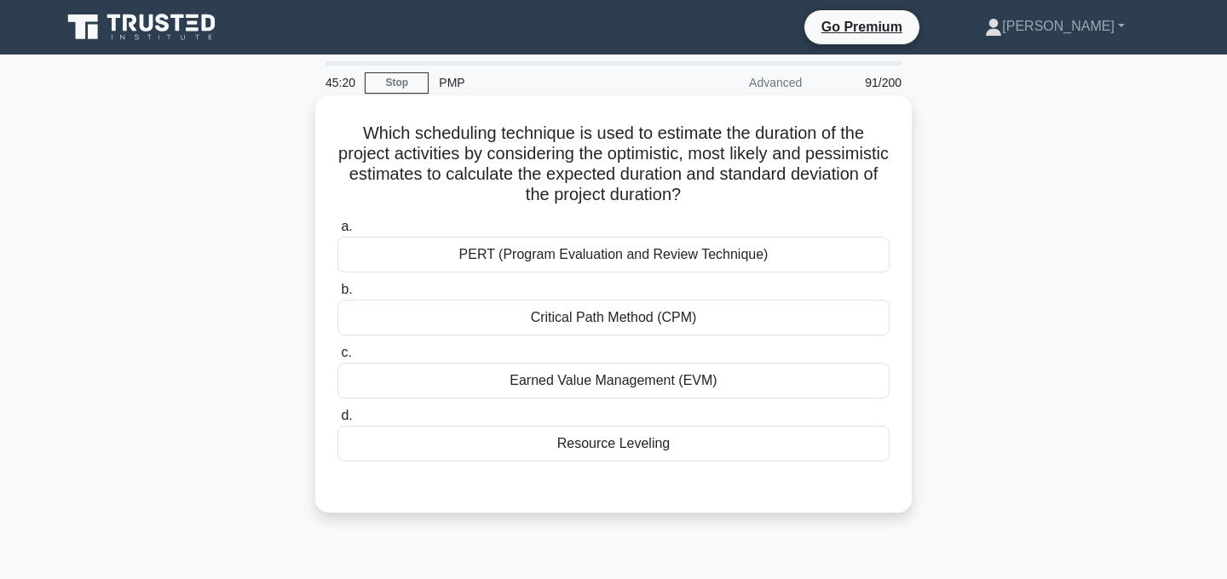
click at [691, 259] on div "PERT (Program Evaluation and Review Technique)" at bounding box center [613, 255] width 552 height 36
click at [337, 233] on input "a. PERT (Program Evaluation and Review Technique)" at bounding box center [337, 227] width 0 height 11
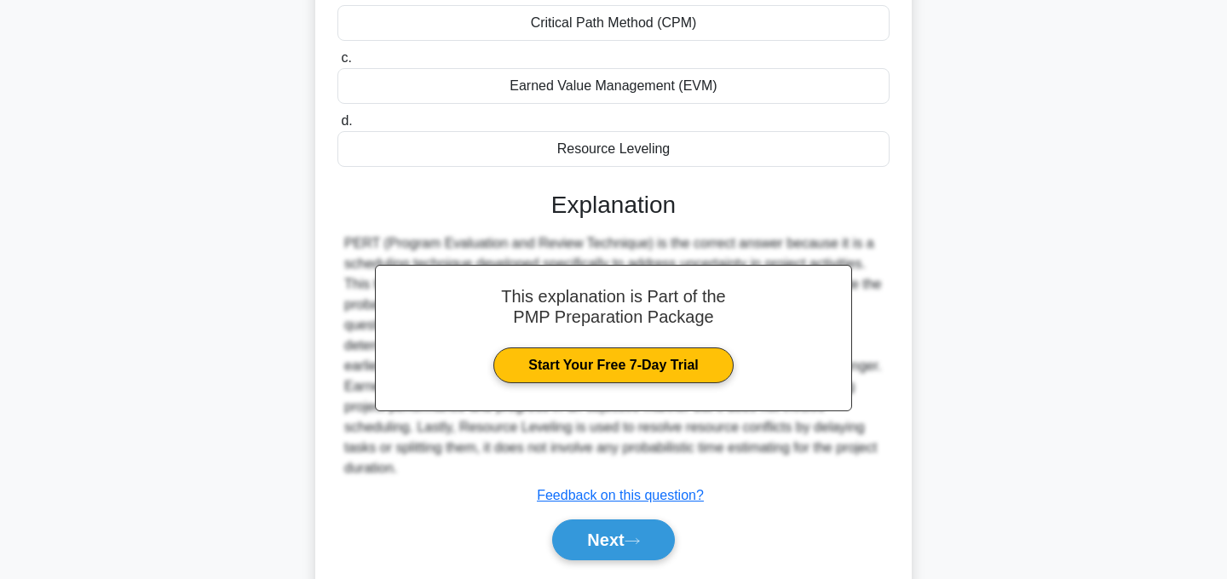
scroll to position [349, 0]
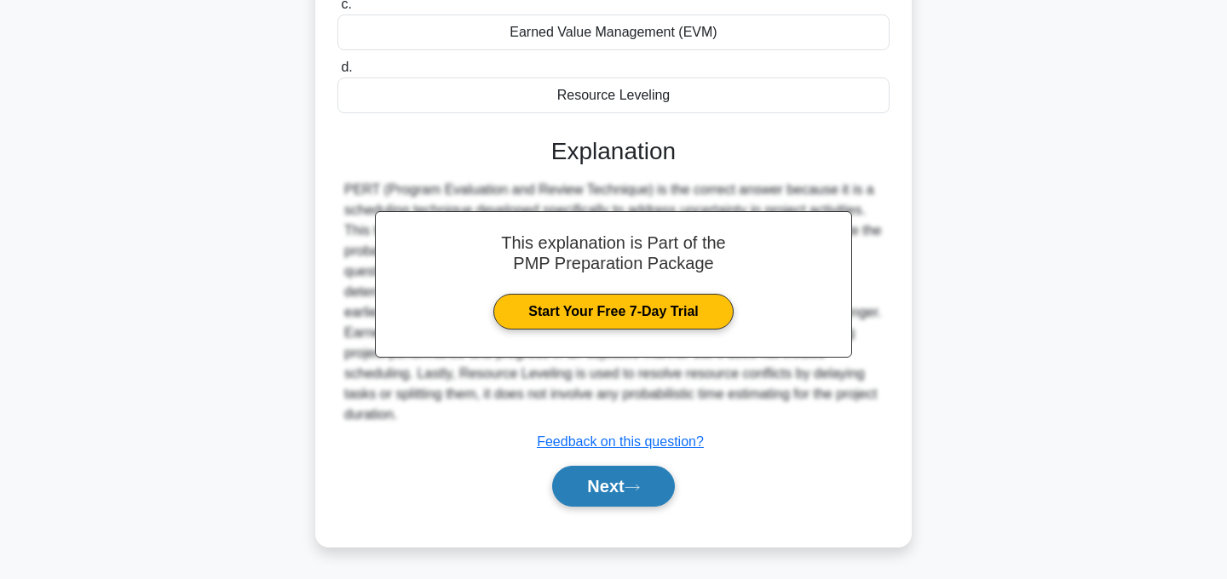
click at [637, 499] on button "Next" at bounding box center [613, 486] width 122 height 41
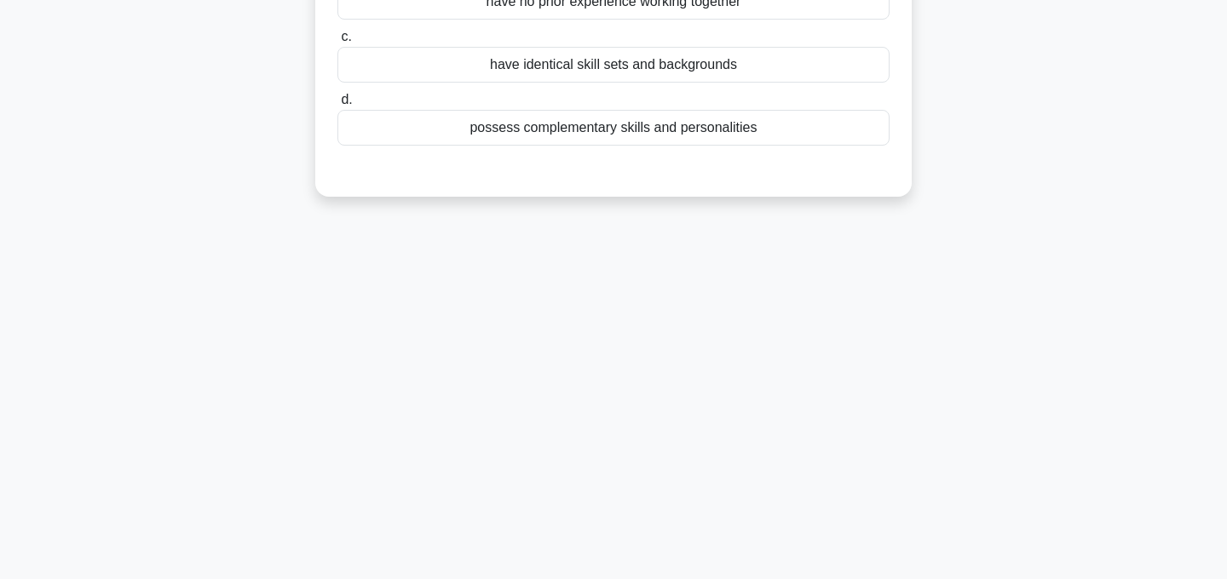
scroll to position [0, 0]
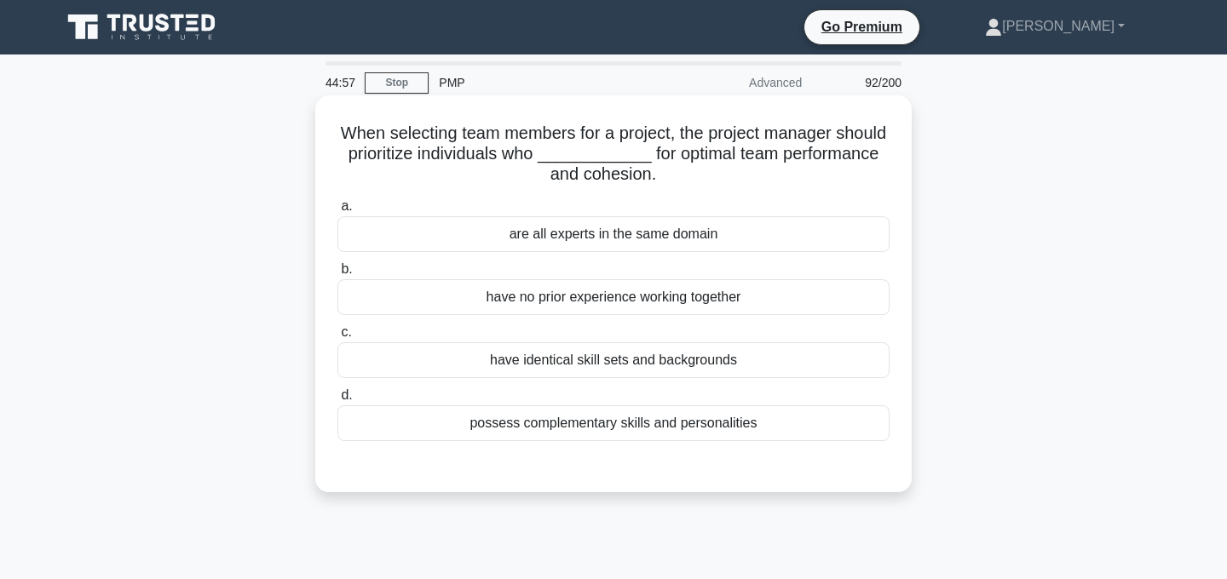
click at [678, 428] on div "possess complementary skills and personalities" at bounding box center [613, 424] width 552 height 36
click at [337, 401] on input "d. possess complementary skills and personalities" at bounding box center [337, 395] width 0 height 11
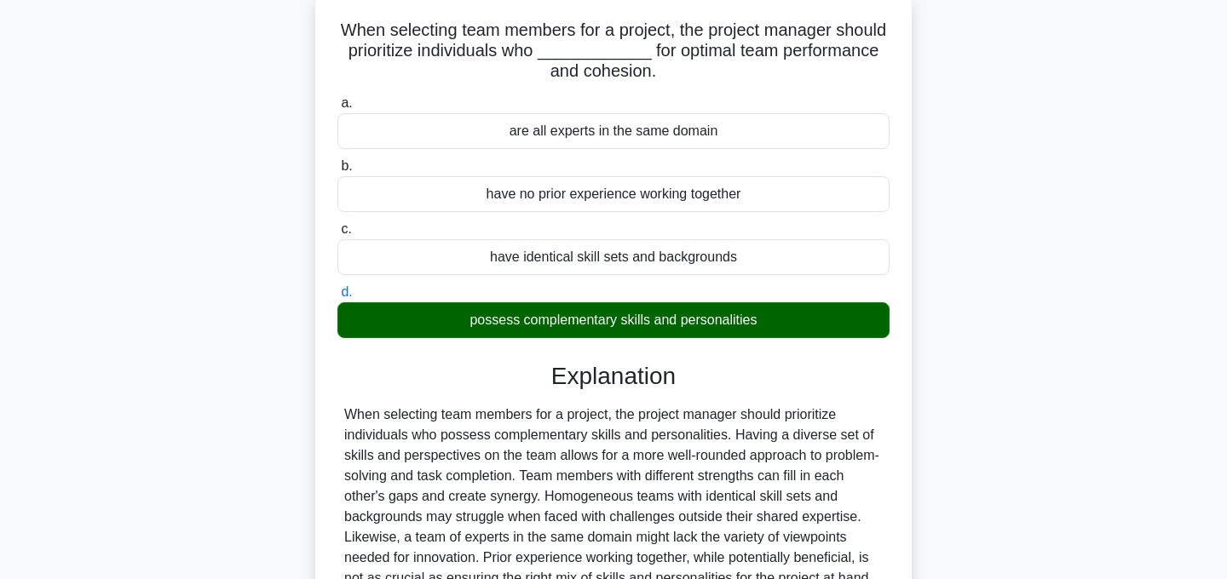
scroll to position [341, 0]
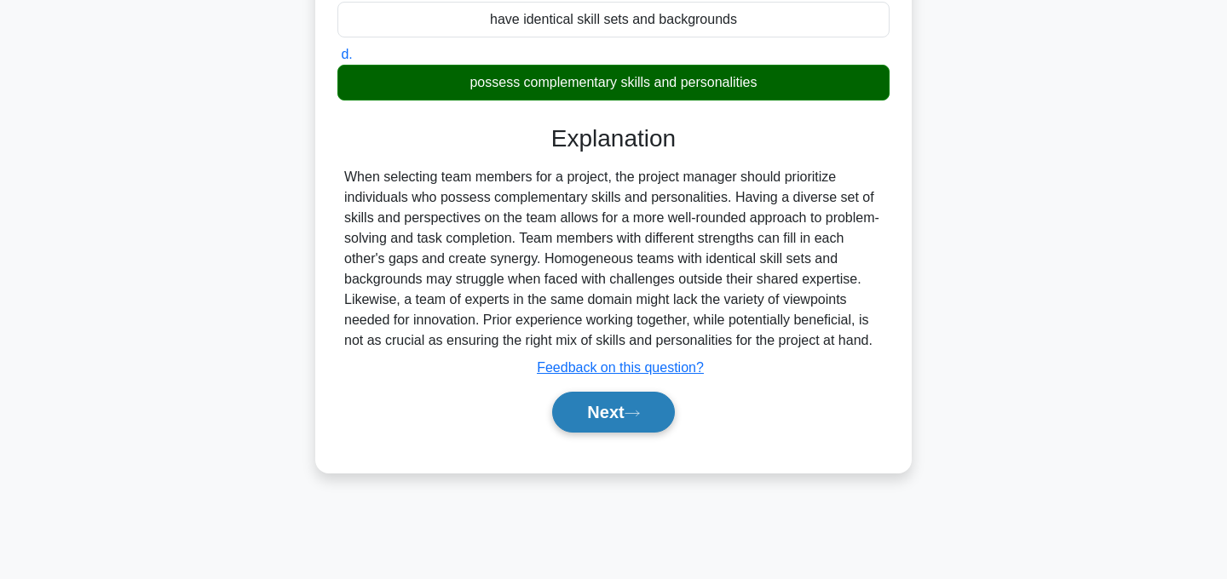
click at [651, 418] on button "Next" at bounding box center [613, 412] width 122 height 41
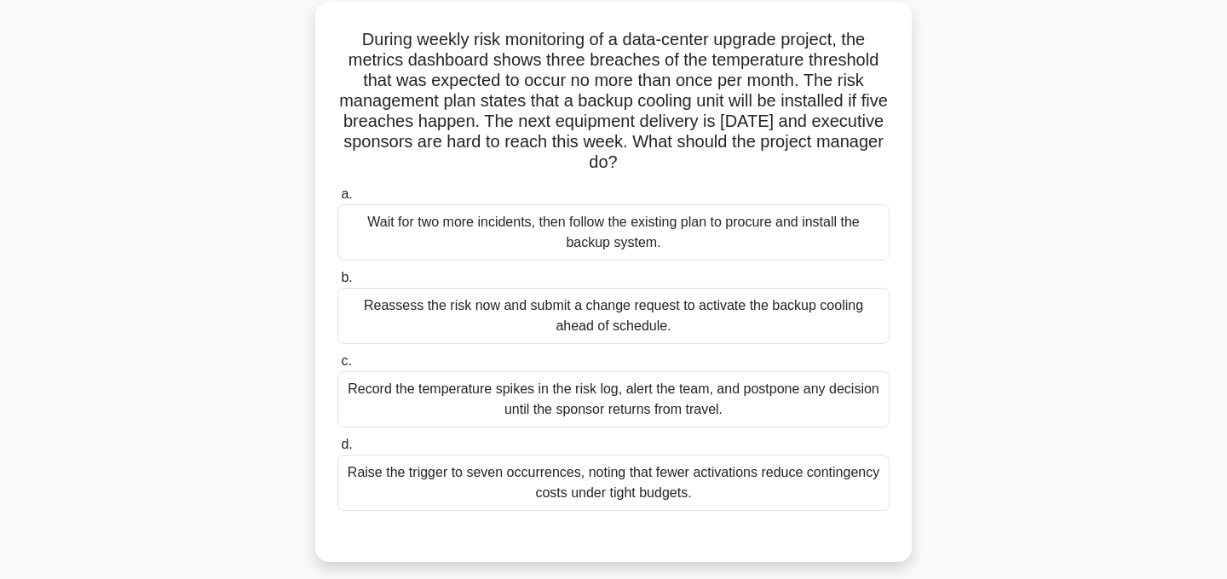
scroll to position [97, 0]
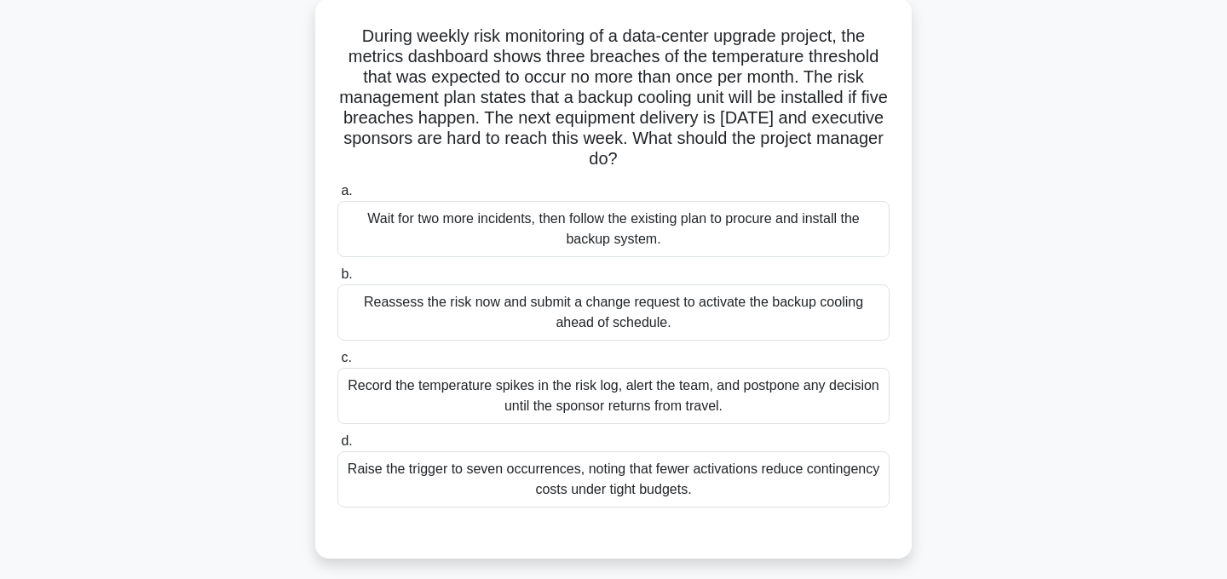
click at [713, 221] on div "Wait for two more incidents, then follow the existing plan to procure and insta…" at bounding box center [613, 229] width 552 height 56
click at [337, 197] on input "a. Wait for two more incidents, then follow the existing plan to procure and in…" at bounding box center [337, 191] width 0 height 11
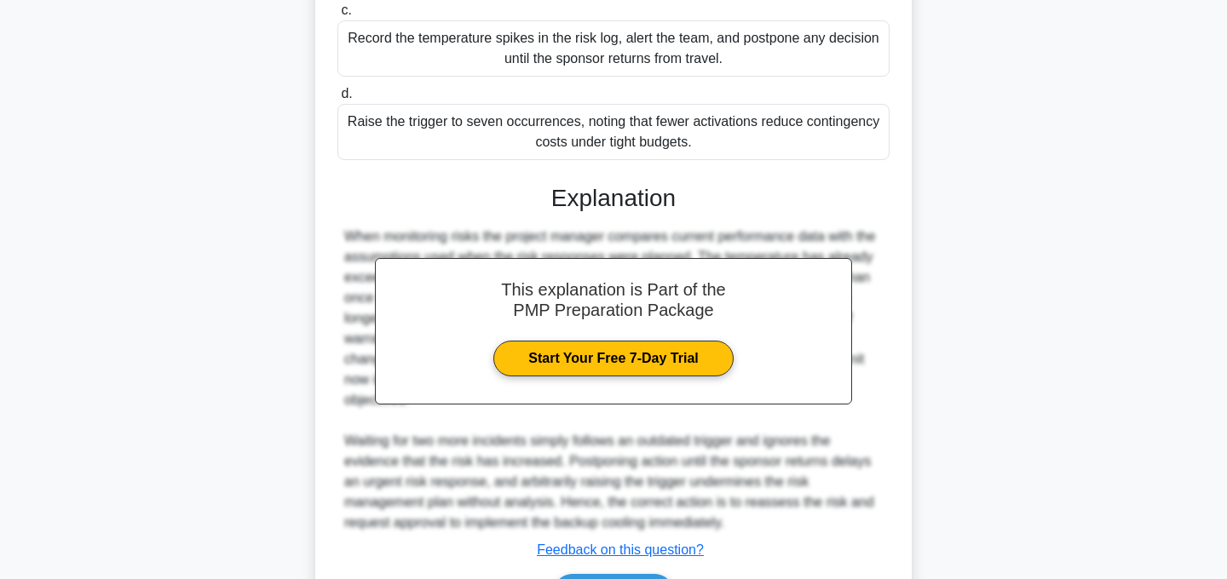
scroll to position [555, 0]
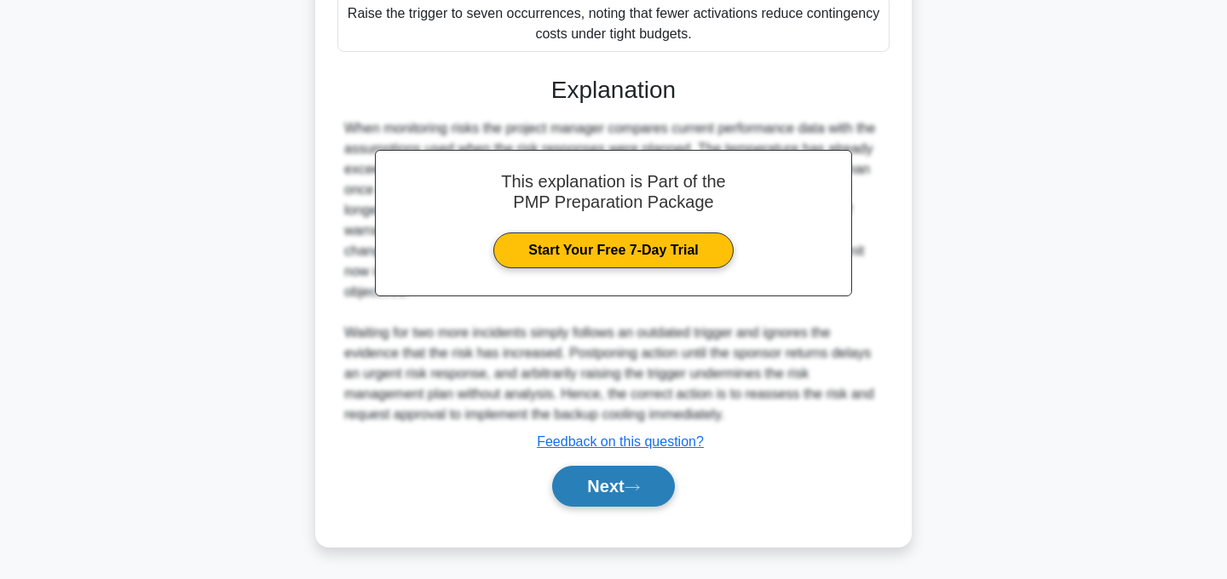
click at [581, 490] on button "Next" at bounding box center [613, 486] width 122 height 41
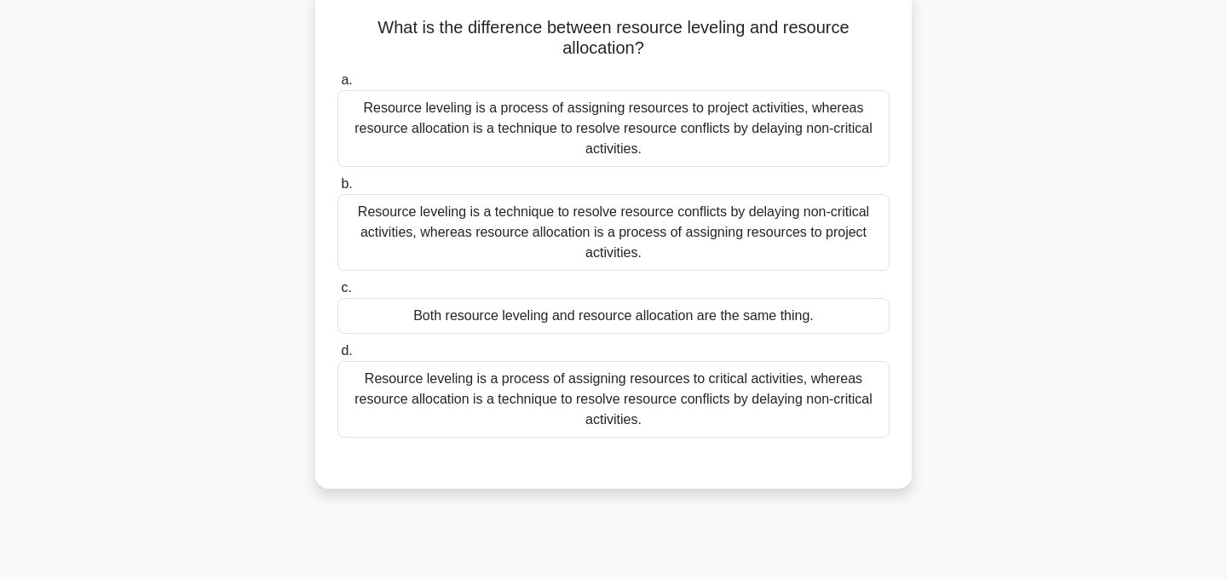
scroll to position [112, 0]
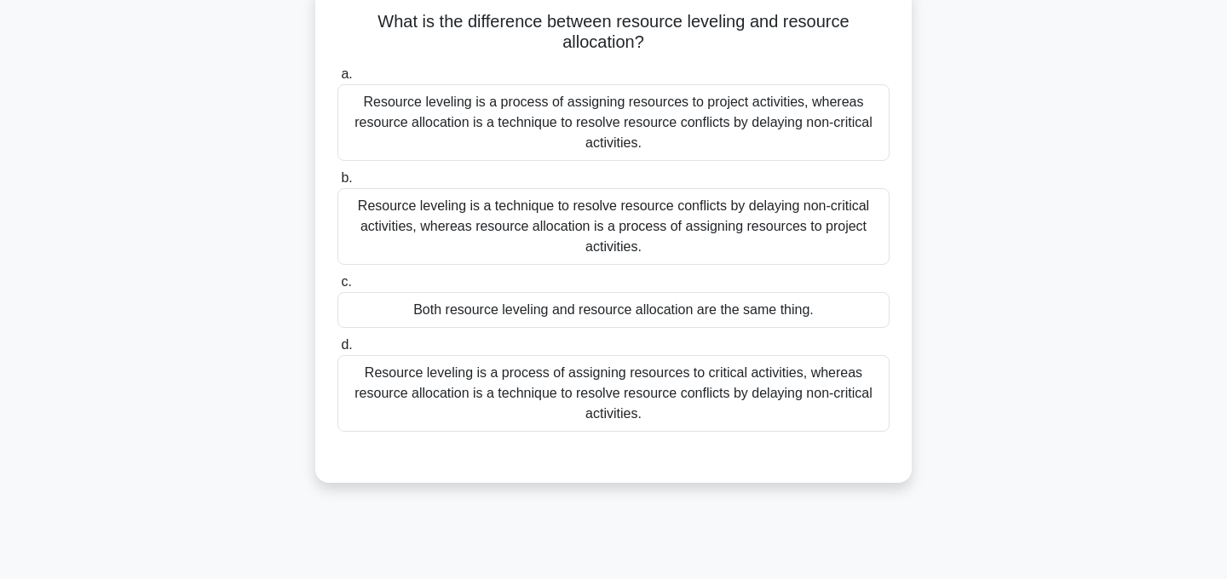
click at [781, 233] on div "Resource leveling is a technique to resolve resource conflicts by delaying non-…" at bounding box center [613, 226] width 552 height 77
click at [337, 184] on input "b. Resource leveling is a technique to resolve resource conflicts by delaying n…" at bounding box center [337, 178] width 0 height 11
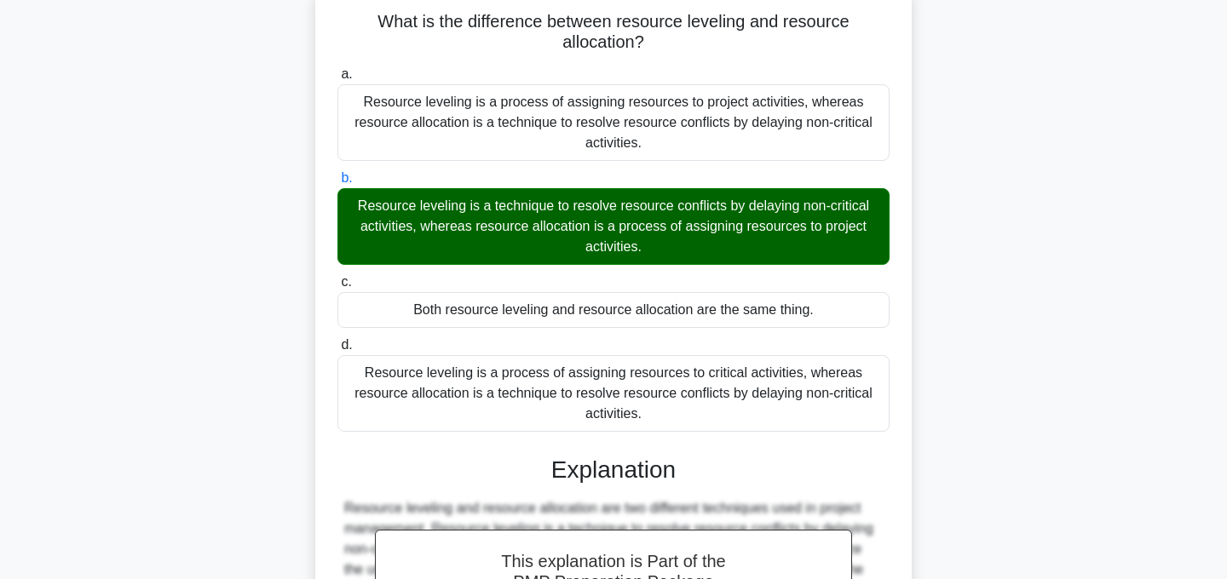
scroll to position [389, 0]
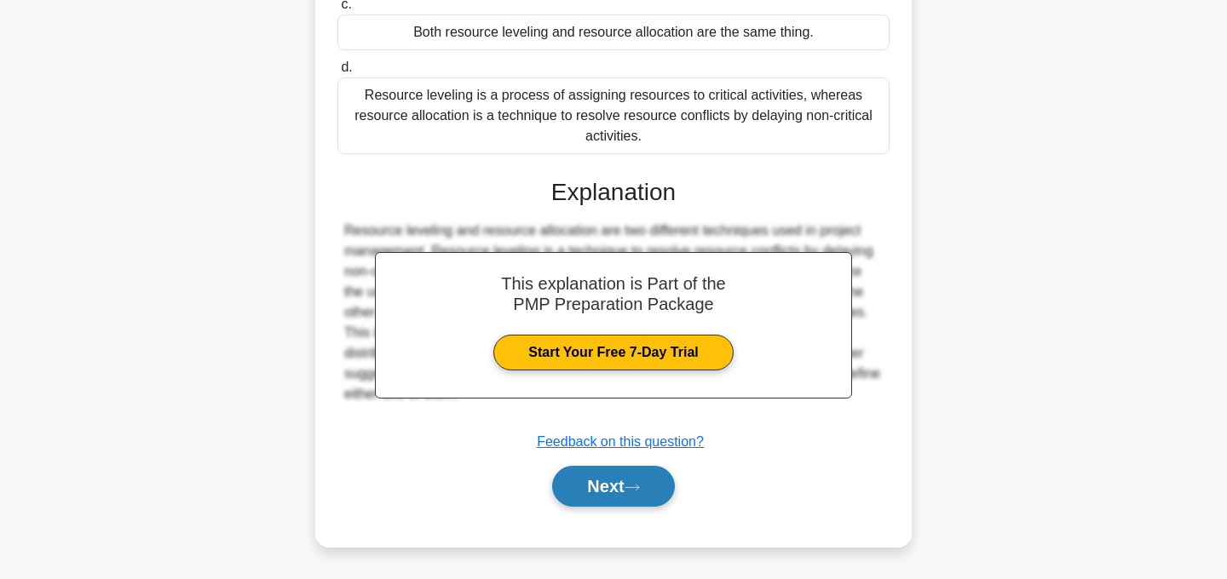
click at [649, 485] on button "Next" at bounding box center [613, 486] width 122 height 41
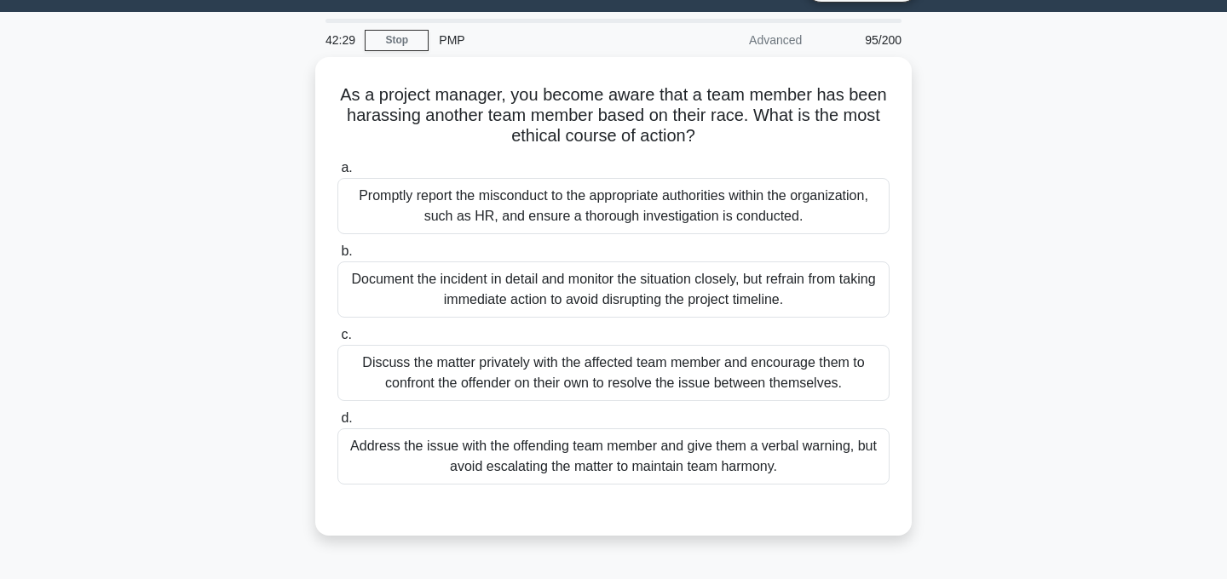
scroll to position [45, 0]
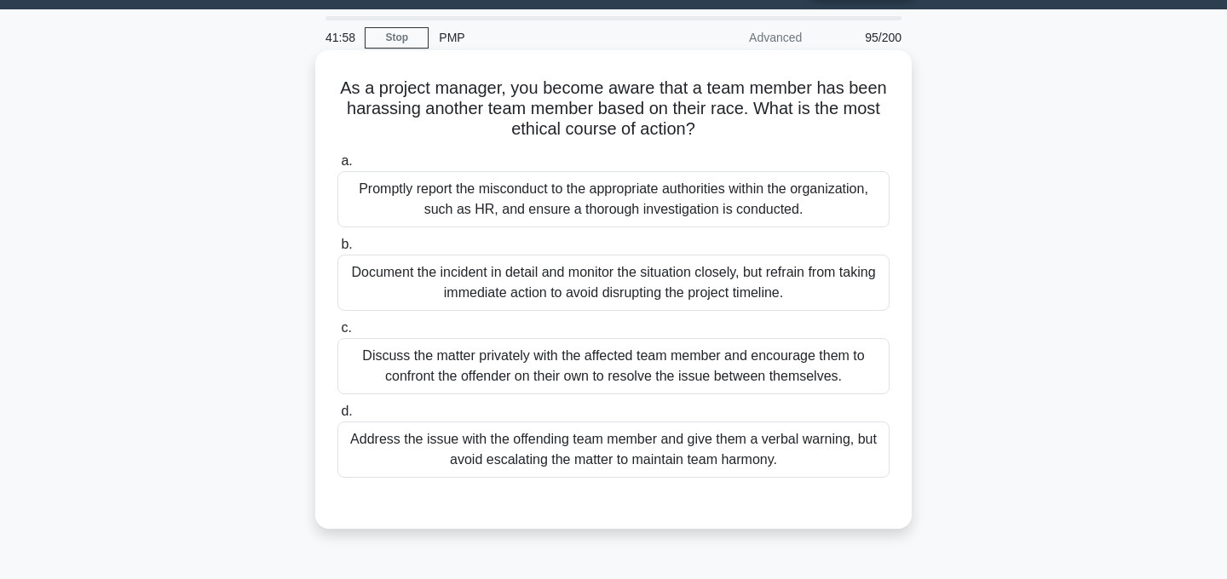
click at [664, 449] on div "Address the issue with the offending team member and give them a verbal warning…" at bounding box center [613, 450] width 552 height 56
click at [337, 418] on input "d. Address the issue with the offending team member and give them a verbal warn…" at bounding box center [337, 411] width 0 height 11
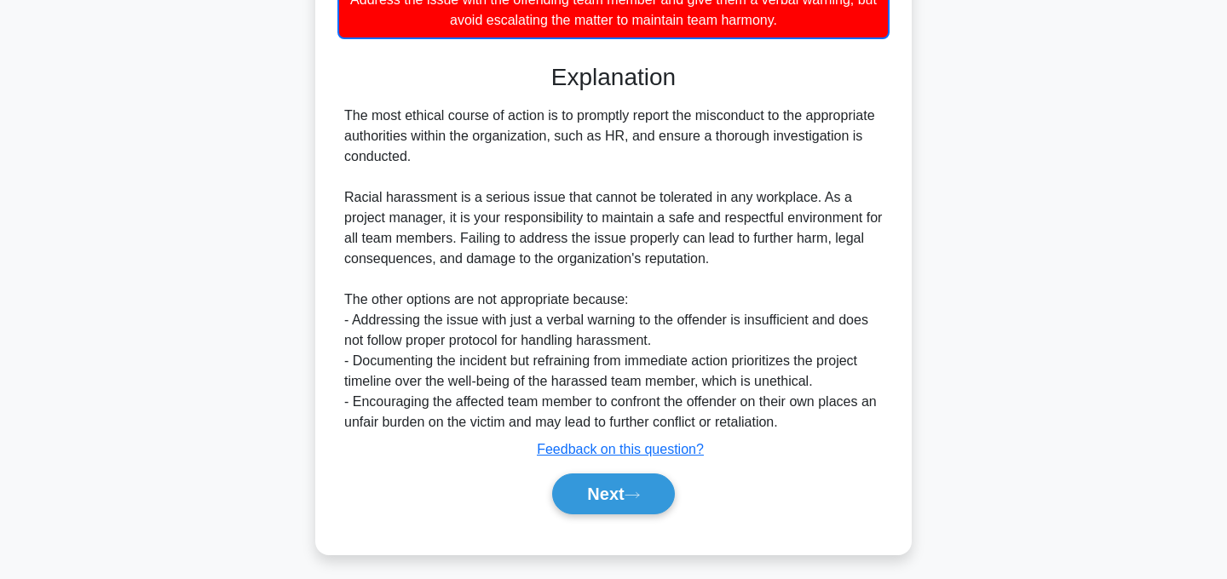
scroll to position [493, 0]
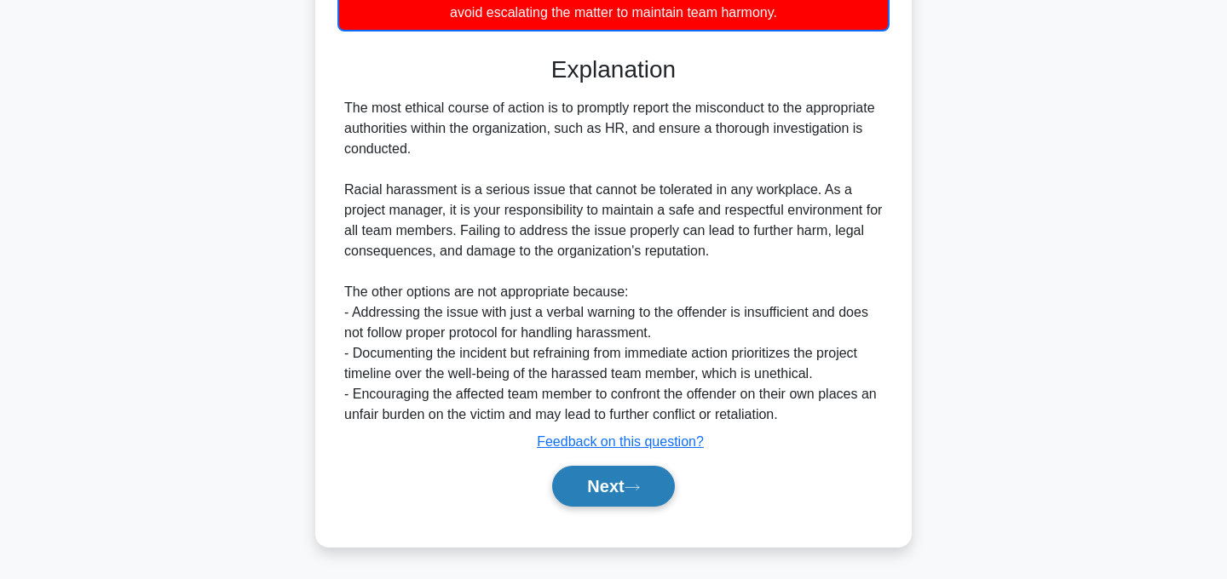
click at [634, 488] on icon at bounding box center [632, 487] width 15 height 9
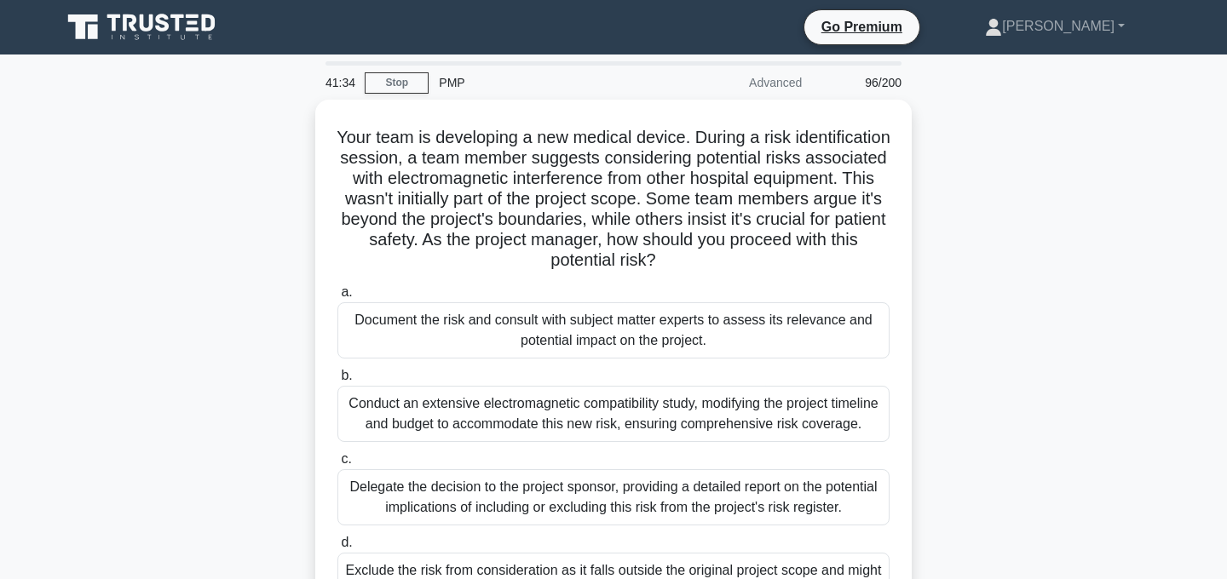
scroll to position [79, 0]
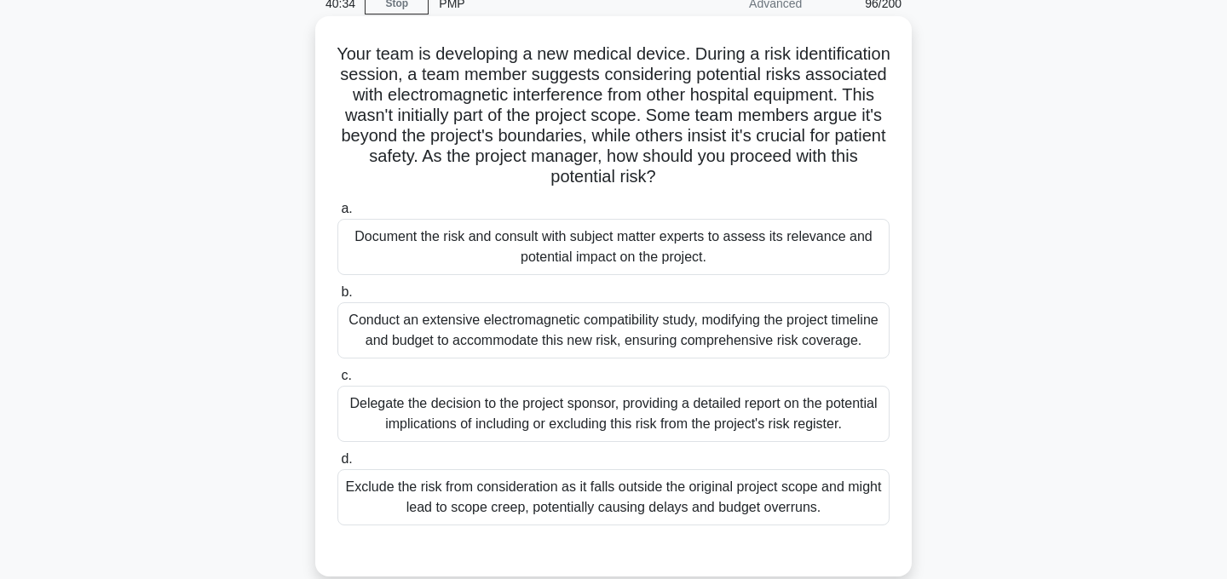
click at [700, 265] on div "Document the risk and consult with subject matter experts to assess its relevan…" at bounding box center [613, 247] width 552 height 56
click at [337, 215] on input "a. Document the risk and consult with subject matter experts to assess its rele…" at bounding box center [337, 209] width 0 height 11
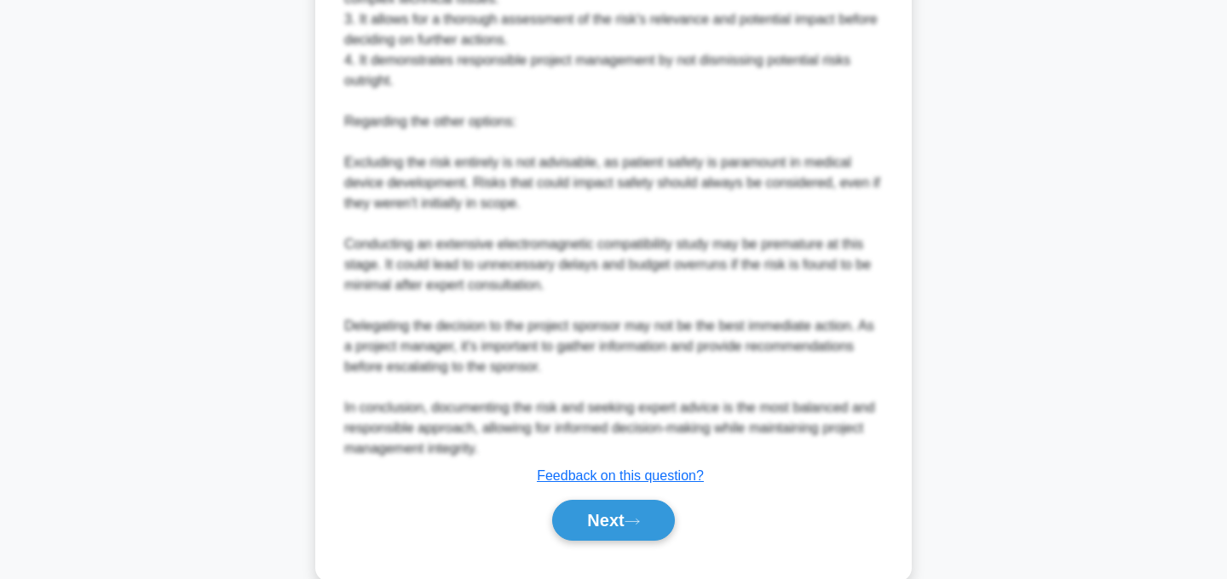
scroll to position [880, 0]
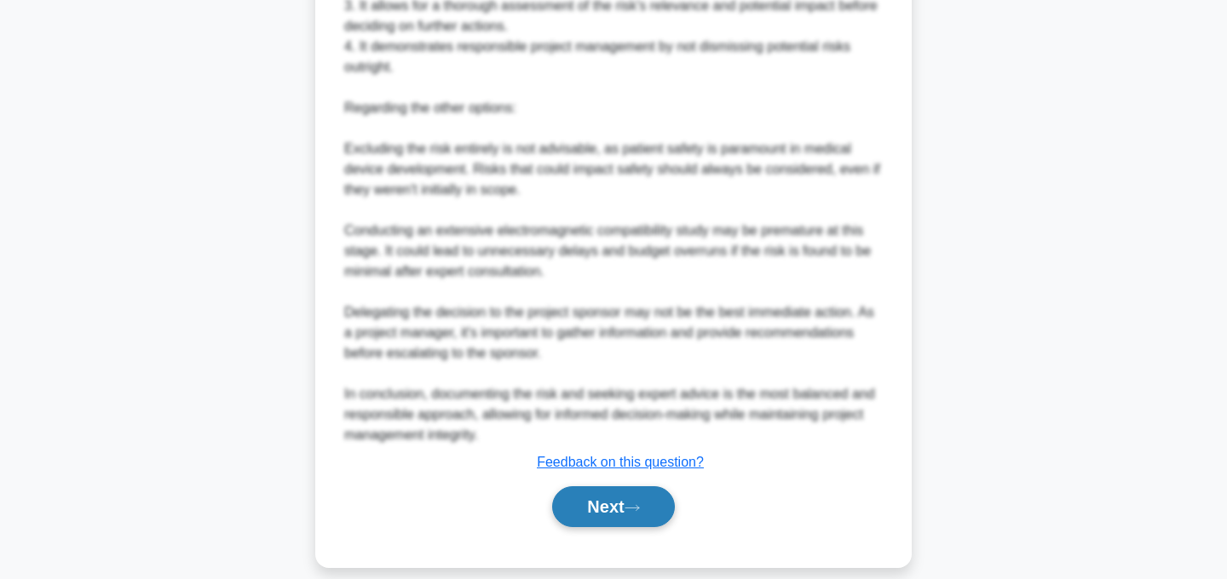
click at [637, 514] on button "Next" at bounding box center [613, 507] width 122 height 41
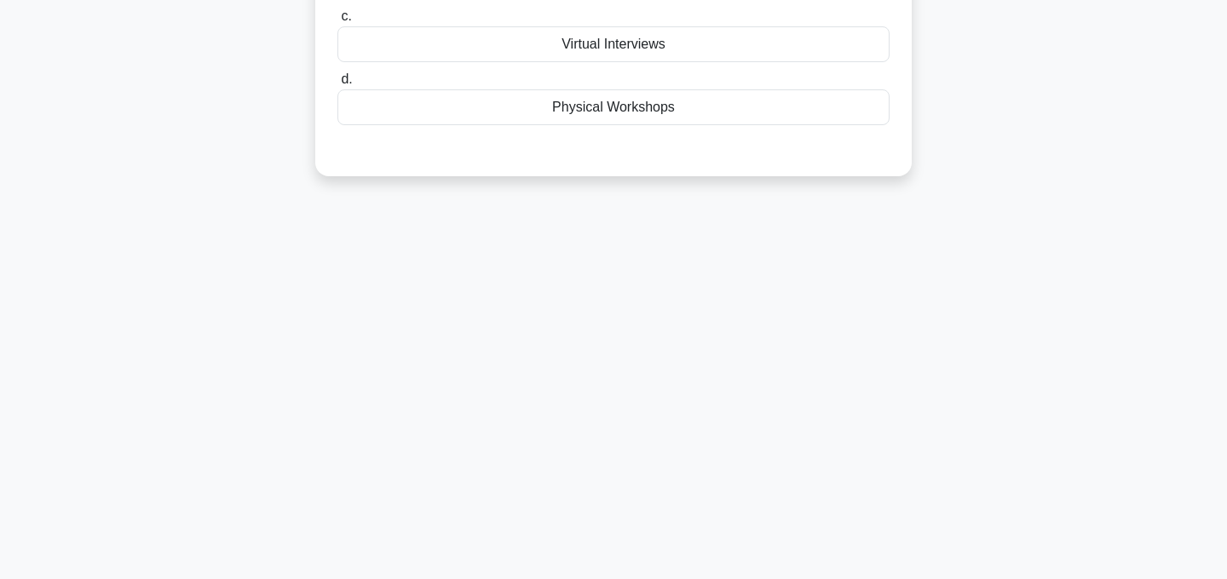
scroll to position [0, 0]
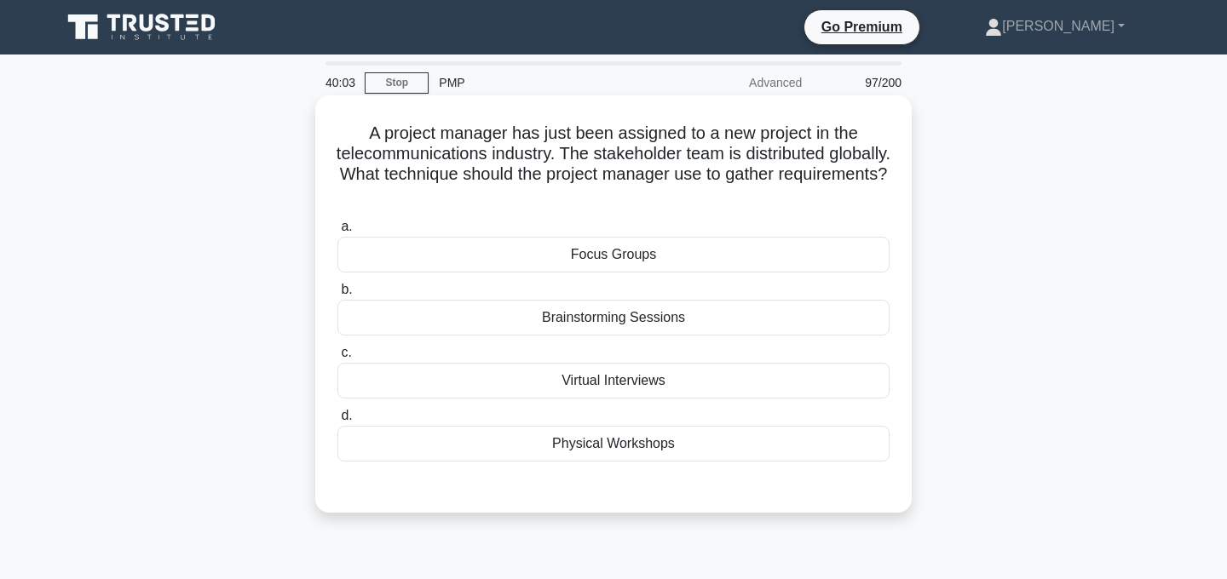
click at [644, 385] on div "Virtual Interviews" at bounding box center [613, 381] width 552 height 36
click at [337, 359] on input "c. Virtual Interviews" at bounding box center [337, 353] width 0 height 11
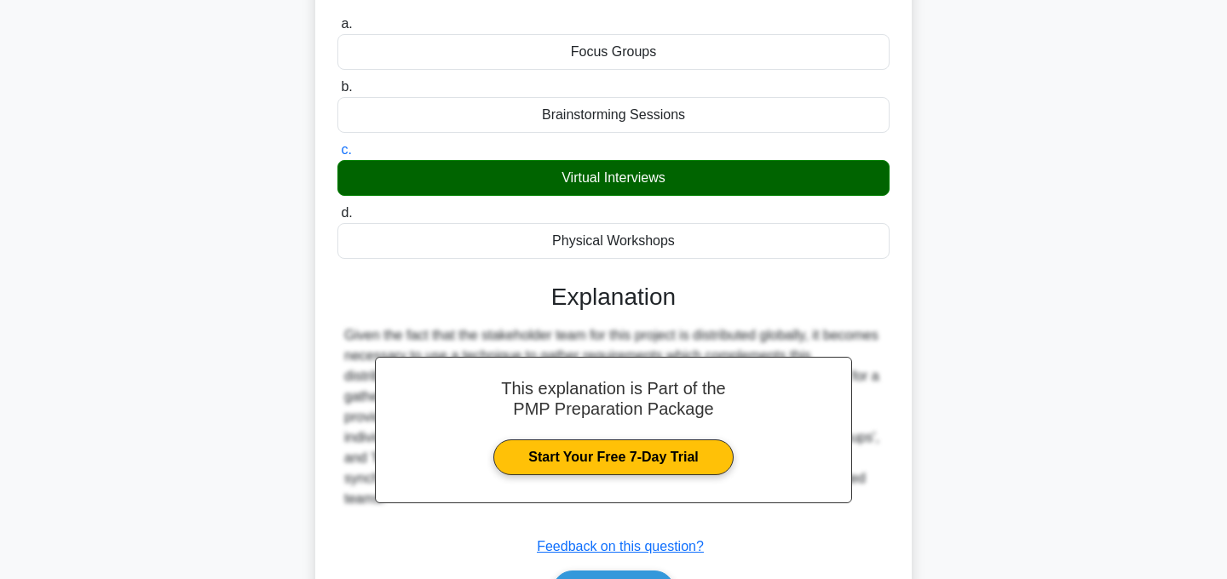
scroll to position [341, 0]
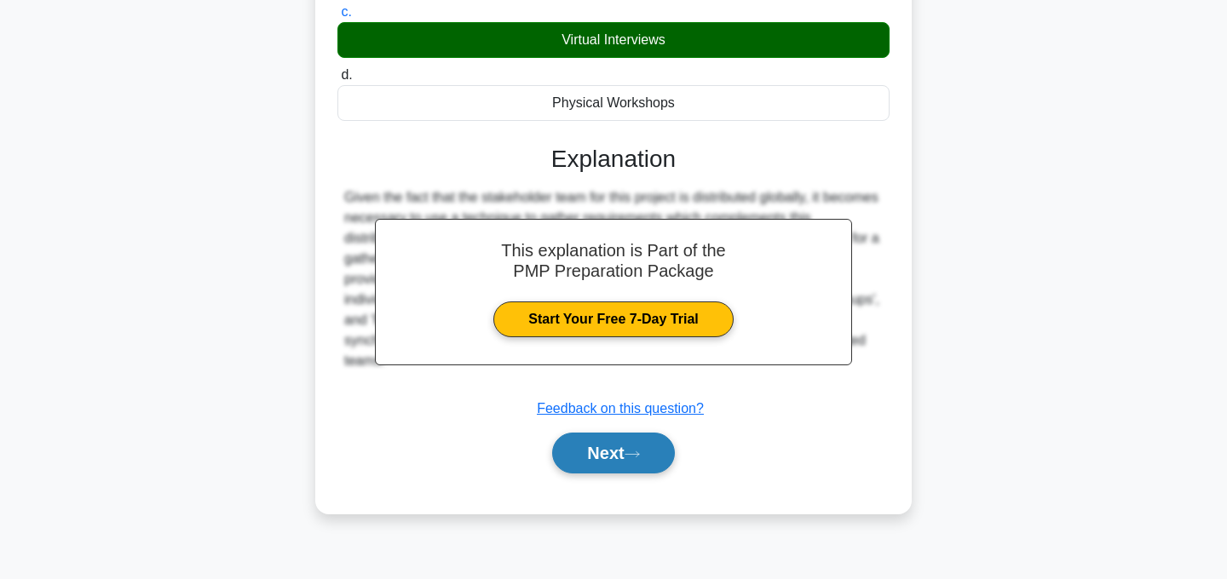
click at [636, 458] on icon at bounding box center [632, 454] width 15 height 9
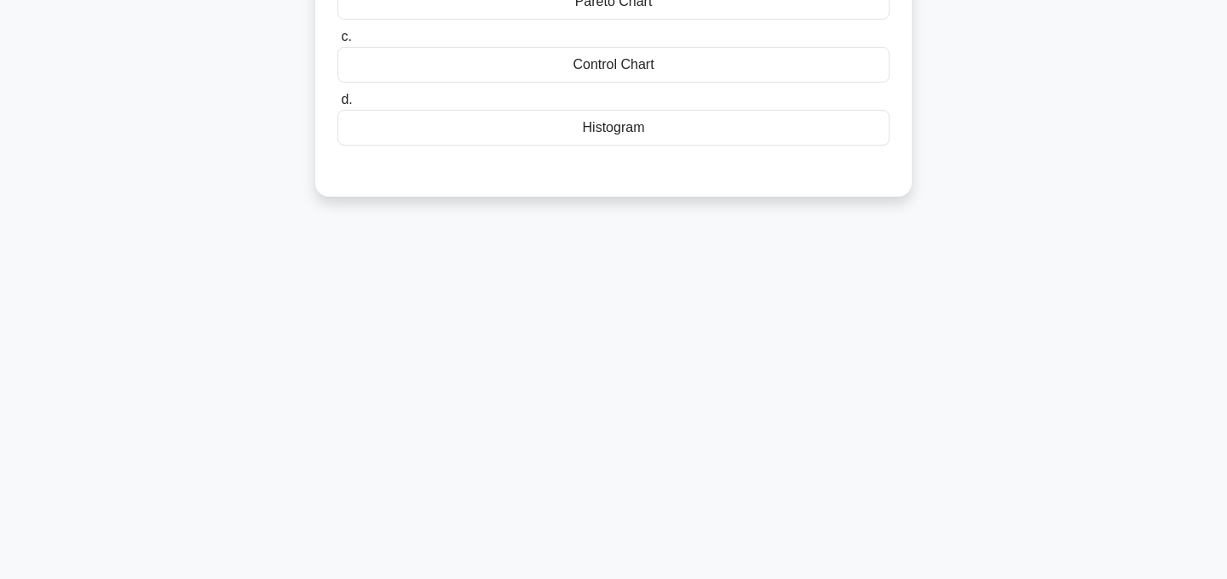
scroll to position [0, 0]
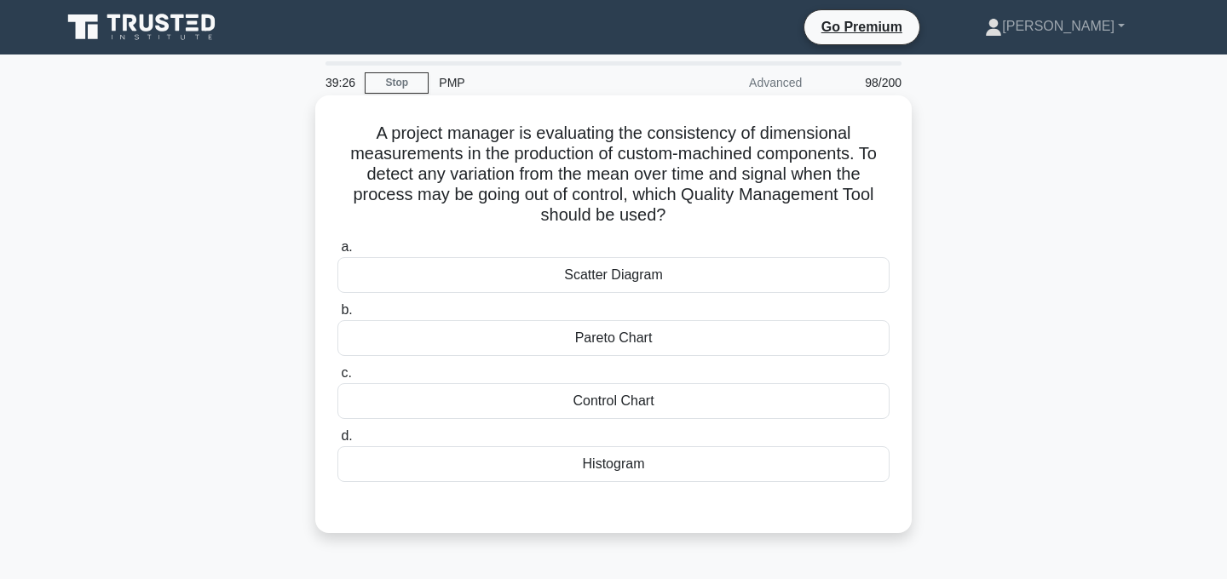
click at [653, 404] on div "Control Chart" at bounding box center [613, 401] width 552 height 36
click at [337, 379] on input "c. Control Chart" at bounding box center [337, 373] width 0 height 11
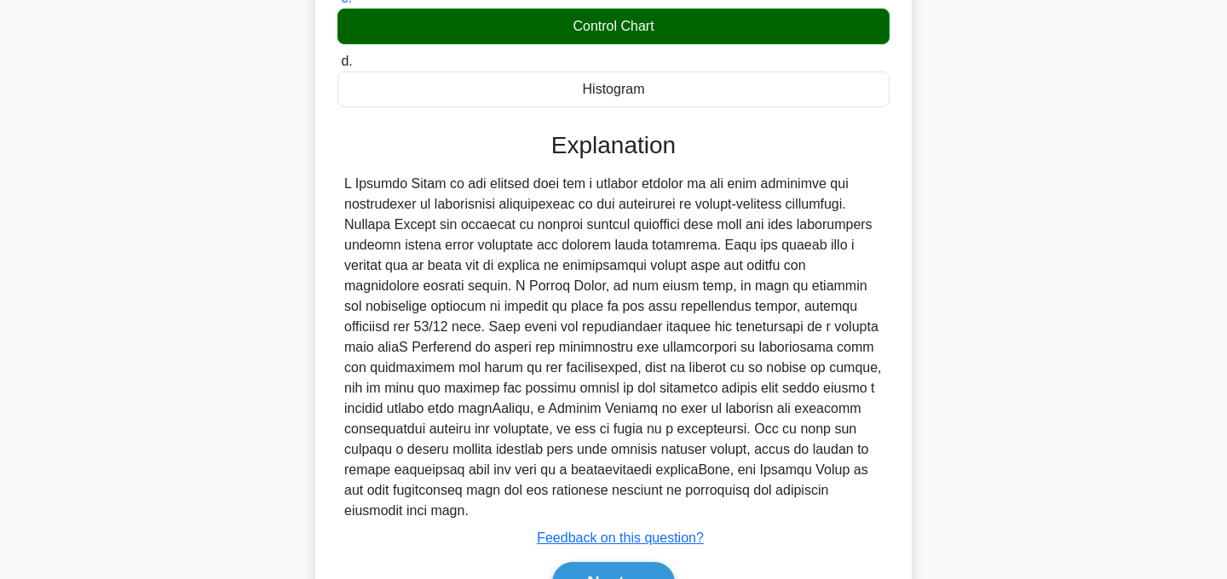
scroll to position [471, 0]
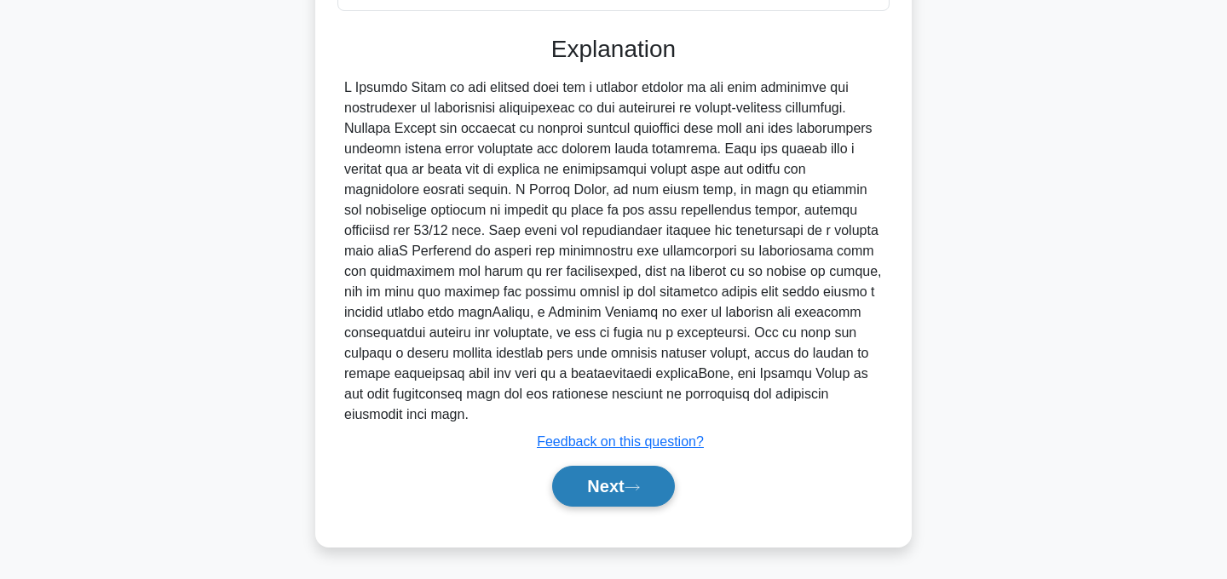
click at [624, 486] on button "Next" at bounding box center [613, 486] width 122 height 41
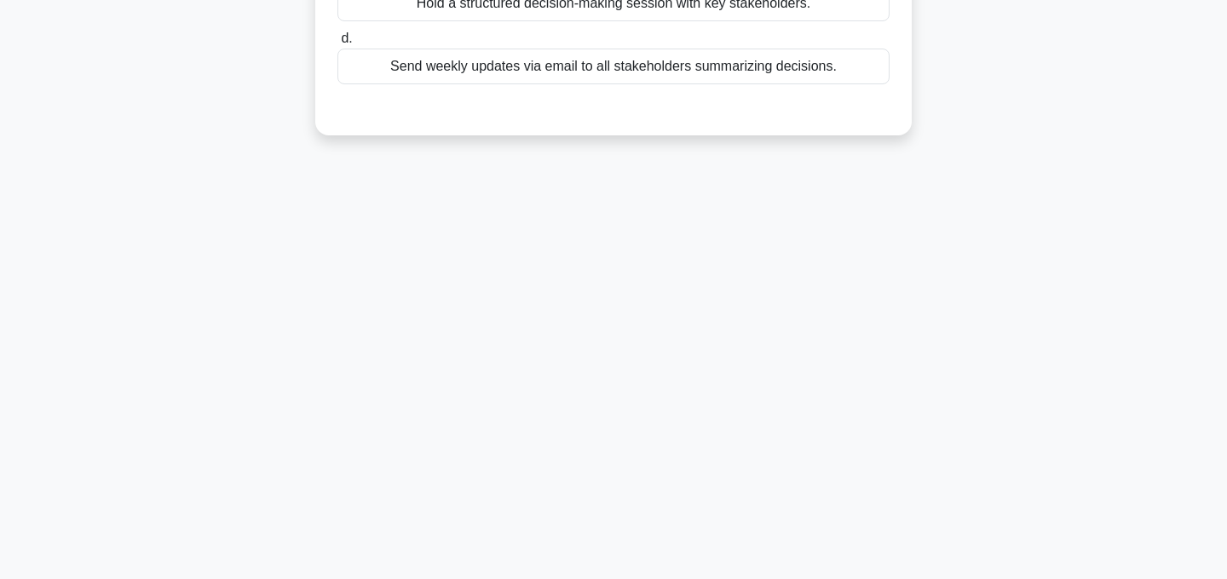
scroll to position [0, 0]
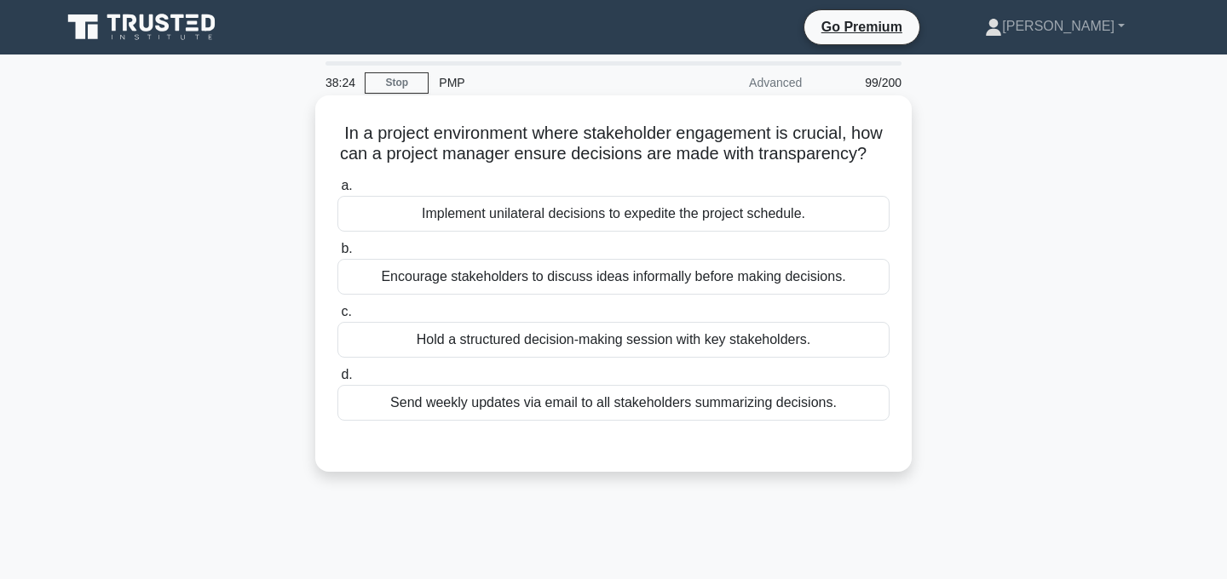
click at [741, 341] on div "Hold a structured decision-making session with key stakeholders." at bounding box center [613, 340] width 552 height 36
click at [337, 318] on input "c. Hold a structured decision-making session with key stakeholders." at bounding box center [337, 312] width 0 height 11
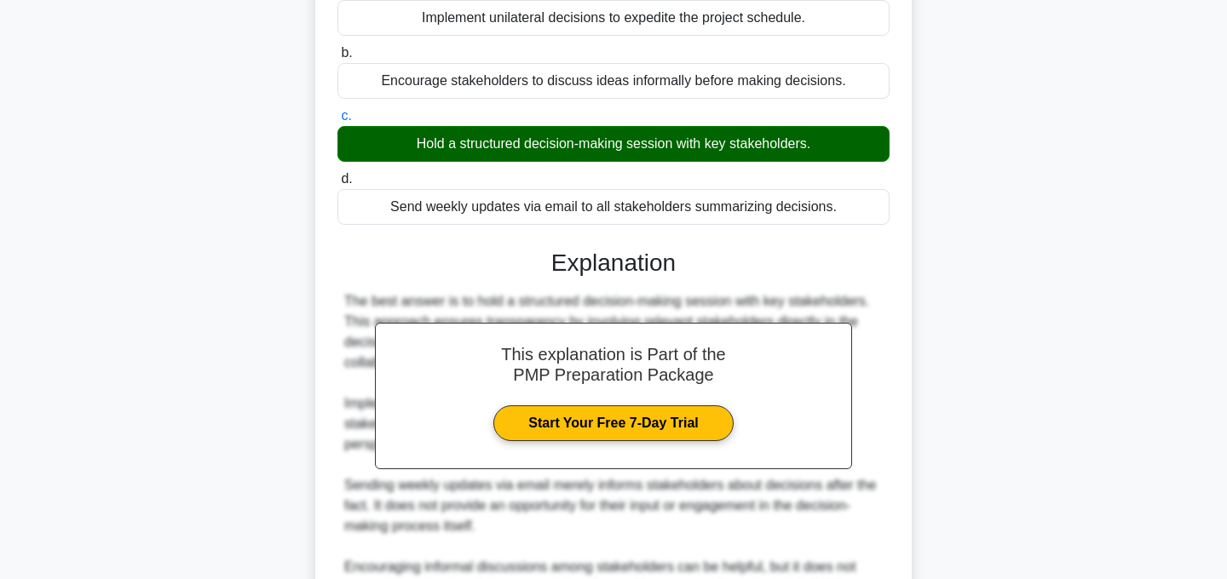
scroll to position [389, 0]
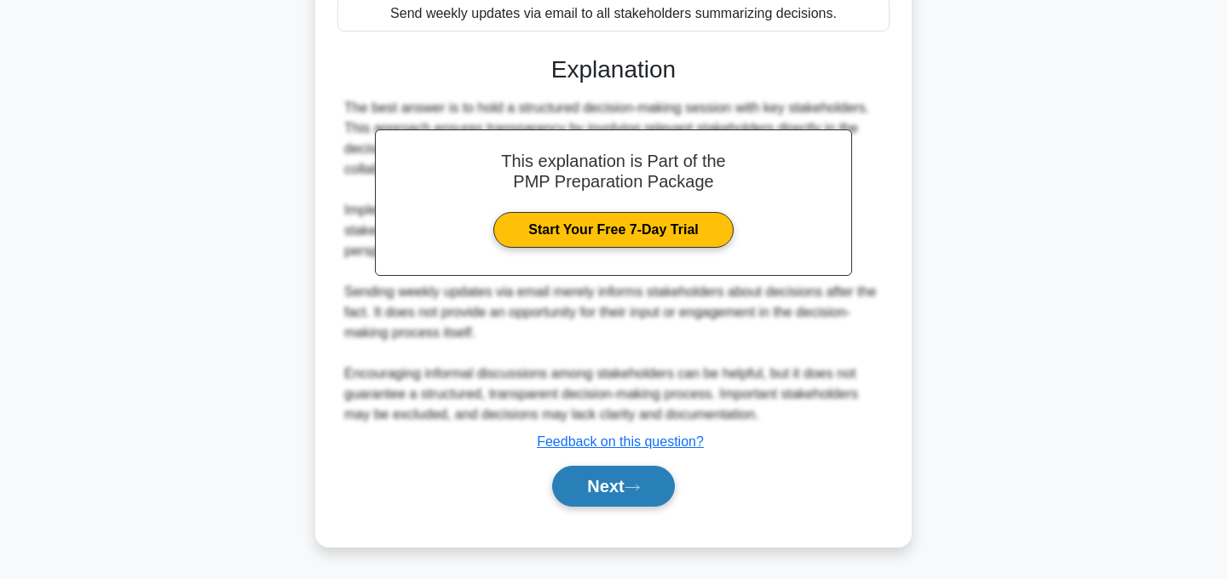
click at [653, 483] on button "Next" at bounding box center [613, 486] width 122 height 41
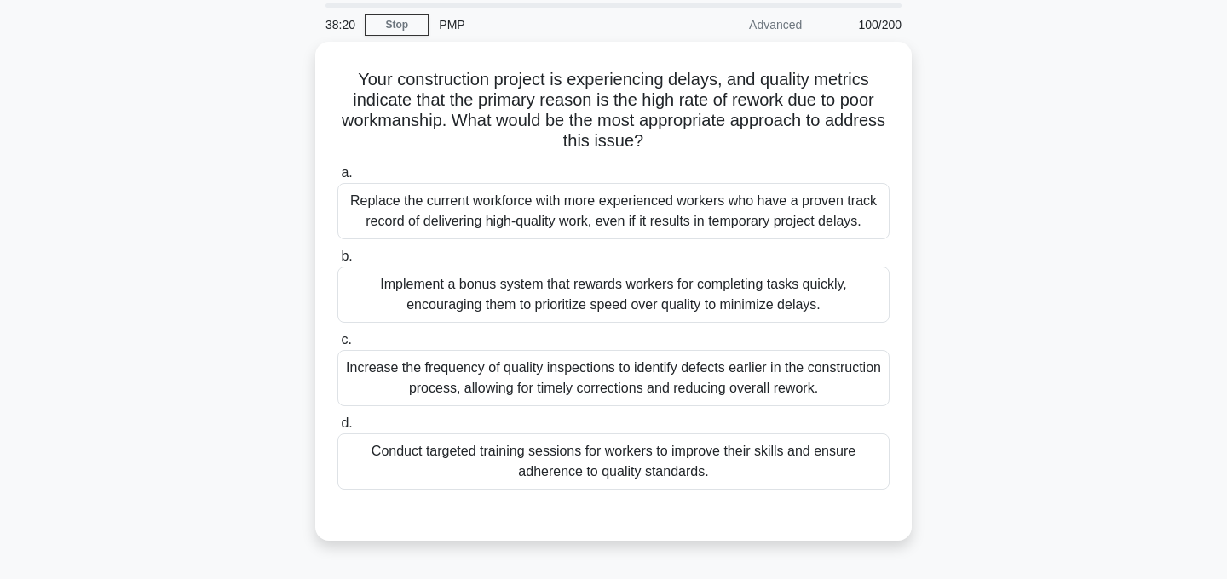
scroll to position [60, 0]
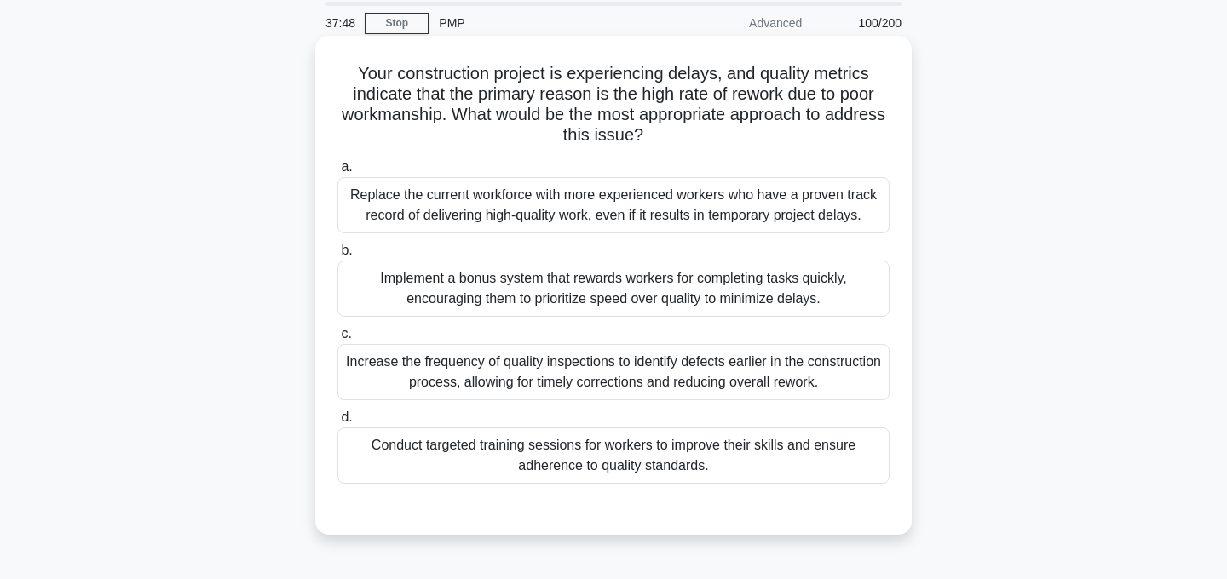
click at [842, 375] on div "Increase the frequency of quality inspections to identify defects earlier in th…" at bounding box center [613, 372] width 552 height 56
click at [337, 340] on input "c. Increase the frequency of quality inspections to identify defects earlier in…" at bounding box center [337, 334] width 0 height 11
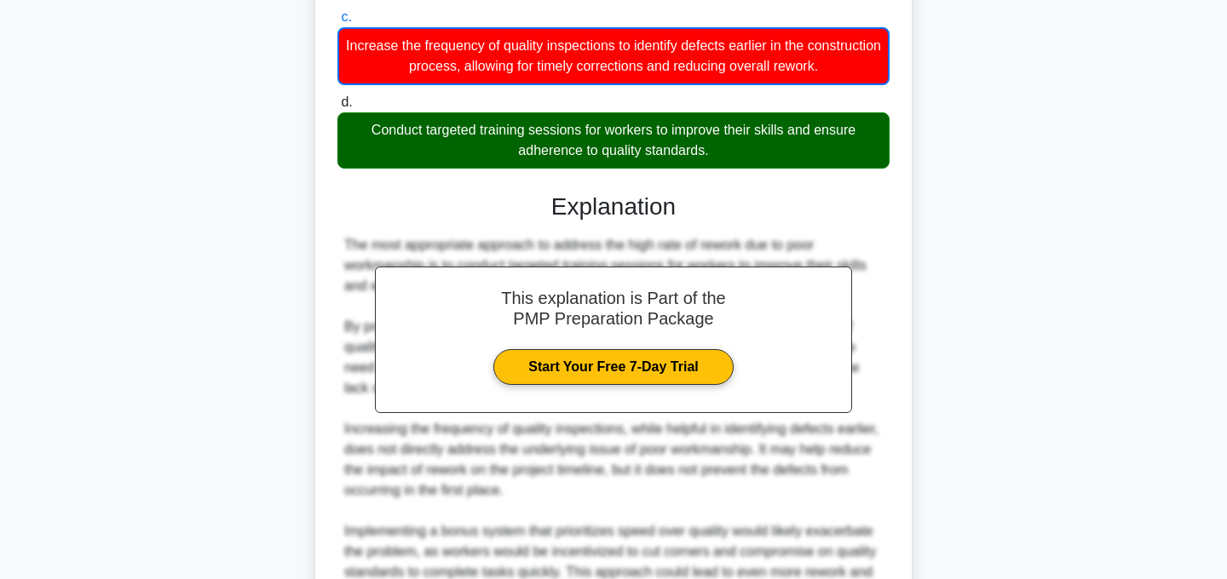
scroll to position [677, 0]
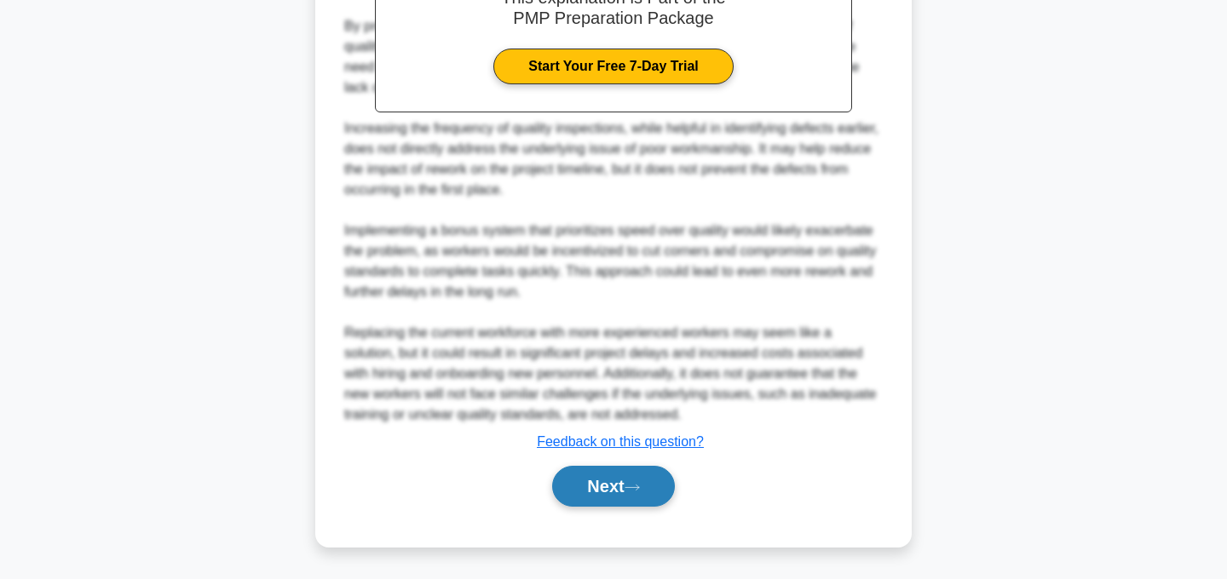
click at [626, 492] on button "Next" at bounding box center [613, 486] width 122 height 41
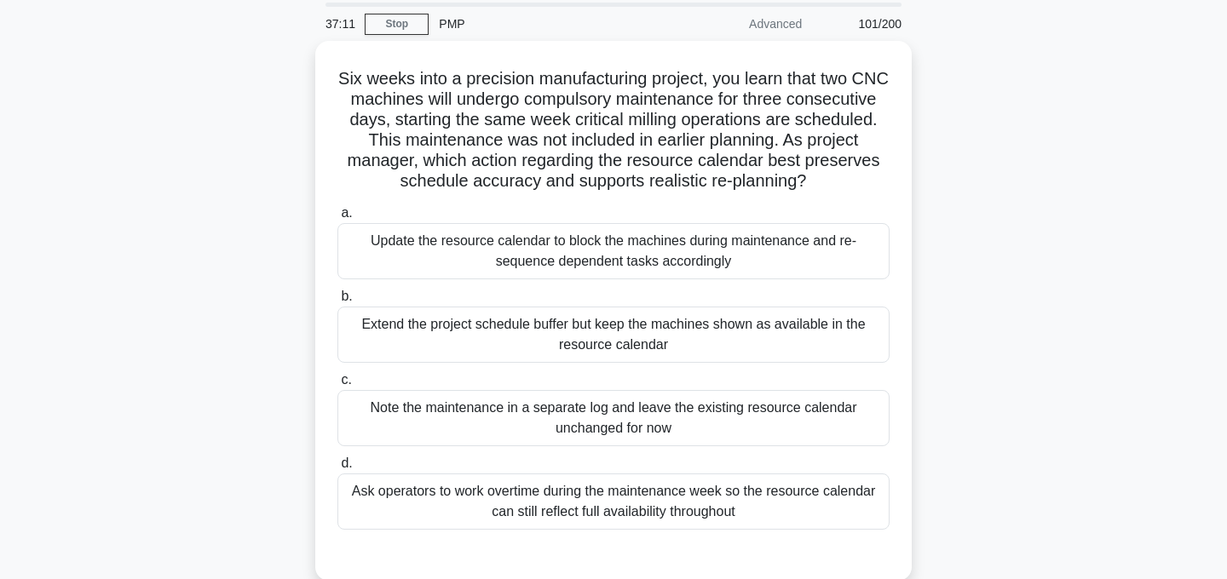
scroll to position [60, 0]
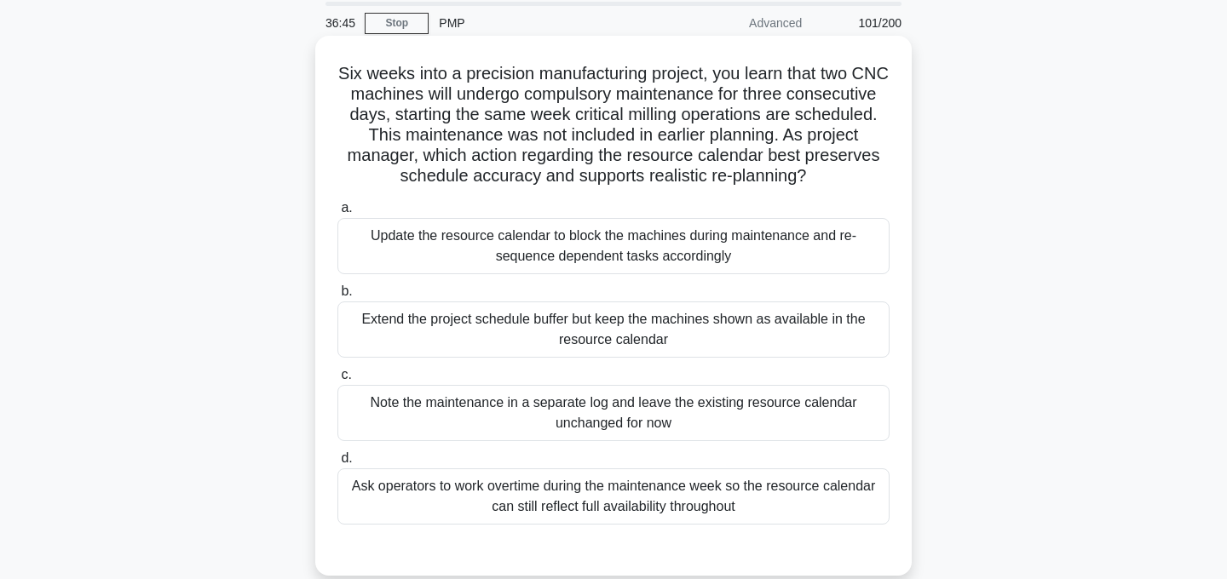
click at [787, 251] on div "Update the resource calendar to block the machines during maintenance and re-se…" at bounding box center [613, 246] width 552 height 56
click at [337, 214] on input "a. Update the resource calendar to block the machines during maintenance and re…" at bounding box center [337, 208] width 0 height 11
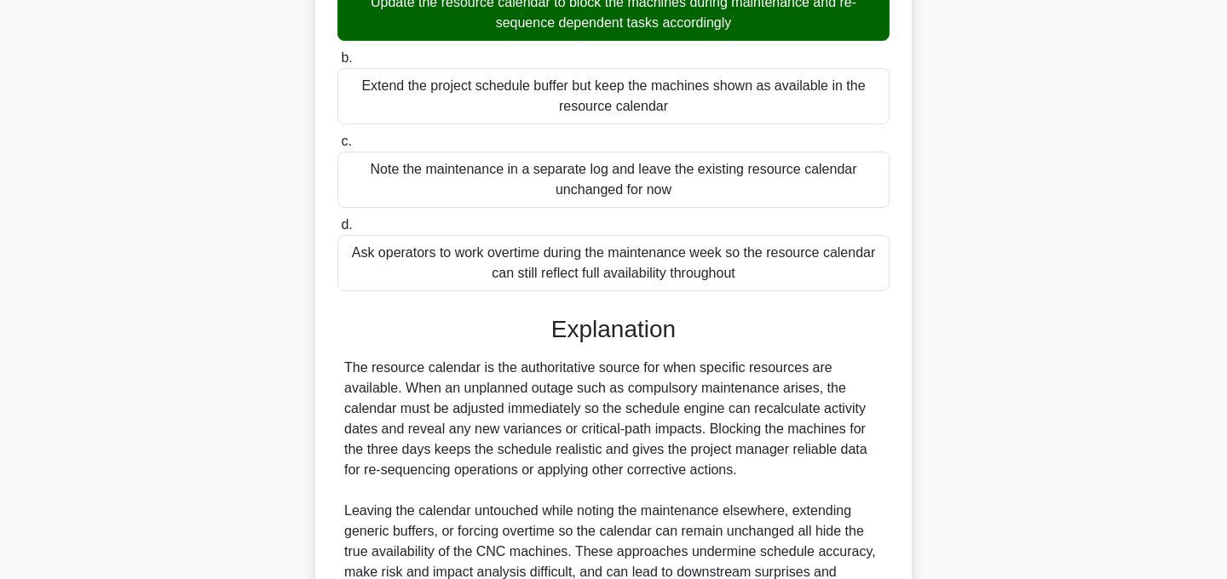
scroll to position [471, 0]
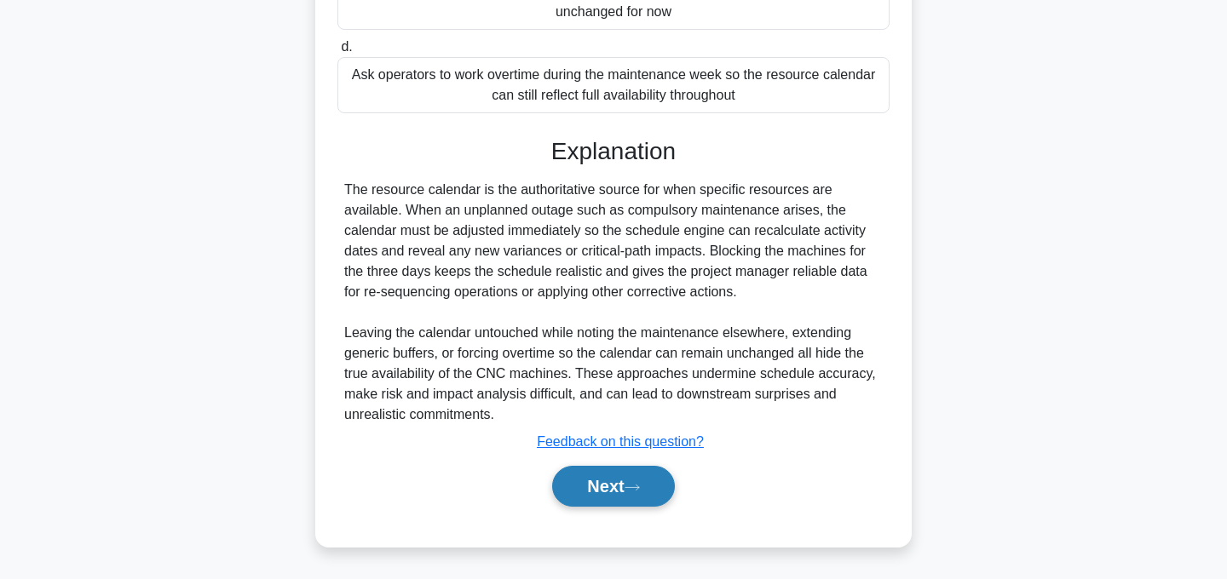
click at [635, 484] on icon at bounding box center [632, 487] width 15 height 9
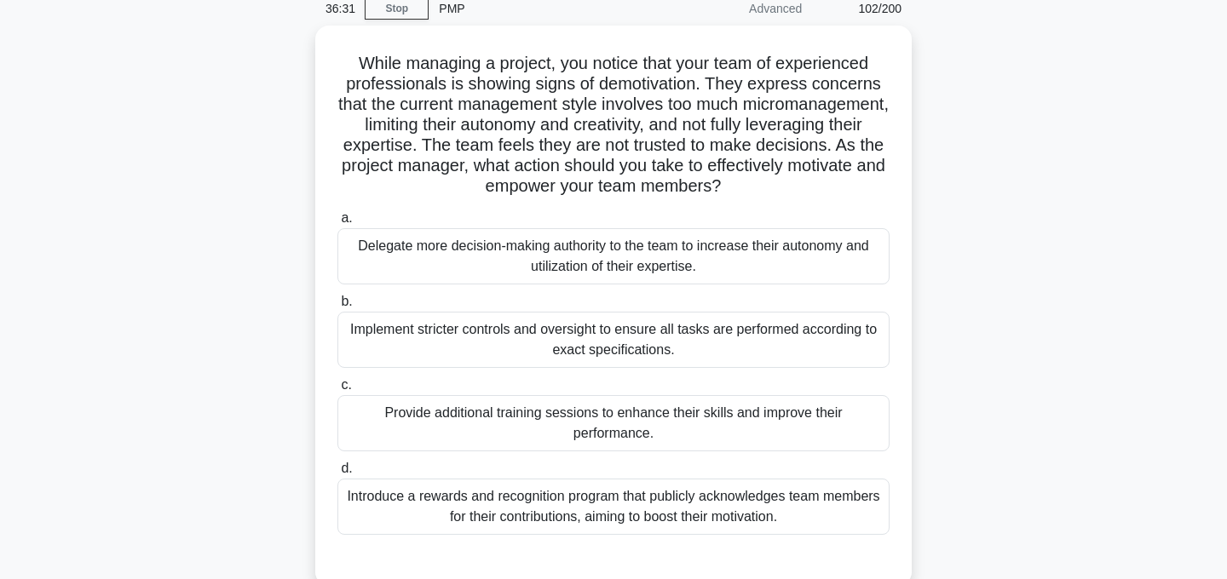
scroll to position [80, 0]
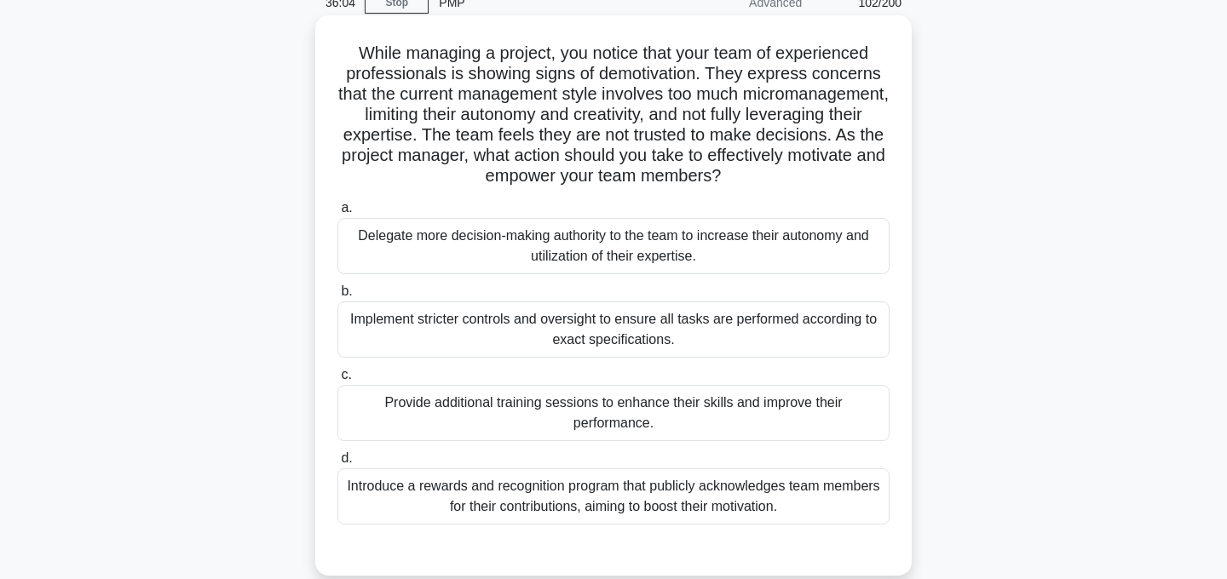
click at [799, 236] on div "Delegate more decision-making authority to the team to increase their autonomy …" at bounding box center [613, 246] width 552 height 56
click at [337, 214] on input "a. Delegate more decision-making authority to the team to increase their autono…" at bounding box center [337, 208] width 0 height 11
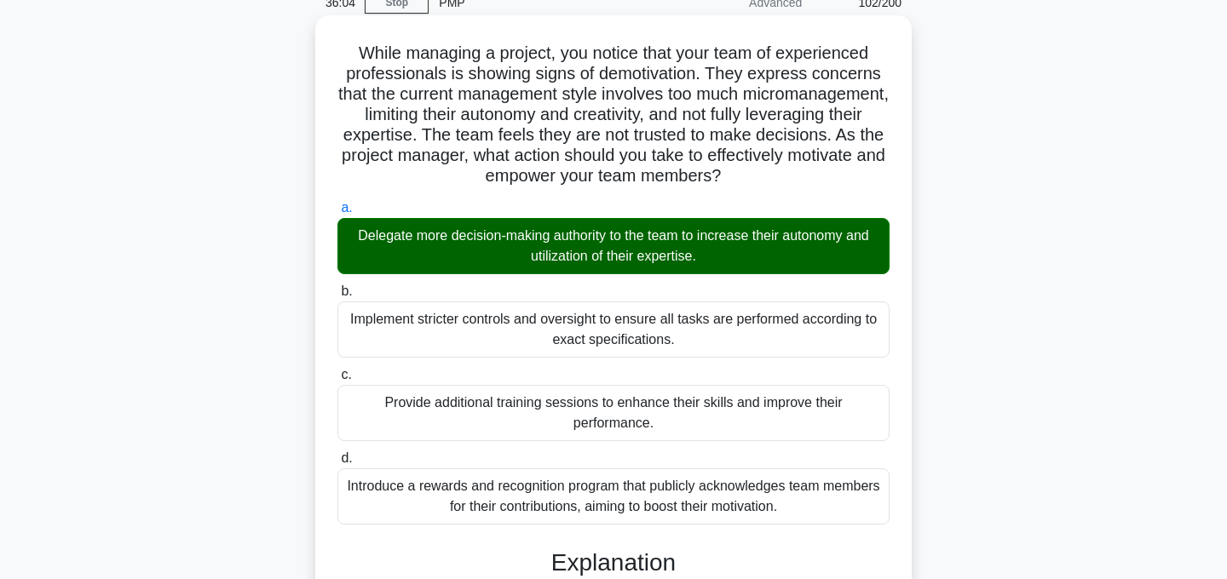
scroll to position [451, 0]
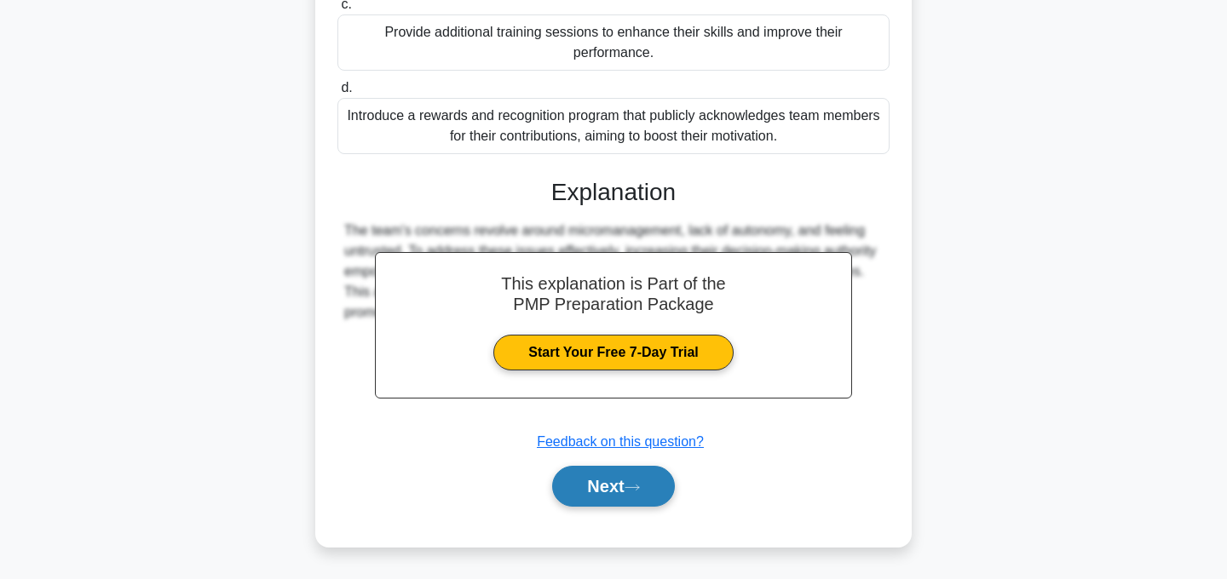
click at [648, 484] on button "Next" at bounding box center [613, 486] width 122 height 41
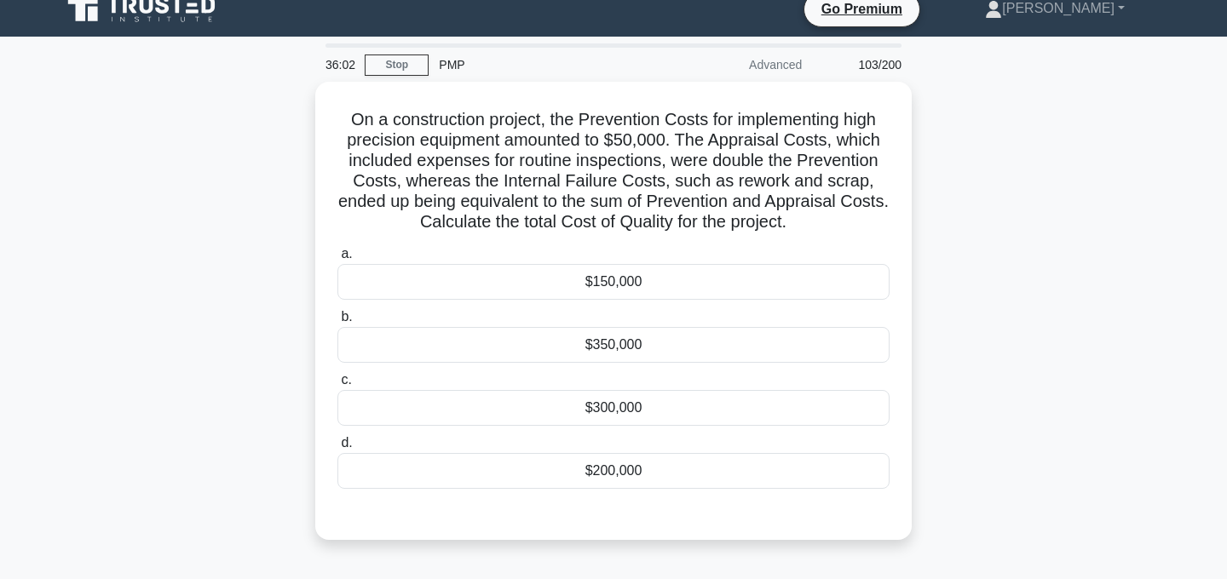
scroll to position [0, 0]
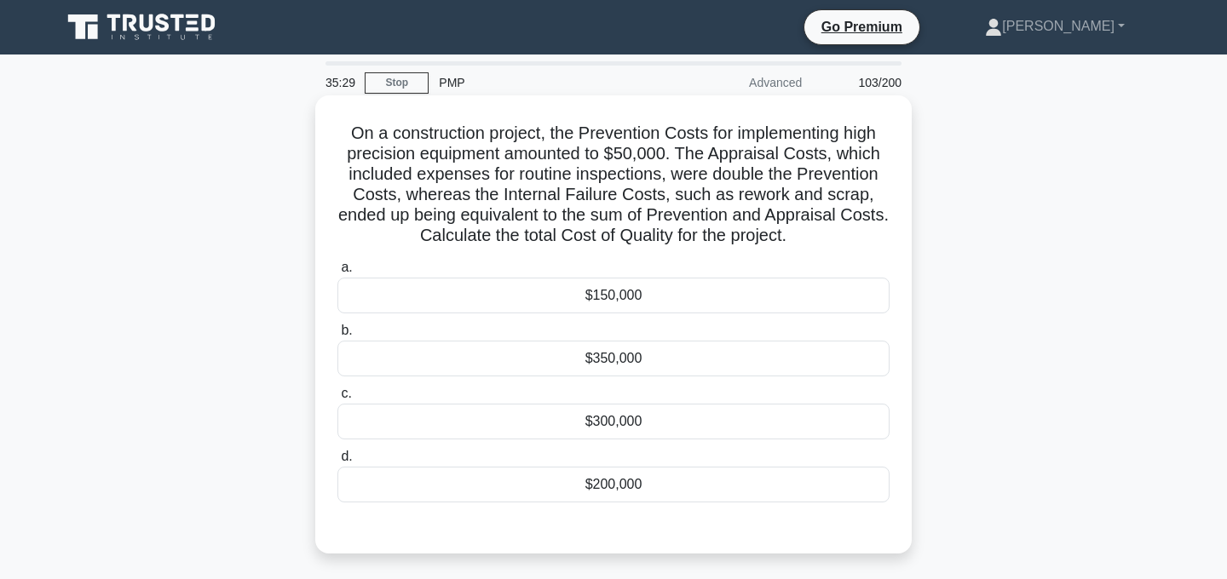
click at [704, 426] on div "$300,000" at bounding box center [613, 422] width 552 height 36
click at [337, 400] on input "c. $300,000" at bounding box center [337, 394] width 0 height 11
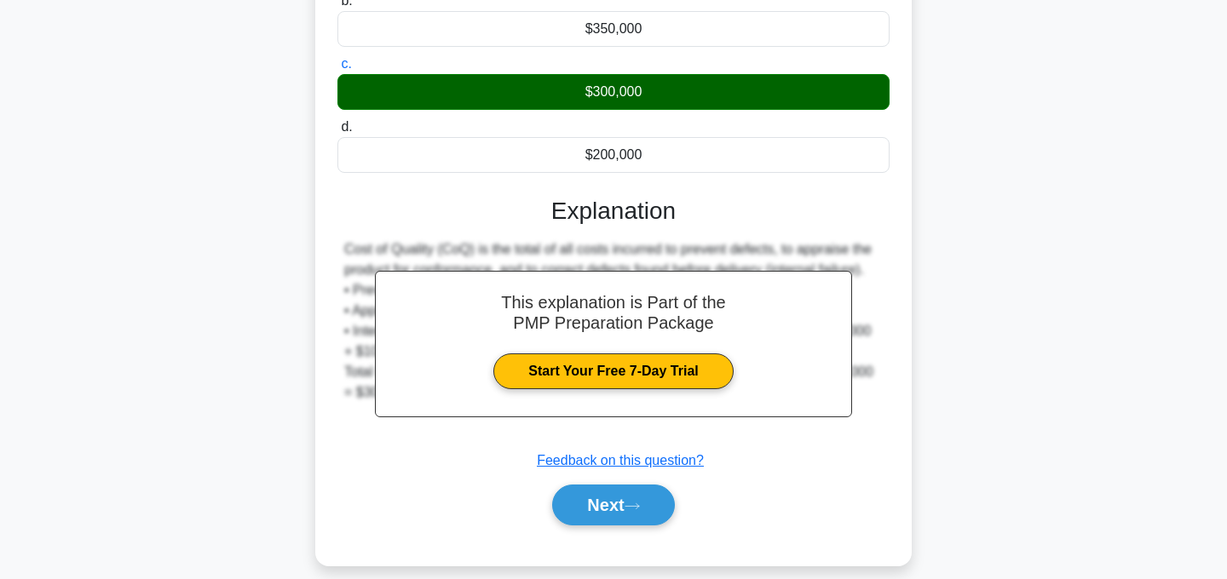
scroll to position [349, 0]
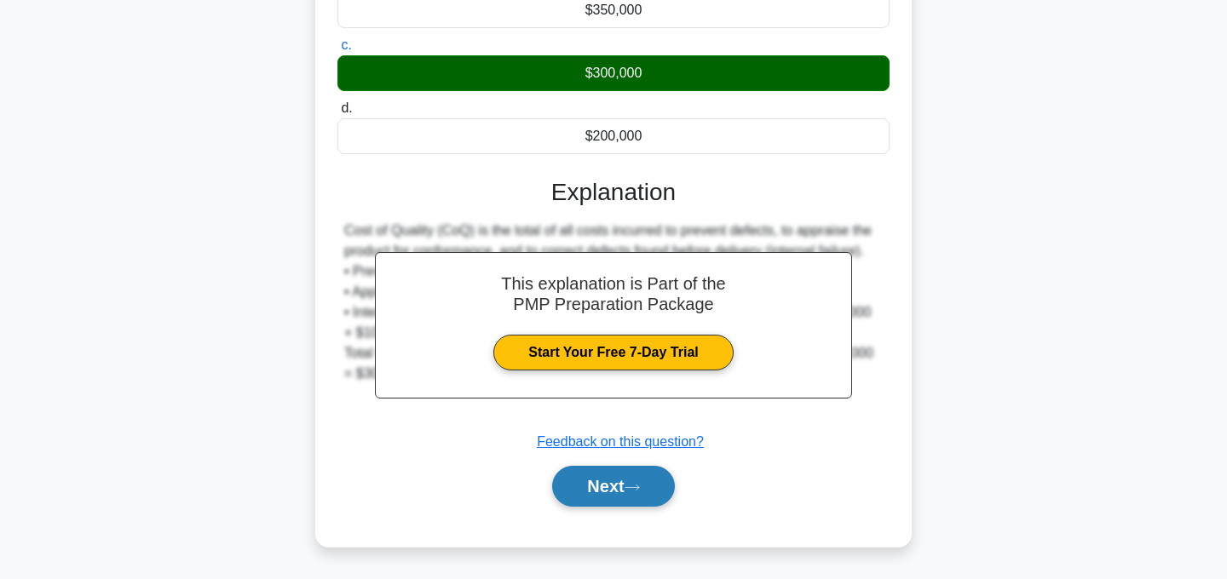
click at [635, 494] on button "Next" at bounding box center [613, 486] width 122 height 41
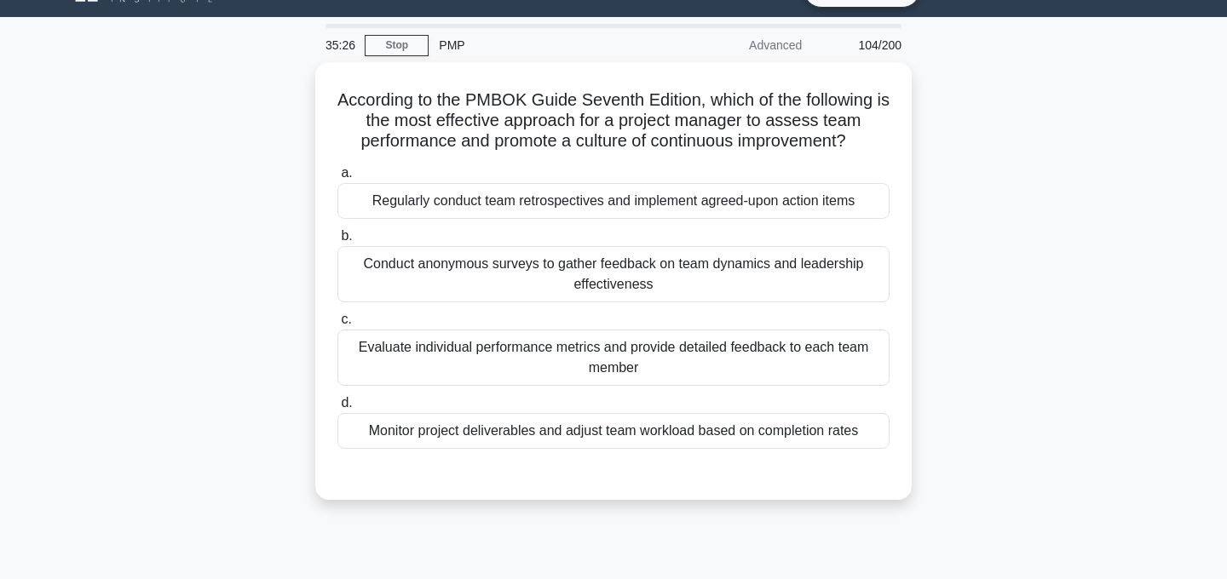
scroll to position [0, 0]
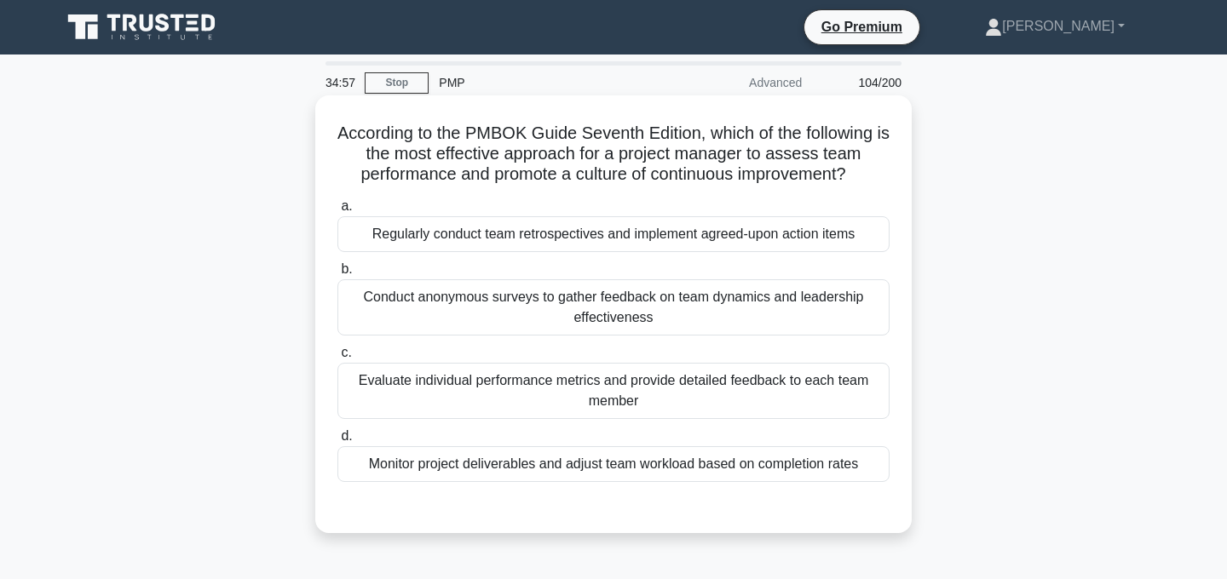
click at [831, 235] on div "Regularly conduct team retrospectives and implement agreed-upon action items" at bounding box center [613, 234] width 552 height 36
click at [337, 212] on input "a. Regularly conduct team retrospectives and implement agreed-upon action items" at bounding box center [337, 206] width 0 height 11
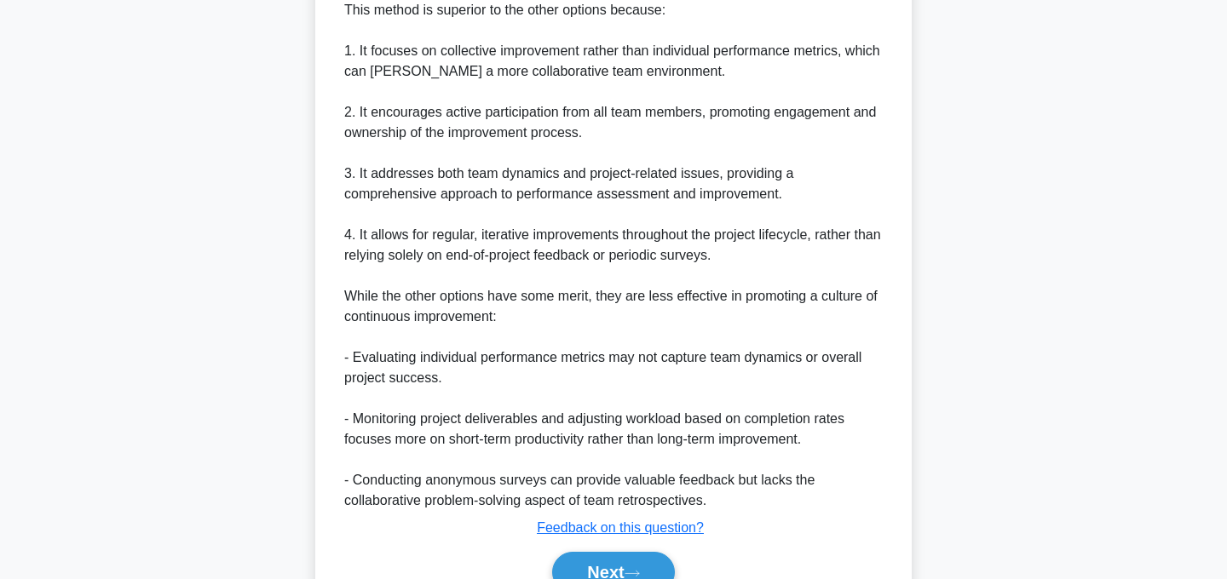
scroll to position [826, 0]
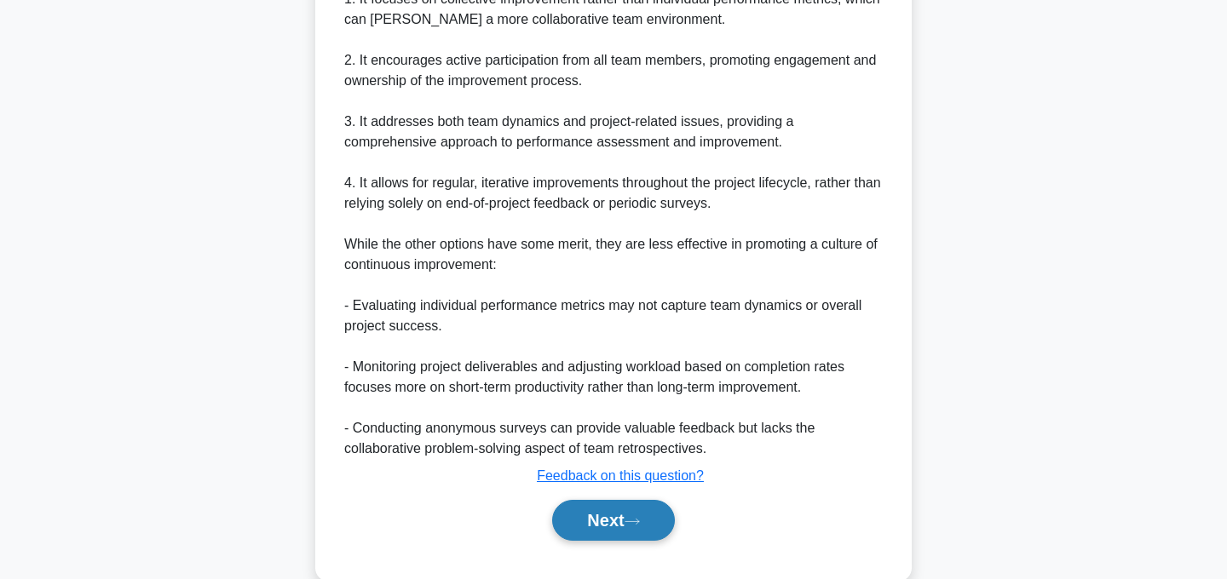
click at [635, 527] on button "Next" at bounding box center [613, 520] width 122 height 41
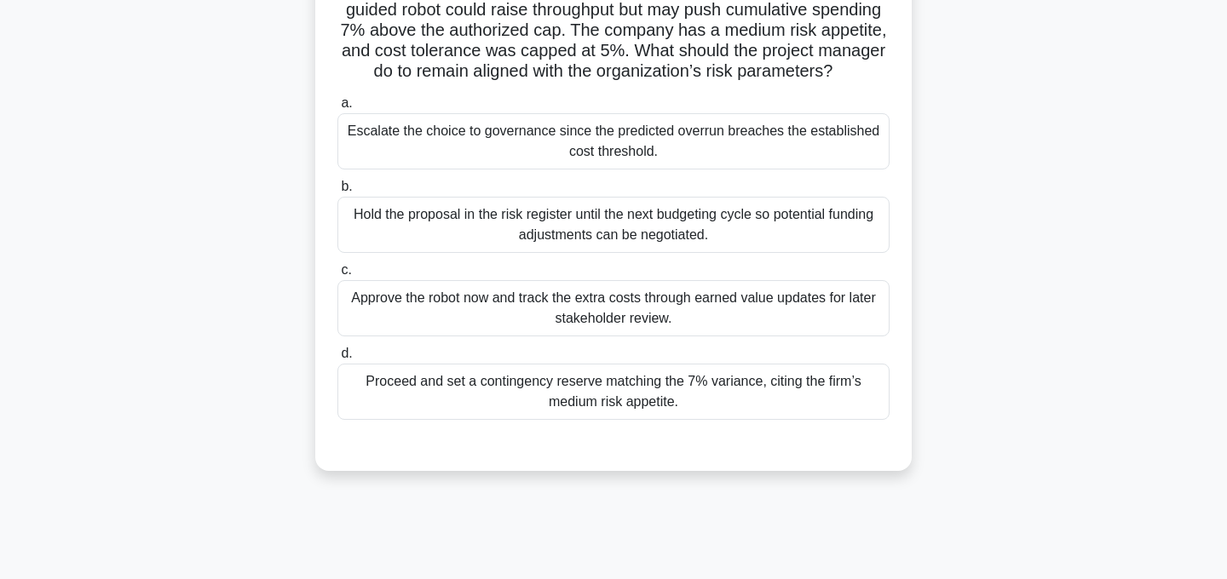
scroll to position [0, 0]
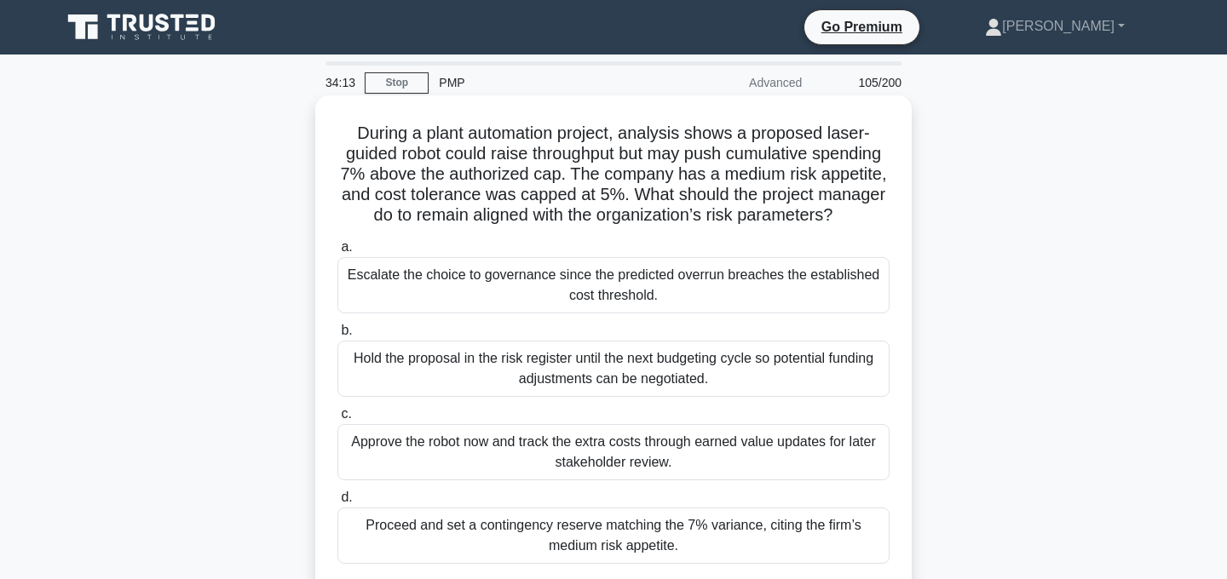
click at [781, 530] on div "Proceed and set a contingency reserve matching the 7% variance, citing the firm…" at bounding box center [613, 536] width 552 height 56
click at [337, 504] on input "d. Proceed and set a contingency reserve matching the 7% variance, citing the f…" at bounding box center [337, 498] width 0 height 11
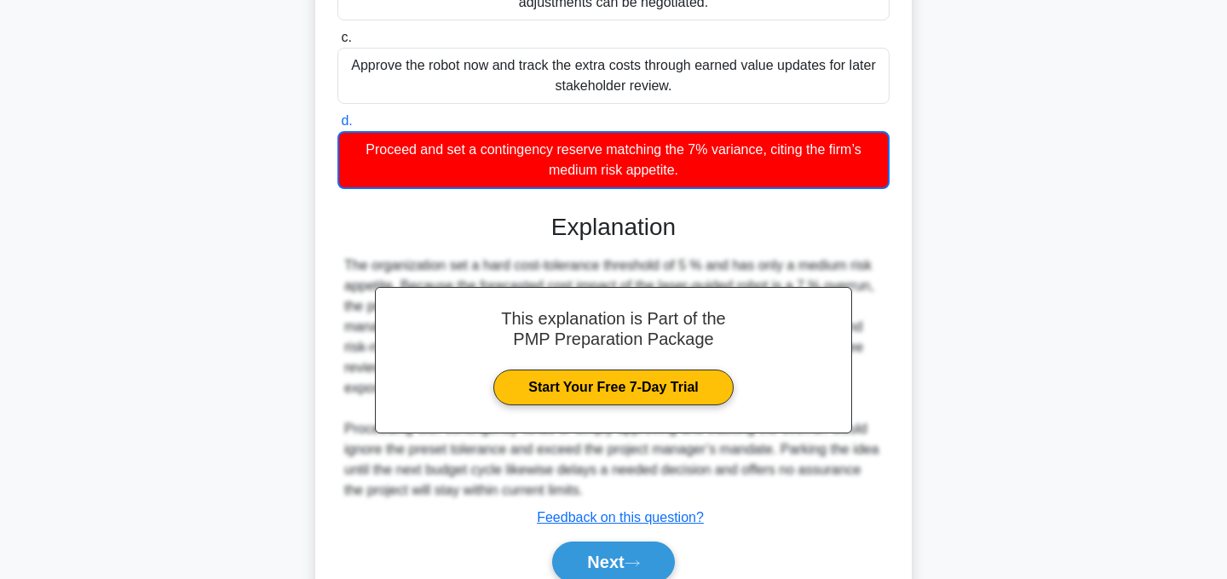
scroll to position [452, 0]
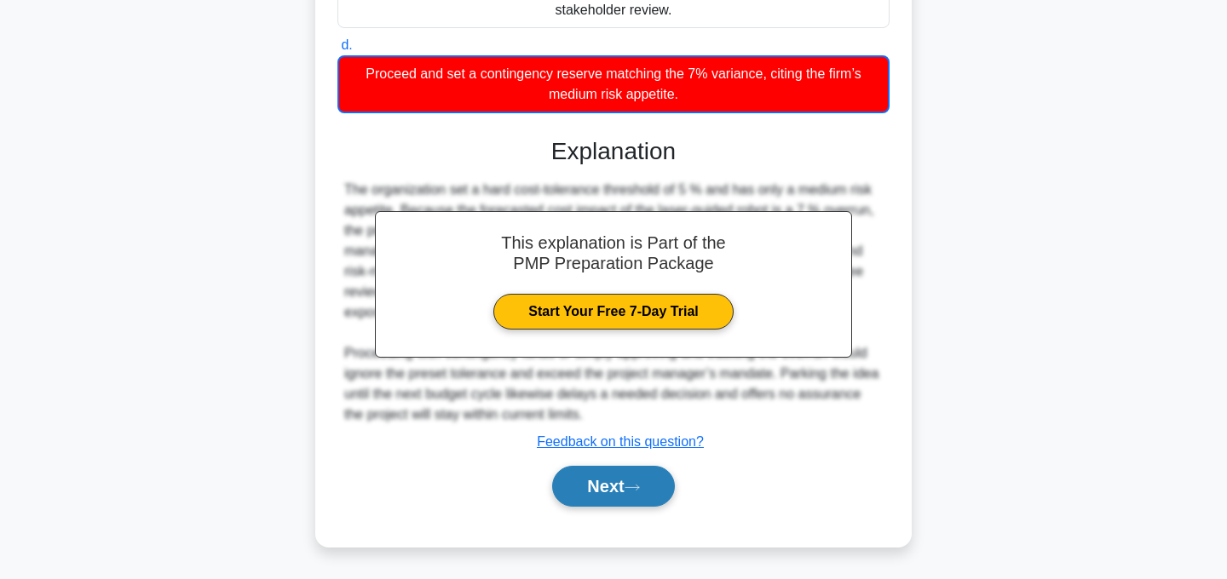
click at [655, 493] on button "Next" at bounding box center [613, 486] width 122 height 41
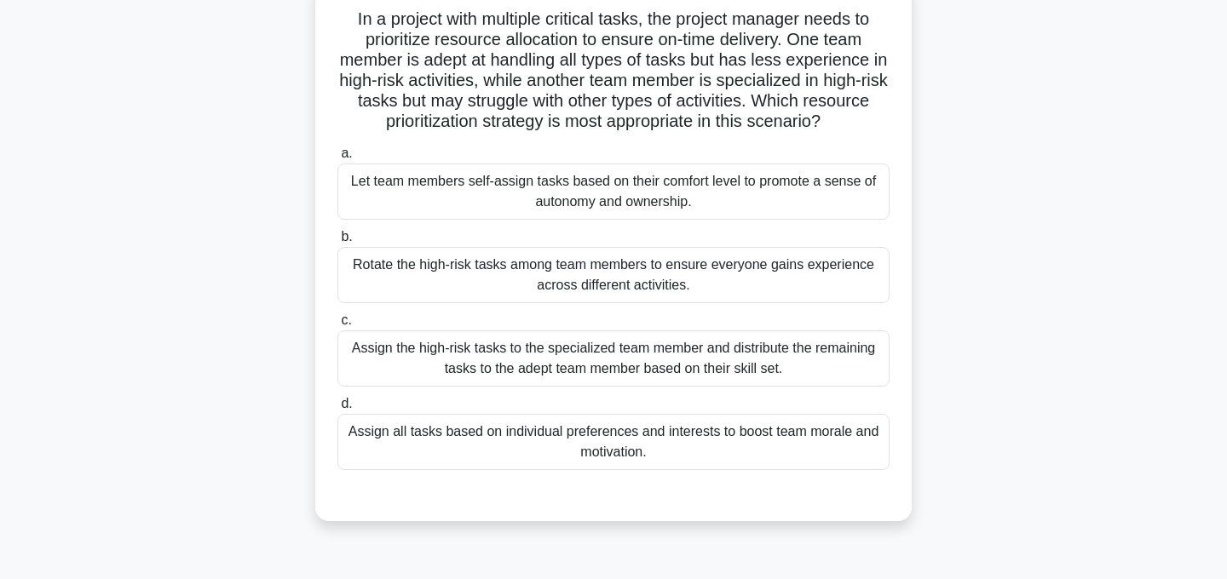
scroll to position [0, 0]
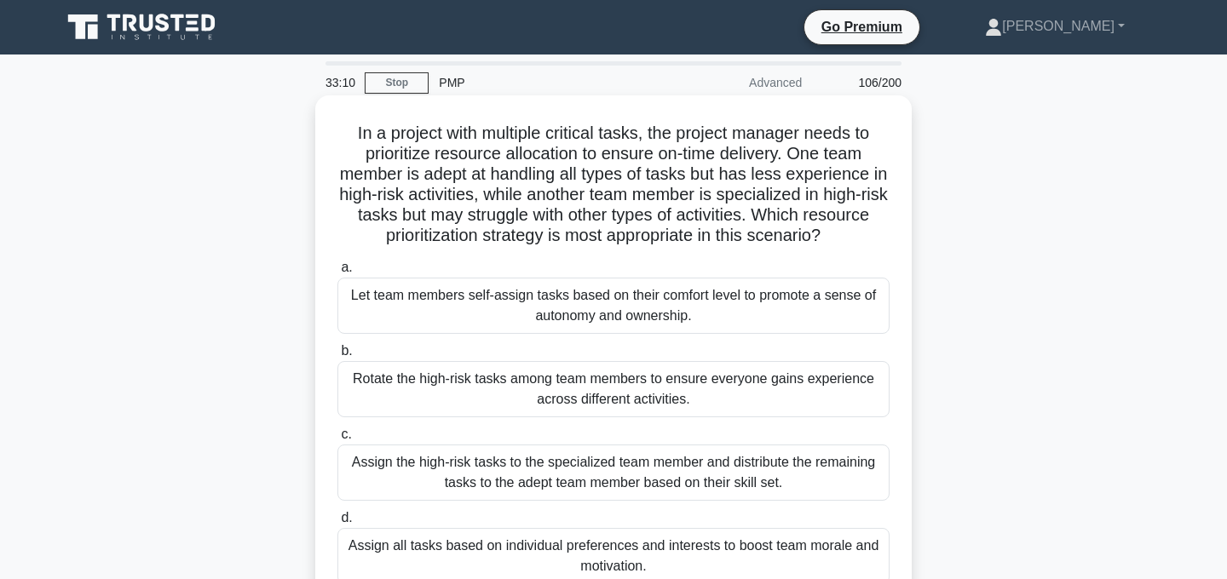
click at [810, 481] on div "Assign the high-risk tasks to the specialized team member and distribute the re…" at bounding box center [613, 473] width 552 height 56
click at [337, 441] on input "c. Assign the high-risk tasks to the specialized team member and distribute the…" at bounding box center [337, 434] width 0 height 11
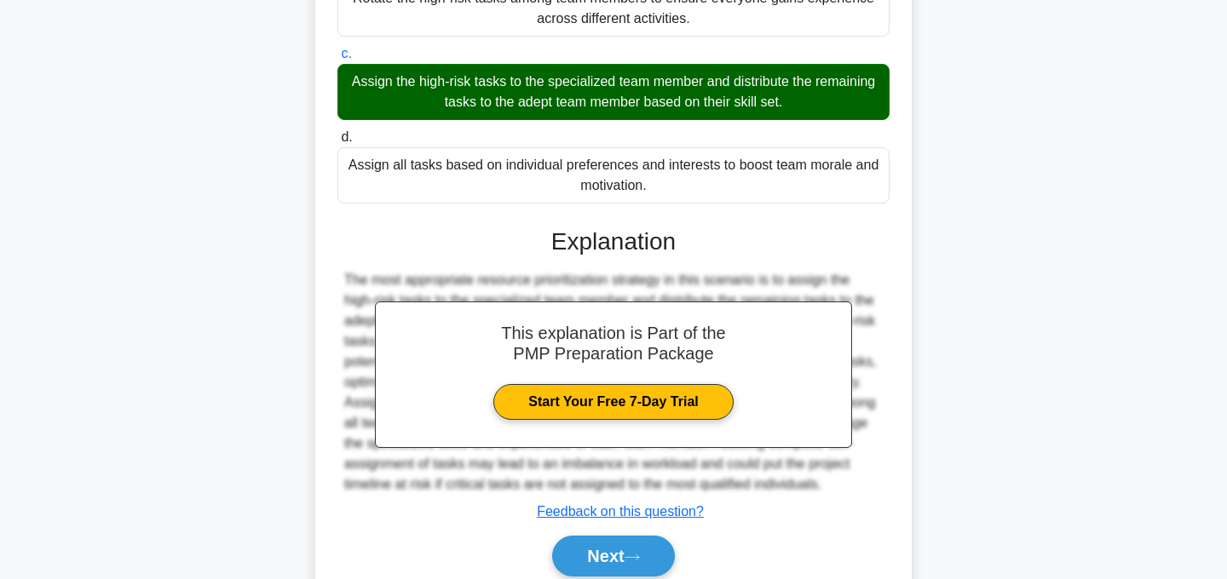
scroll to position [451, 0]
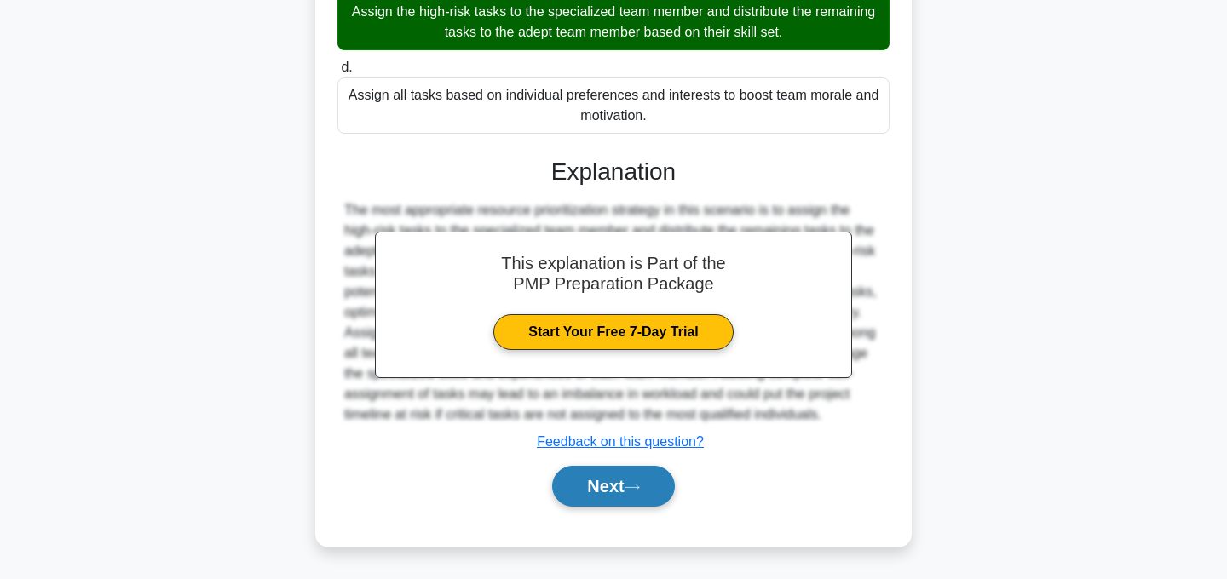
click at [618, 495] on button "Next" at bounding box center [613, 486] width 122 height 41
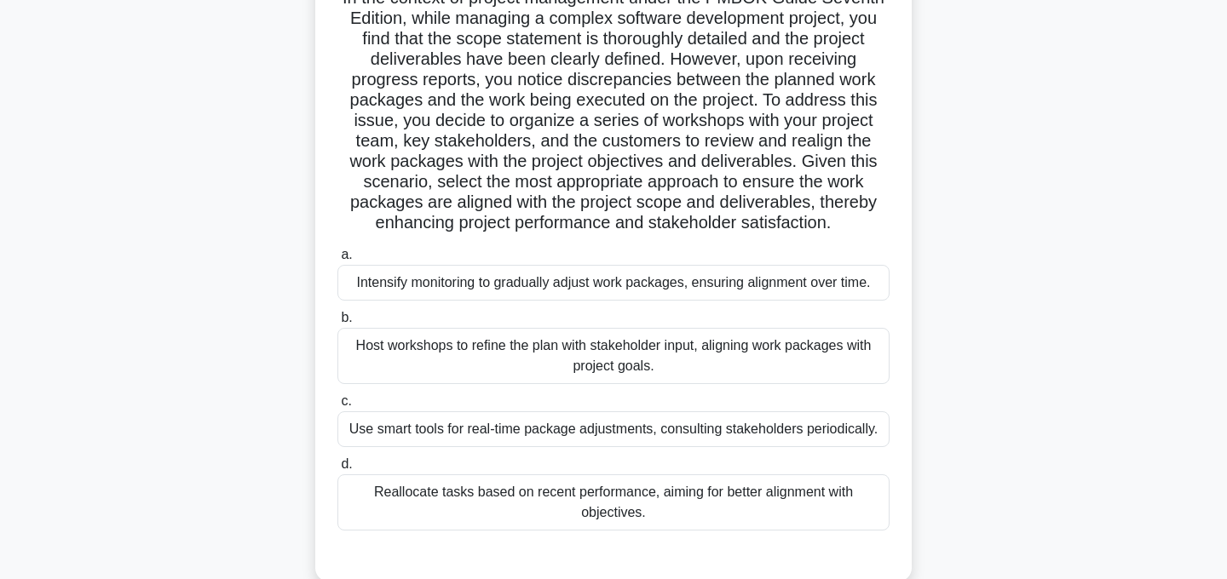
scroll to position [139, 0]
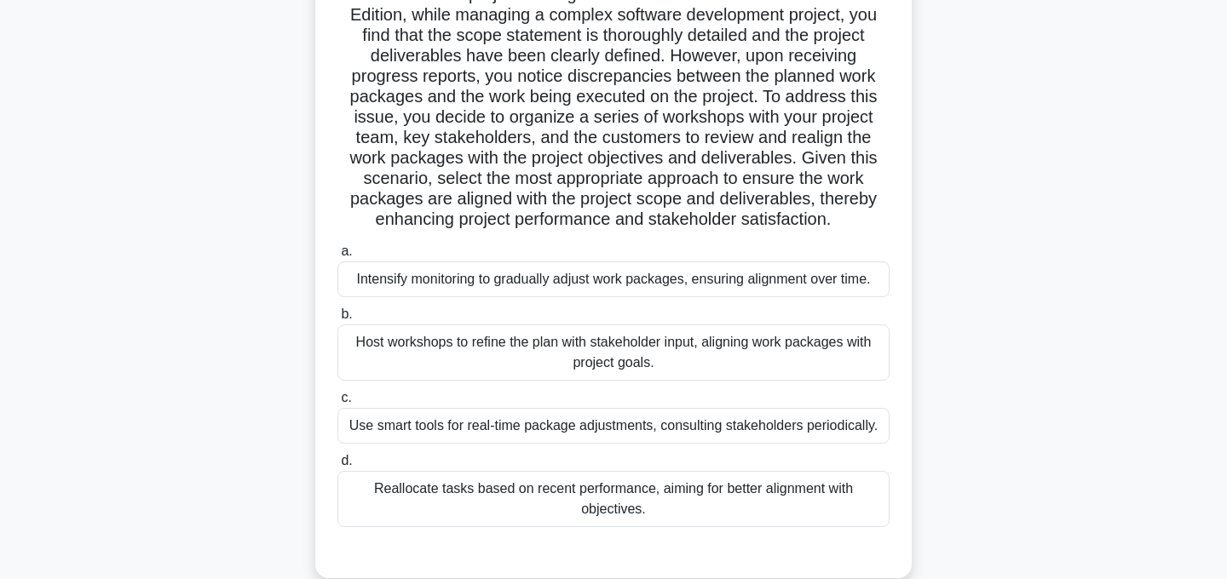
click at [727, 428] on div "Use smart tools for real-time package adjustments, consulting stakeholders peri…" at bounding box center [613, 426] width 552 height 36
click at [337, 404] on input "c. Use smart tools for real-time package adjustments, consulting stakeholders p…" at bounding box center [337, 398] width 0 height 11
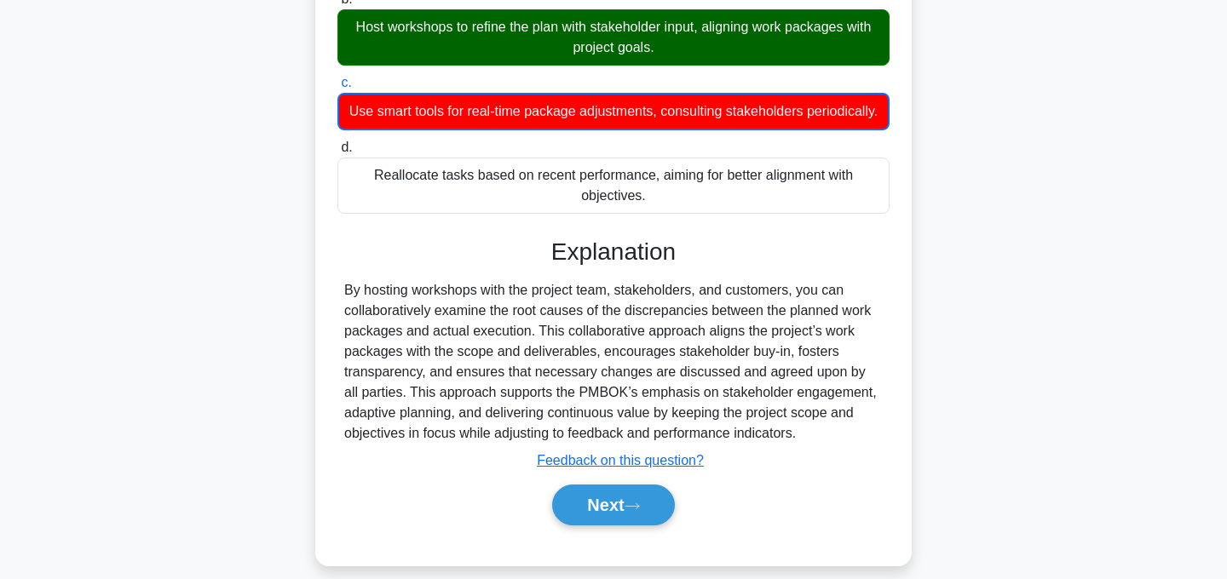
scroll to position [473, 0]
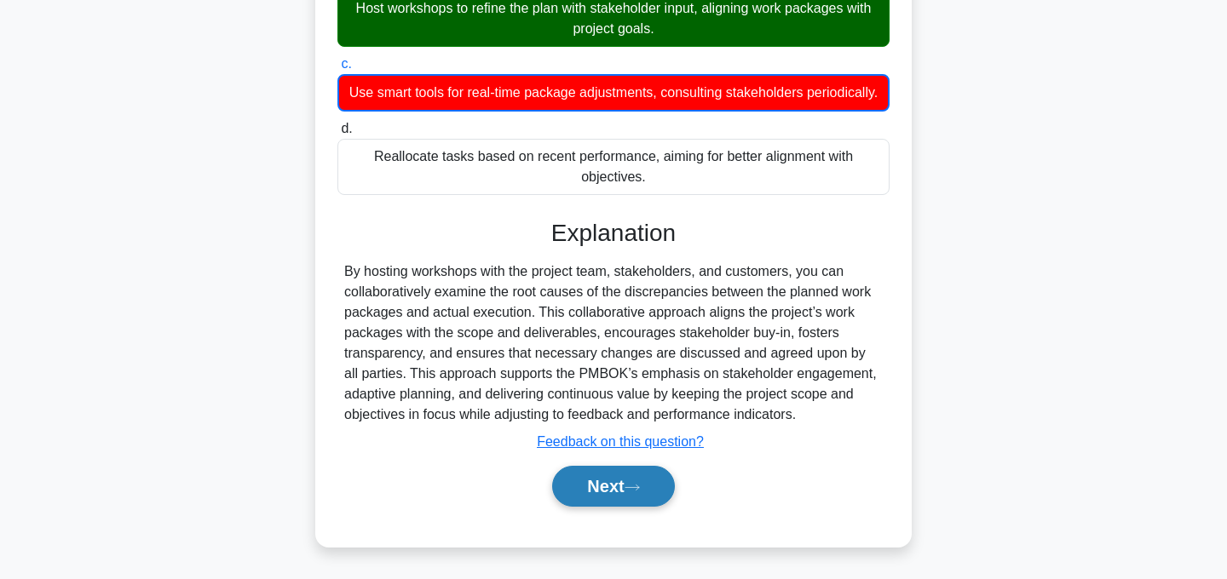
click at [602, 487] on button "Next" at bounding box center [613, 486] width 122 height 41
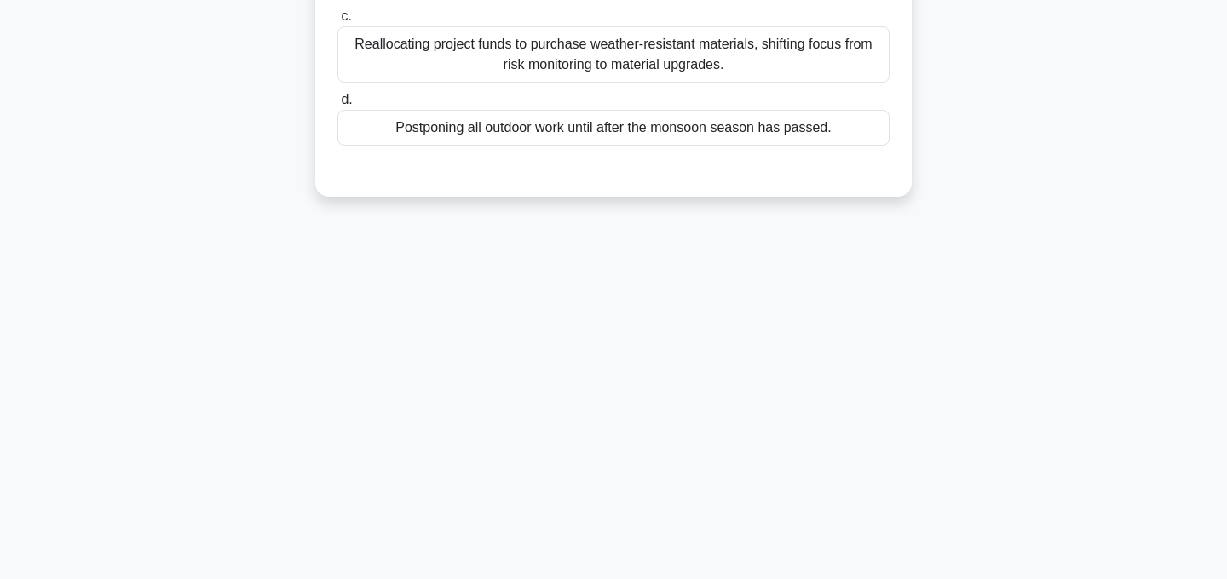
scroll to position [0, 0]
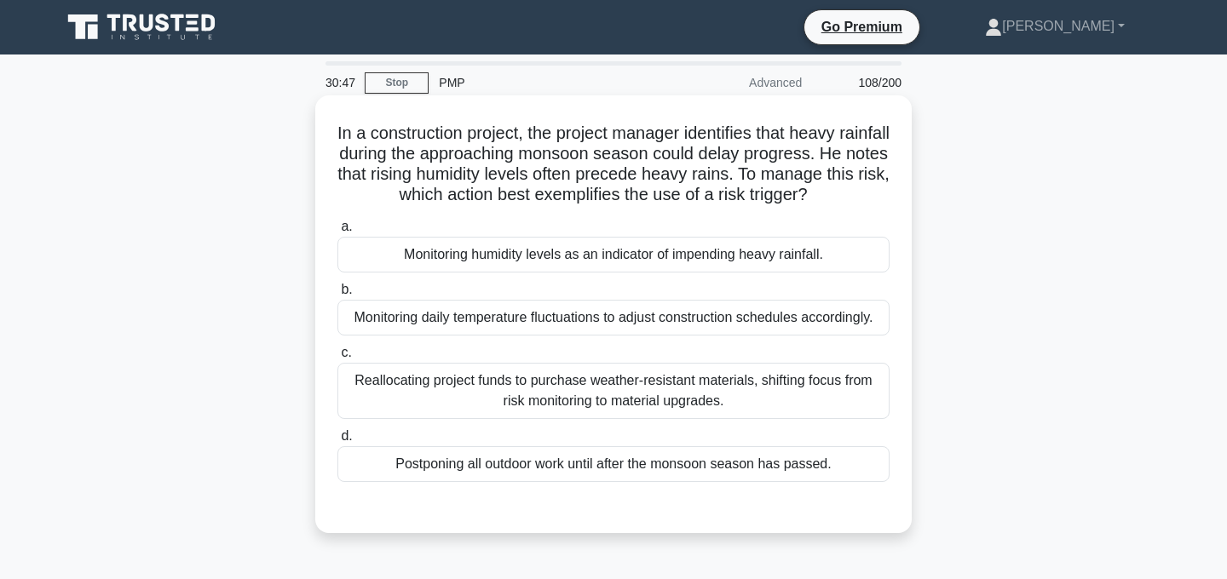
click at [787, 255] on div "Monitoring humidity levels as an indicator of impending heavy rainfall." at bounding box center [613, 255] width 552 height 36
click at [337, 233] on input "a. Monitoring humidity levels as an indicator of impending heavy rainfall." at bounding box center [337, 227] width 0 height 11
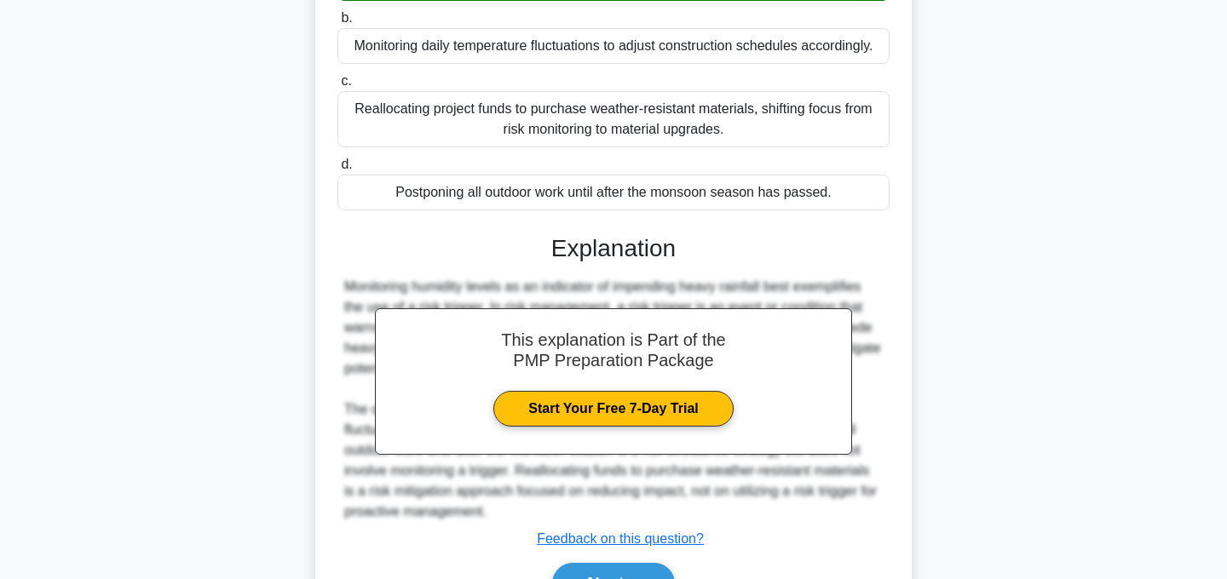
scroll to position [369, 0]
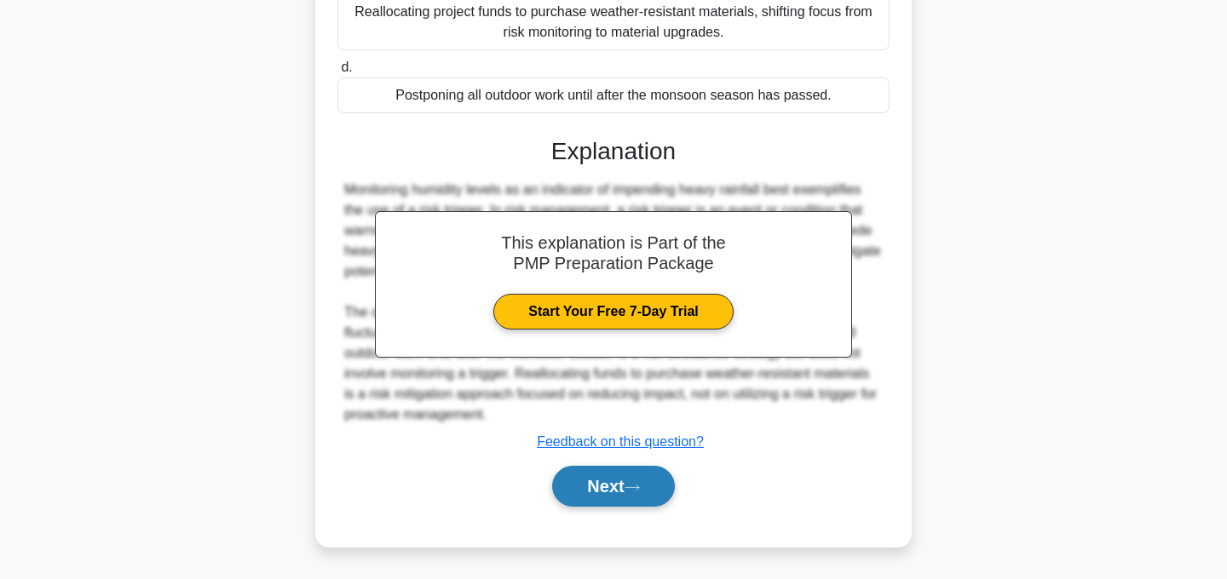
click at [640, 484] on icon at bounding box center [632, 487] width 15 height 9
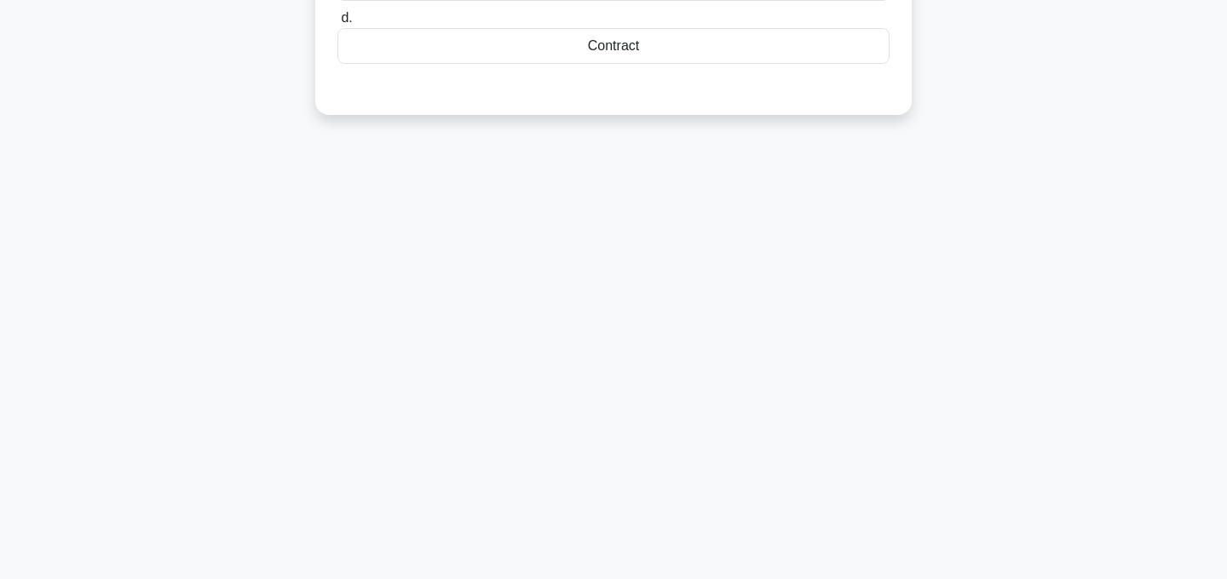
scroll to position [0, 0]
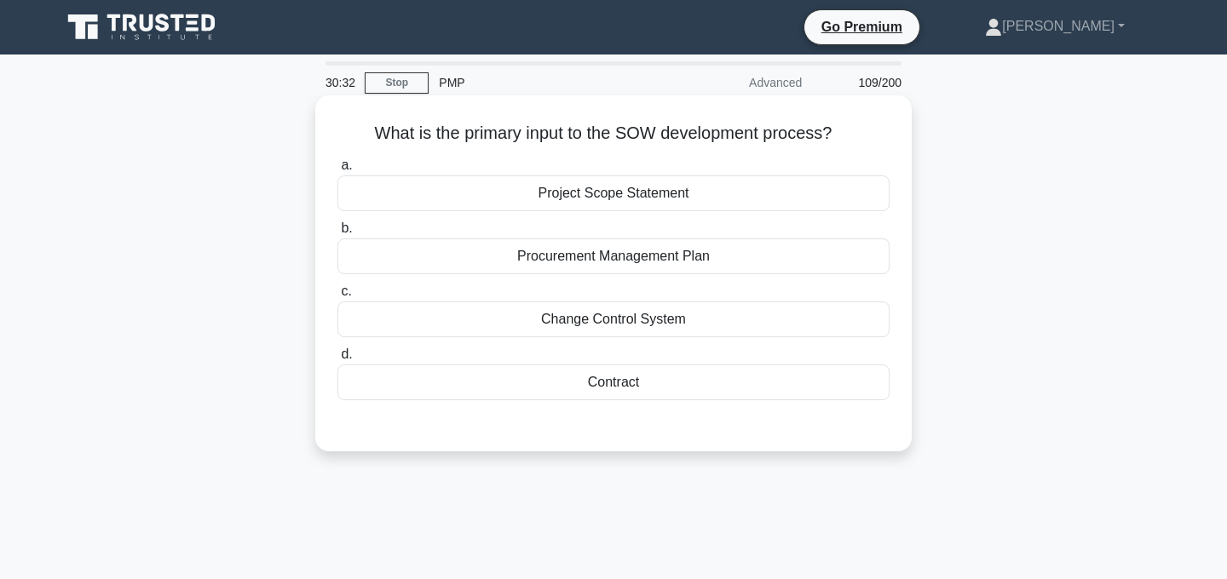
click at [651, 199] on div "Project Scope Statement" at bounding box center [613, 194] width 552 height 36
click at [337, 171] on input "a. Project Scope Statement" at bounding box center [337, 165] width 0 height 11
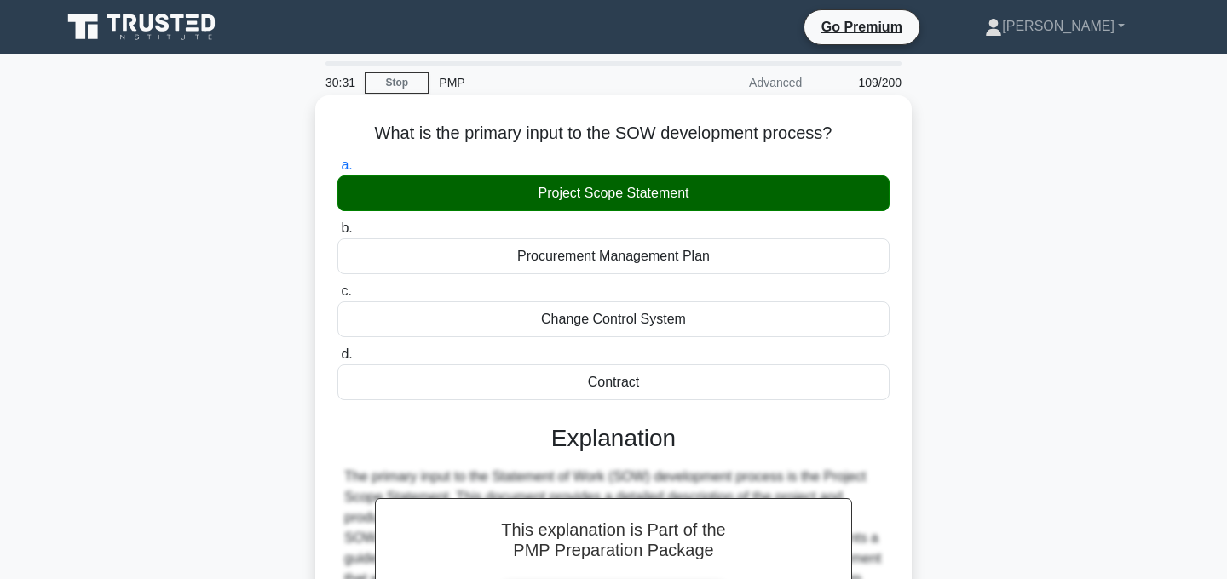
scroll to position [341, 0]
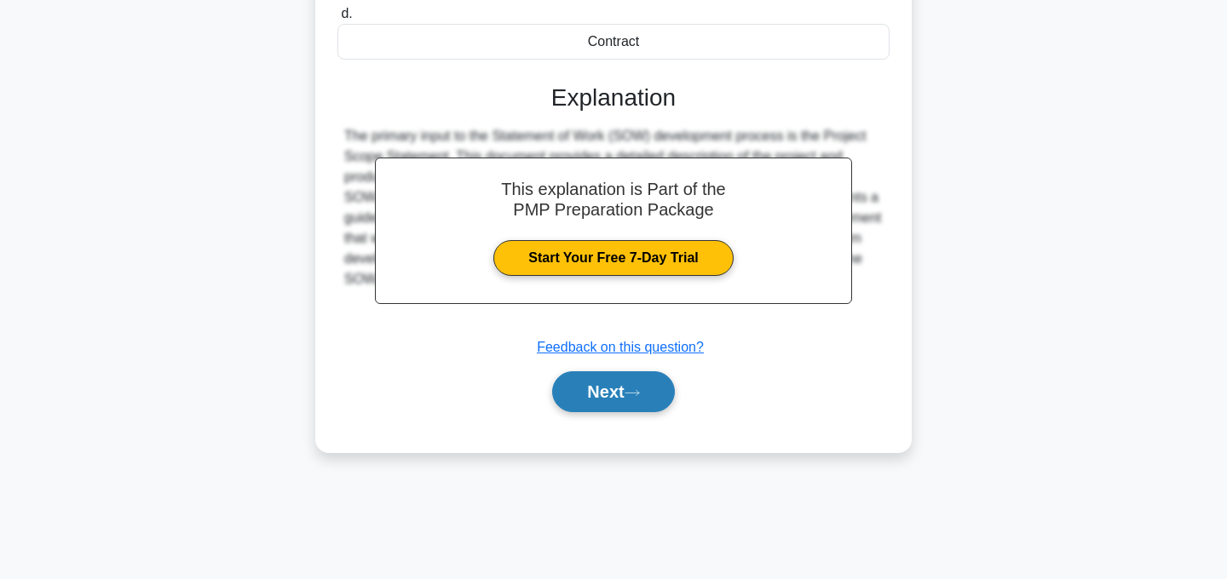
click at [623, 394] on button "Next" at bounding box center [613, 392] width 122 height 41
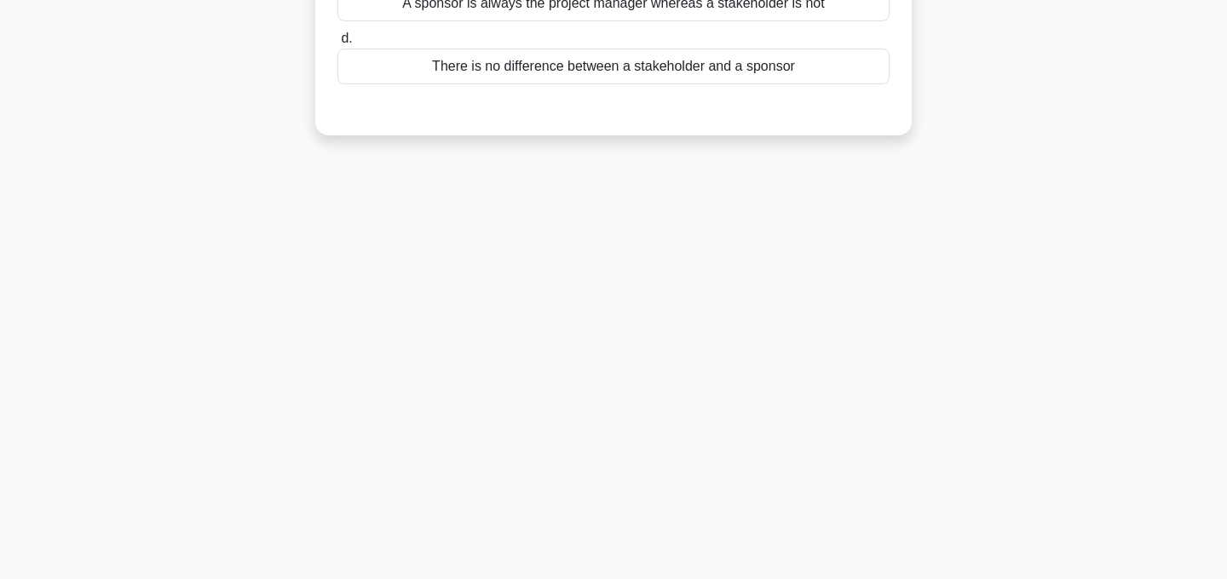
scroll to position [0, 0]
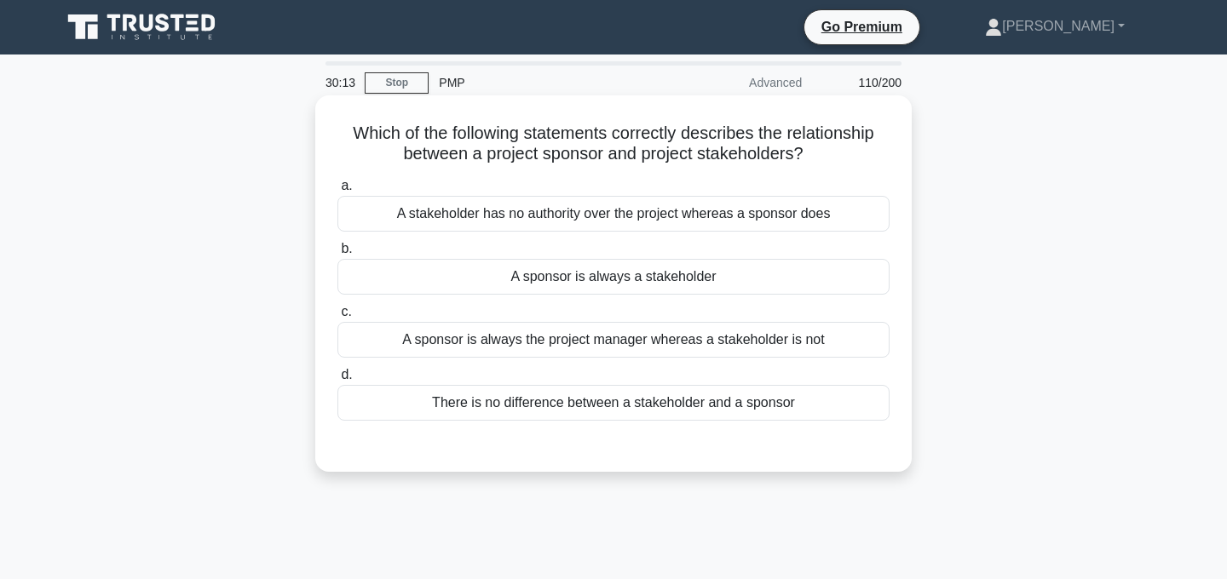
click at [737, 280] on div "A sponsor is always a stakeholder" at bounding box center [613, 277] width 552 height 36
click at [337, 255] on input "b. A sponsor is always a stakeholder" at bounding box center [337, 249] width 0 height 11
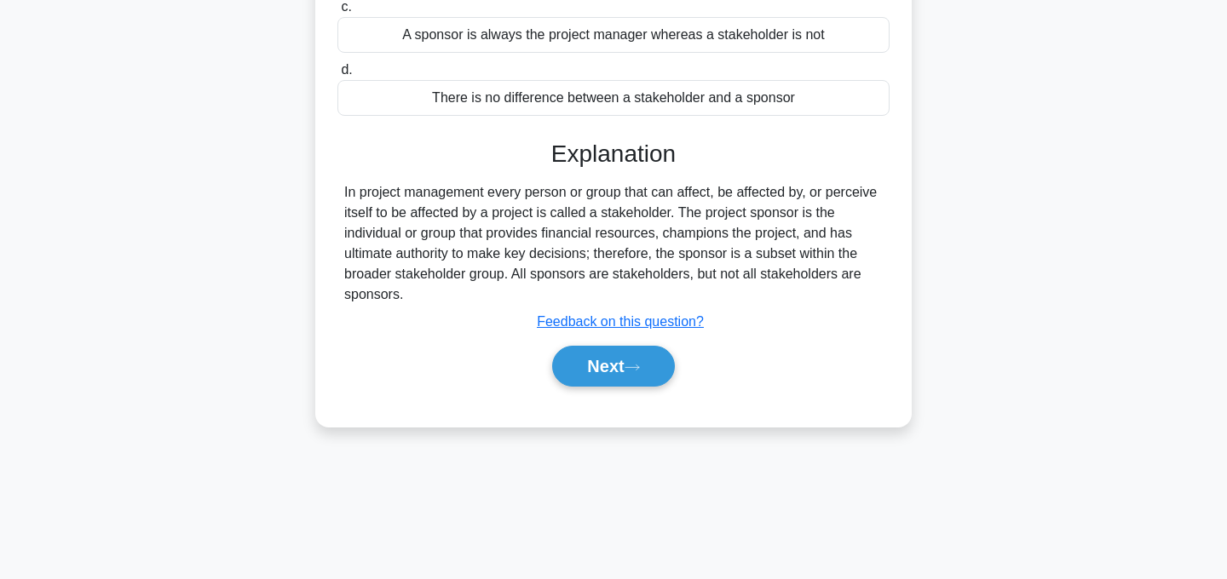
scroll to position [341, 0]
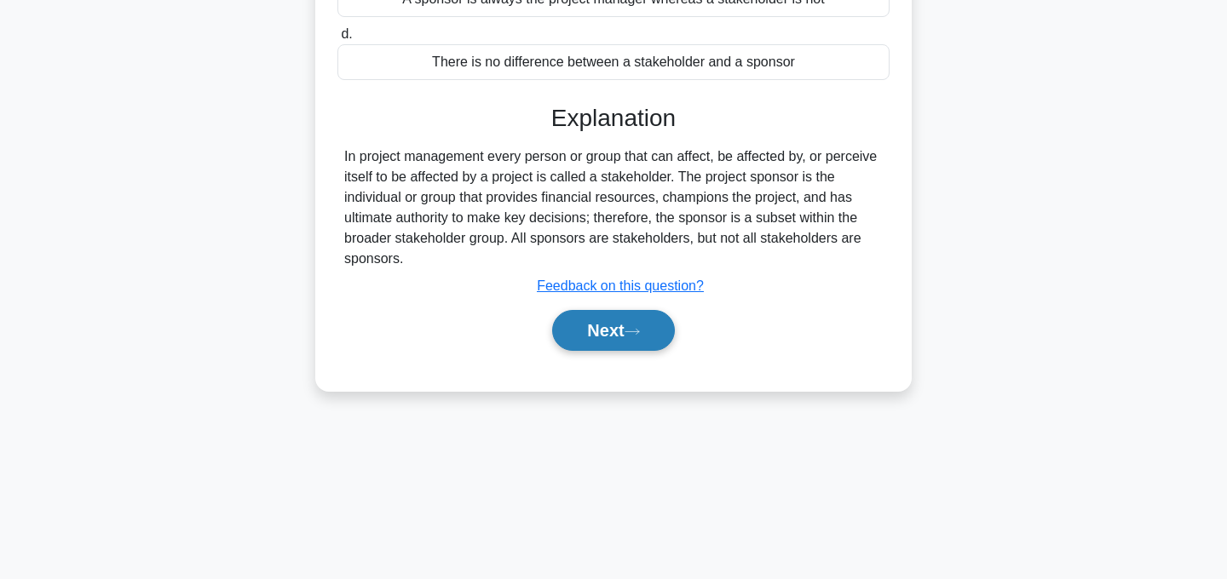
click at [661, 337] on button "Next" at bounding box center [613, 330] width 122 height 41
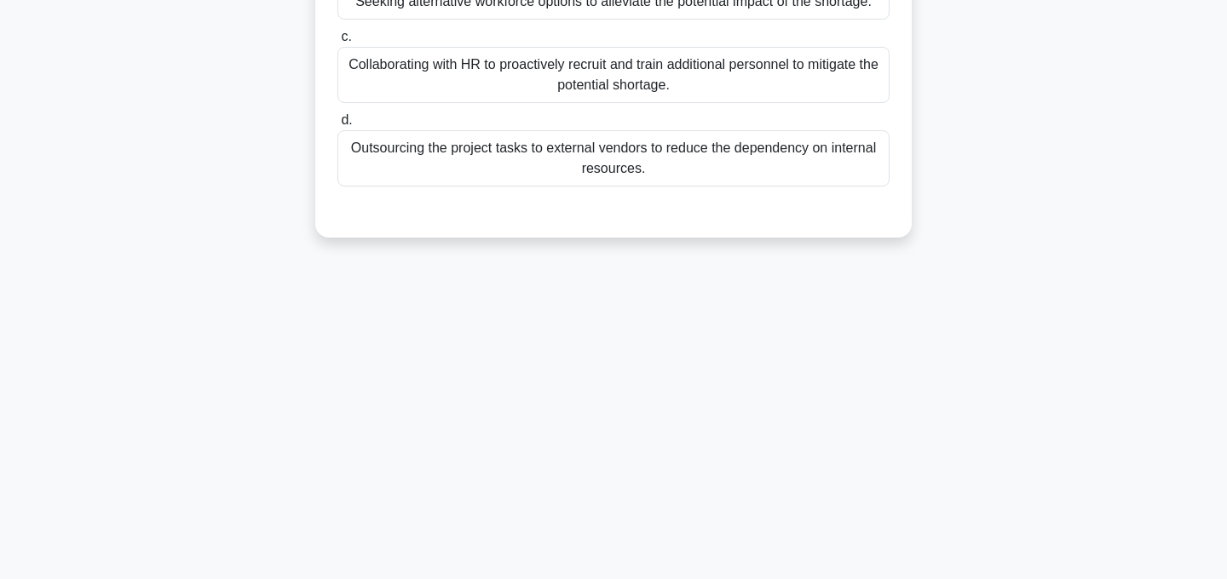
scroll to position [0, 0]
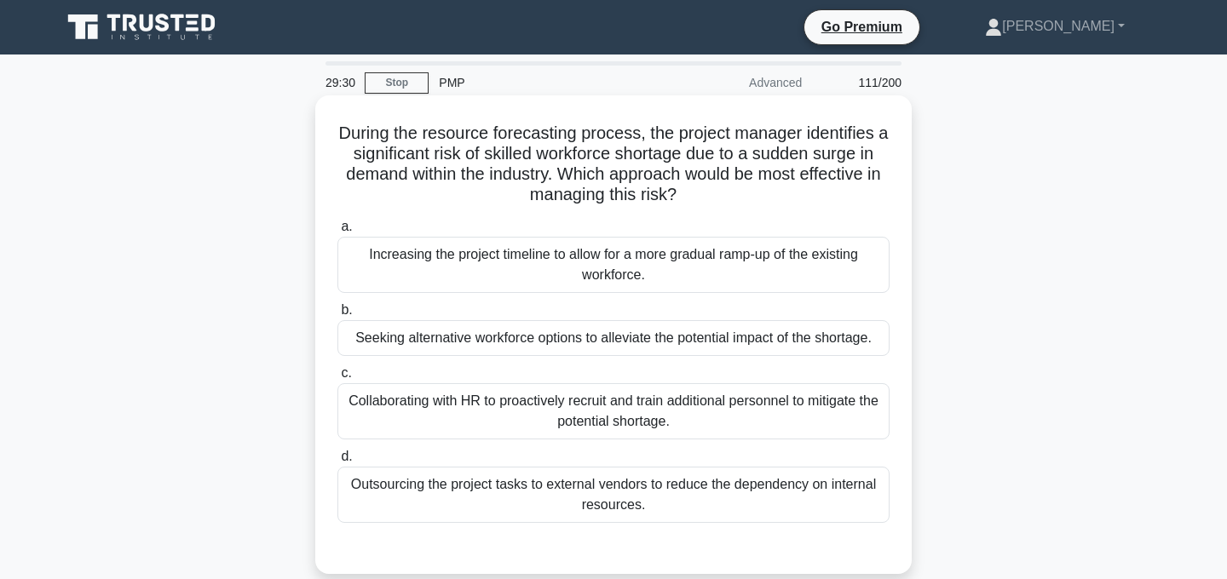
click at [778, 411] on div "Collaborating with HR to proactively recruit and train additional personnel to …" at bounding box center [613, 411] width 552 height 56
click at [337, 379] on input "c. Collaborating with HR to proactively recruit and train additional personnel …" at bounding box center [337, 373] width 0 height 11
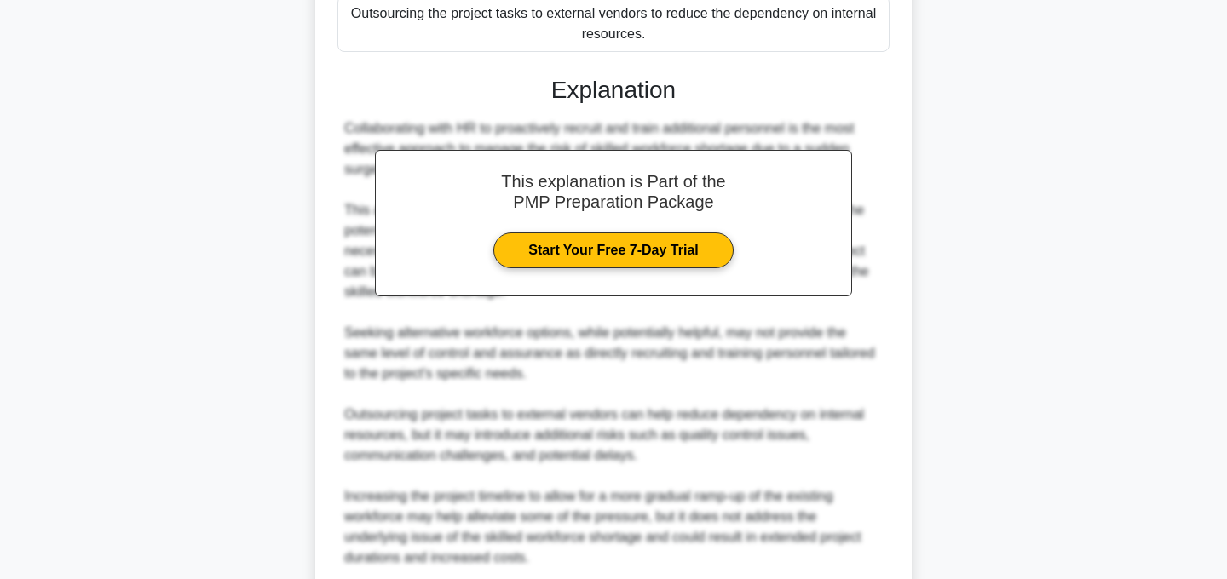
scroll to position [614, 0]
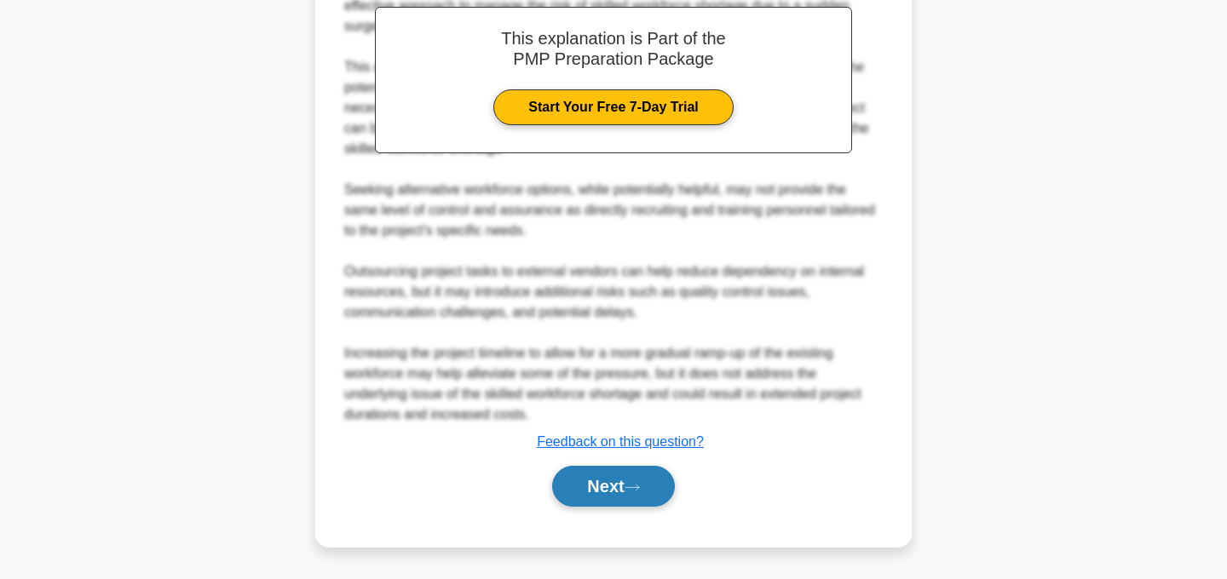
click at [640, 489] on icon at bounding box center [632, 487] width 15 height 9
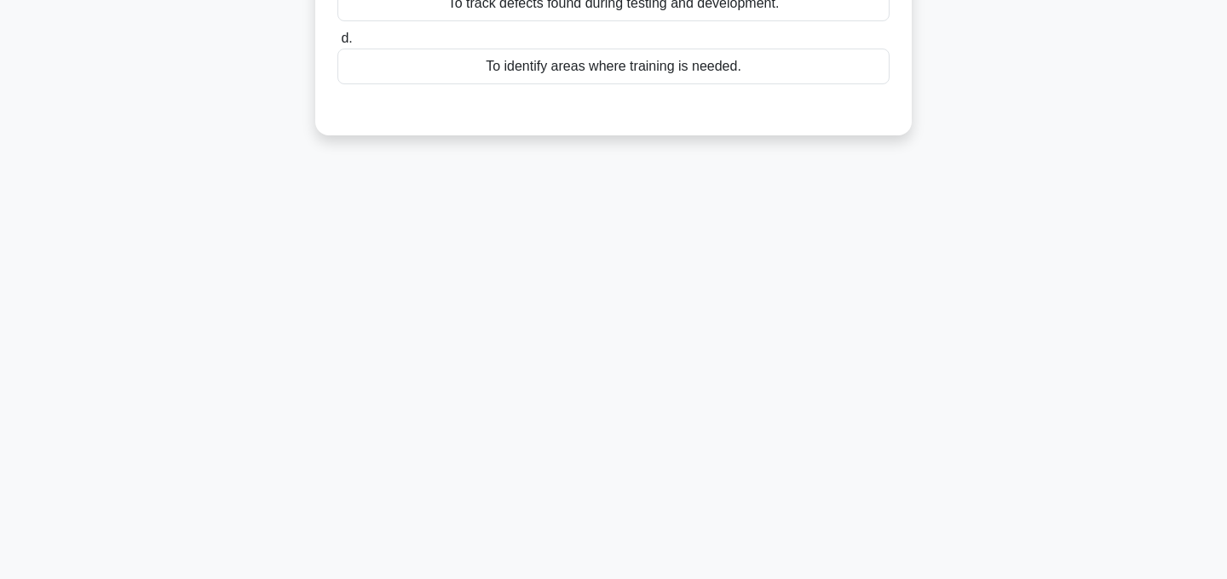
scroll to position [0, 0]
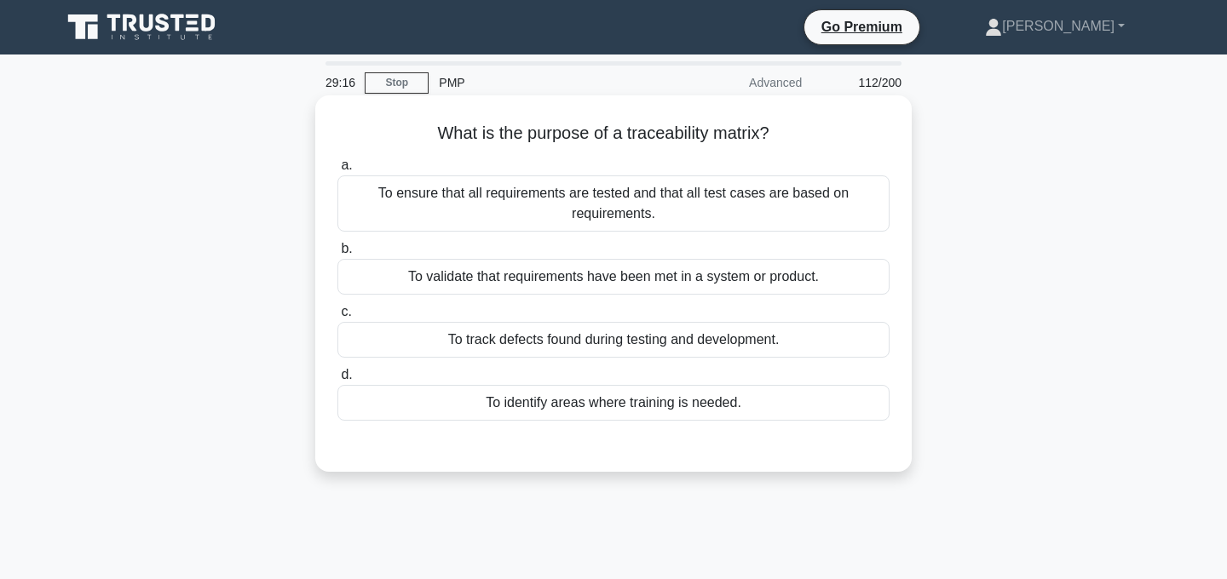
click at [821, 203] on div "To ensure that all requirements are tested and that all test cases are based on…" at bounding box center [613, 204] width 552 height 56
click at [337, 171] on input "a. To ensure that all requirements are tested and that all test cases are based…" at bounding box center [337, 165] width 0 height 11
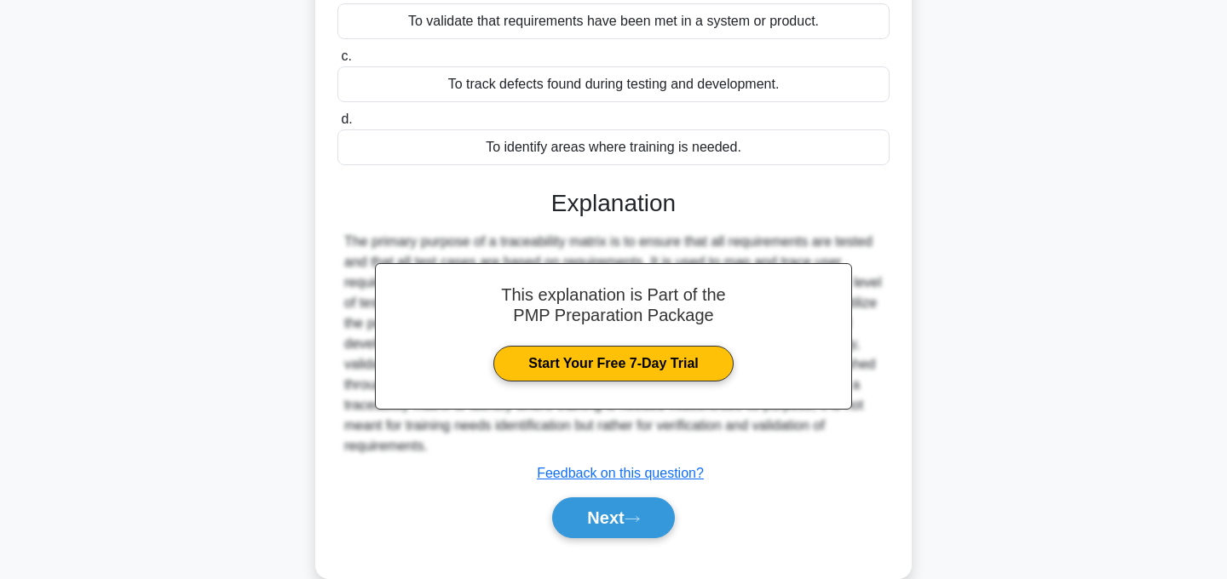
scroll to position [341, 0]
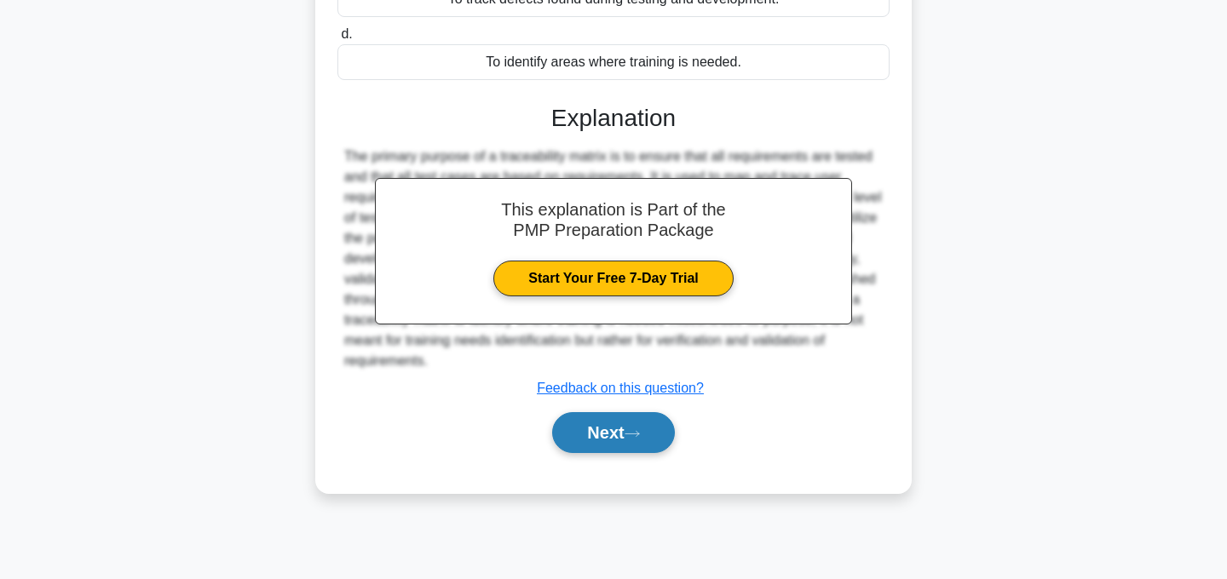
click at [622, 425] on button "Next" at bounding box center [613, 432] width 122 height 41
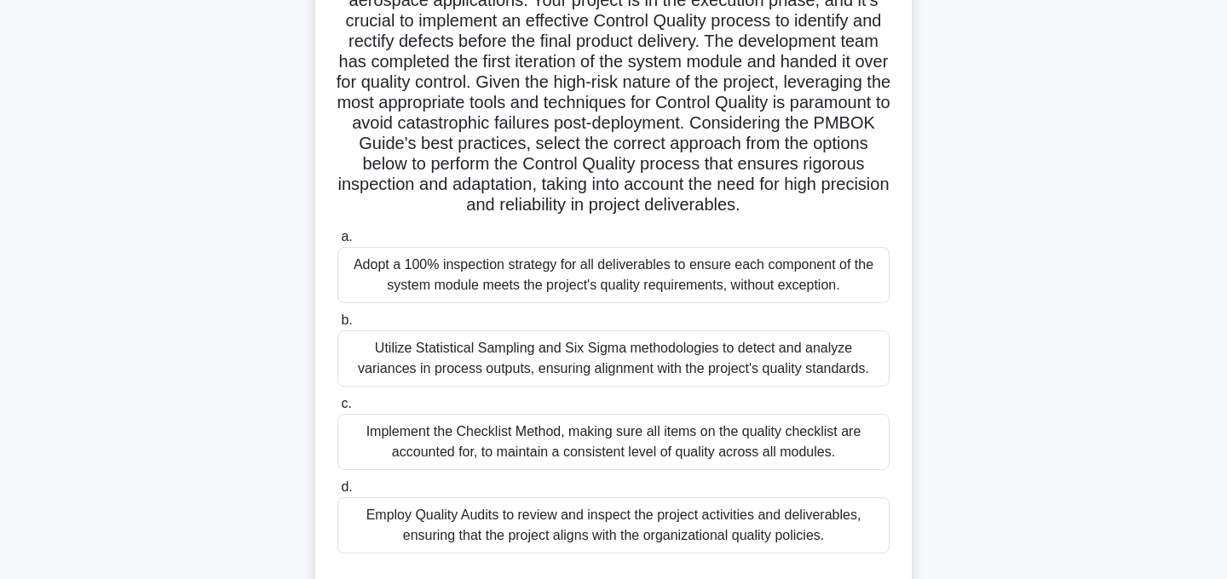
scroll to position [196, 0]
click at [736, 532] on div "Employ Quality Audits to review and inspect the project activities and delivera…" at bounding box center [613, 524] width 552 height 56
click at [337, 492] on input "d. Employ Quality Audits to review and inspect the project activities and deliv…" at bounding box center [337, 486] width 0 height 11
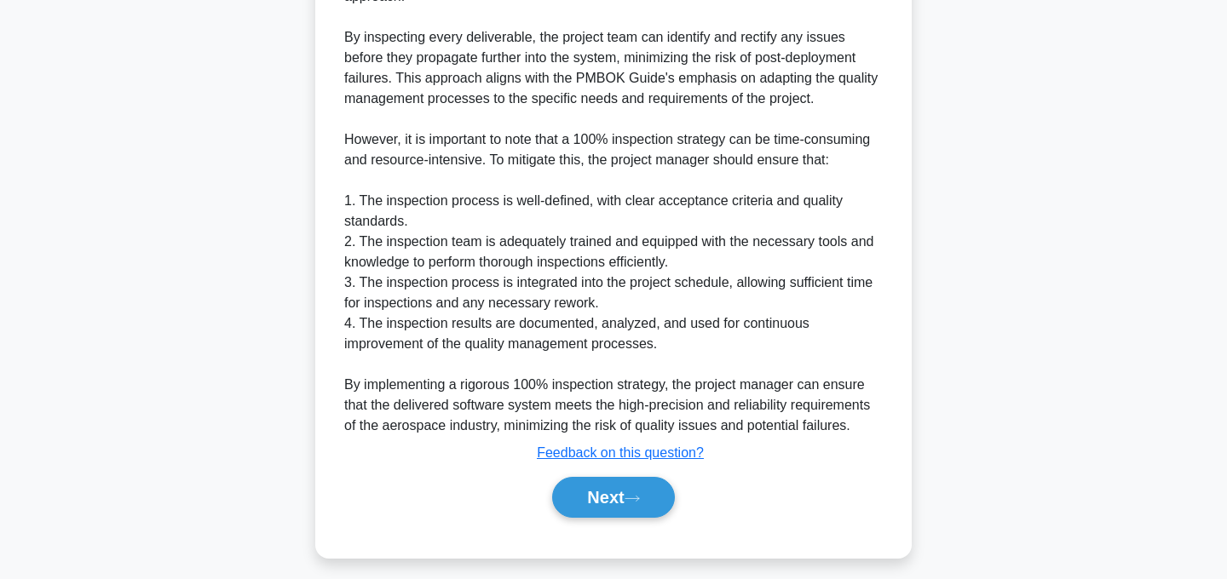
scroll to position [1205, 0]
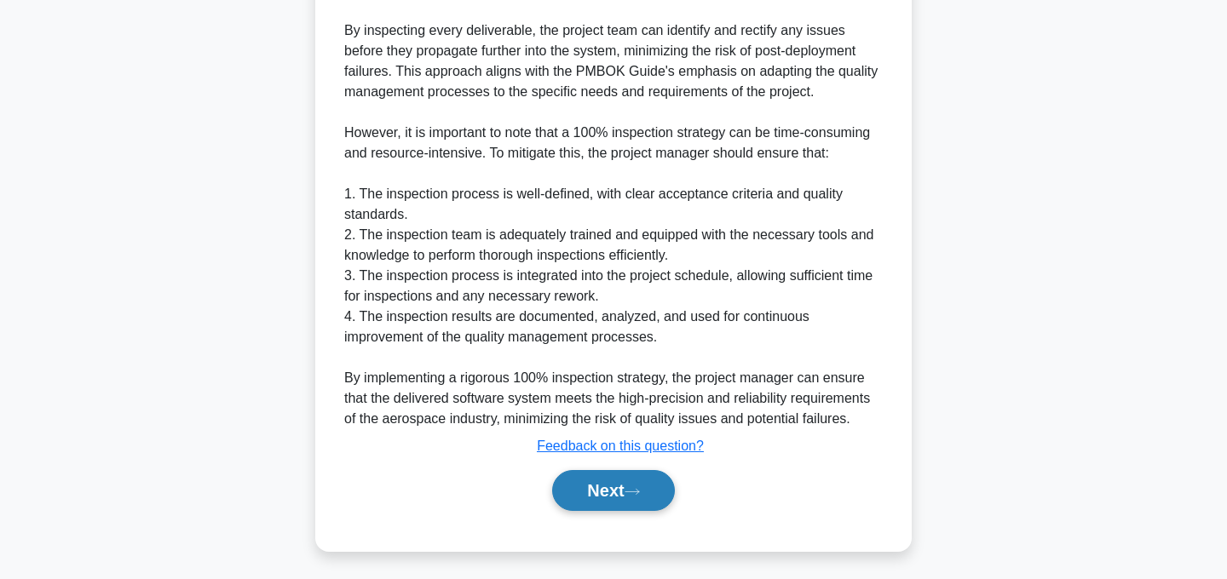
click at [630, 494] on button "Next" at bounding box center [613, 490] width 122 height 41
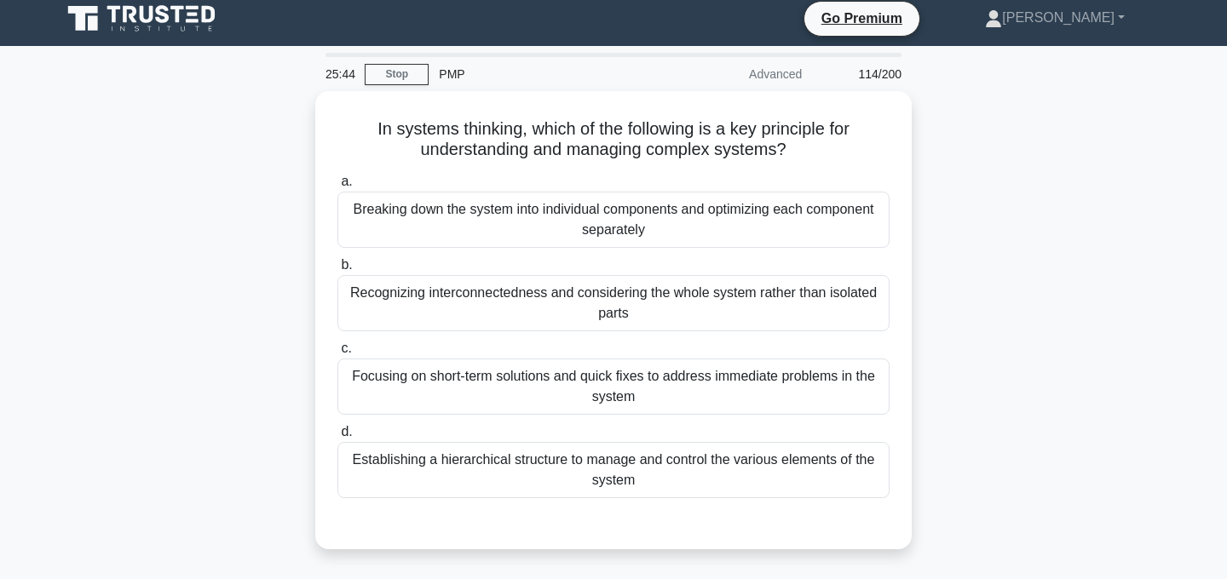
scroll to position [0, 0]
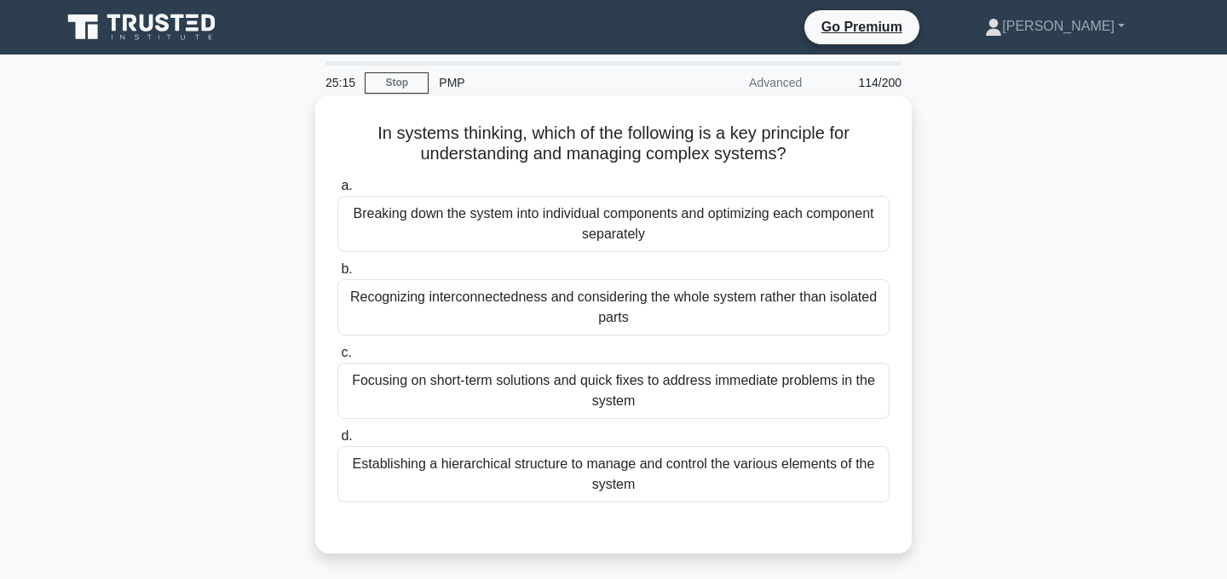
click at [832, 315] on div "Recognizing interconnectedness and considering the whole system rather than iso…" at bounding box center [613, 308] width 552 height 56
click at [337, 275] on input "b. Recognizing interconnectedness and considering the whole system rather than …" at bounding box center [337, 269] width 0 height 11
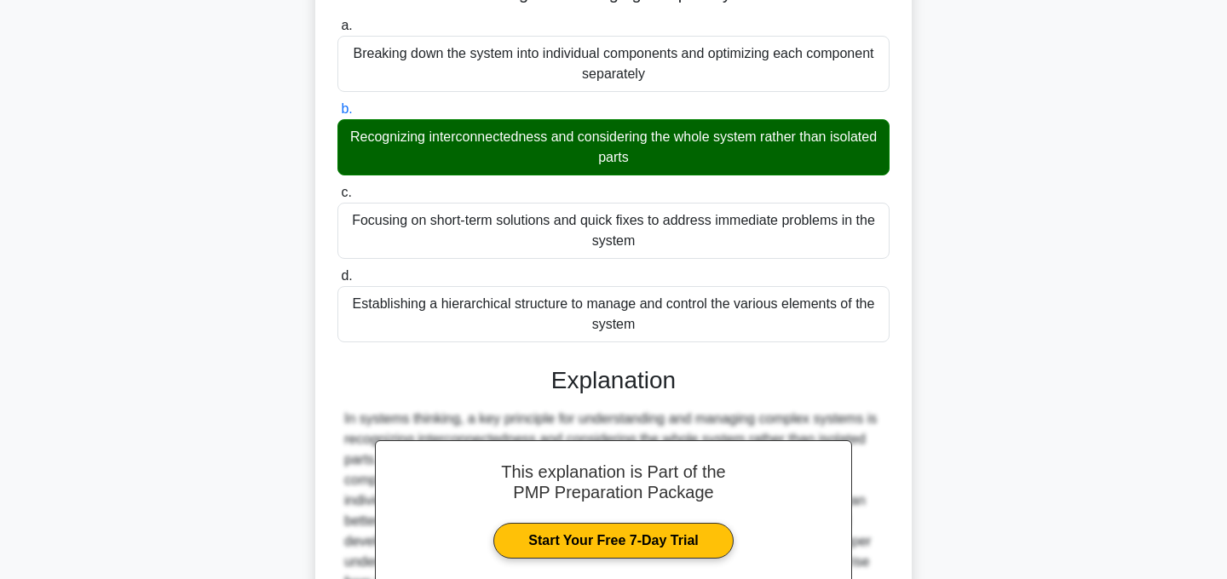
scroll to position [349, 0]
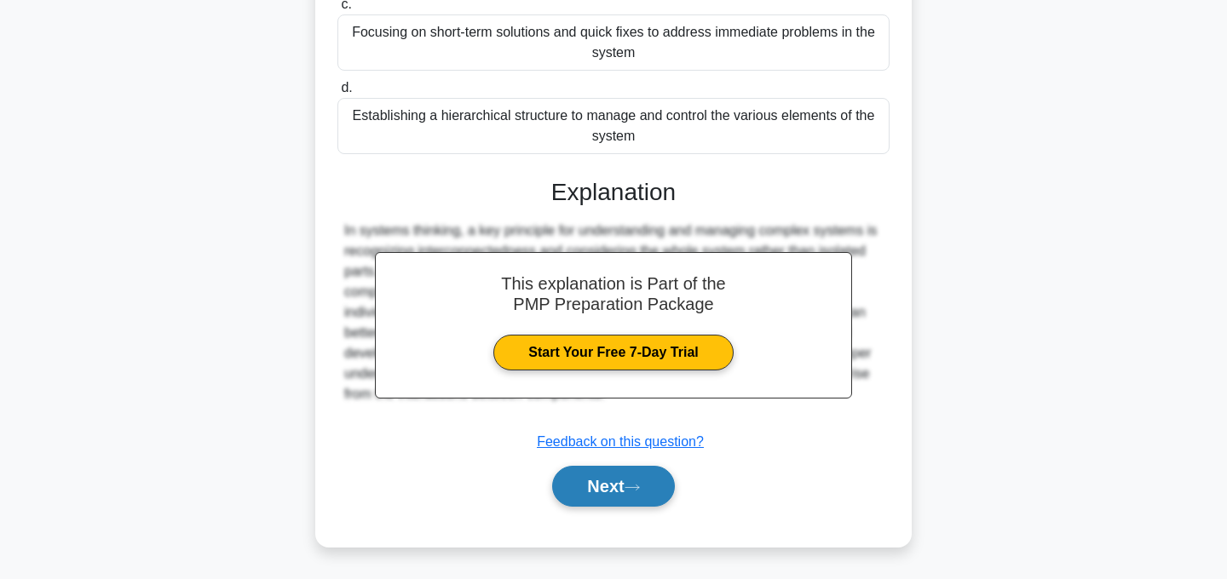
click at [644, 493] on button "Next" at bounding box center [613, 486] width 122 height 41
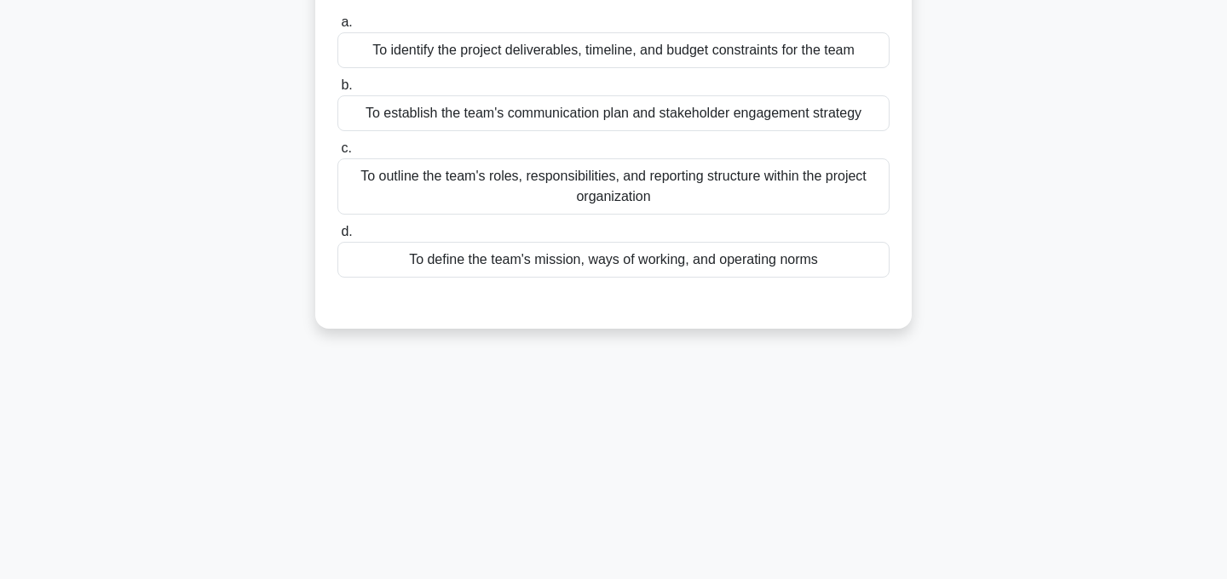
scroll to position [0, 0]
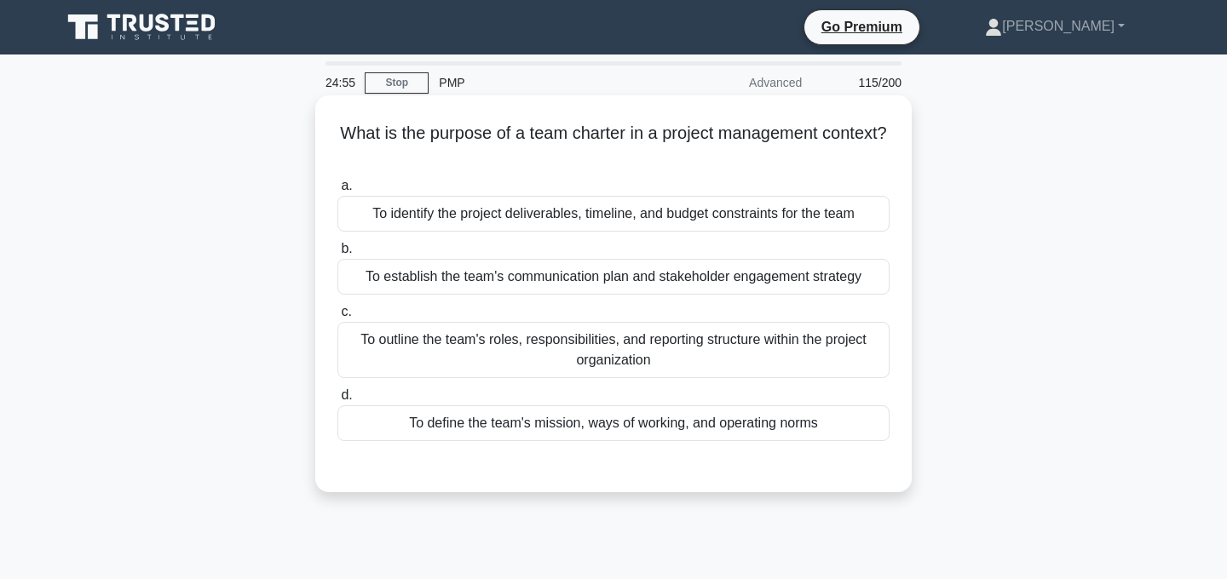
click at [770, 348] on div "To outline the team's roles, responsibilities, and reporting structure within t…" at bounding box center [613, 350] width 552 height 56
click at [337, 318] on input "c. To outline the team's roles, responsibilities, and reporting structure withi…" at bounding box center [337, 312] width 0 height 11
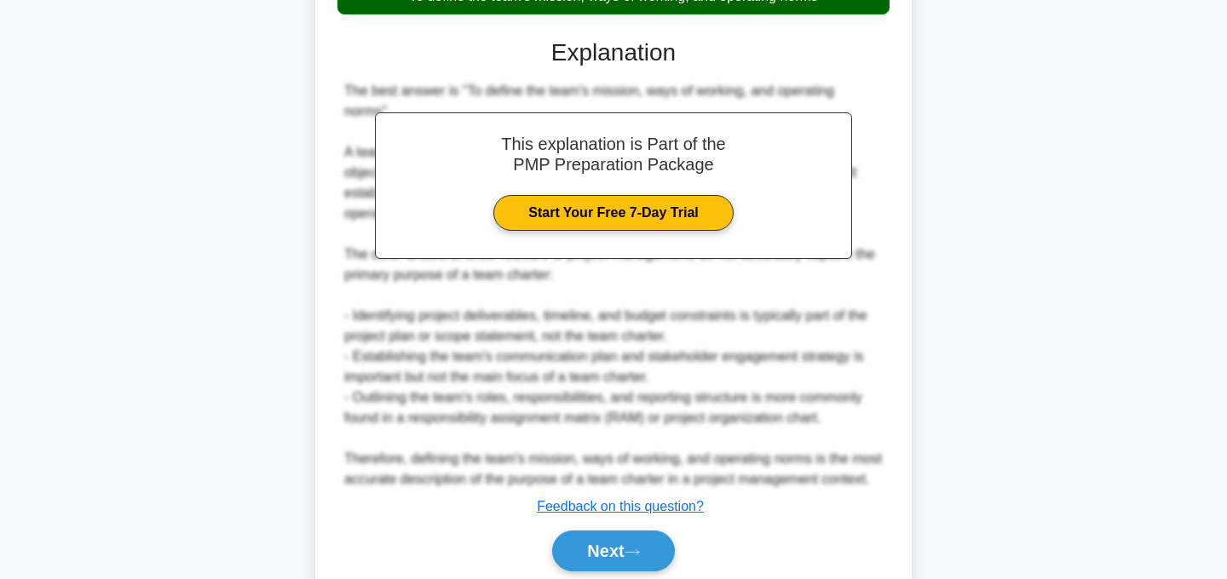
scroll to position [514, 0]
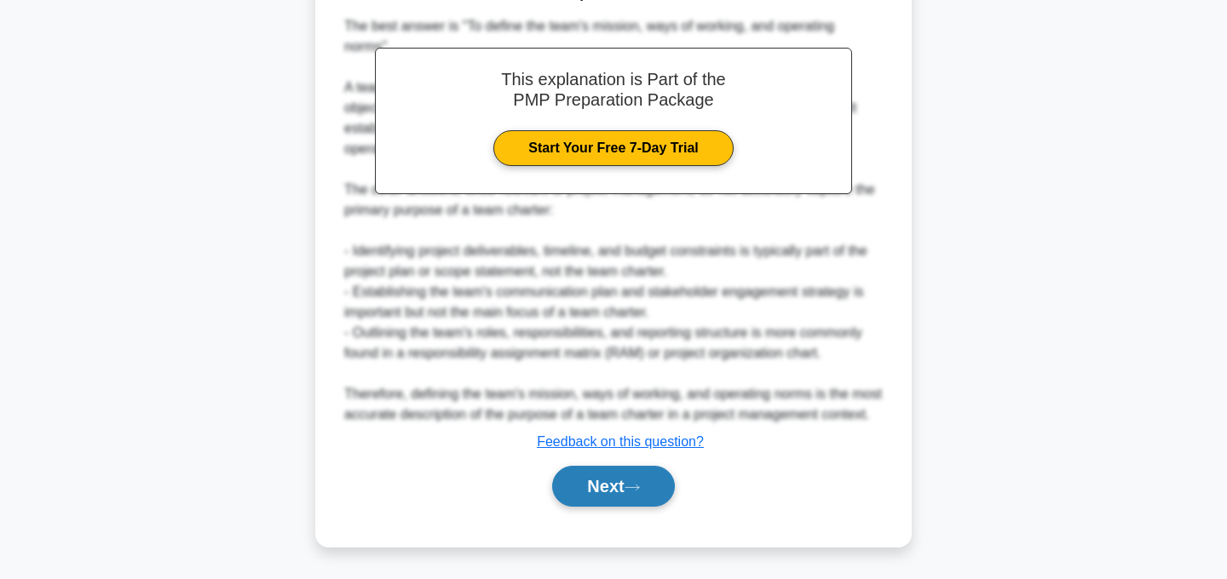
click at [648, 498] on button "Next" at bounding box center [613, 486] width 122 height 41
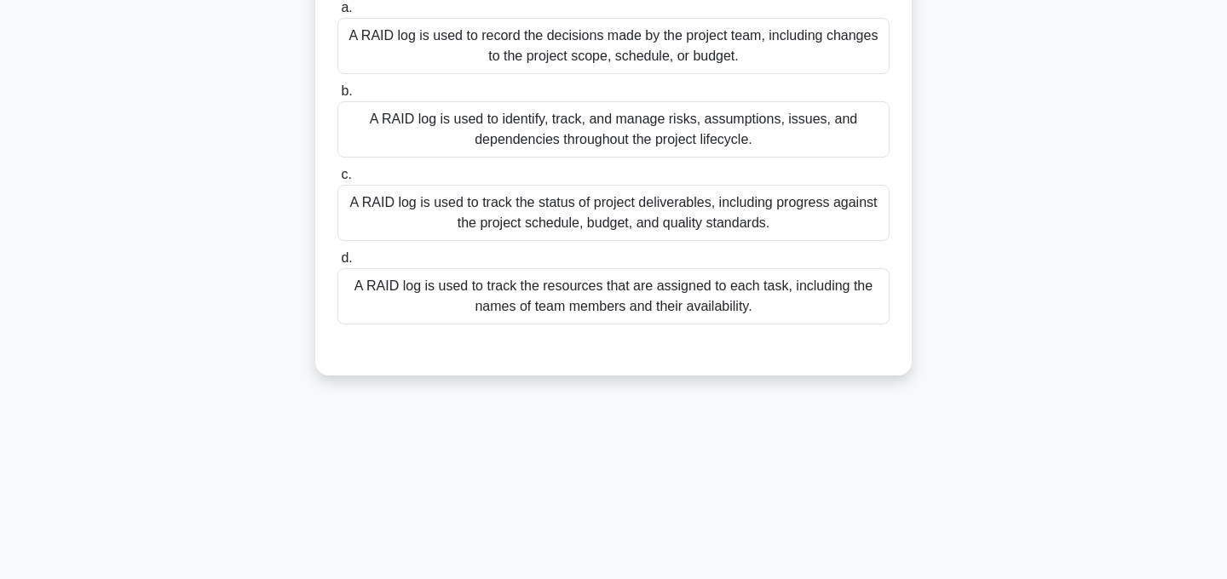
scroll to position [0, 0]
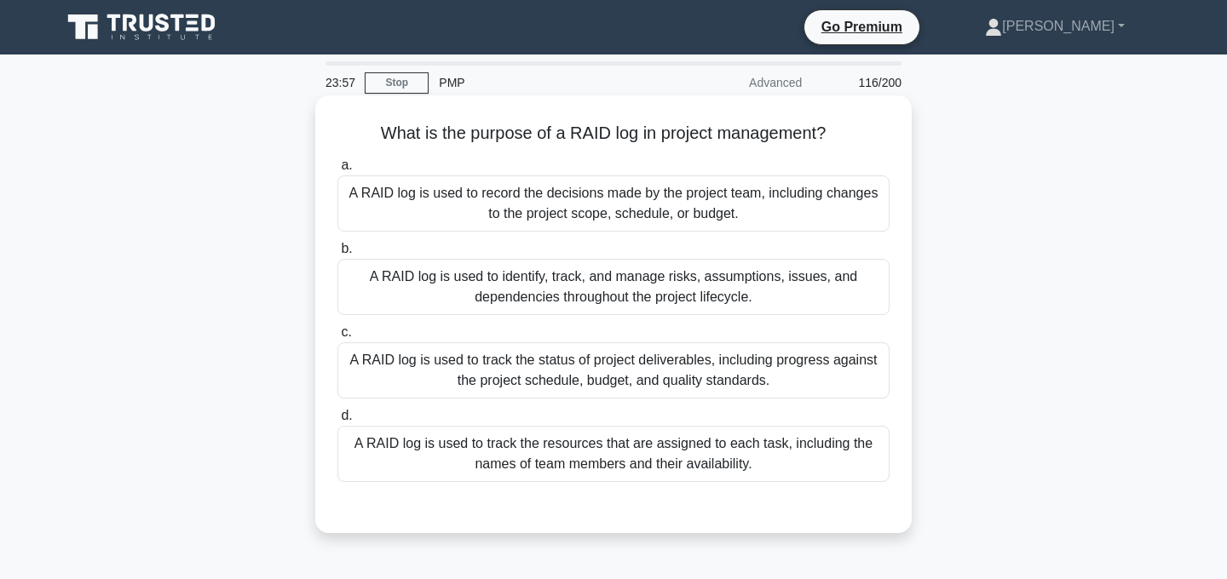
click at [741, 375] on div "A RAID log is used to track the status of project deliverables, including progr…" at bounding box center [613, 371] width 552 height 56
click at [337, 338] on input "c. A RAID log is used to track the status of project deliverables, including pr…" at bounding box center [337, 332] width 0 height 11
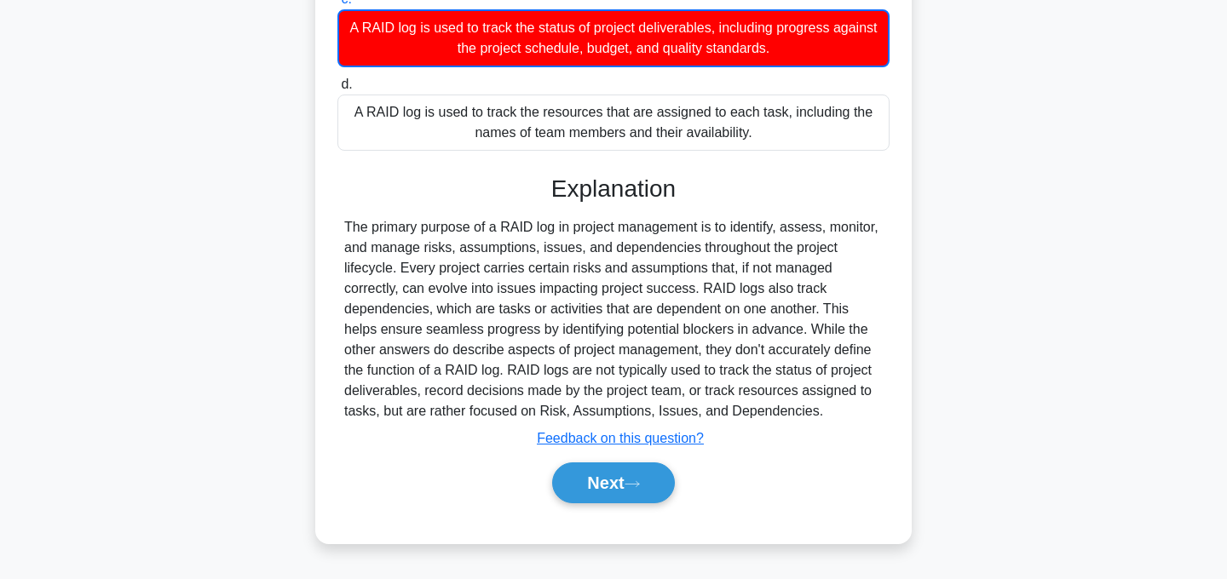
scroll to position [341, 0]
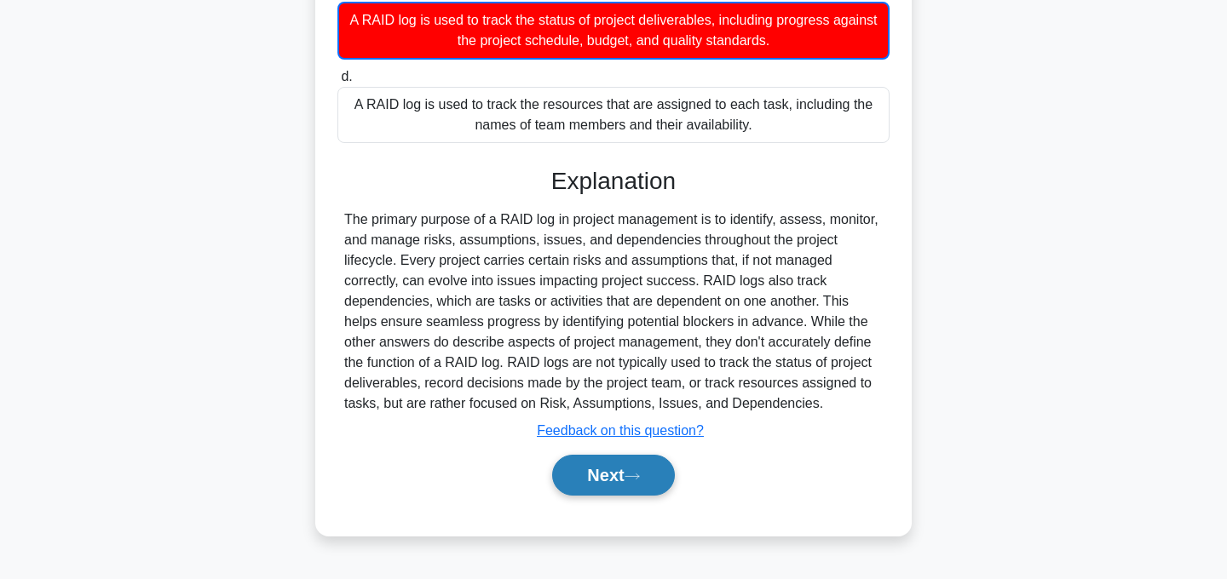
click at [637, 464] on button "Next" at bounding box center [613, 475] width 122 height 41
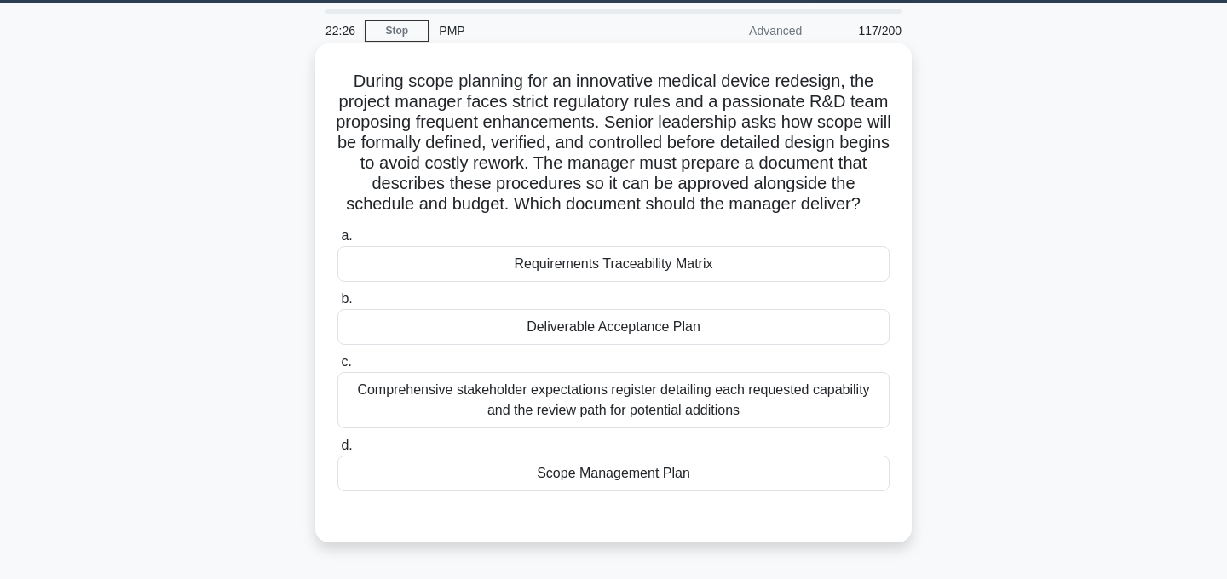
scroll to position [55, 0]
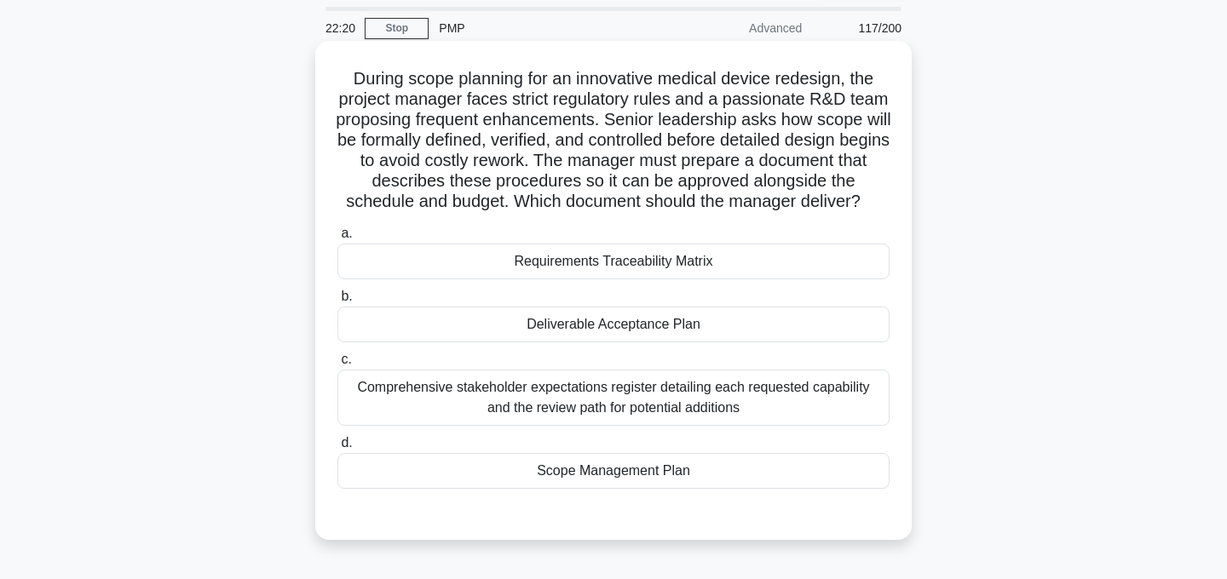
click at [675, 477] on div "Scope Management Plan" at bounding box center [613, 471] width 552 height 36
click at [337, 449] on input "d. Scope Management Plan" at bounding box center [337, 443] width 0 height 11
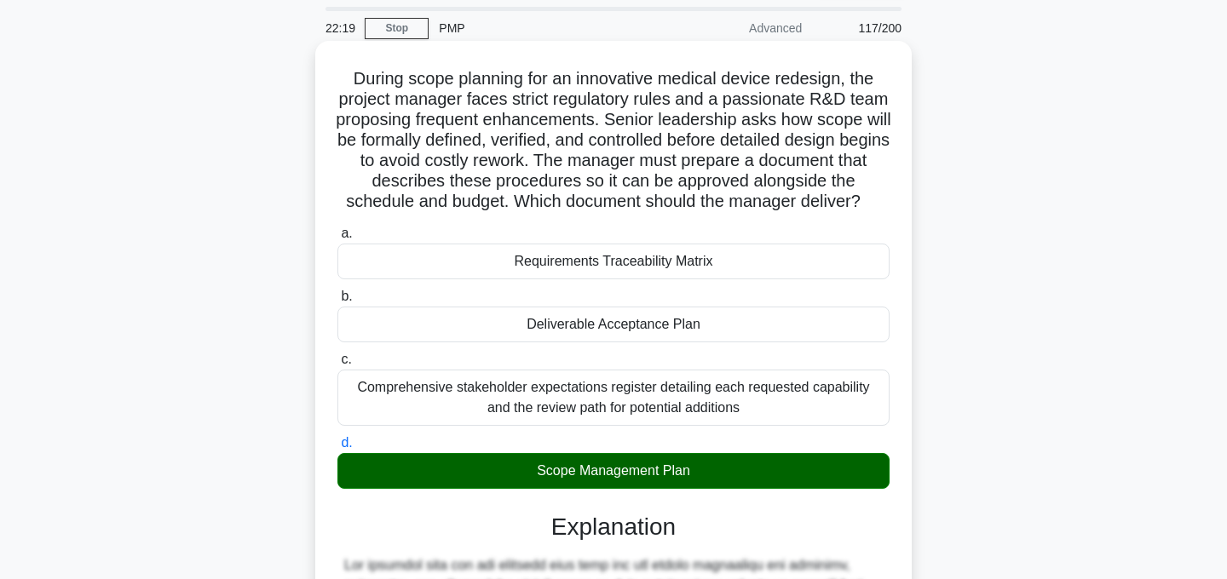
scroll to position [471, 0]
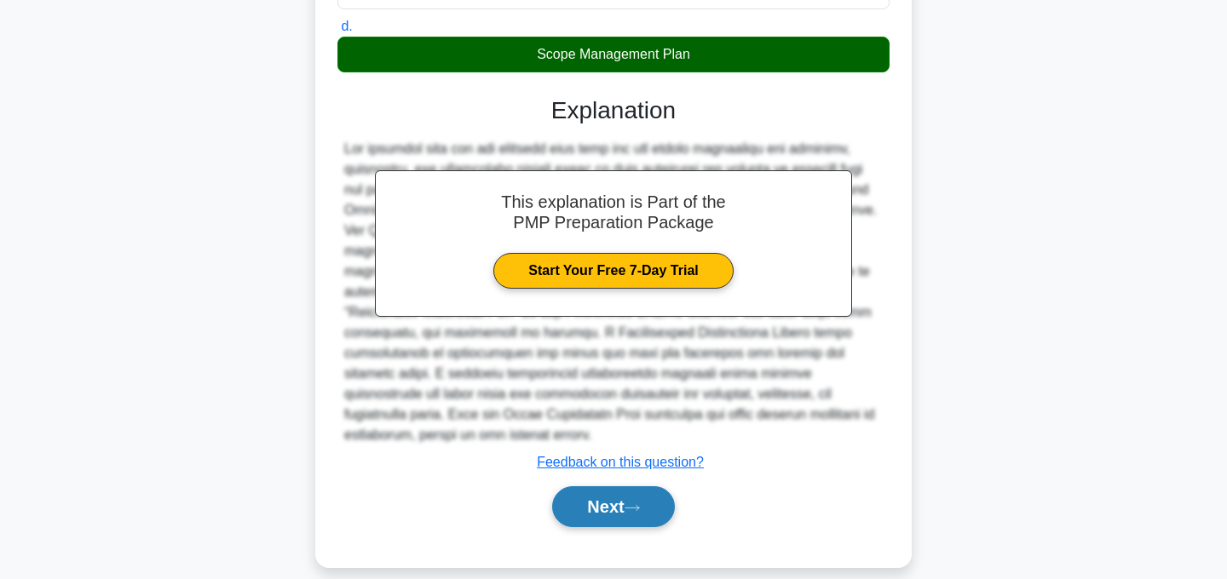
click at [625, 488] on button "Next" at bounding box center [613, 507] width 122 height 41
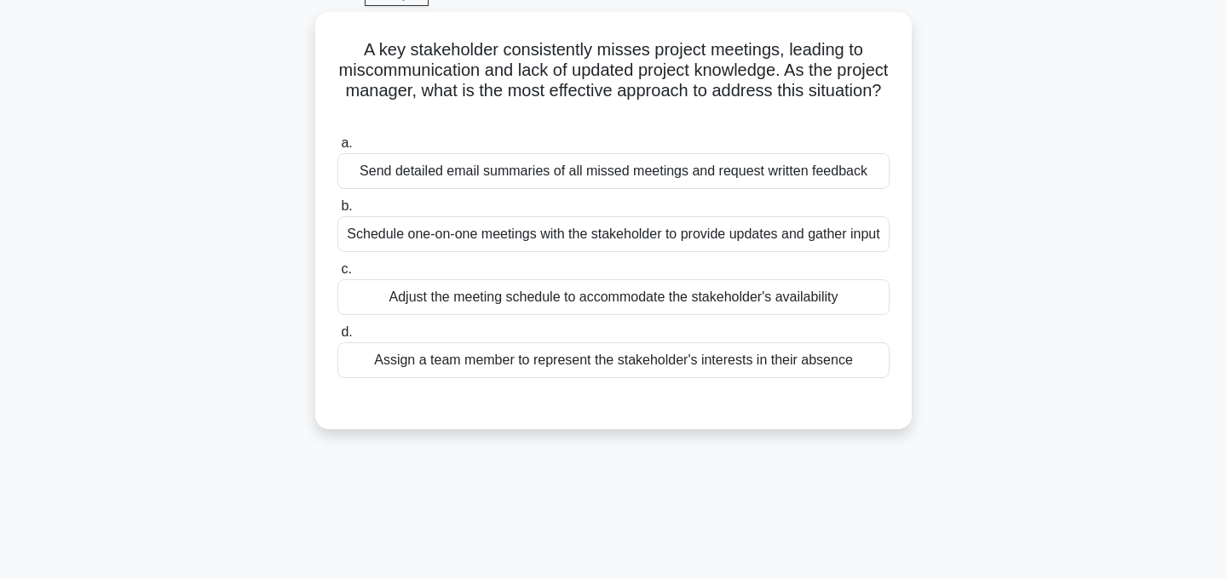
scroll to position [0, 0]
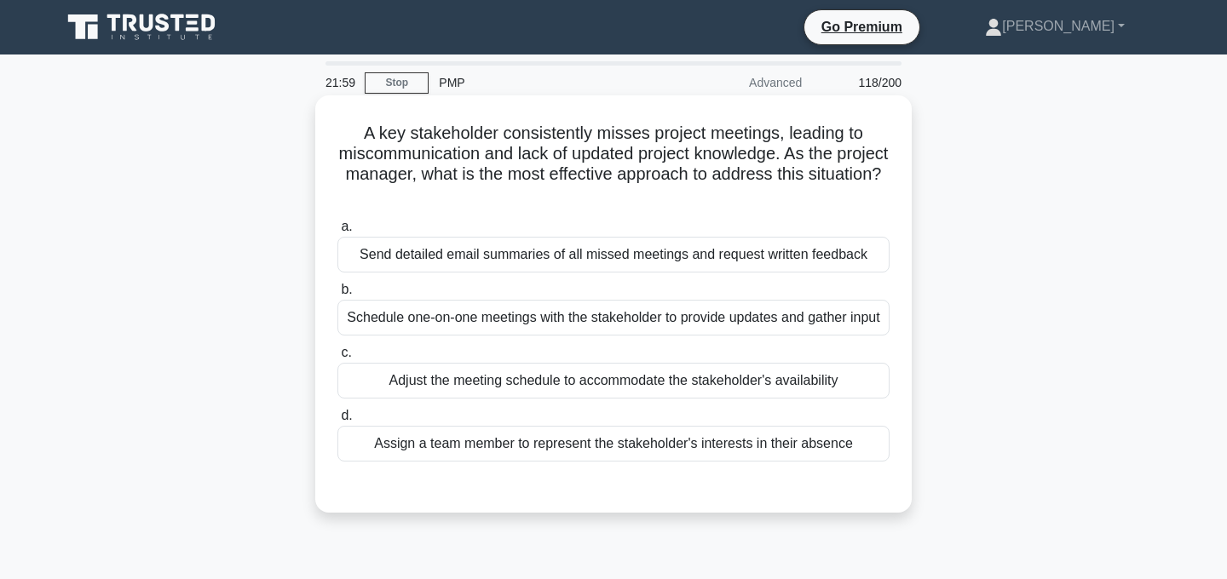
click at [801, 383] on div "Adjust the meeting schedule to accommodate the stakeholder's availability" at bounding box center [613, 381] width 552 height 36
click at [337, 359] on input "c. Adjust the meeting schedule to accommodate the stakeholder's availability" at bounding box center [337, 353] width 0 height 11
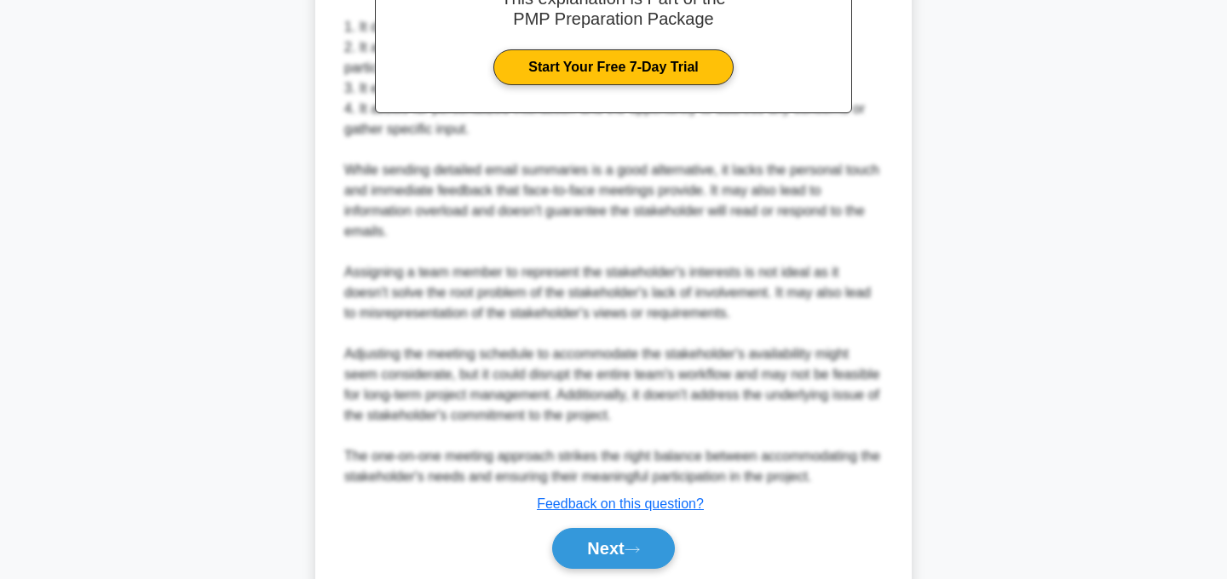
scroll to position [627, 0]
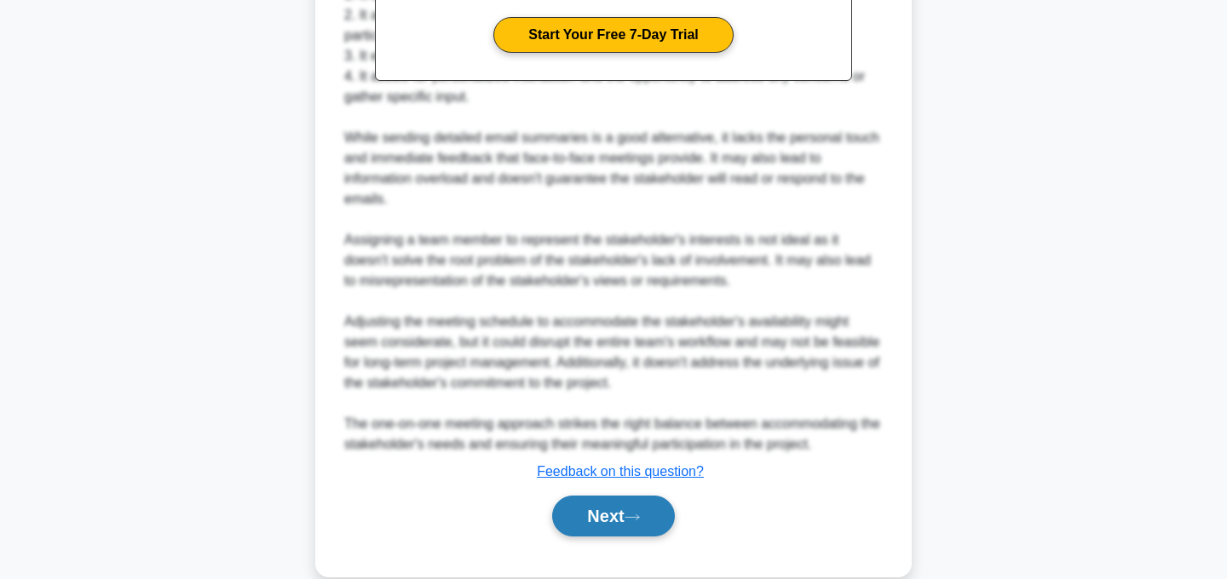
click at [629, 509] on button "Next" at bounding box center [613, 516] width 122 height 41
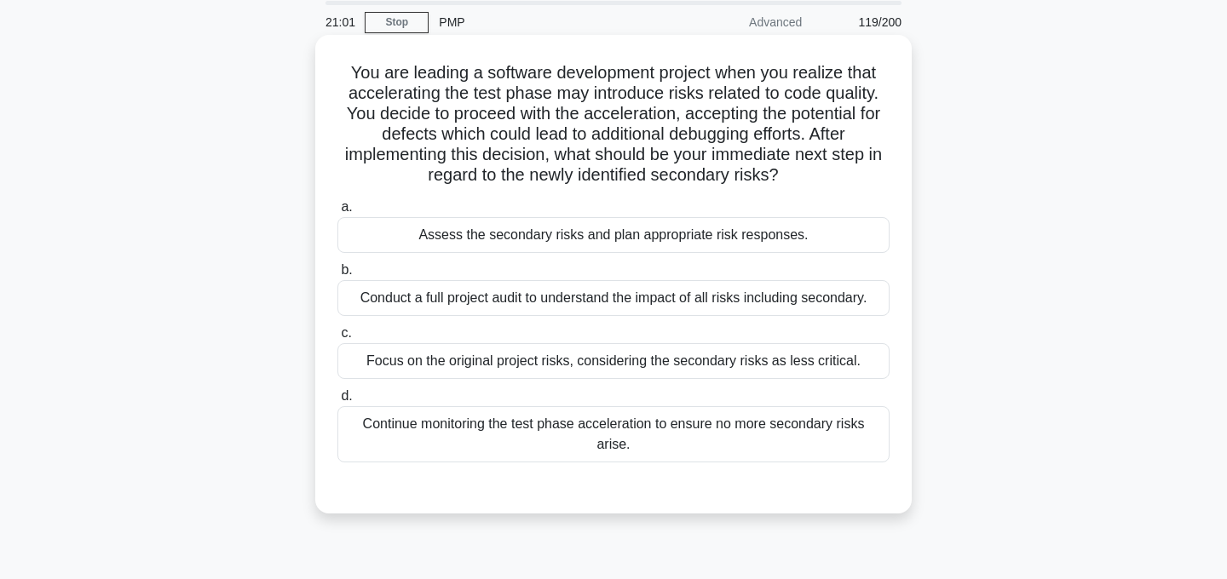
scroll to position [61, 0]
click at [706, 236] on div "Assess the secondary risks and plan appropriate risk responses." at bounding box center [613, 234] width 552 height 36
click at [337, 212] on input "a. Assess the secondary risks and plan appropriate risk responses." at bounding box center [337, 206] width 0 height 11
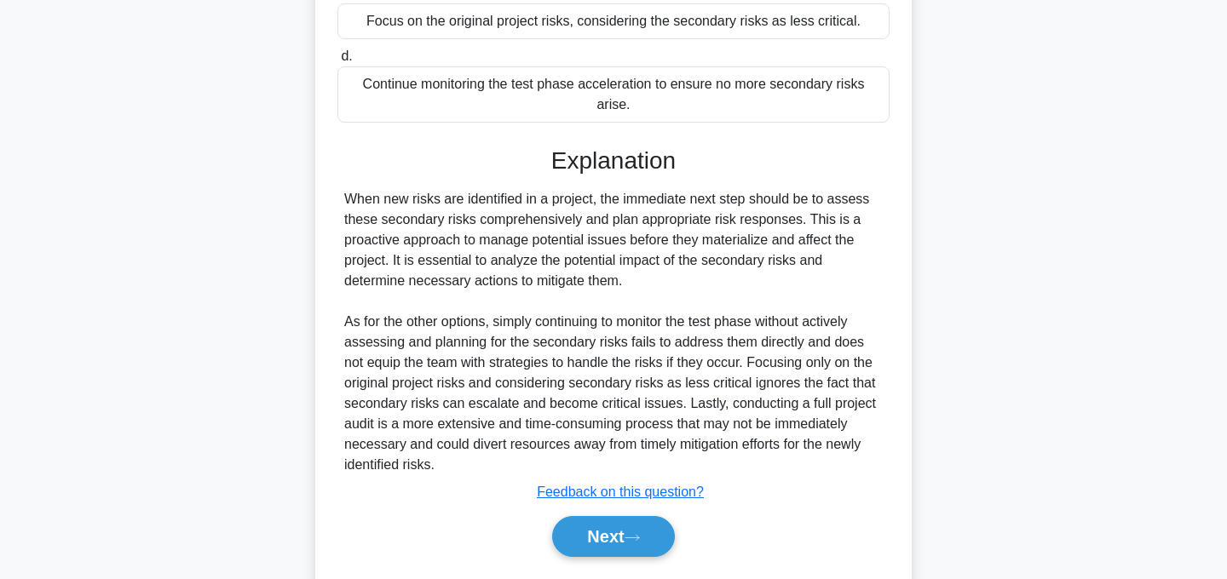
scroll to position [451, 0]
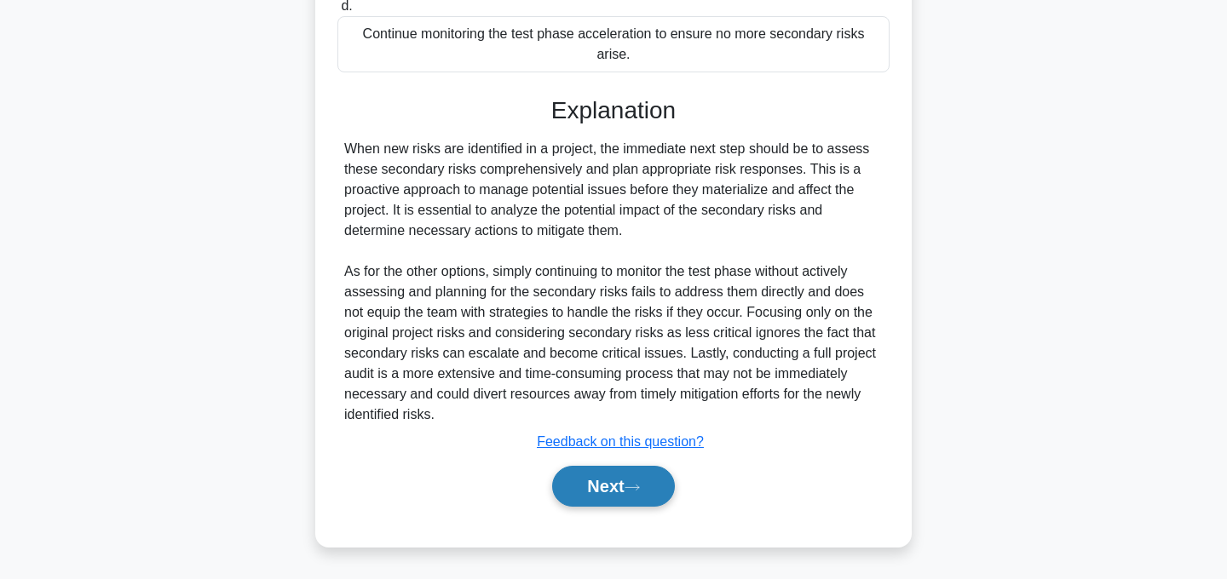
click at [624, 485] on button "Next" at bounding box center [613, 486] width 122 height 41
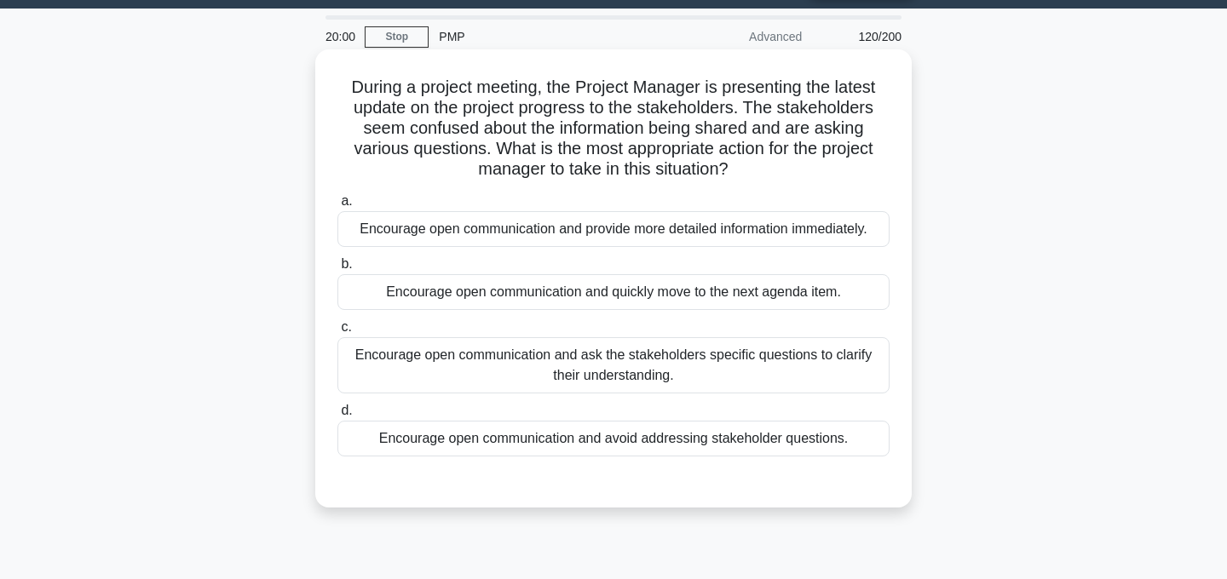
scroll to position [53, 0]
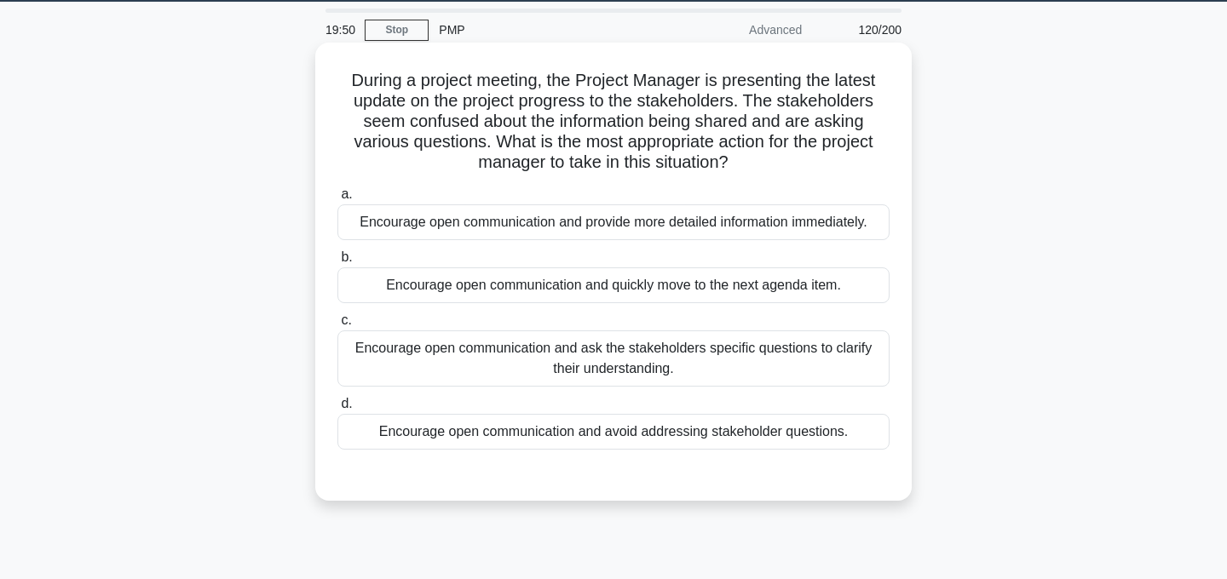
click at [723, 365] on div "Encourage open communication and ask the stakeholders specific questions to cla…" at bounding box center [613, 359] width 552 height 56
click at [337, 326] on input "c. Encourage open communication and ask the stakeholders specific questions to …" at bounding box center [337, 320] width 0 height 11
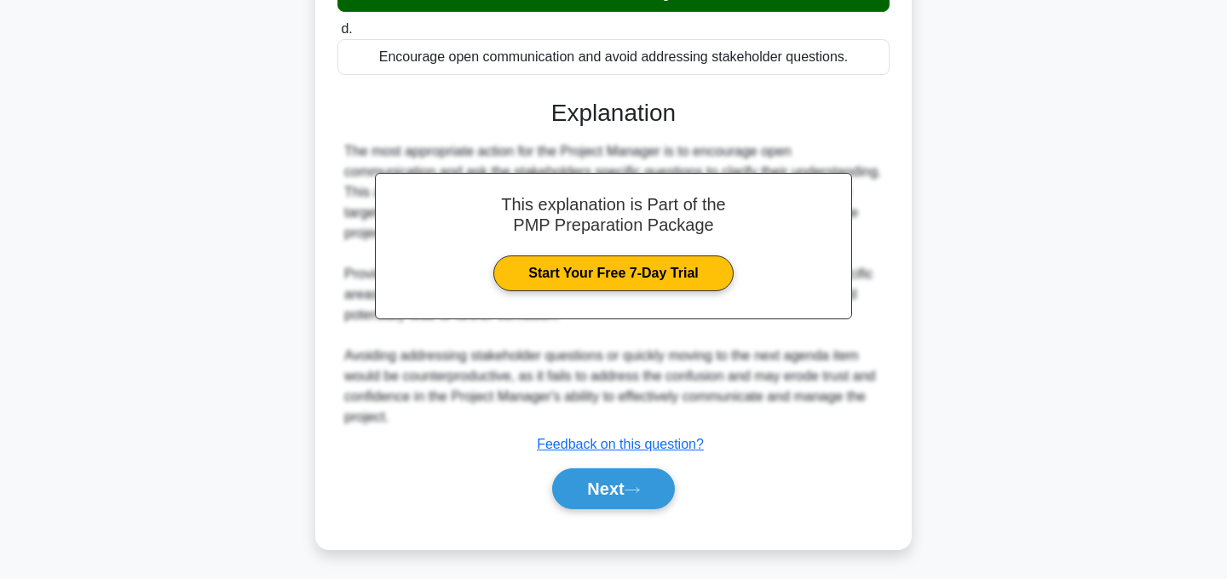
scroll to position [430, 0]
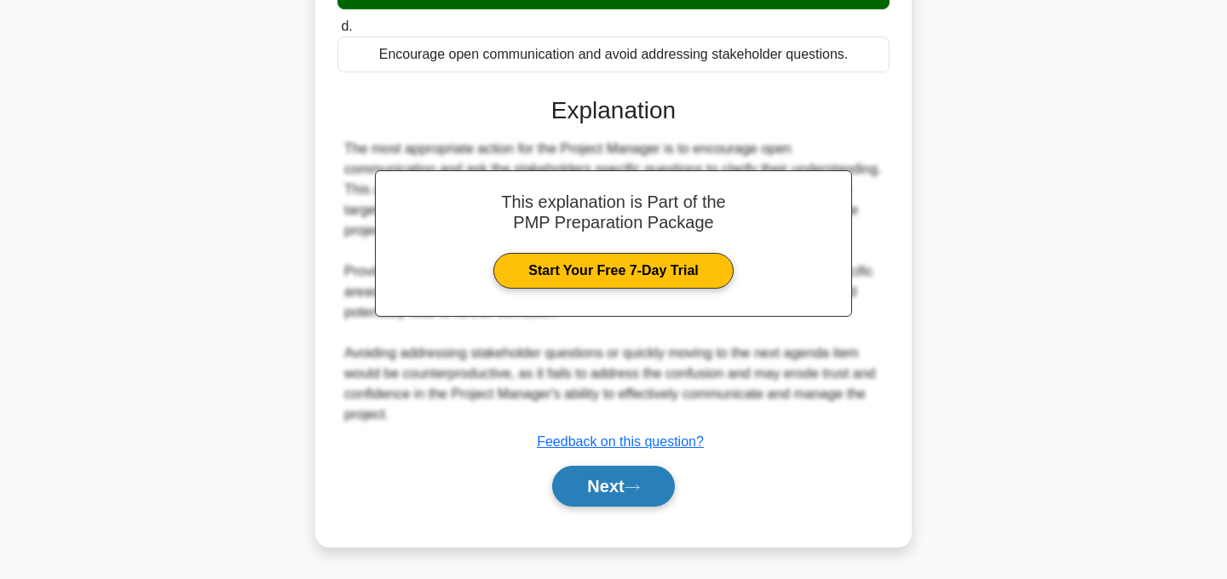
click at [614, 482] on button "Next" at bounding box center [613, 486] width 122 height 41
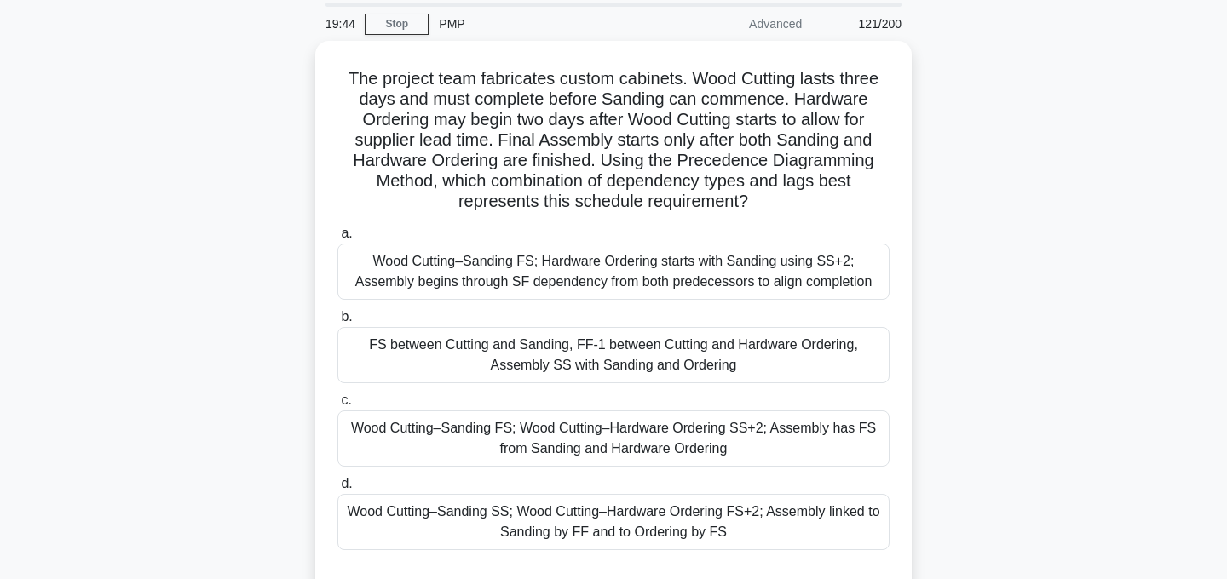
scroll to position [60, 0]
click at [555, 358] on div "FS between Cutting and Sanding, FF-1 between Cutting and Hardware Ordering, Ass…" at bounding box center [613, 355] width 552 height 56
click at [337, 323] on input "b. FS between Cutting and Sanding, FF-1 between Cutting and Hardware Ordering, …" at bounding box center [337, 317] width 0 height 11
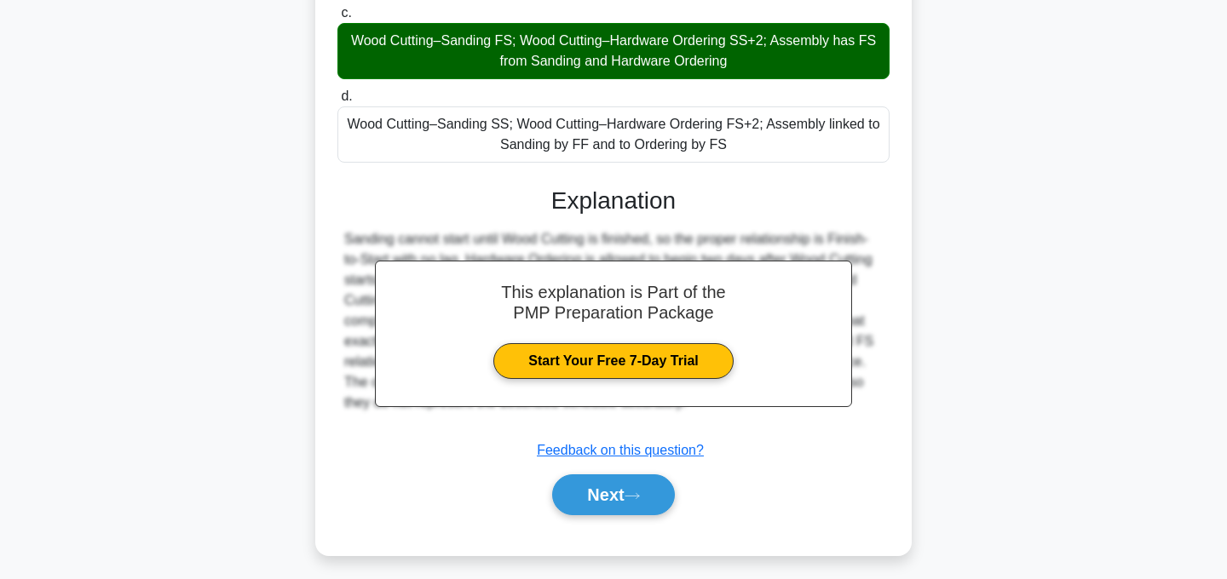
scroll to position [452, 0]
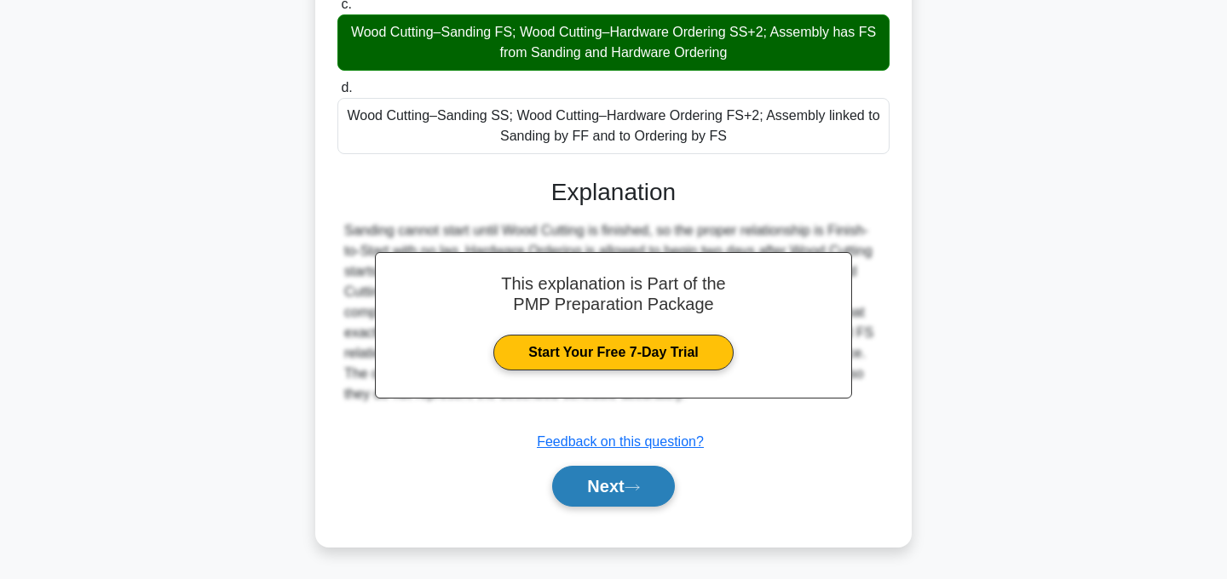
click at [631, 492] on button "Next" at bounding box center [613, 486] width 122 height 41
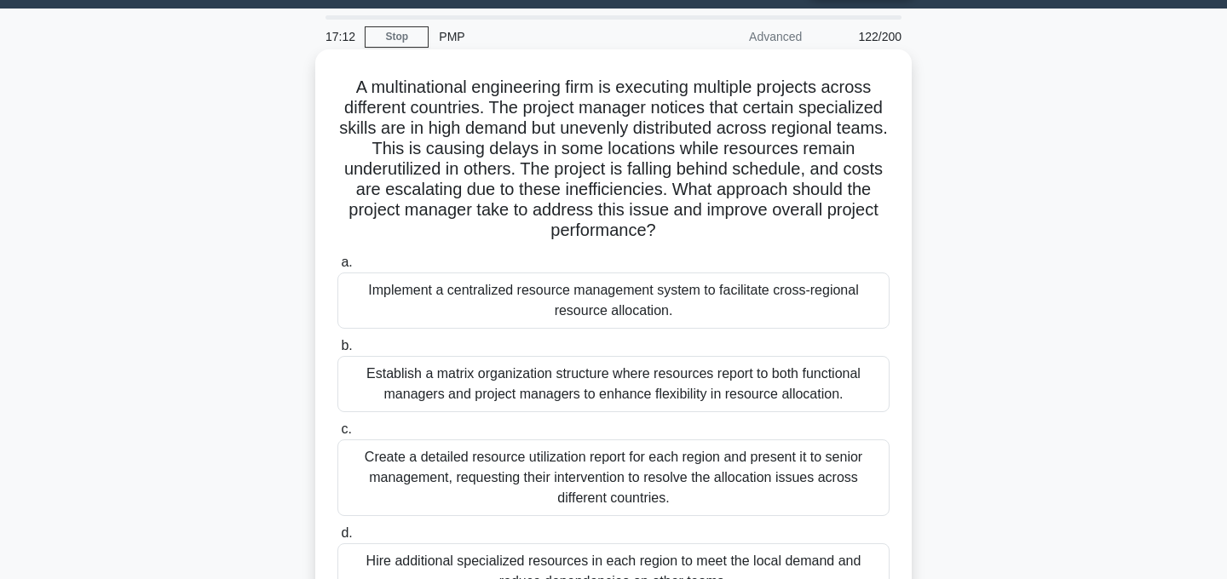
scroll to position [61, 0]
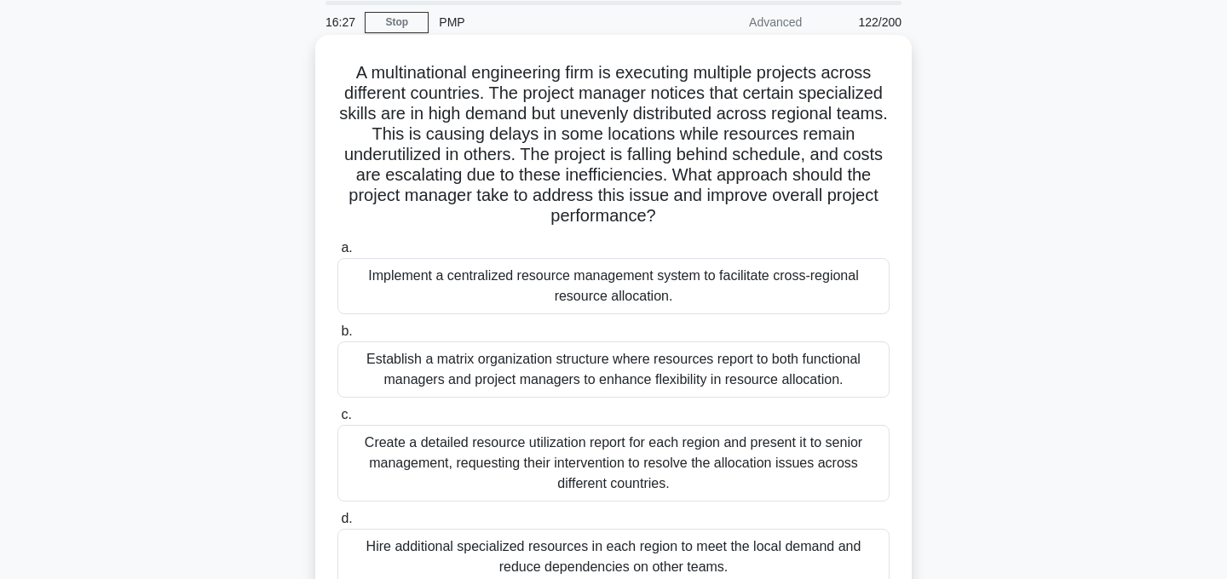
click at [775, 291] on div "Implement a centralized resource management system to facilitate cross-regional…" at bounding box center [613, 286] width 552 height 56
click at [337, 254] on input "a. Implement a centralized resource management system to facilitate cross-regio…" at bounding box center [337, 248] width 0 height 11
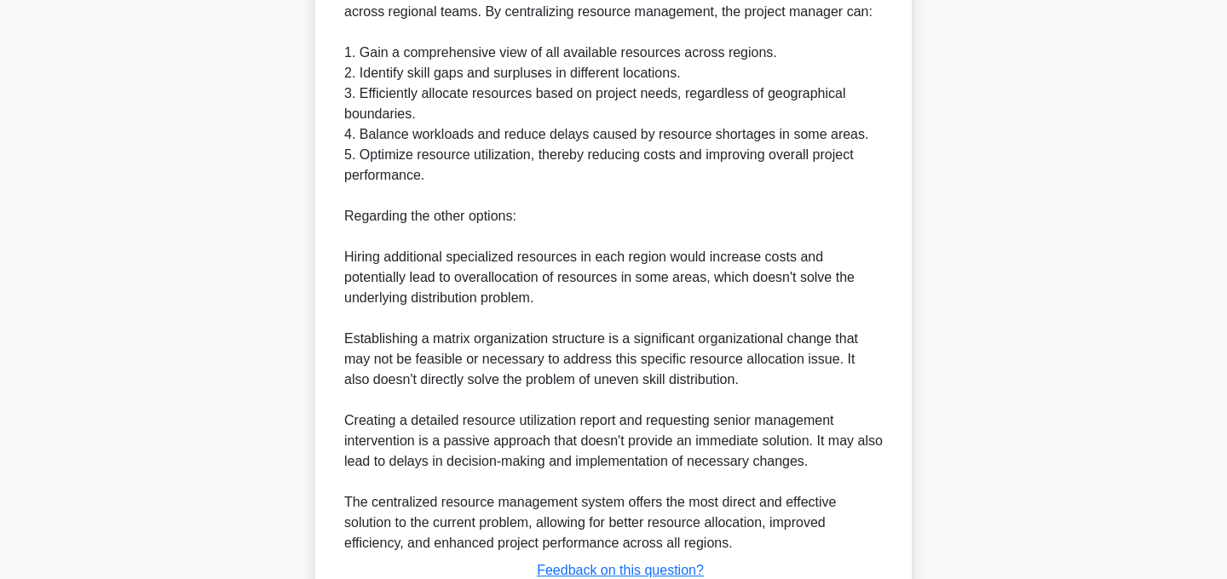
scroll to position [867, 0]
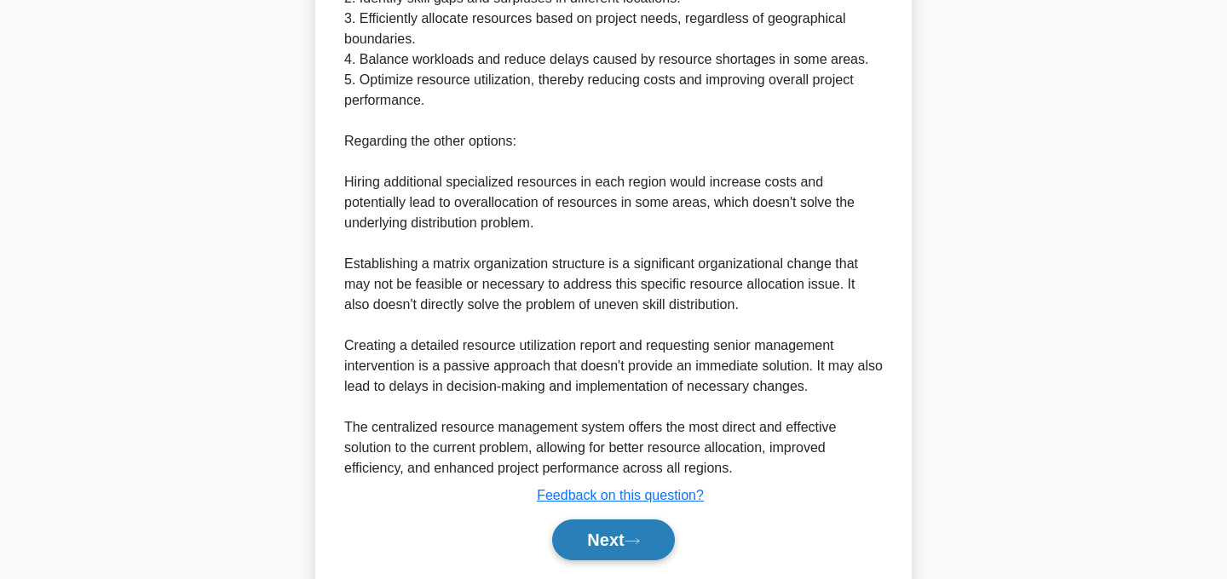
click at [631, 533] on button "Next" at bounding box center [613, 540] width 122 height 41
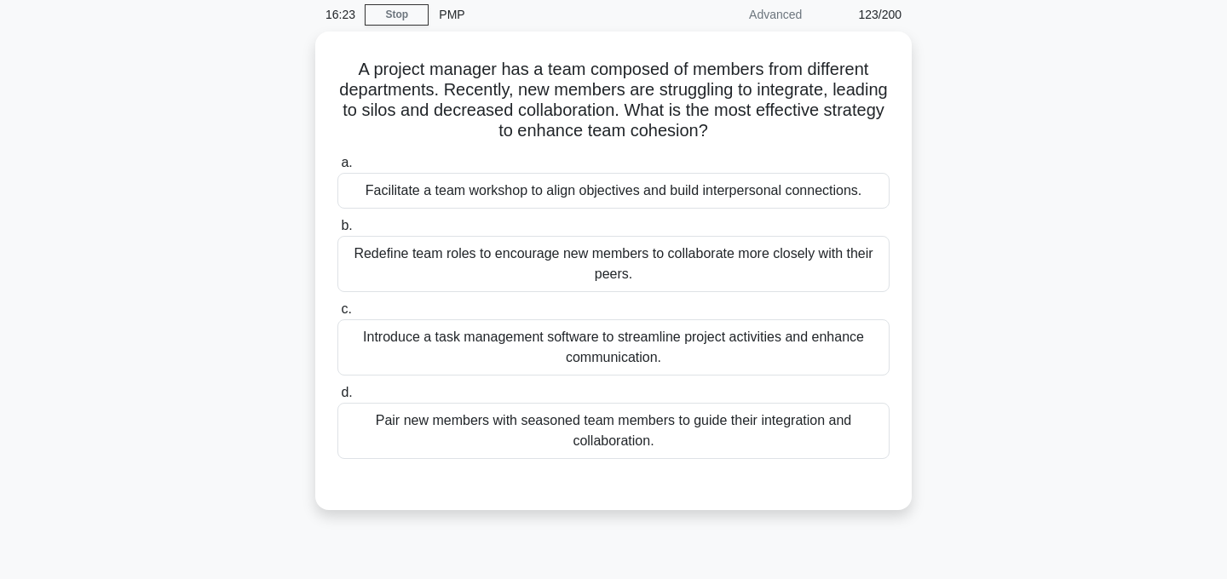
scroll to position [0, 0]
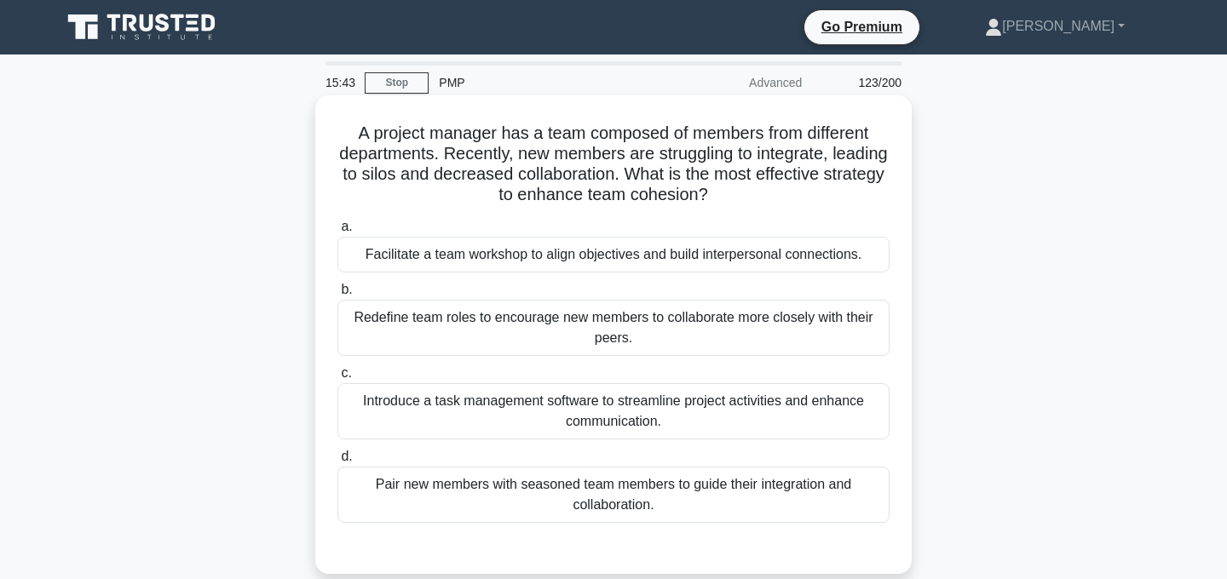
click at [693, 495] on div "Pair new members with seasoned team members to guide their integration and coll…" at bounding box center [613, 495] width 552 height 56
click at [337, 463] on input "d. Pair new members with seasoned team members to guide their integration and c…" at bounding box center [337, 457] width 0 height 11
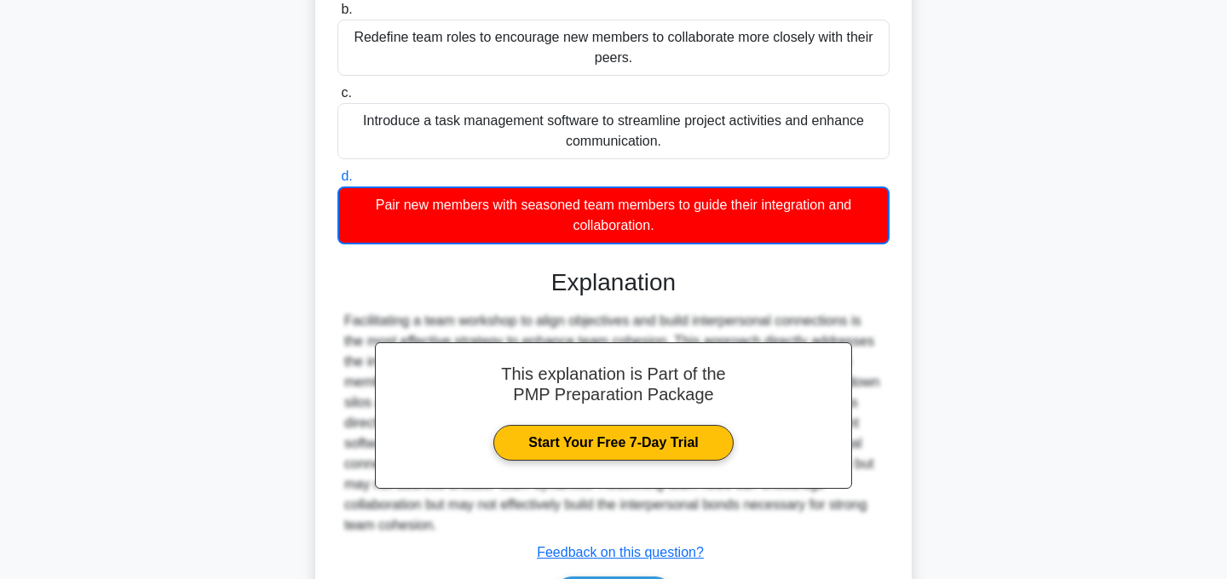
scroll to position [391, 0]
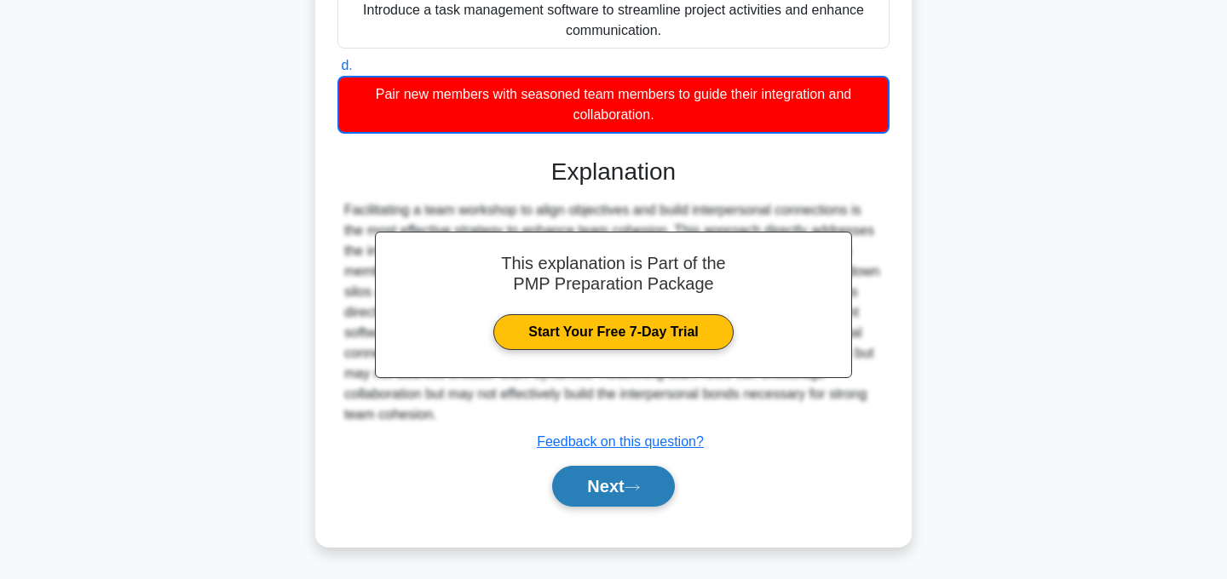
click at [620, 481] on button "Next" at bounding box center [613, 486] width 122 height 41
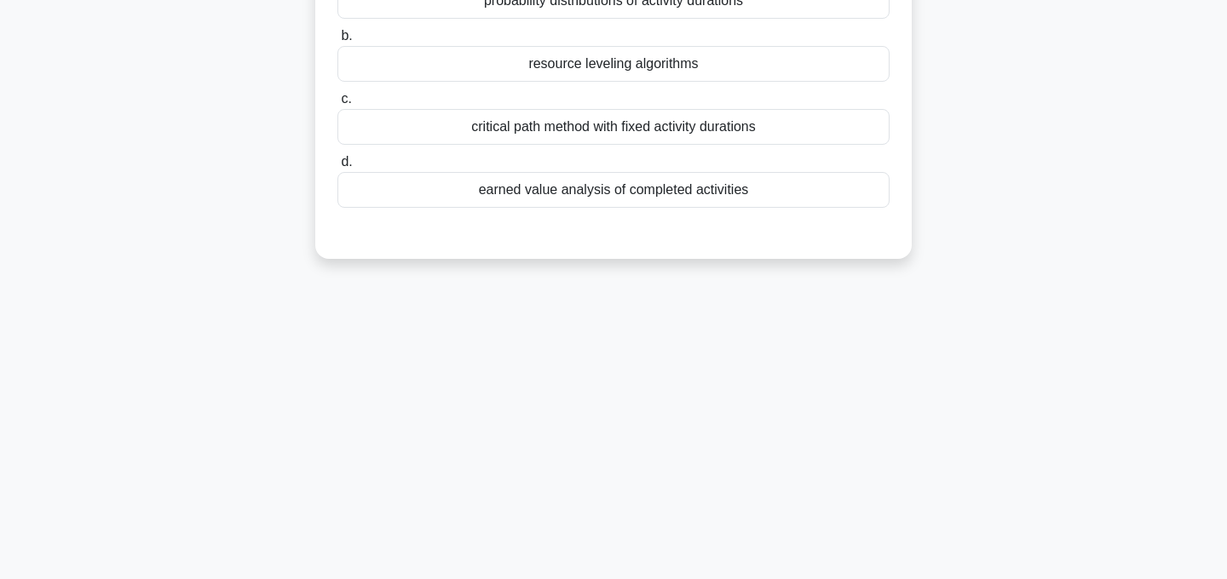
scroll to position [0, 0]
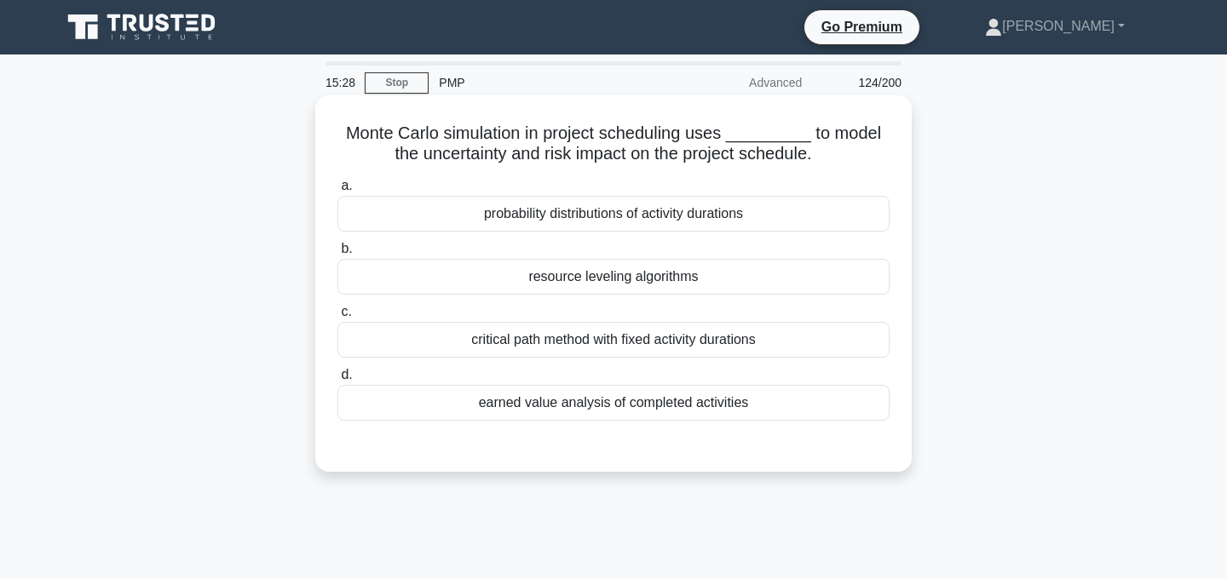
click at [690, 219] on div "probability distributions of activity durations" at bounding box center [613, 214] width 552 height 36
click at [337, 192] on input "a. probability distributions of activity durations" at bounding box center [337, 186] width 0 height 11
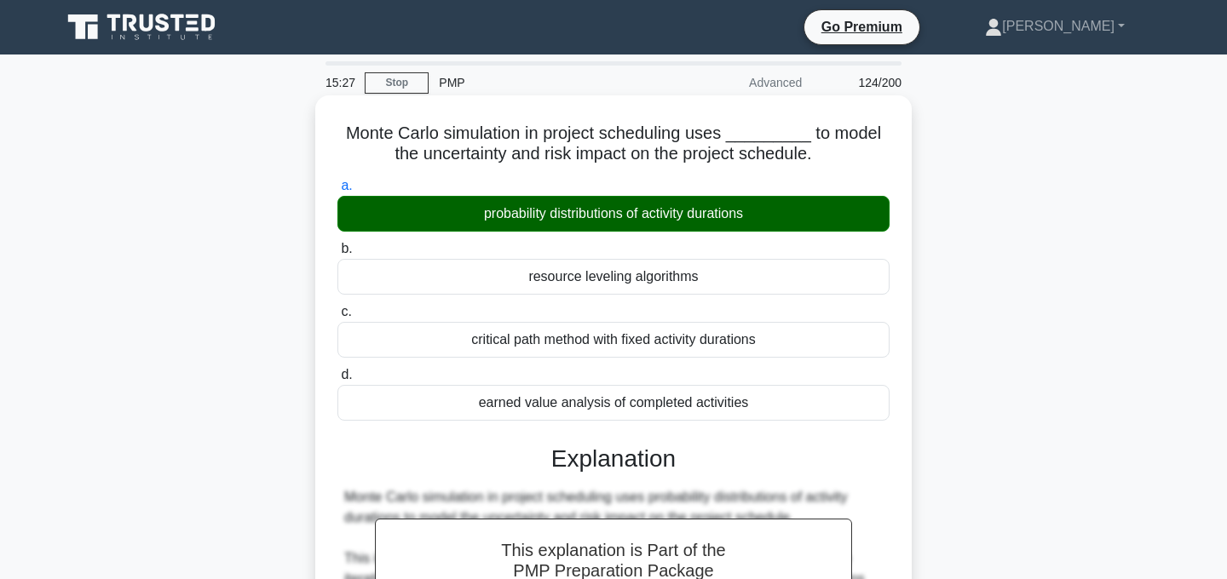
scroll to position [410, 0]
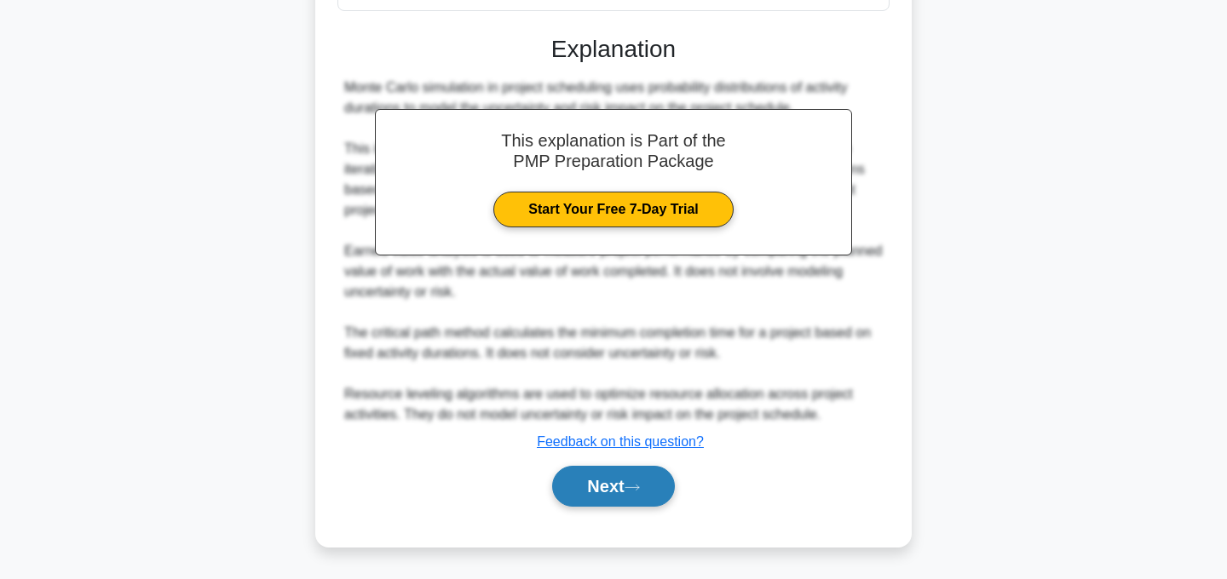
click at [637, 485] on icon at bounding box center [632, 487] width 15 height 9
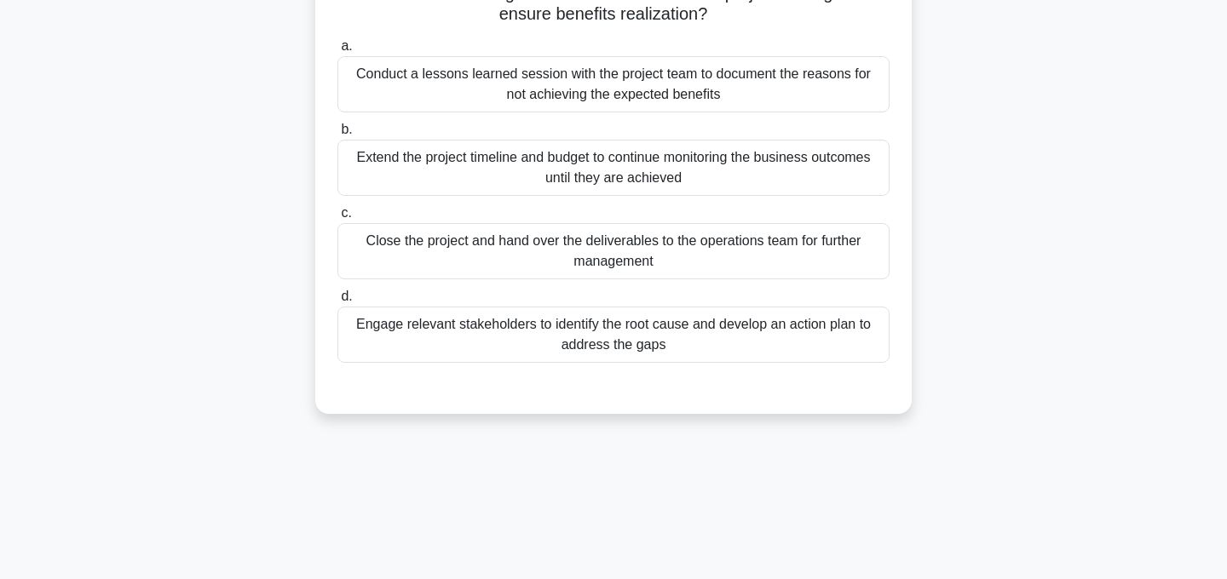
scroll to position [0, 0]
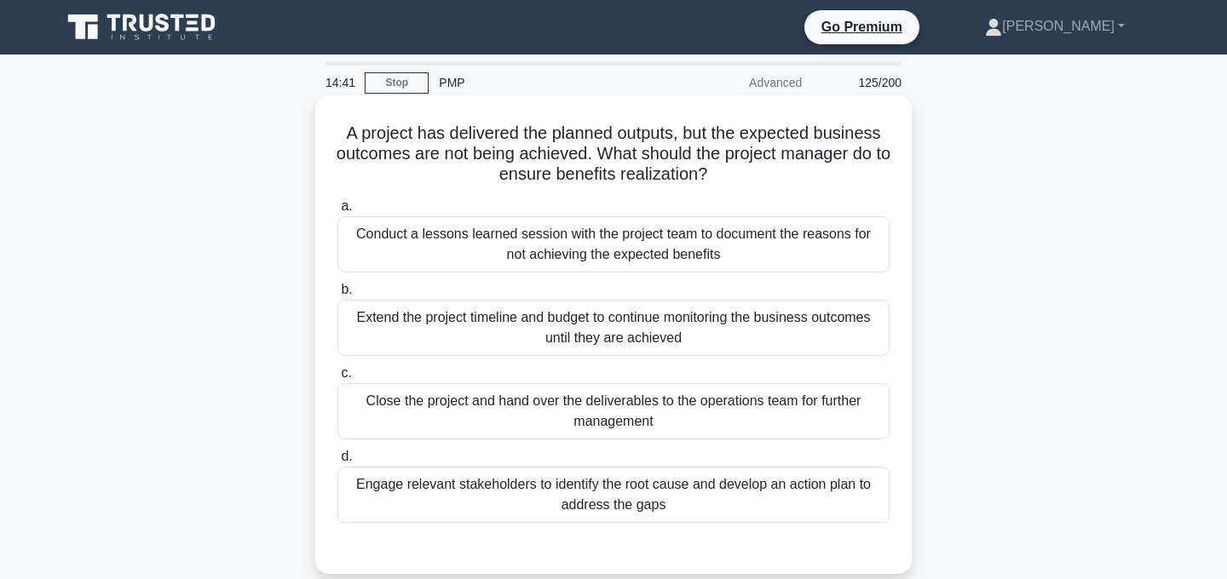
click at [729, 248] on div "Conduct a lessons learned session with the project team to document the reasons…" at bounding box center [613, 244] width 552 height 56
click at [337, 212] on input "a. Conduct a lessons learned session with the project team to document the reas…" at bounding box center [337, 206] width 0 height 11
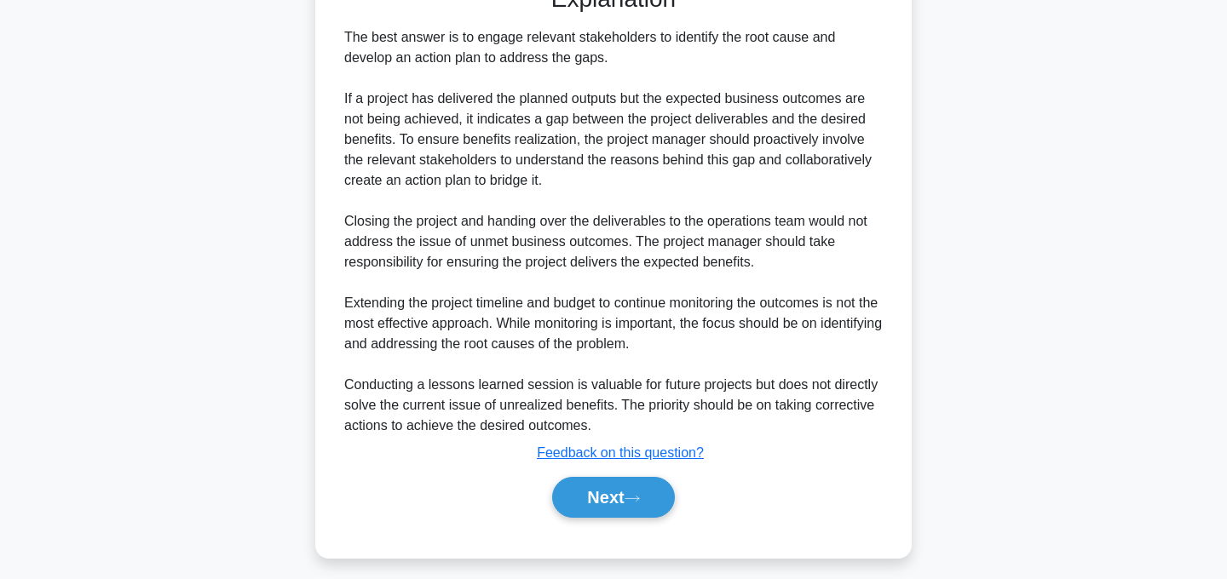
scroll to position [575, 0]
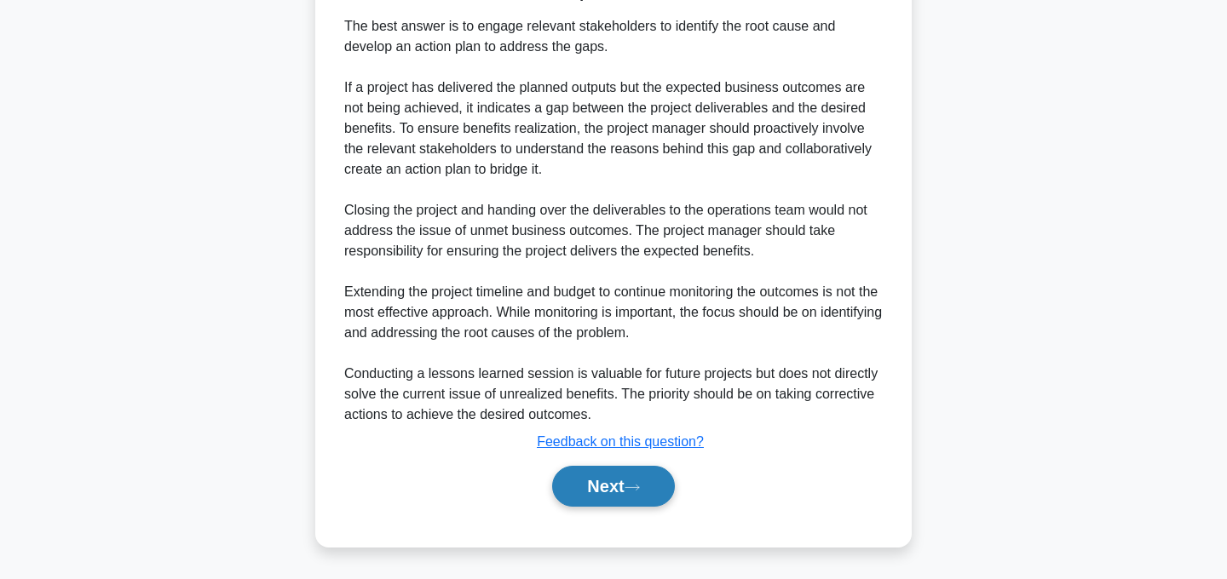
click at [637, 485] on icon at bounding box center [632, 487] width 15 height 9
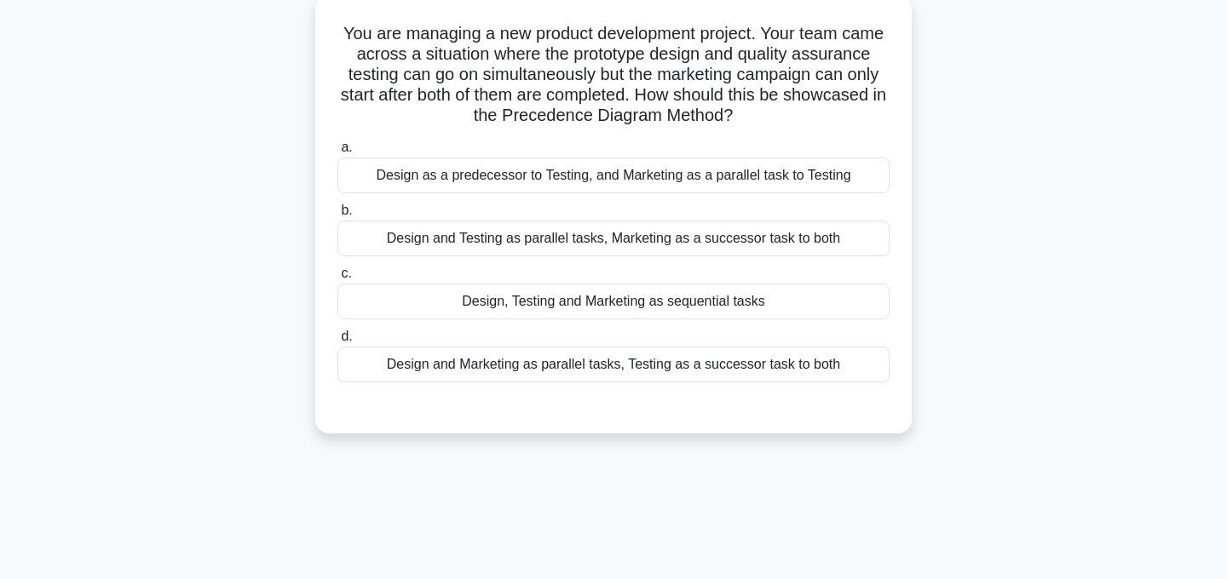
scroll to position [0, 0]
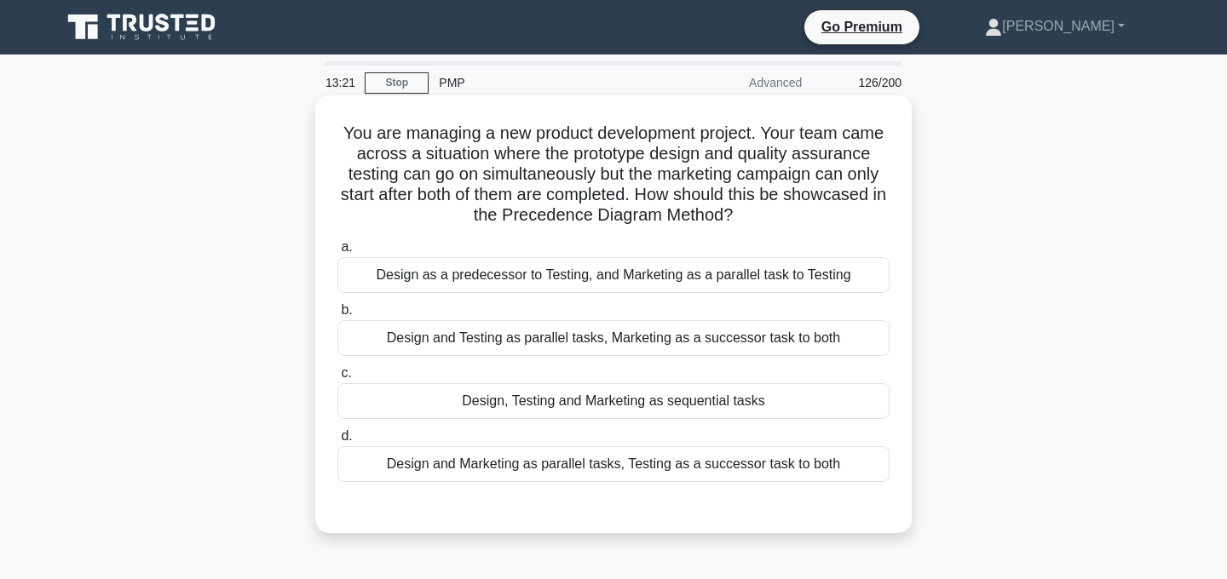
click at [784, 337] on div "Design and Testing as parallel tasks, Marketing as a successor task to both" at bounding box center [613, 338] width 552 height 36
click at [337, 316] on input "b. Design and Testing as parallel tasks, Marketing as a successor task to both" at bounding box center [337, 310] width 0 height 11
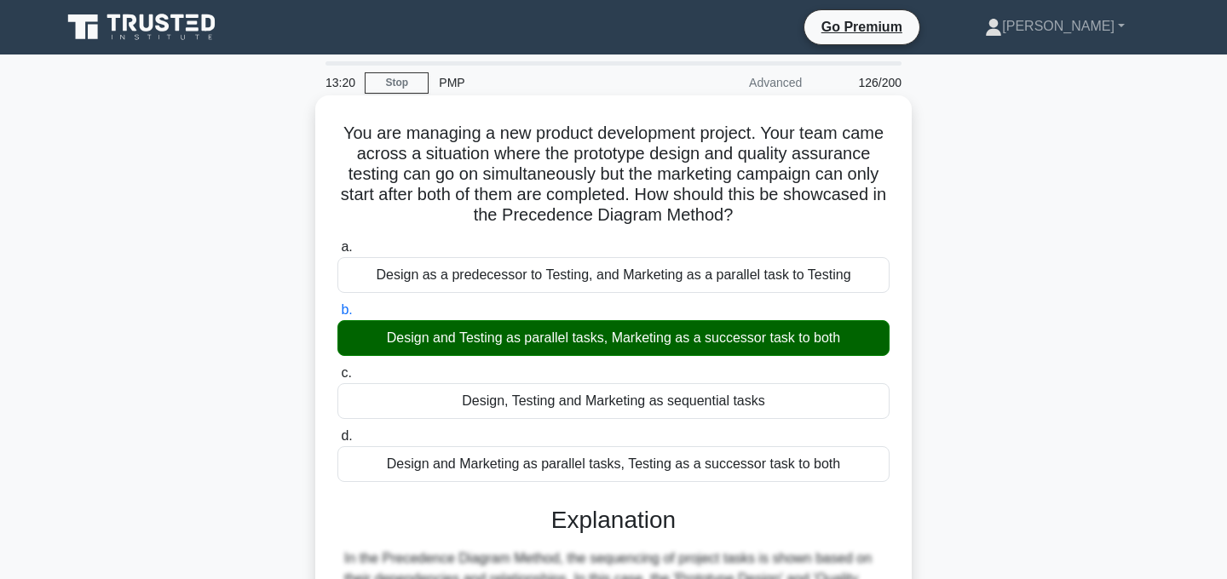
scroll to position [341, 0]
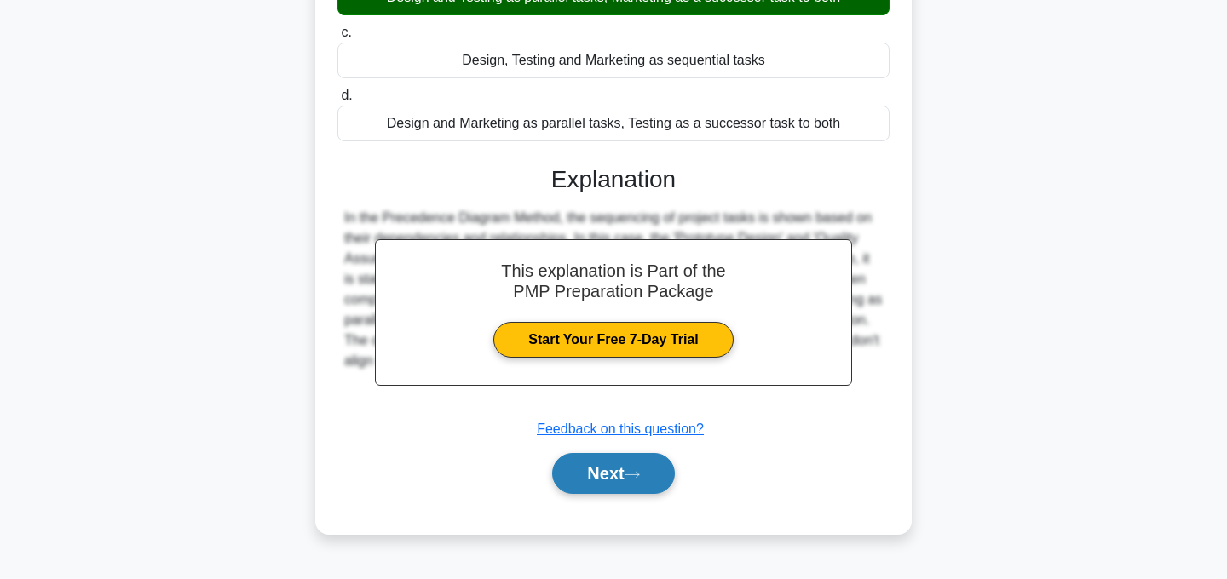
click at [648, 463] on button "Next" at bounding box center [613, 473] width 122 height 41
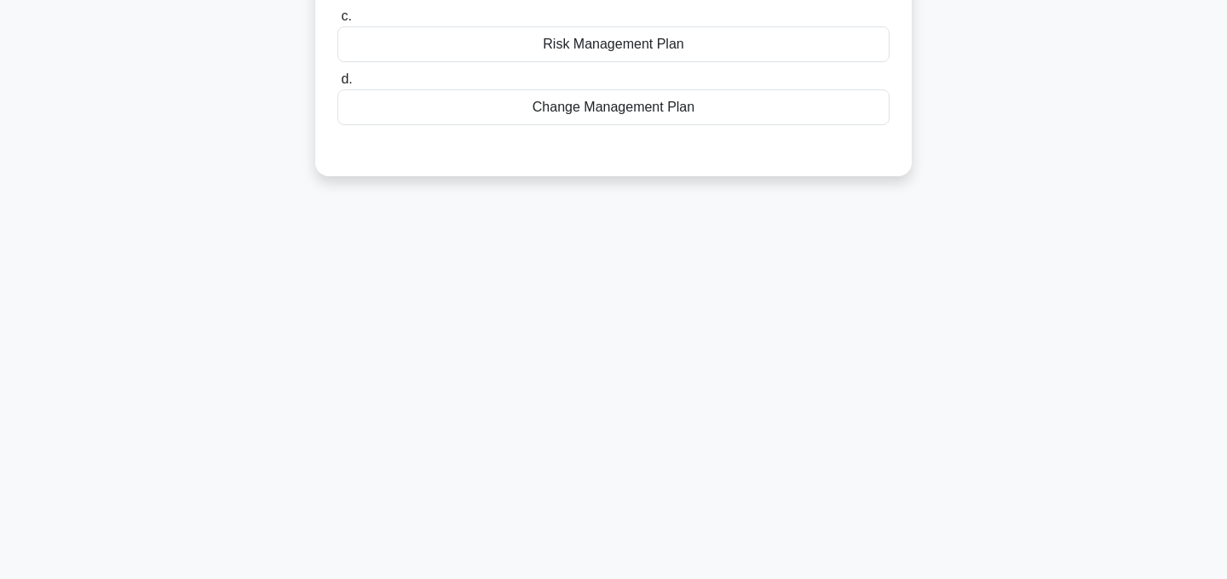
scroll to position [0, 0]
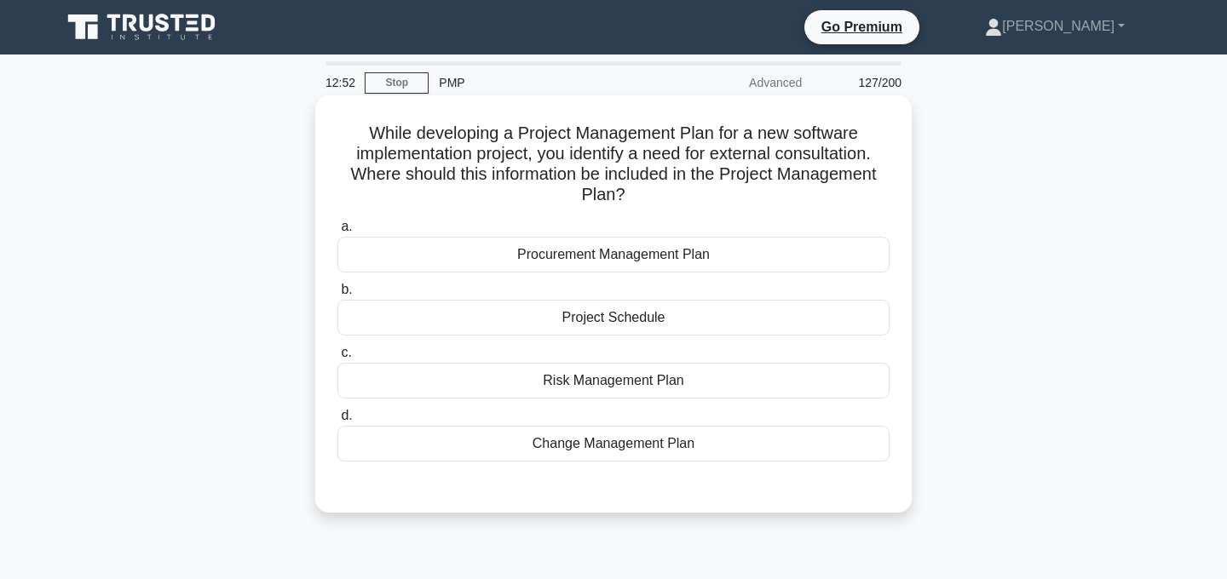
click at [676, 256] on div "Procurement Management Plan" at bounding box center [613, 255] width 552 height 36
click at [337, 233] on input "a. Procurement Management Plan" at bounding box center [337, 227] width 0 height 11
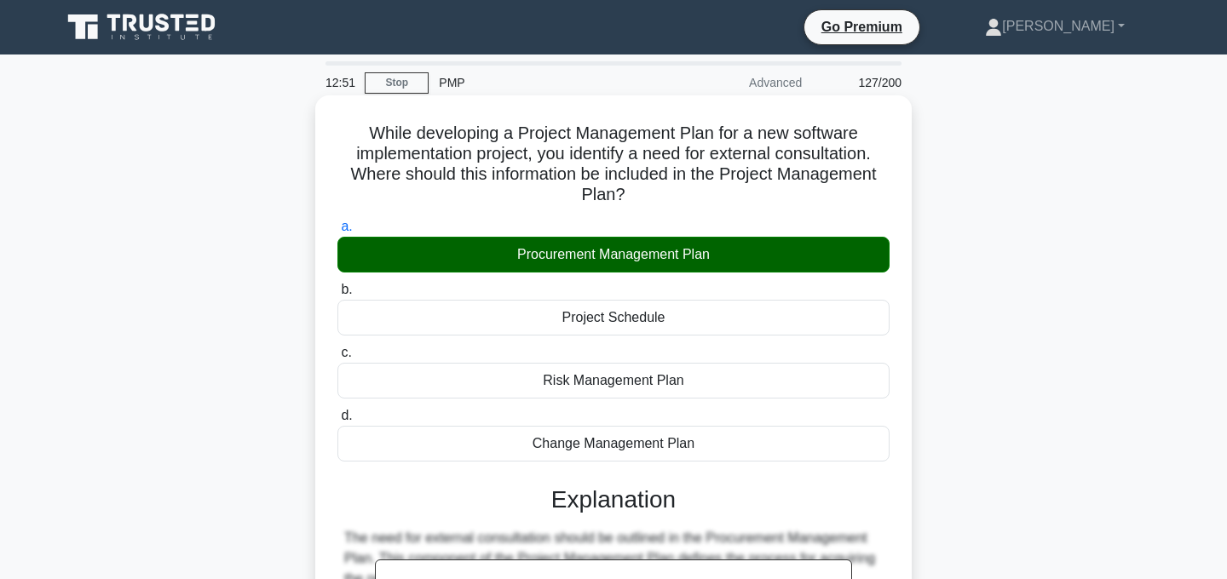
scroll to position [341, 0]
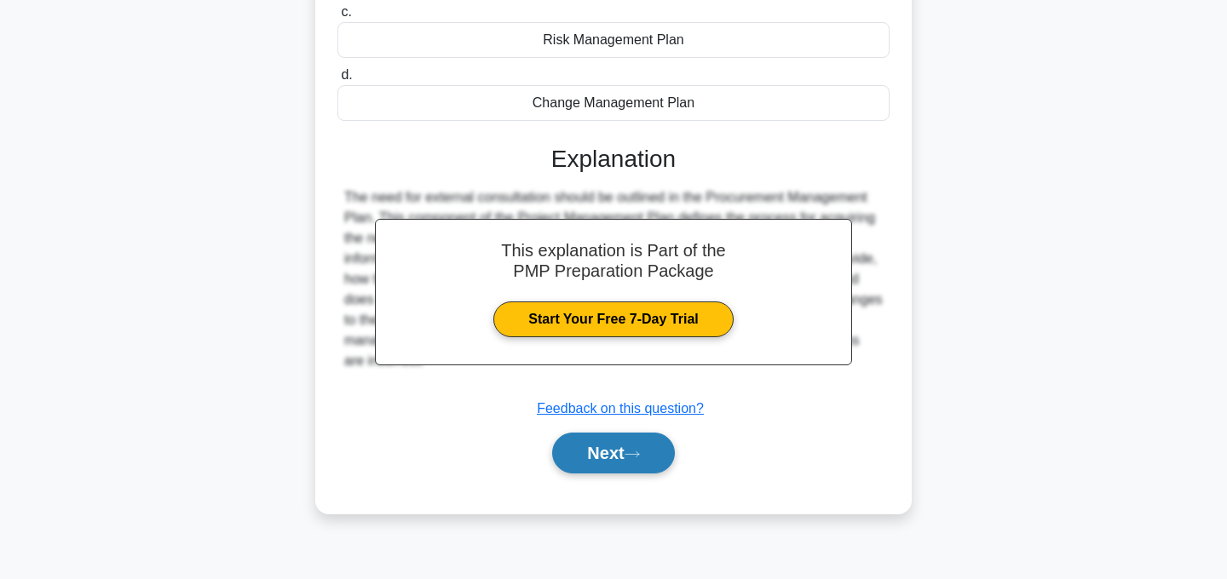
click at [637, 469] on button "Next" at bounding box center [613, 453] width 122 height 41
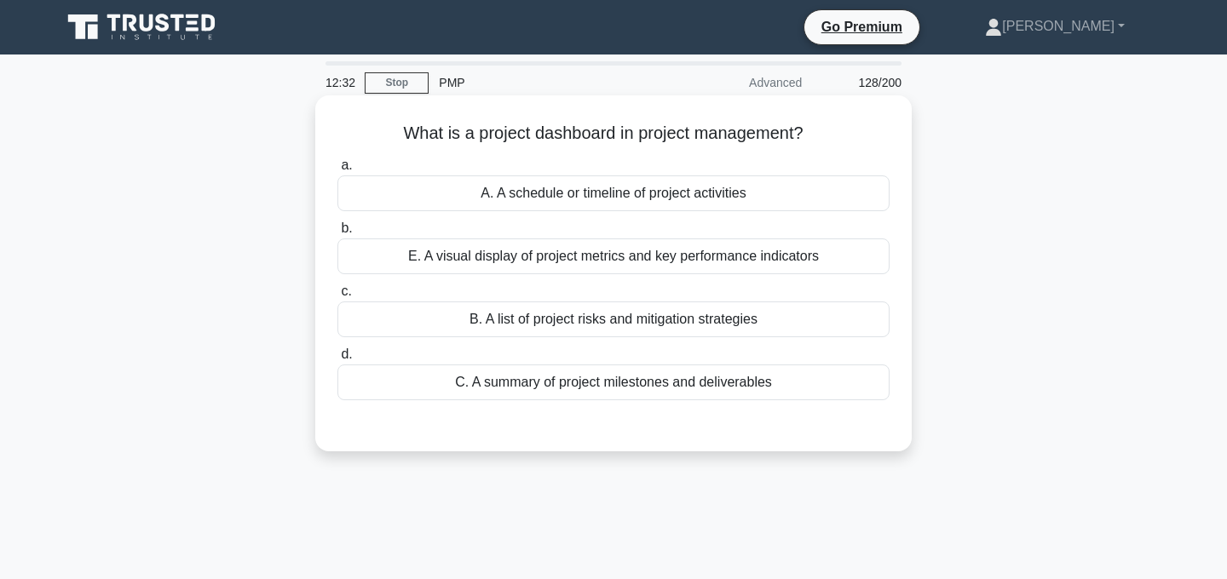
scroll to position [6, 0]
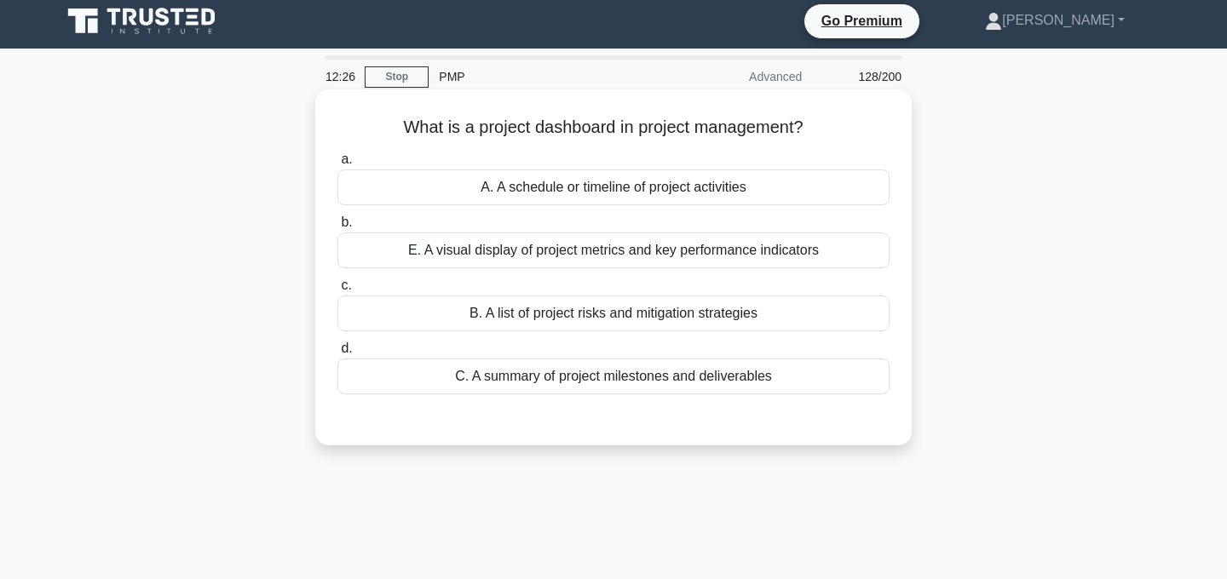
click at [746, 245] on div "E. A visual display of project metrics and key performance indicators" at bounding box center [613, 251] width 552 height 36
click at [337, 228] on input "b. E. A visual display of project metrics and key performance indicators" at bounding box center [337, 222] width 0 height 11
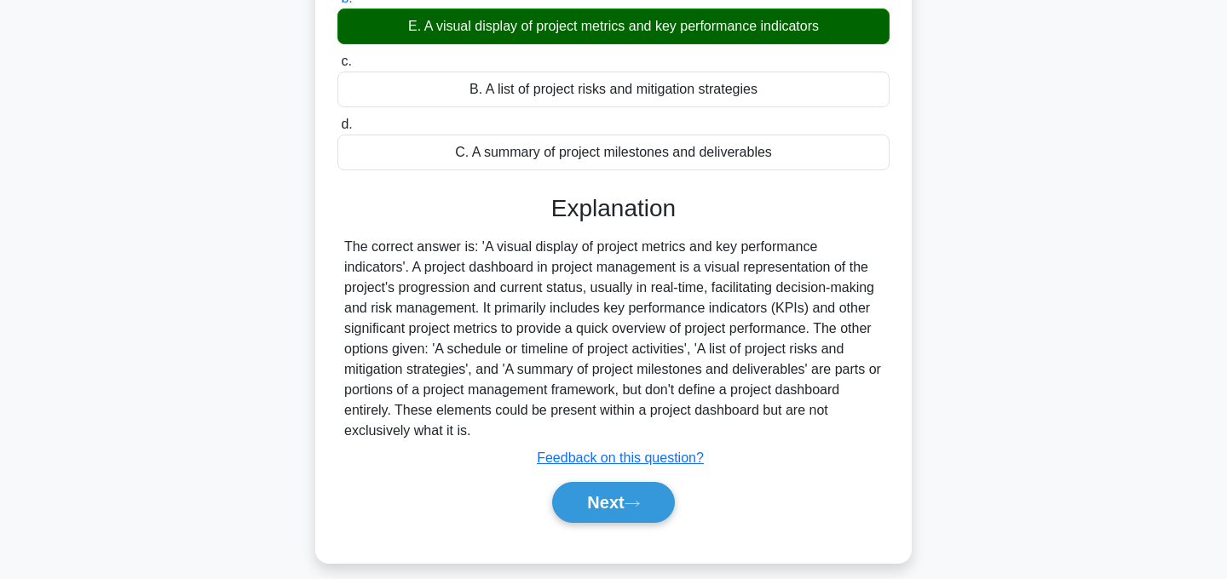
scroll to position [233, 0]
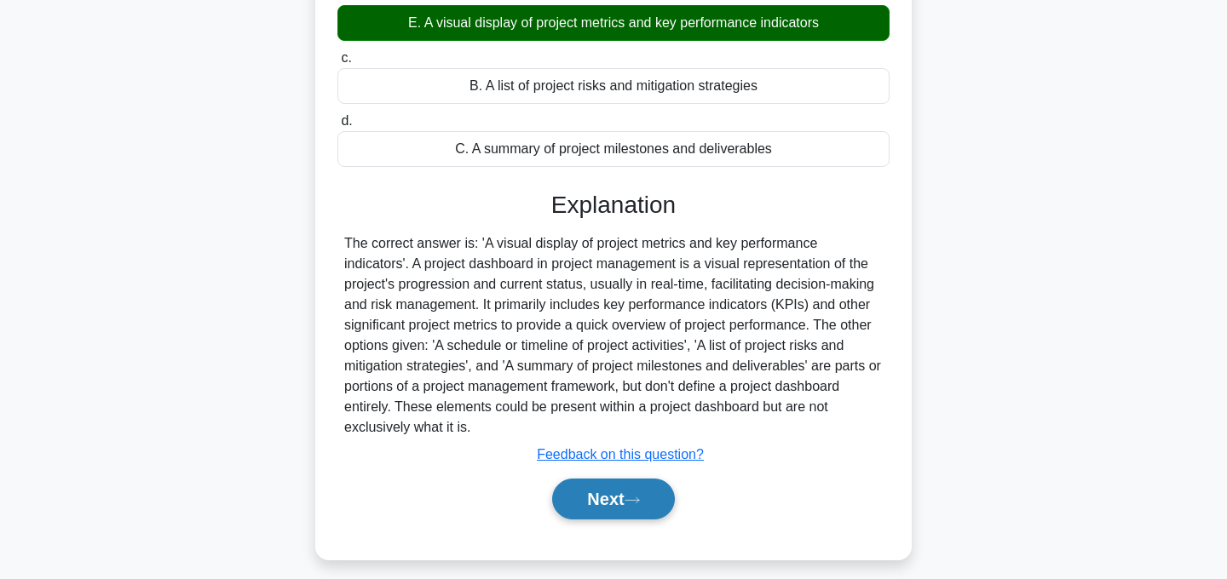
click at [621, 498] on button "Next" at bounding box center [613, 499] width 122 height 41
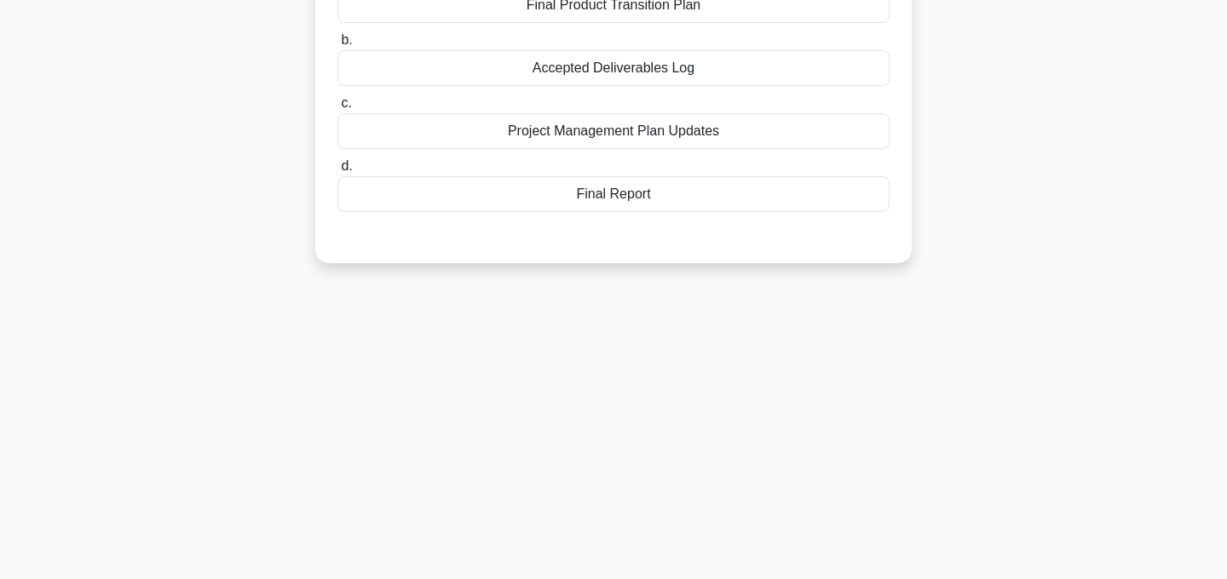
scroll to position [0, 0]
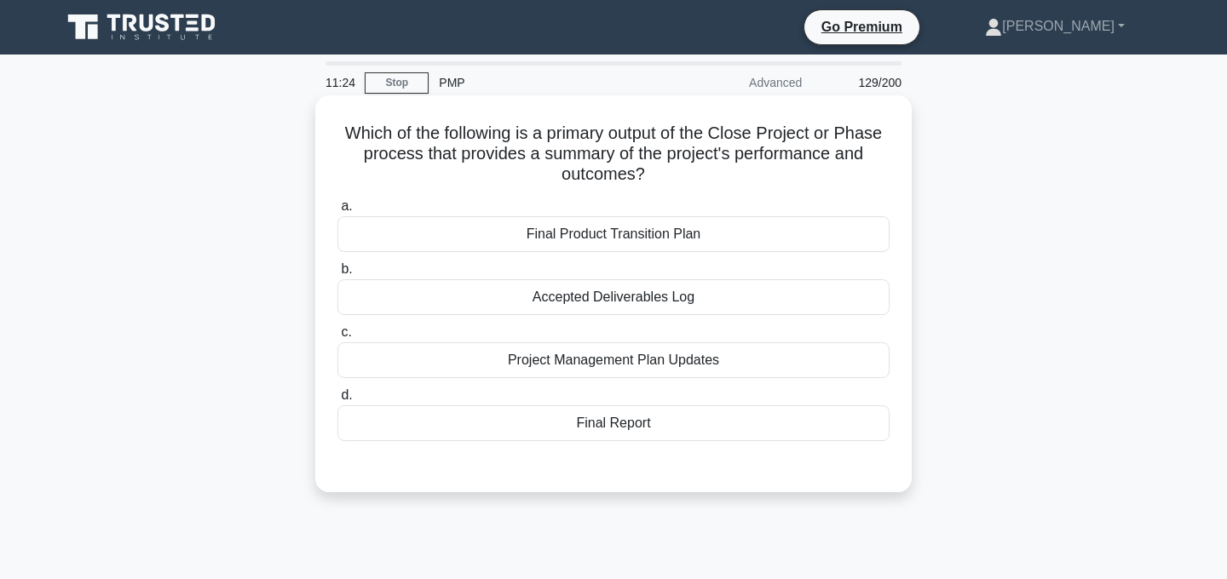
click at [668, 300] on div "Accepted Deliverables Log" at bounding box center [613, 298] width 552 height 36
click at [337, 275] on input "b. Accepted Deliverables Log" at bounding box center [337, 269] width 0 height 11
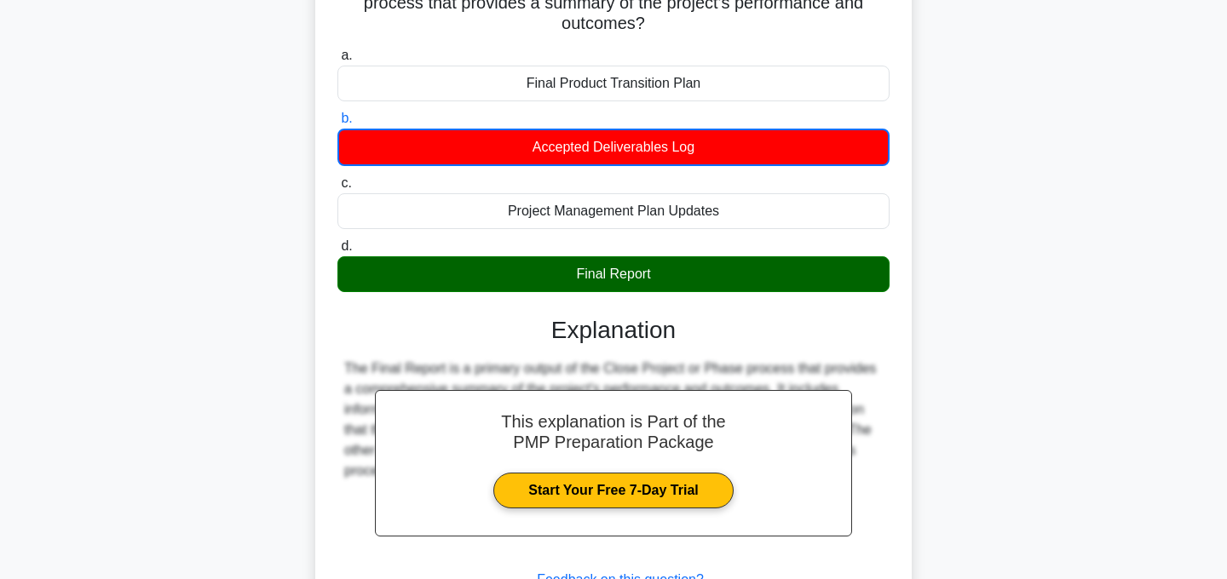
scroll to position [341, 0]
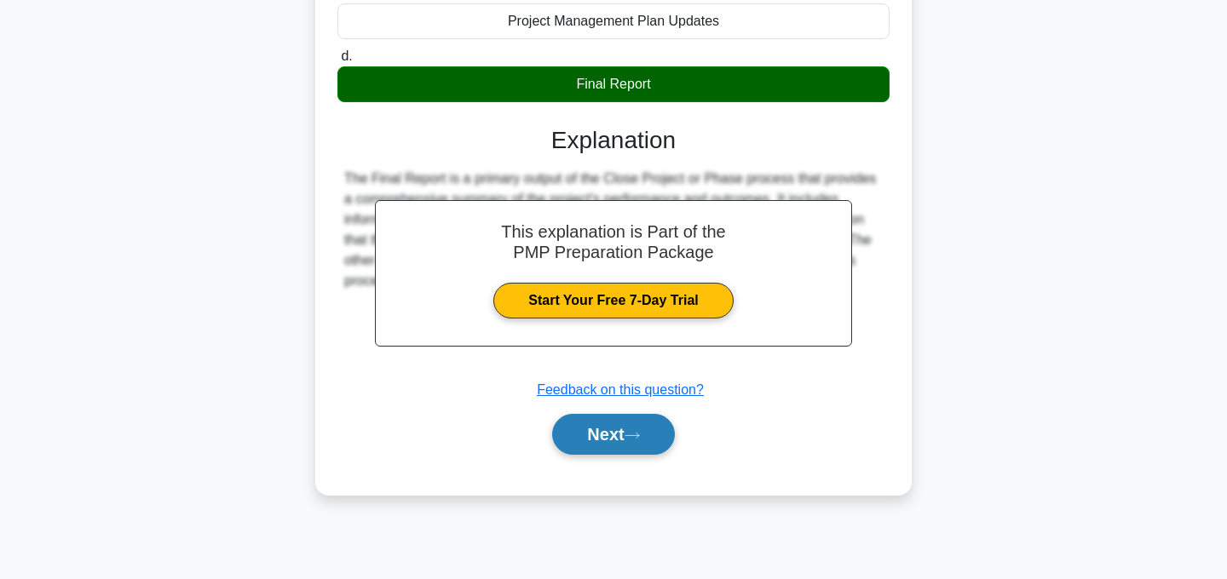
click at [631, 443] on button "Next" at bounding box center [613, 434] width 122 height 41
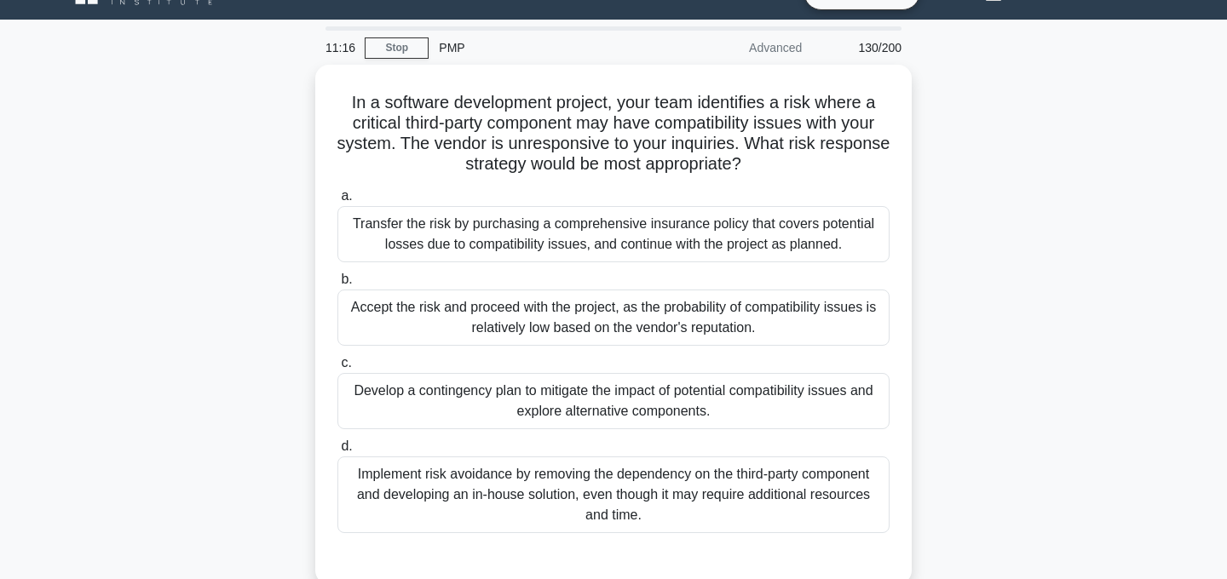
scroll to position [45, 0]
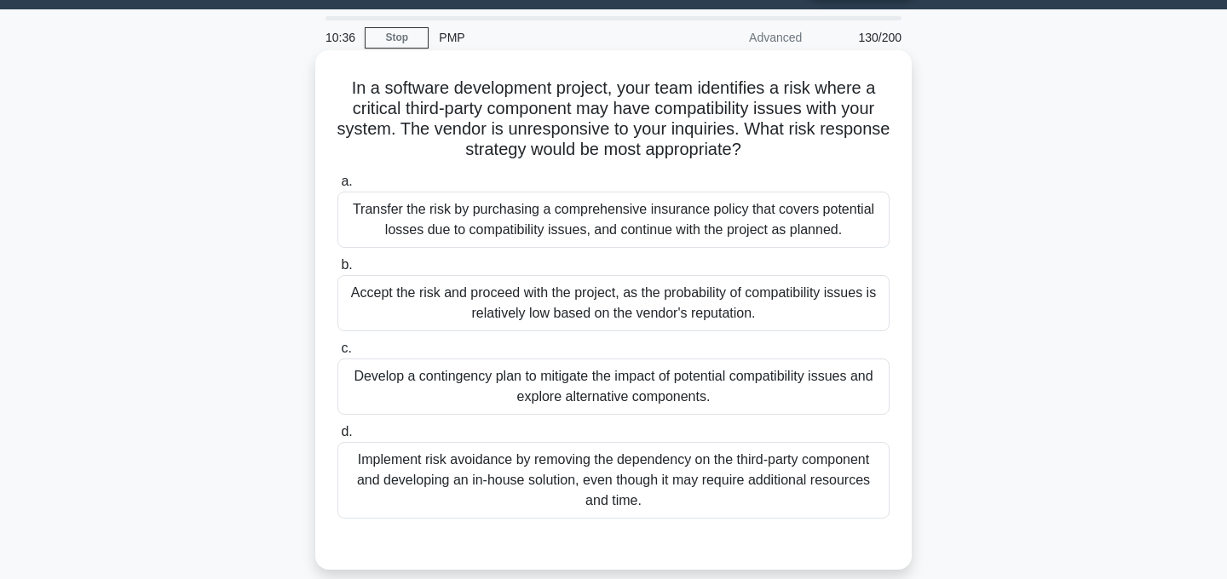
click at [769, 490] on div "Implement risk avoidance by removing the dependency on the third-party componen…" at bounding box center [613, 480] width 552 height 77
click at [337, 438] on input "d. Implement risk avoidance by removing the dependency on the third-party compo…" at bounding box center [337, 432] width 0 height 11
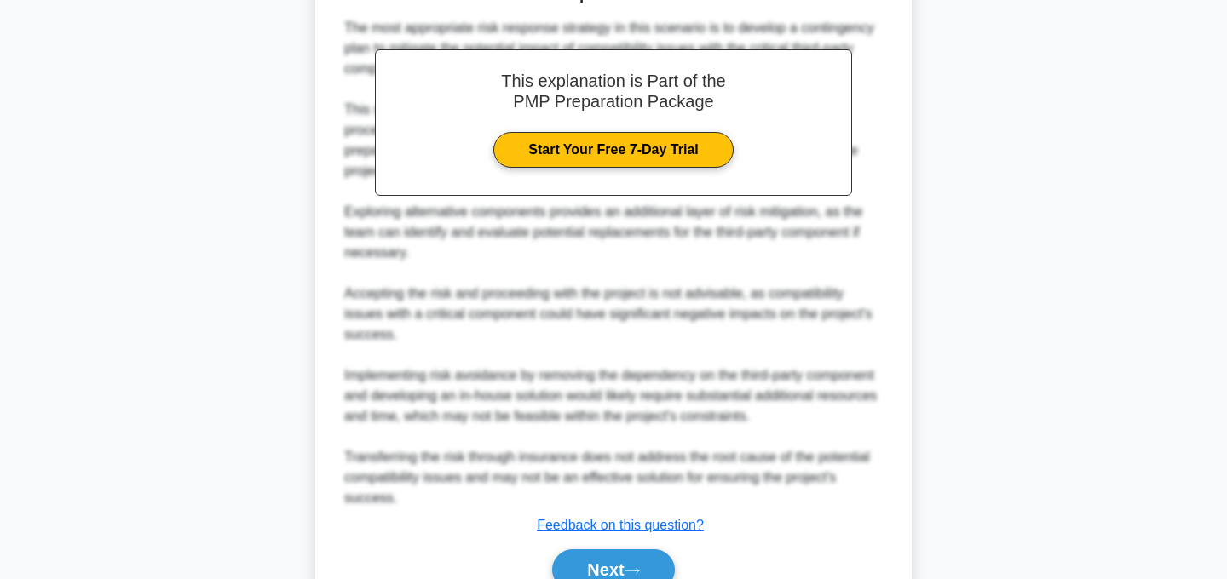
scroll to position [698, 0]
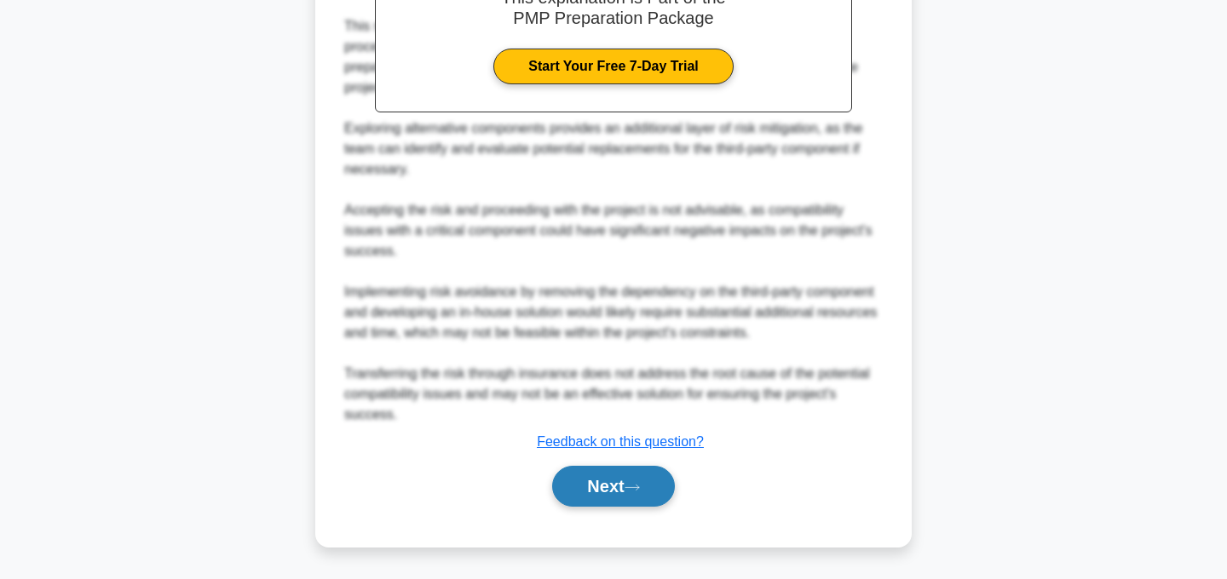
click at [622, 487] on button "Next" at bounding box center [613, 486] width 122 height 41
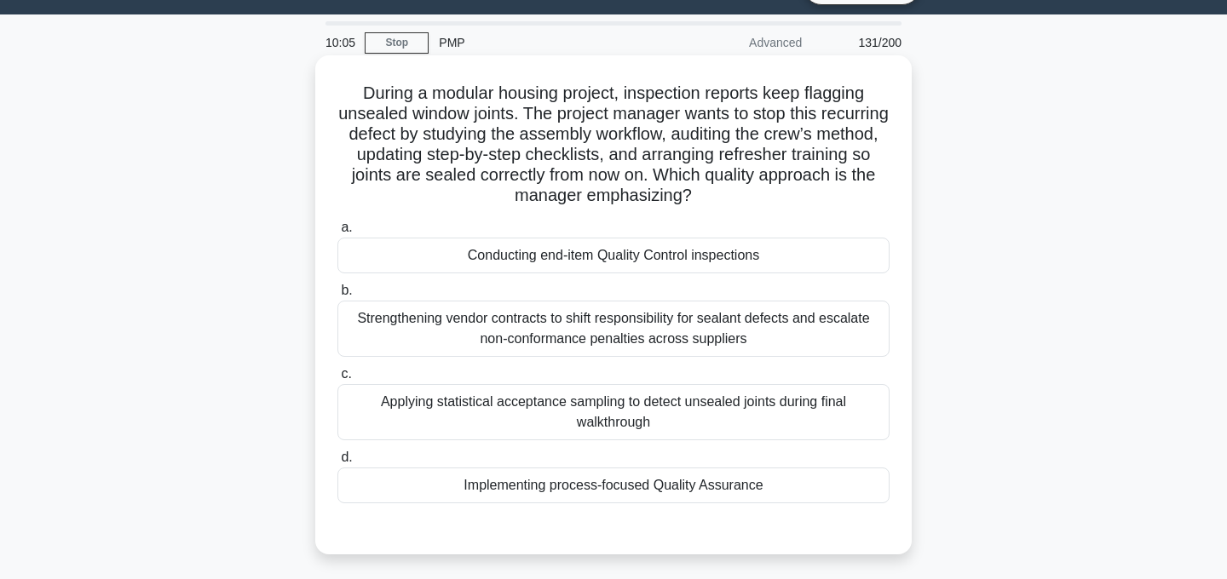
scroll to position [49, 0]
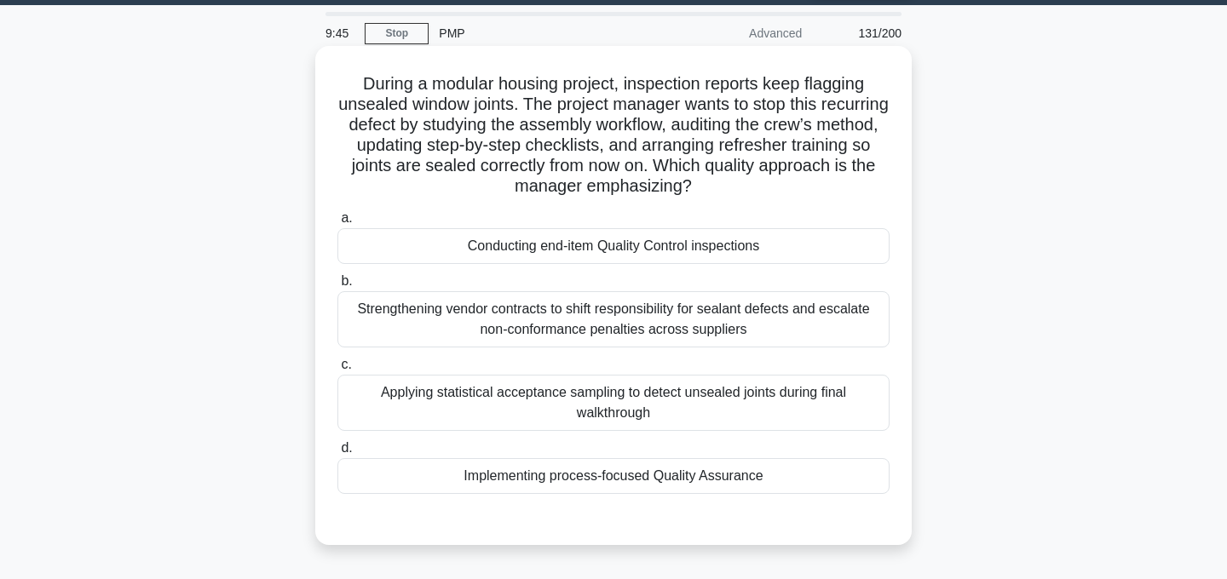
click at [693, 478] on div "Implementing process-focused Quality Assurance" at bounding box center [613, 476] width 552 height 36
click at [337, 454] on input "d. Implementing process-focused Quality Assurance" at bounding box center [337, 448] width 0 height 11
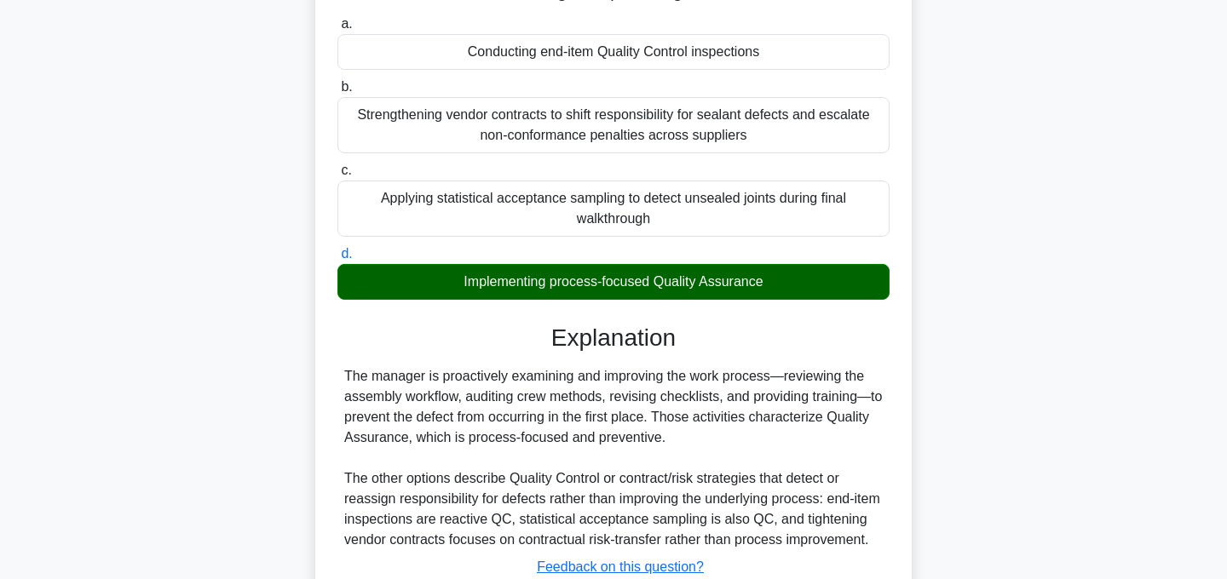
scroll to position [369, 0]
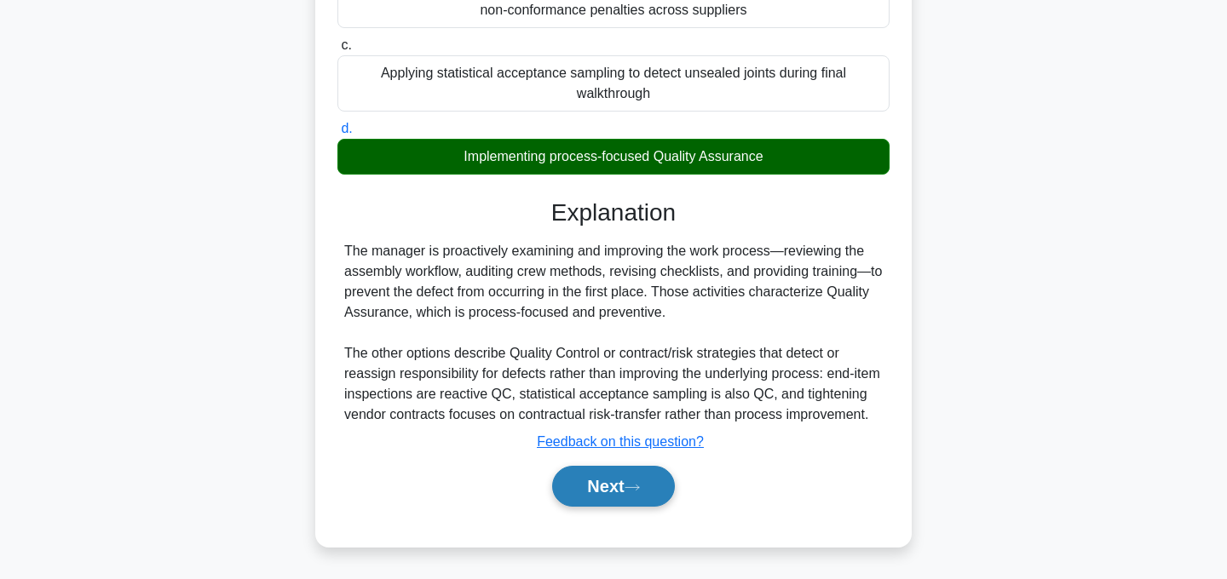
click at [647, 483] on button "Next" at bounding box center [613, 486] width 122 height 41
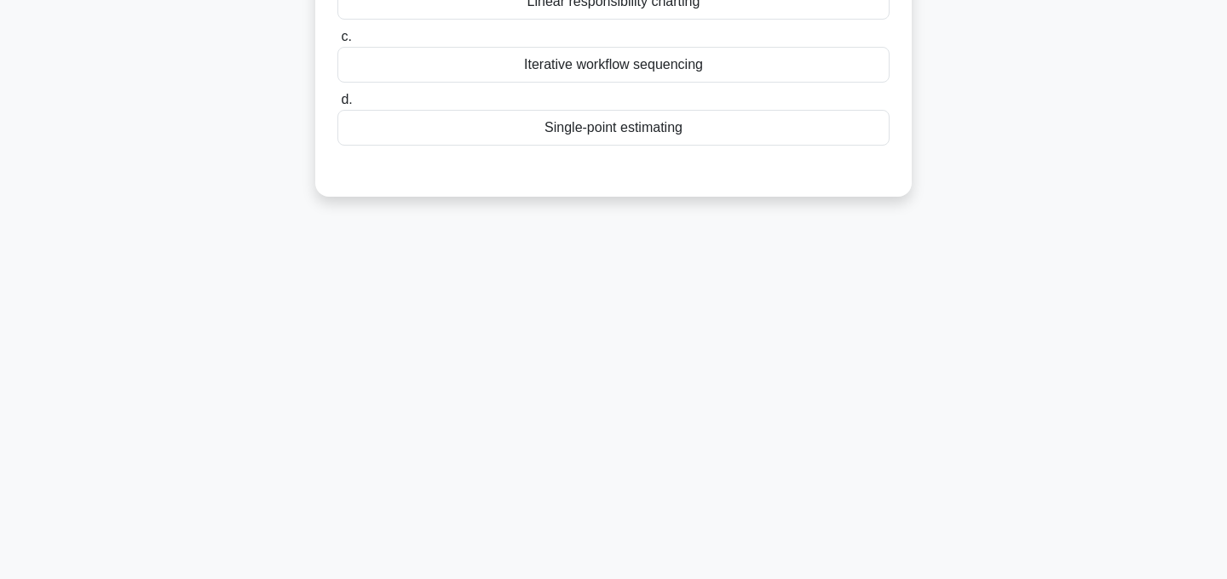
scroll to position [0, 0]
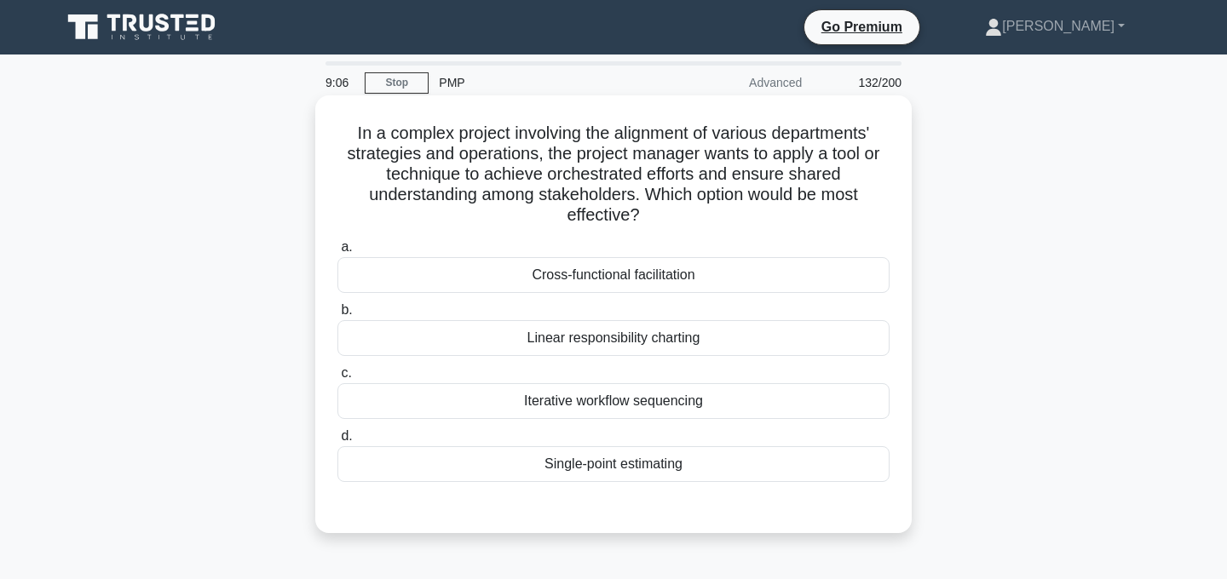
click at [666, 274] on div "Cross-functional facilitation" at bounding box center [613, 275] width 552 height 36
click at [337, 253] on input "a. Cross-functional facilitation" at bounding box center [337, 247] width 0 height 11
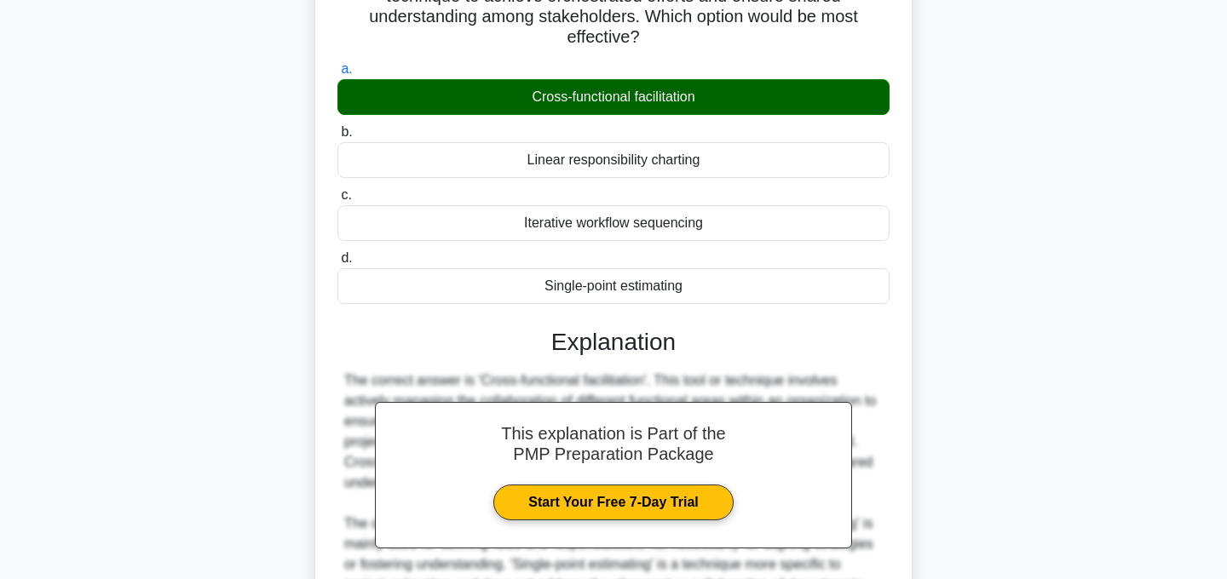
scroll to position [410, 0]
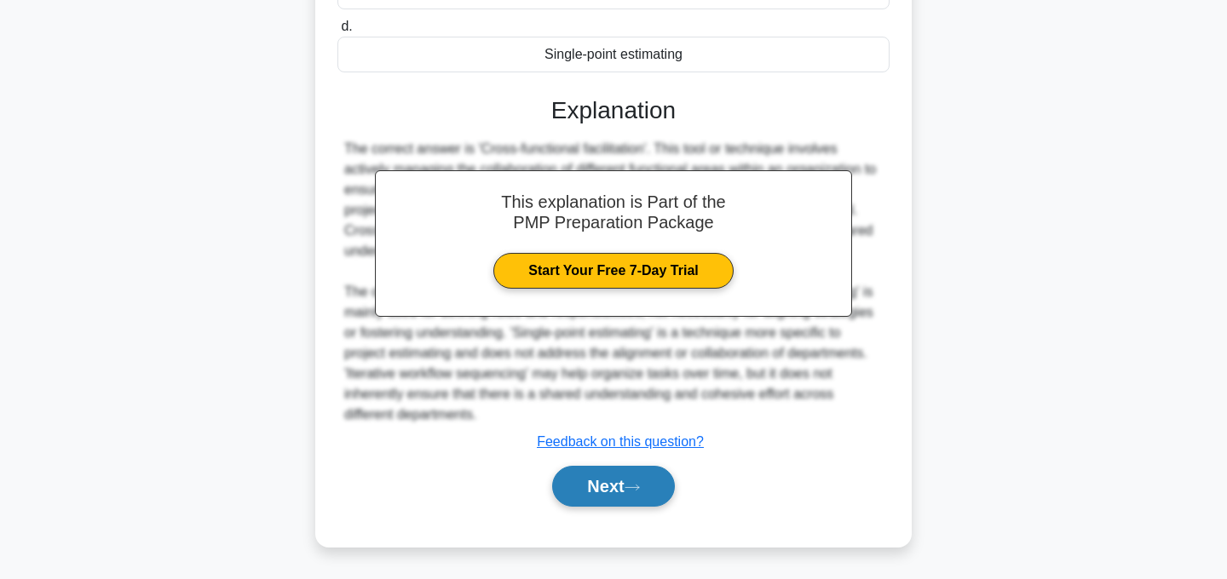
click at [598, 491] on button "Next" at bounding box center [613, 486] width 122 height 41
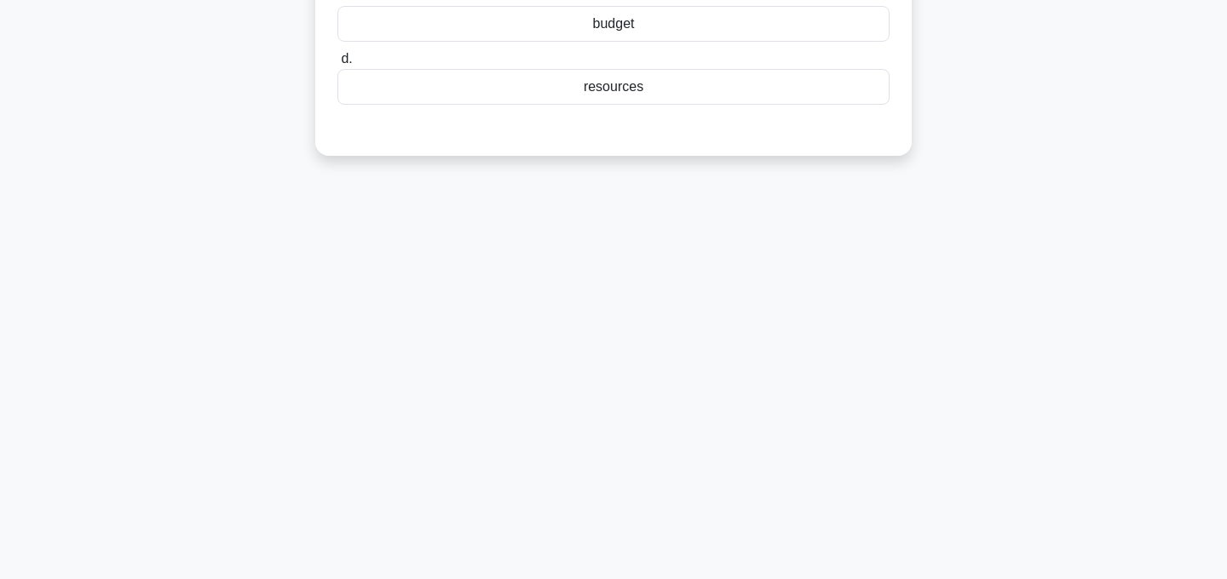
scroll to position [0, 0]
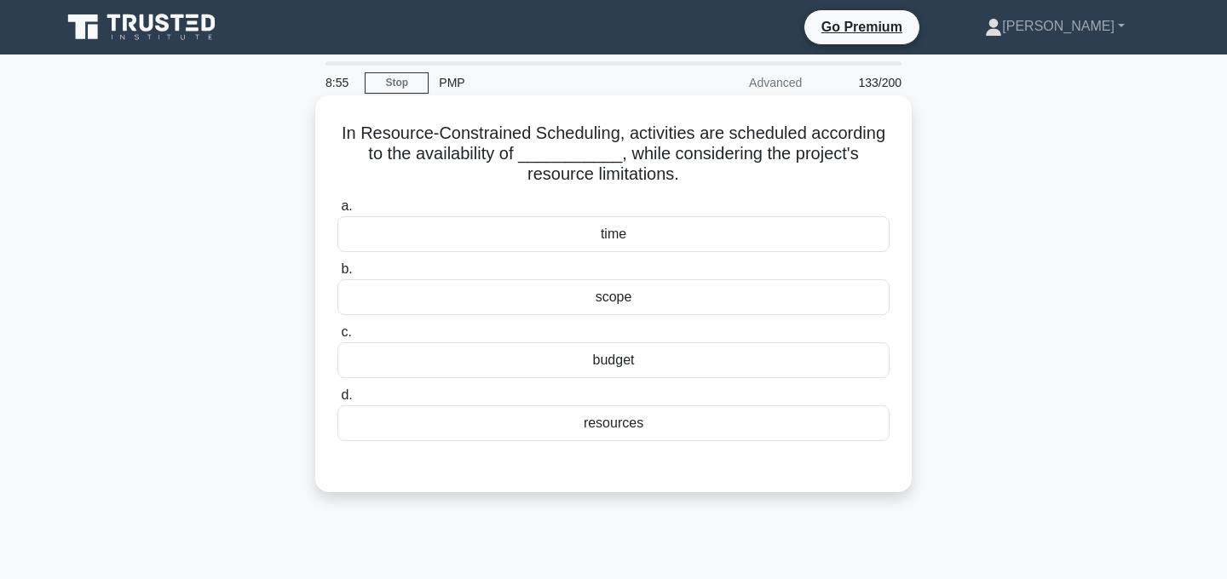
click at [625, 431] on div "resources" at bounding box center [613, 424] width 552 height 36
click at [337, 401] on input "d. resources" at bounding box center [337, 395] width 0 height 11
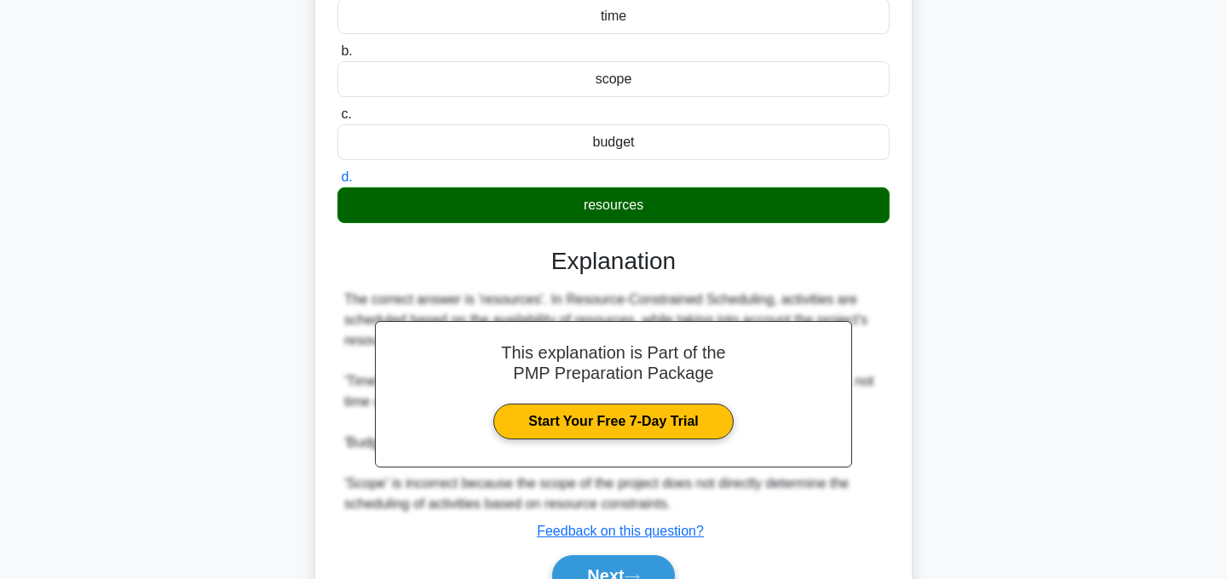
scroll to position [341, 0]
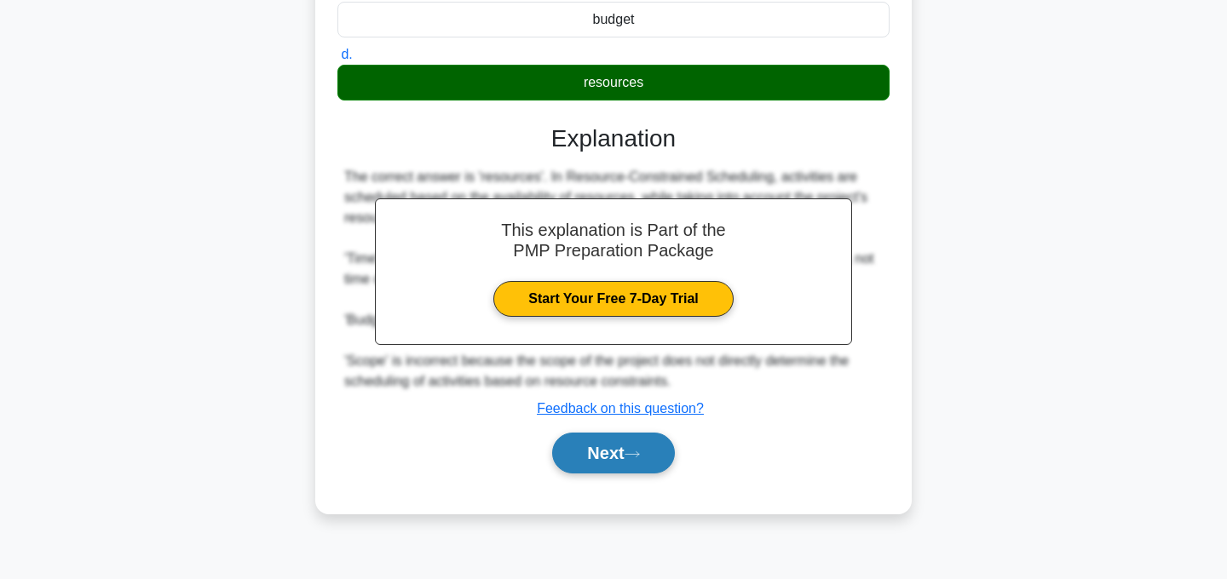
click at [621, 461] on button "Next" at bounding box center [613, 453] width 122 height 41
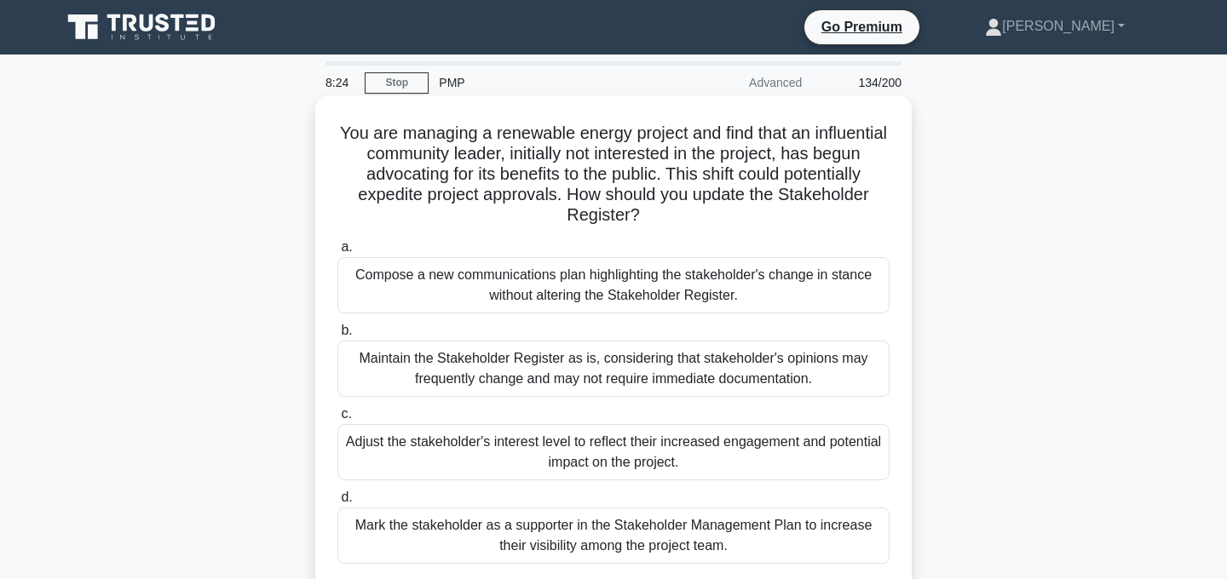
scroll to position [1, 0]
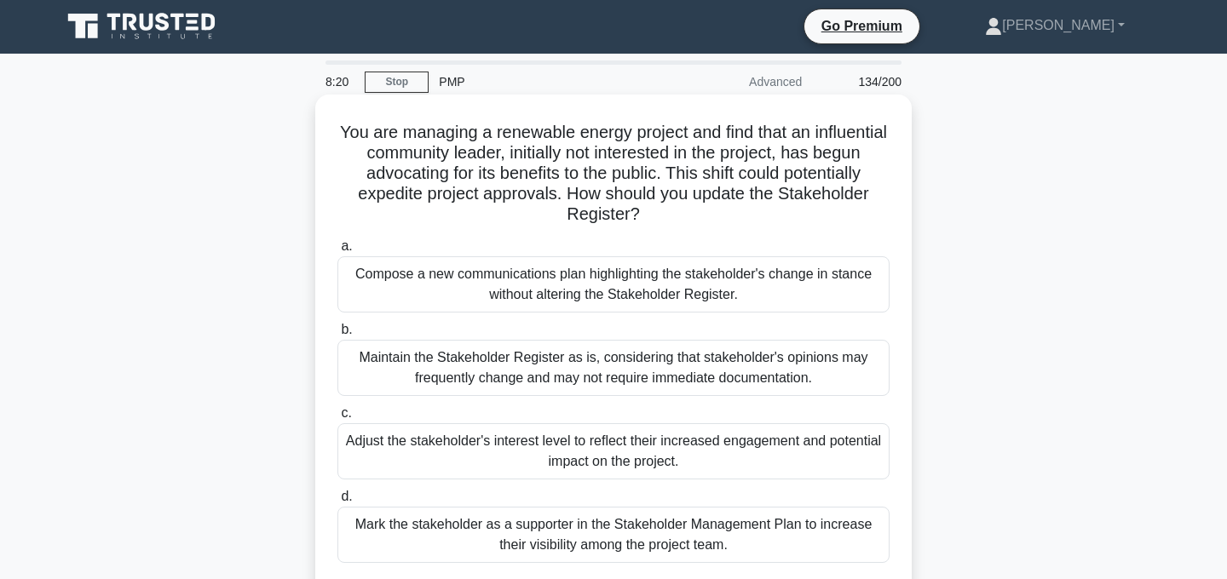
click at [758, 452] on div "Adjust the stakeholder's interest level to reflect their increased engagement a…" at bounding box center [613, 452] width 552 height 56
click at [337, 419] on input "c. Adjust the stakeholder's interest level to reflect their increased engagemen…" at bounding box center [337, 413] width 0 height 11
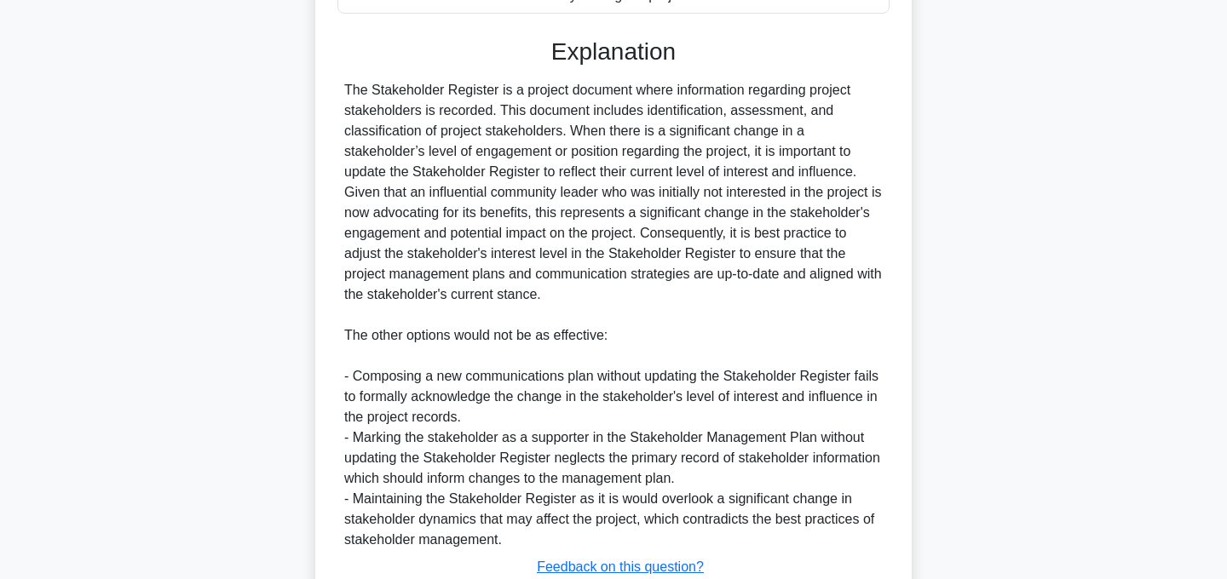
scroll to position [676, 0]
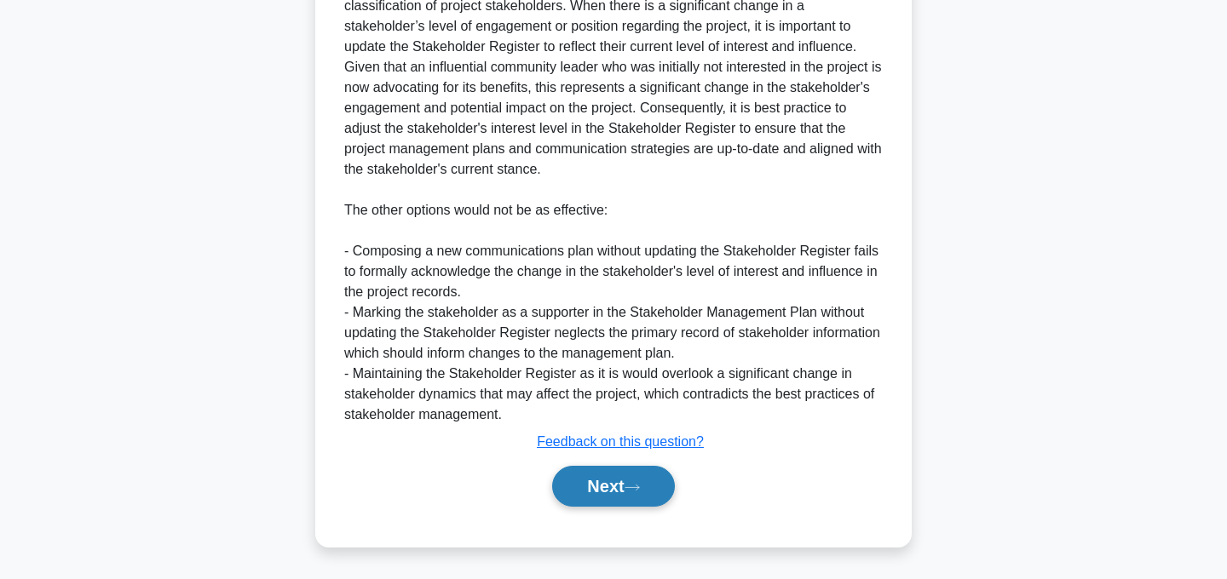
click at [637, 487] on icon at bounding box center [632, 487] width 15 height 9
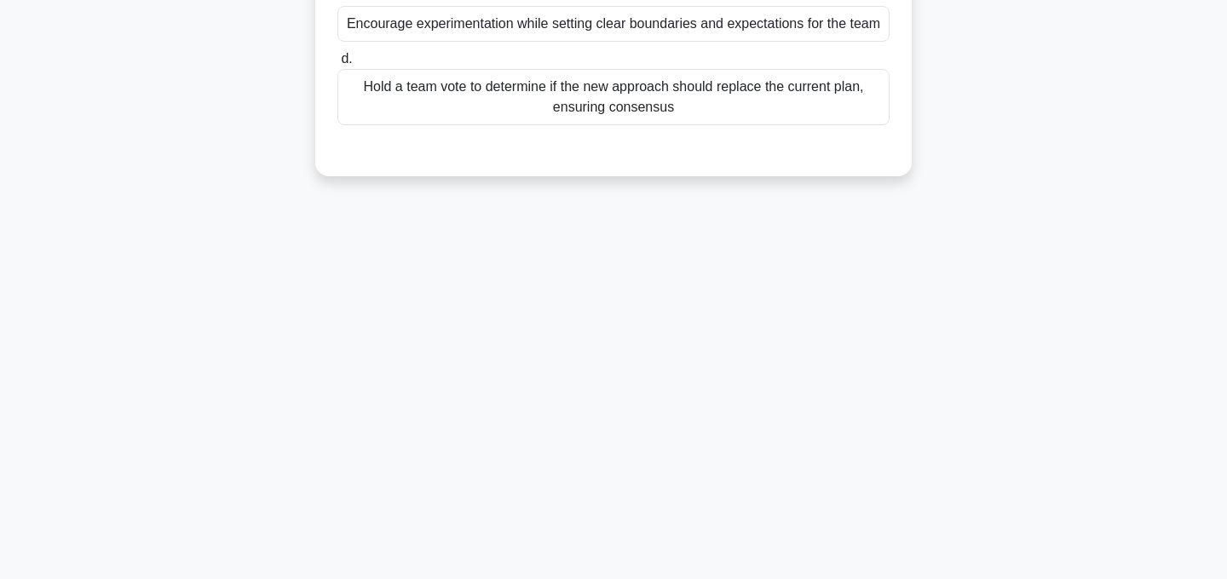
scroll to position [0, 0]
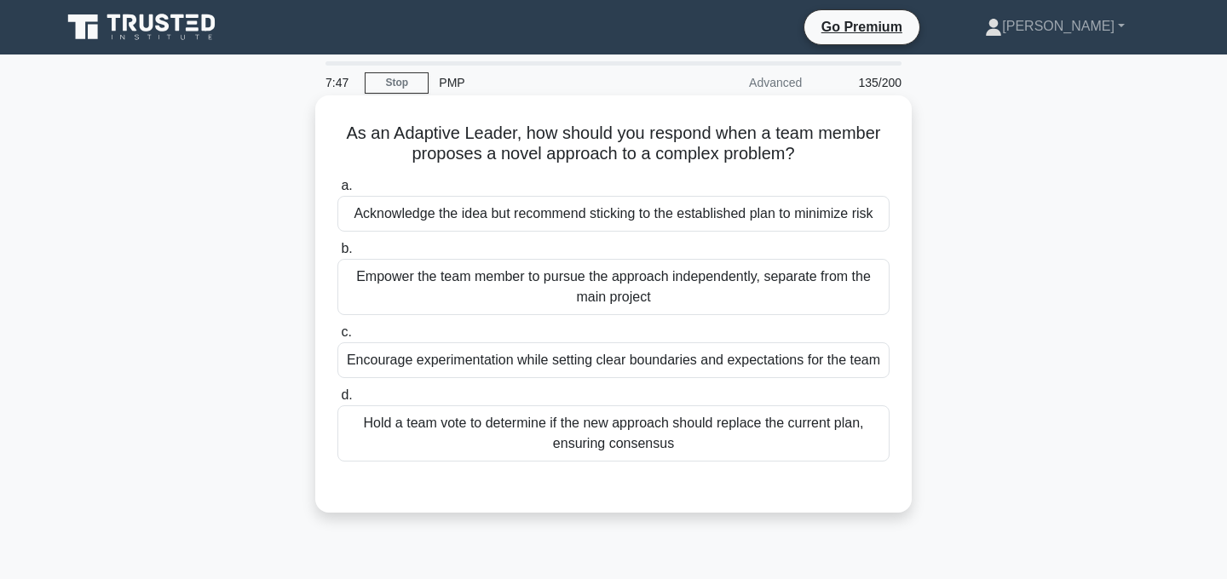
click at [643, 357] on div "Encourage experimentation while setting clear boundaries and expectations for t…" at bounding box center [613, 361] width 552 height 36
click at [337, 338] on input "c. Encourage experimentation while setting clear boundaries and expectations fo…" at bounding box center [337, 332] width 0 height 11
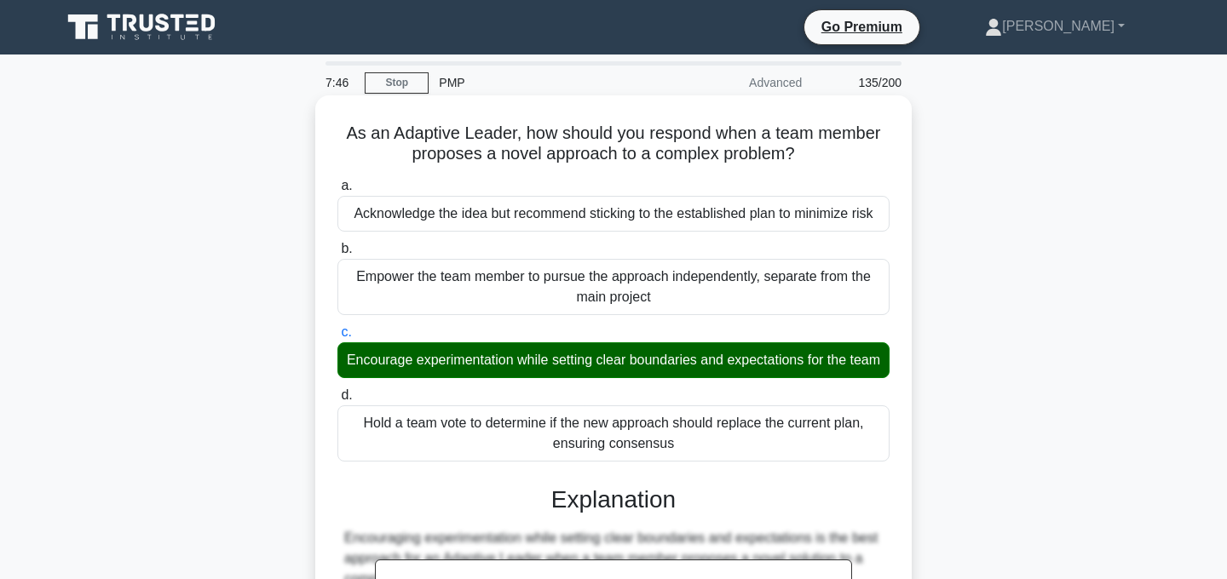
scroll to position [389, 0]
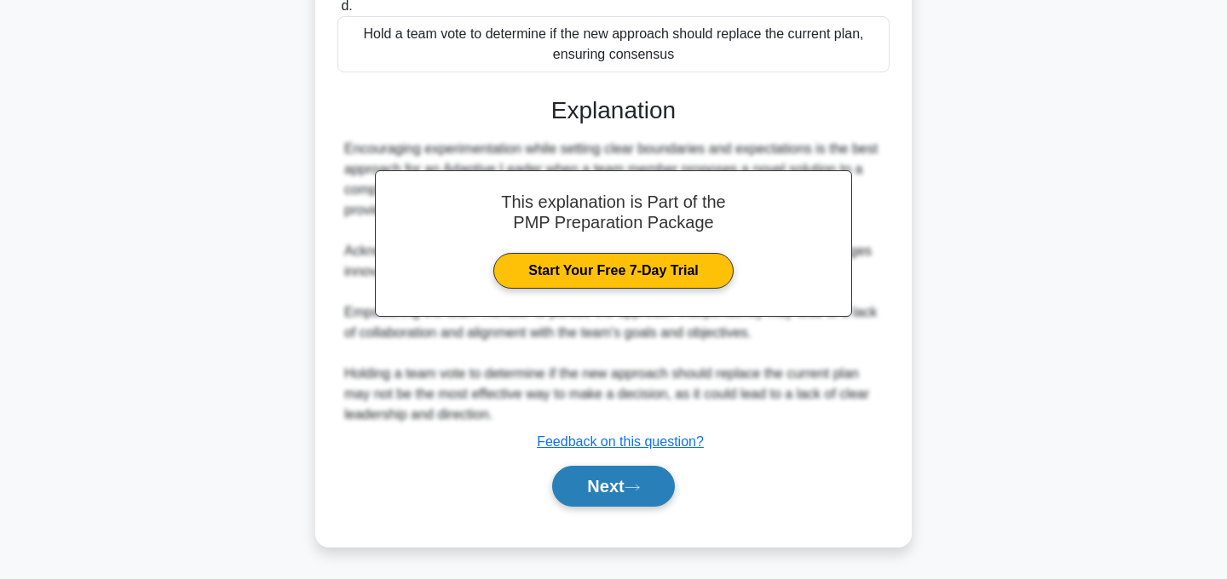
click at [639, 489] on icon at bounding box center [632, 487] width 14 height 5
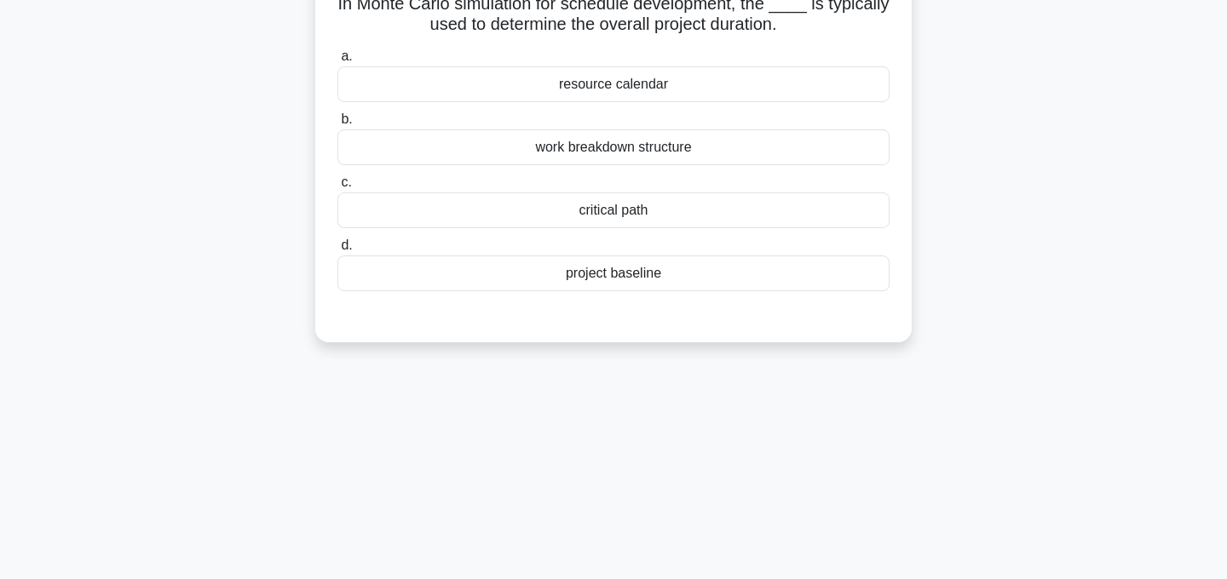
scroll to position [0, 0]
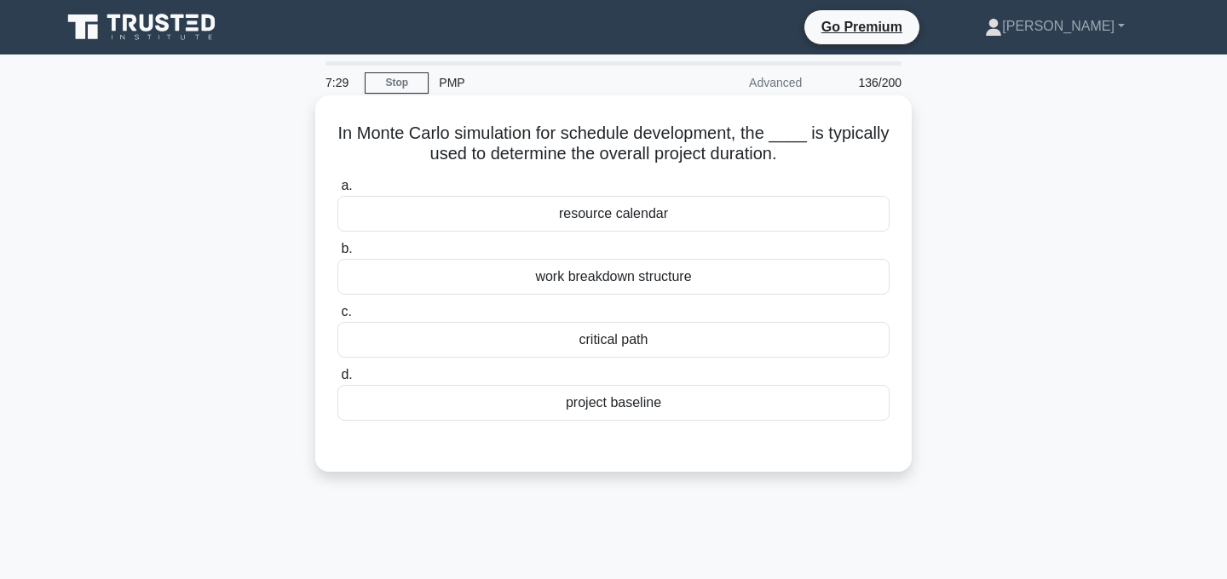
click at [668, 278] on div "work breakdown structure" at bounding box center [613, 277] width 552 height 36
click at [337, 255] on input "b. work breakdown structure" at bounding box center [337, 249] width 0 height 11
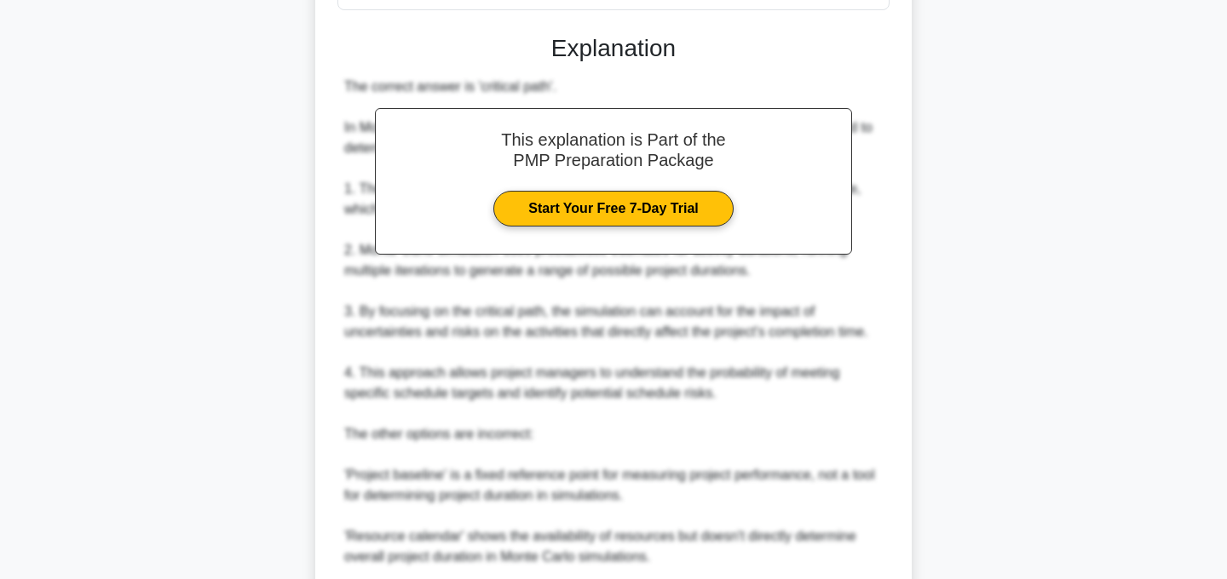
scroll to position [637, 0]
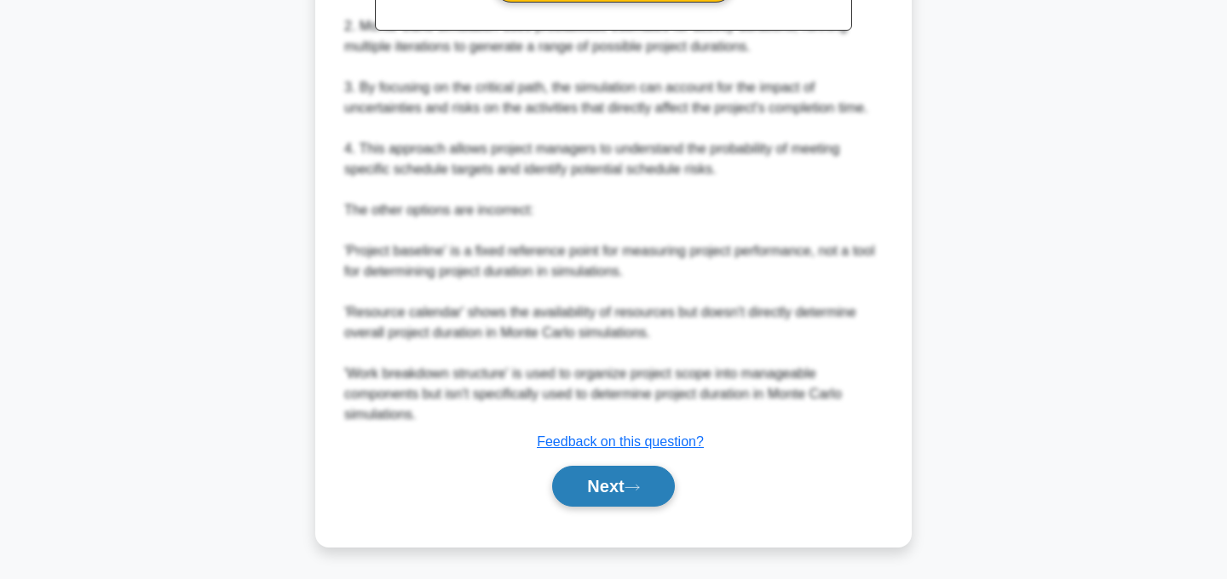
click at [629, 483] on button "Next" at bounding box center [613, 486] width 122 height 41
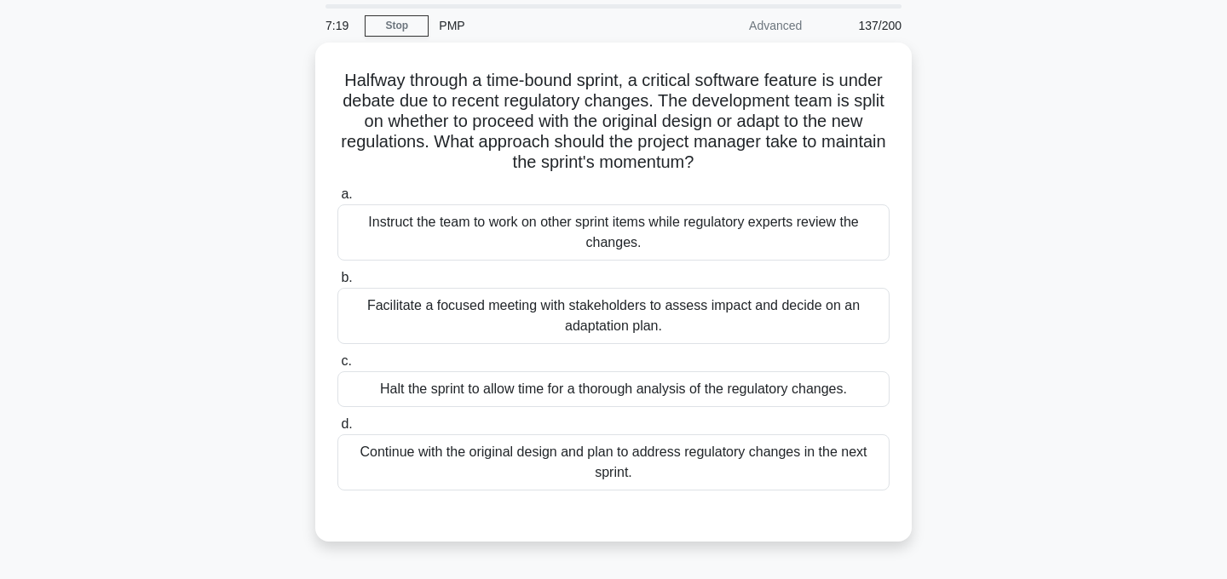
scroll to position [0, 0]
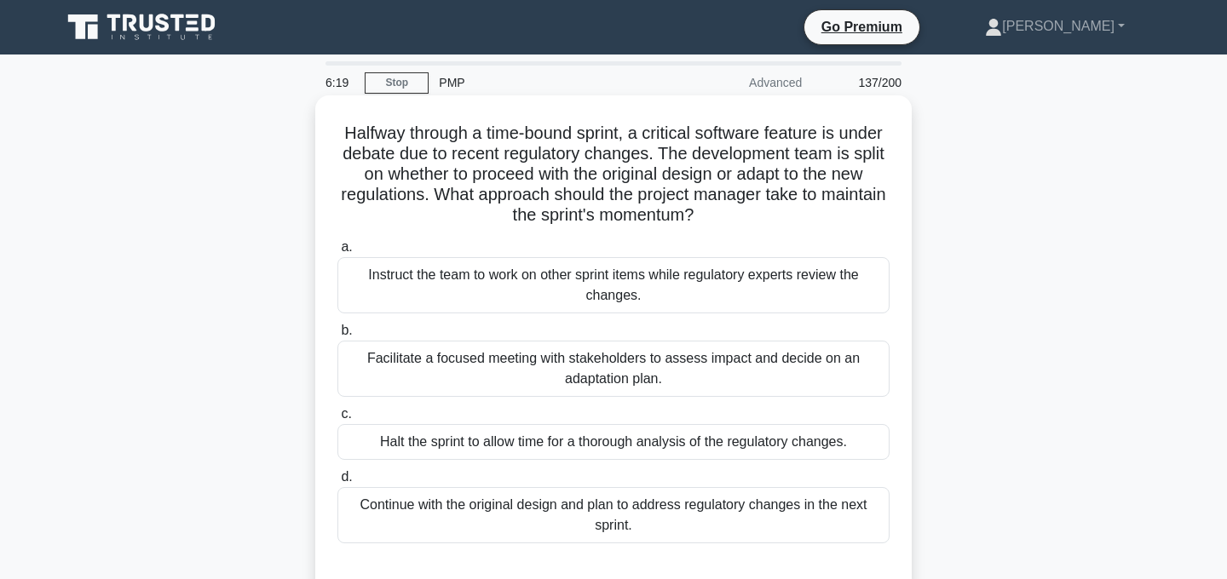
click at [671, 288] on div "Instruct the team to work on other sprint items while regulatory experts review…" at bounding box center [613, 285] width 552 height 56
click at [337, 253] on input "a. Instruct the team to work on other sprint items while regulatory experts rev…" at bounding box center [337, 247] width 0 height 11
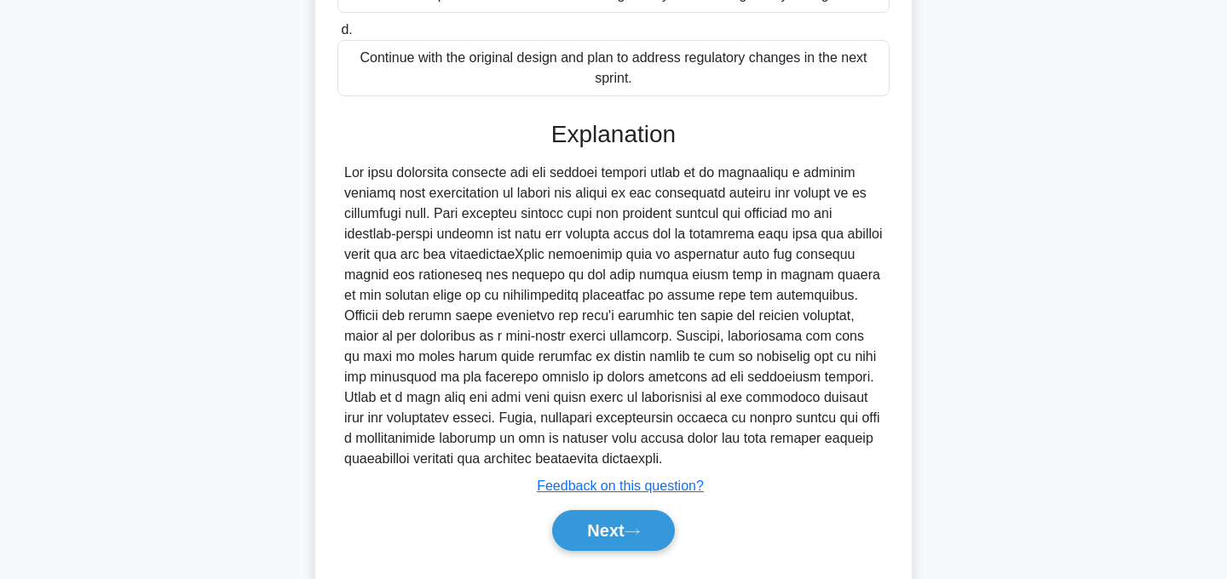
scroll to position [493, 0]
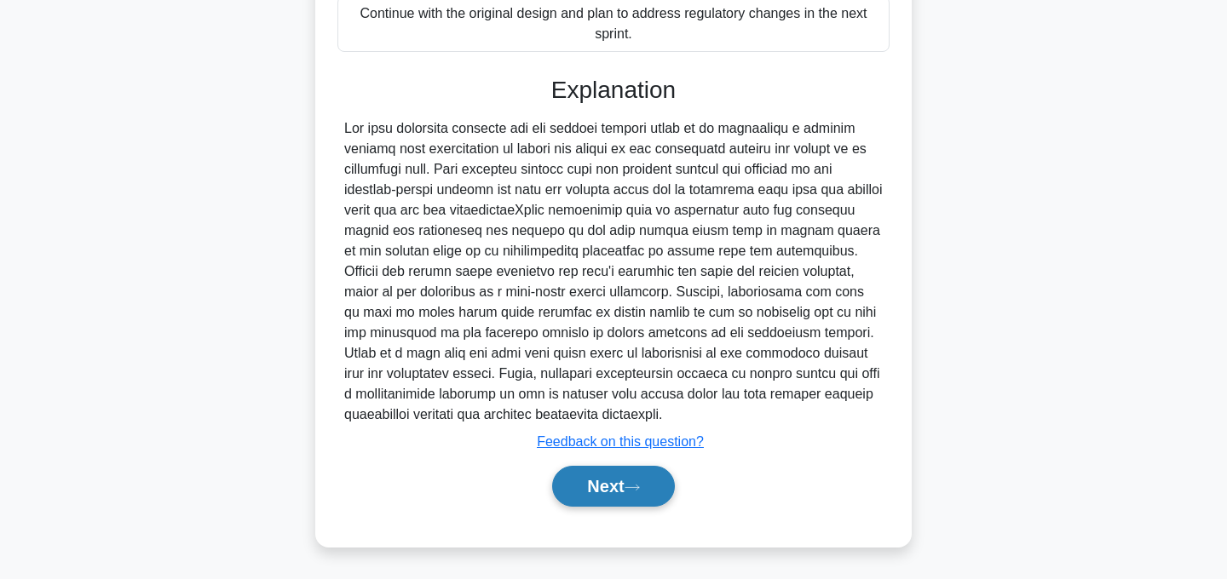
click at [614, 484] on button "Next" at bounding box center [613, 486] width 122 height 41
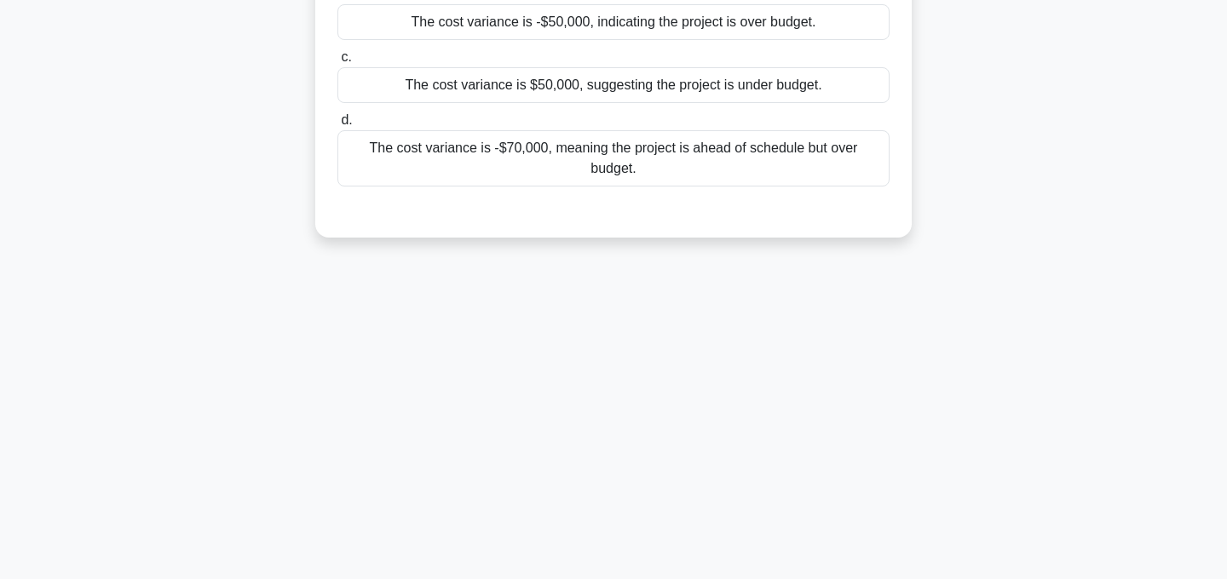
scroll to position [0, 0]
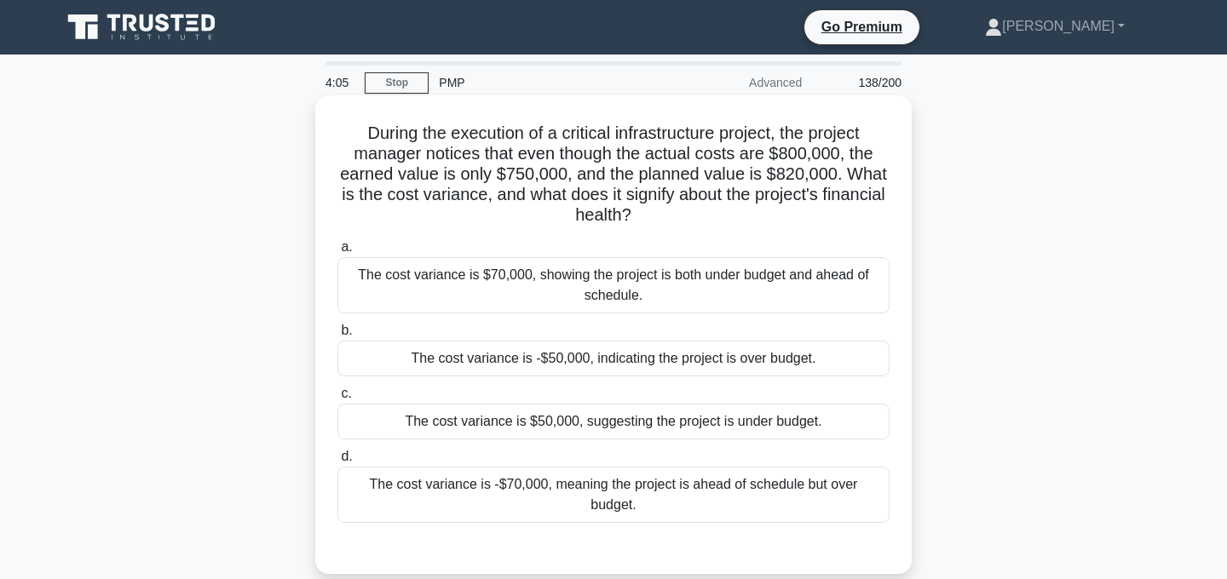
click at [728, 504] on div "The cost variance is -$70,000, meaning the project is ahead of schedule but ove…" at bounding box center [613, 495] width 552 height 56
click at [337, 463] on input "d. The cost variance is -$70,000, meaning the project is ahead of schedule but …" at bounding box center [337, 457] width 0 height 11
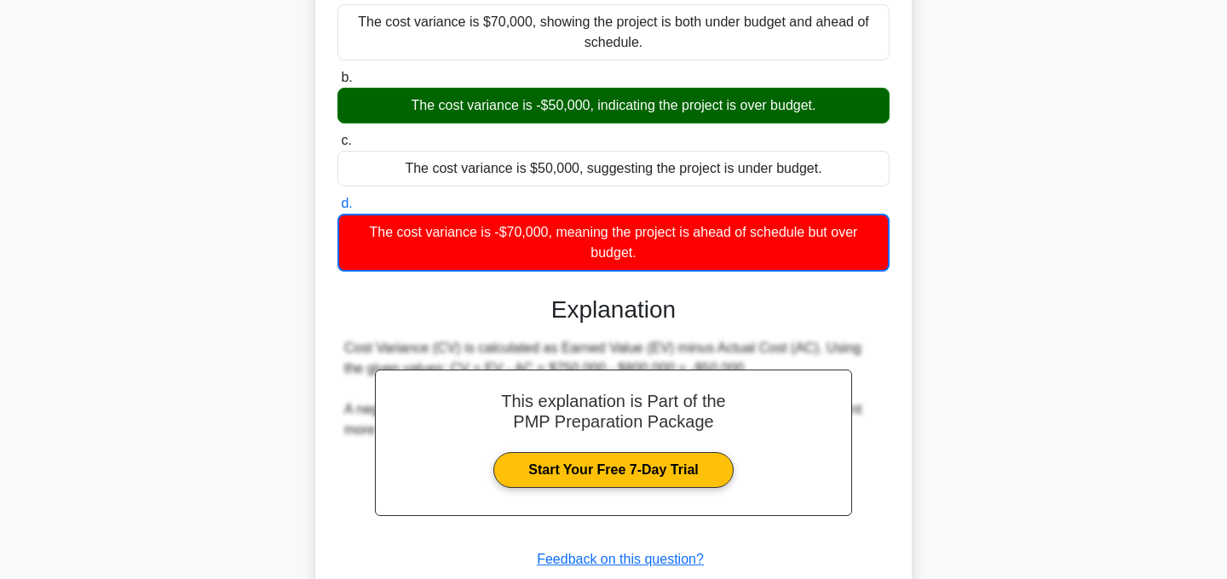
scroll to position [371, 0]
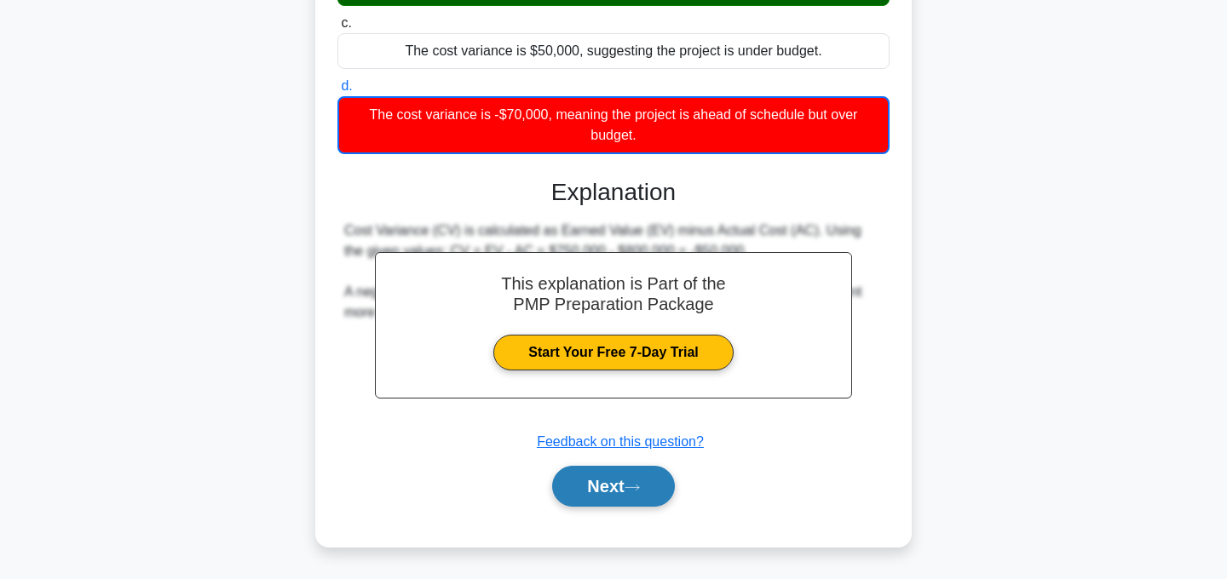
click at [654, 491] on button "Next" at bounding box center [613, 486] width 122 height 41
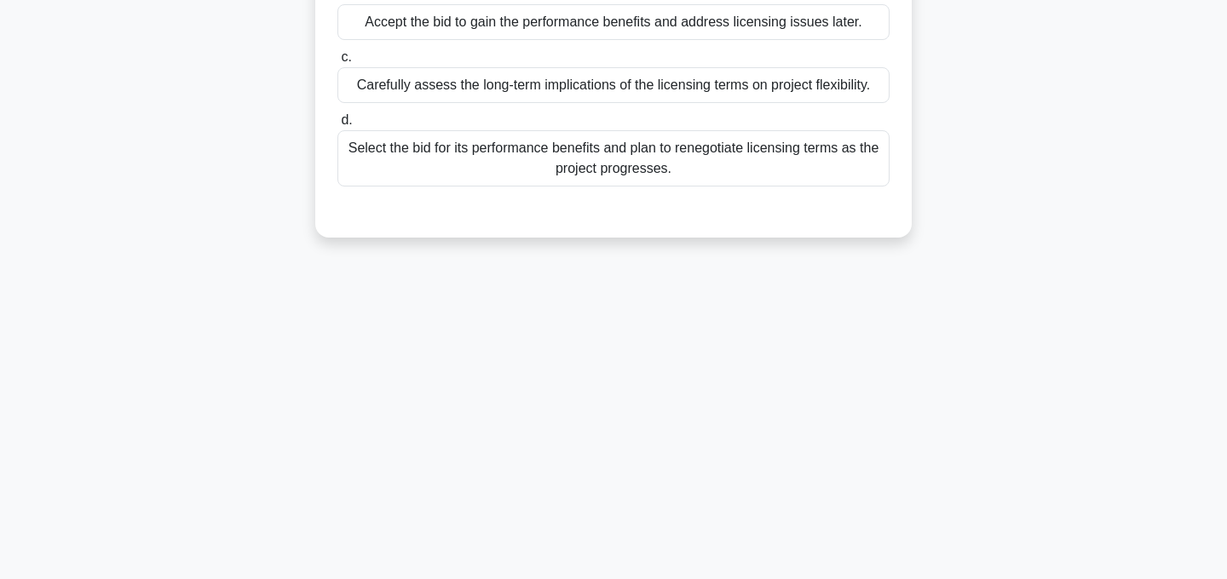
scroll to position [0, 0]
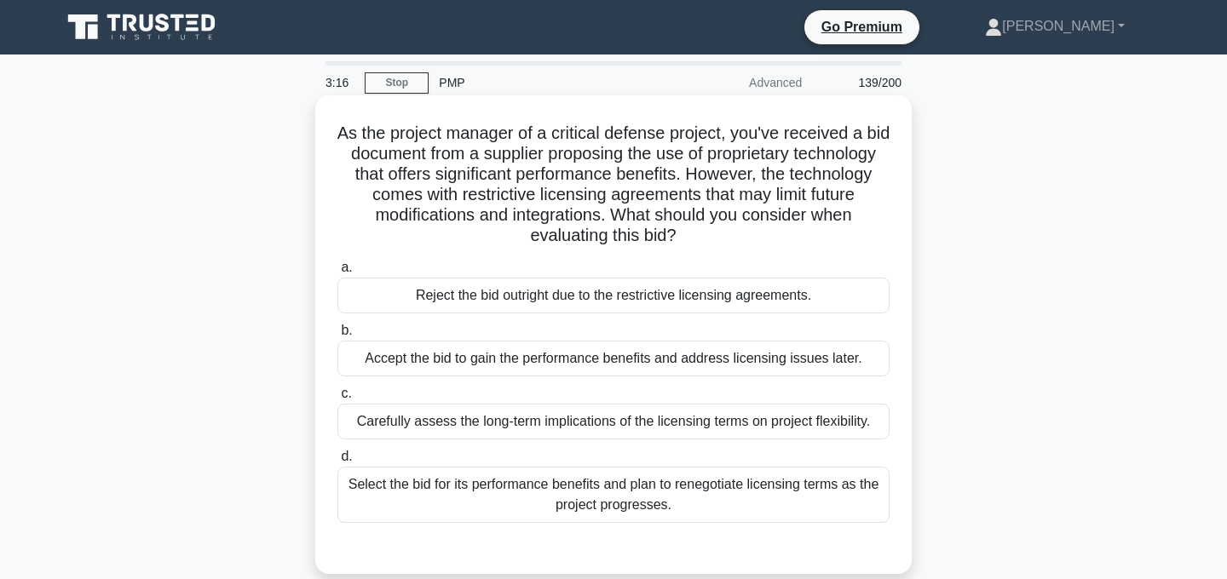
click at [738, 424] on div "Carefully assess the long-term implications of the licensing terms on project f…" at bounding box center [613, 422] width 552 height 36
click at [337, 400] on input "c. Carefully assess the long-term implications of the licensing terms on projec…" at bounding box center [337, 394] width 0 height 11
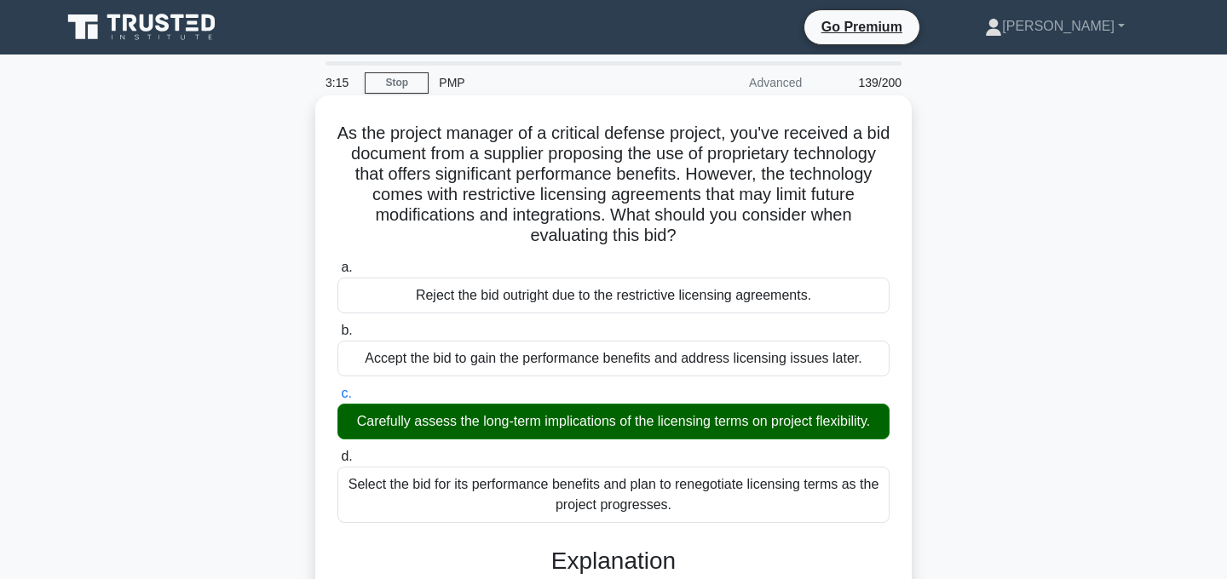
scroll to position [369, 0]
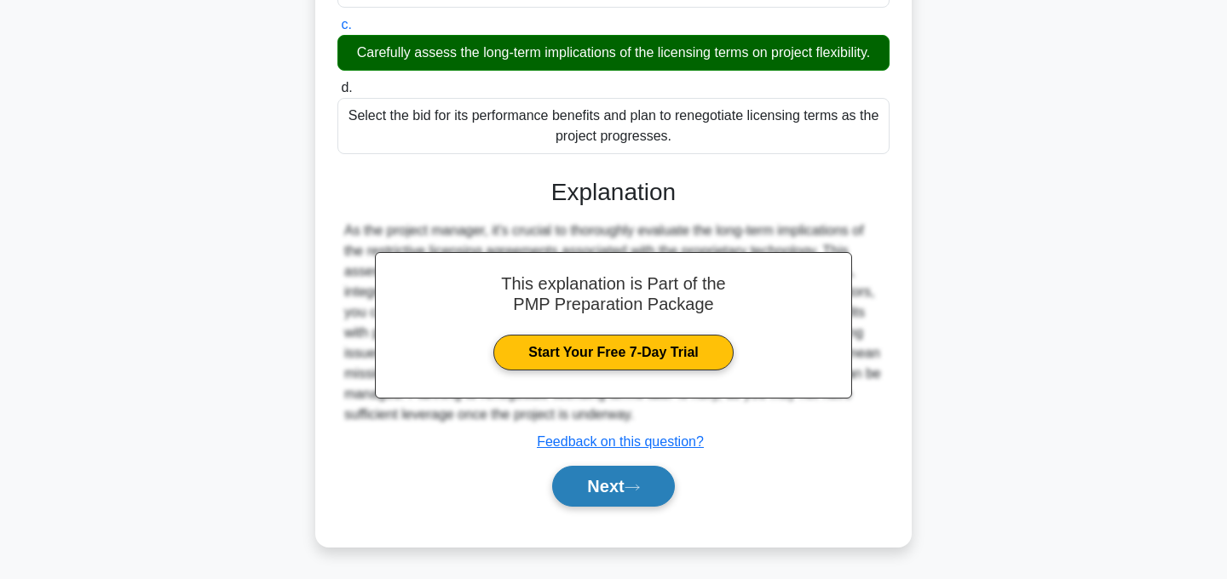
click at [637, 481] on button "Next" at bounding box center [613, 486] width 122 height 41
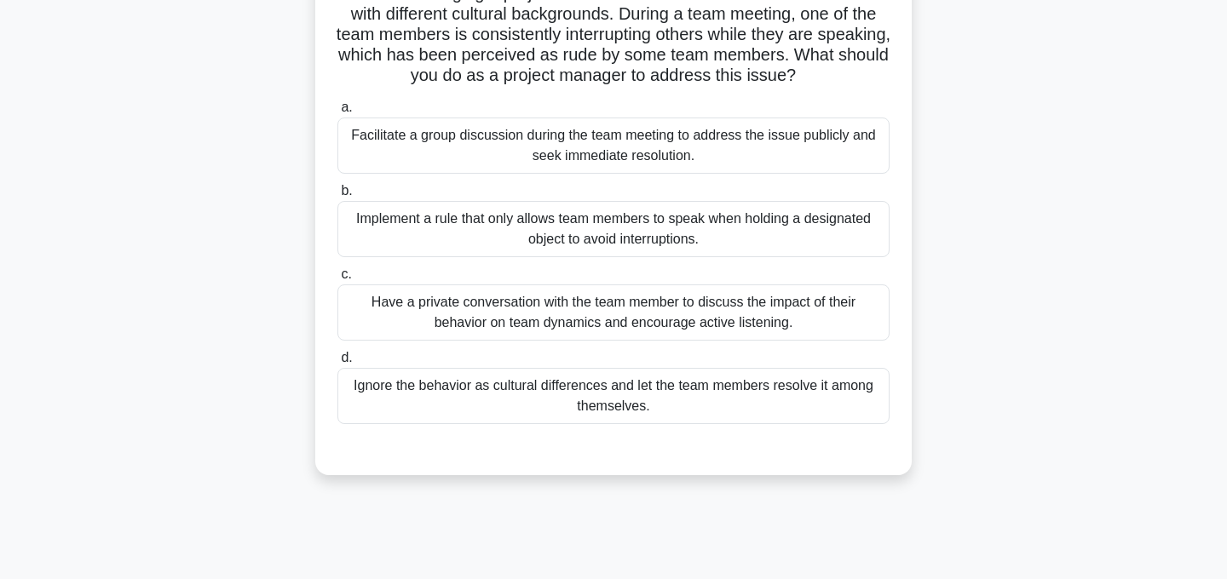
scroll to position [144, 0]
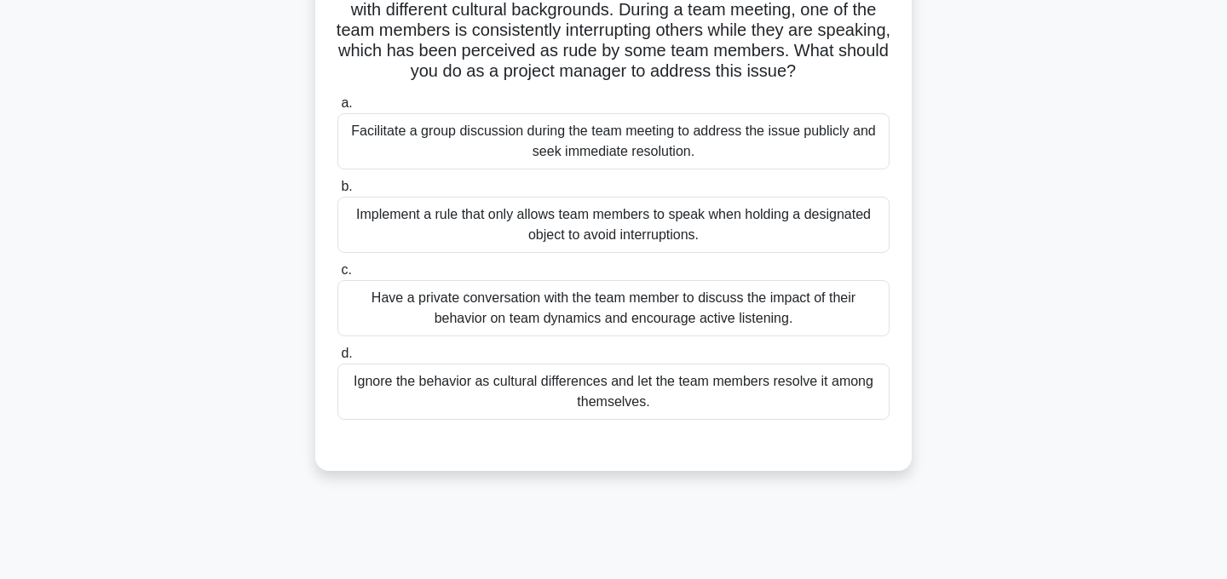
click at [718, 312] on div "Have a private conversation with the team member to discuss the impact of their…" at bounding box center [613, 308] width 552 height 56
click at [337, 276] on input "c. Have a private conversation with the team member to discuss the impact of th…" at bounding box center [337, 270] width 0 height 11
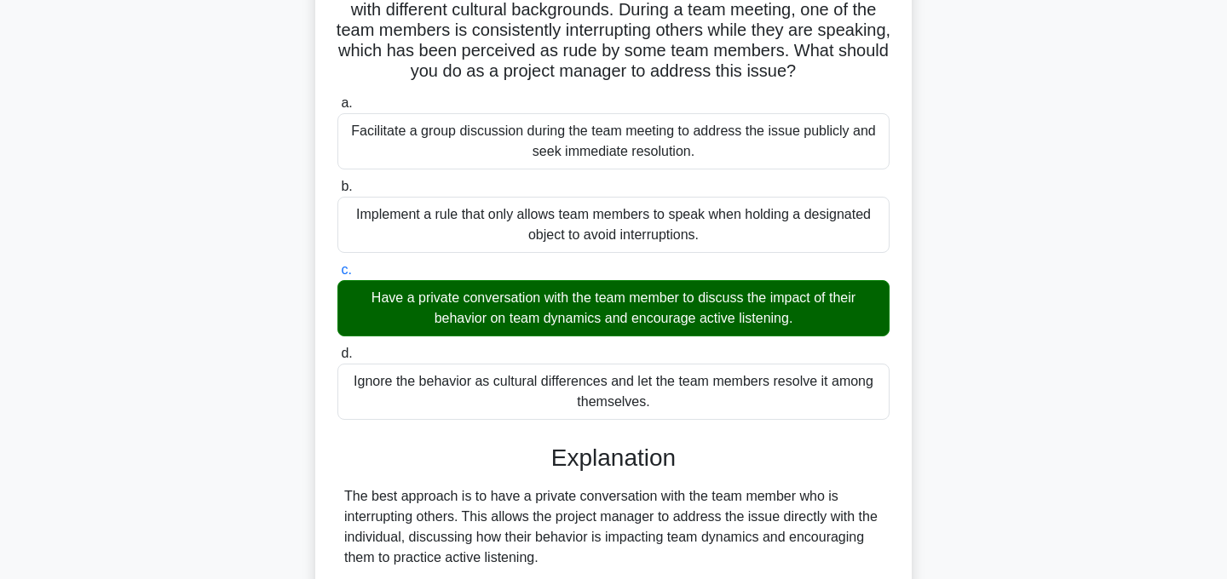
scroll to position [533, 0]
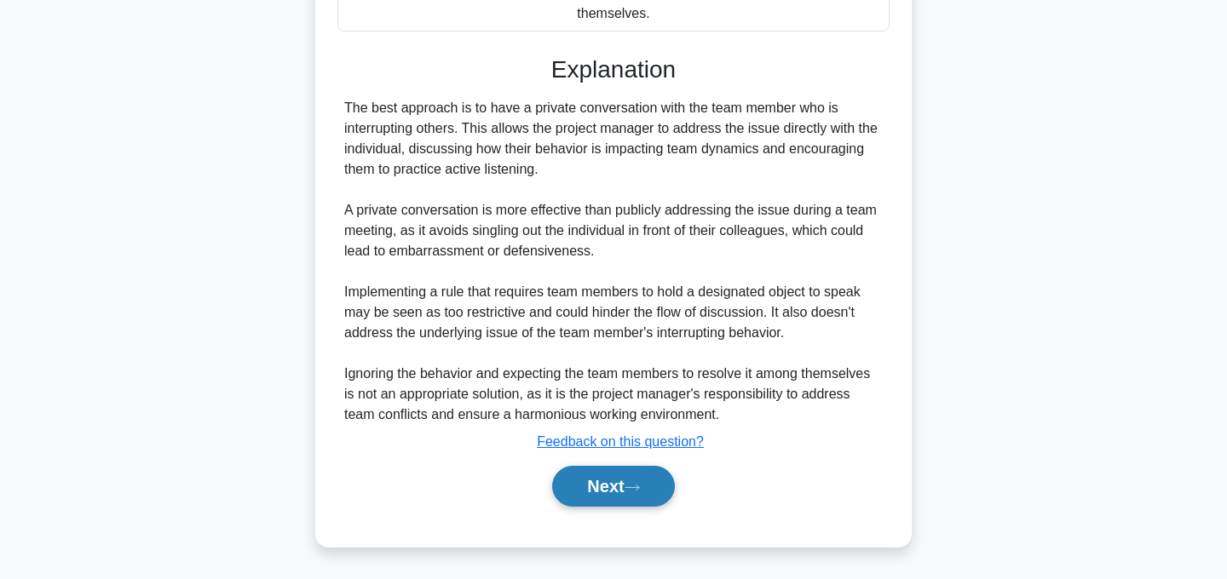
click at [619, 485] on button "Next" at bounding box center [613, 486] width 122 height 41
click at [625, 493] on button "Next" at bounding box center [613, 486] width 122 height 41
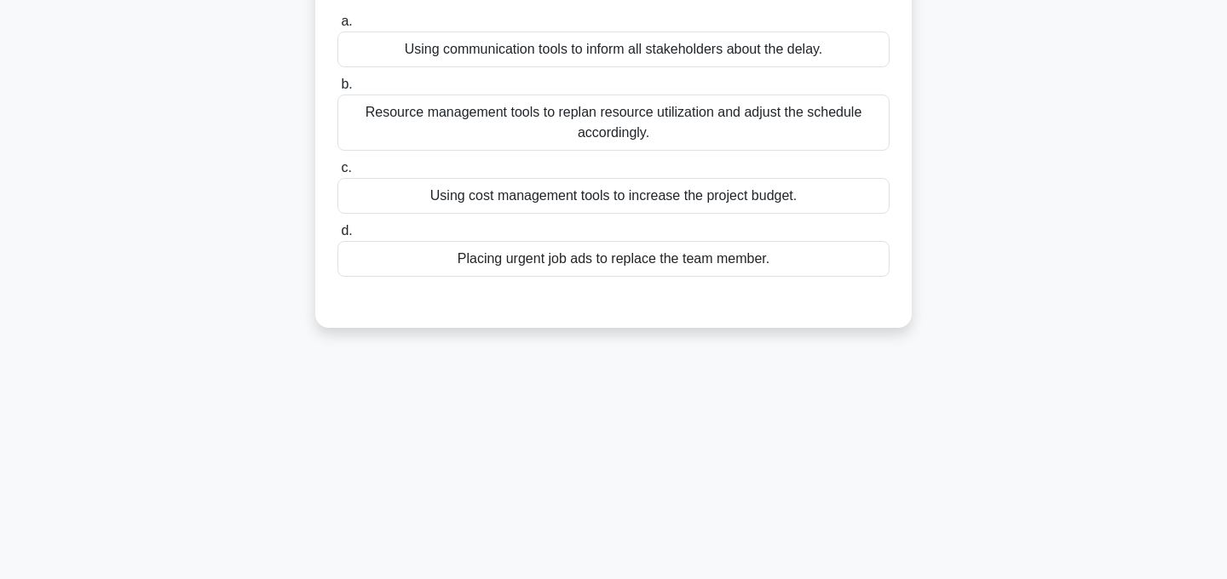
scroll to position [0, 0]
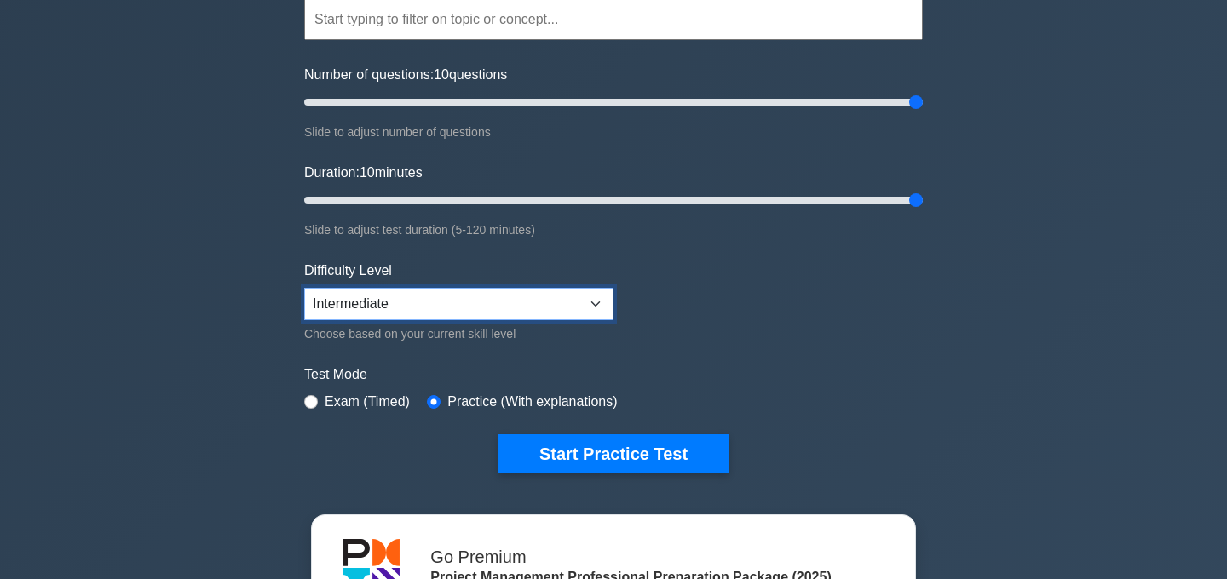
click at [572, 306] on select "Beginner Intermediate Expert" at bounding box center [458, 304] width 309 height 32
select select "expert"
click at [304, 288] on select "Beginner Intermediate Expert" at bounding box center [458, 304] width 309 height 32
